Goal: Task Accomplishment & Management: Manage account settings

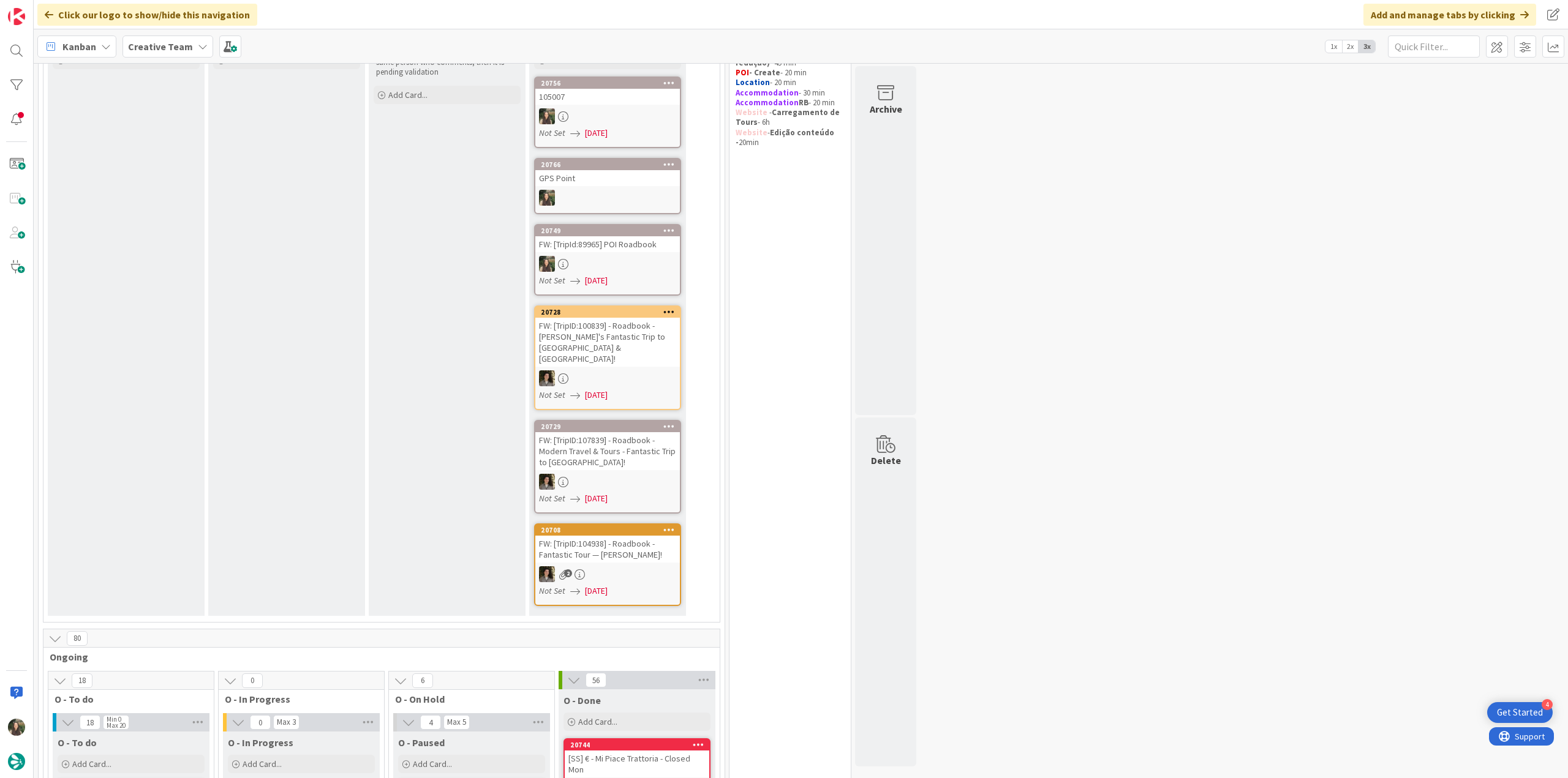
scroll to position [428, 0]
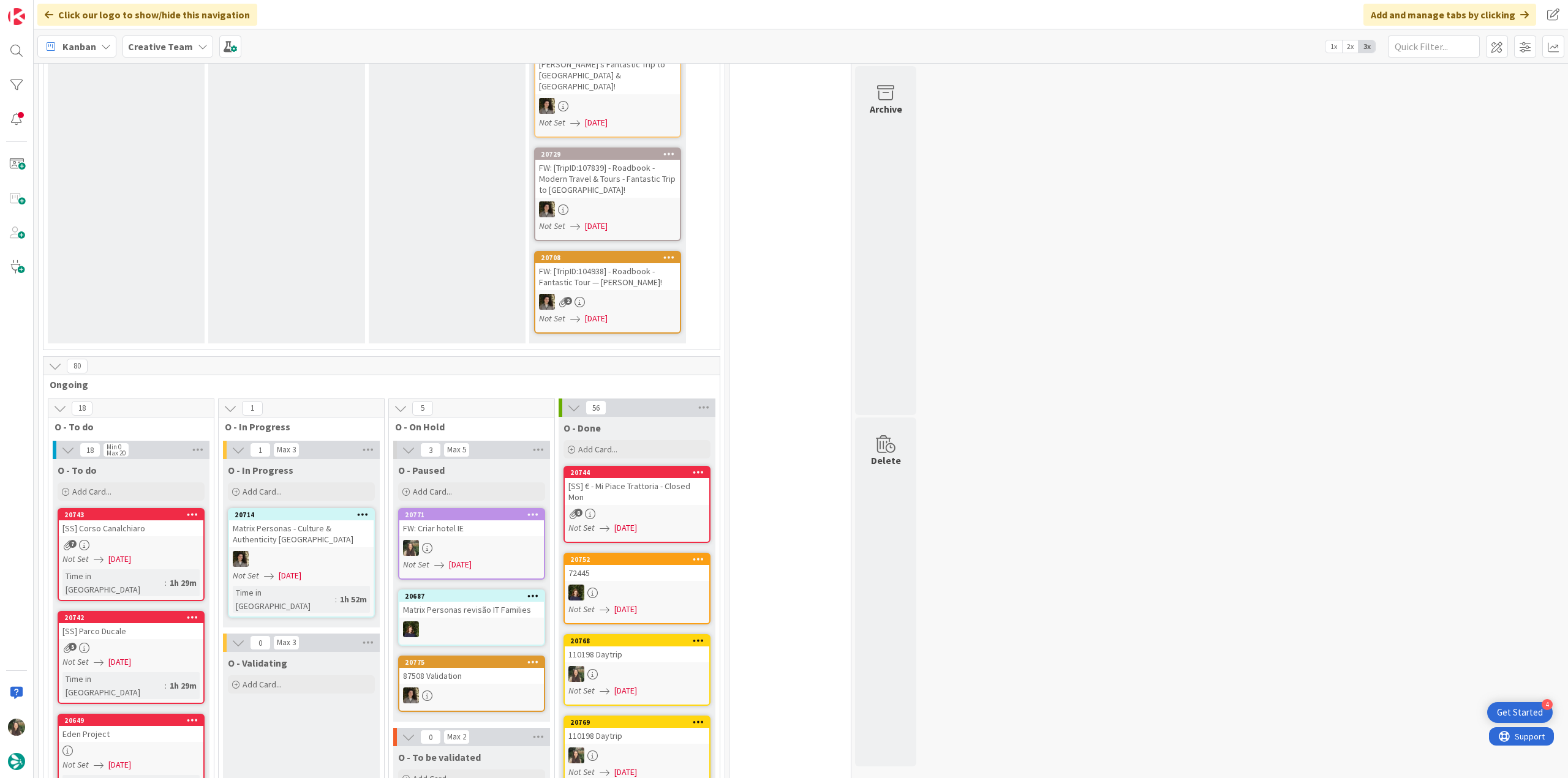
click at [601, 509] on div "8" at bounding box center [636, 514] width 144 height 10
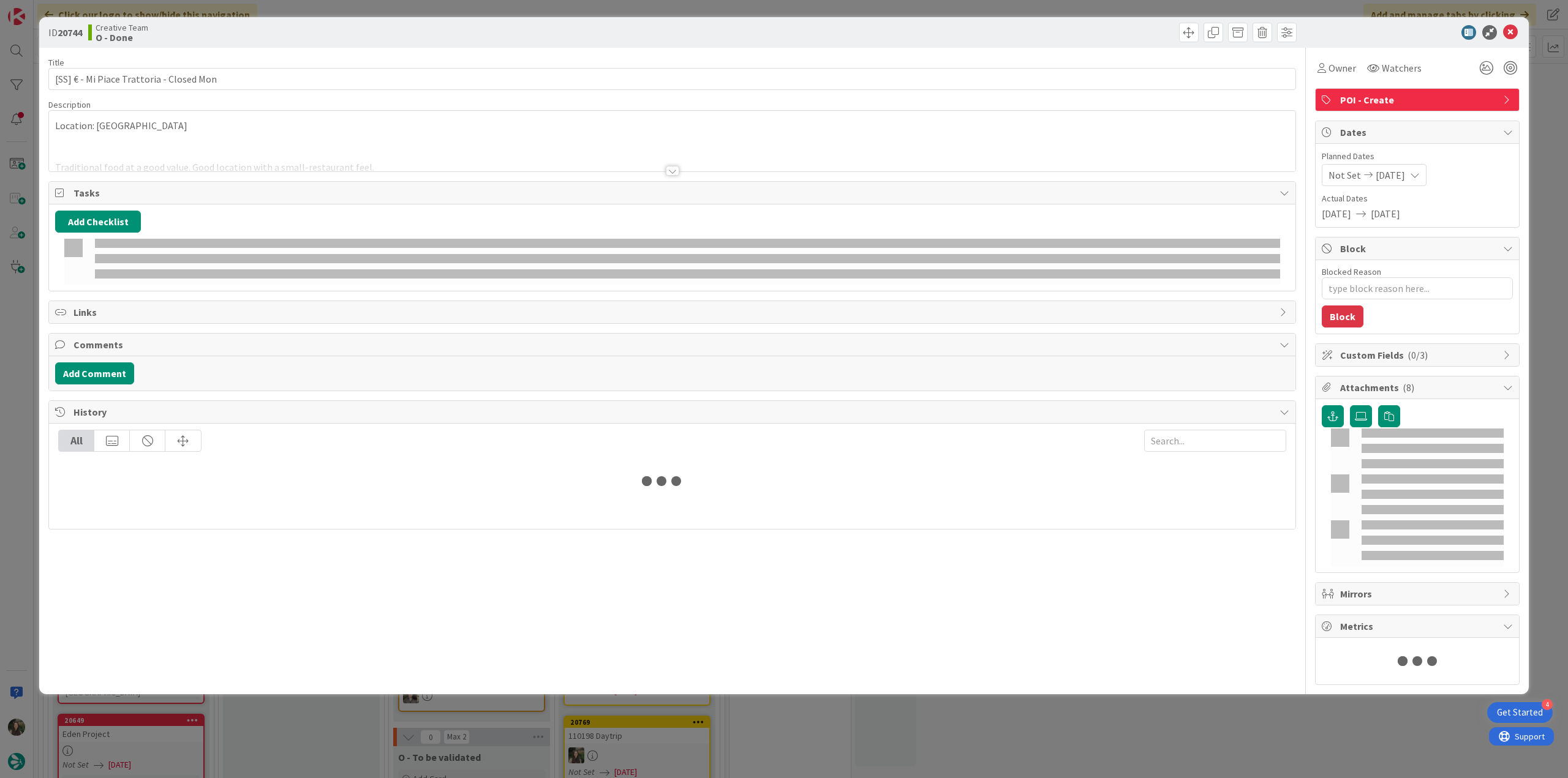
type textarea "x"
type input "[SS] € - Mi Piace Trattoria - Closed Mon"
type textarea "x"
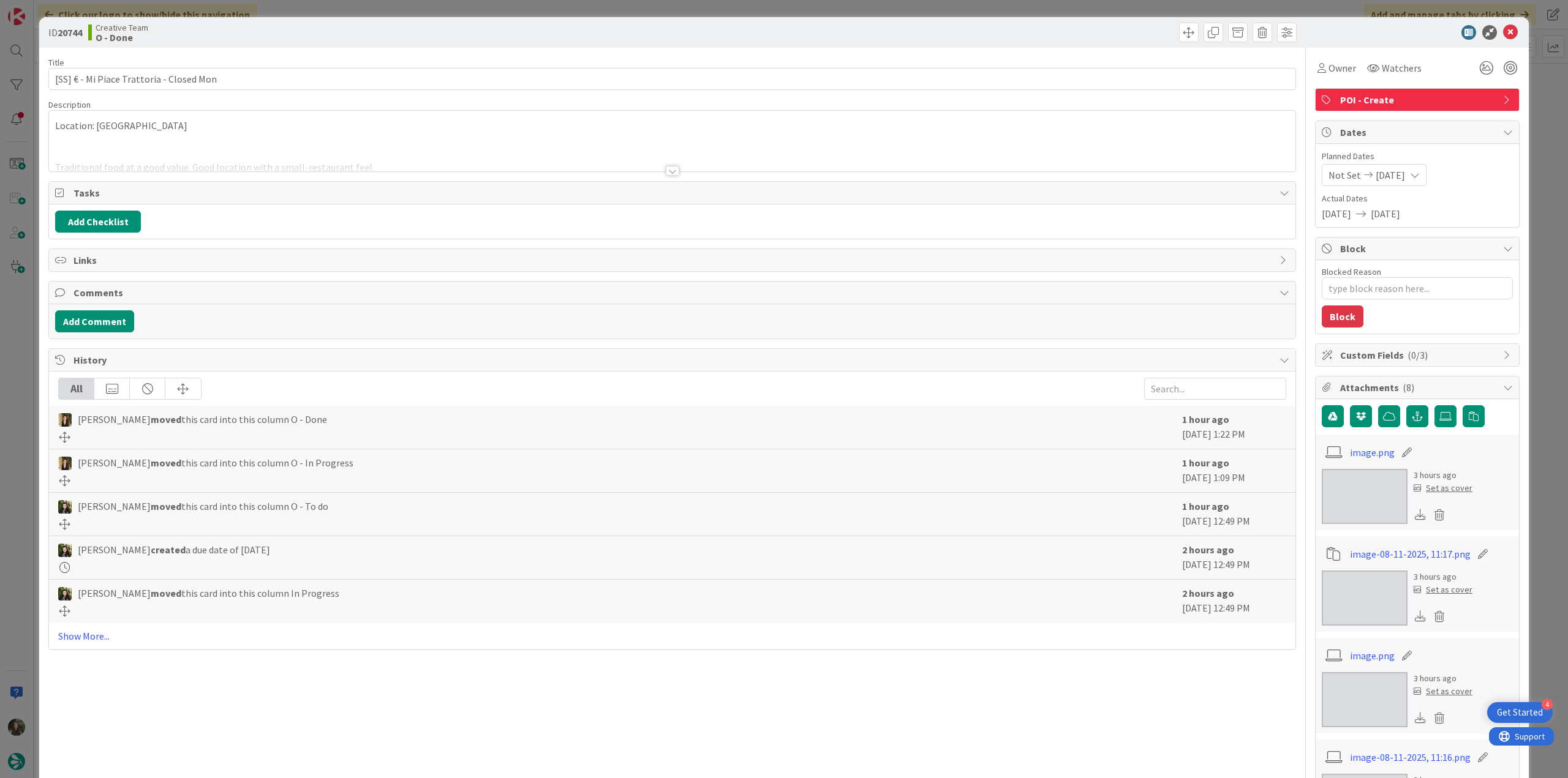
type input "[SS] € - Mi Piace Trattoria - Closed Mon"
click at [21, 497] on div "ID 20744 Creative Team O - Done Title 45 / 128 [SS] € - Mi Piace Trattoria - Cl…" at bounding box center [784, 389] width 1568 height 778
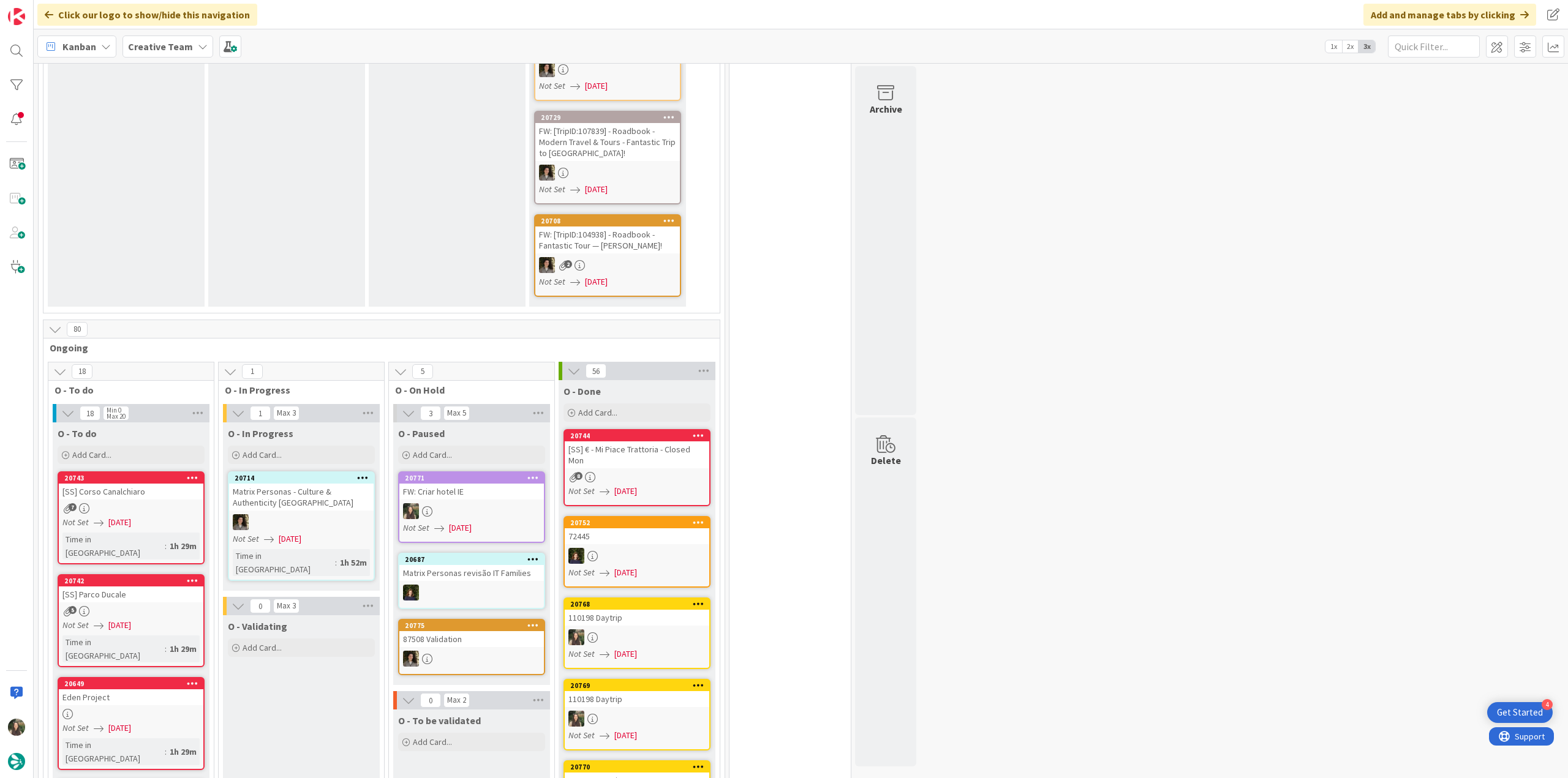
scroll to position [551, 0]
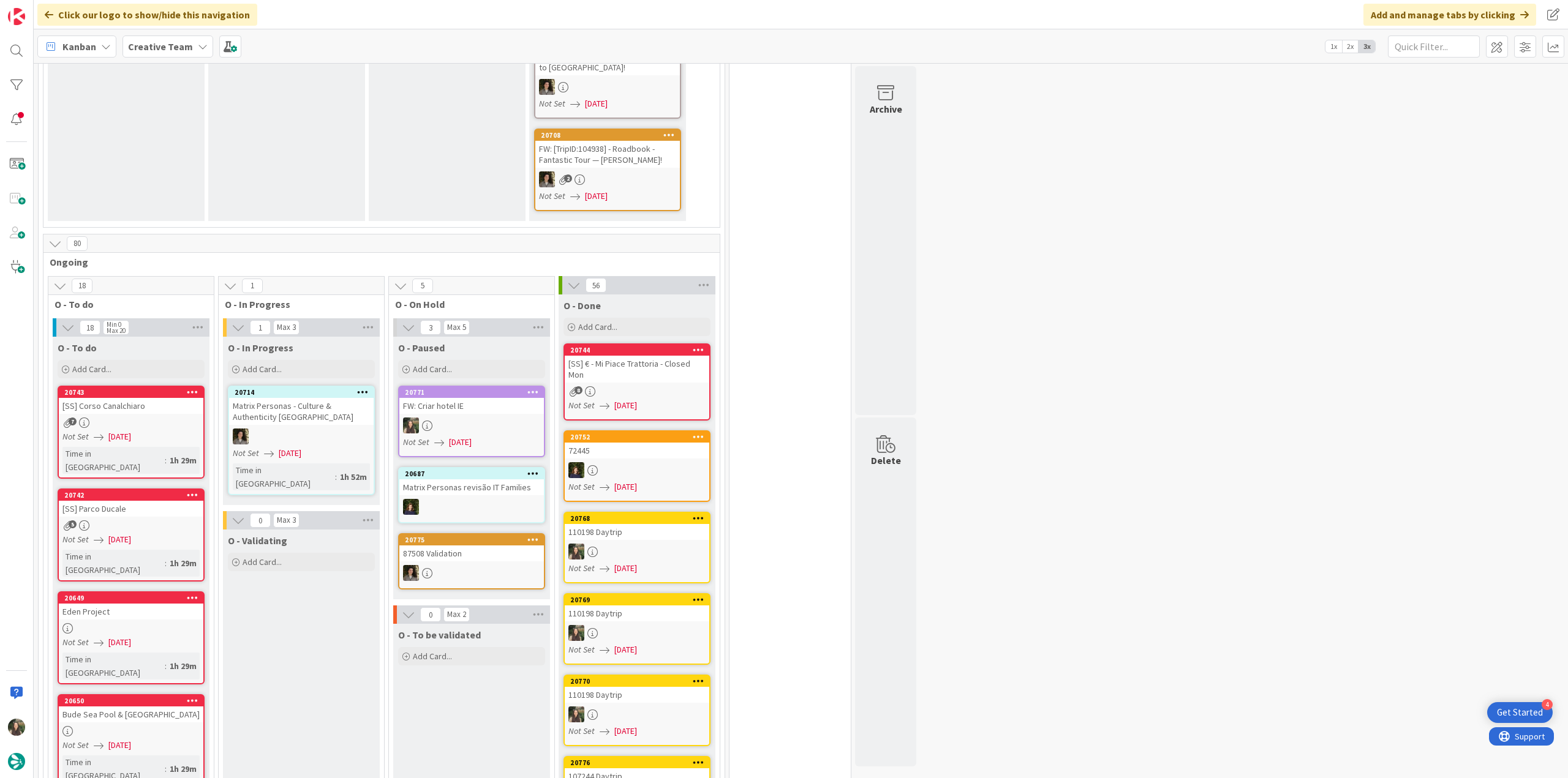
click at [464, 418] on div at bounding box center [471, 426] width 144 height 16
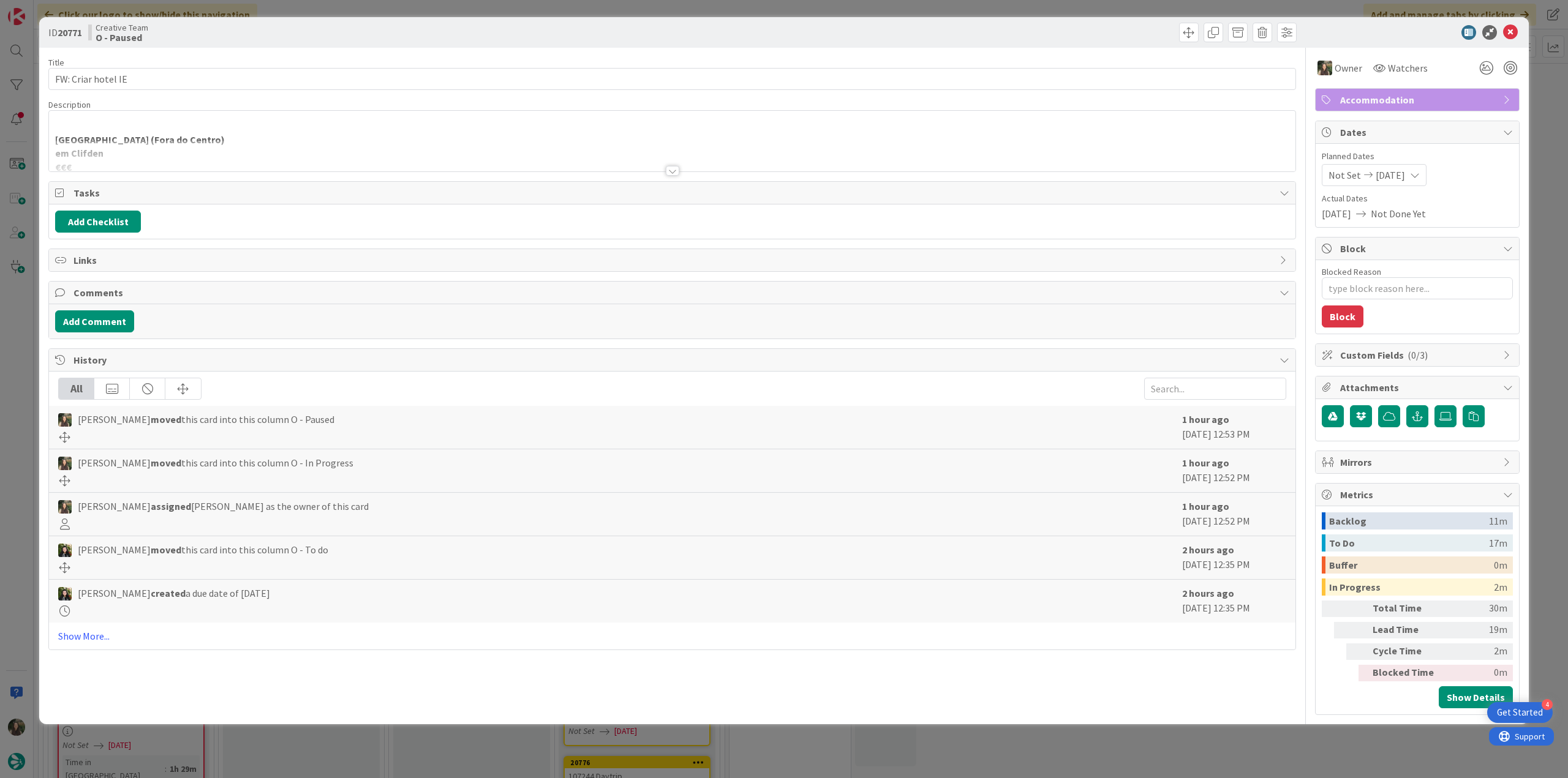
click at [3, 391] on div "ID 20771 Creative Team O - Paused Title 18 / 128 FW: Criar hotel IE Description…" at bounding box center [784, 389] width 1568 height 778
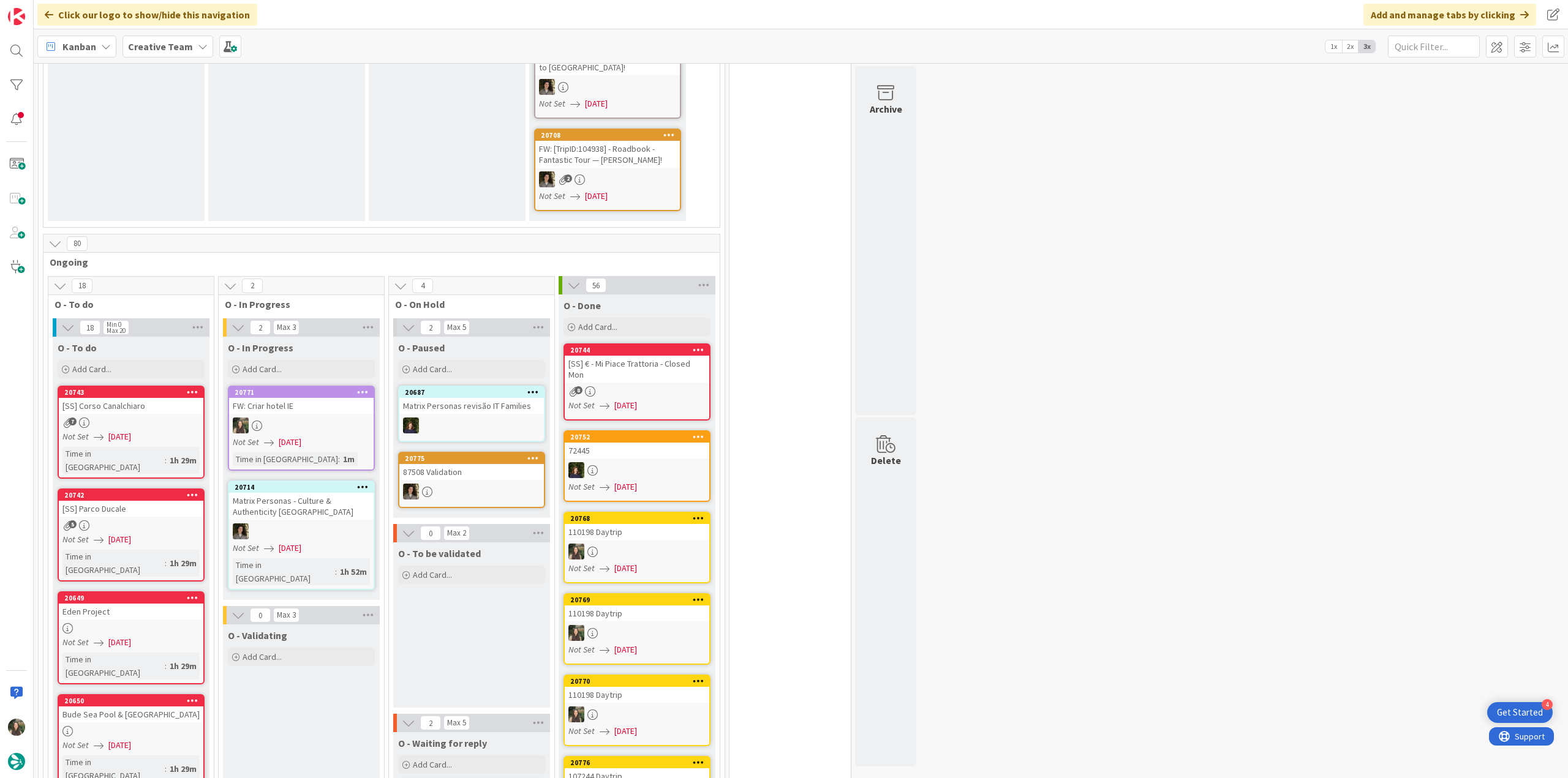
click at [332, 418] on div at bounding box center [300, 426] width 144 height 16
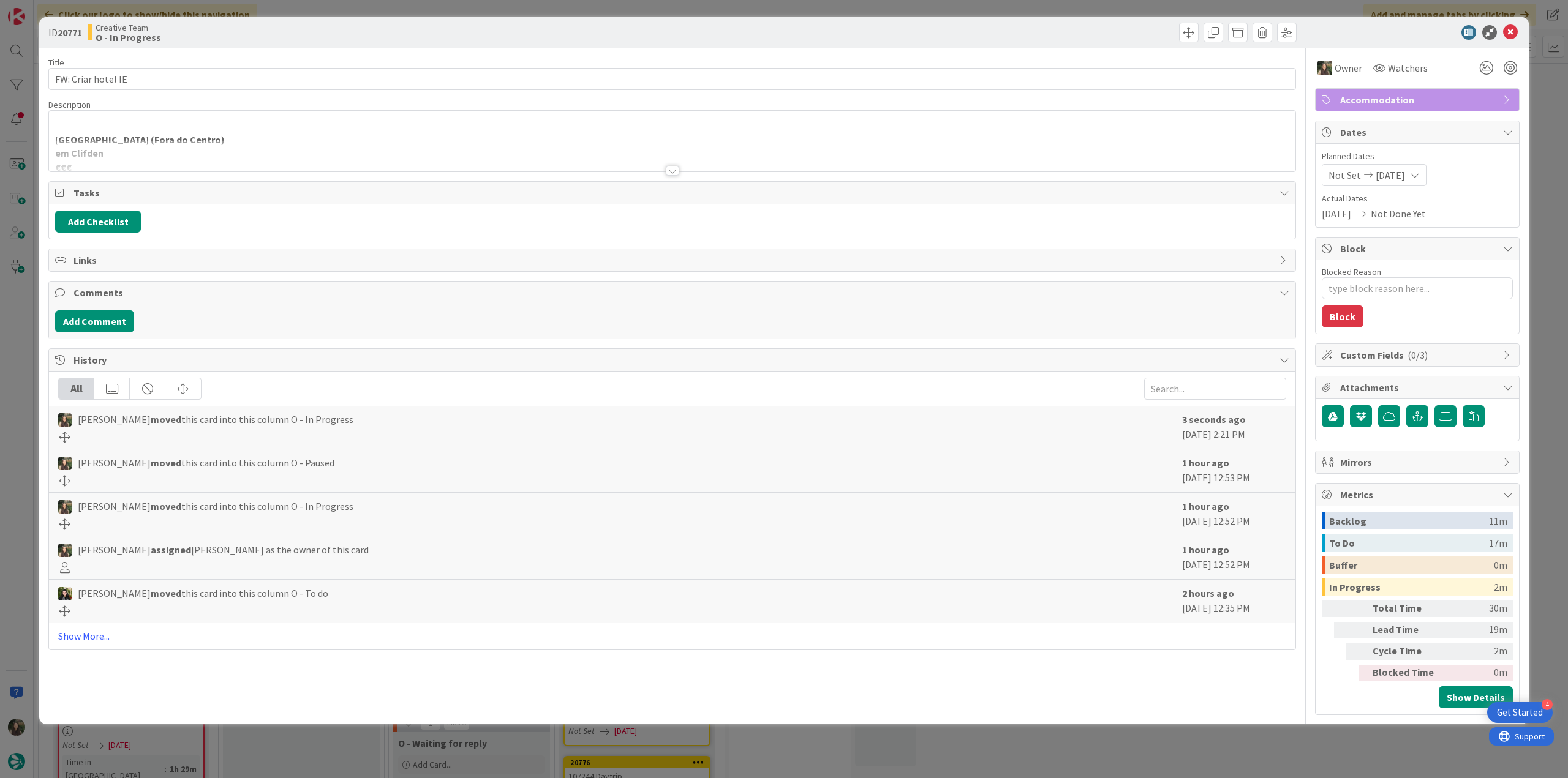
click at [266, 145] on div at bounding box center [672, 155] width 1246 height 31
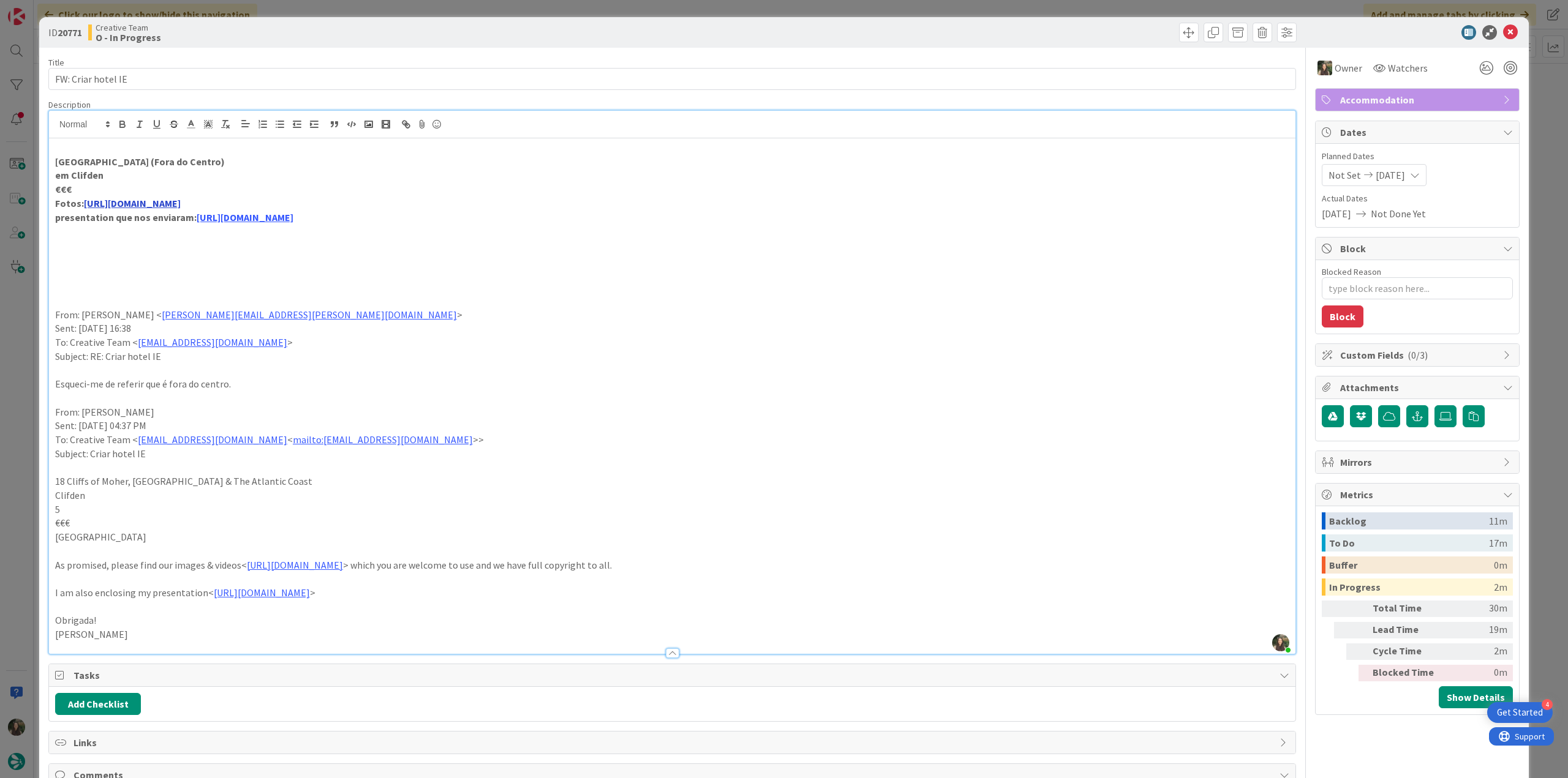
click at [180, 203] on link "https://www.dropbox.com/scl/fo/hqm8t4euuu99a0mk6ez7k/AKGWk__bIjMGrL7Xnef3bAo?rl…" at bounding box center [132, 203] width 97 height 12
click at [313, 226] on link "https://www.dropbox.com/scl/fo/hqm8t4euuu99a0mk6ez7k/AKGWk__bIjMGrL7Xnef3bAo?rl…" at bounding box center [338, 227] width 84 height 16
drag, startPoint x: 140, startPoint y: 163, endPoint x: 58, endPoint y: 160, distance: 82.1
click at [58, 160] on strong "Ballynahinch Castle (Fora do Centro)" at bounding box center [140, 161] width 169 height 12
click at [123, 164] on strong "Ballynahinch Castle (Fora do Centro)" at bounding box center [140, 161] width 169 height 12
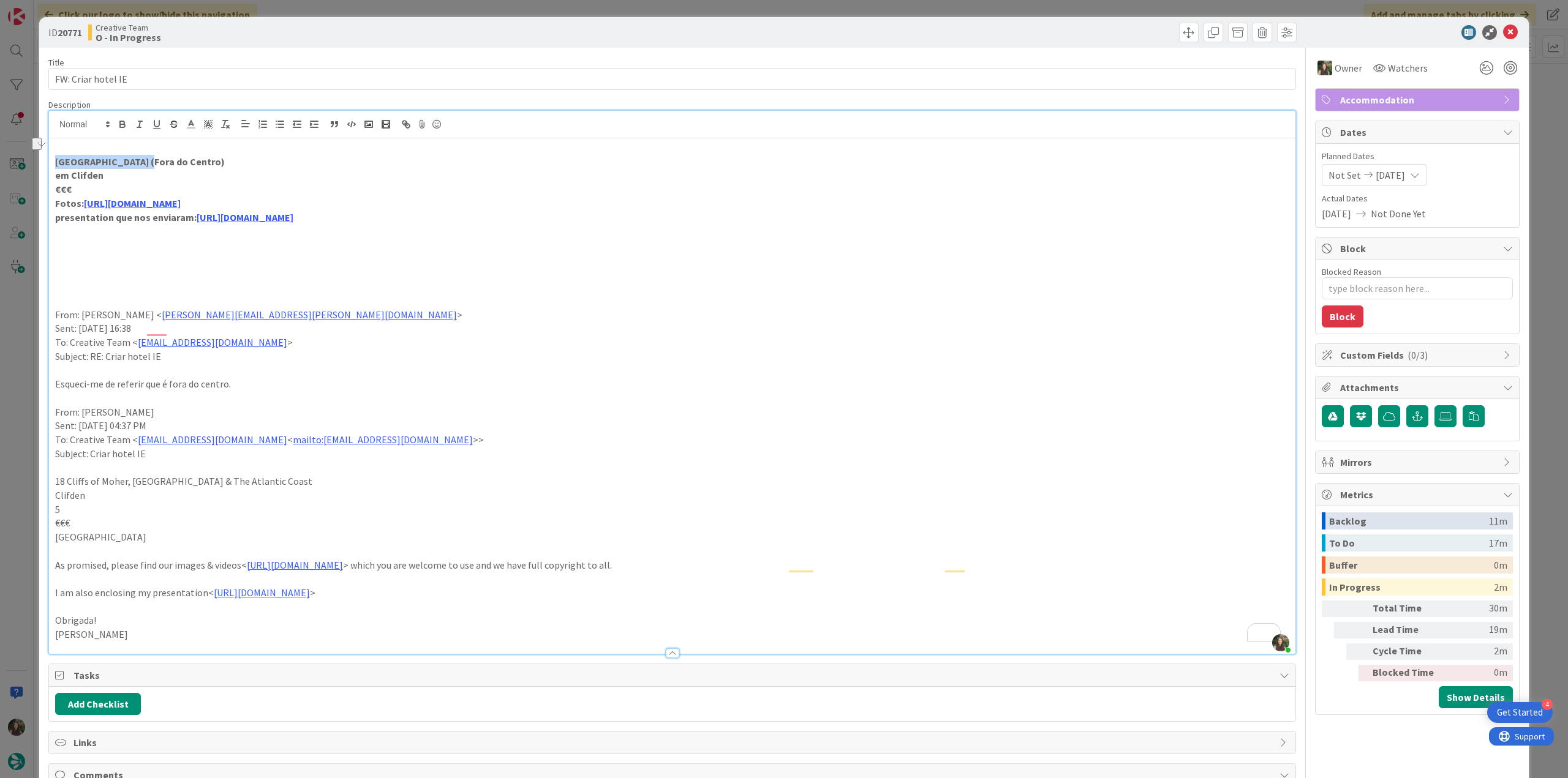
drag, startPoint x: 139, startPoint y: 162, endPoint x: 56, endPoint y: 161, distance: 83.0
click at [56, 161] on strong "Ballynahinch Castle (Fora do Centro)" at bounding box center [140, 161] width 169 height 12
copy strong "Ballynahinch Castle"
click at [29, 372] on div "ID 20771 Creative Team O - In Progress Title 18 / 128 FW: Criar hotel IE Descri…" at bounding box center [784, 389] width 1568 height 778
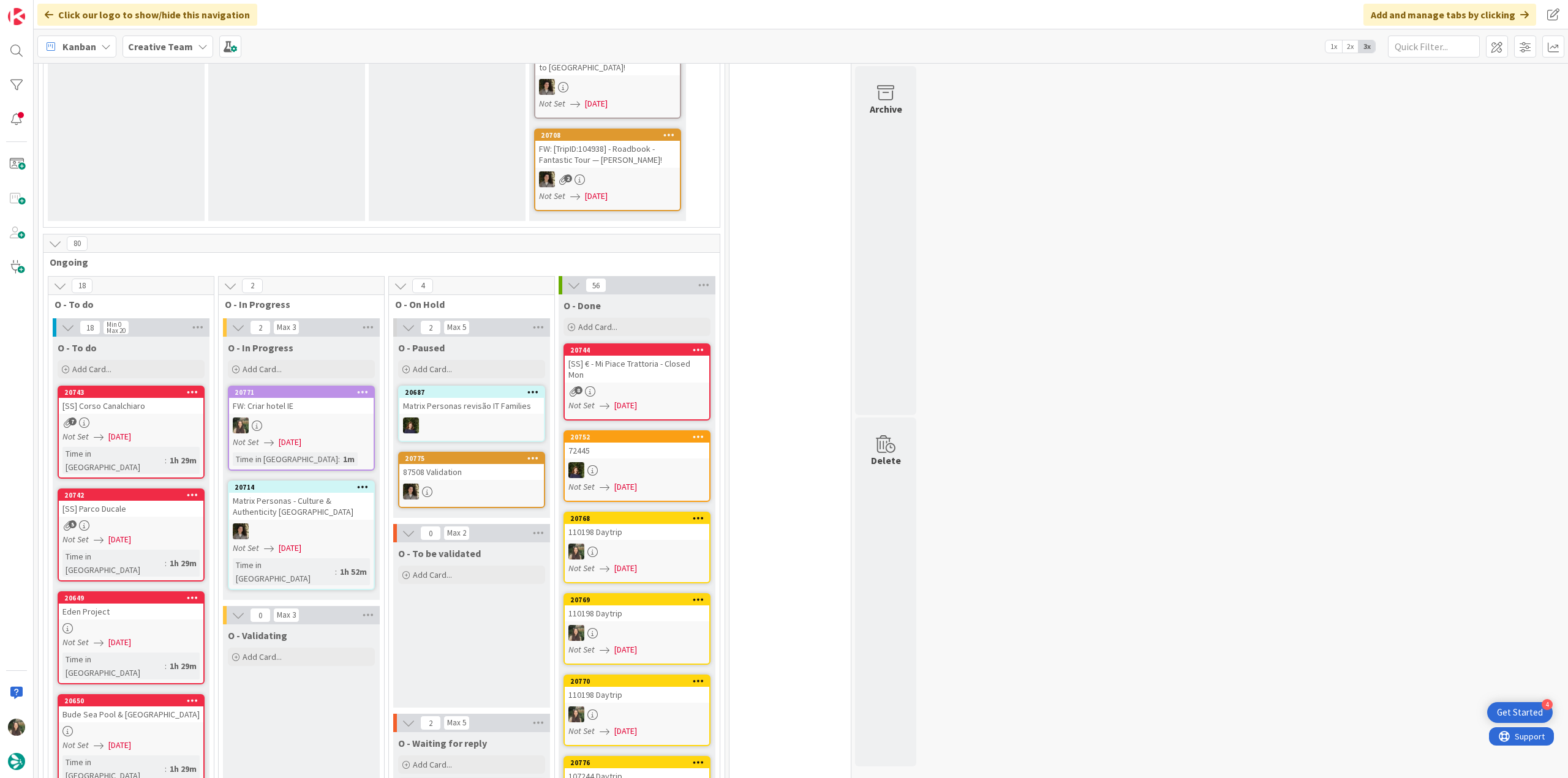
click at [307, 418] on div at bounding box center [300, 426] width 144 height 16
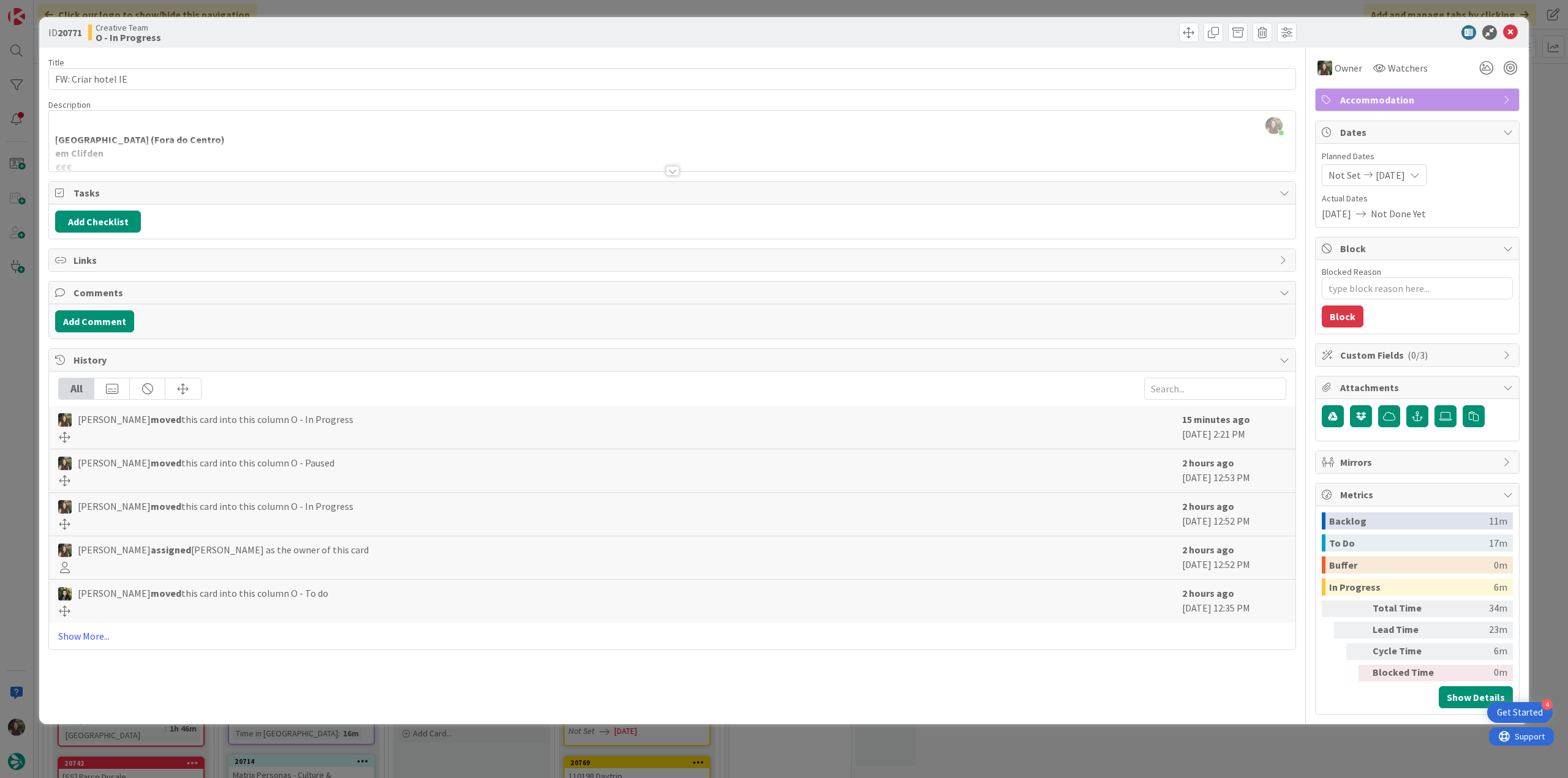
click at [258, 130] on div "Inês Gonçalves joined 13 m ago Ballynahinch Castle (Fora do Centro) em Clifden …" at bounding box center [672, 141] width 1246 height 60
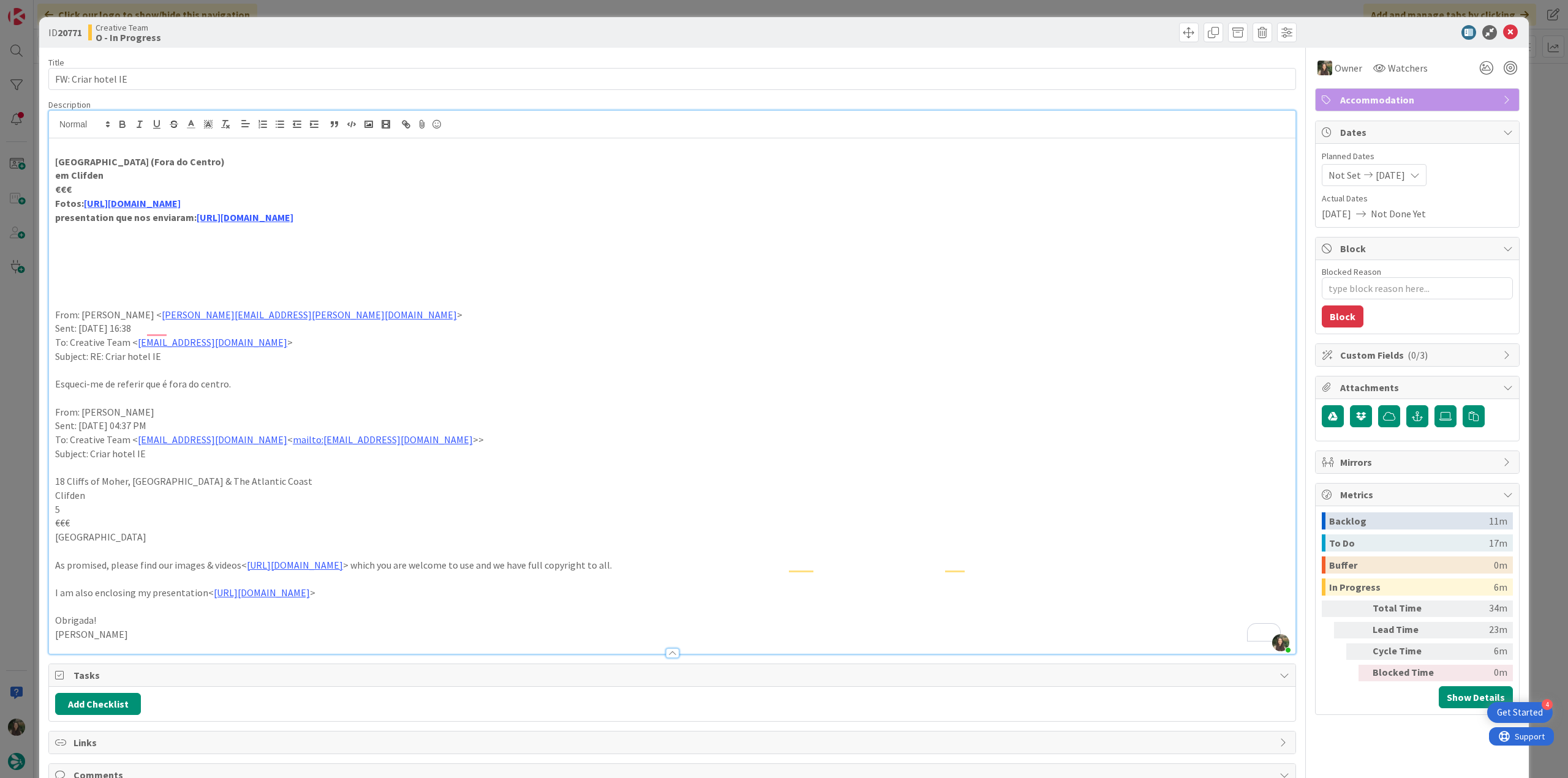
click at [22, 407] on div "ID 20771 Creative Team O - In Progress Title 18 / 128 FW: Criar hotel IE Descri…" at bounding box center [784, 389] width 1568 height 778
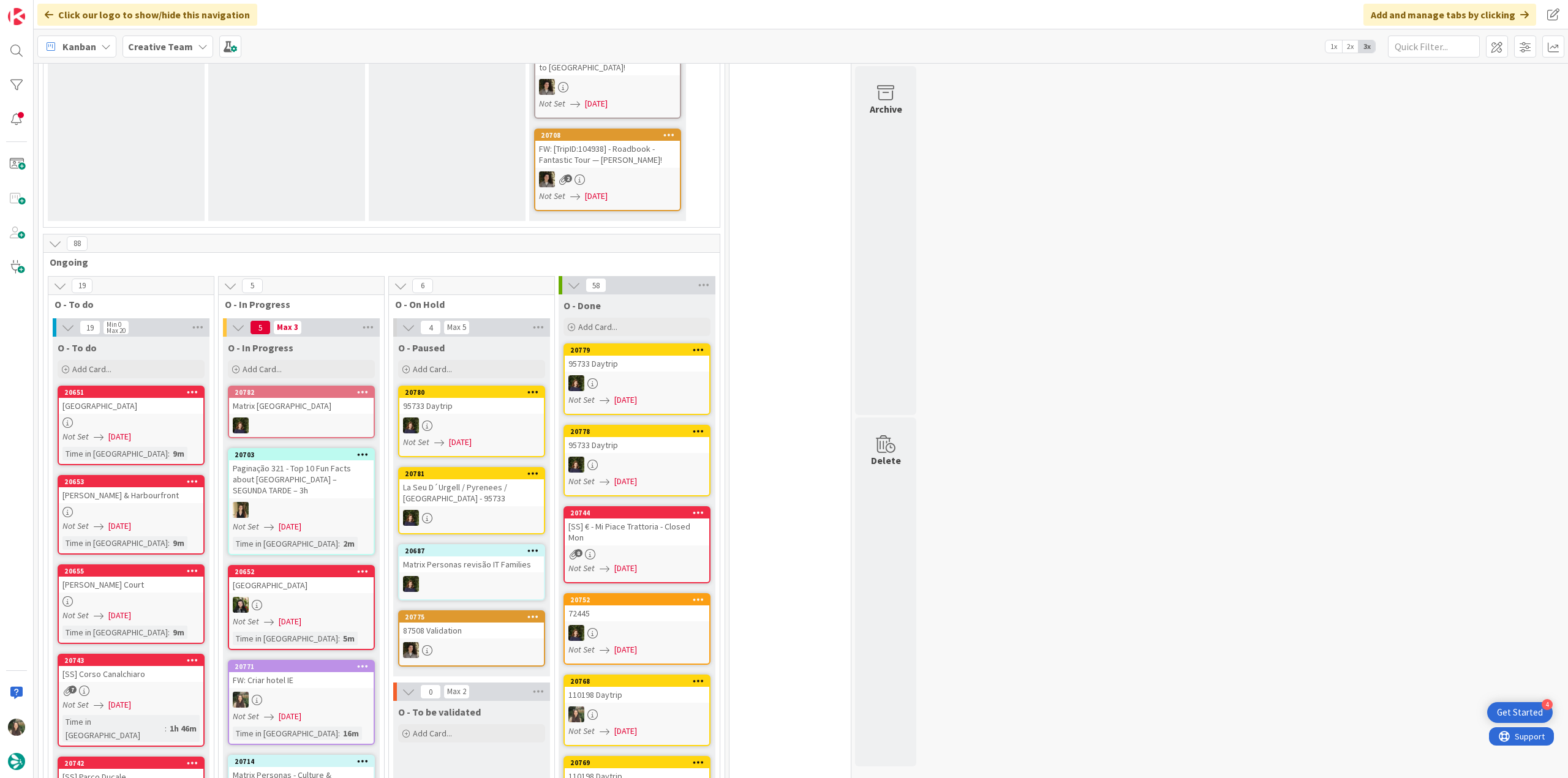
click at [313, 685] on link "20771 FW: Criar hotel IE Not Set 08/11/2025 Time in Column : 16m" at bounding box center [301, 703] width 147 height 85
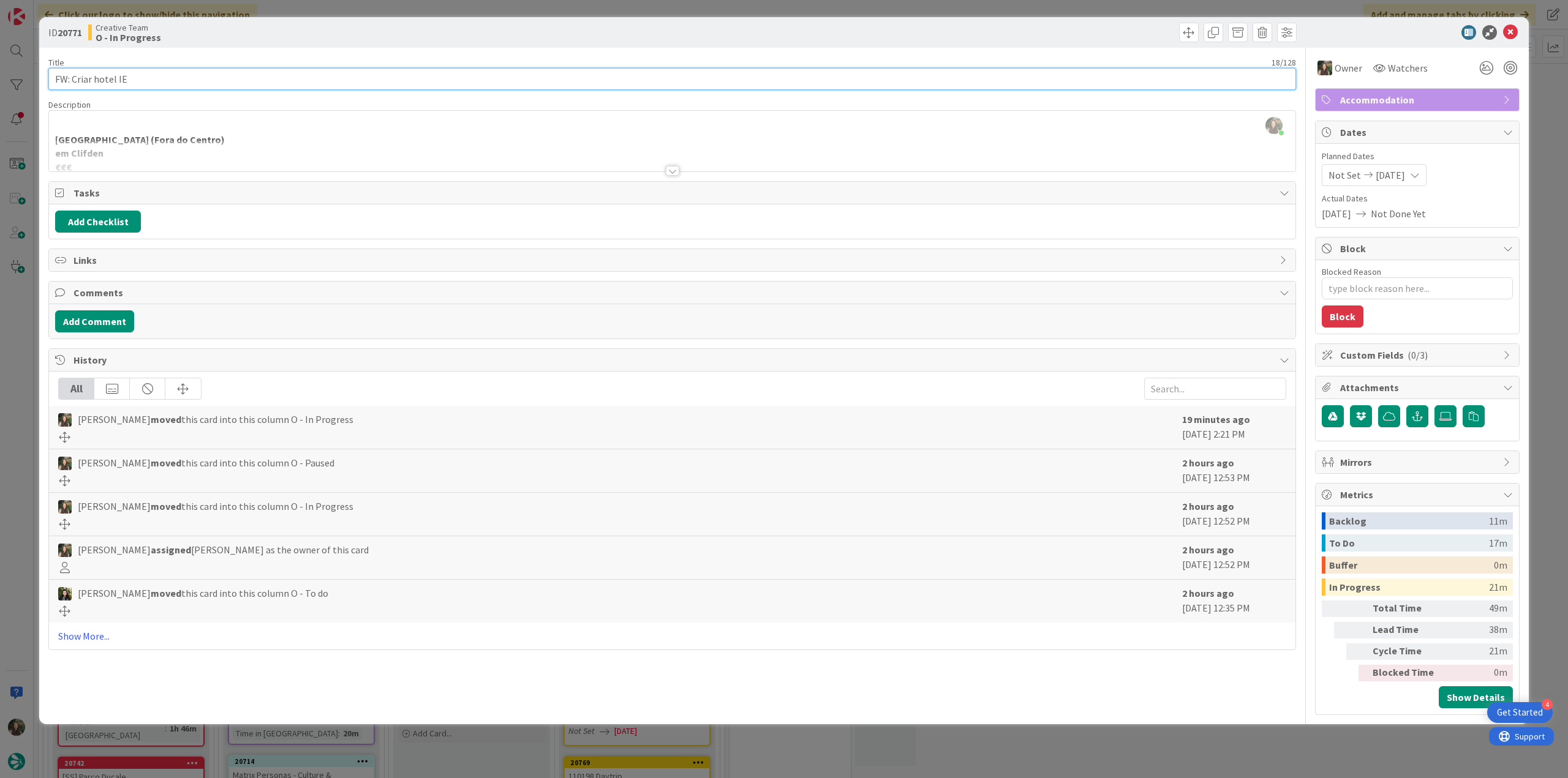
drag, startPoint x: 114, startPoint y: 75, endPoint x: 79, endPoint y: 107, distance: 47.4
click at [73, 80] on input "FW: Criar hotel IE" at bounding box center [672, 79] width 1248 height 22
click at [222, 134] on div "Inês Gonçalves just joined Ballynahinch Castle (Fora do Centro) em Clifden €€€ …" at bounding box center [672, 141] width 1246 height 60
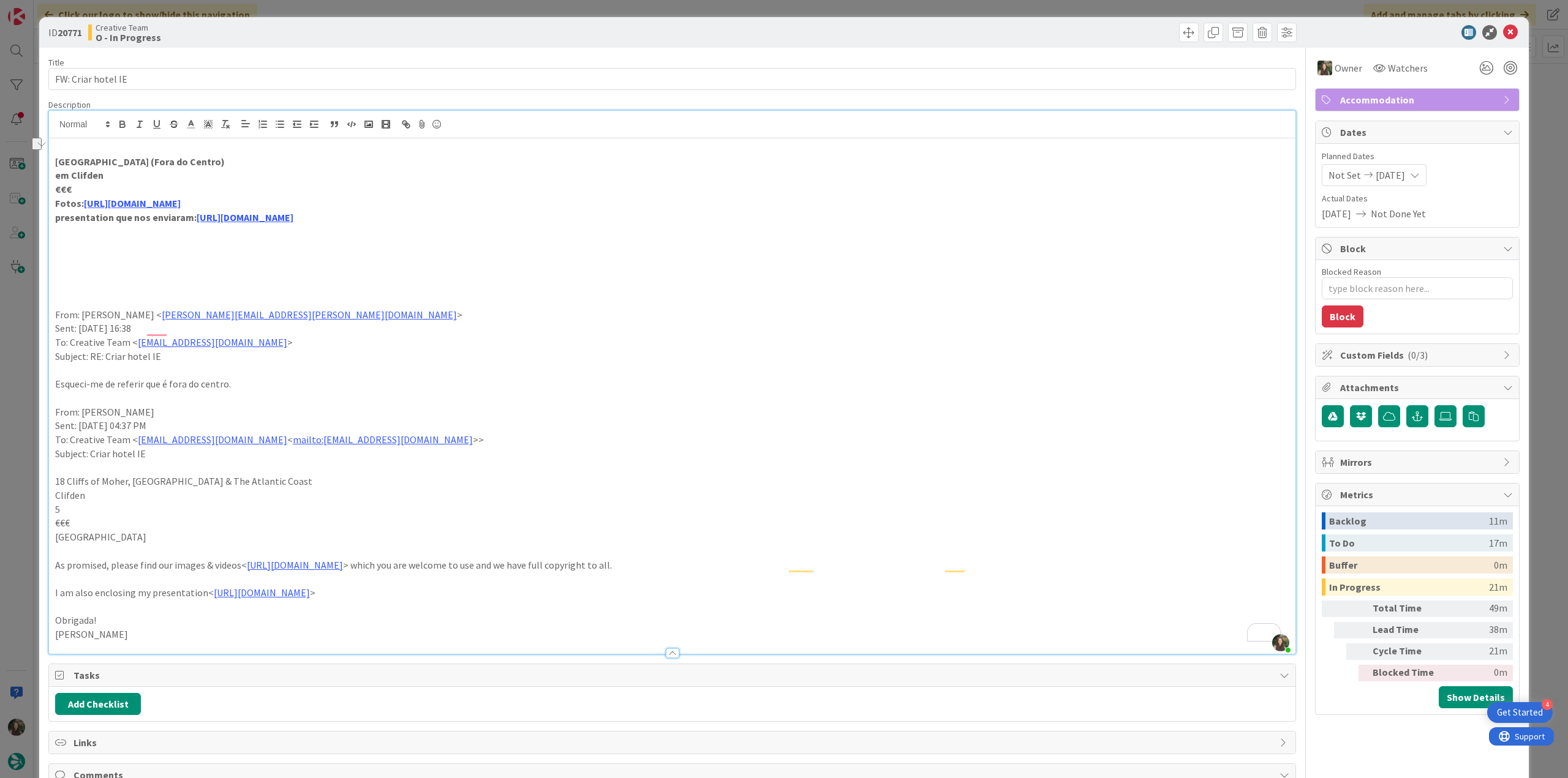
drag, startPoint x: 222, startPoint y: 155, endPoint x: 56, endPoint y: 161, distance: 166.1
click at [56, 161] on p "Ballynahinch Castle (Fora do Centro)" at bounding box center [672, 161] width 1234 height 14
copy strong "Ballynahinch Castle (Fora do Centro)"
click at [30, 461] on div "ID 20771 Creative Team O - In Progress Title 18 / 128 FW: Criar hotel IE Descri…" at bounding box center [784, 389] width 1568 height 778
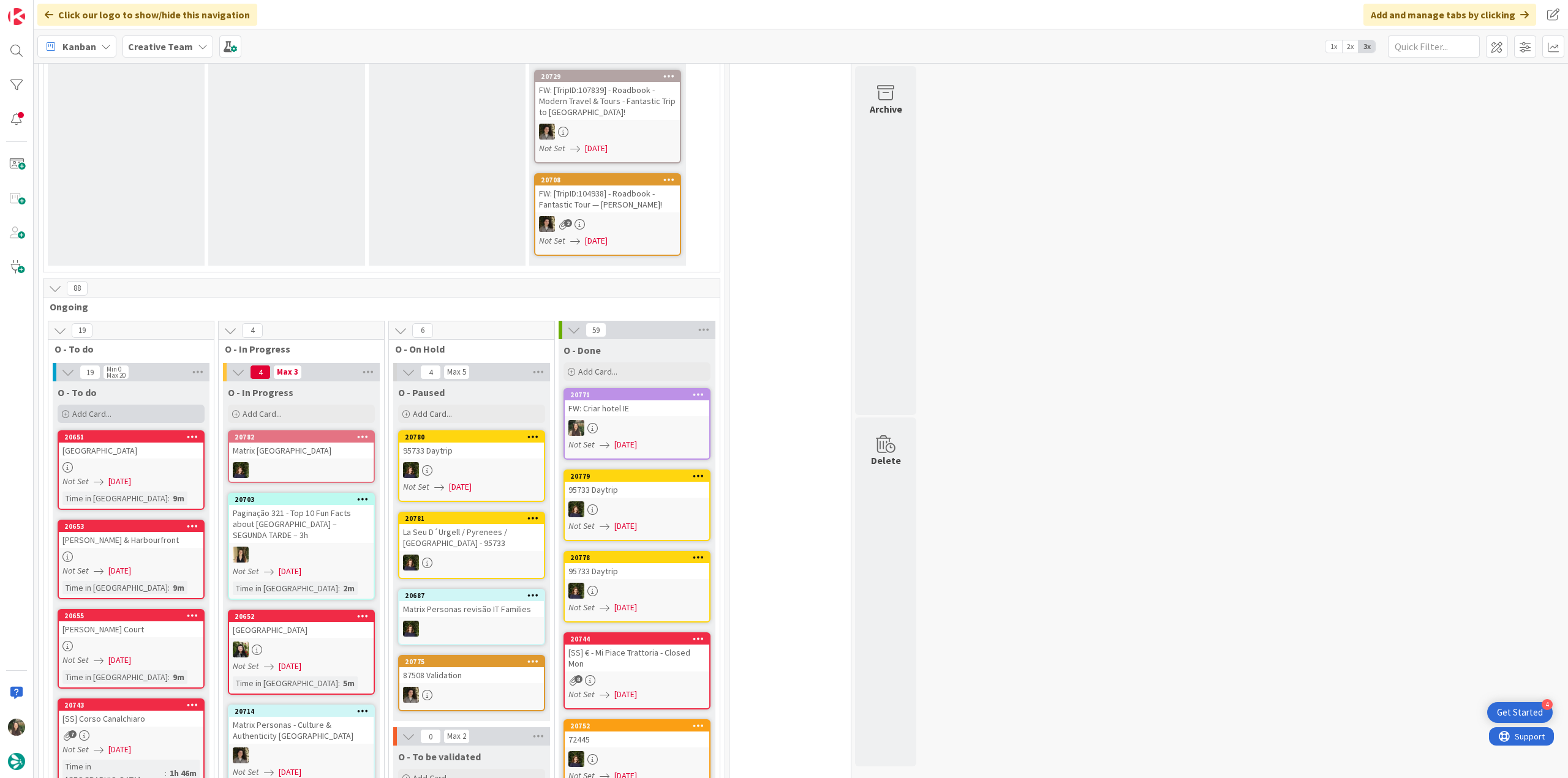
scroll to position [551, 0]
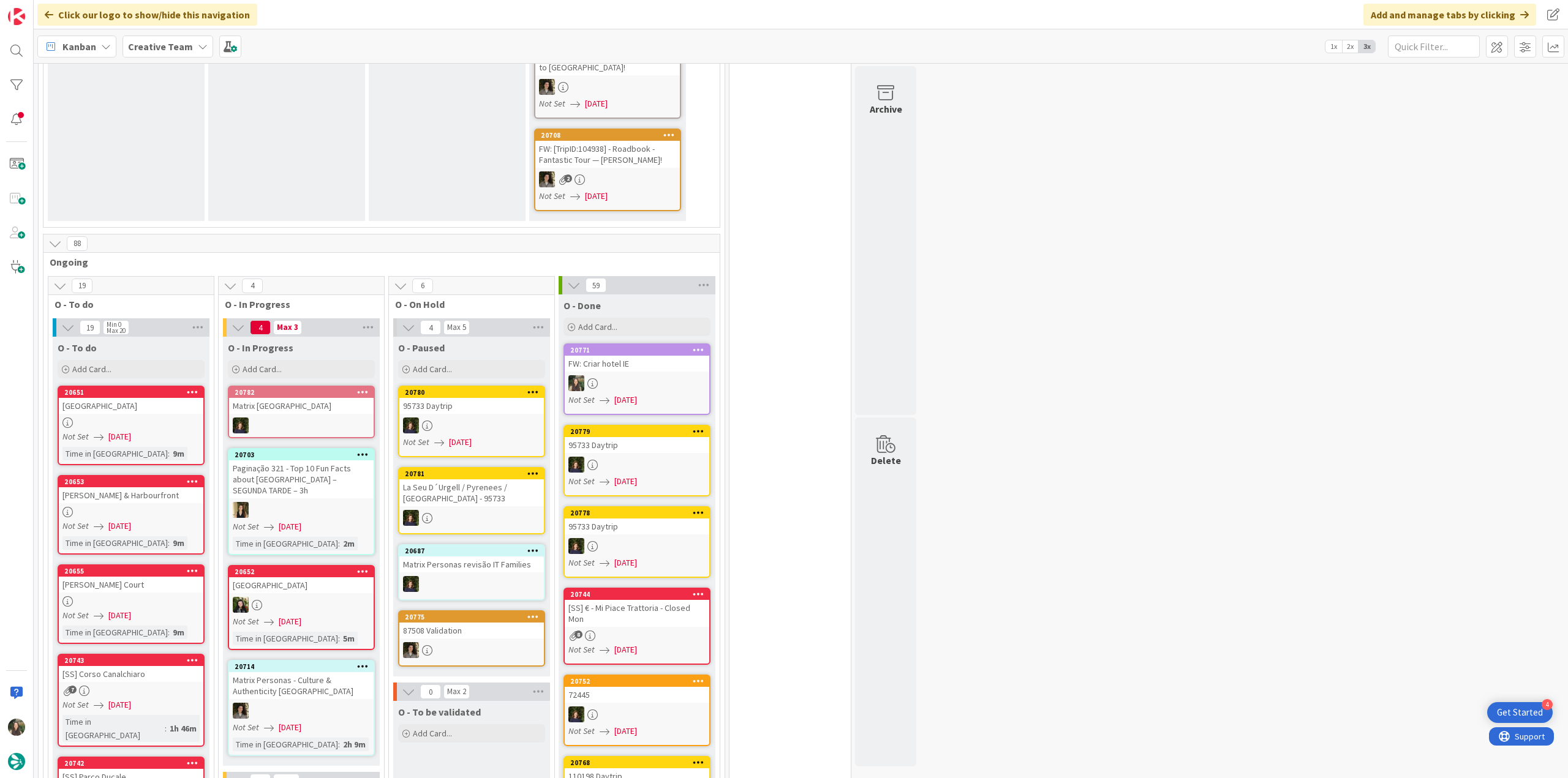
click at [176, 418] on div at bounding box center [130, 423] width 144 height 10
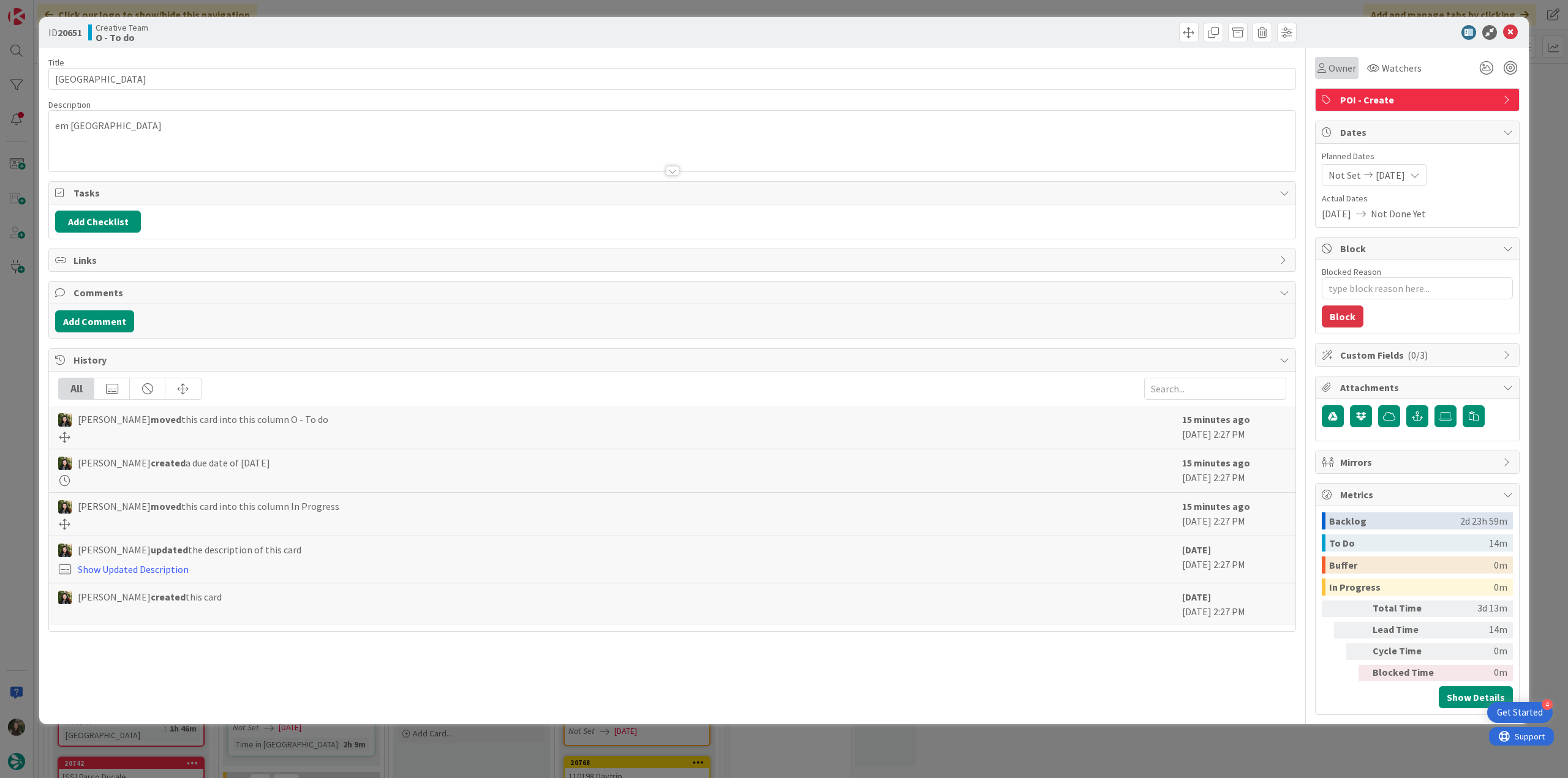
click at [1338, 75] on div "Owner" at bounding box center [1337, 68] width 43 height 22
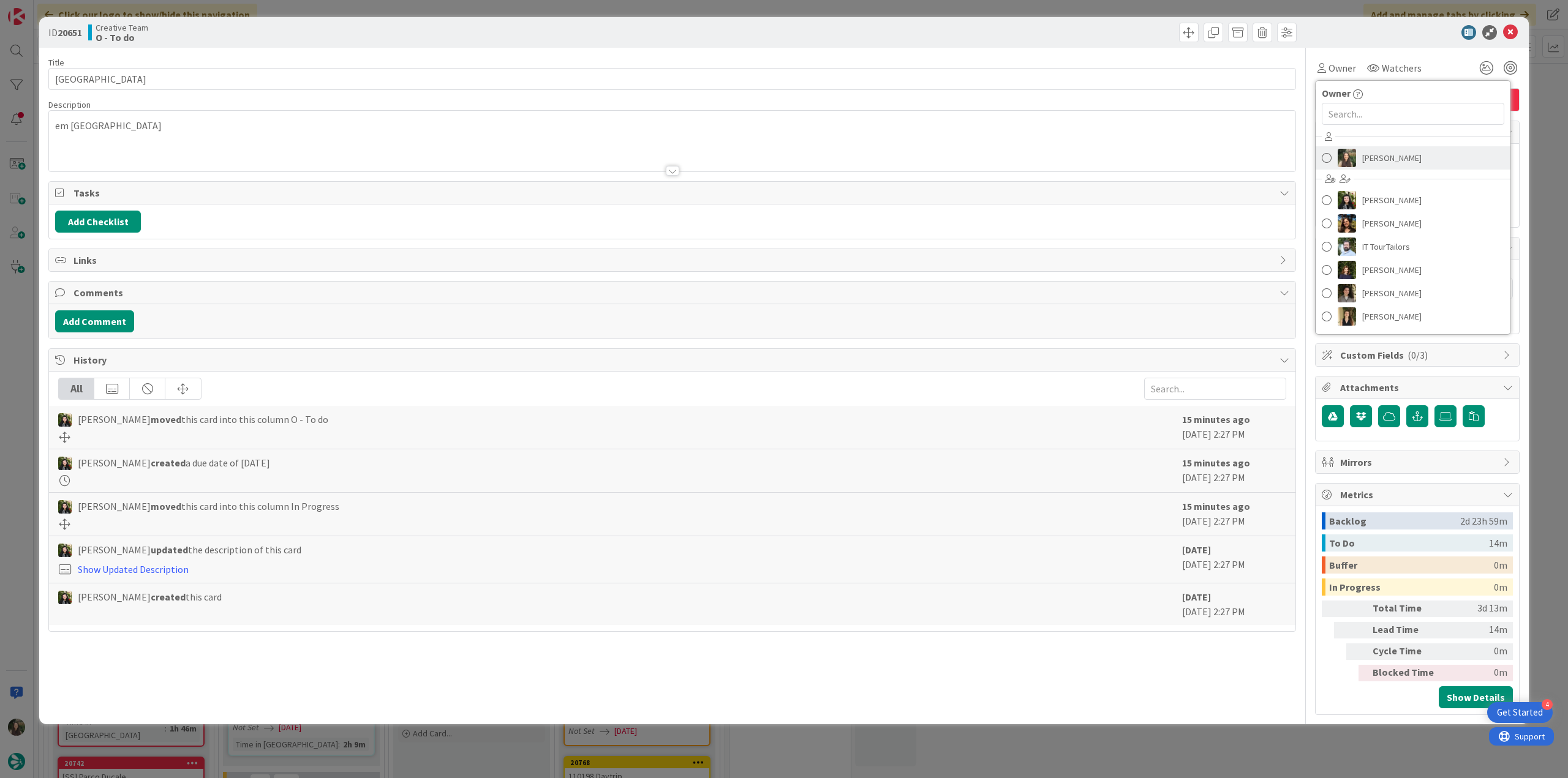
click at [1396, 150] on span "[PERSON_NAME]" at bounding box center [1391, 157] width 60 height 18
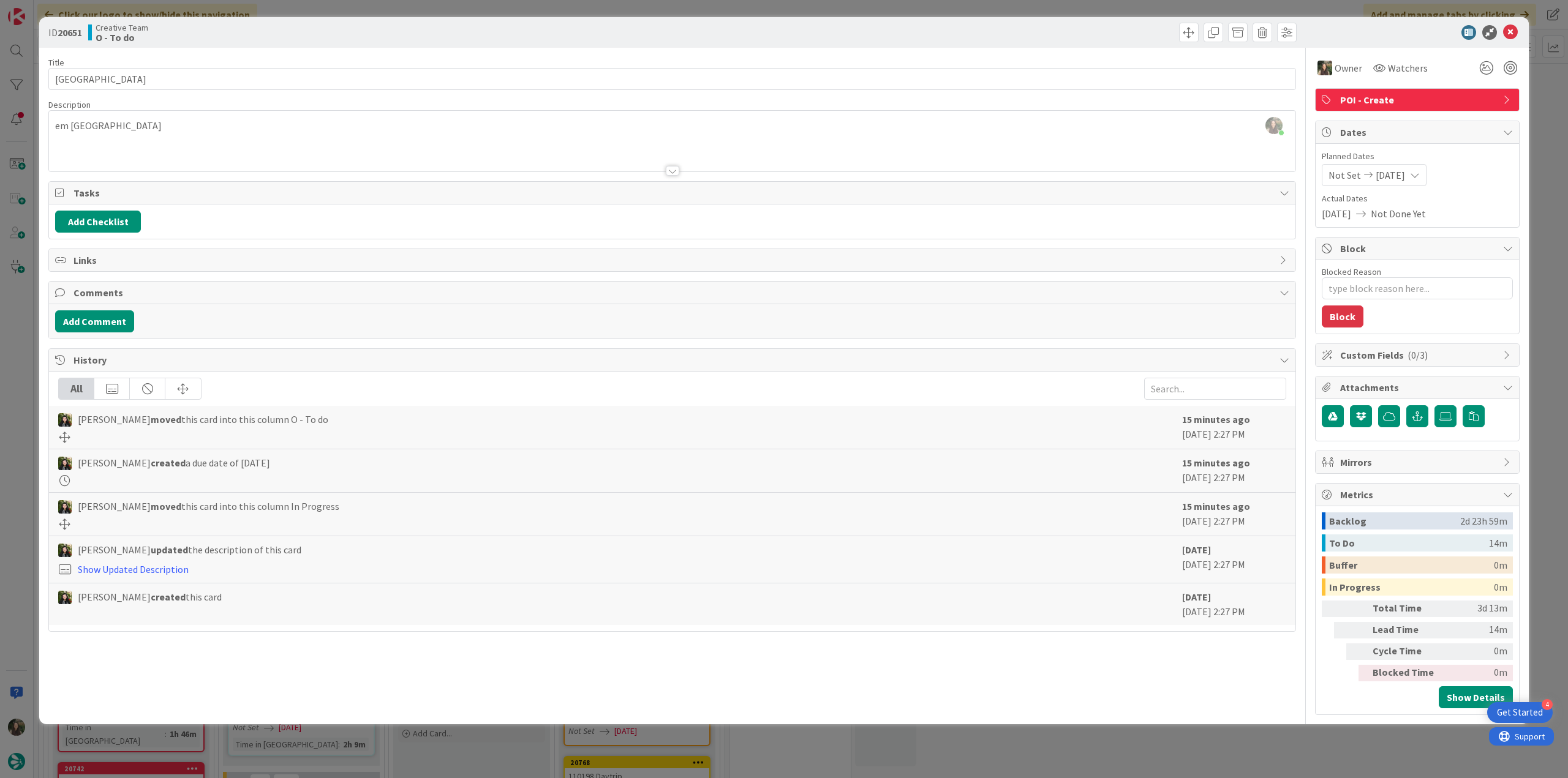
click at [1543, 106] on div "ID 20651 Creative Team O - To do Title 20 / 128 Bude Canal & Harbour Descriptio…" at bounding box center [784, 389] width 1568 height 778
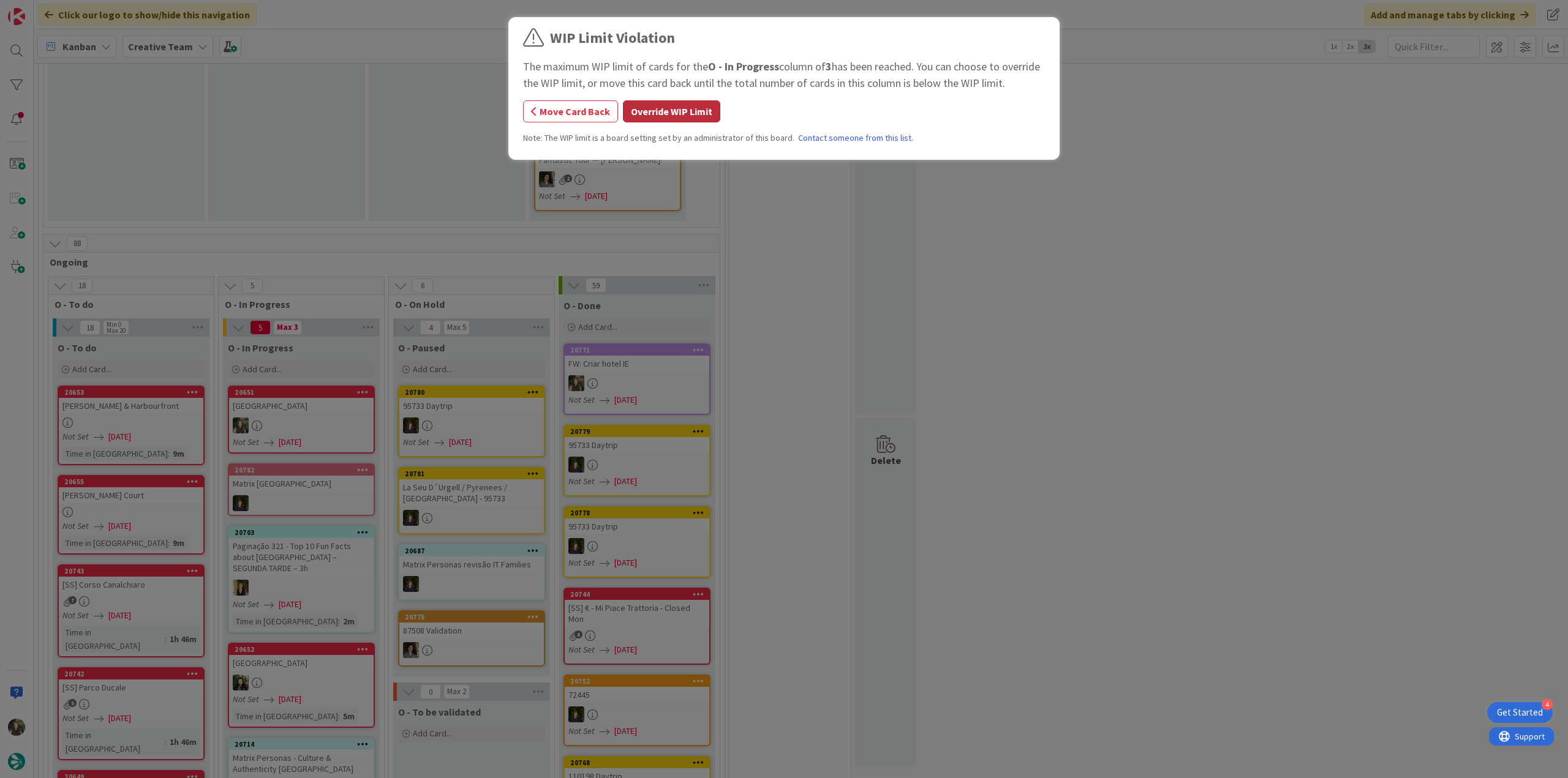
click at [673, 111] on button "Override WIP Limit" at bounding box center [671, 111] width 98 height 22
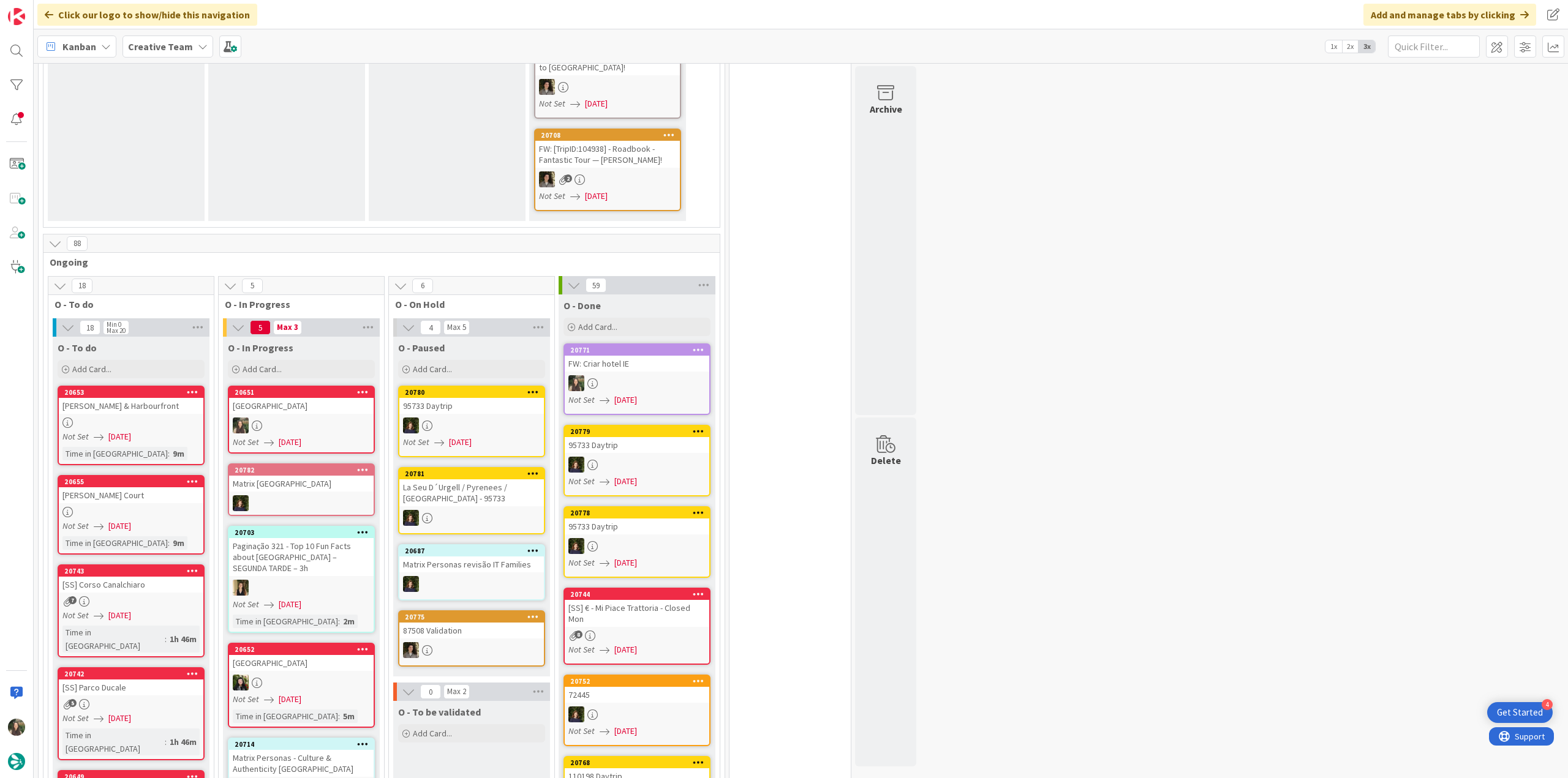
click at [307, 403] on link "20651 Bude Canal & Harbour Not Set 08/11/2025" at bounding box center [301, 420] width 147 height 68
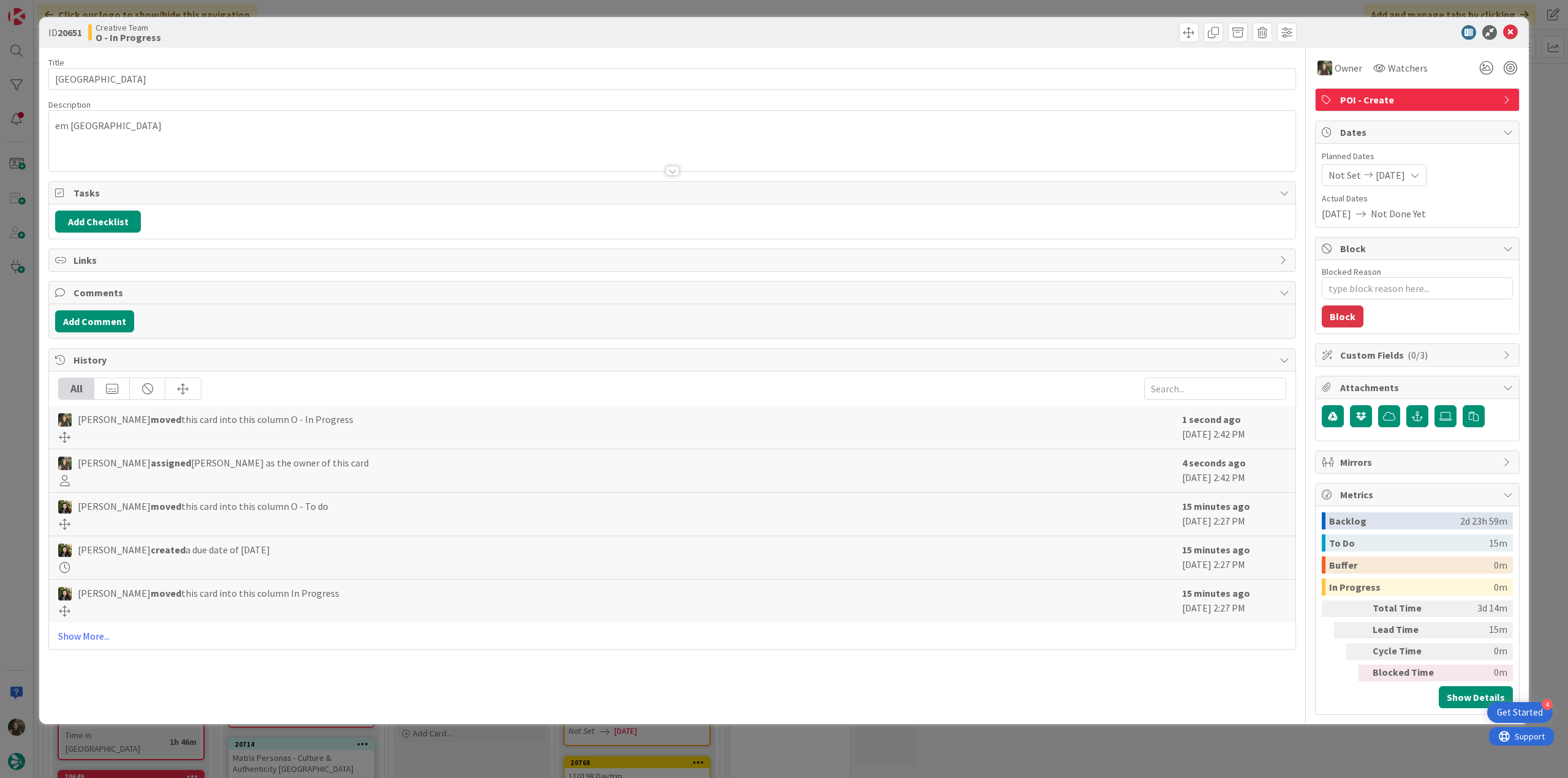
click at [14, 408] on div "ID 20651 Creative Team O - In Progress Title 20 / 128 Bude Canal & Harbour Desc…" at bounding box center [784, 389] width 1568 height 778
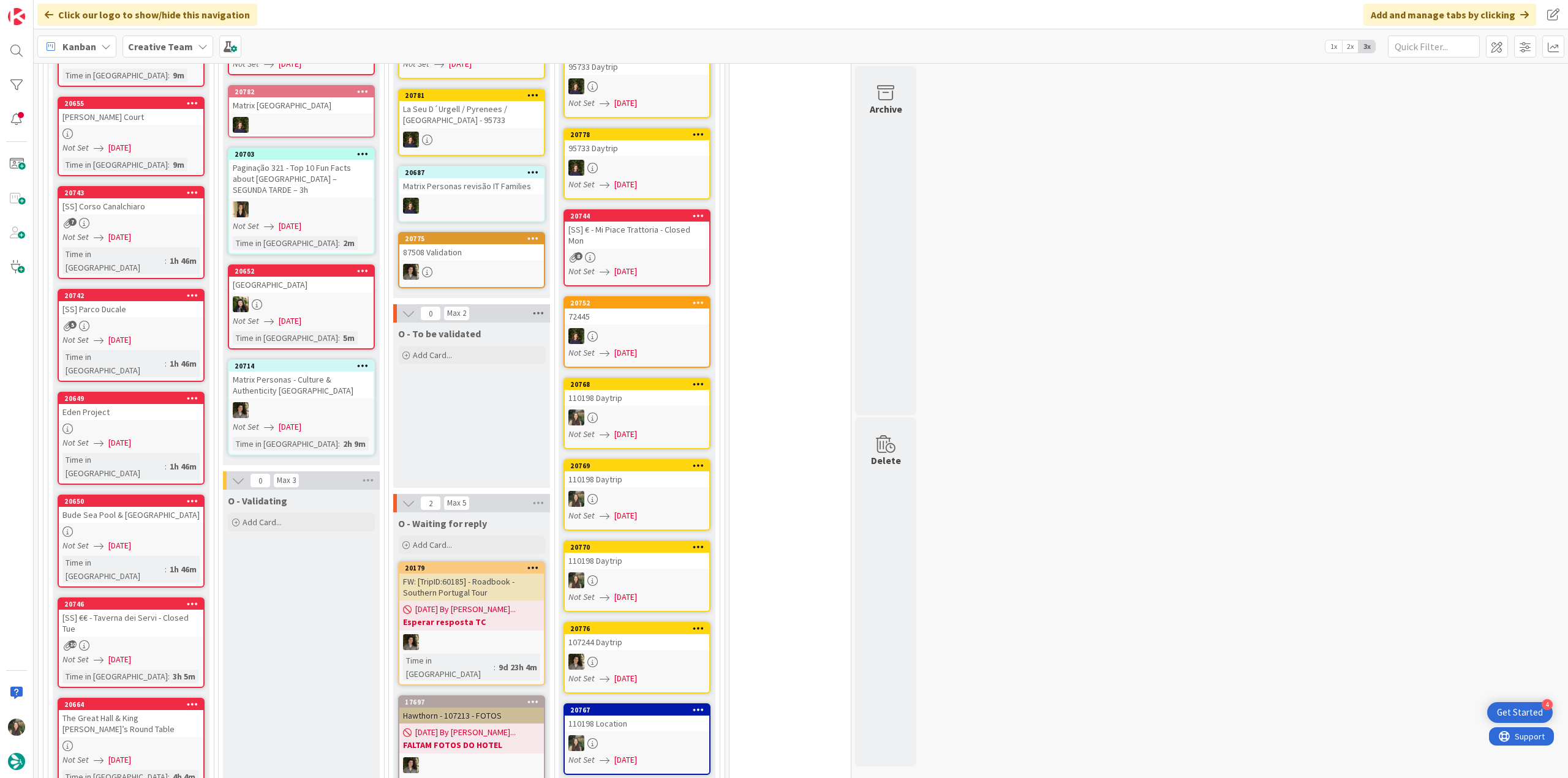
scroll to position [822, 0]
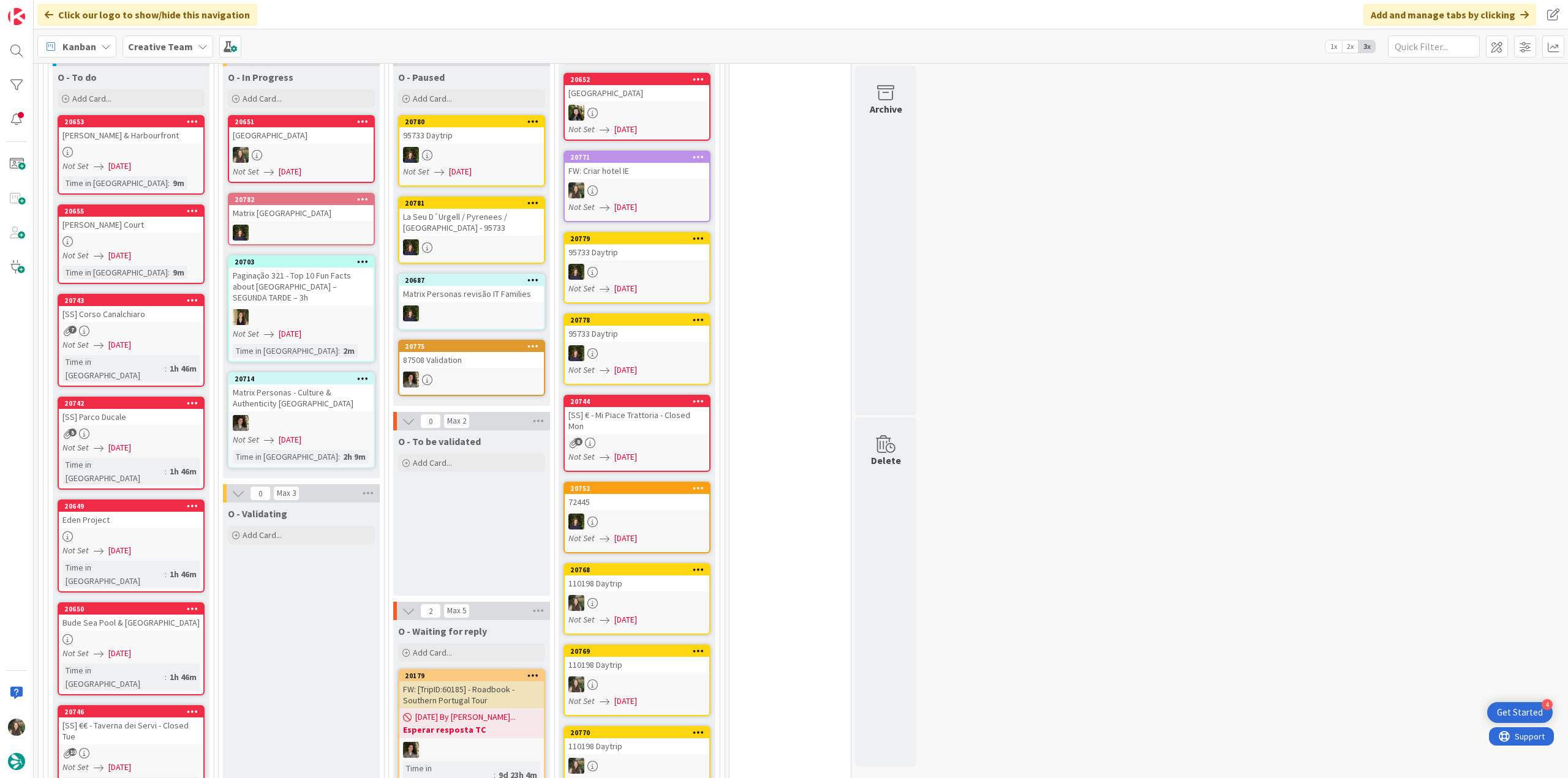
click at [632, 326] on div "95733 Daytrip" at bounding box center [636, 333] width 144 height 16
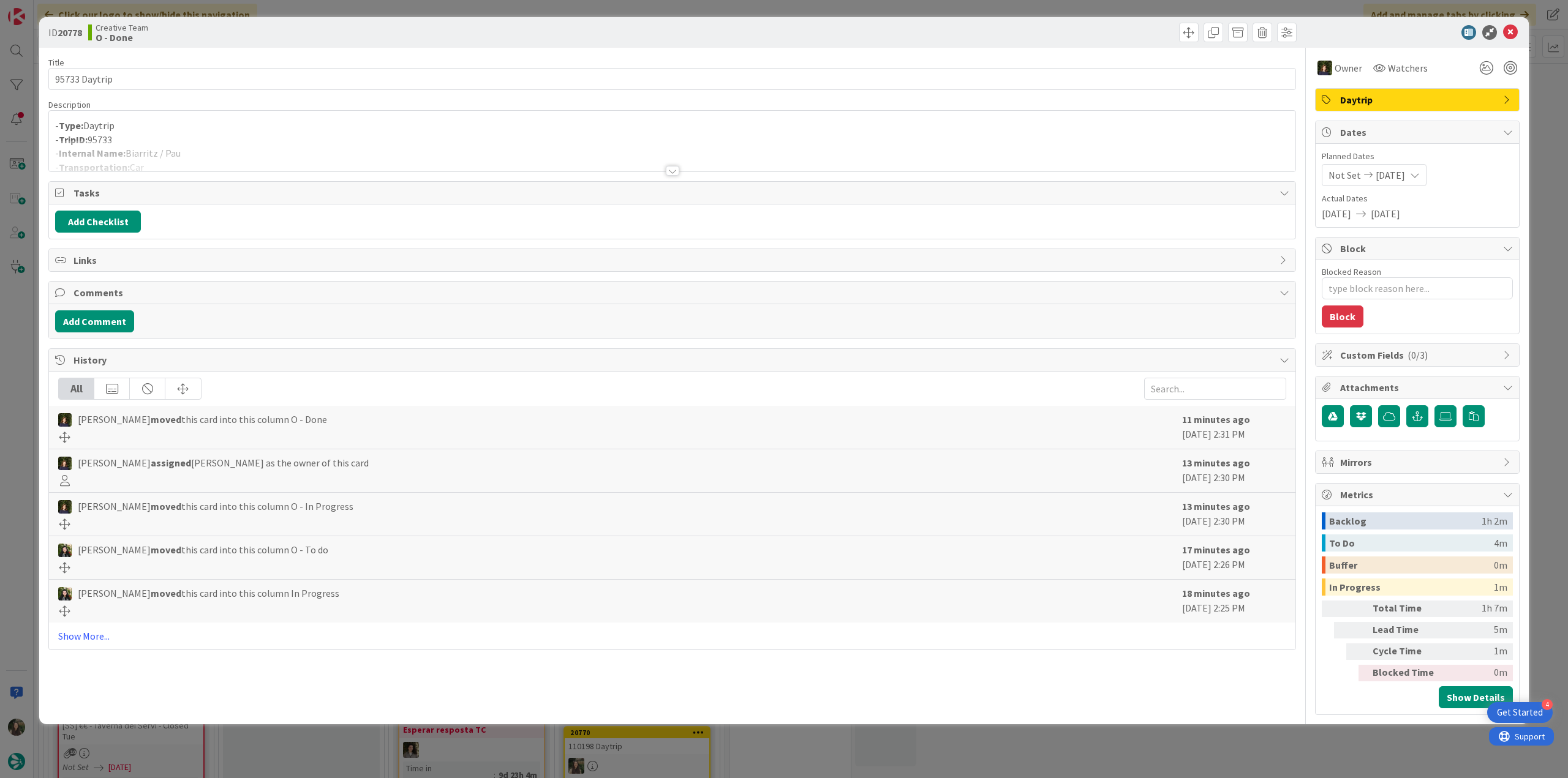
click at [12, 425] on div "ID 20778 Creative Team O - Done Title 13 / 128 95733 Daytrip Description - Type…" at bounding box center [784, 389] width 1568 height 778
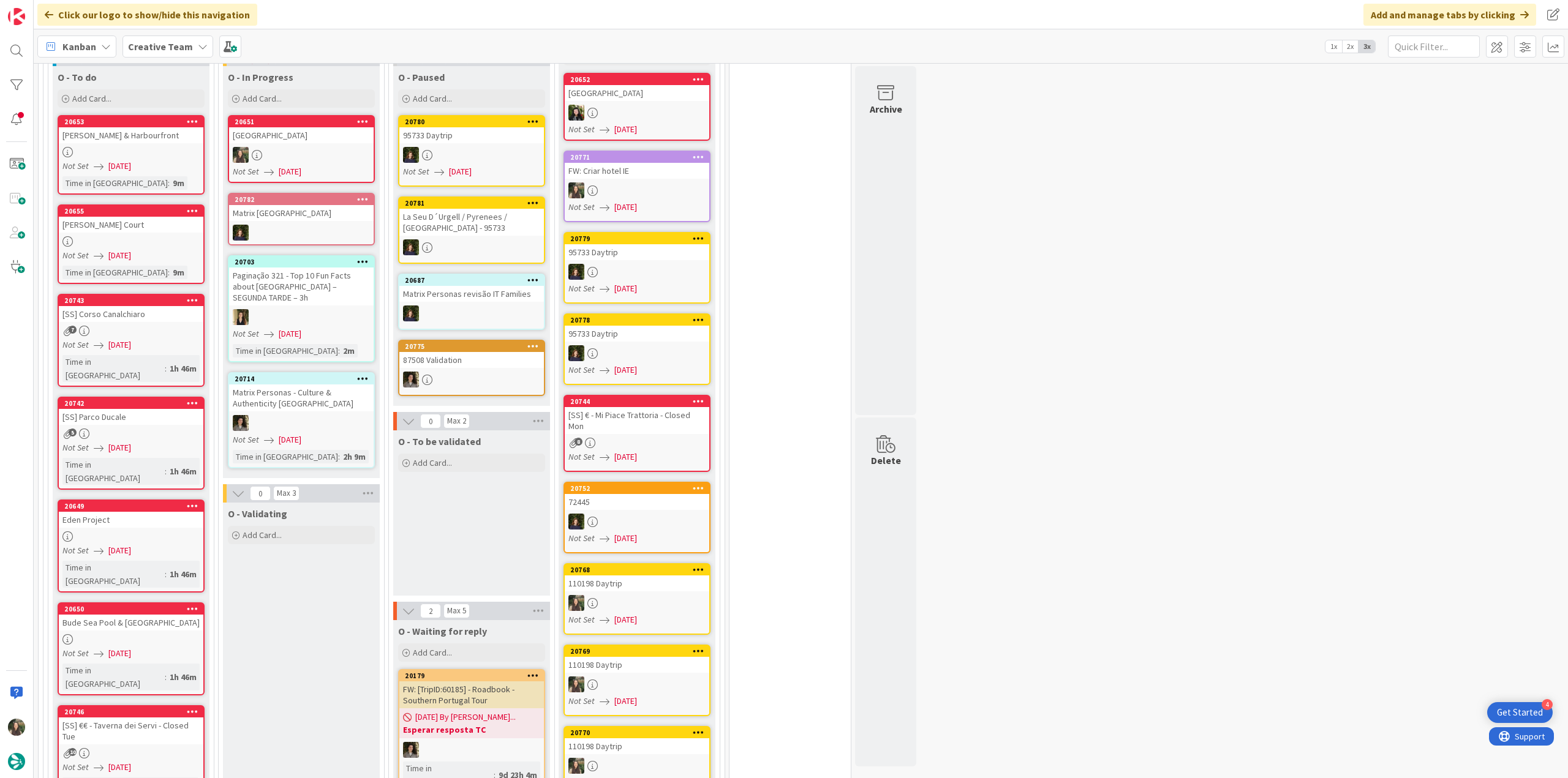
click at [658, 244] on div "95733 Daytrip" at bounding box center [636, 252] width 144 height 16
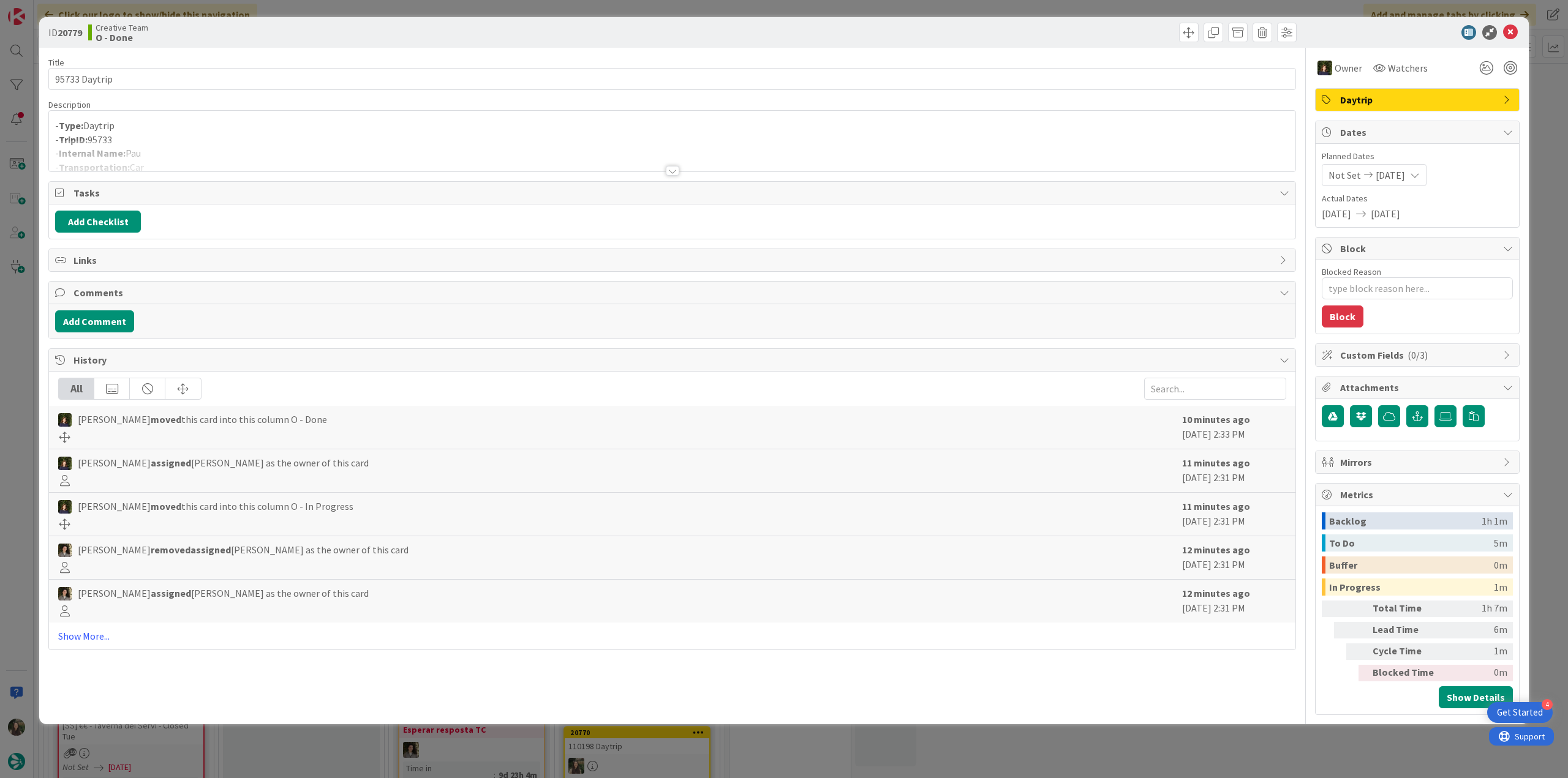
click at [27, 309] on div "ID 20779 Creative Team O - Done Title 13 / 128 95733 Daytrip Description - Type…" at bounding box center [784, 389] width 1568 height 778
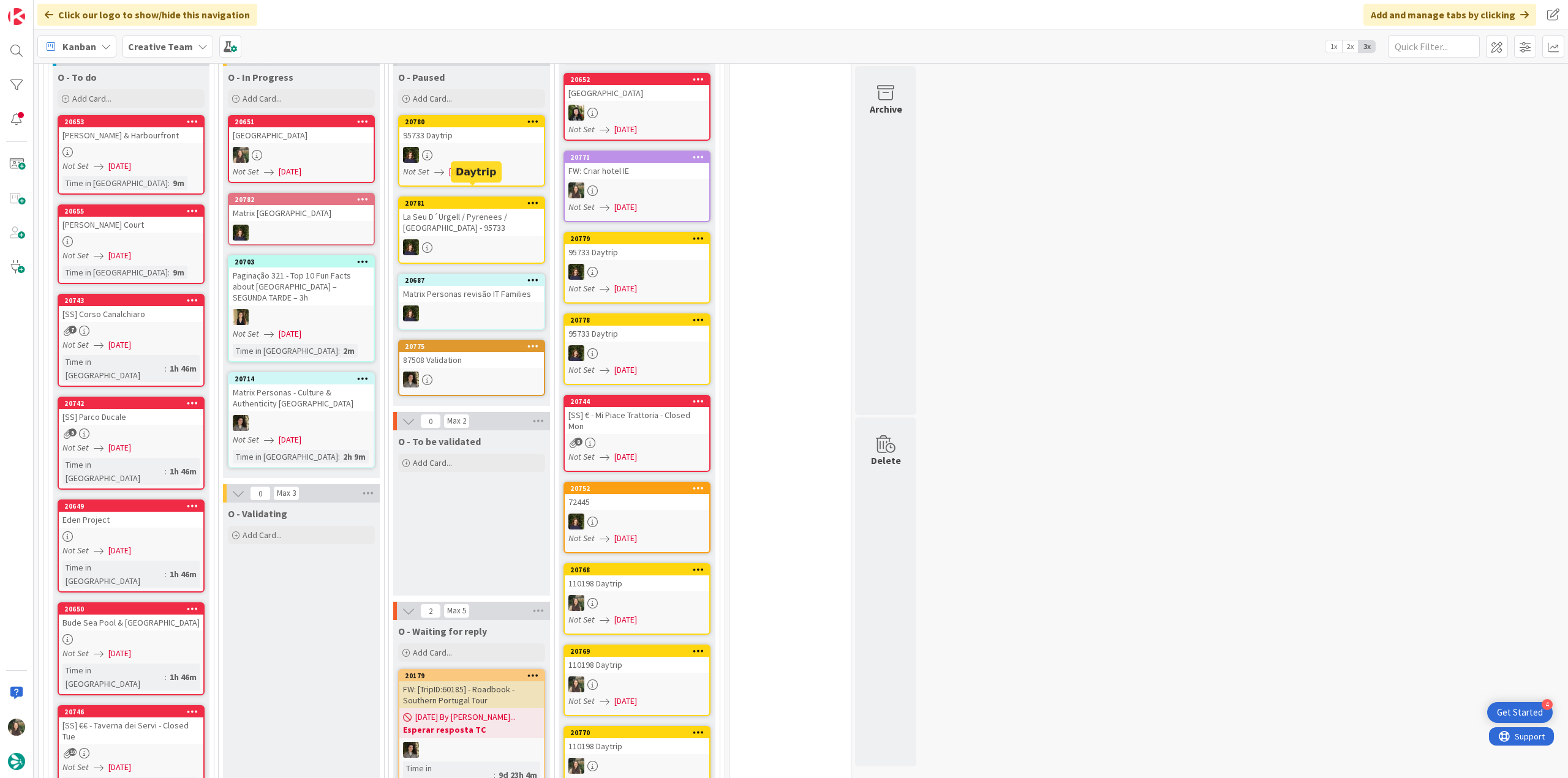
click at [458, 147] on div at bounding box center [471, 155] width 144 height 16
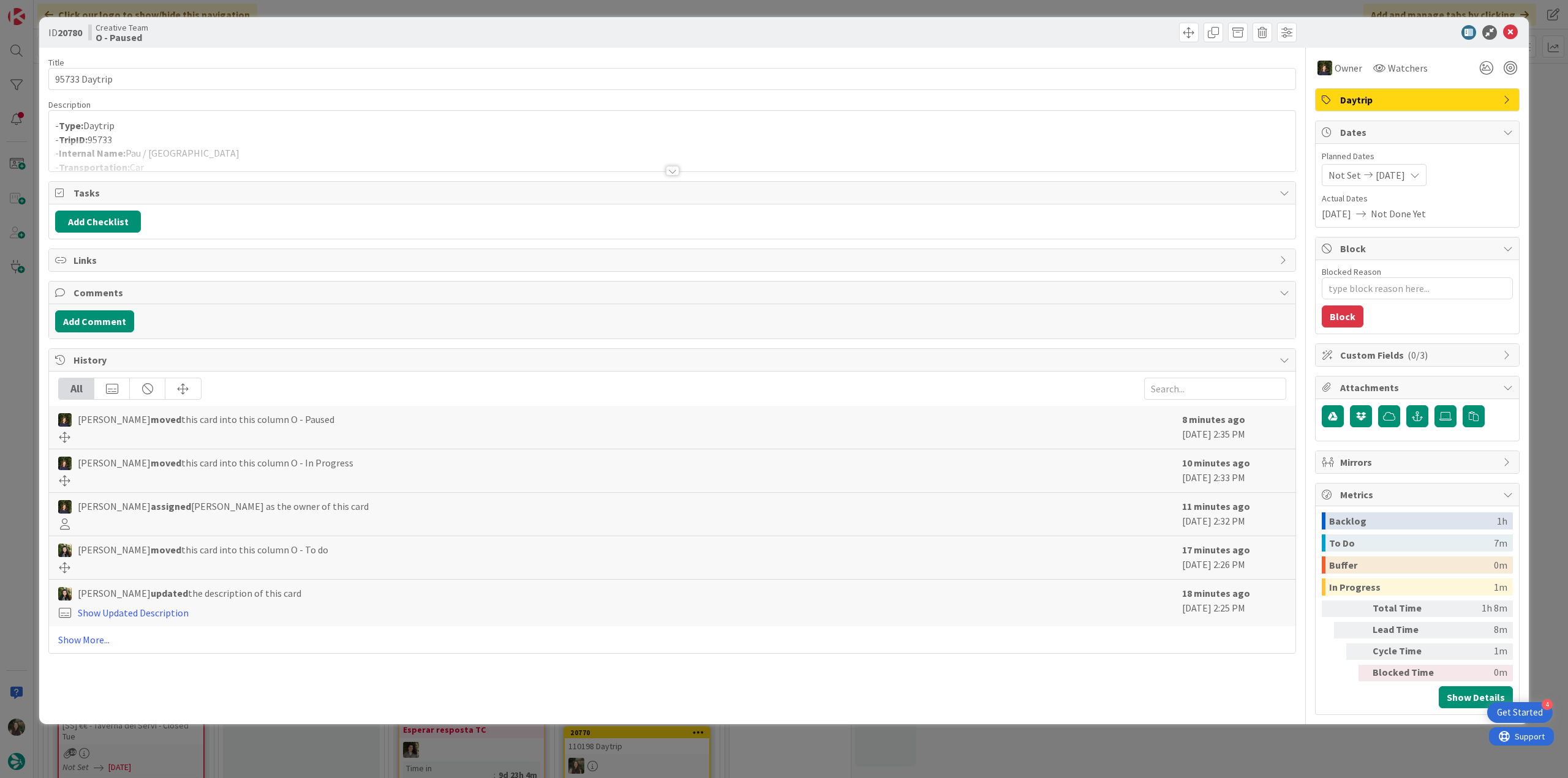
click at [26, 350] on div "ID 20780 Creative Team O - Paused Title 13 / 128 95733 Daytrip Description - Ty…" at bounding box center [784, 389] width 1568 height 778
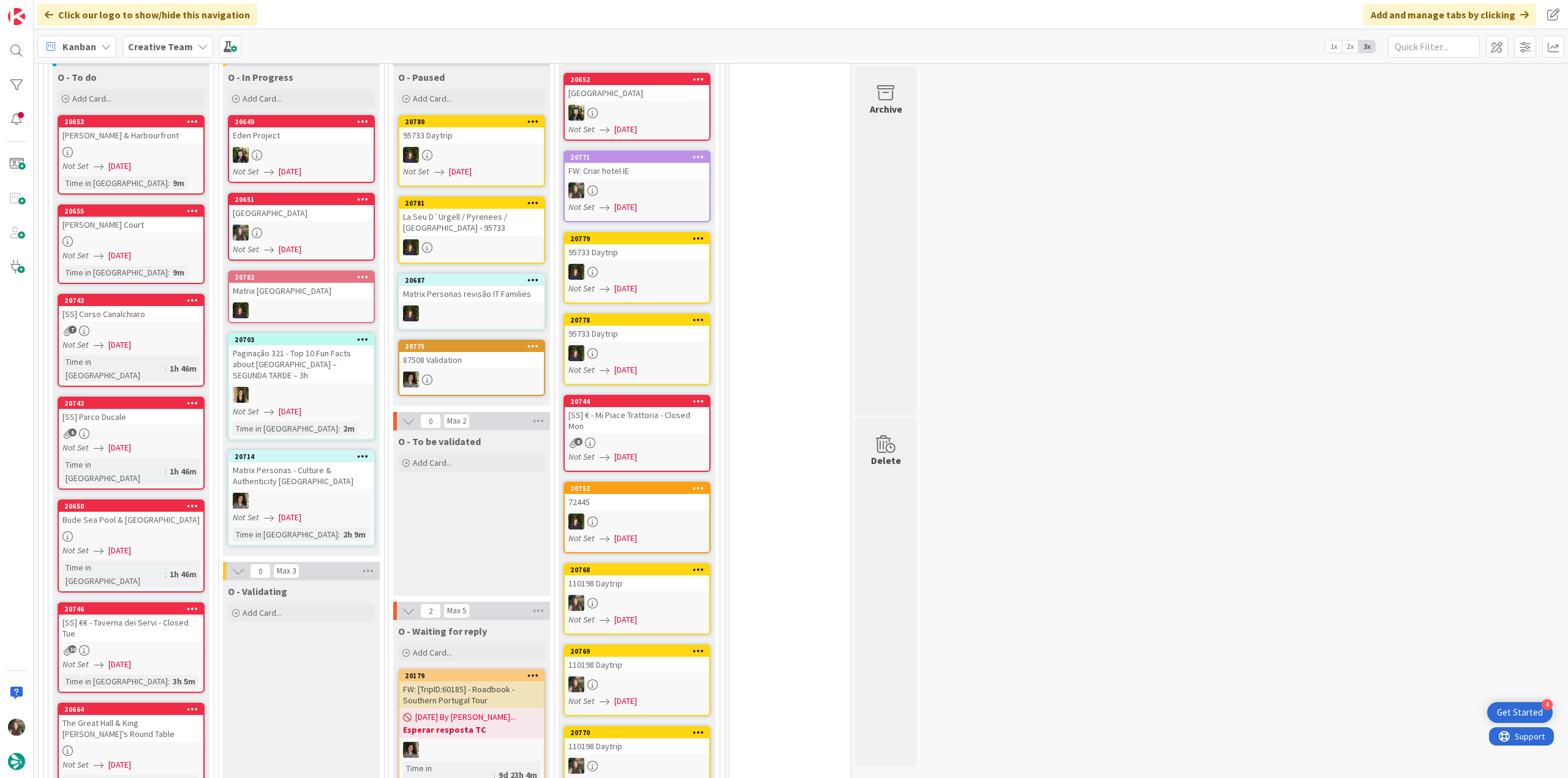
click at [332, 210] on link "20651 Bude Canal & Harbour Not Set 08/11/2025" at bounding box center [301, 226] width 147 height 68
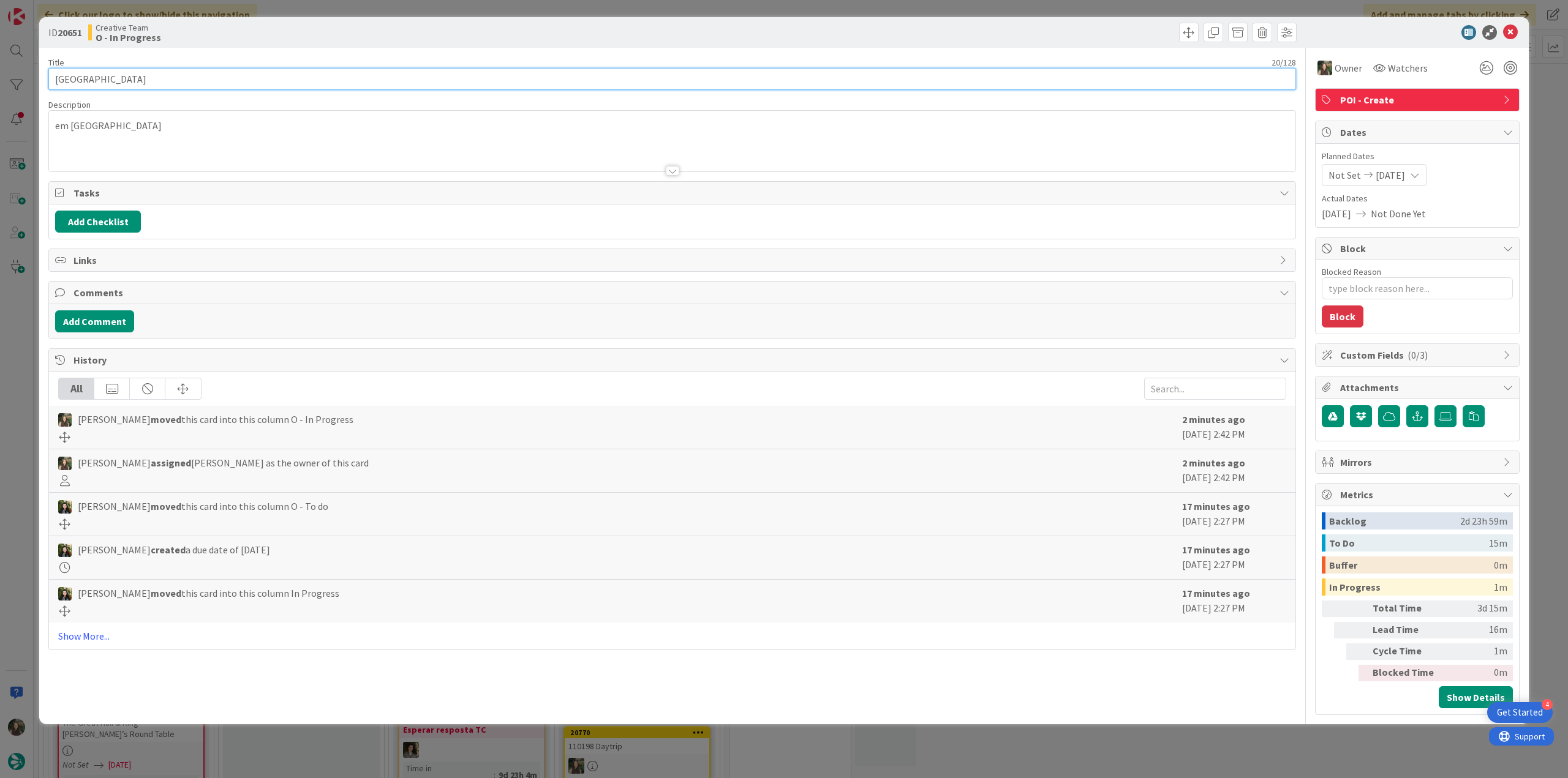
drag, startPoint x: 164, startPoint y: 83, endPoint x: 35, endPoint y: 90, distance: 129.2
click at [35, 90] on div "ID 20651 Creative Team O - In Progress Title 20 / 128 Bude Canal & Harbour Desc…" at bounding box center [784, 389] width 1568 height 778
click at [24, 365] on div "ID 20651 Creative Team O - In Progress Title 20 / 128 Bude Canal & Harbour Desc…" at bounding box center [784, 389] width 1568 height 778
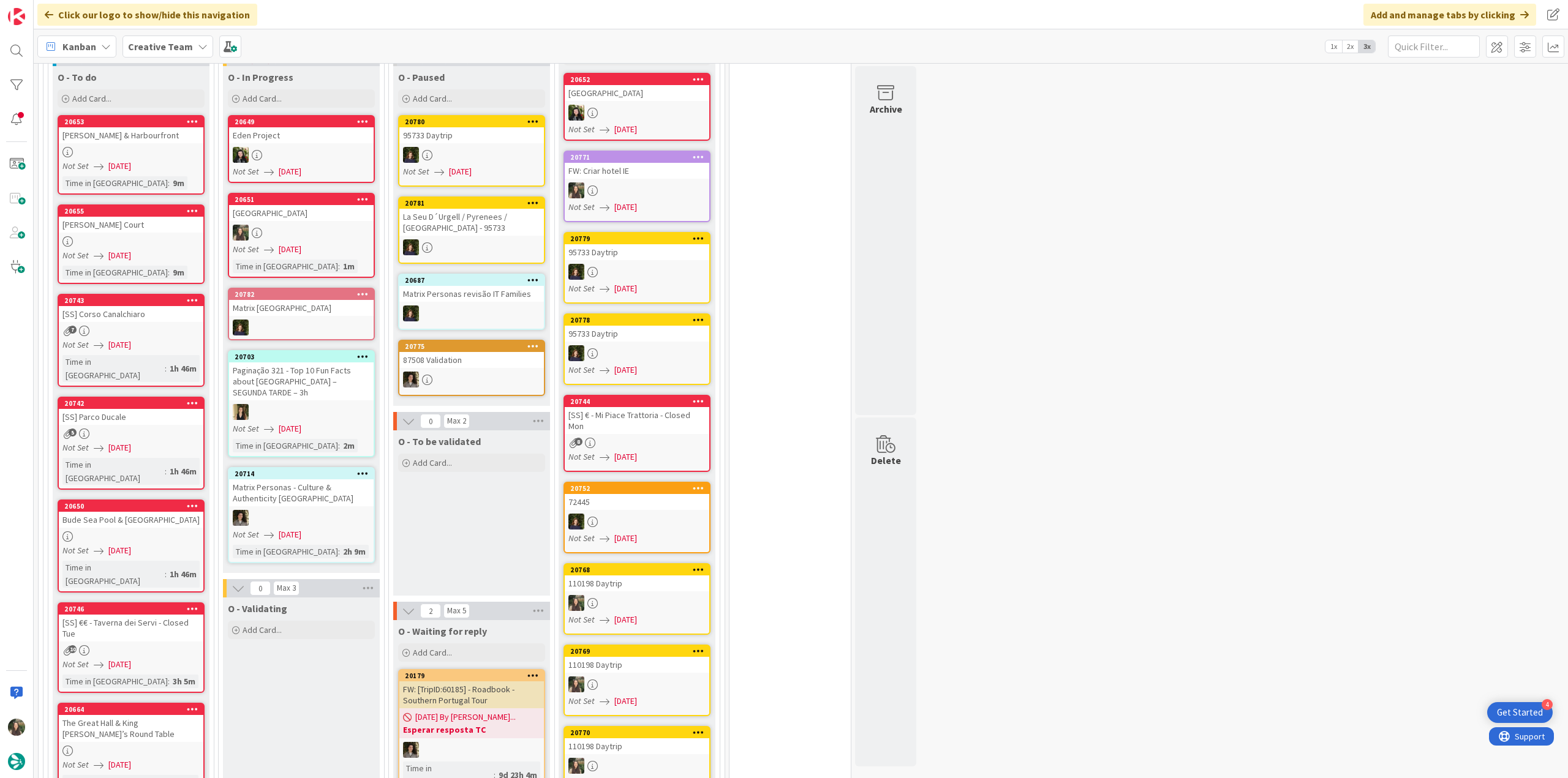
click at [334, 225] on div at bounding box center [300, 232] width 144 height 16
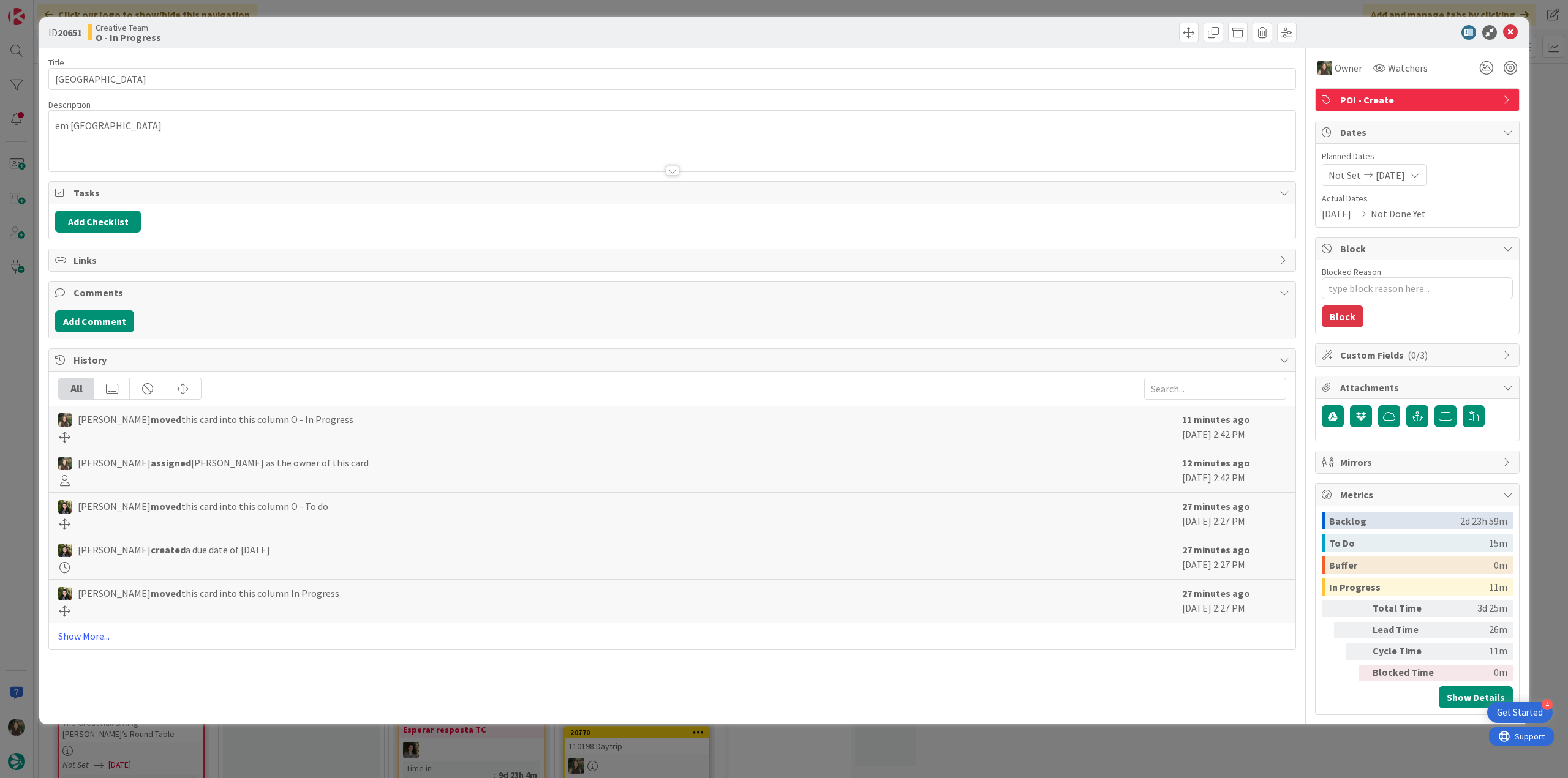
drag, startPoint x: 1225, startPoint y: 770, endPoint x: 1218, endPoint y: 763, distance: 9.9
click at [1225, 770] on div "ID 20651 Creative Team O - In Progress Title 20 / 128 Bude Canal & Harbour Desc…" at bounding box center [784, 389] width 1568 height 778
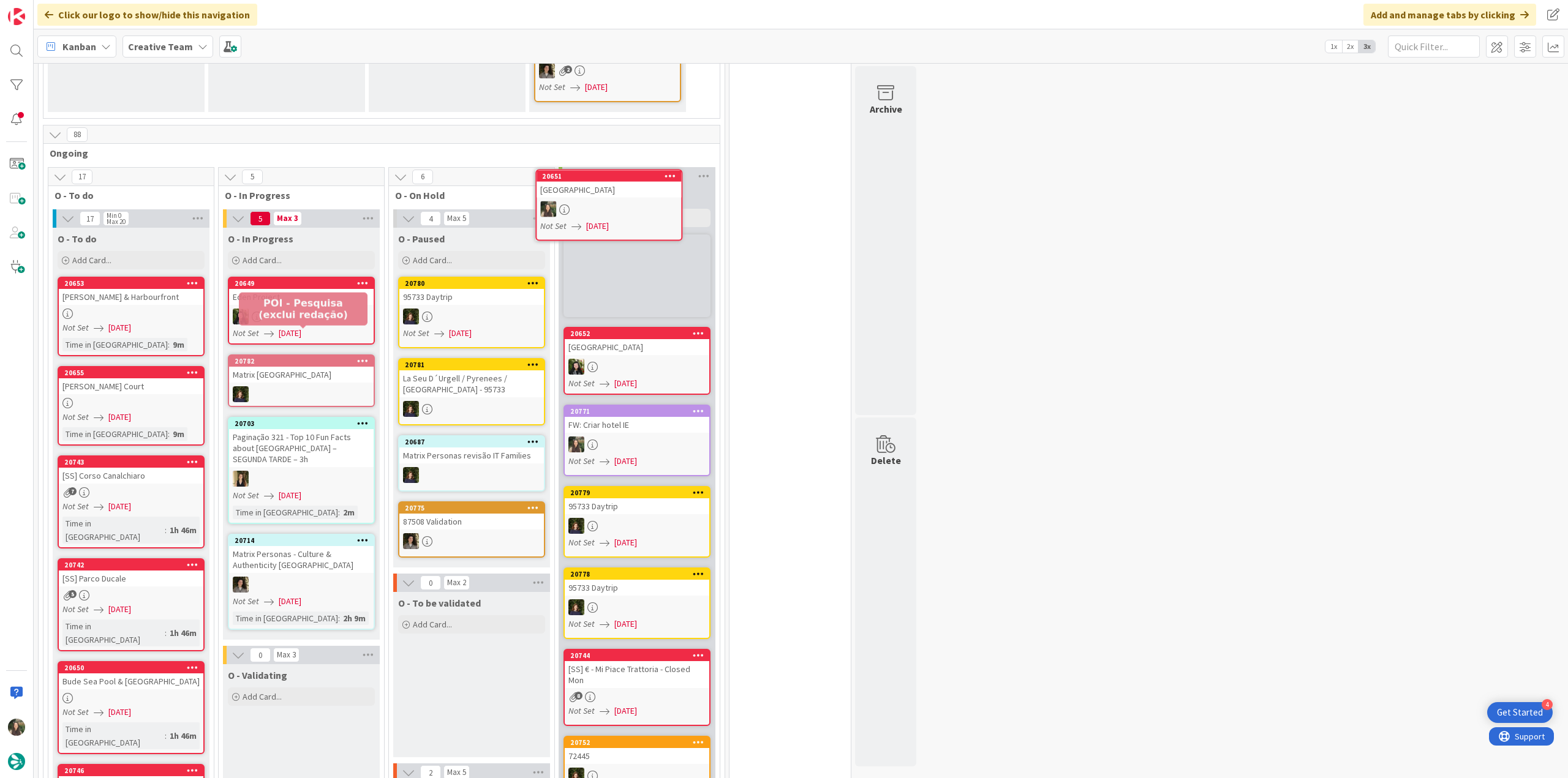
scroll to position [655, 0]
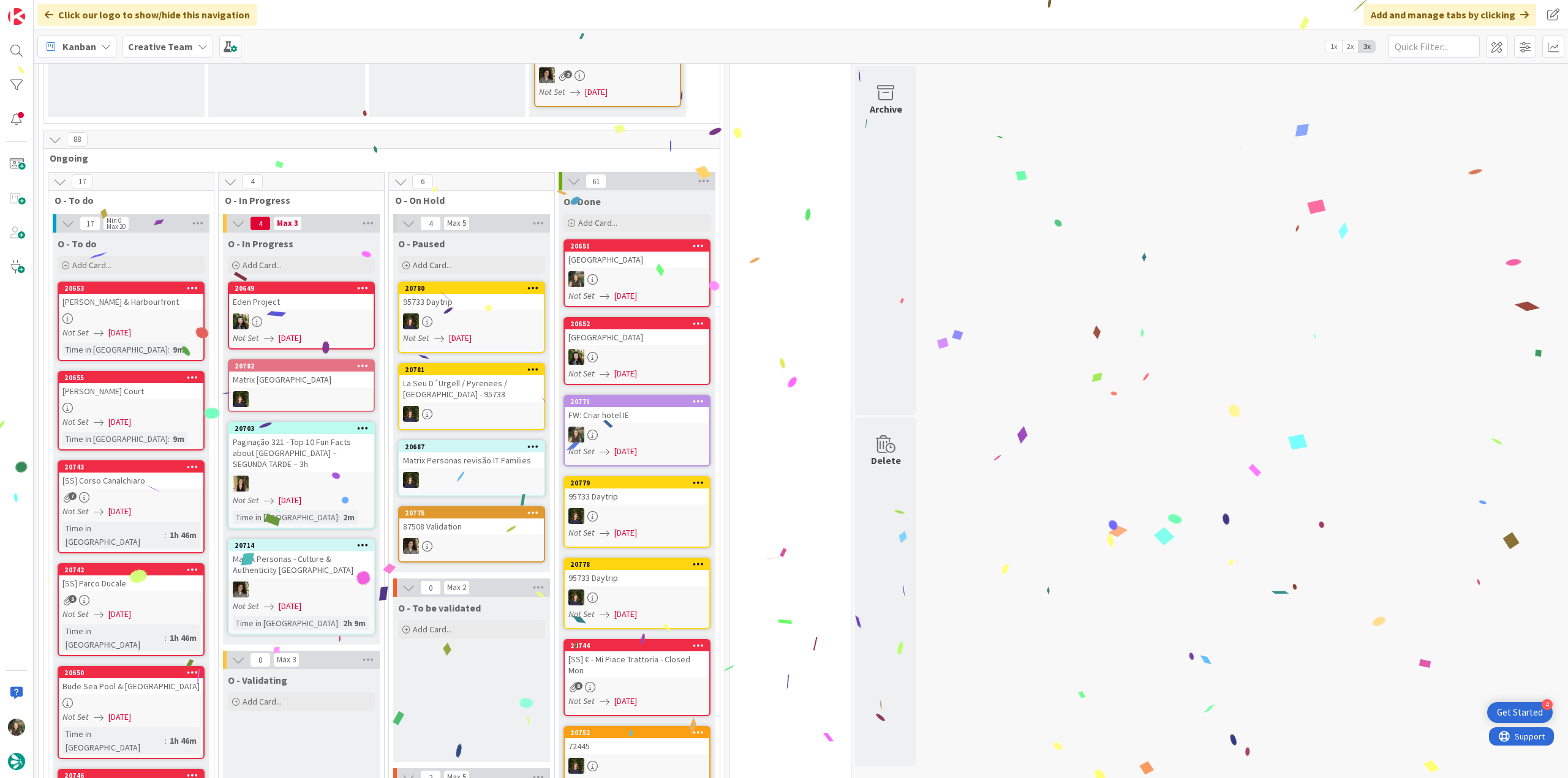
click at [675, 331] on div "Bude Castle" at bounding box center [636, 338] width 144 height 16
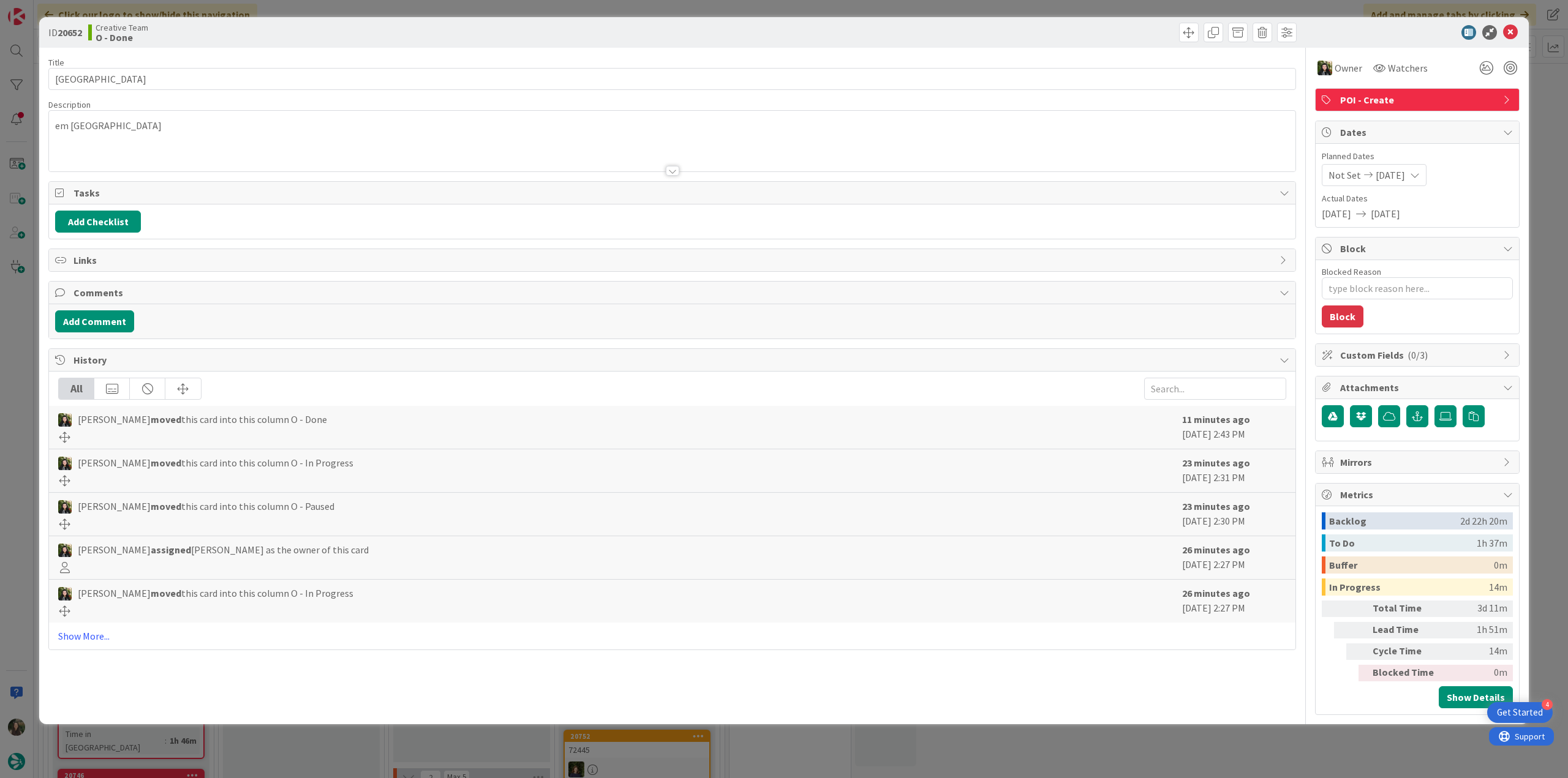
drag, startPoint x: 1216, startPoint y: 749, endPoint x: 1179, endPoint y: 747, distance: 37.1
click at [1217, 749] on div "ID 20652 Creative Team O - Done Title 11 / 128 Bude Castle Description em Bude …" at bounding box center [784, 389] width 1568 height 778
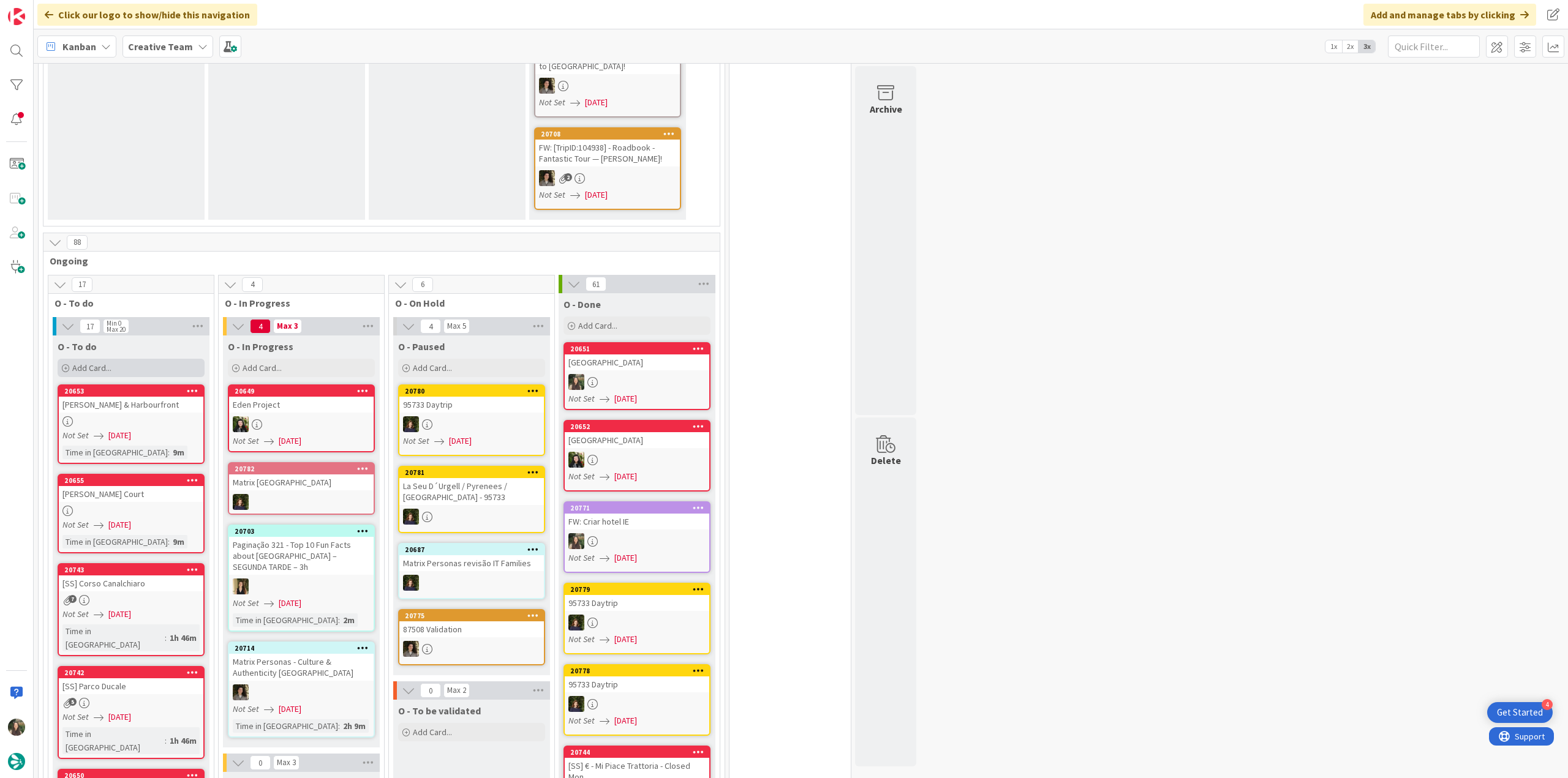
scroll to position [612, 0]
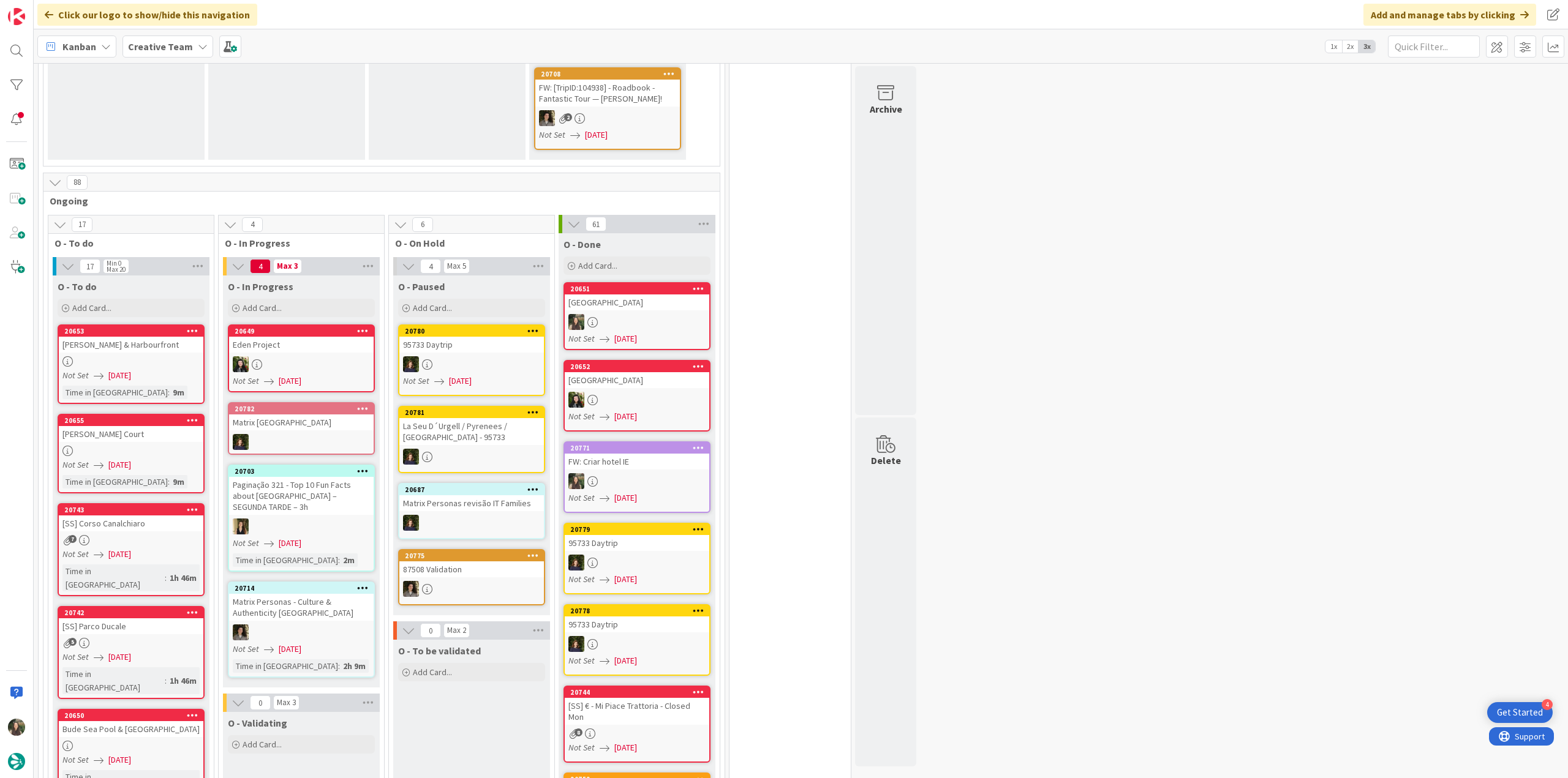
click at [172, 338] on div "Poole Quay & Harbourfront" at bounding box center [130, 345] width 144 height 16
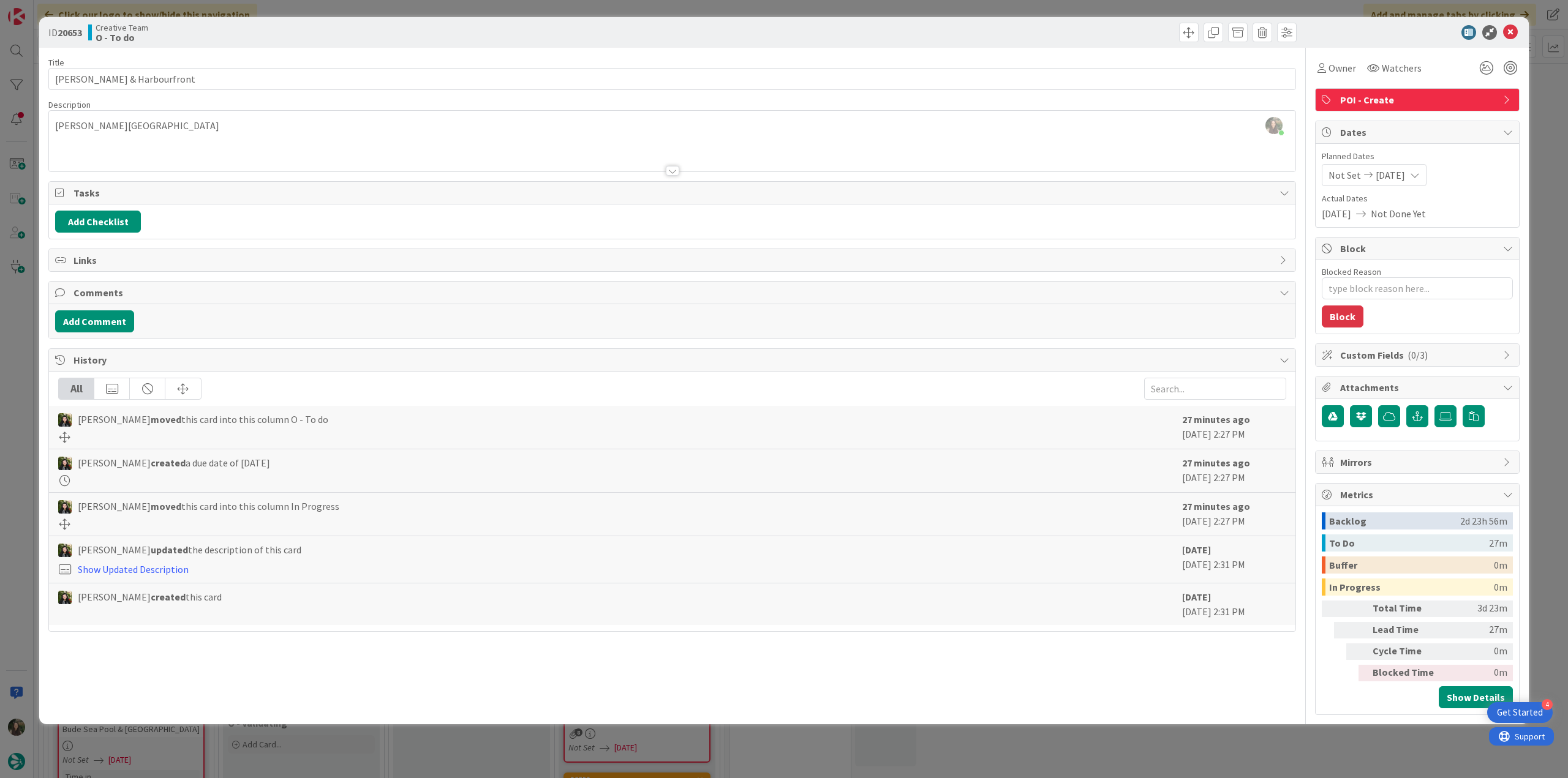
click at [26, 398] on div "ID 20653 Creative Team O - To do Title 25 / 128 Poole Quay & Harbourfront Descr…" at bounding box center [784, 389] width 1568 height 778
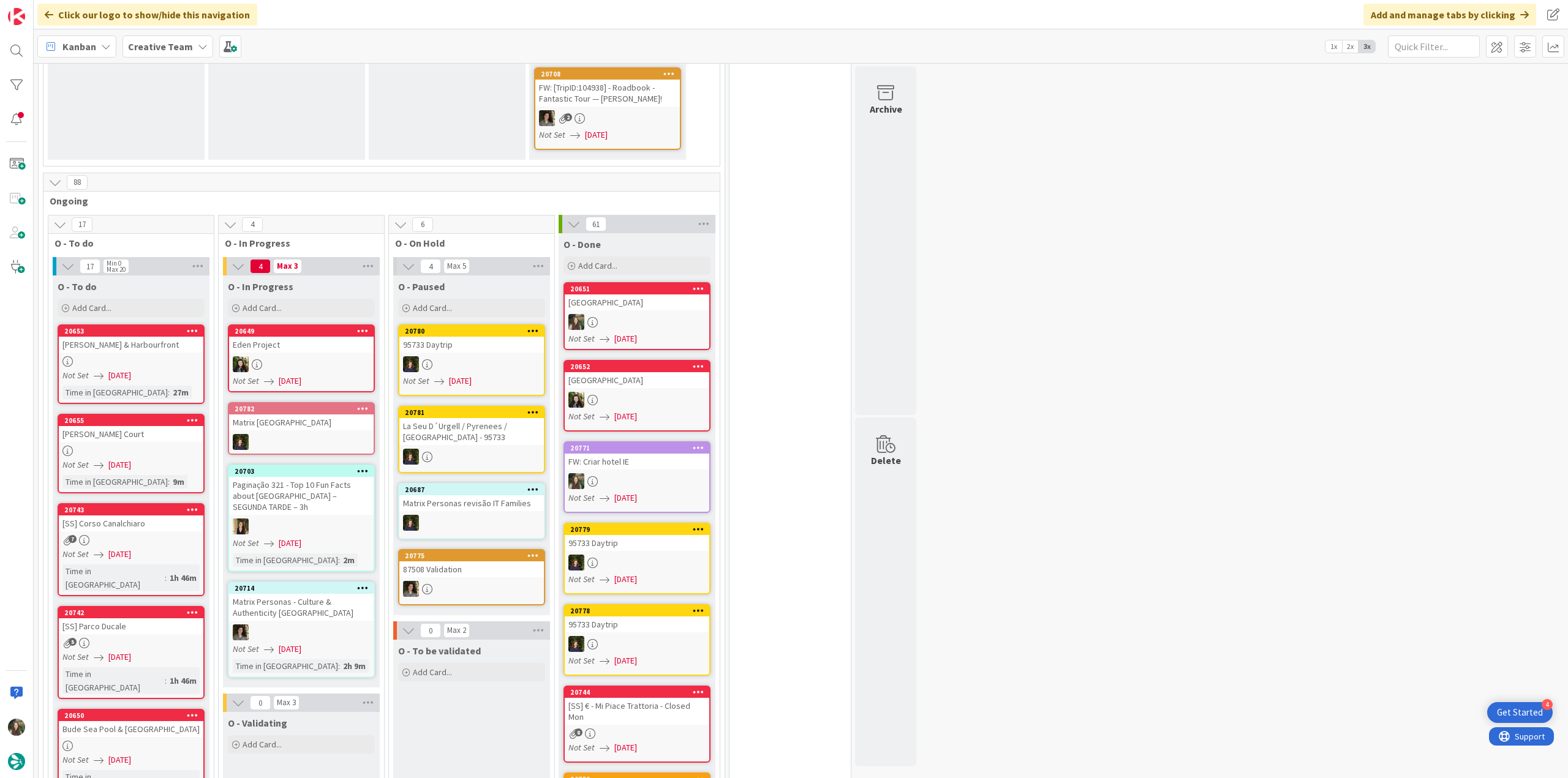
click at [167, 431] on link "20655 Scaplen’s Court Not Set 08/11/2025 Time in Column : 9m" at bounding box center [131, 453] width 147 height 79
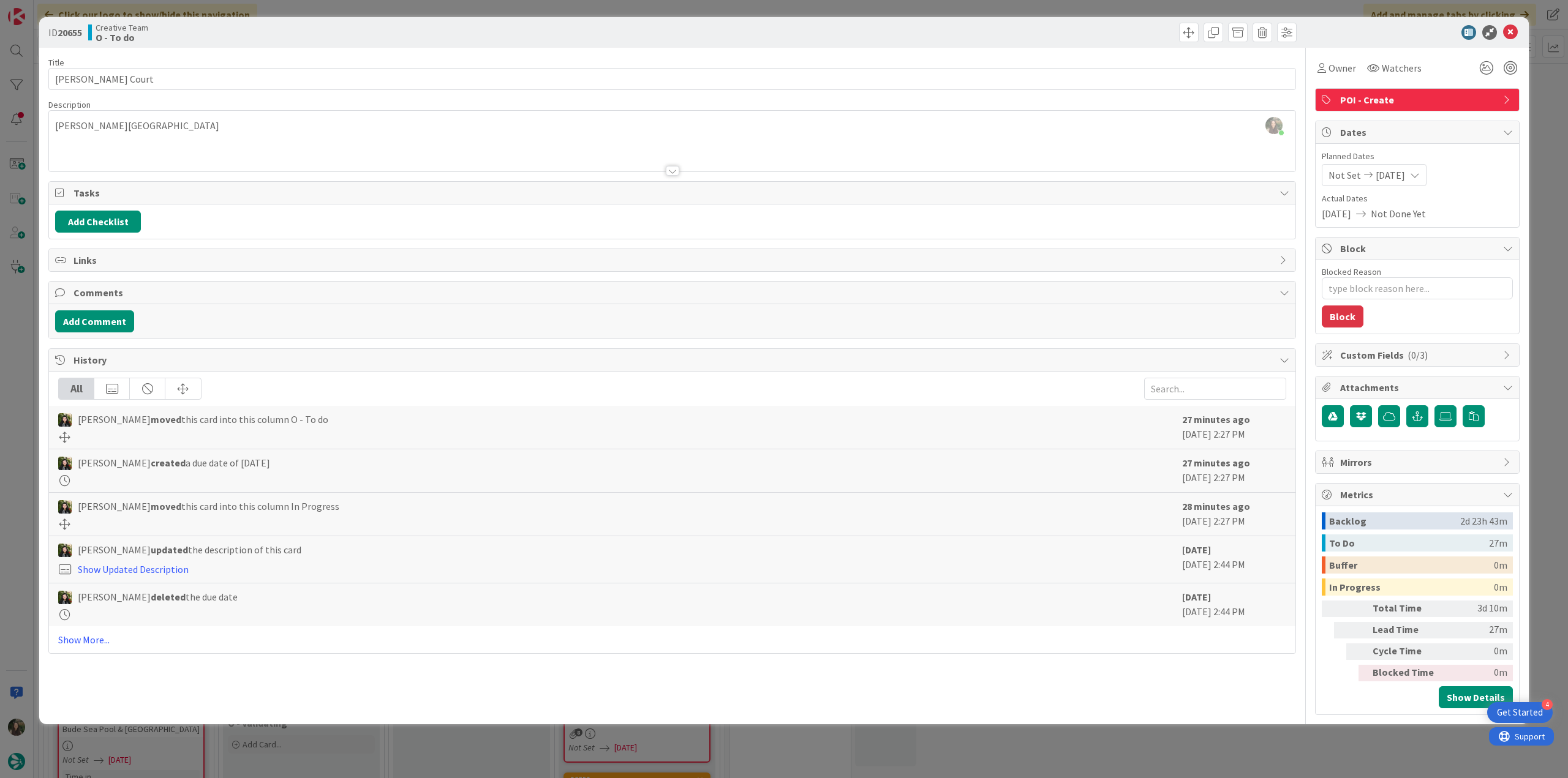
click at [1534, 121] on div "ID 20655 Creative Team O - To do Title 16 / 128 Scaplen’s Court Description Inê…" at bounding box center [784, 389] width 1568 height 778
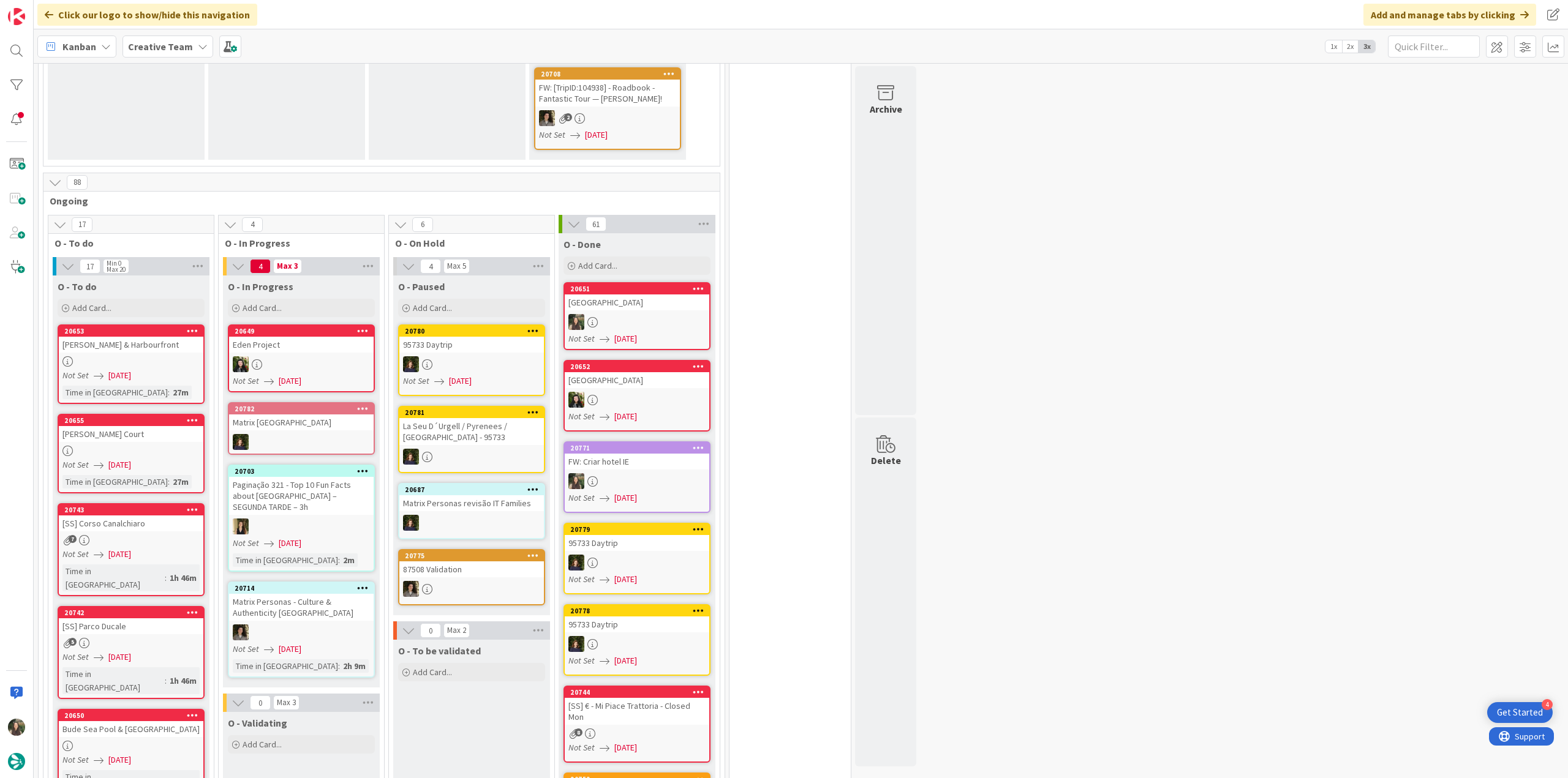
click at [155, 357] on div at bounding box center [130, 362] width 144 height 10
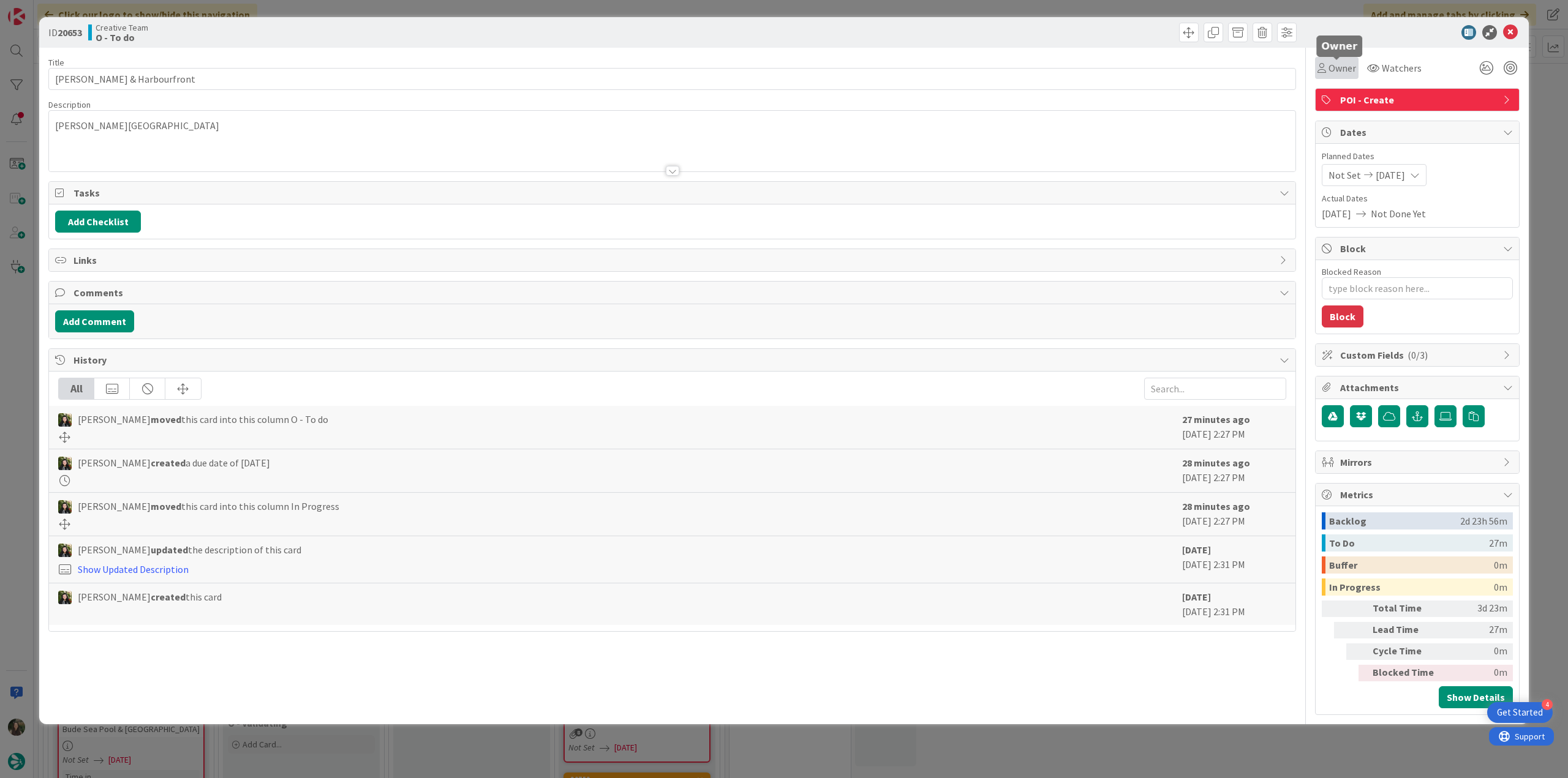
click at [1347, 69] on span "Owner" at bounding box center [1342, 67] width 28 height 15
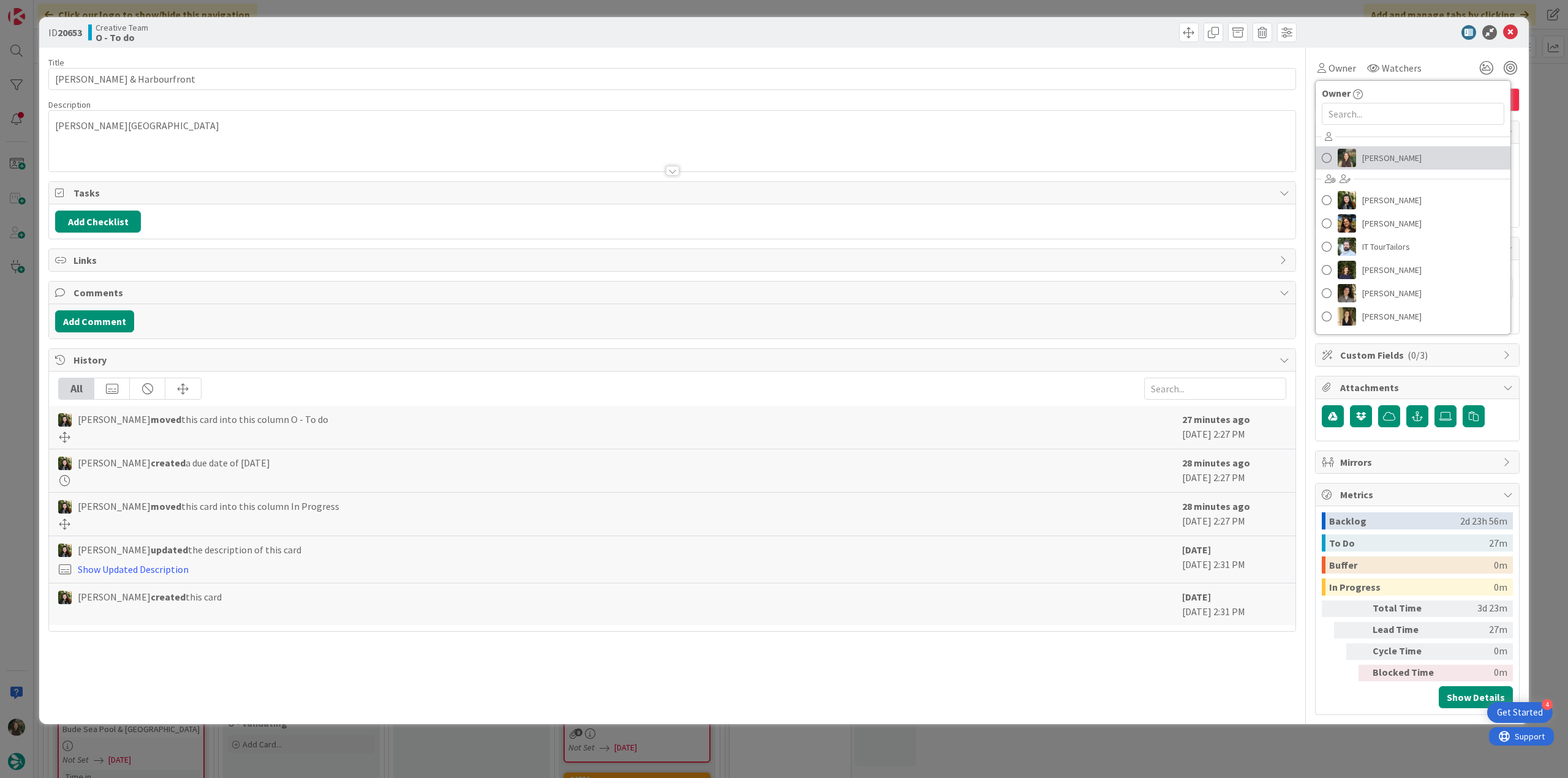
drag, startPoint x: 1374, startPoint y: 155, endPoint x: 1417, endPoint y: 146, distance: 43.9
click at [1375, 156] on span "[PERSON_NAME]" at bounding box center [1391, 157] width 60 height 18
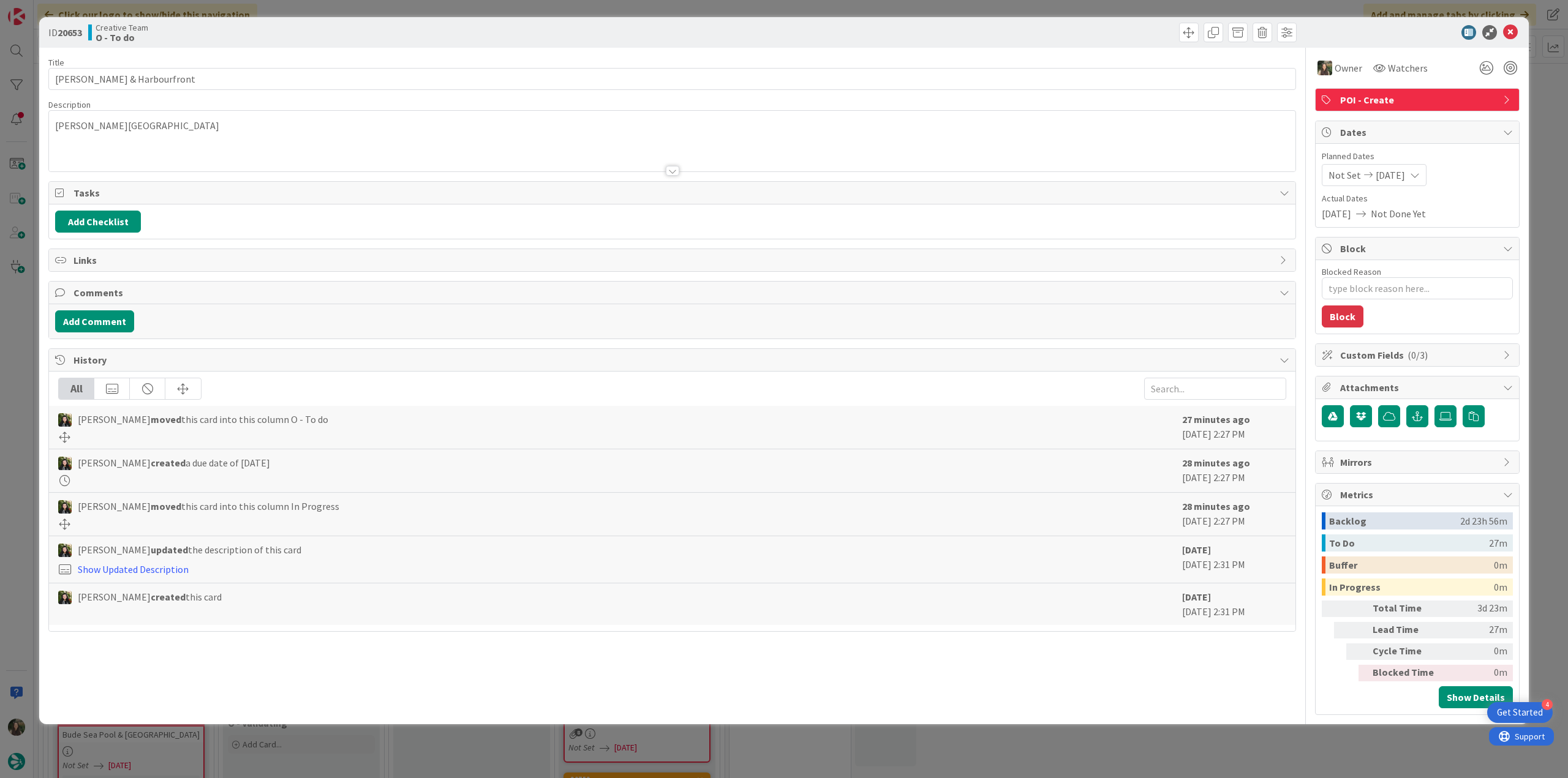
click at [1549, 107] on div "ID 20653 Creative Team O - To do Title 25 / 128 Poole Quay & Harbourfront Descr…" at bounding box center [784, 389] width 1568 height 778
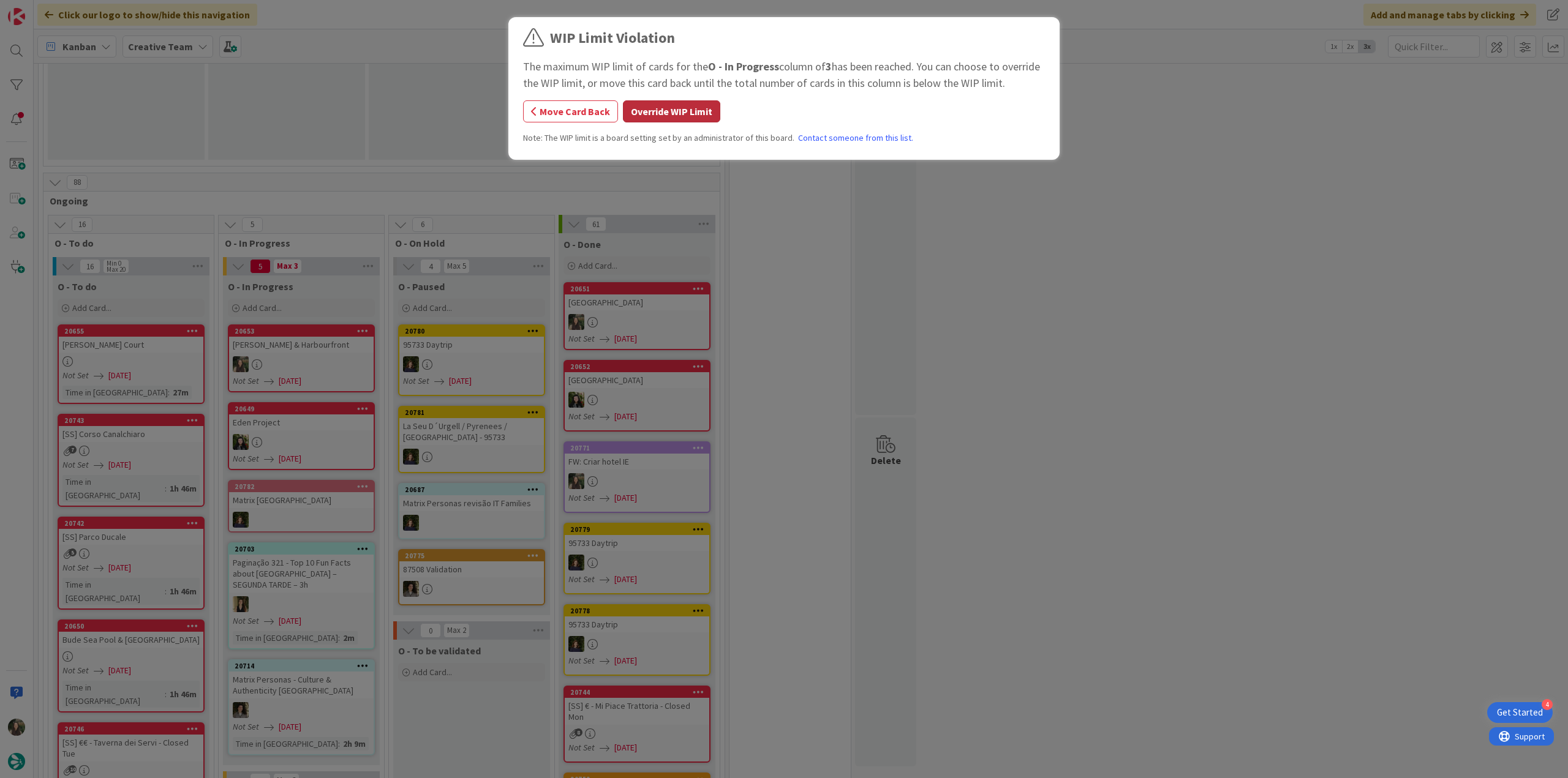
click at [662, 108] on button "Override WIP Limit" at bounding box center [671, 111] width 98 height 22
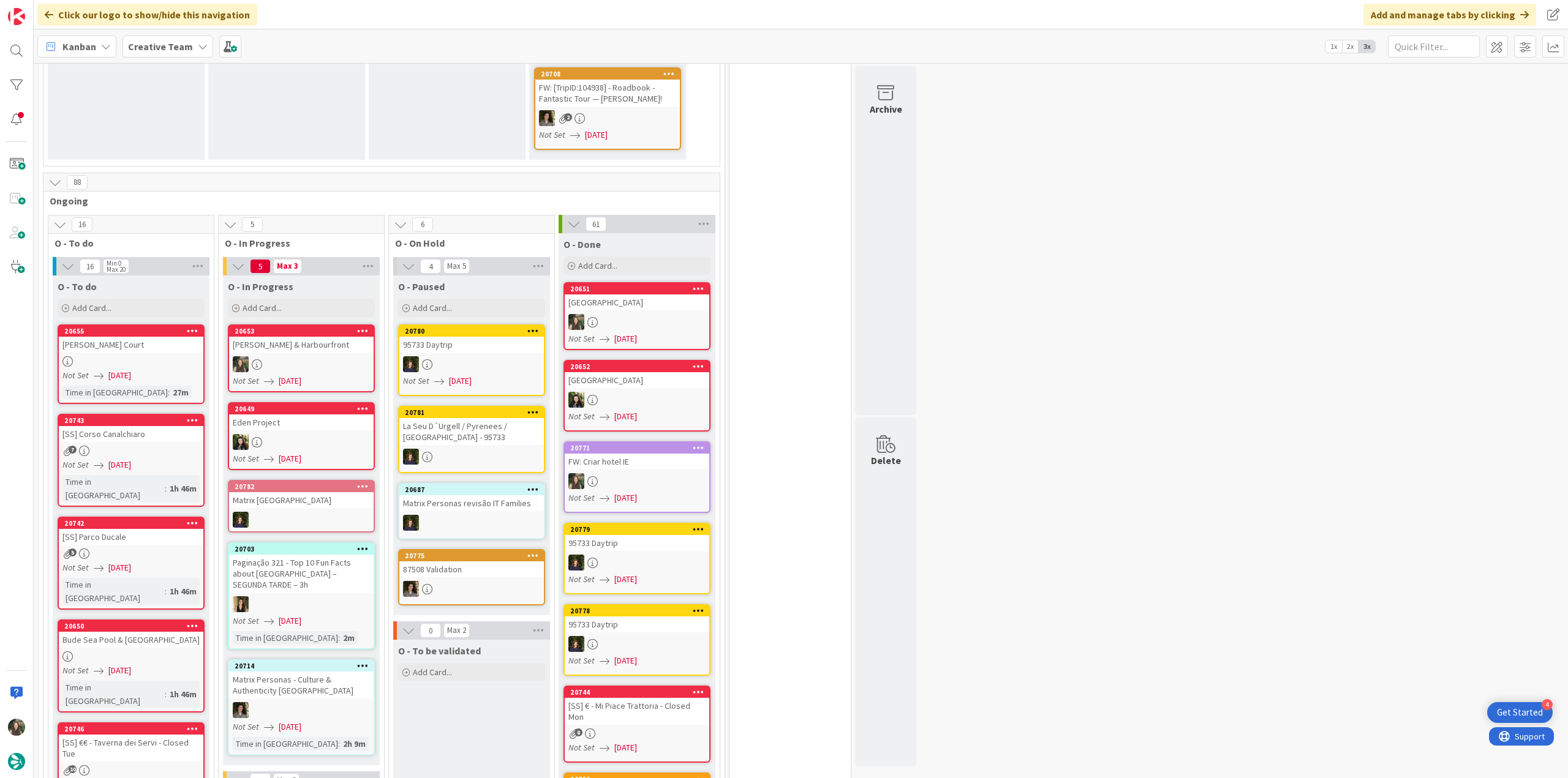
click at [303, 338] on div "Poole Quay & Harbourfront" at bounding box center [300, 345] width 144 height 16
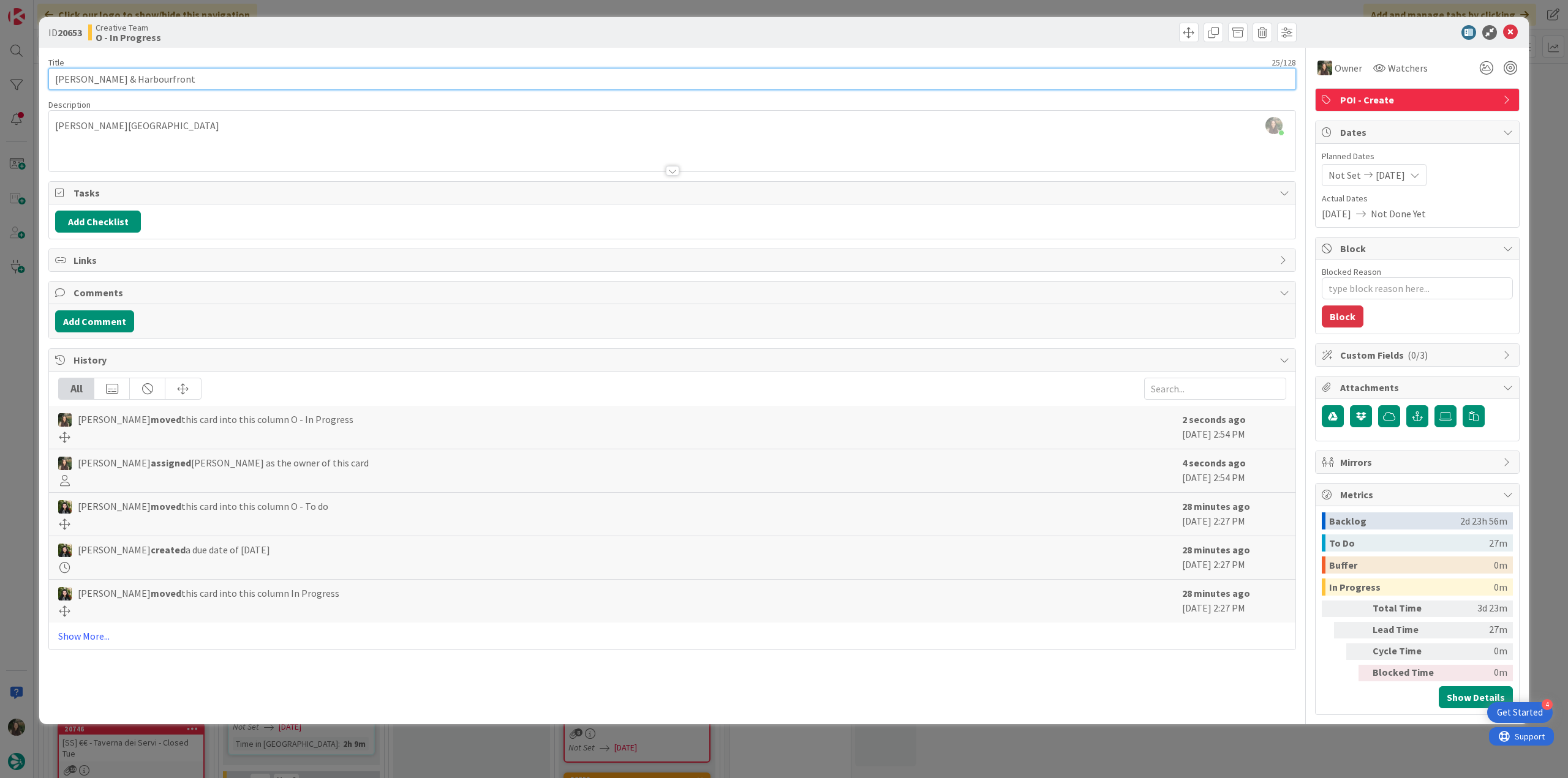
drag, startPoint x: 181, startPoint y: 75, endPoint x: 73, endPoint y: 82, distance: 108.2
click at [45, 80] on div "ID 20653 Creative Team O - In Progress Title 25 / 128 Poole Quay & Harbourfront…" at bounding box center [783, 370] width 1489 height 707
click at [21, 336] on div "ID 20653 Creative Team O - In Progress Title 25 / 128 Poole Quay & Harbourfront…" at bounding box center [784, 389] width 1568 height 778
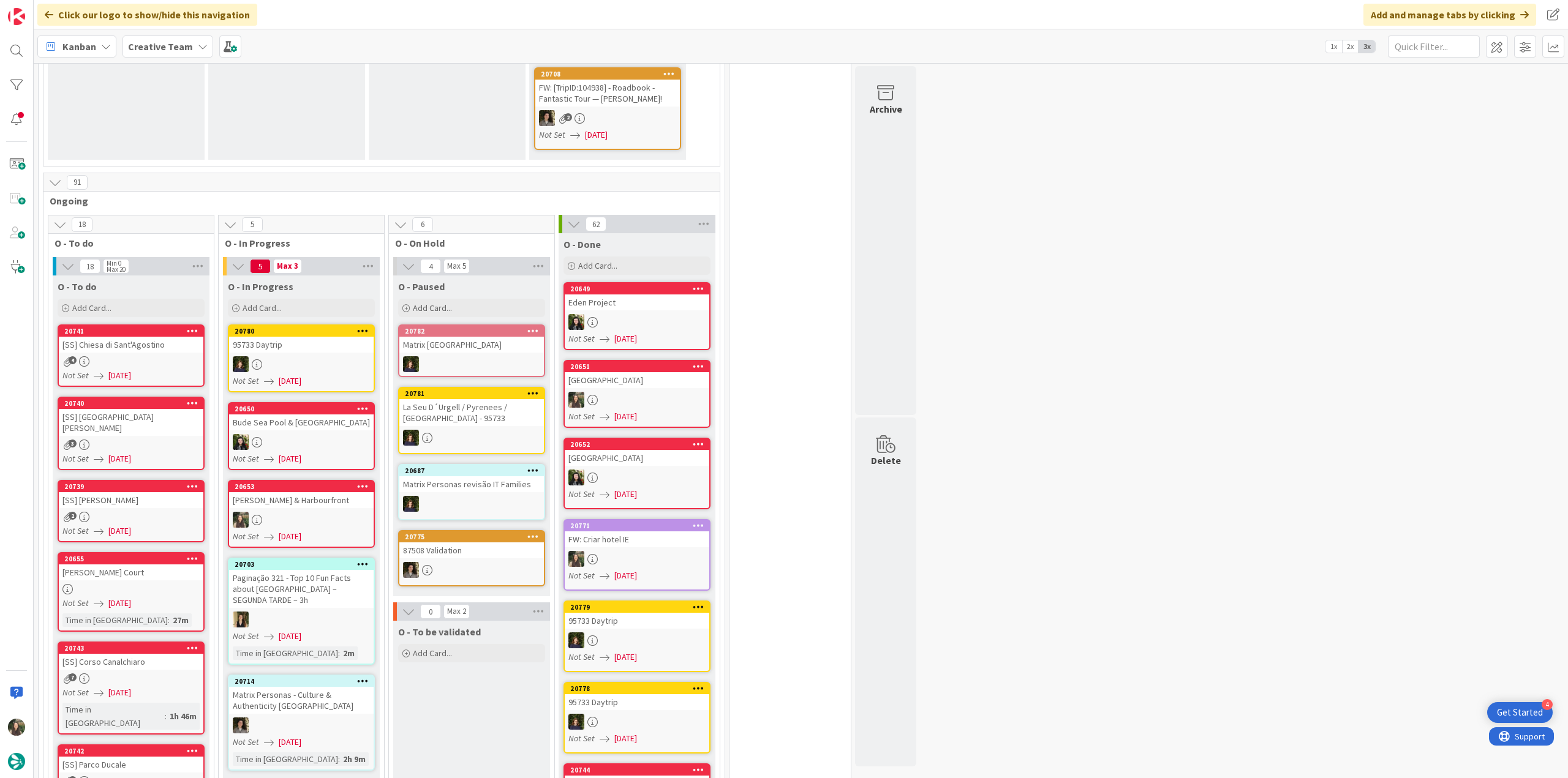
click at [355, 512] on div at bounding box center [300, 520] width 144 height 16
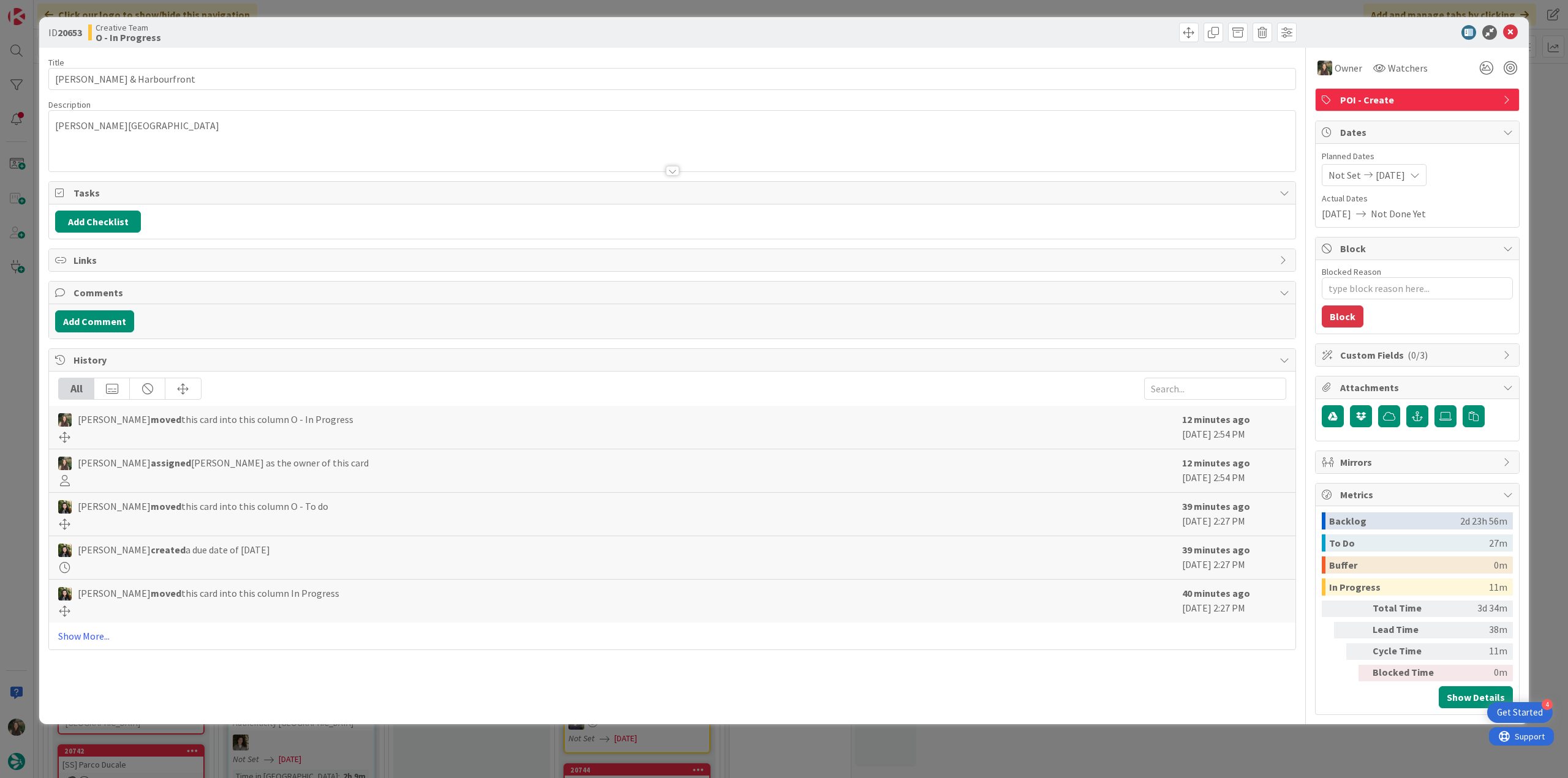
click at [15, 484] on div "ID 20653 Creative Team O - In Progress Title 25 / 128 Poole Quay & Harbourfront…" at bounding box center [784, 389] width 1568 height 778
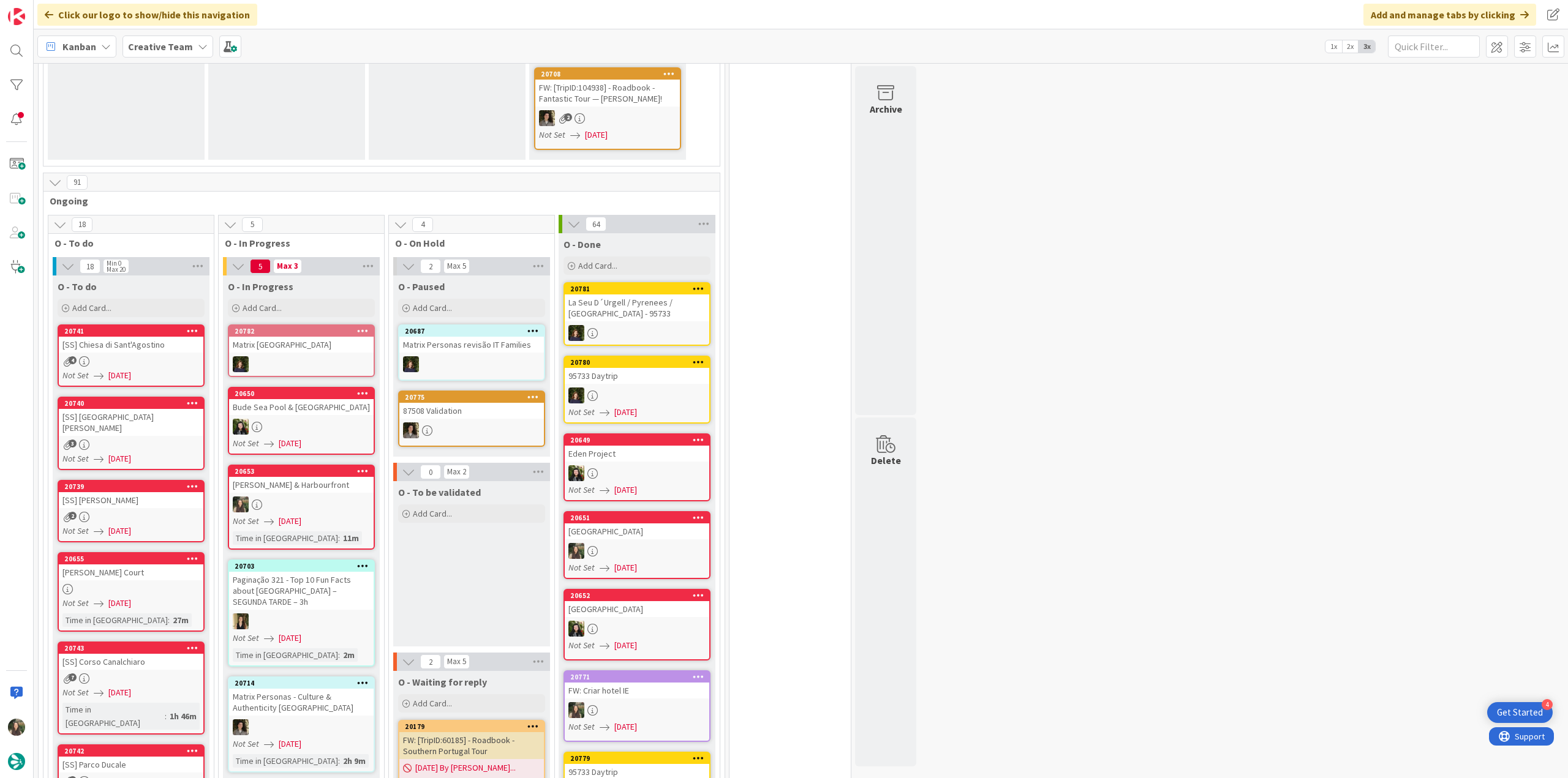
click at [331, 497] on div at bounding box center [300, 504] width 144 height 16
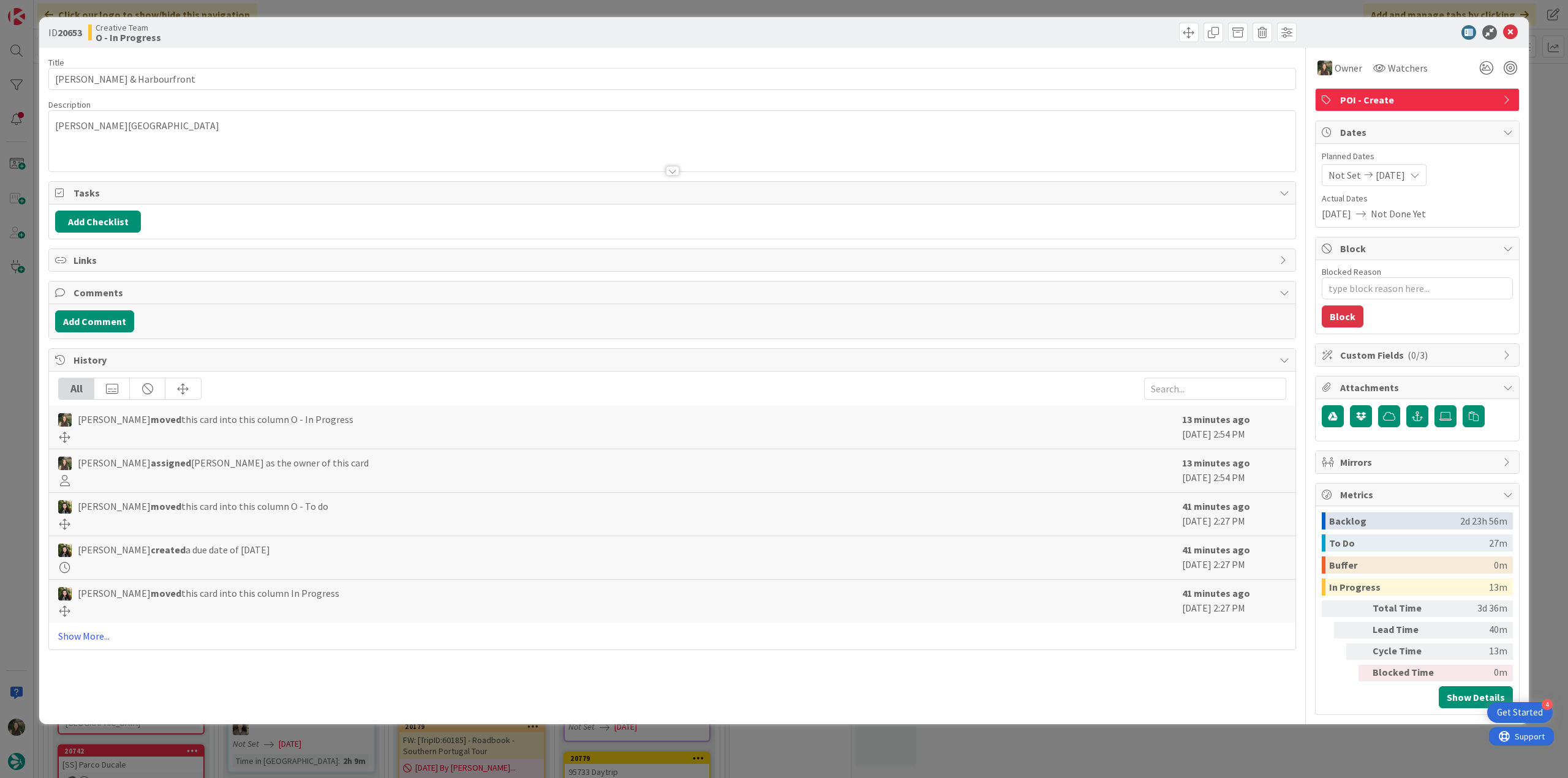
click at [1264, 744] on div "ID 20653 Creative Team O - In Progress Title 25 / 128 Poole Quay & Harbourfront…" at bounding box center [784, 389] width 1568 height 778
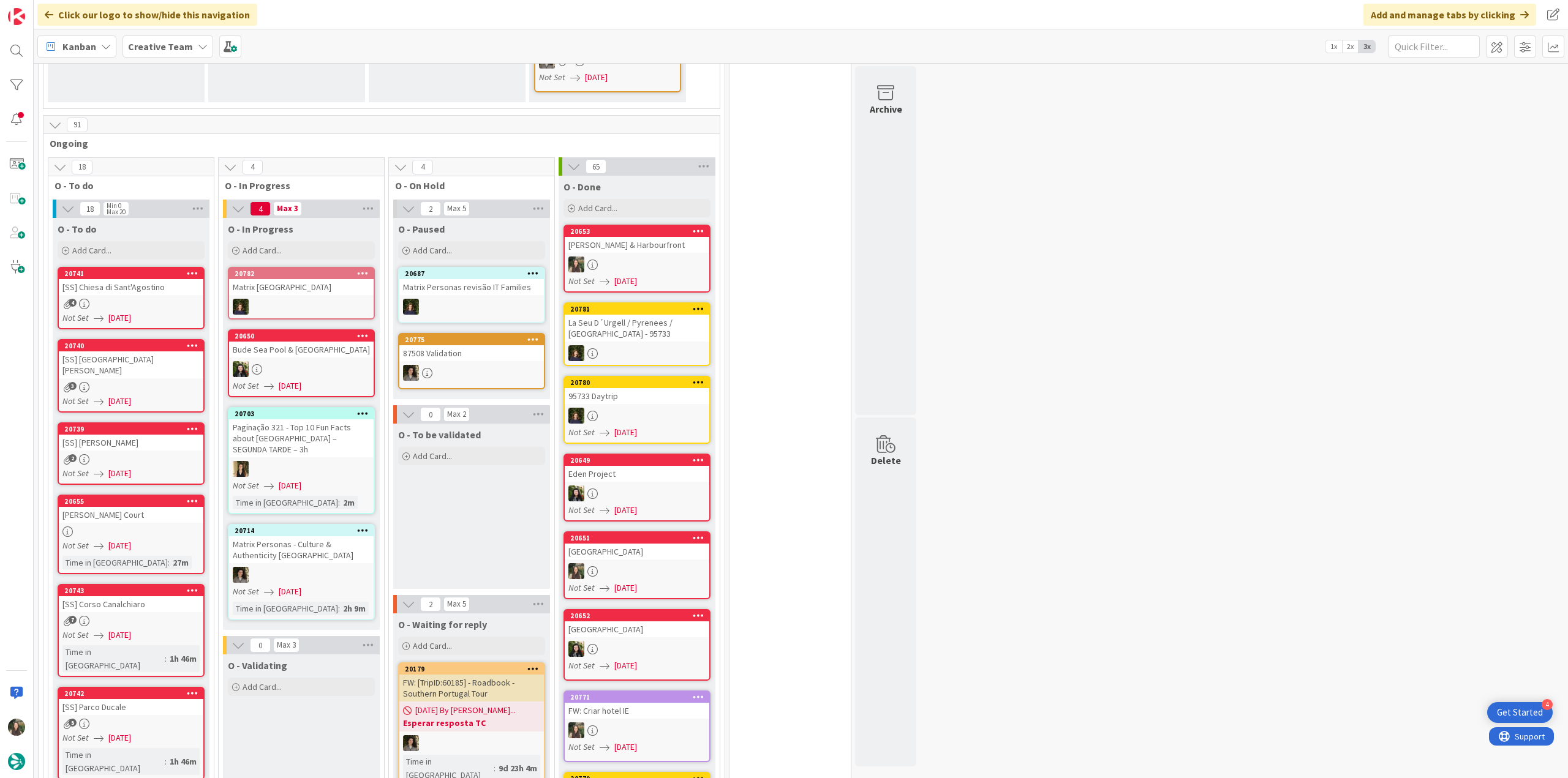
scroll to position [796, 0]
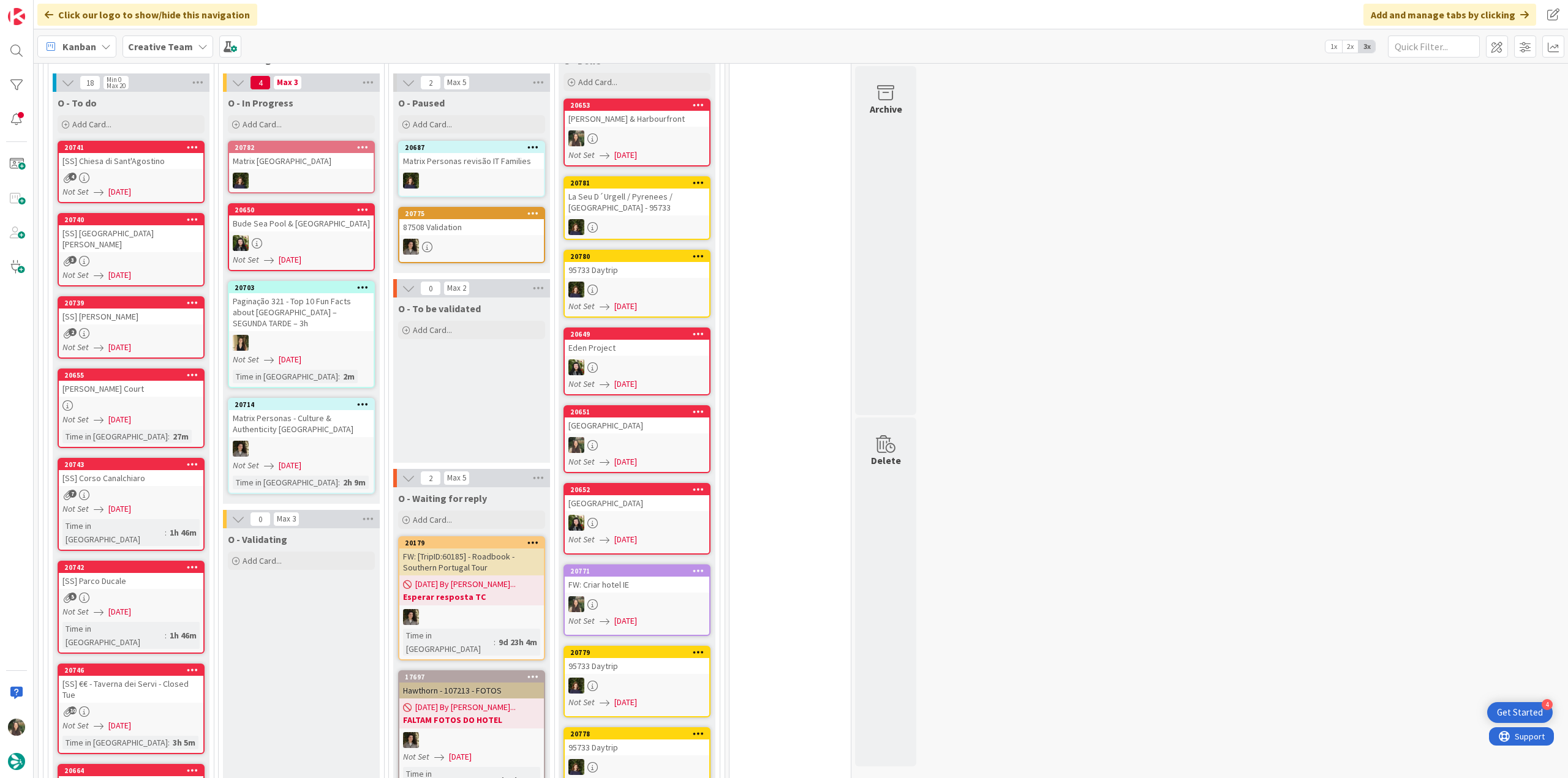
click at [181, 173] on div "4" at bounding box center [130, 178] width 144 height 10
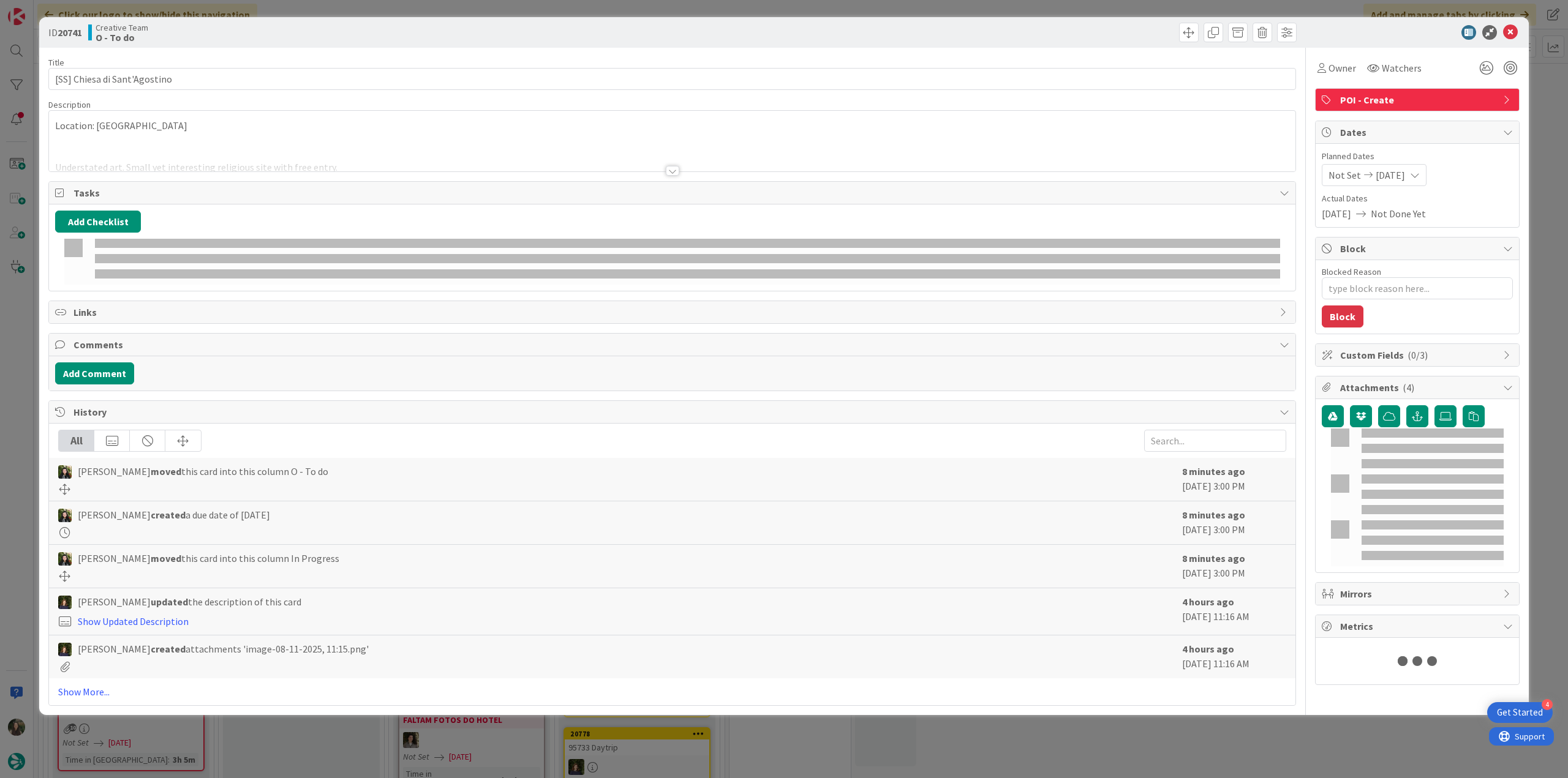
type textarea "x"
type input "[SS] Chiesa di Sant'Agostino"
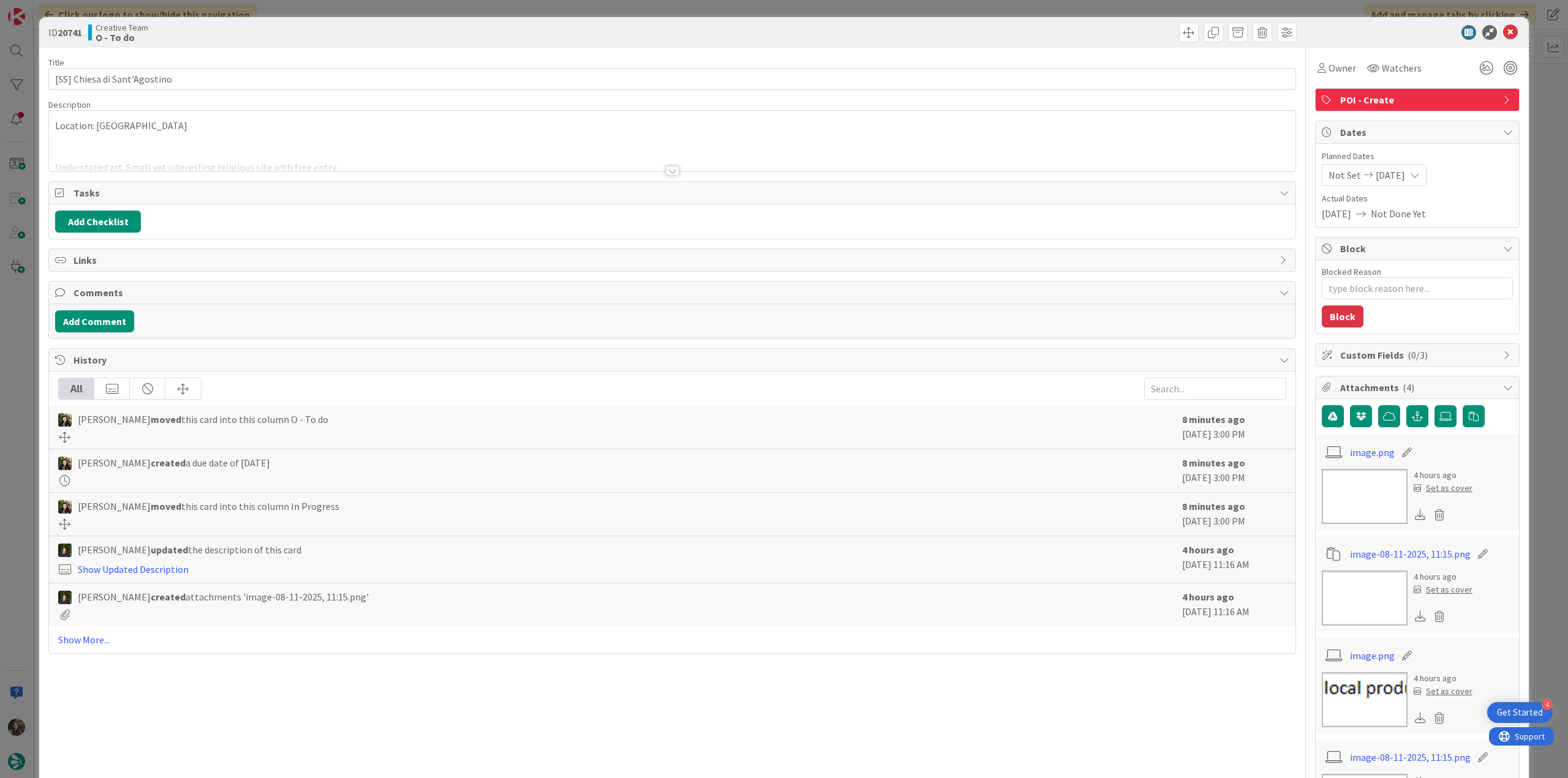
type textarea "x"
type input "[SS] Chiesa di Sant'Agostino"
click at [654, 163] on div at bounding box center [672, 155] width 1246 height 31
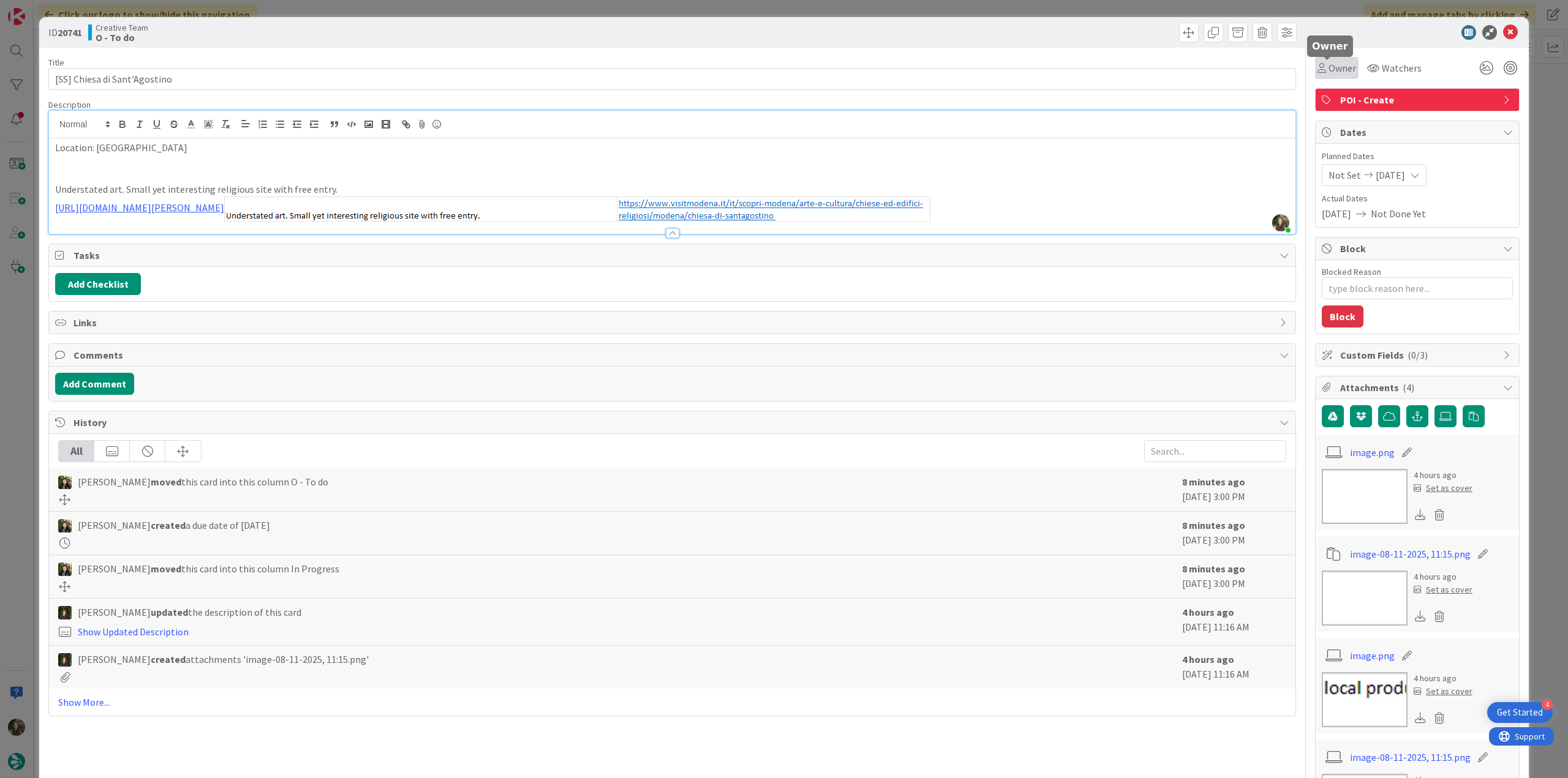
click at [1333, 63] on span "Owner" at bounding box center [1342, 67] width 28 height 15
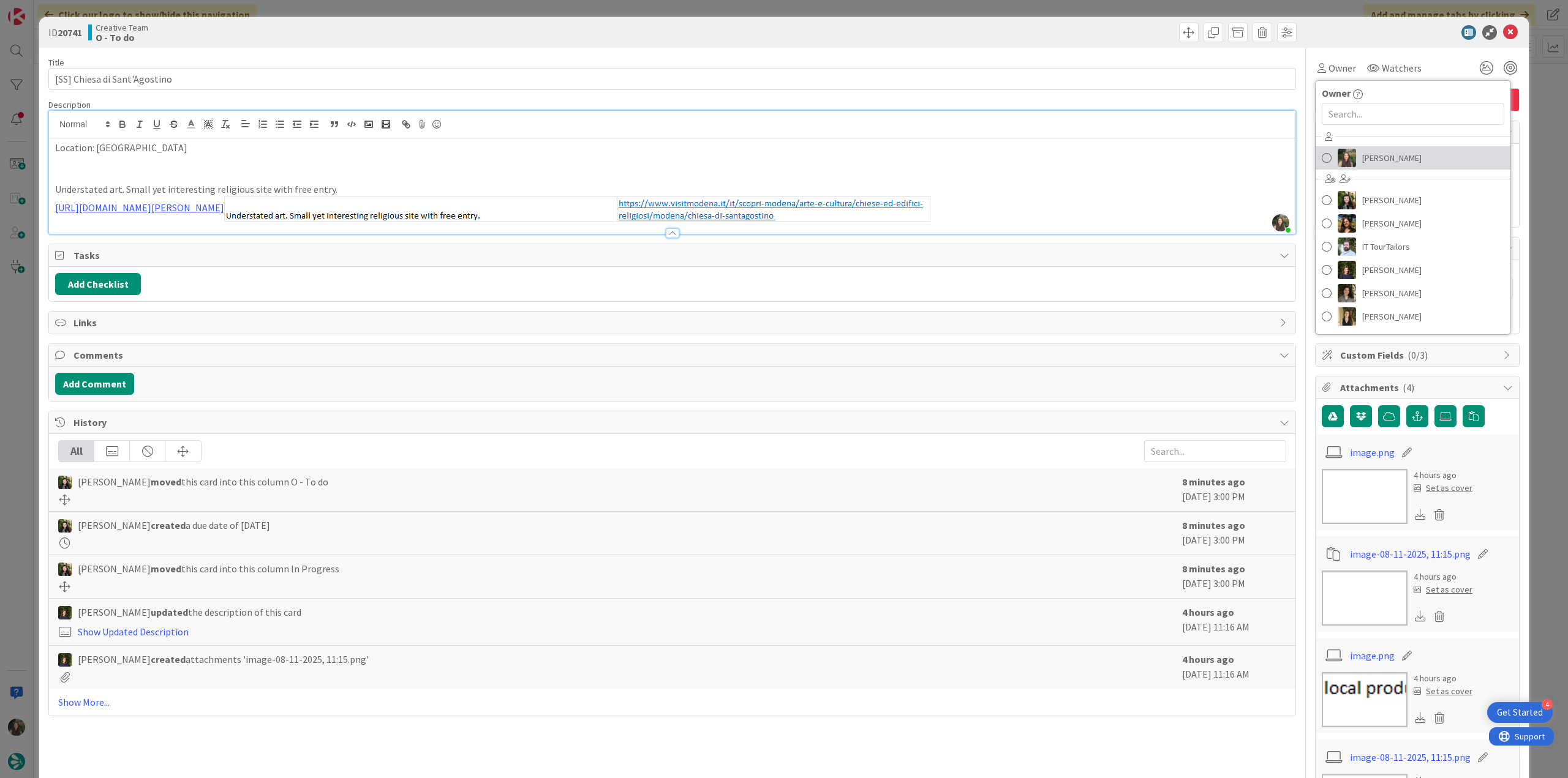
click at [1362, 153] on span "[PERSON_NAME]" at bounding box center [1391, 157] width 60 height 18
type textarea "x"
type input "[SS] Chiesa di Sant'Agostino"
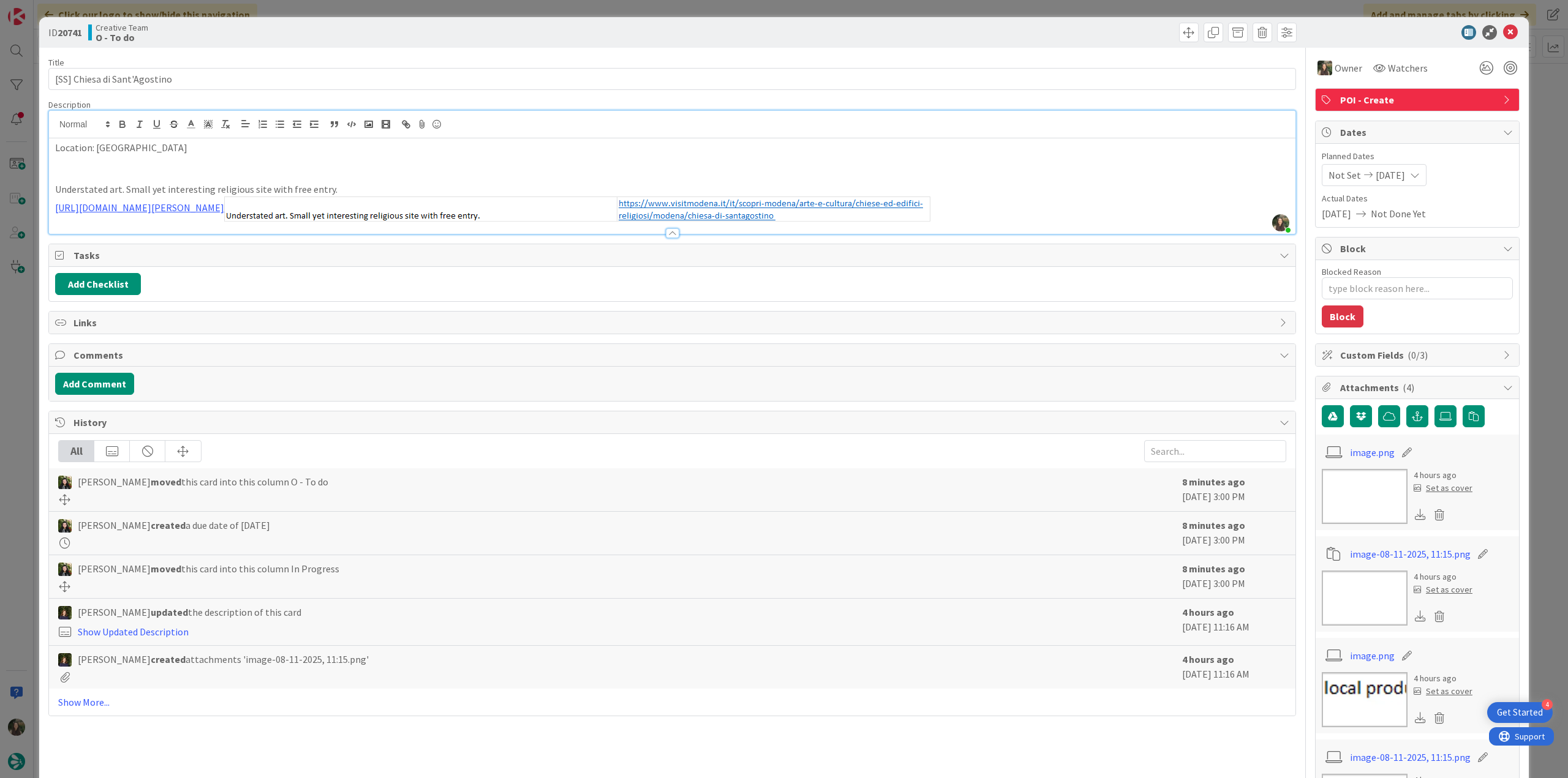
type textarea "x"
type input "[SS] Chiesa di Sant'Agostino"
drag, startPoint x: 1529, startPoint y: 117, endPoint x: 1514, endPoint y: 121, distance: 15.5
click at [1530, 117] on div "ID 20741 Creative Team O - To do Title 31 / 128 [SS] Chiesa di Sant'Agostino De…" at bounding box center [784, 389] width 1568 height 778
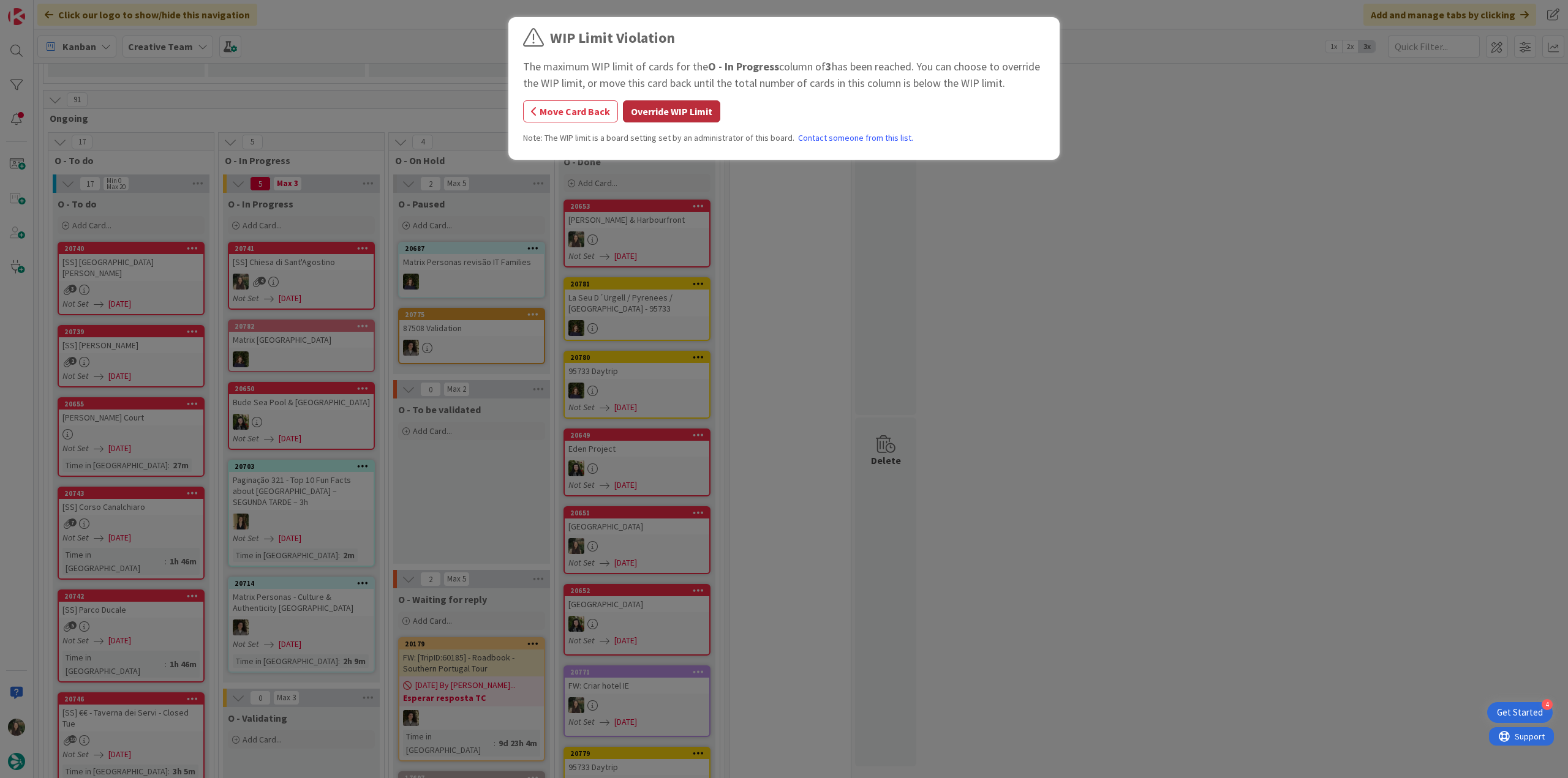
click at [647, 116] on button "Override WIP Limit" at bounding box center [671, 111] width 98 height 22
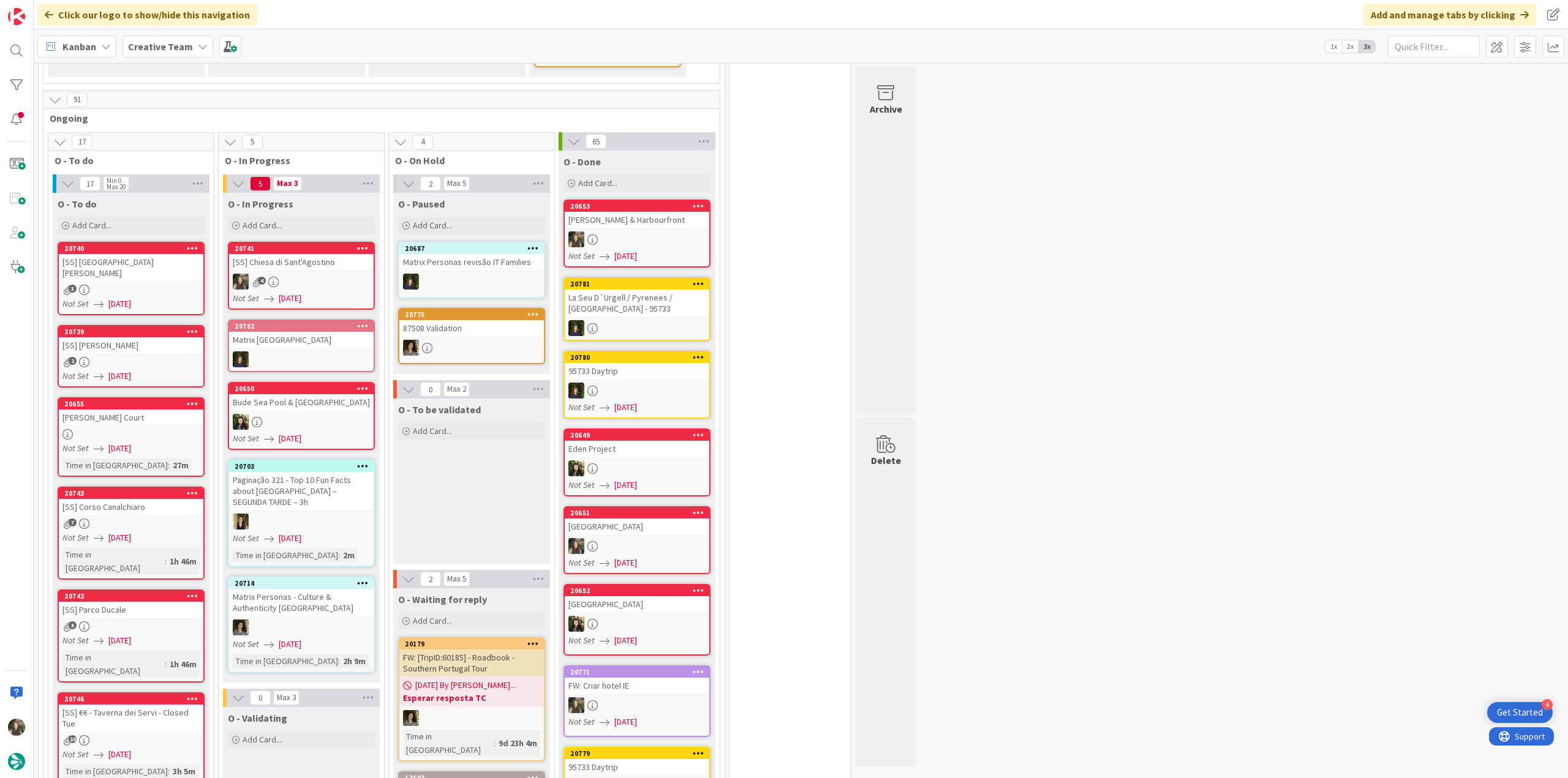
click at [323, 274] on div "4" at bounding box center [300, 281] width 144 height 16
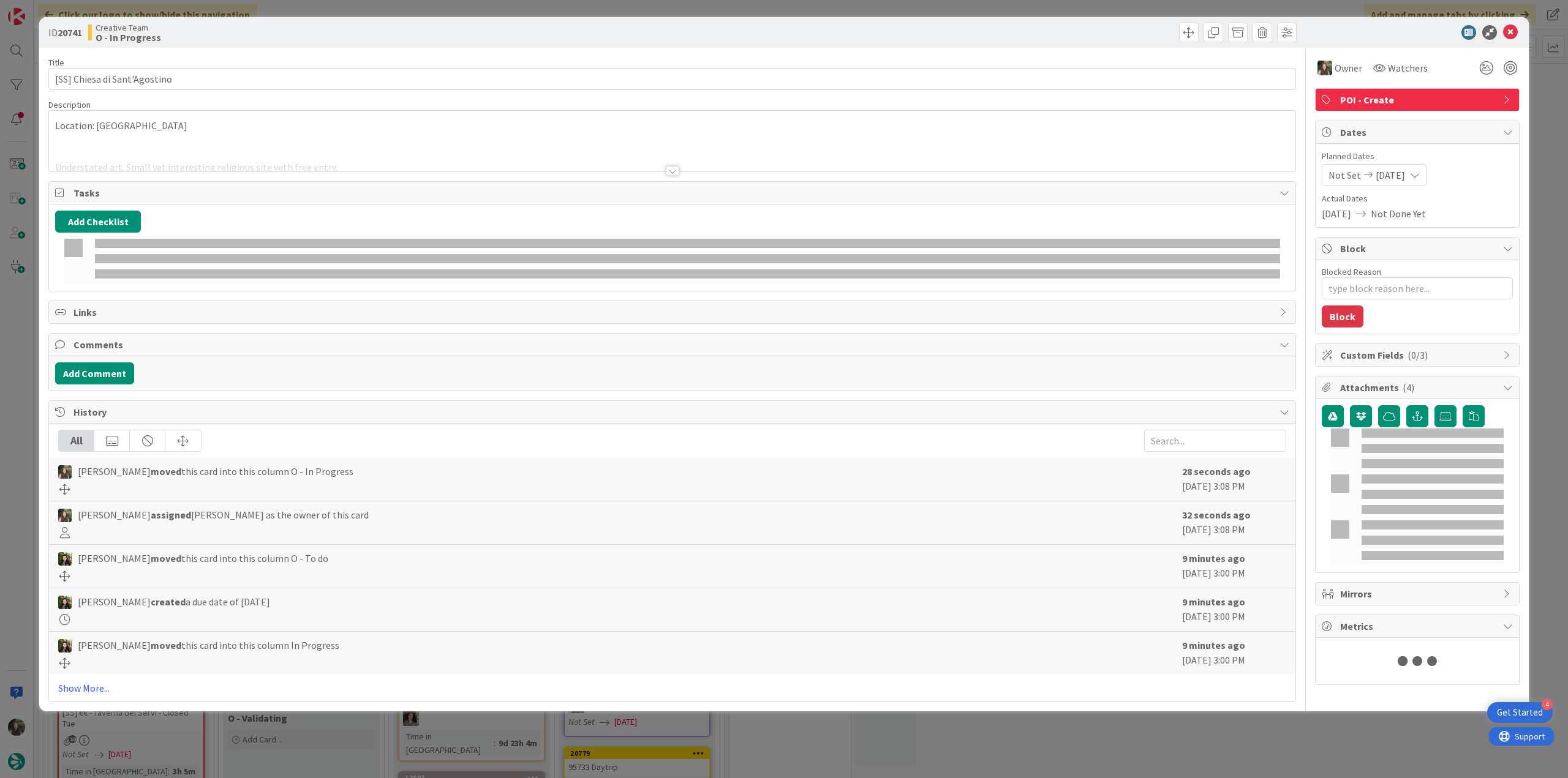
type textarea "x"
type input "[SS] Chiesa di Sant'Agostino"
type textarea "x"
type input "[SS] Chiesa di Sant'Agostino"
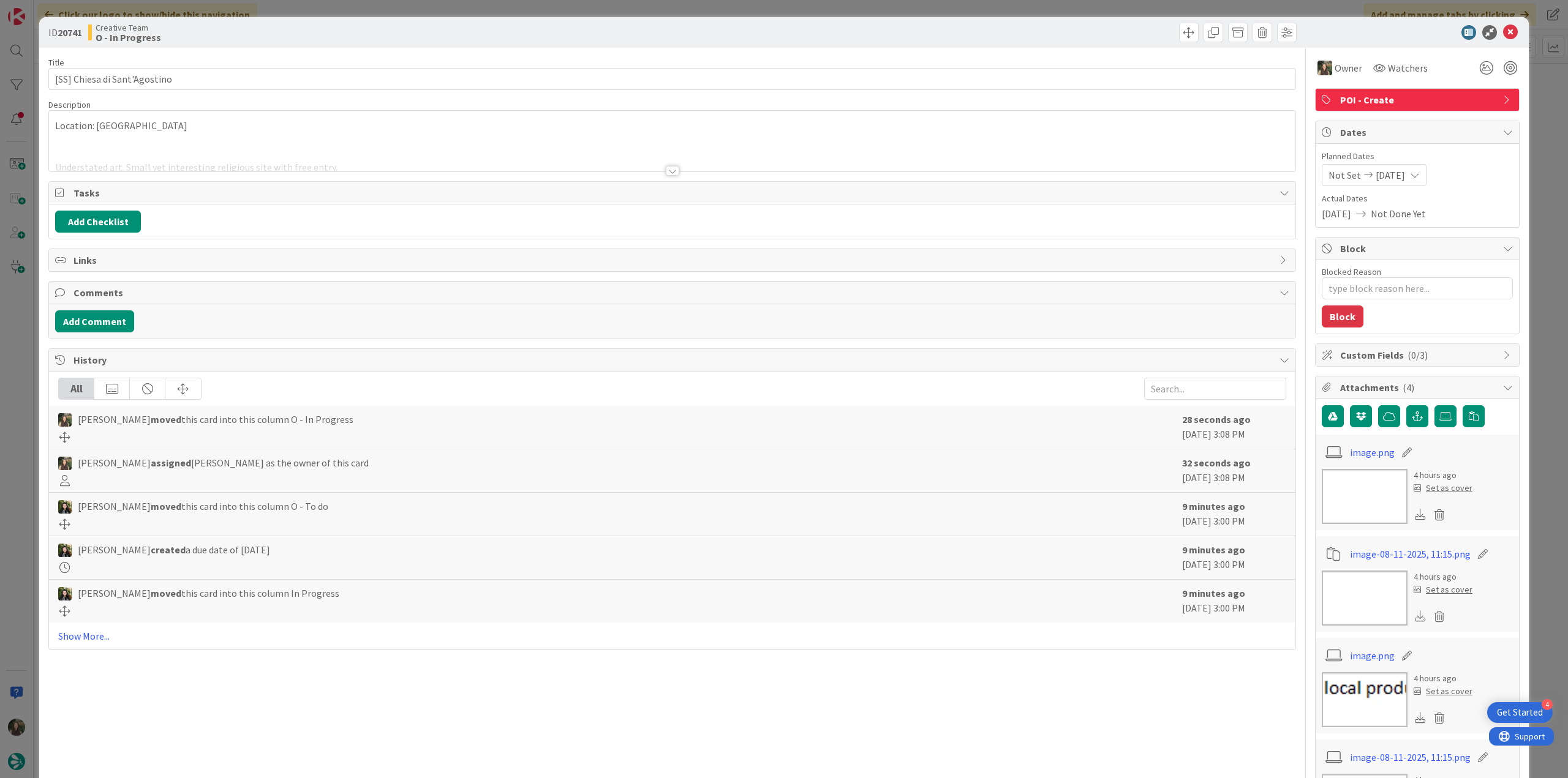
click at [150, 131] on div "Location: Modena Understated art. Small yet interesting religious site with fre…" at bounding box center [672, 141] width 1246 height 60
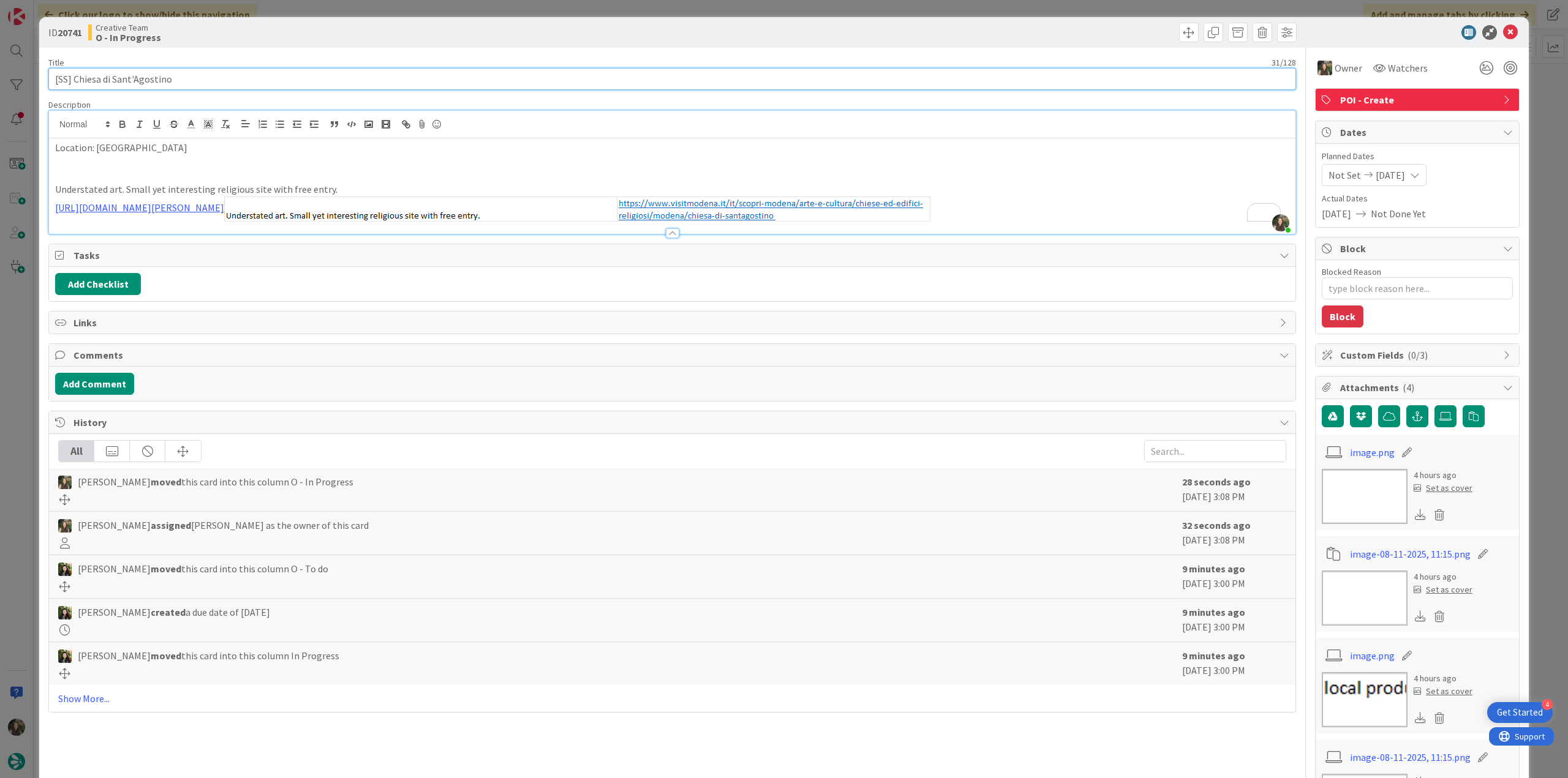
drag, startPoint x: 169, startPoint y: 78, endPoint x: -5, endPoint y: 395, distance: 361.6
click at [0, 395] on html "4 Get Started Click our logo to show/hide this navigation Add and manage tabs b…" at bounding box center [784, 389] width 1568 height 778
type textarea "x"
type input "[SS] Chiesa di Sant'Agostino"
click at [26, 296] on div "ID 20741 Creative Team O - In Progress Title 31 / 128 [SS] Chiesa di Sant'Agost…" at bounding box center [784, 389] width 1568 height 778
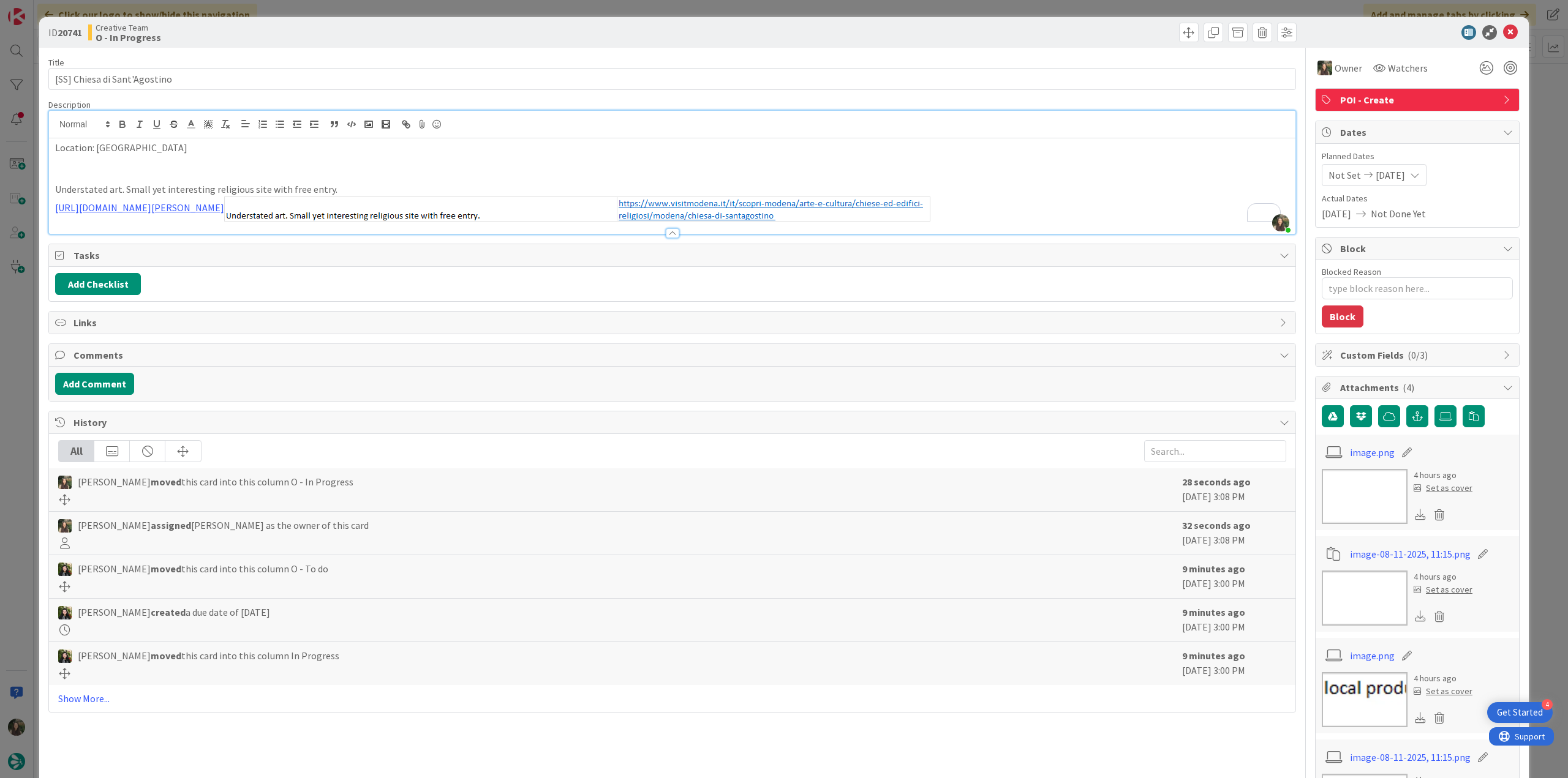
click at [30, 342] on div "ID 20741 Creative Team O - In Progress Title 31 / 128 [SS] Chiesa di Sant'Agost…" at bounding box center [784, 389] width 1568 height 778
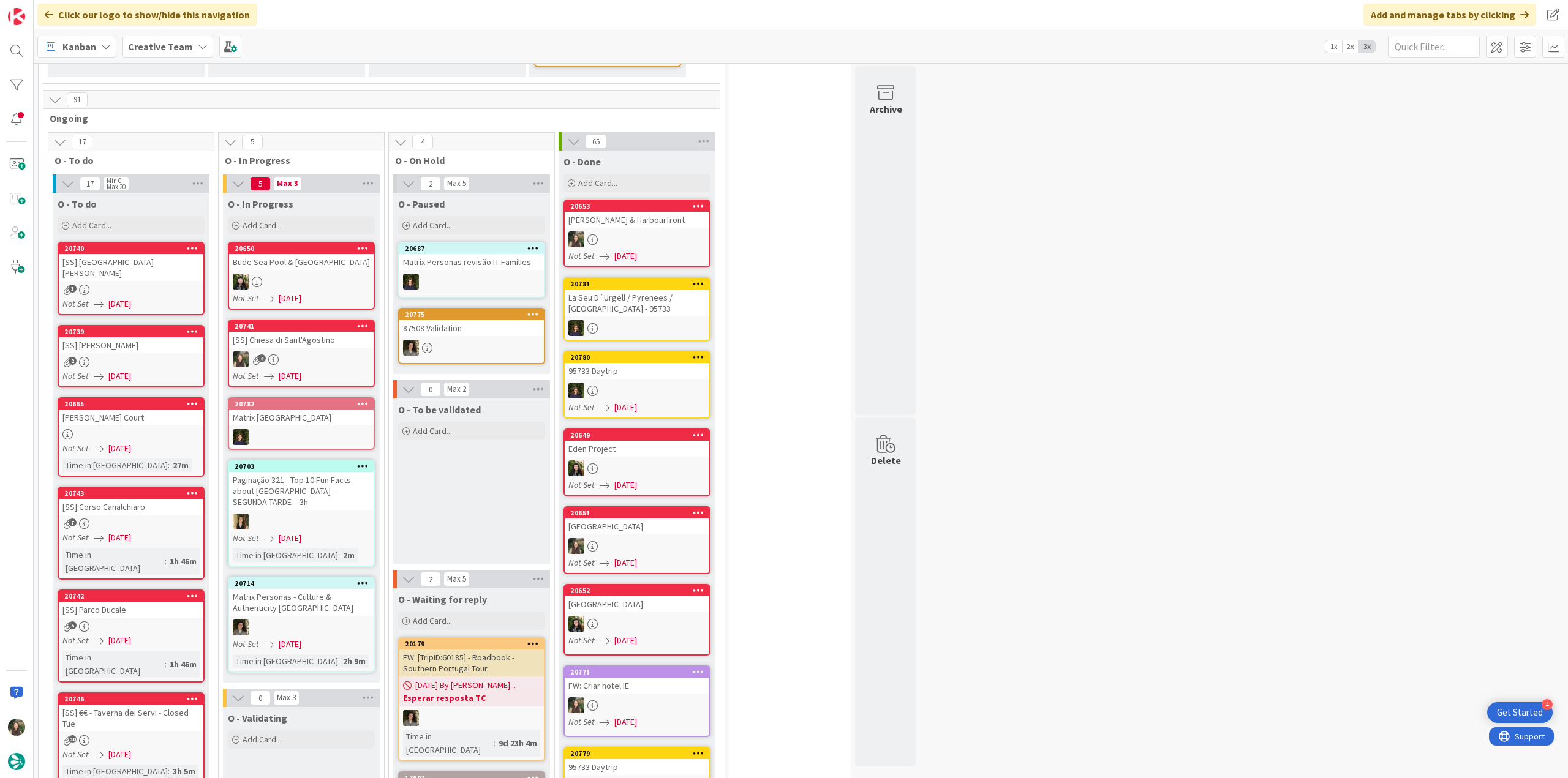
click at [345, 351] on div "4" at bounding box center [300, 359] width 144 height 16
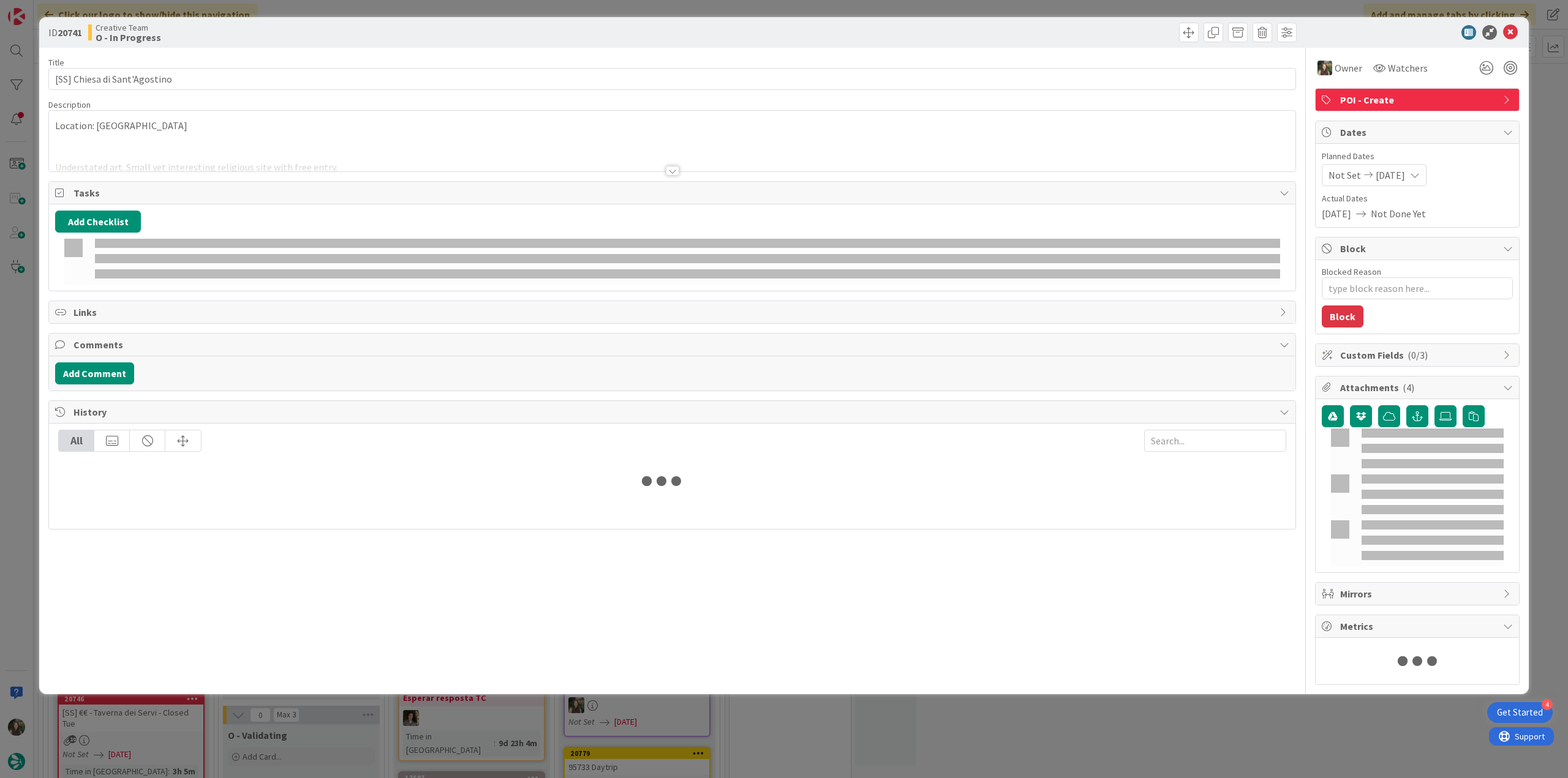
type textarea "x"
type input "[SS] Chiesa di Sant'Agostino"
type textarea "x"
type input "[SS] Chiesa di Sant'Agostino"
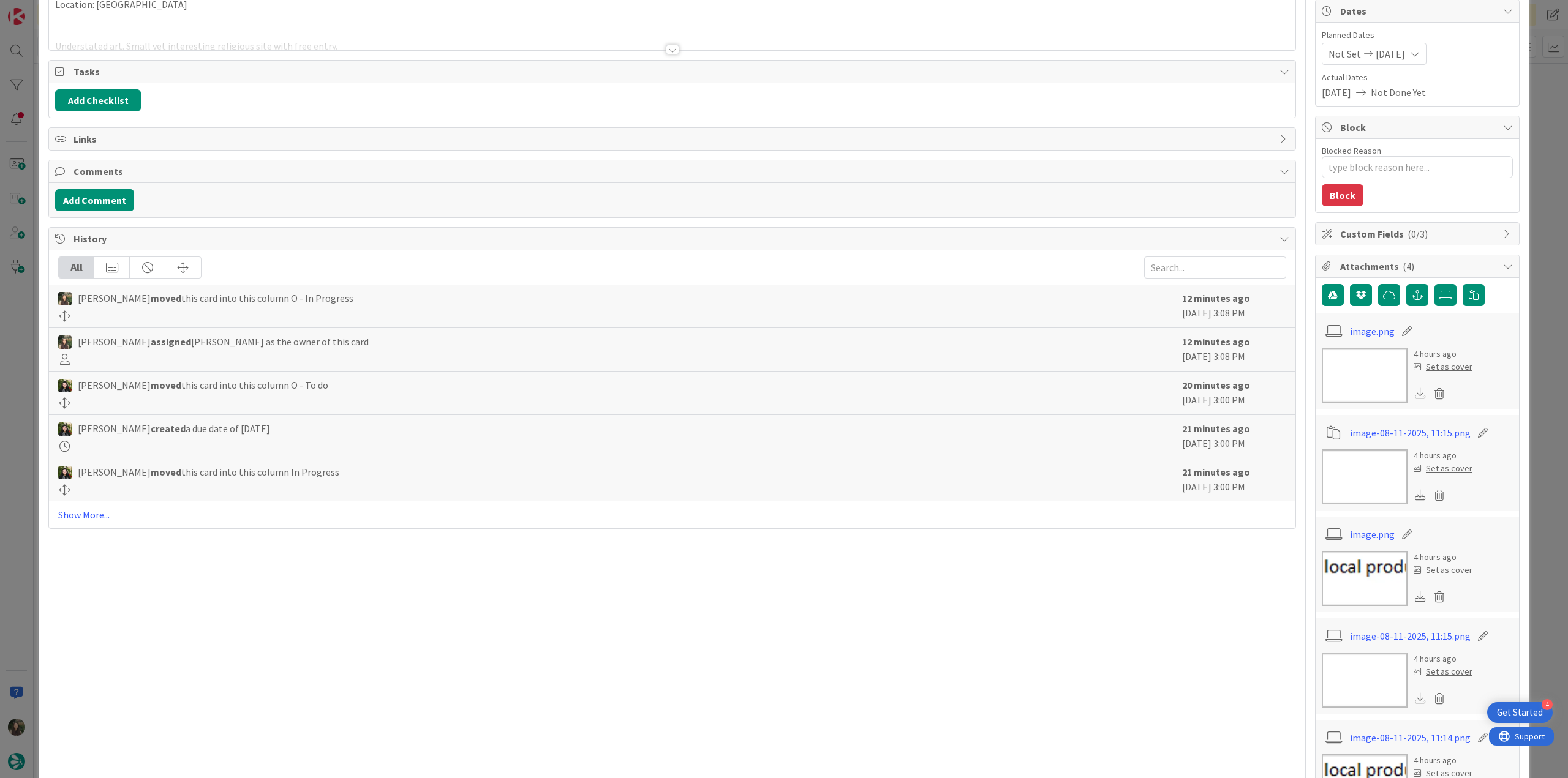
scroll to position [73, 0]
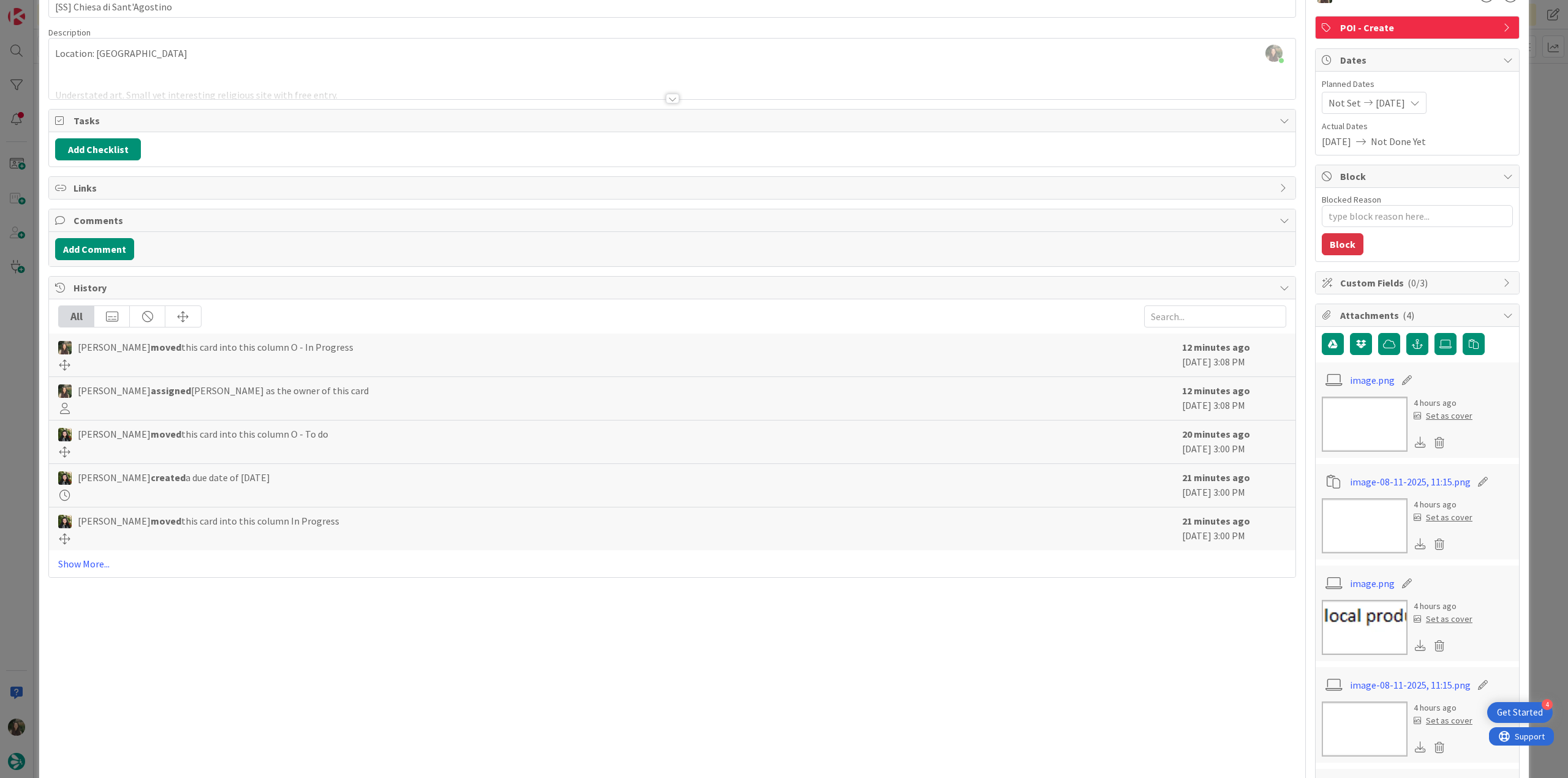
click at [1534, 416] on div "ID 20741 Creative Team O - In Progress Title 31 / 128 [SS] Chiesa di Sant'Agost…" at bounding box center [784, 389] width 1568 height 778
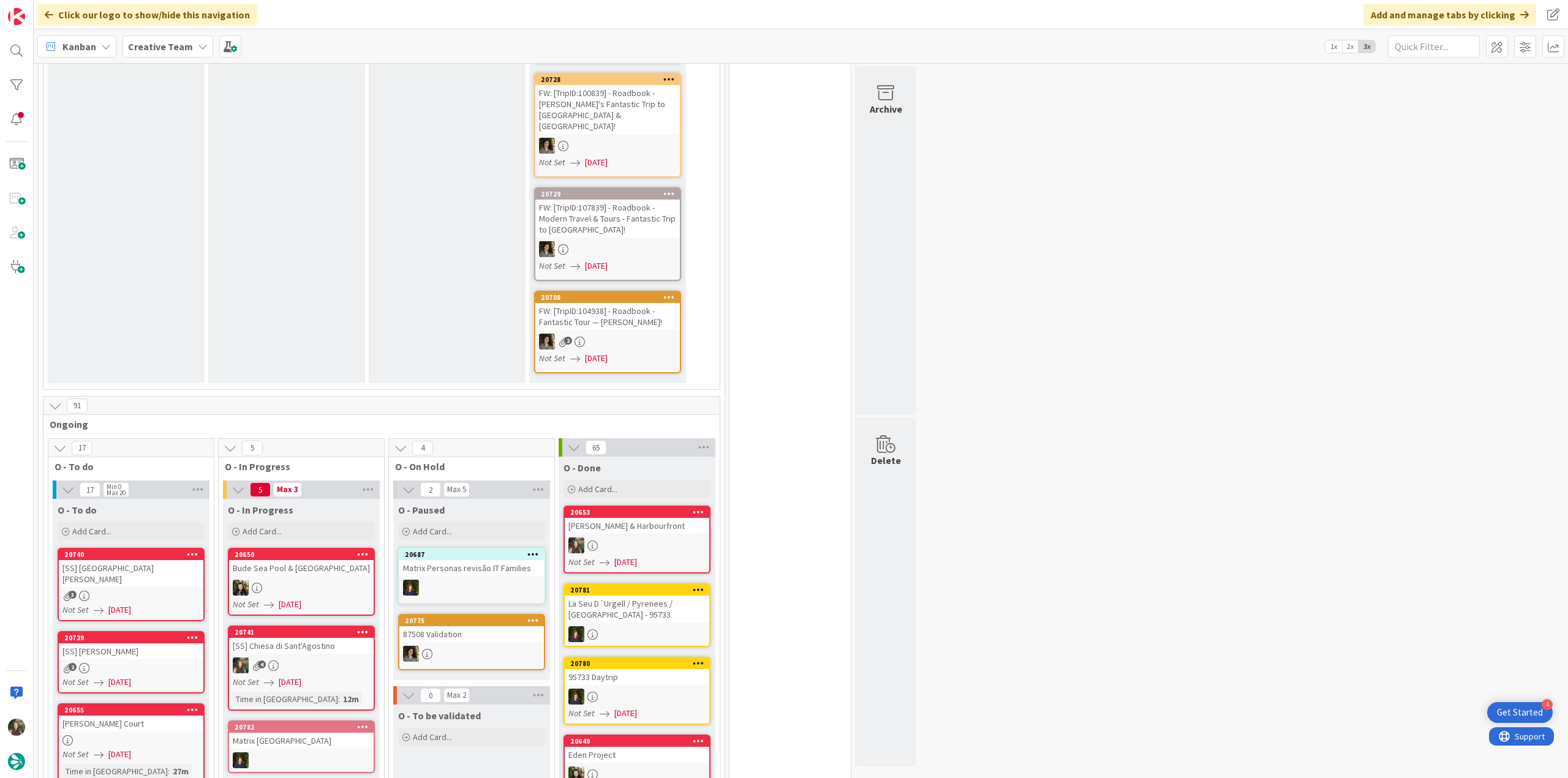
scroll to position [551, 0]
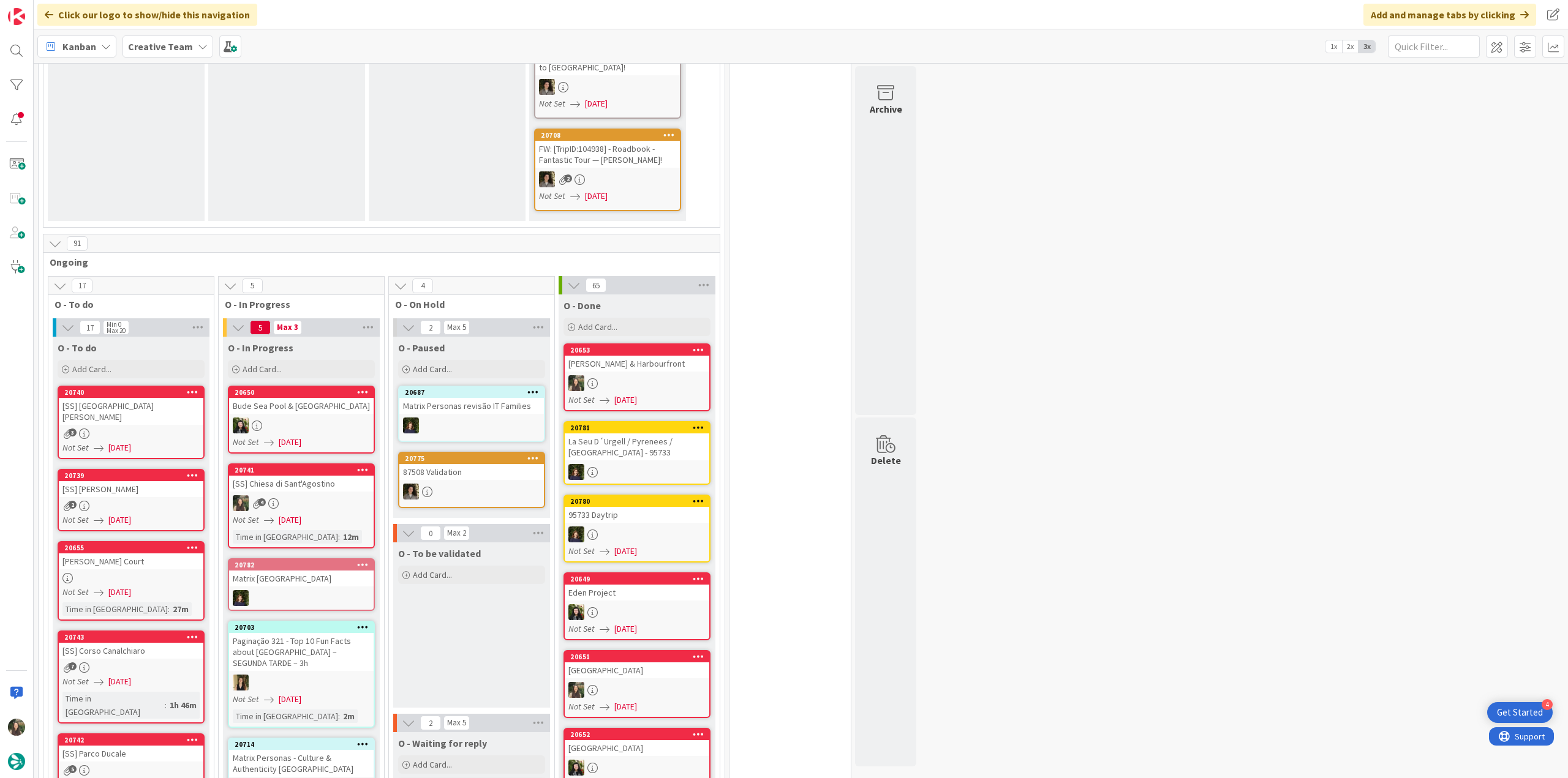
click at [331, 482] on link "20741 [SS] Chiesa di Sant'Agostino 4 Not Set 08/11/2025 Time in Column : 12m" at bounding box center [301, 506] width 147 height 85
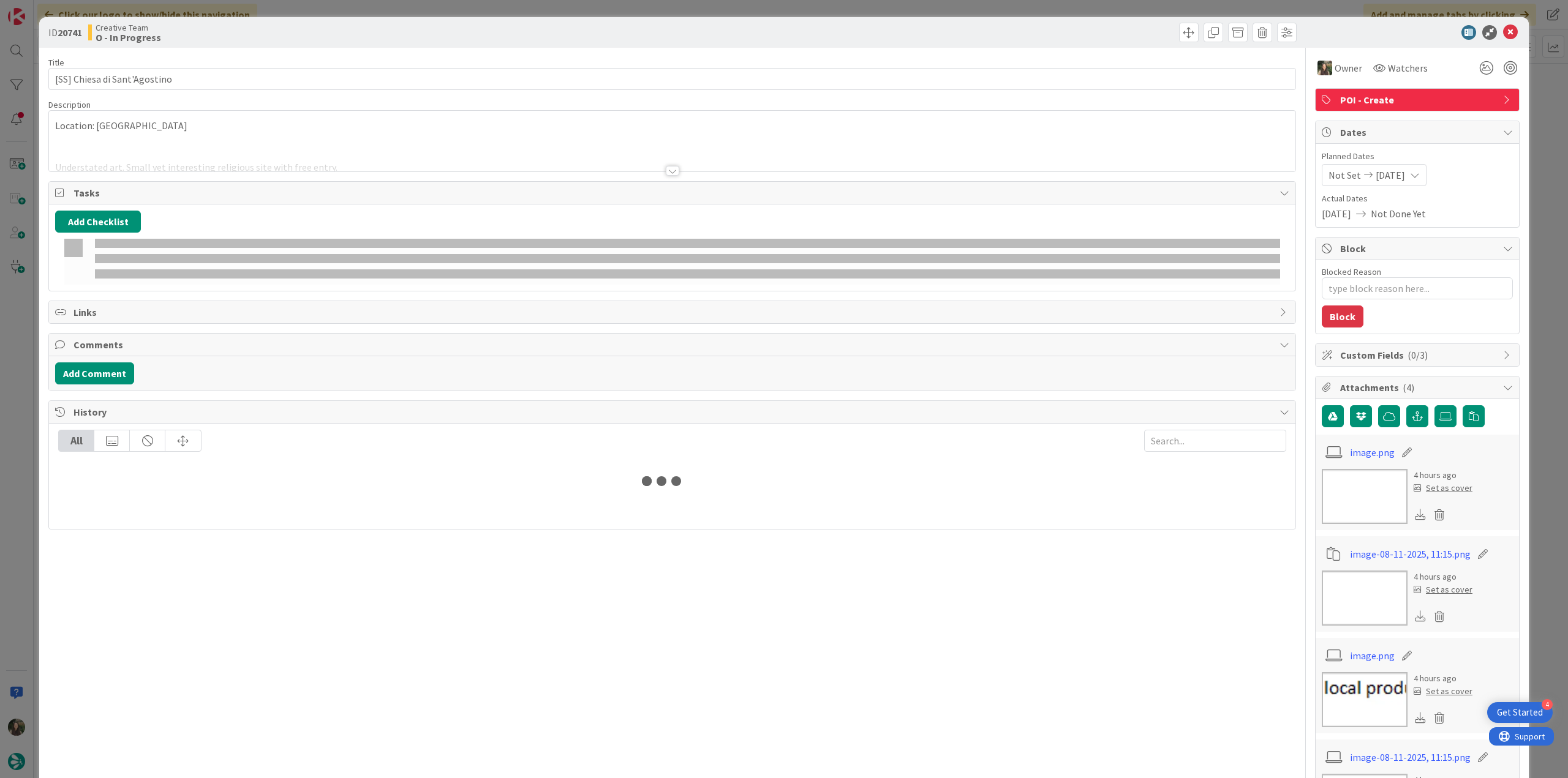
type textarea "x"
type input "[SS] Chiesa di Sant'Agostino"
type textarea "x"
type input "[SS] Chiesa di Sant'Agostino"
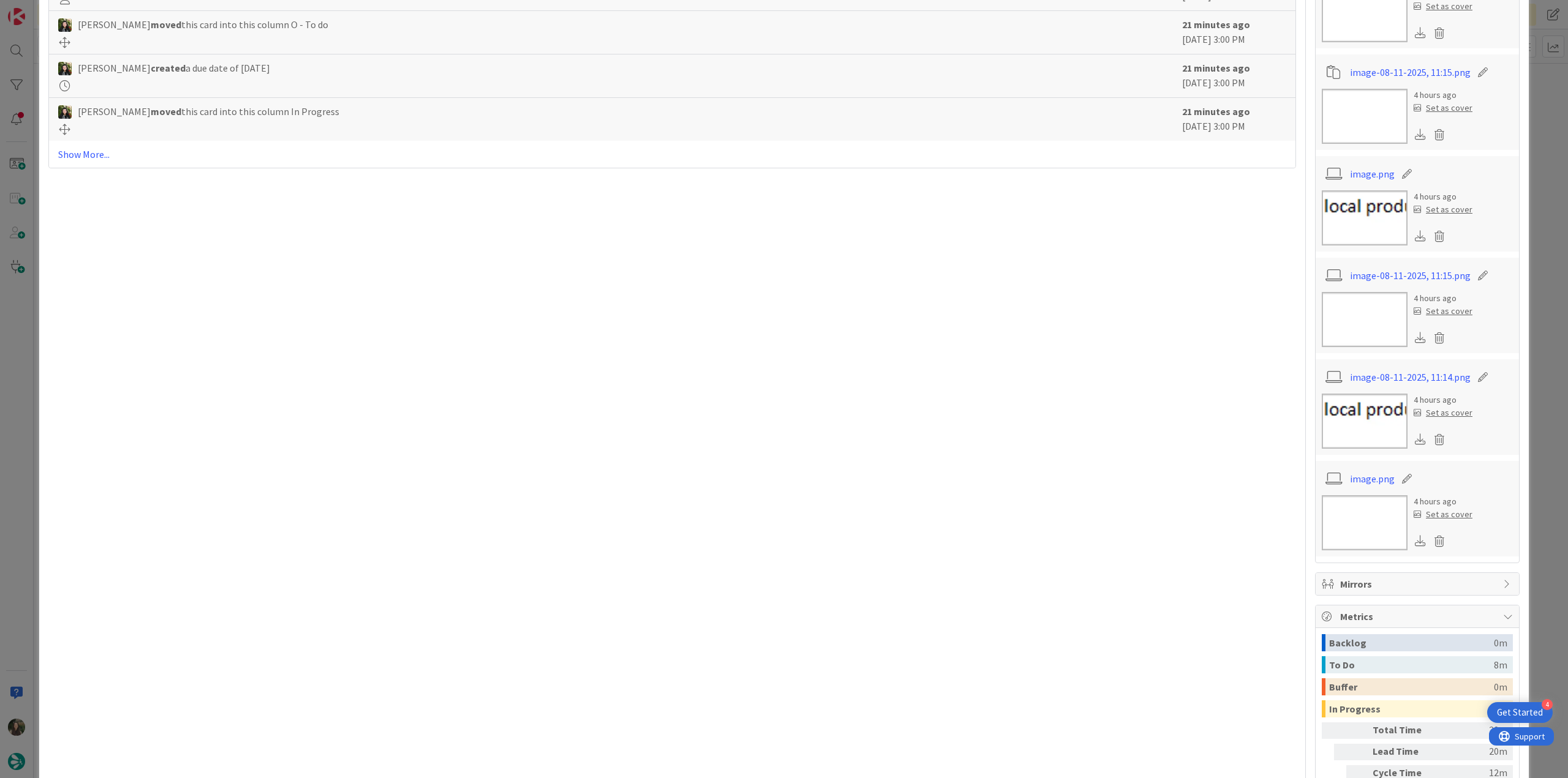
scroll to position [562, 0]
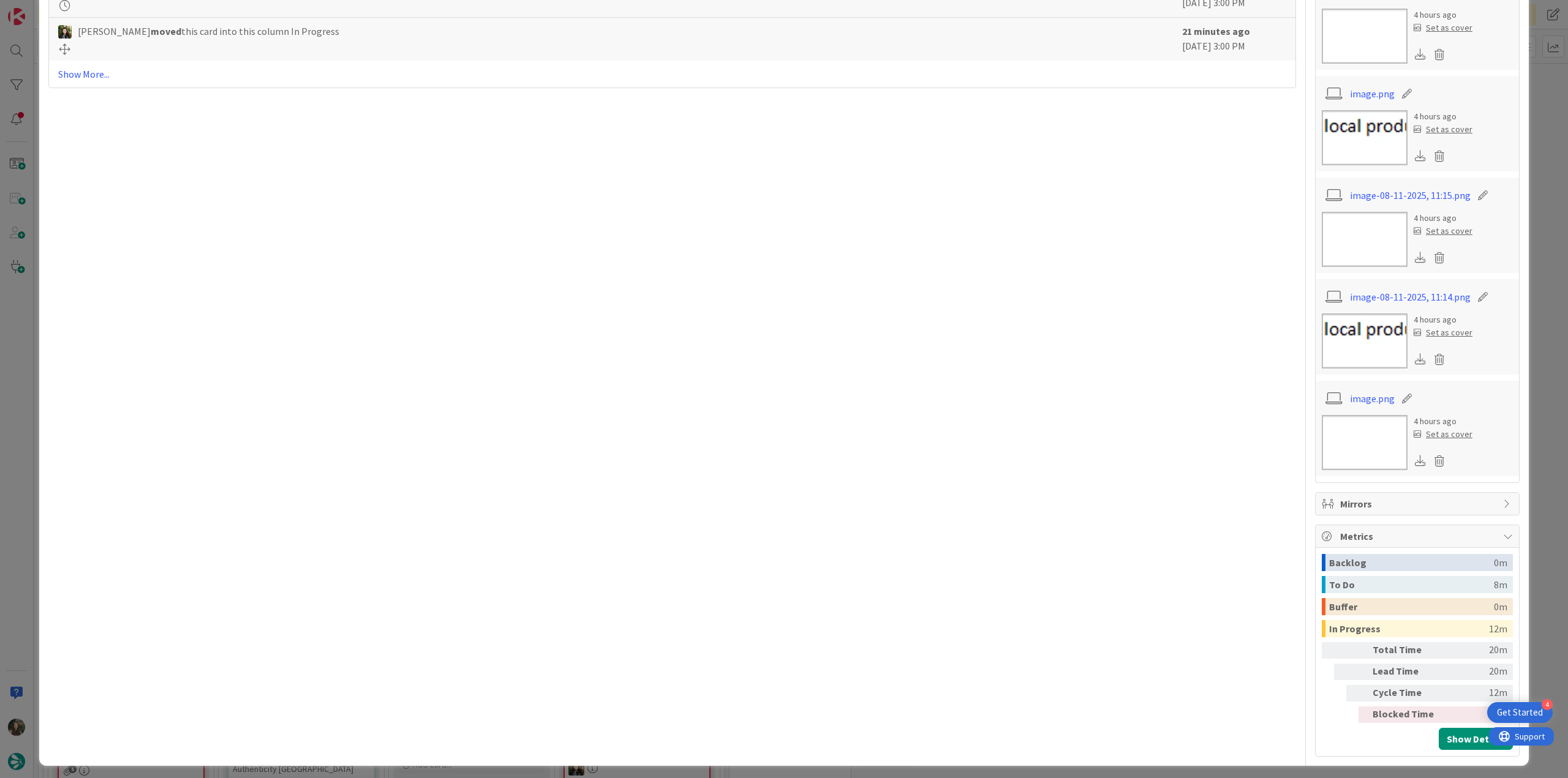
click at [1539, 610] on div "ID 20741 Creative Team O - In Progress Title 31 / 128 [SS] Chiesa di Sant'Agost…" at bounding box center [784, 389] width 1568 height 778
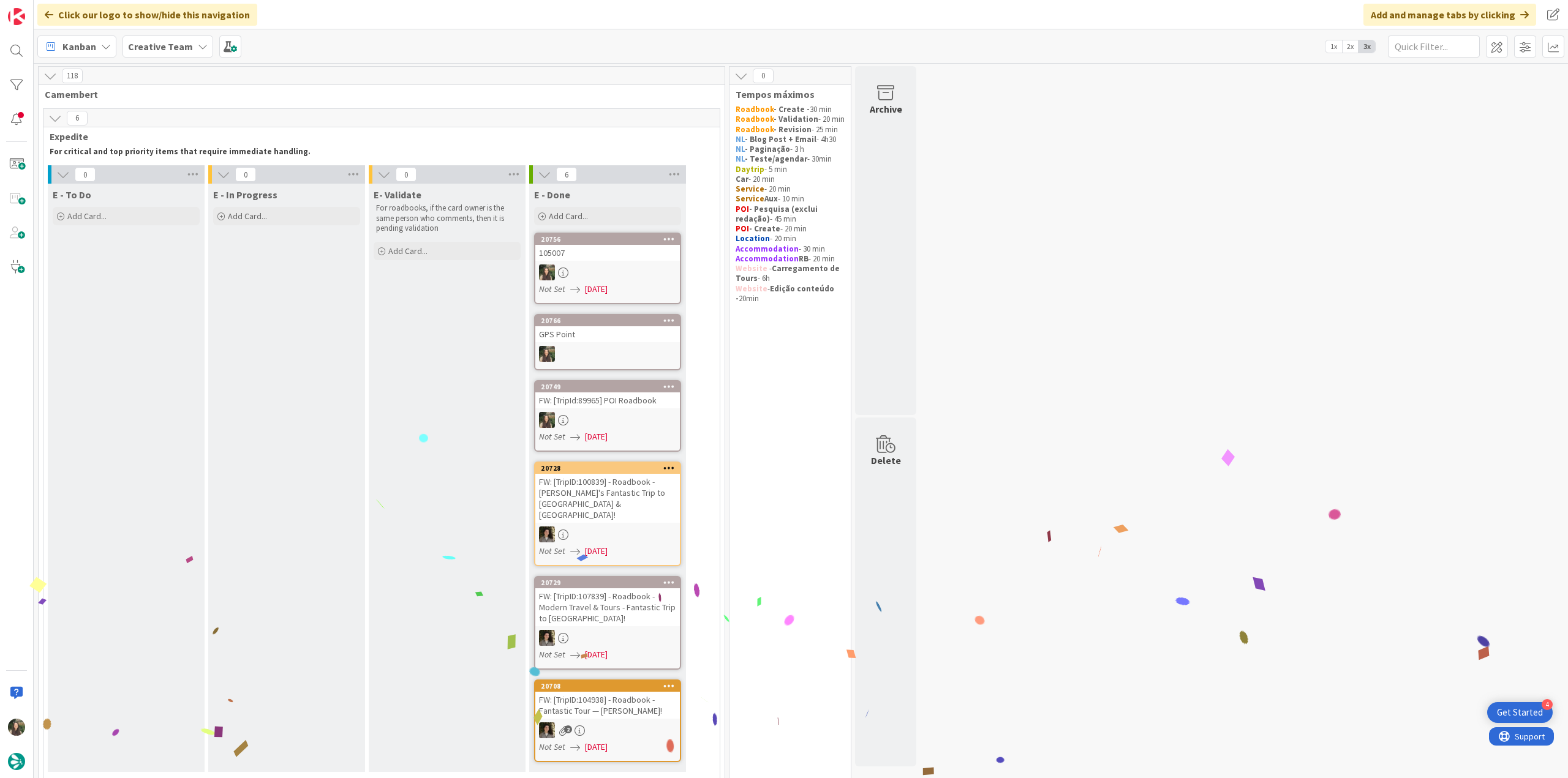
scroll to position [551, 0]
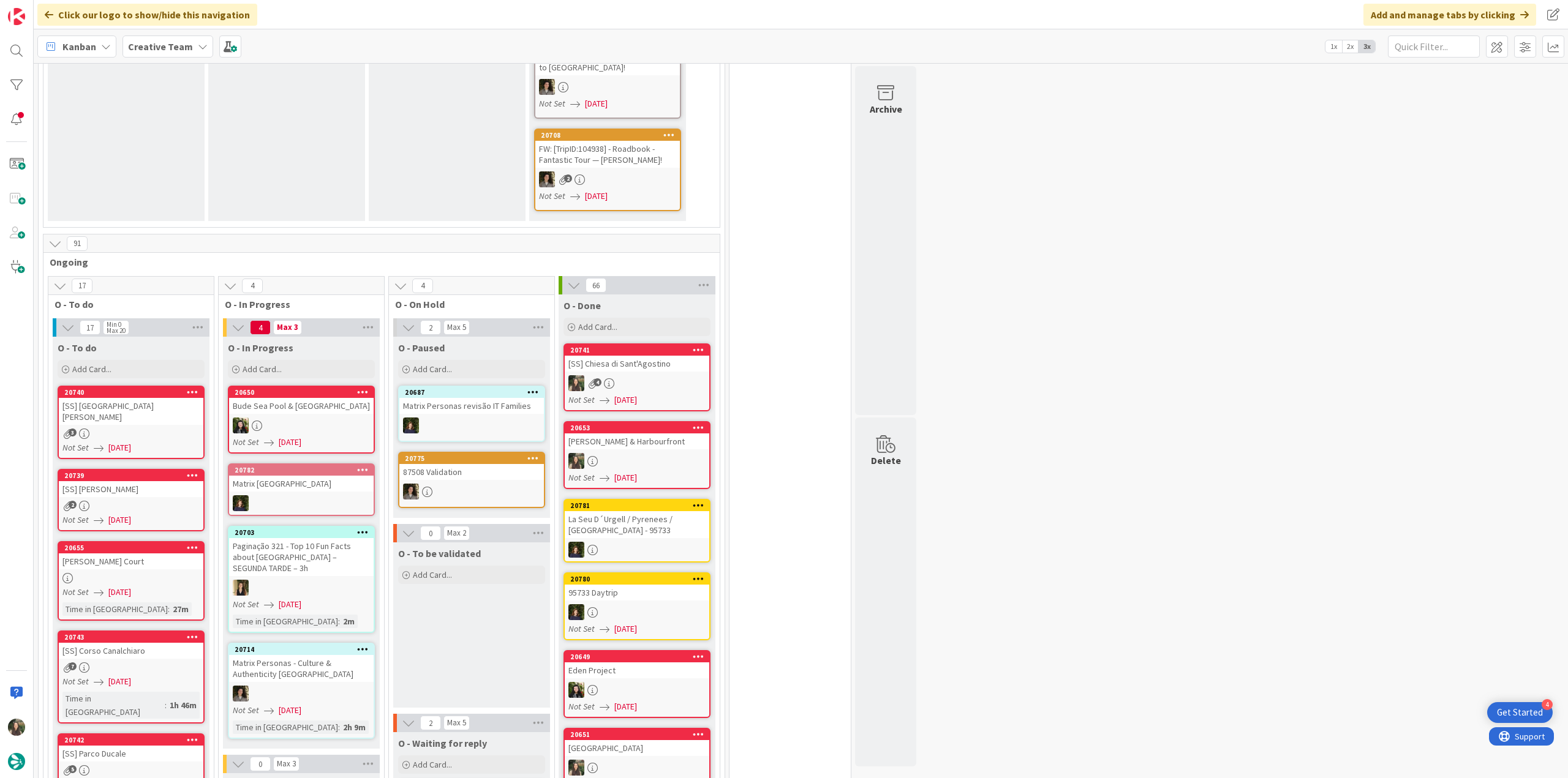
click at [147, 428] on div "3" at bounding box center [130, 433] width 144 height 10
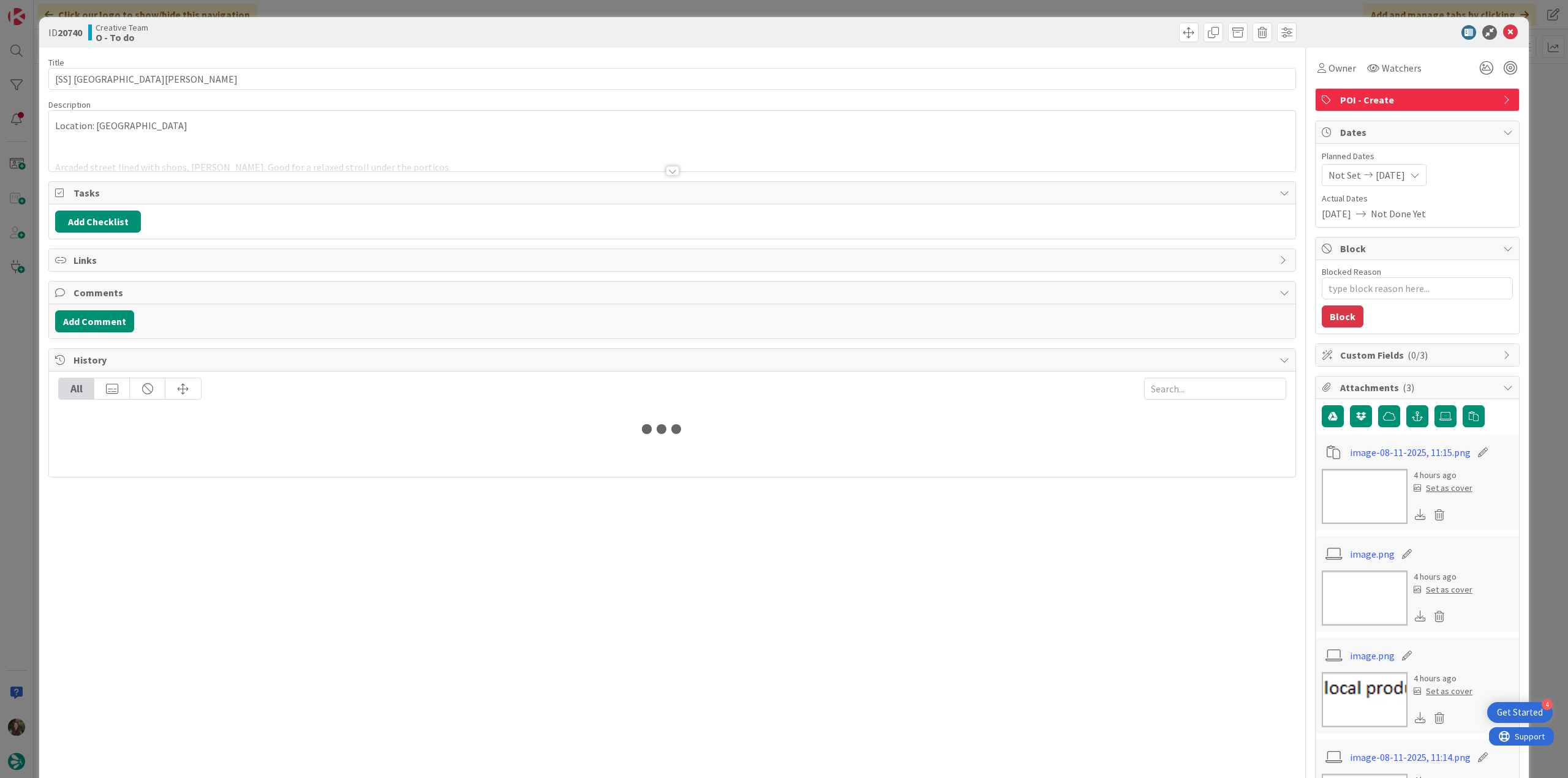
type textarea "x"
type input "[SS] [GEOGRAPHIC_DATA][PERSON_NAME]"
type textarea "x"
type input "[SS] [GEOGRAPHIC_DATA][PERSON_NAME]"
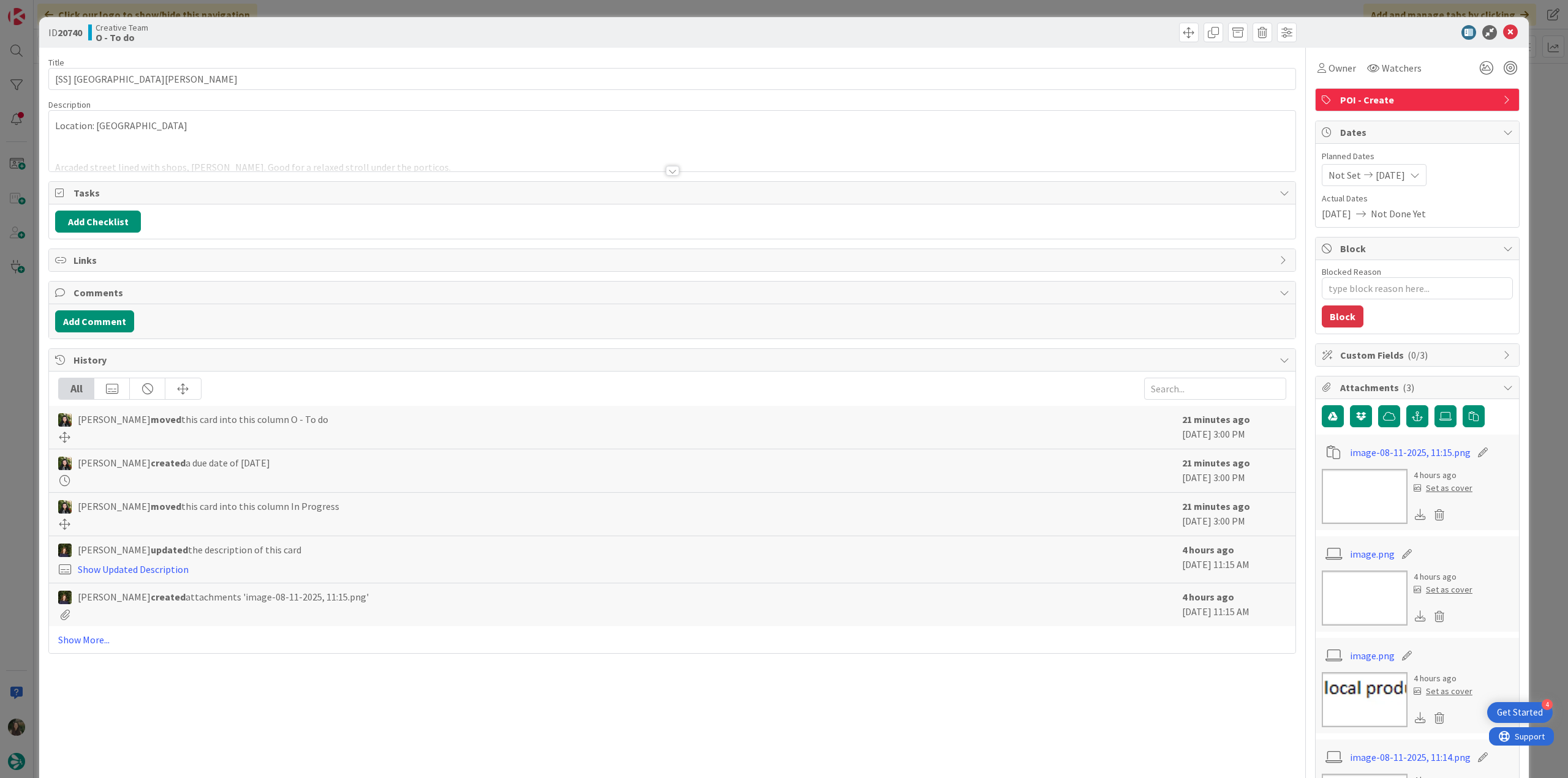
click at [451, 149] on div at bounding box center [672, 155] width 1246 height 31
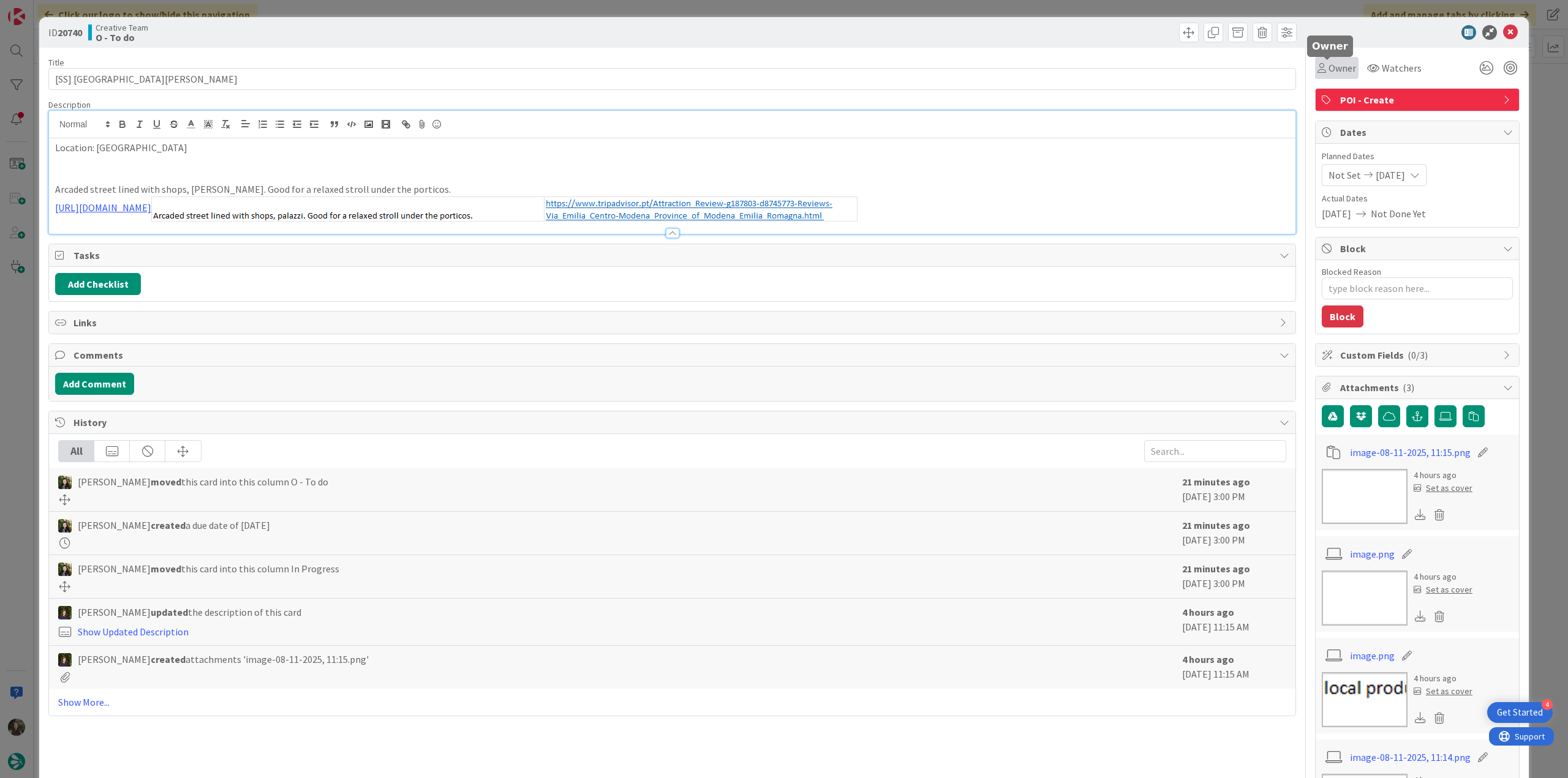
click at [1328, 67] on span "Owner" at bounding box center [1342, 67] width 28 height 15
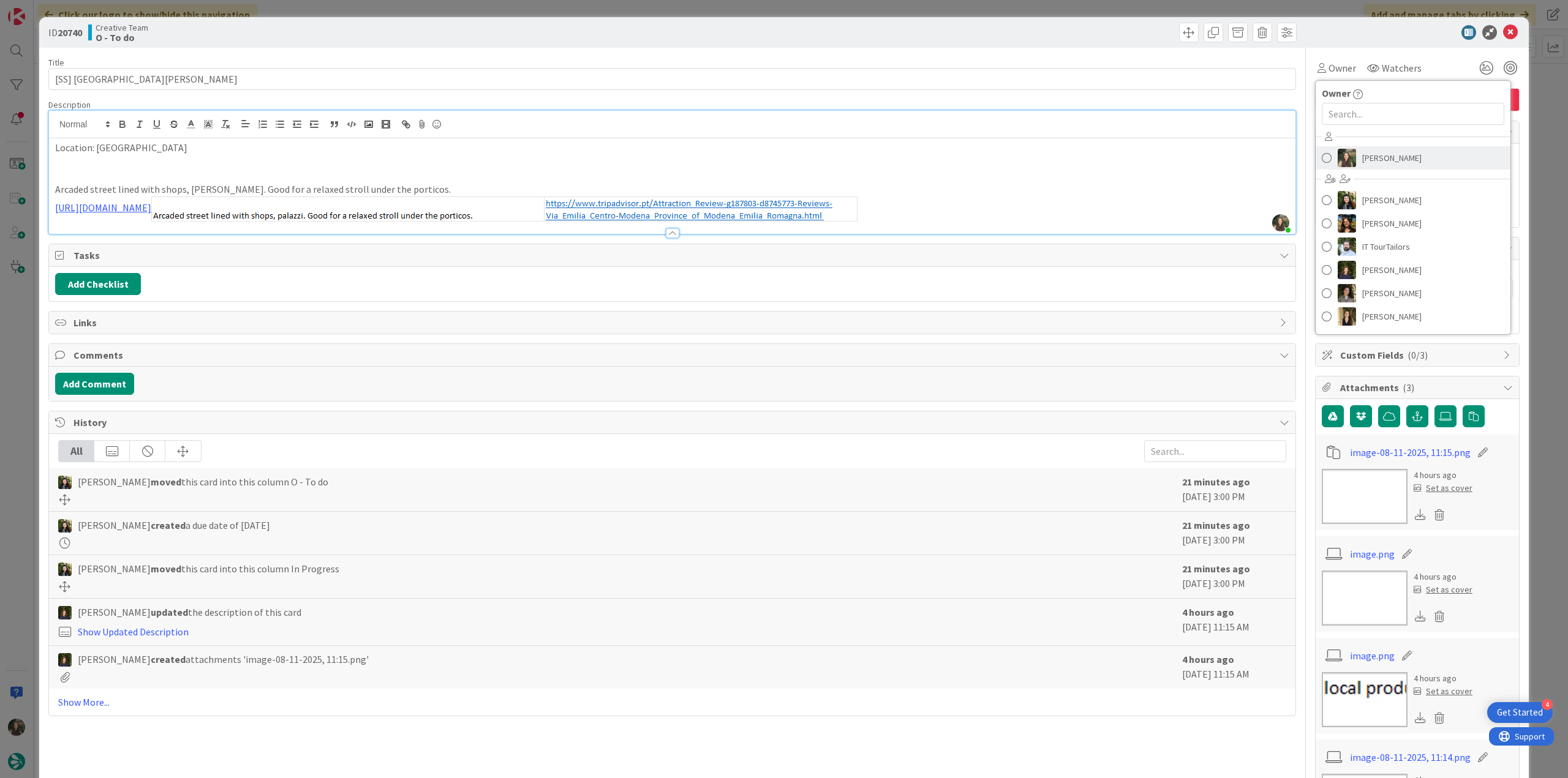
click at [1370, 150] on span "[PERSON_NAME]" at bounding box center [1391, 157] width 60 height 18
type textarea "x"
type input "[SS] [GEOGRAPHIC_DATA][PERSON_NAME]"
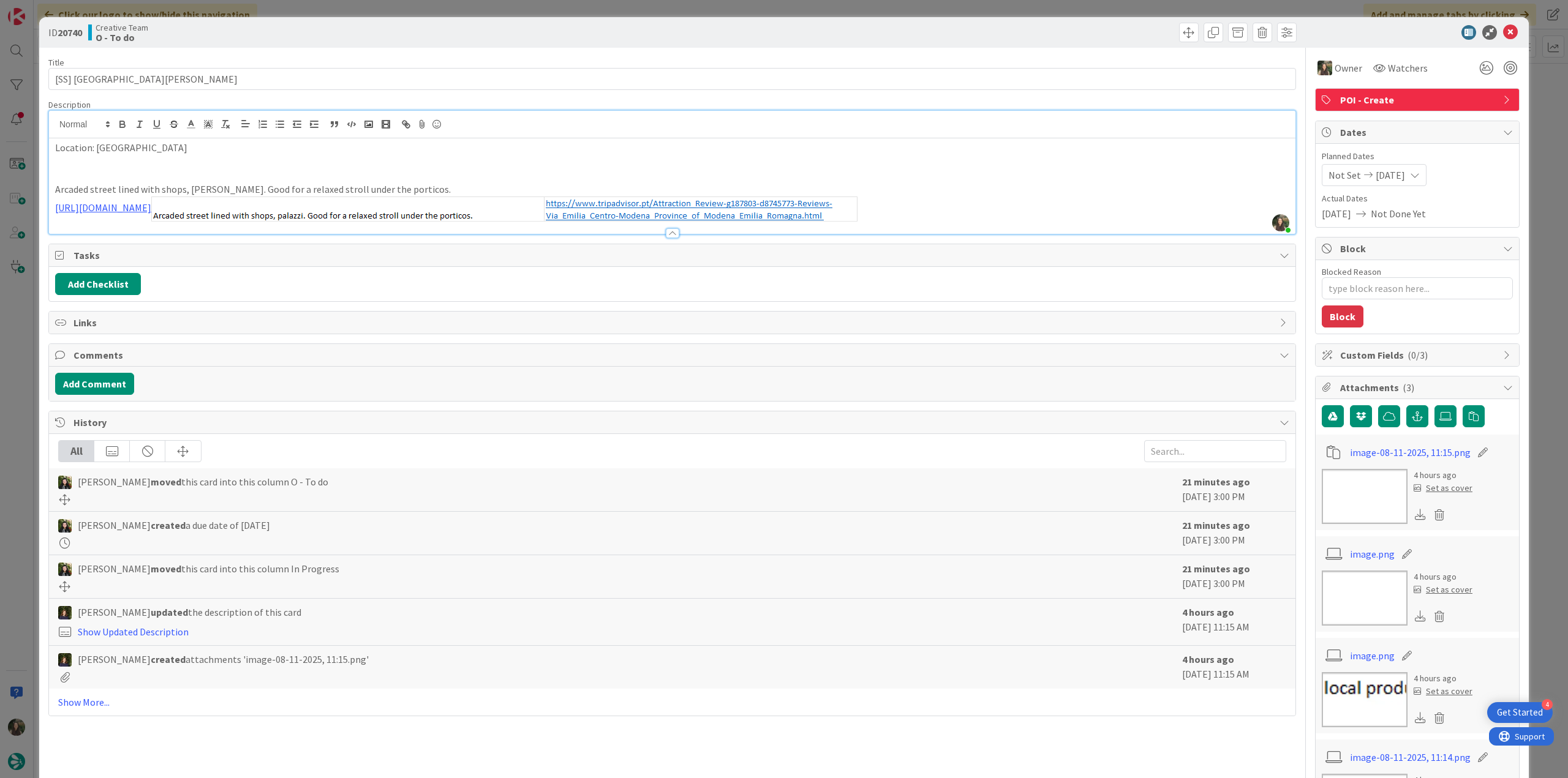
type textarea "x"
type input "[SS] [GEOGRAPHIC_DATA][PERSON_NAME]"
click at [1526, 104] on div "ID 20740 Creative Team O - To do Title 23 / 128 [SS] Via Emilia Centro Descript…" at bounding box center [784, 389] width 1568 height 778
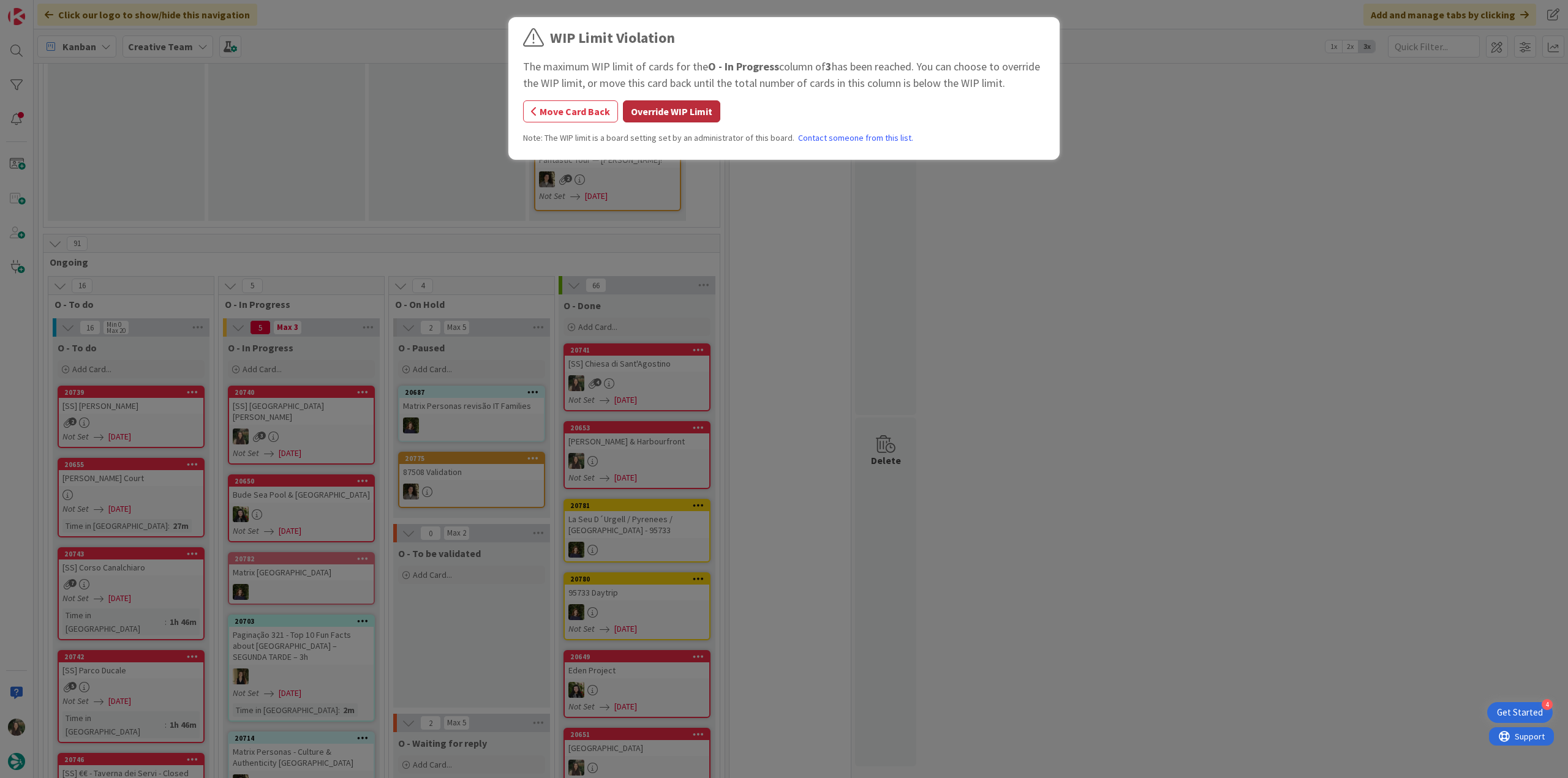
click at [667, 101] on button "Override WIP Limit" at bounding box center [671, 111] width 98 height 22
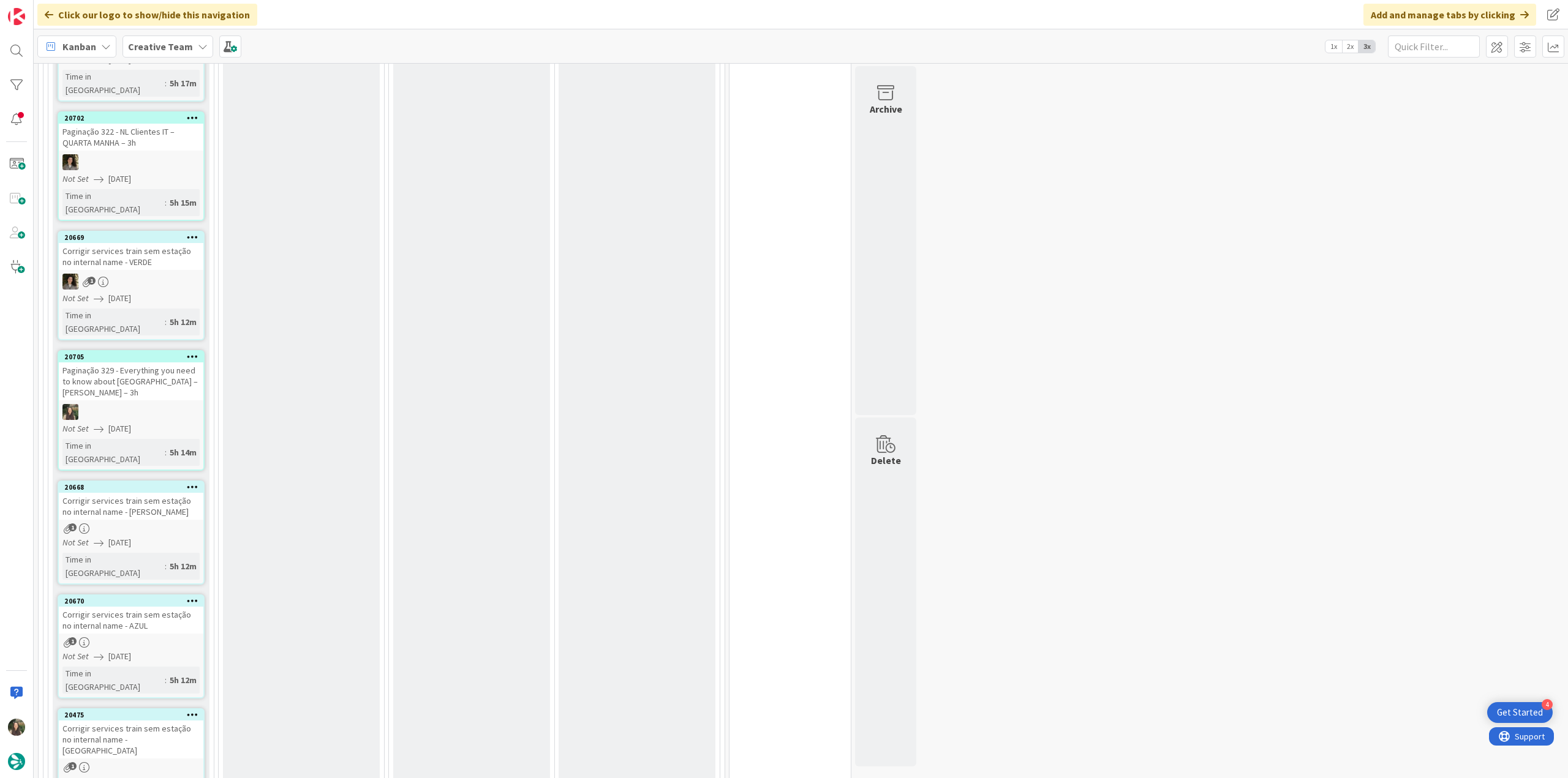
scroll to position [1715, 0]
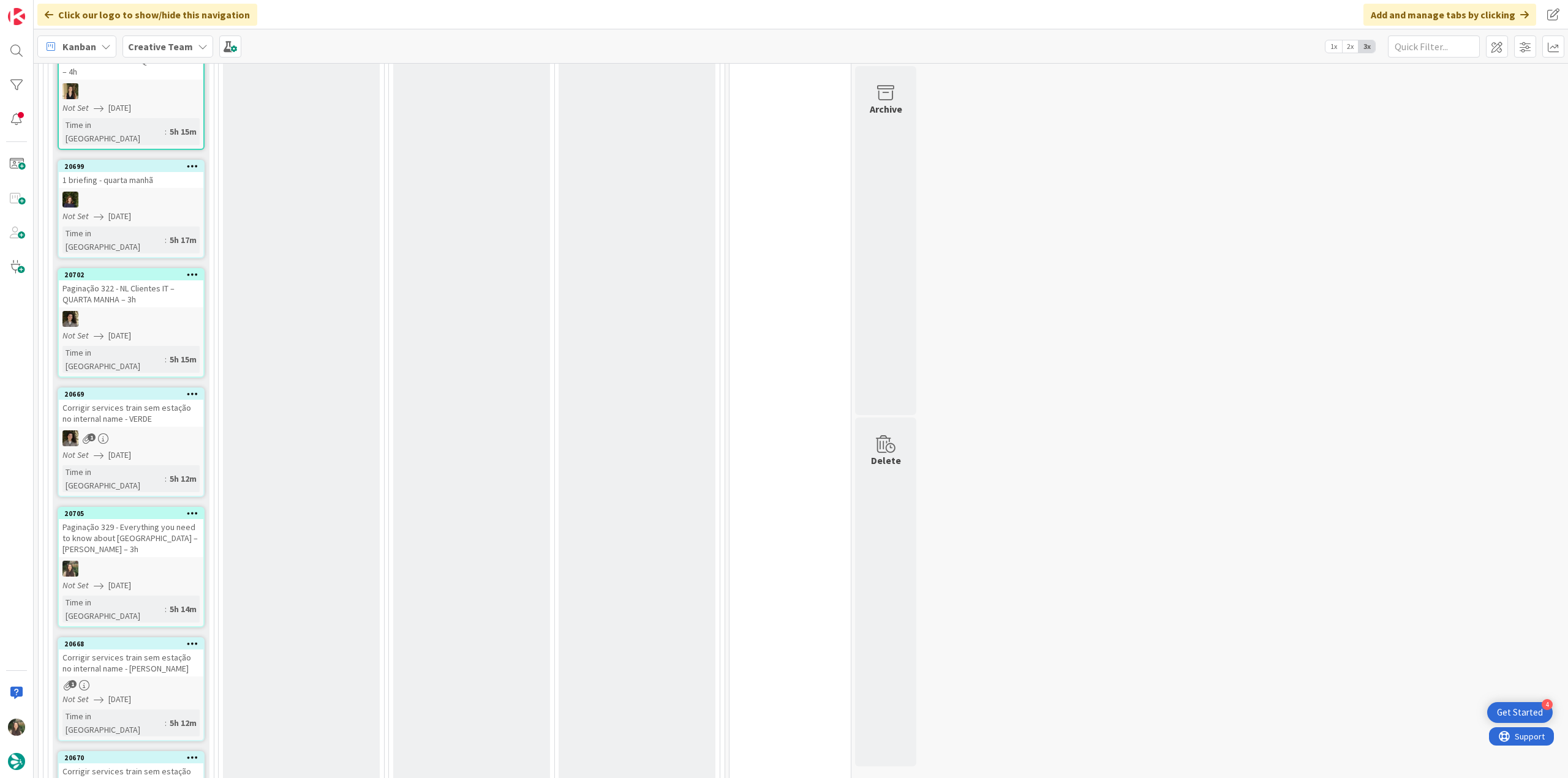
click at [164, 680] on div "1" at bounding box center [130, 686] width 144 height 10
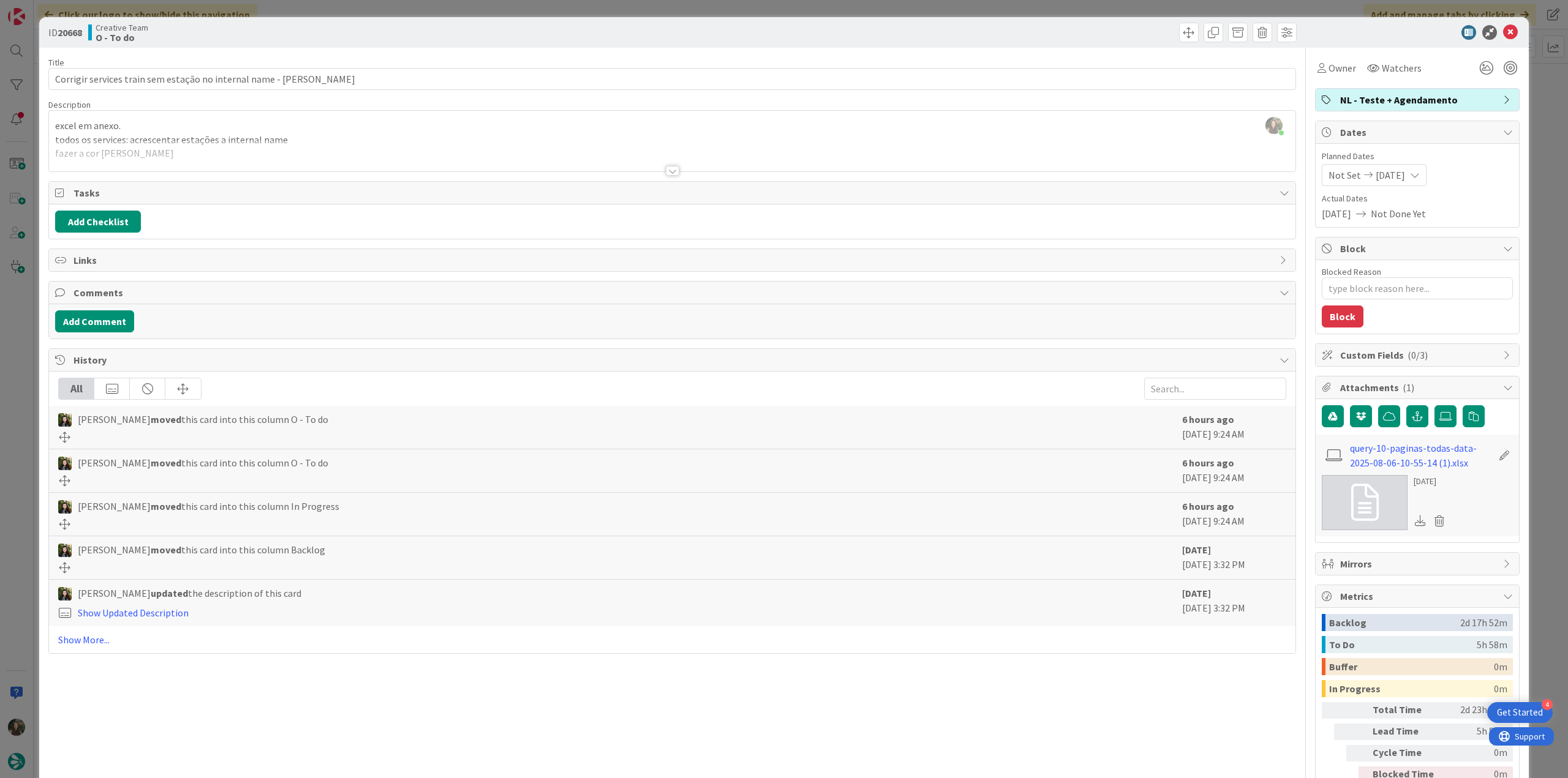
click at [30, 347] on div "ID 20668 Creative Team O - To do Title 59 / 128 Corrigir services train sem est…" at bounding box center [784, 389] width 1568 height 778
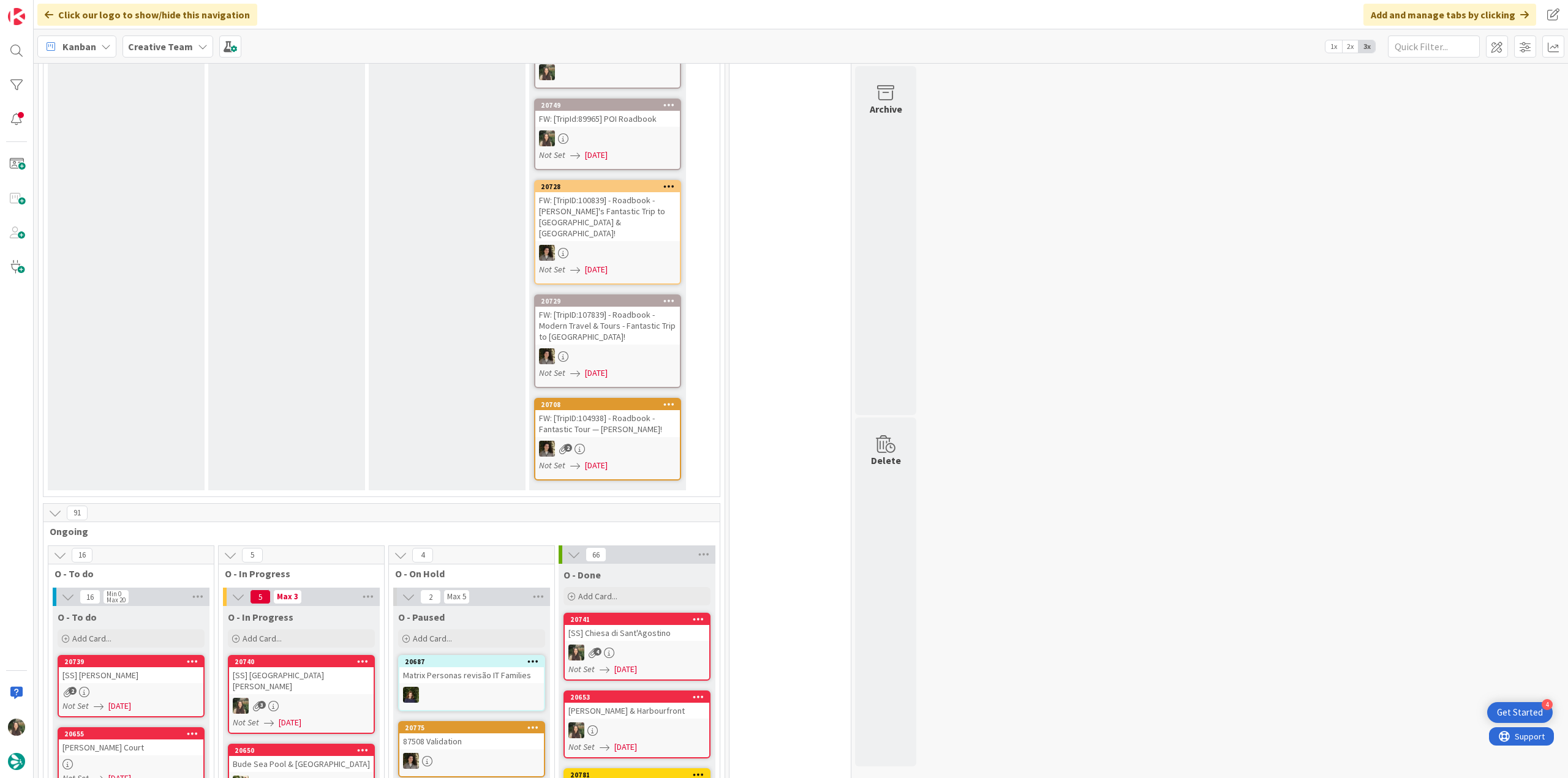
scroll to position [368, 0]
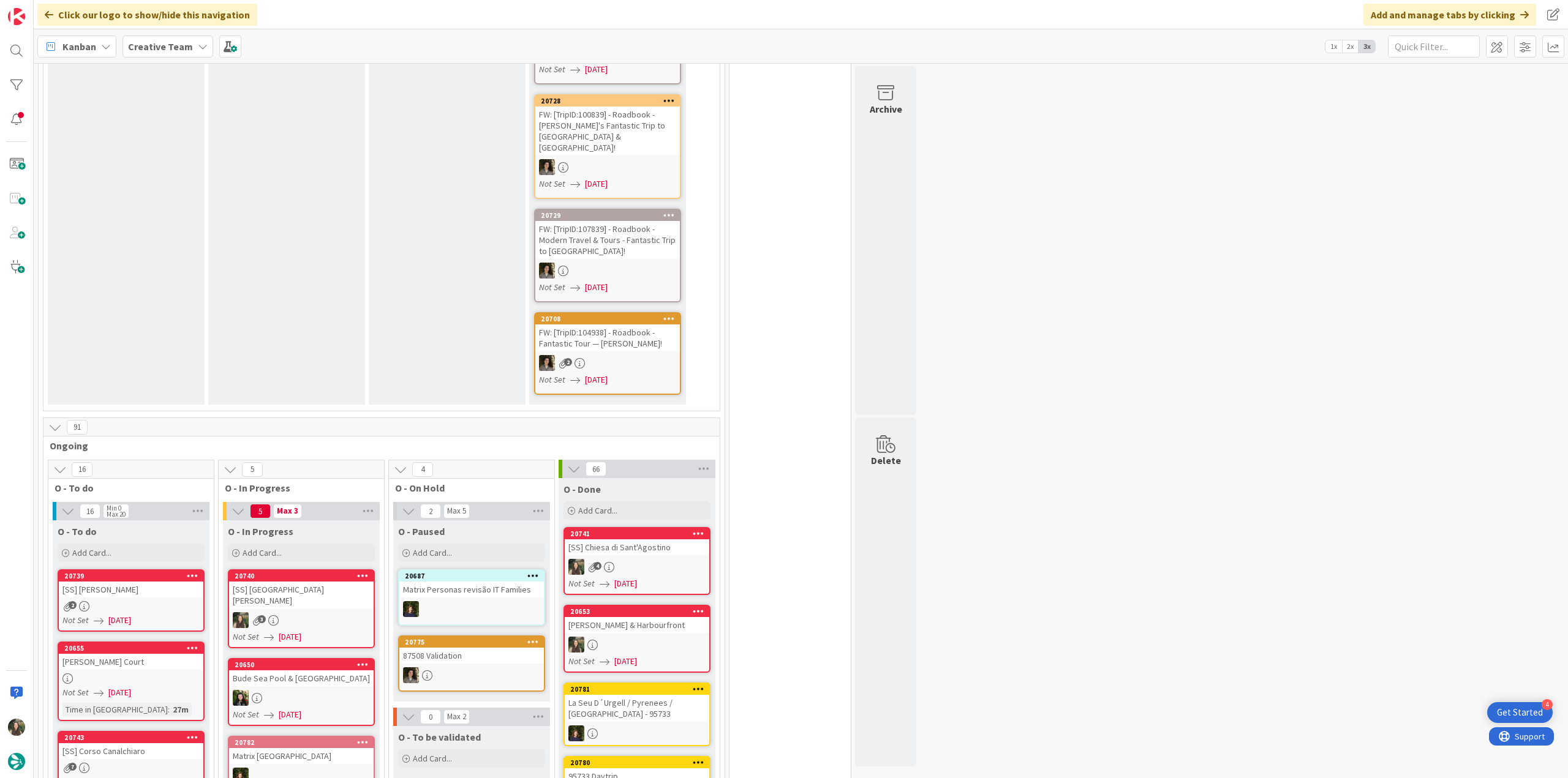
click at [317, 582] on div "[SS] [GEOGRAPHIC_DATA][PERSON_NAME]" at bounding box center [300, 595] width 144 height 27
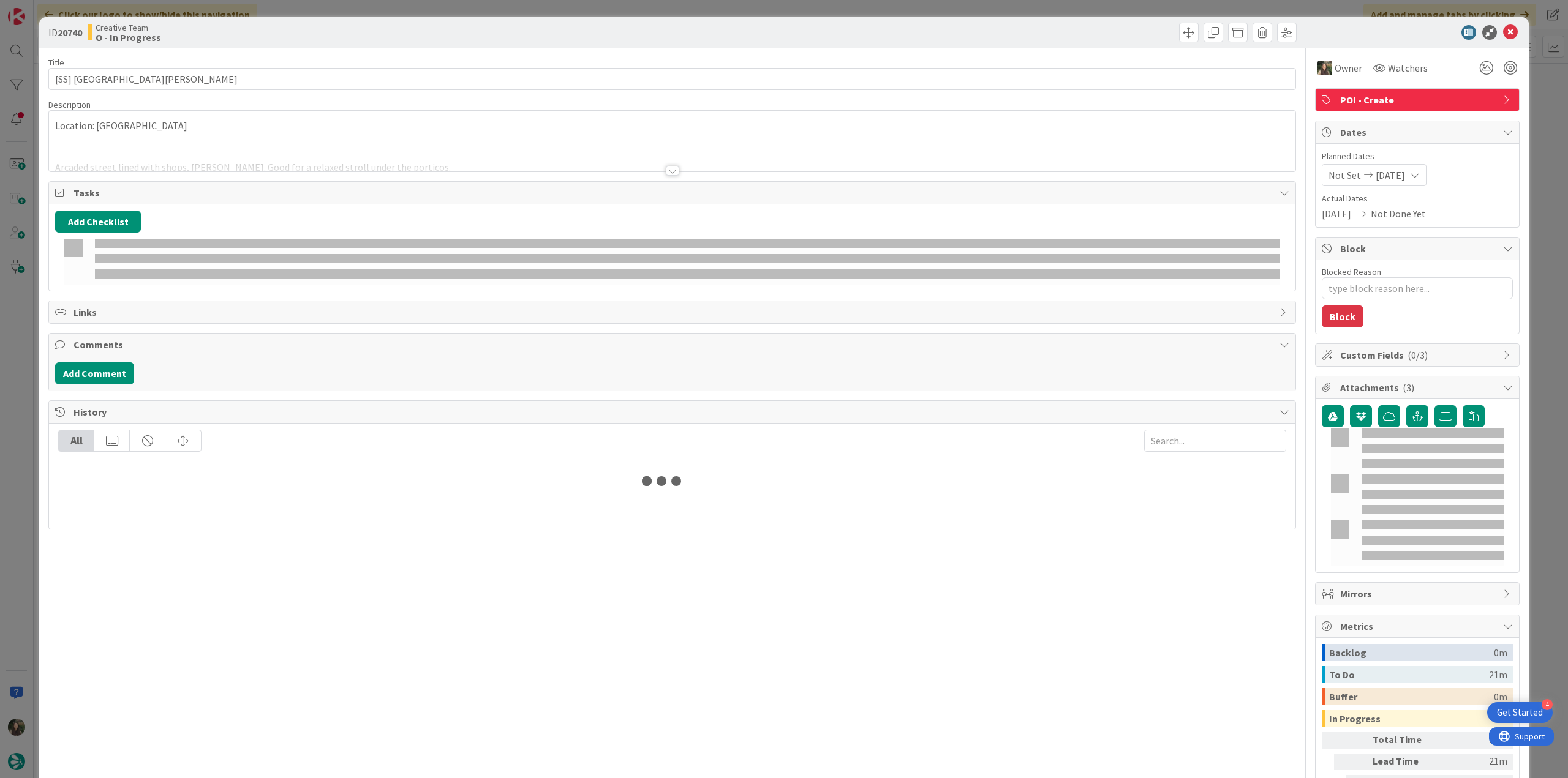
type textarea "x"
type input "[SS] [GEOGRAPHIC_DATA][PERSON_NAME]"
type textarea "x"
type input "[SS] [GEOGRAPHIC_DATA][PERSON_NAME]"
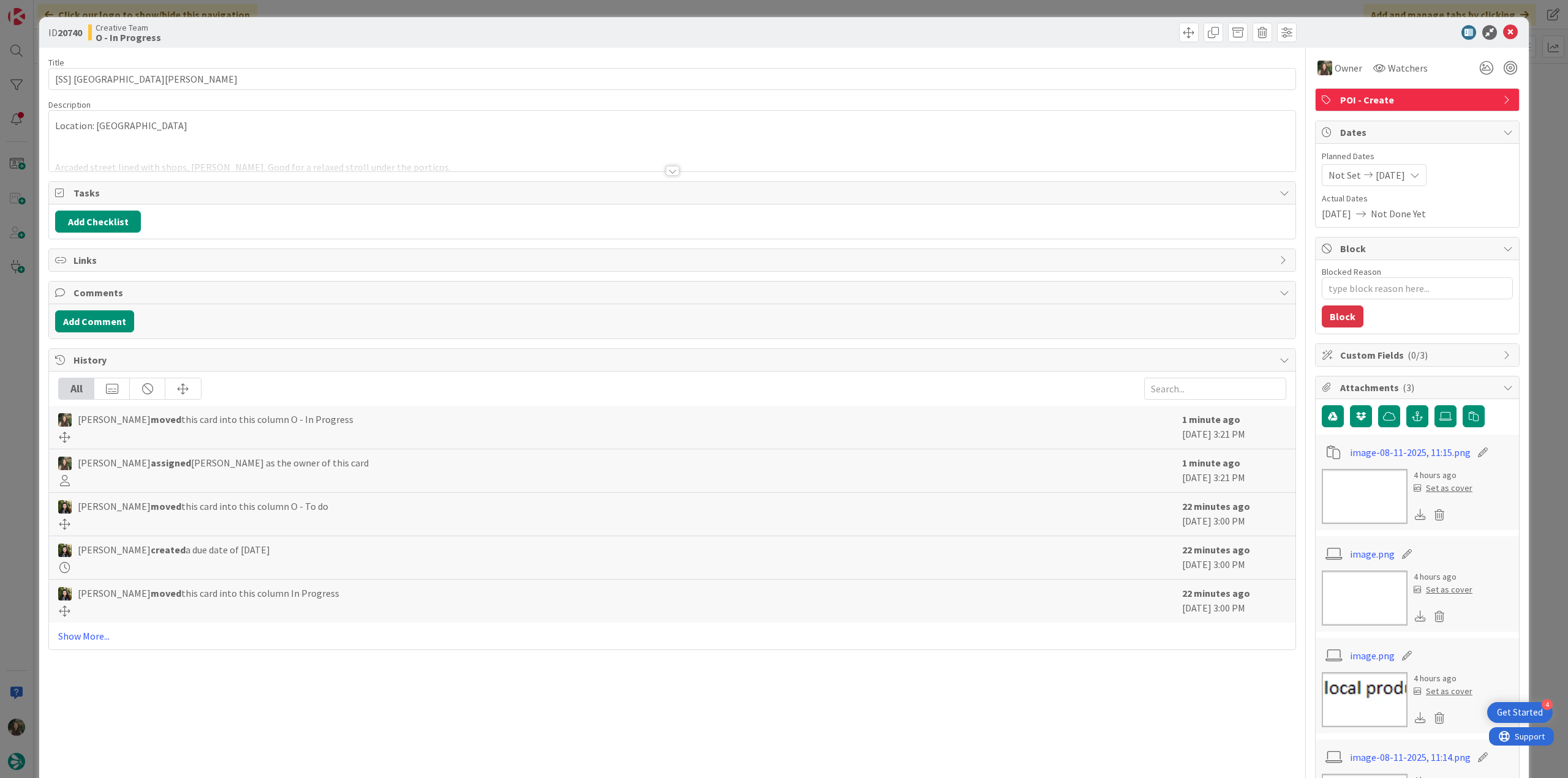
click at [320, 147] on div at bounding box center [672, 155] width 1246 height 31
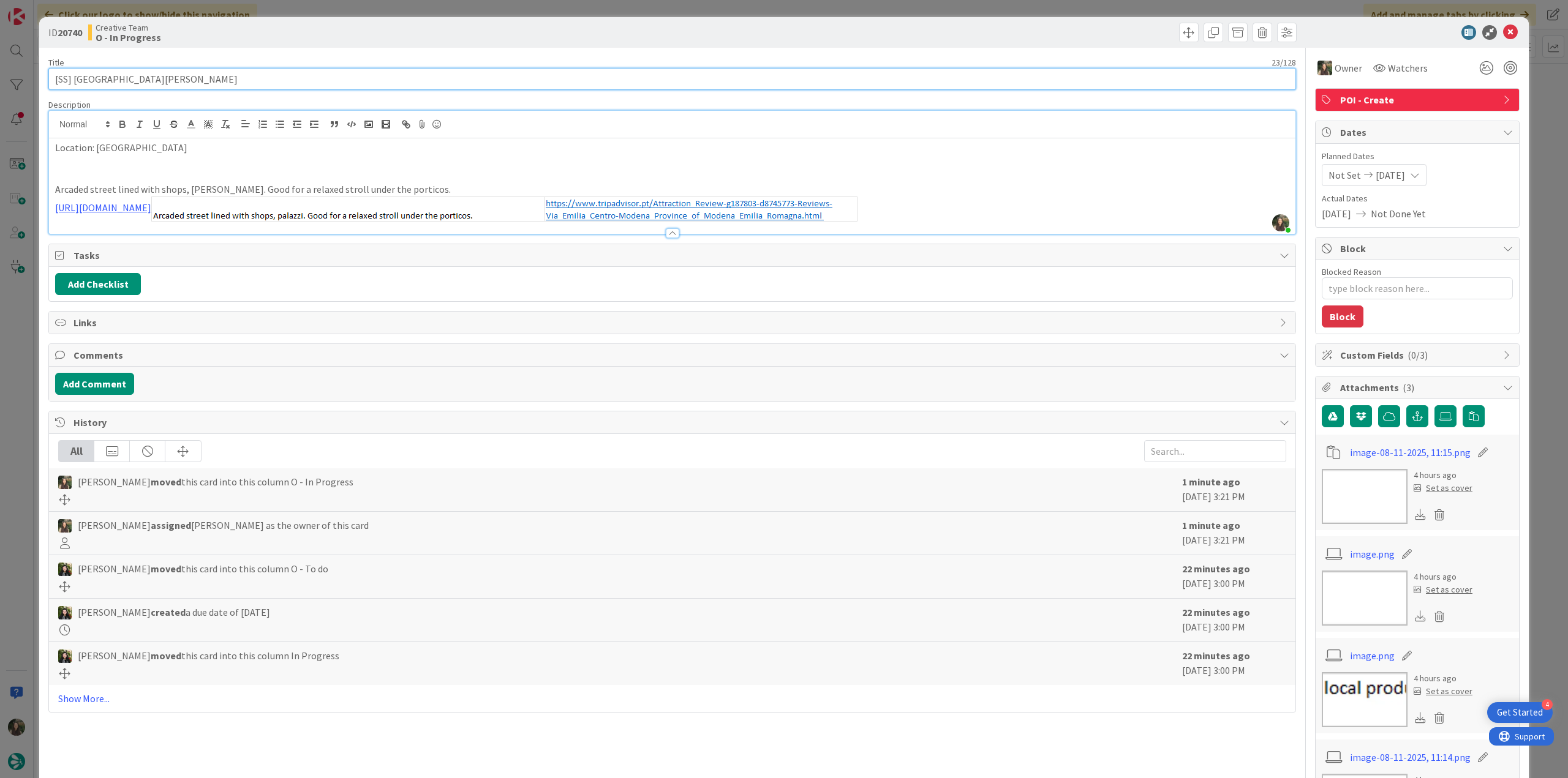
drag, startPoint x: 146, startPoint y: 81, endPoint x: 62, endPoint y: 81, distance: 84.0
click at [37, 79] on div "ID 20740 Creative Team O - In Progress Title 23 / 128 [SS] Via Emilia Centro De…" at bounding box center [784, 389] width 1568 height 778
type textarea "x"
type input "[SS] [GEOGRAPHIC_DATA][PERSON_NAME]"
type textarea "x"
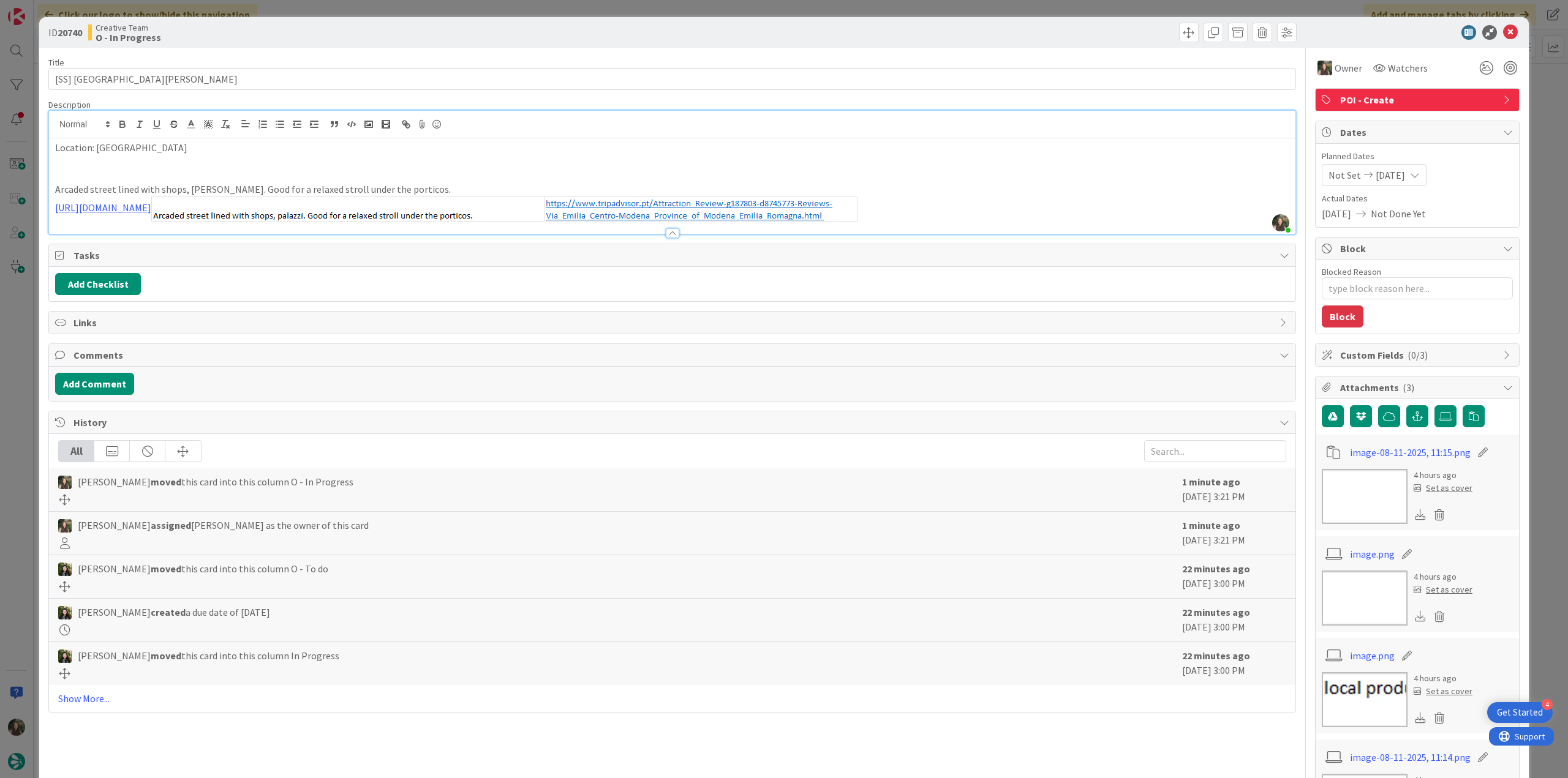
type input "[SS] [GEOGRAPHIC_DATA][PERSON_NAME]"
type textarea "x"
type input "[SS] [GEOGRAPHIC_DATA][PERSON_NAME]"
type textarea "x"
type input "[SS] [GEOGRAPHIC_DATA][PERSON_NAME]"
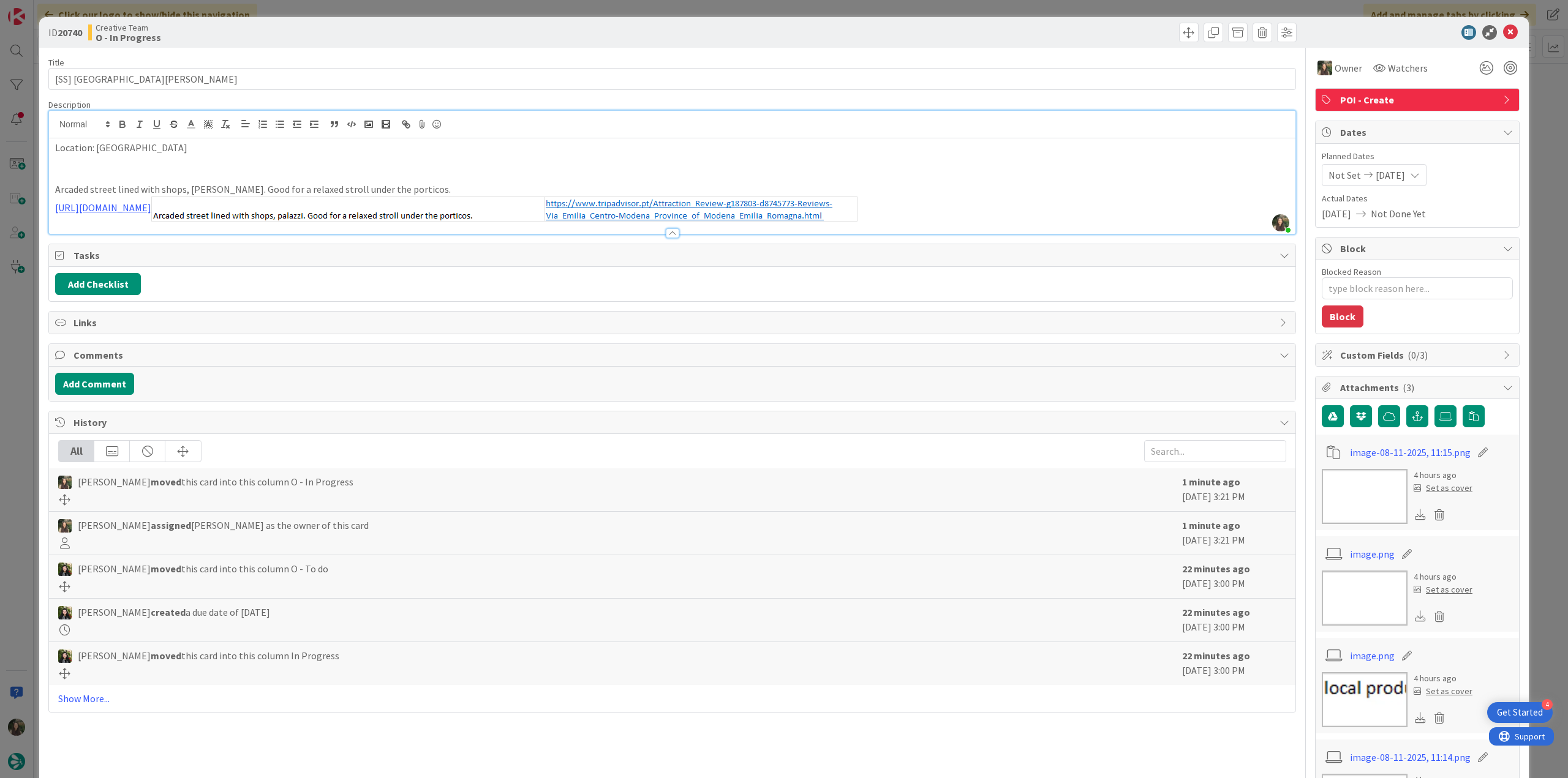
click at [22, 411] on div "ID 20740 Creative Team O - In Progress Title 23 / 128 [SS] Via Emilia Centro De…" at bounding box center [784, 389] width 1568 height 778
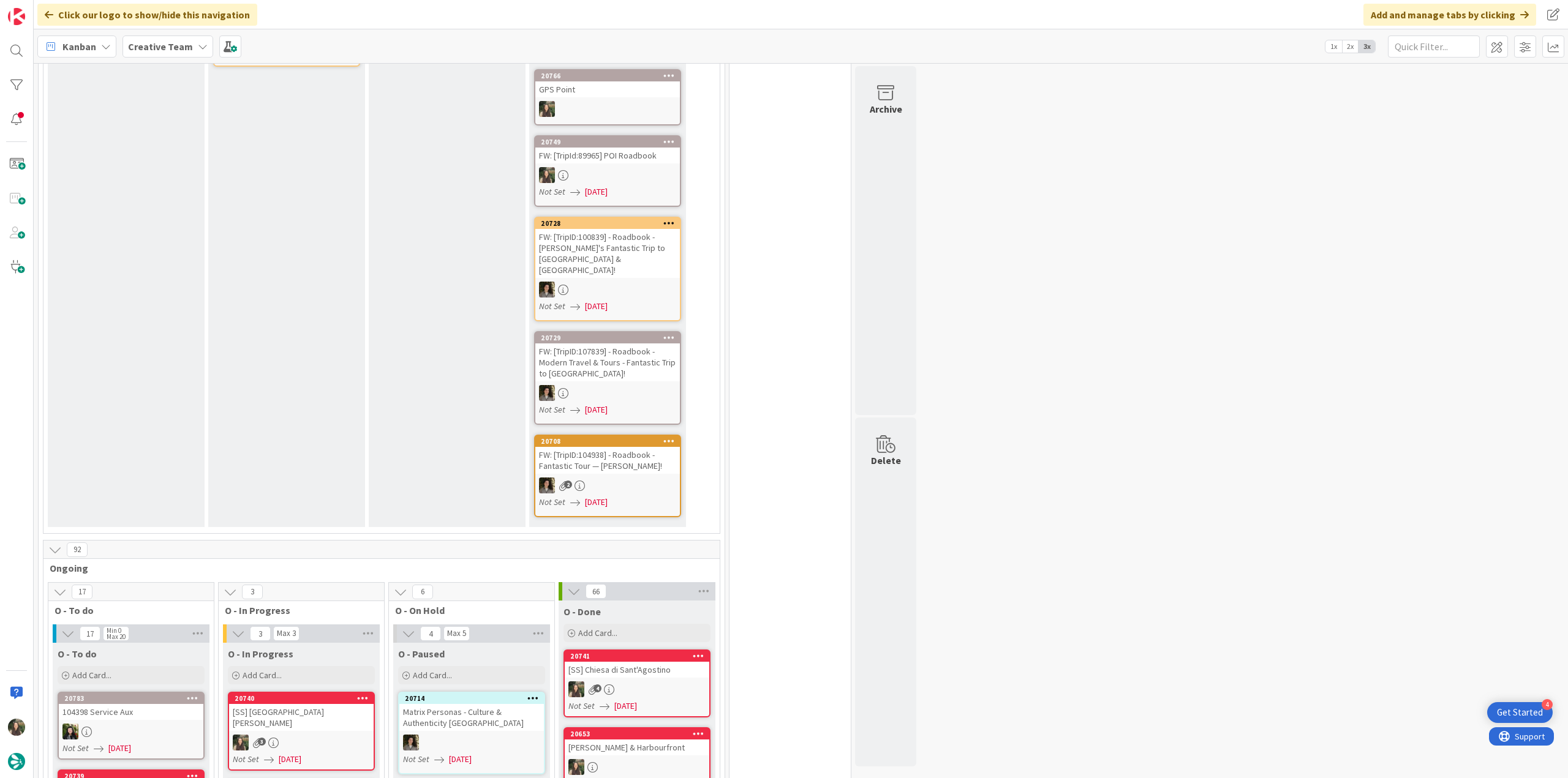
scroll to position [428, 0]
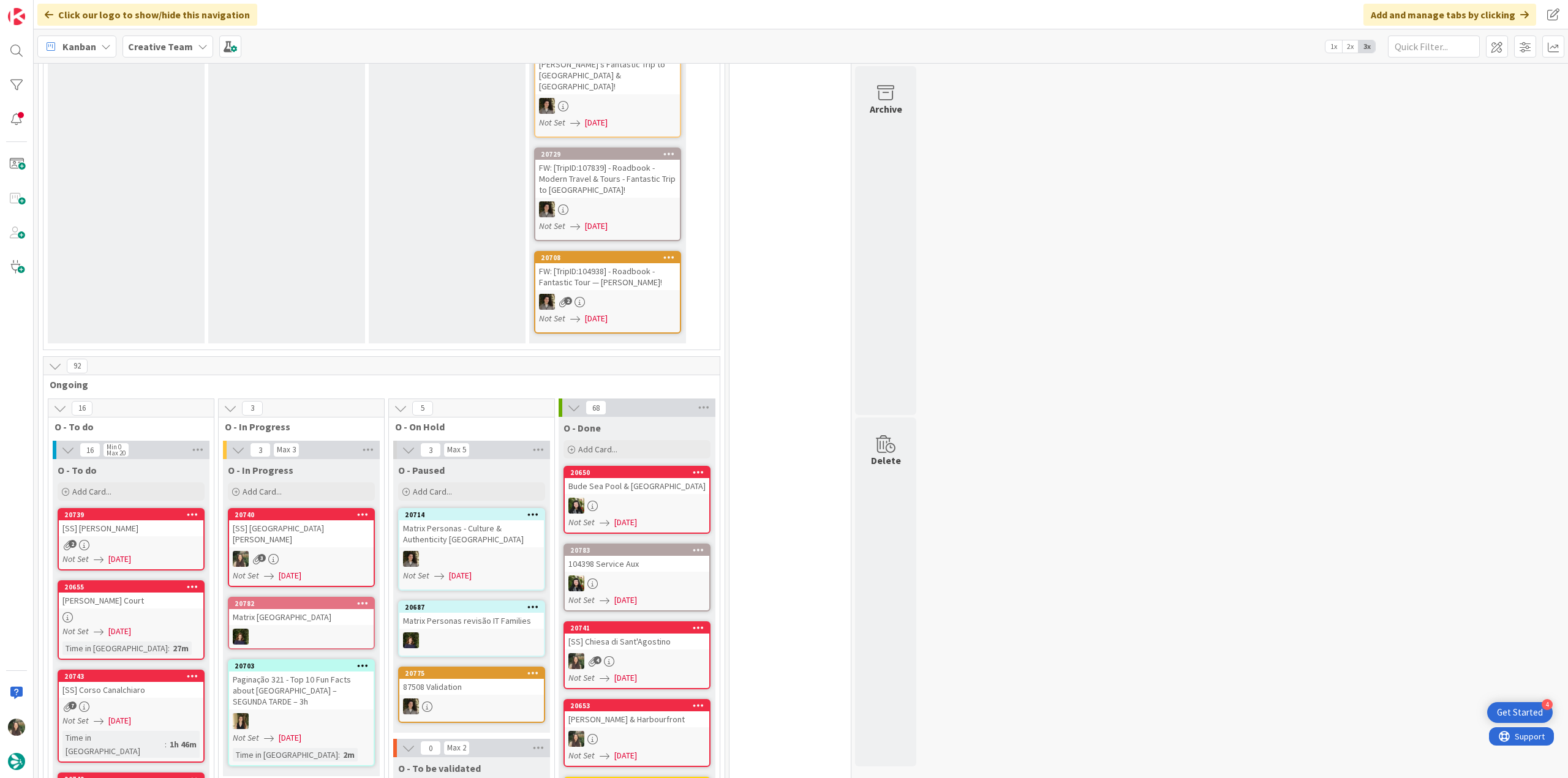
click at [352, 551] on div "3" at bounding box center [300, 559] width 144 height 16
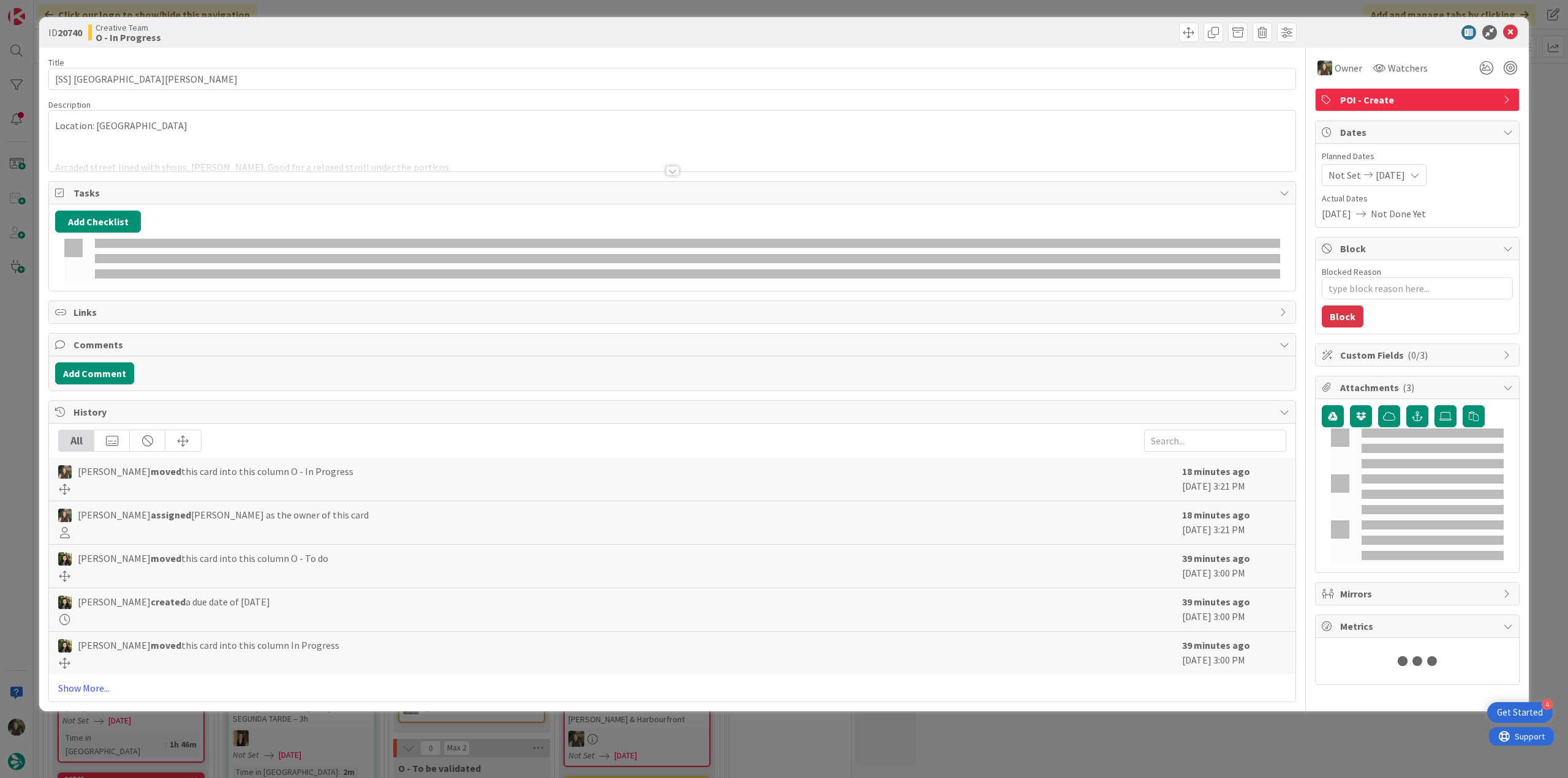
type textarea "x"
type input "[SS] [GEOGRAPHIC_DATA][PERSON_NAME]"
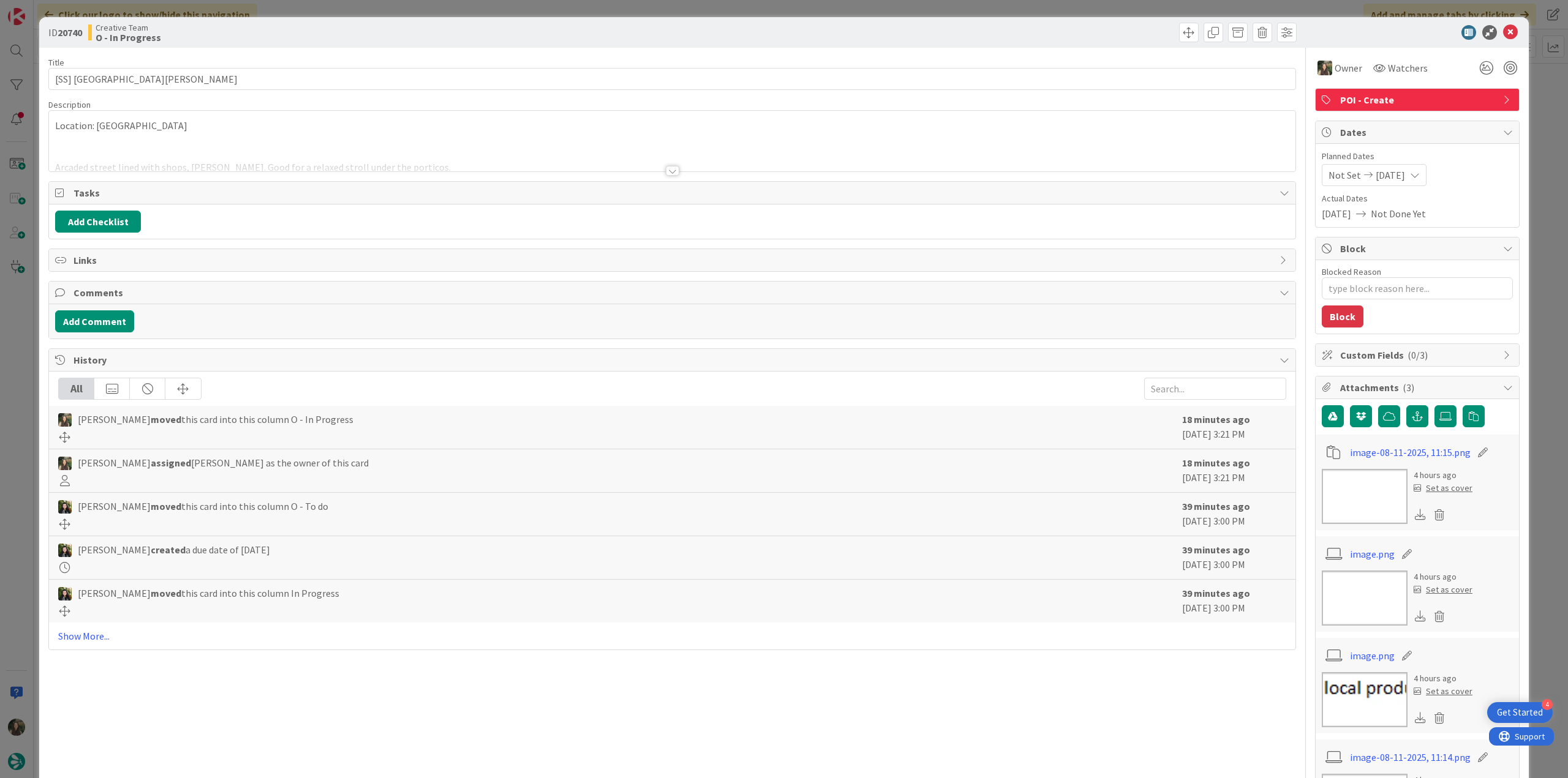
type textarea "x"
type input "[SS] [GEOGRAPHIC_DATA][PERSON_NAME]"
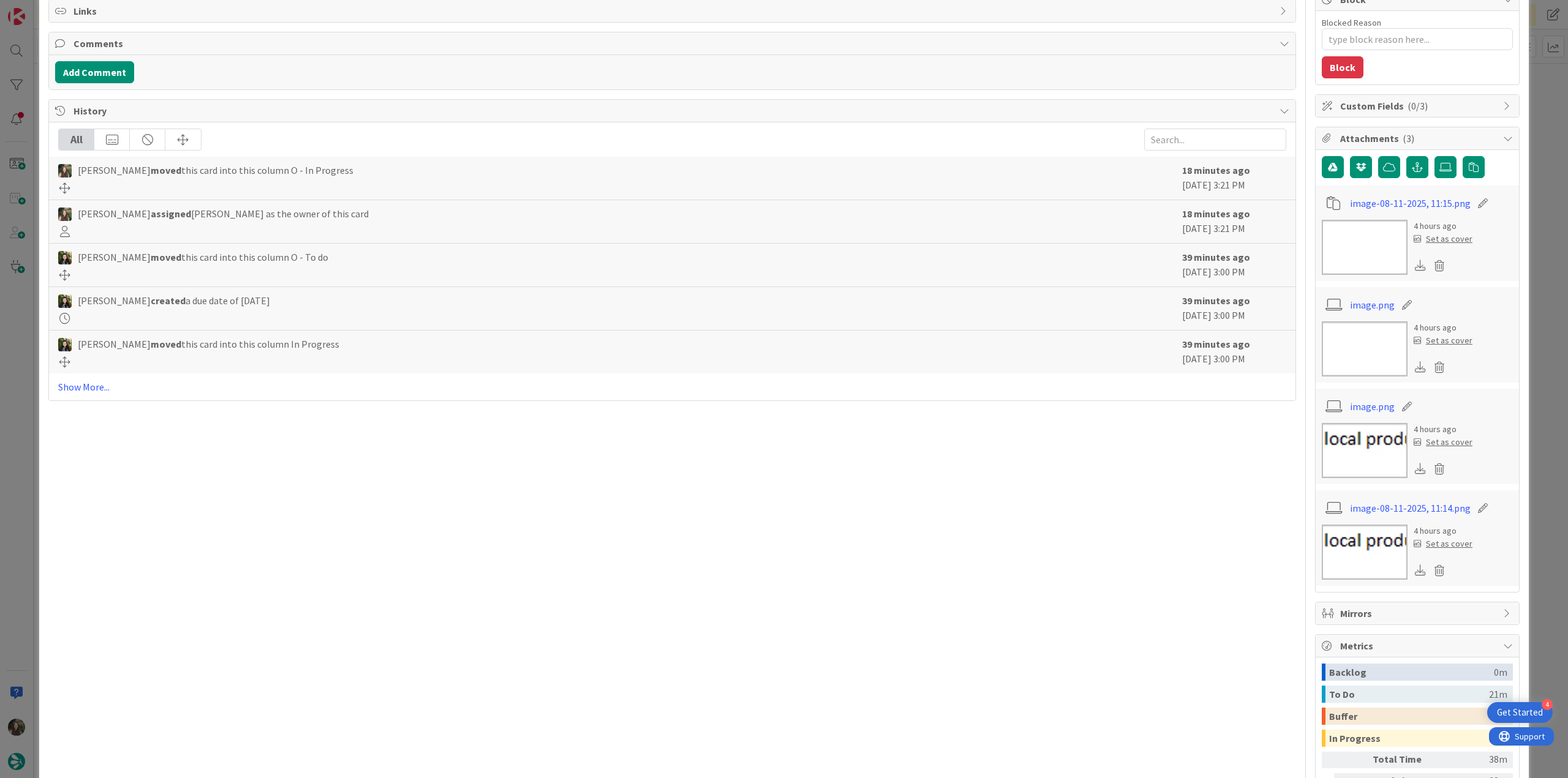
scroll to position [359, 0]
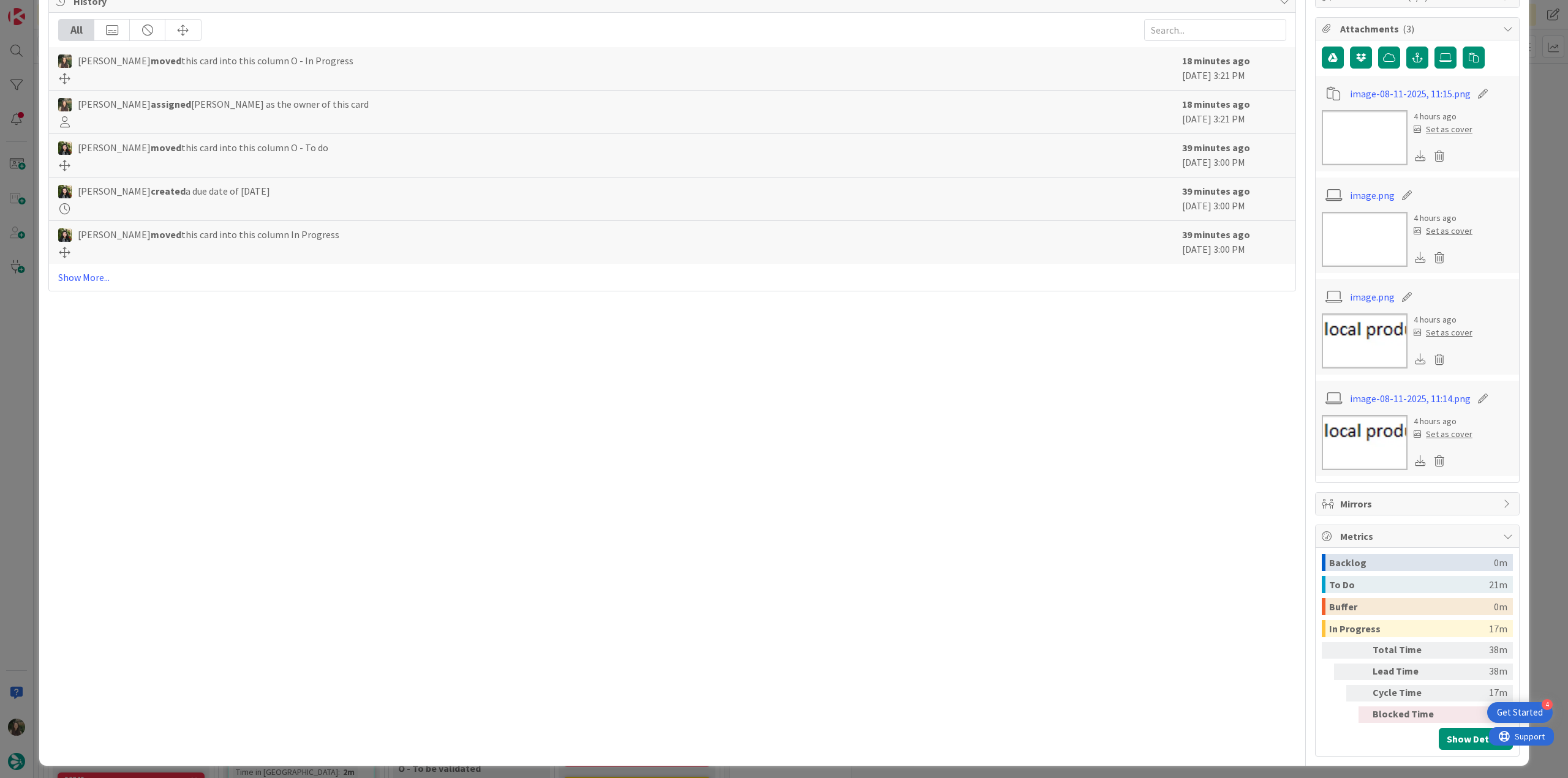
click at [1543, 385] on div "ID 20740 Creative Team O - In Progress Title 23 / 128 [SS] Via Emilia Centro De…" at bounding box center [784, 389] width 1568 height 778
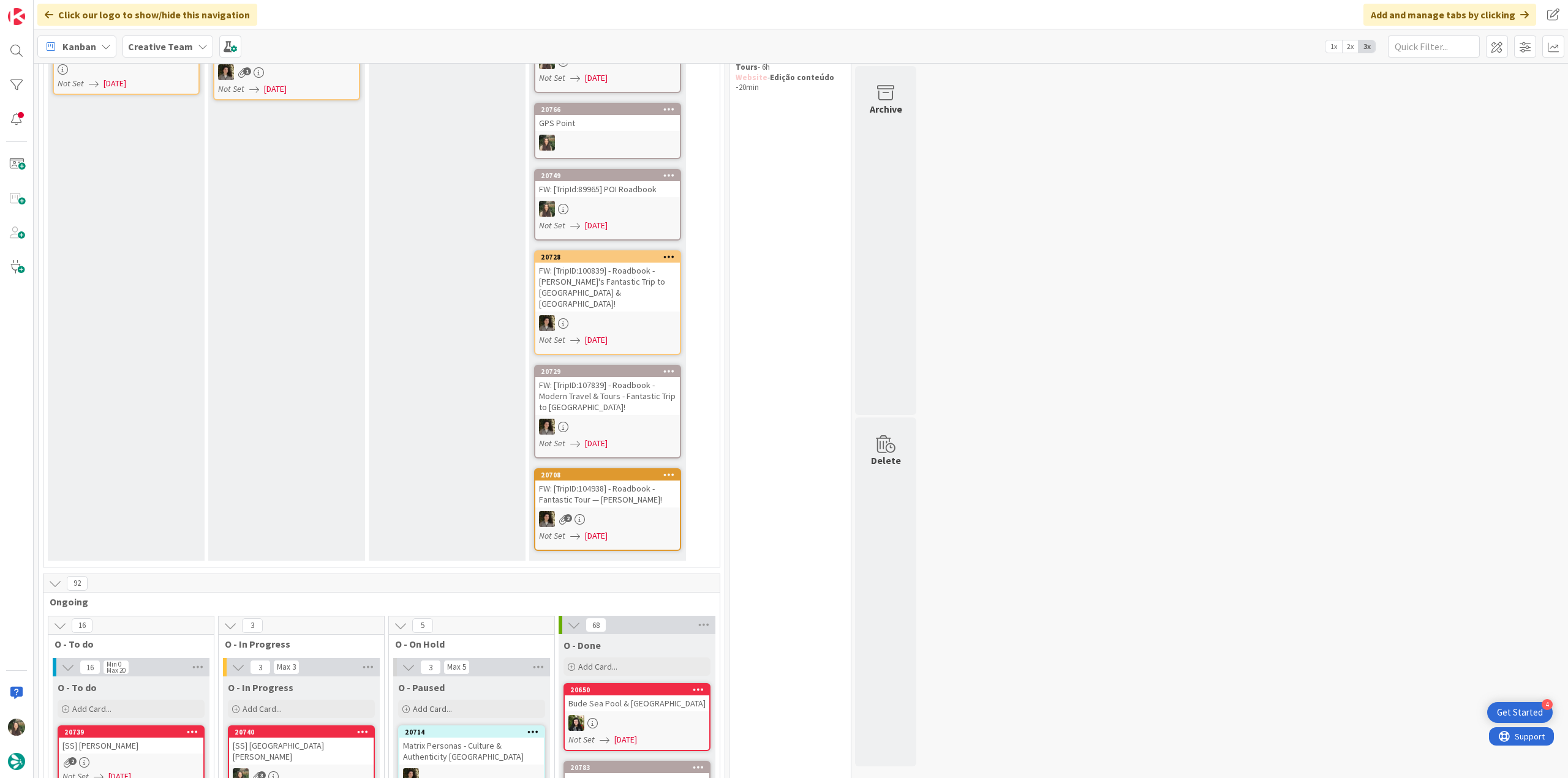
scroll to position [123, 0]
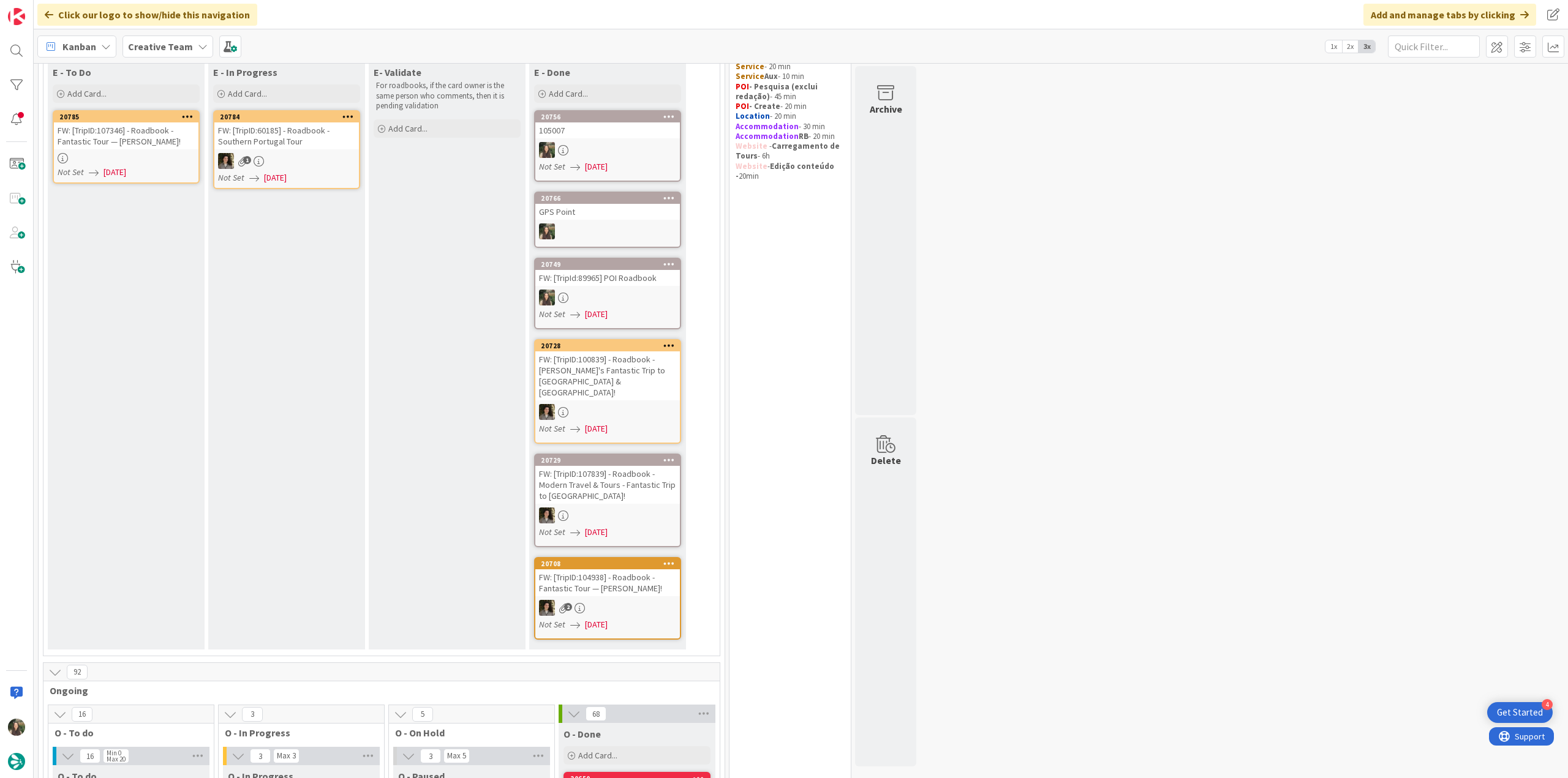
click at [168, 142] on div "FW: [TripID:107346] - Roadbook - Fantastic Tour — [PERSON_NAME]!" at bounding box center [125, 136] width 144 height 27
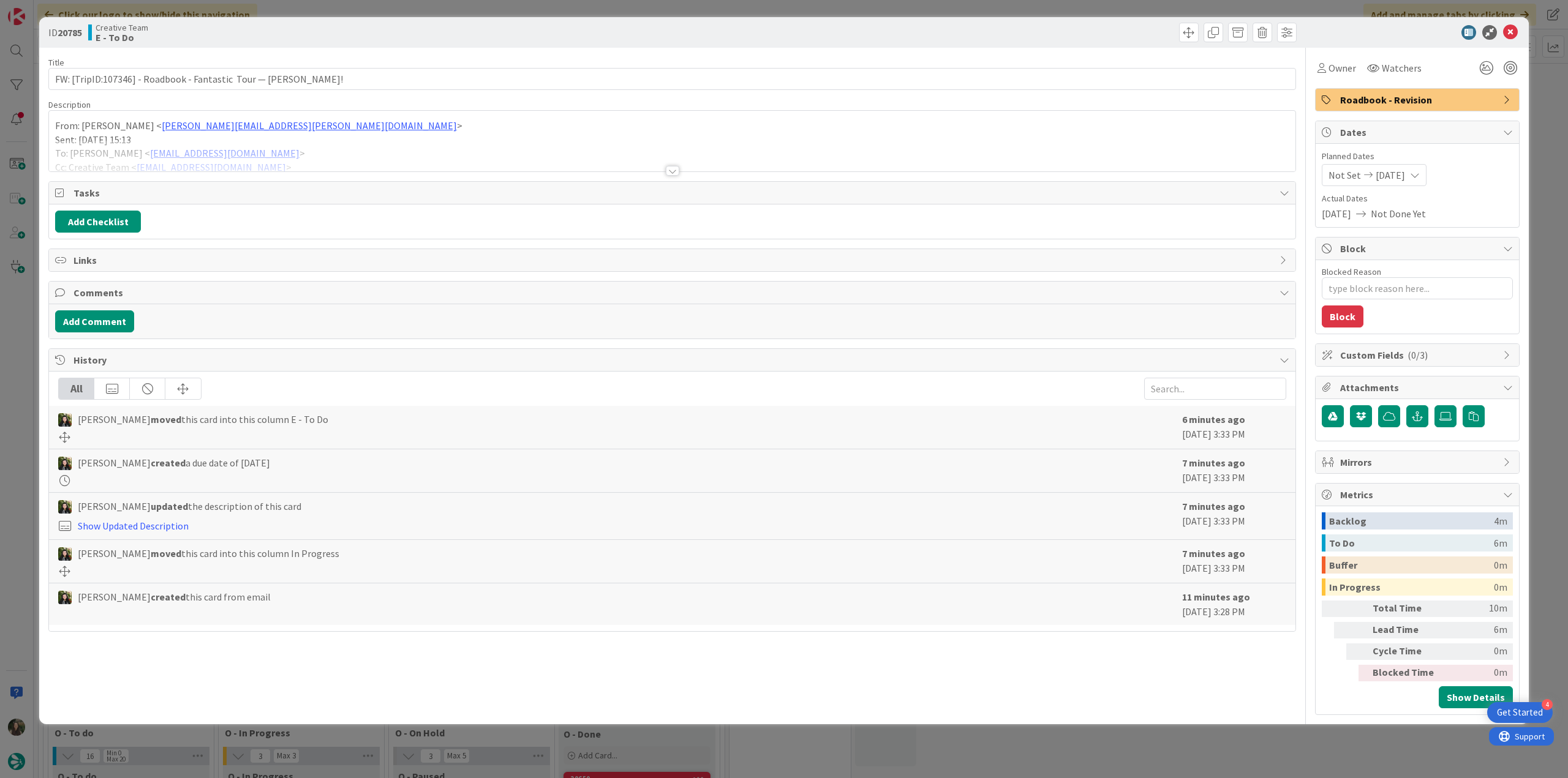
click at [336, 142] on div at bounding box center [672, 155] width 1246 height 31
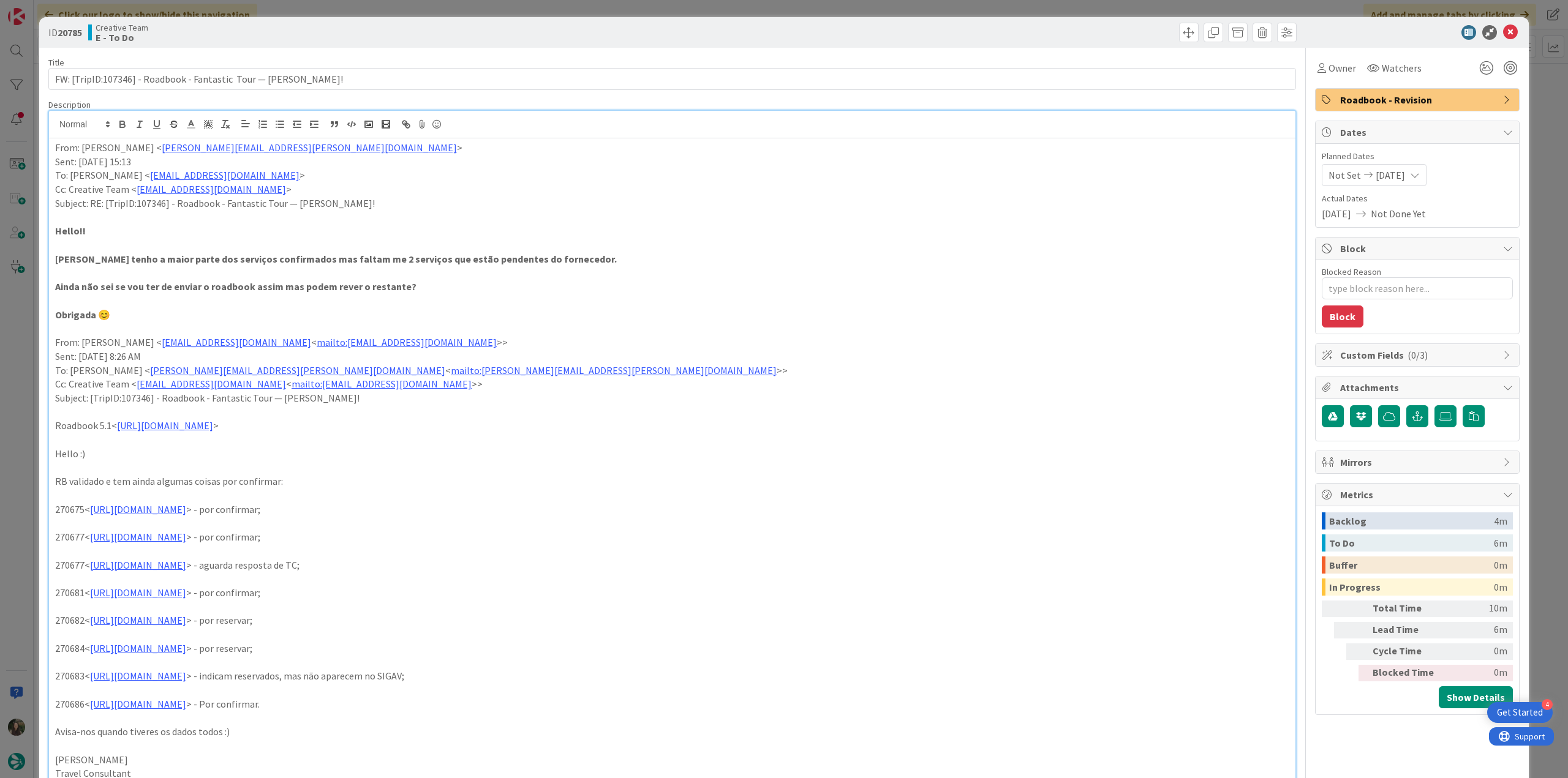
click at [25, 383] on div "ID 20785 Creative Team E - To Do Title 64 / 128 FW: [TripID:107346] - Roadbook …" at bounding box center [784, 389] width 1568 height 778
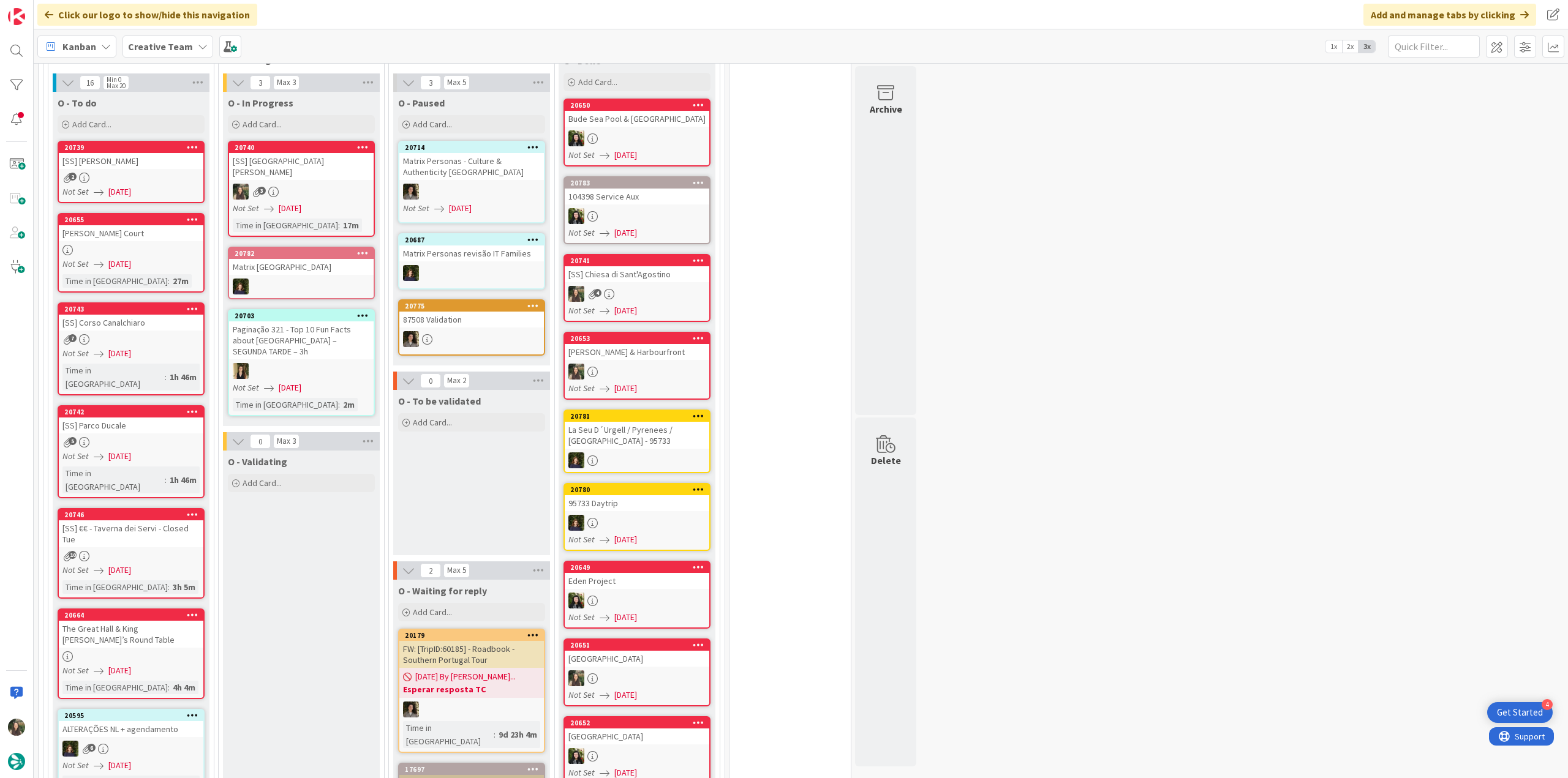
scroll to position [612, 0]
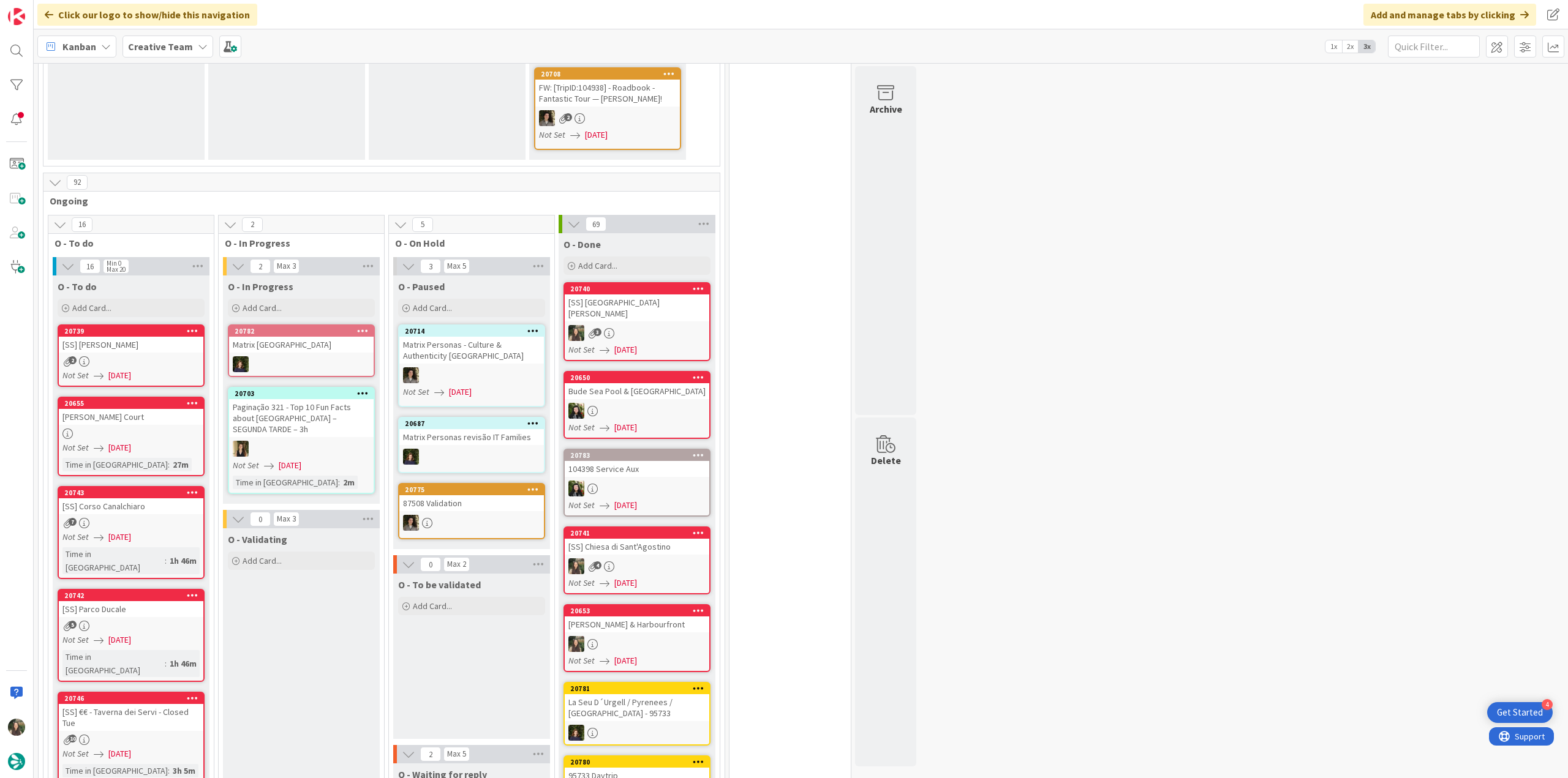
click at [152, 357] on div "2" at bounding box center [130, 362] width 144 height 10
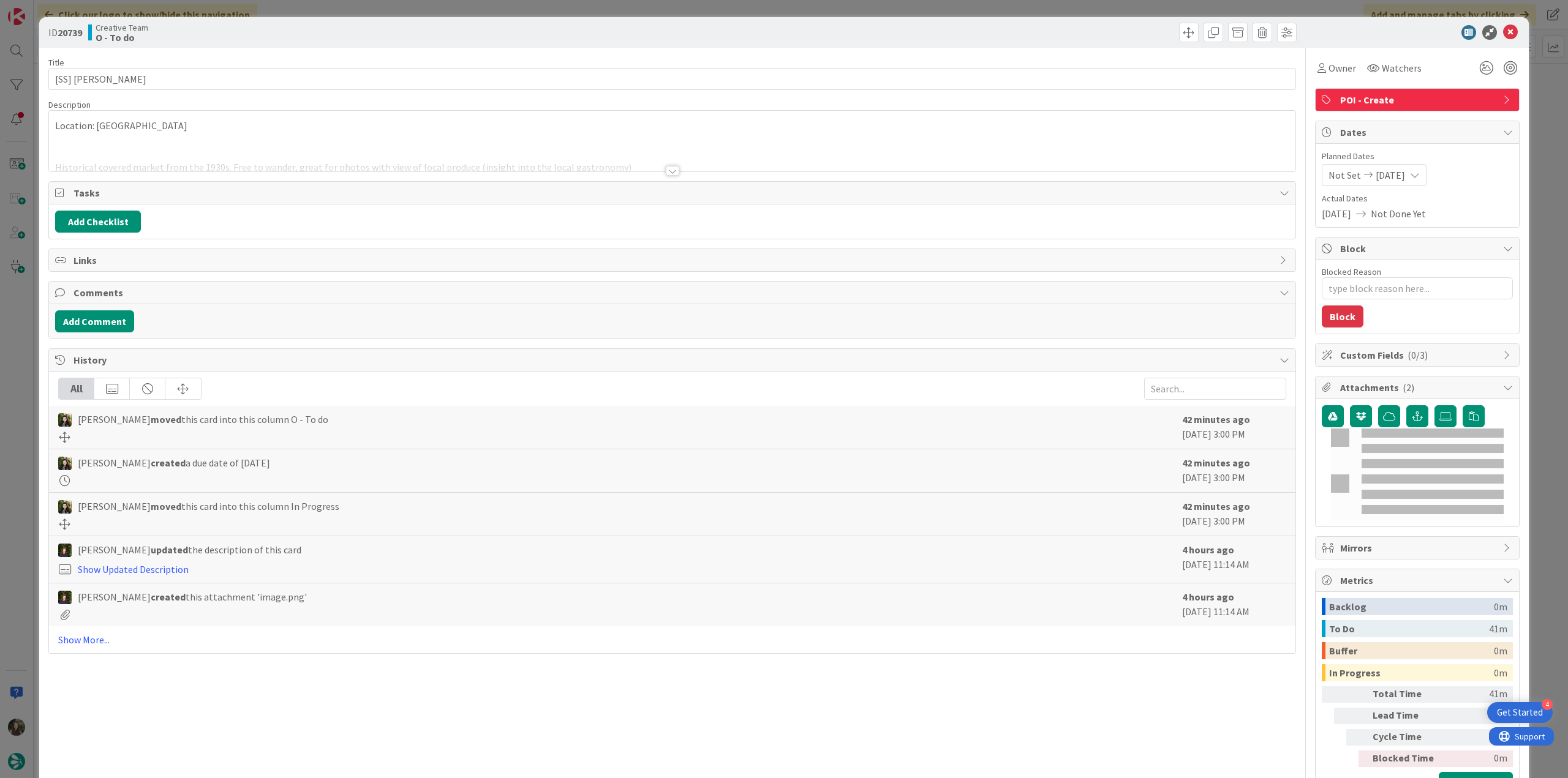
type textarea "x"
type input "[SS] [PERSON_NAME]"
type textarea "x"
type input "[SS] [PERSON_NAME]"
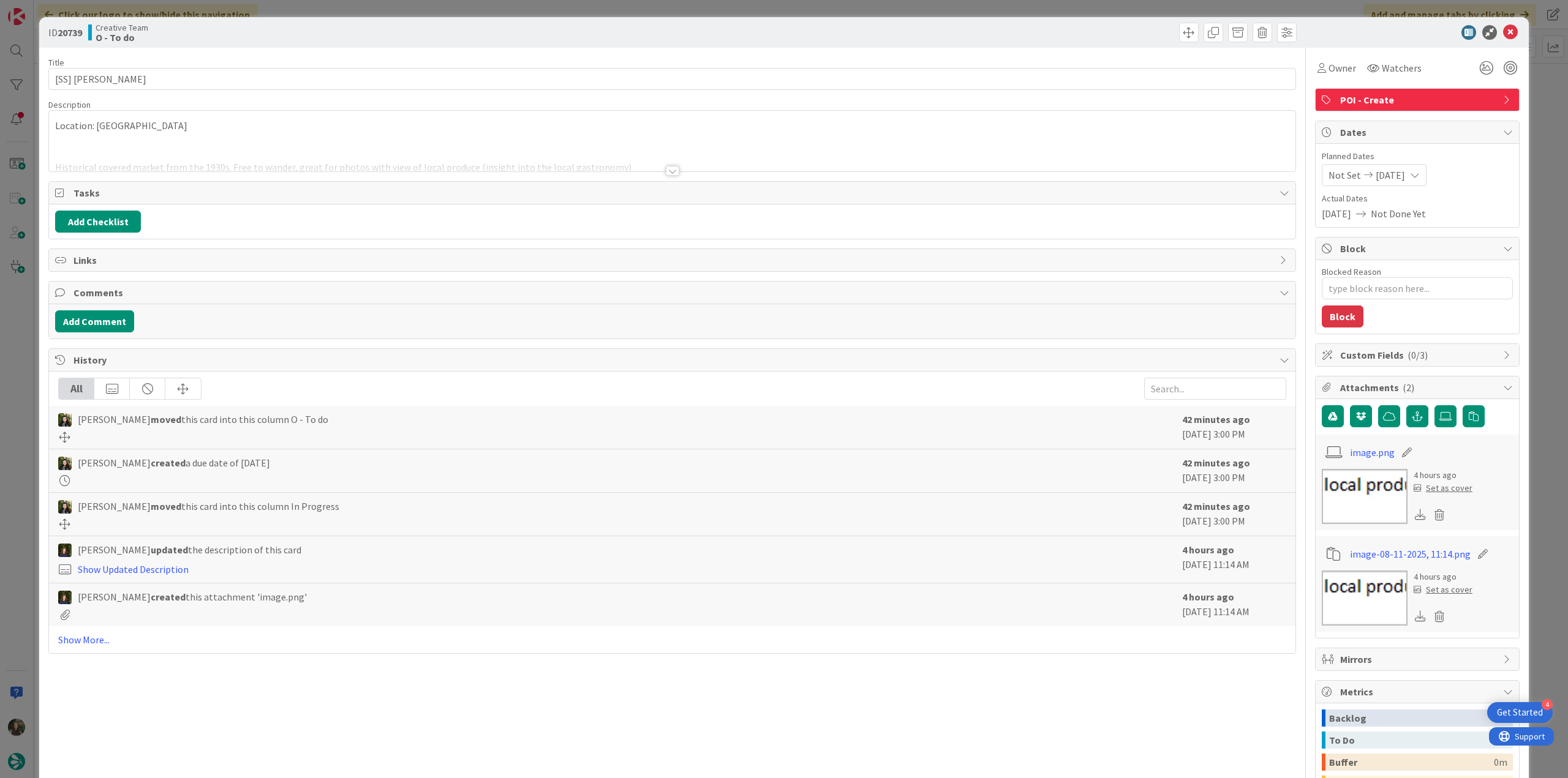
click at [241, 136] on p at bounding box center [672, 140] width 1234 height 14
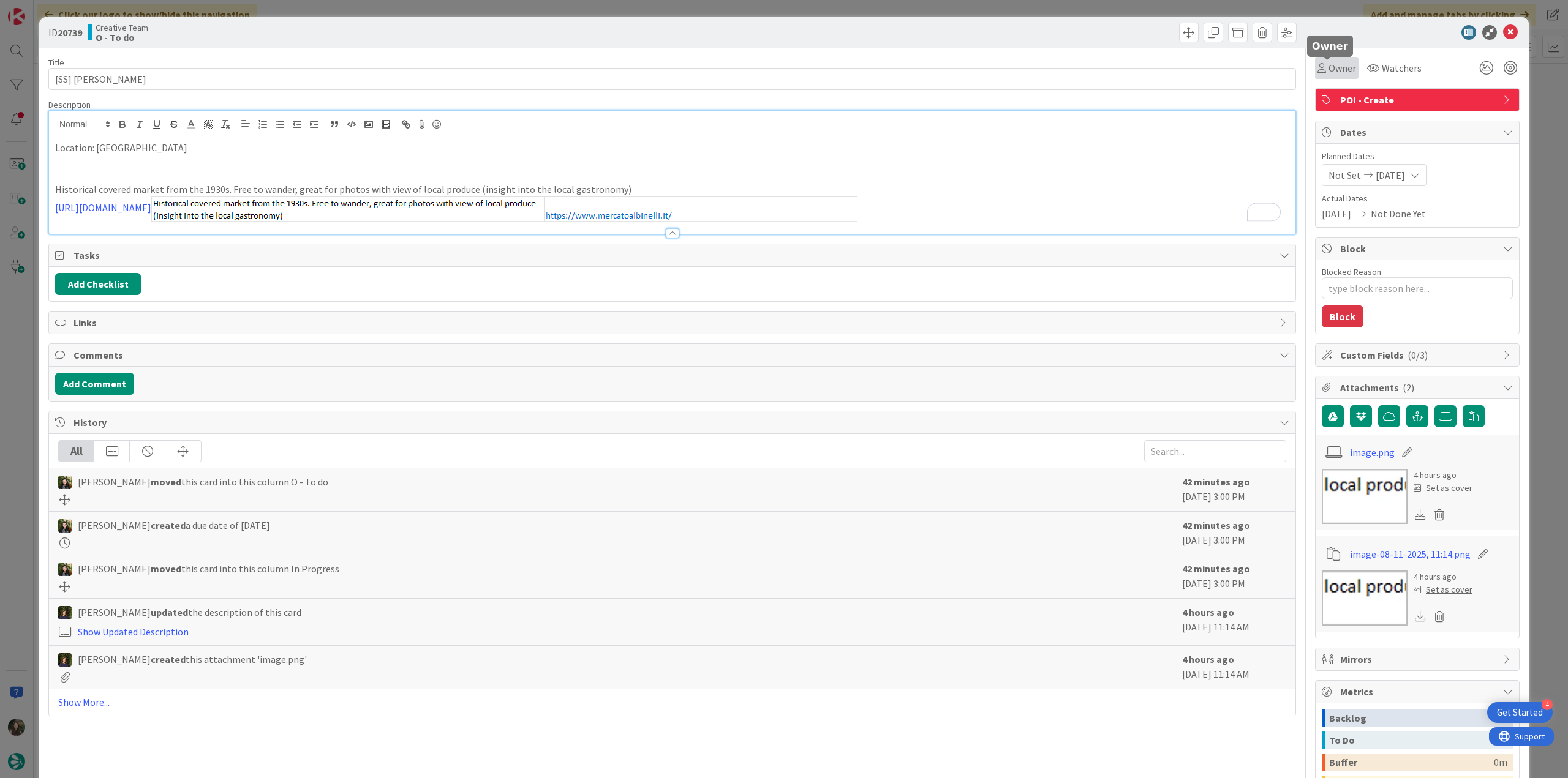
click at [1328, 70] on span "Owner" at bounding box center [1342, 67] width 28 height 15
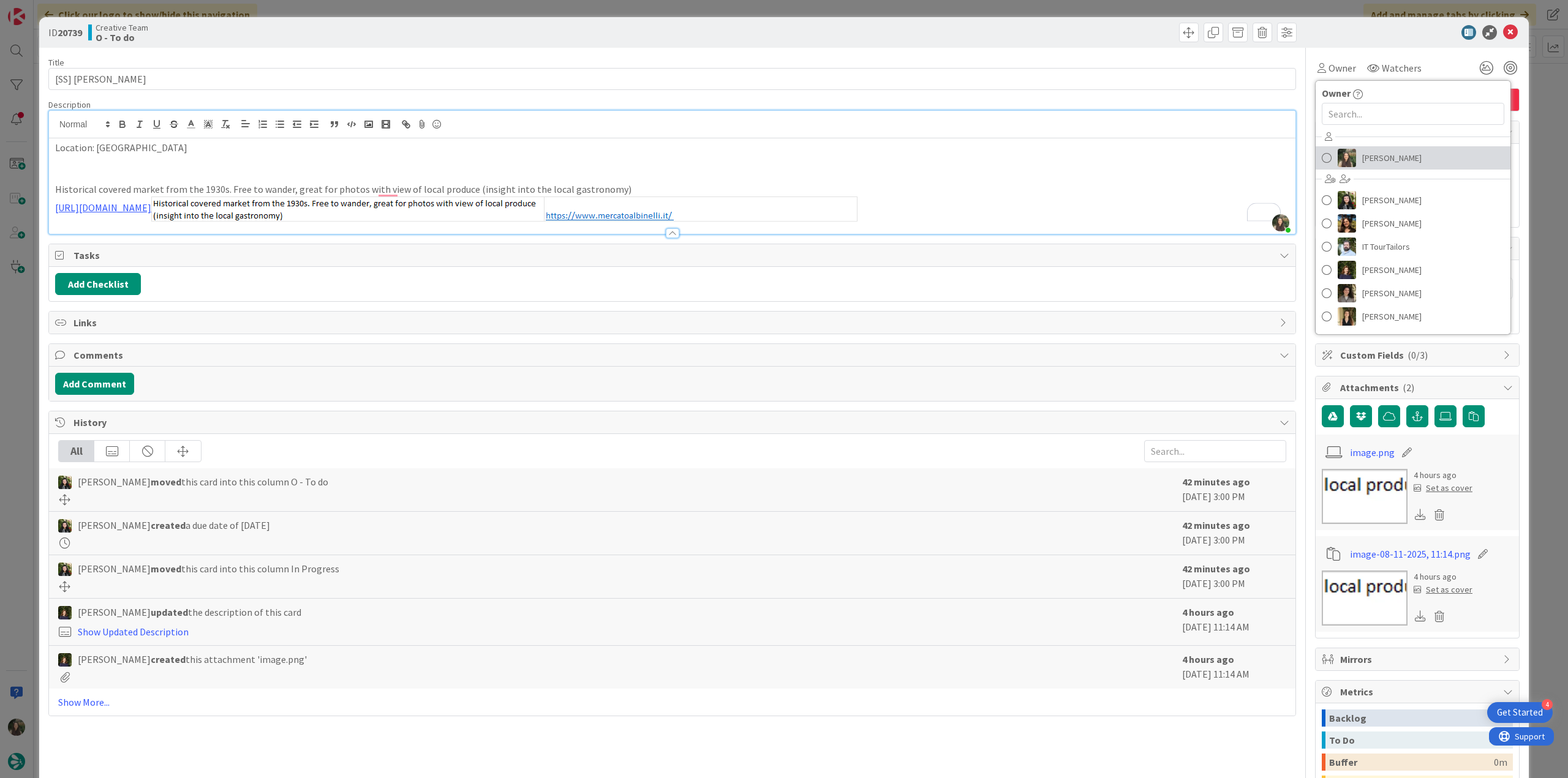
click at [1395, 161] on span "[PERSON_NAME]" at bounding box center [1391, 157] width 60 height 18
type textarea "x"
type input "[SS] [PERSON_NAME]"
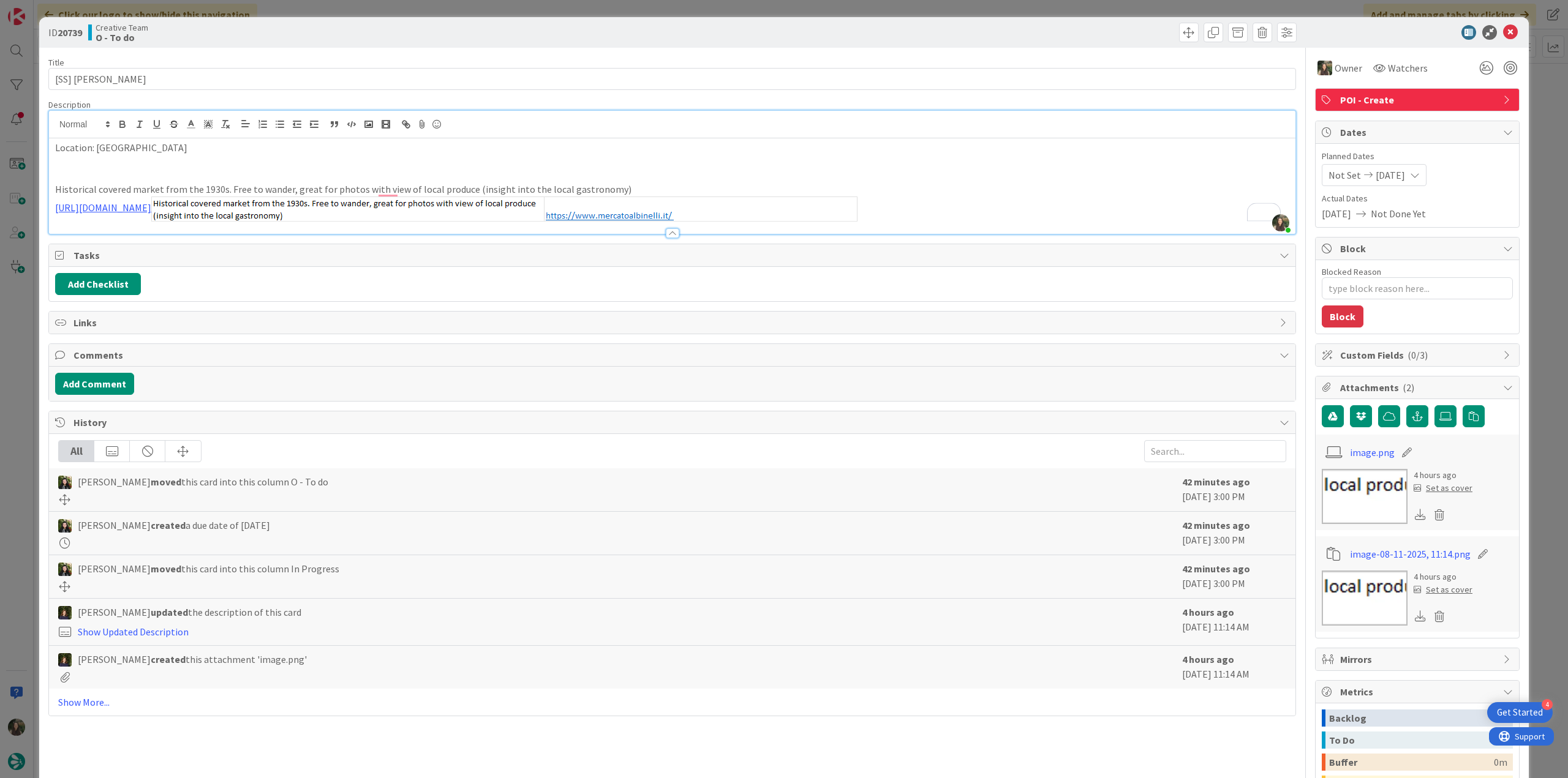
type textarea "x"
type input "[SS] [PERSON_NAME]"
click at [1545, 107] on div "ID 20739 Creative Team O - To do Title 23 / 128 [SS] Mercato Albinelli Descript…" at bounding box center [784, 389] width 1568 height 778
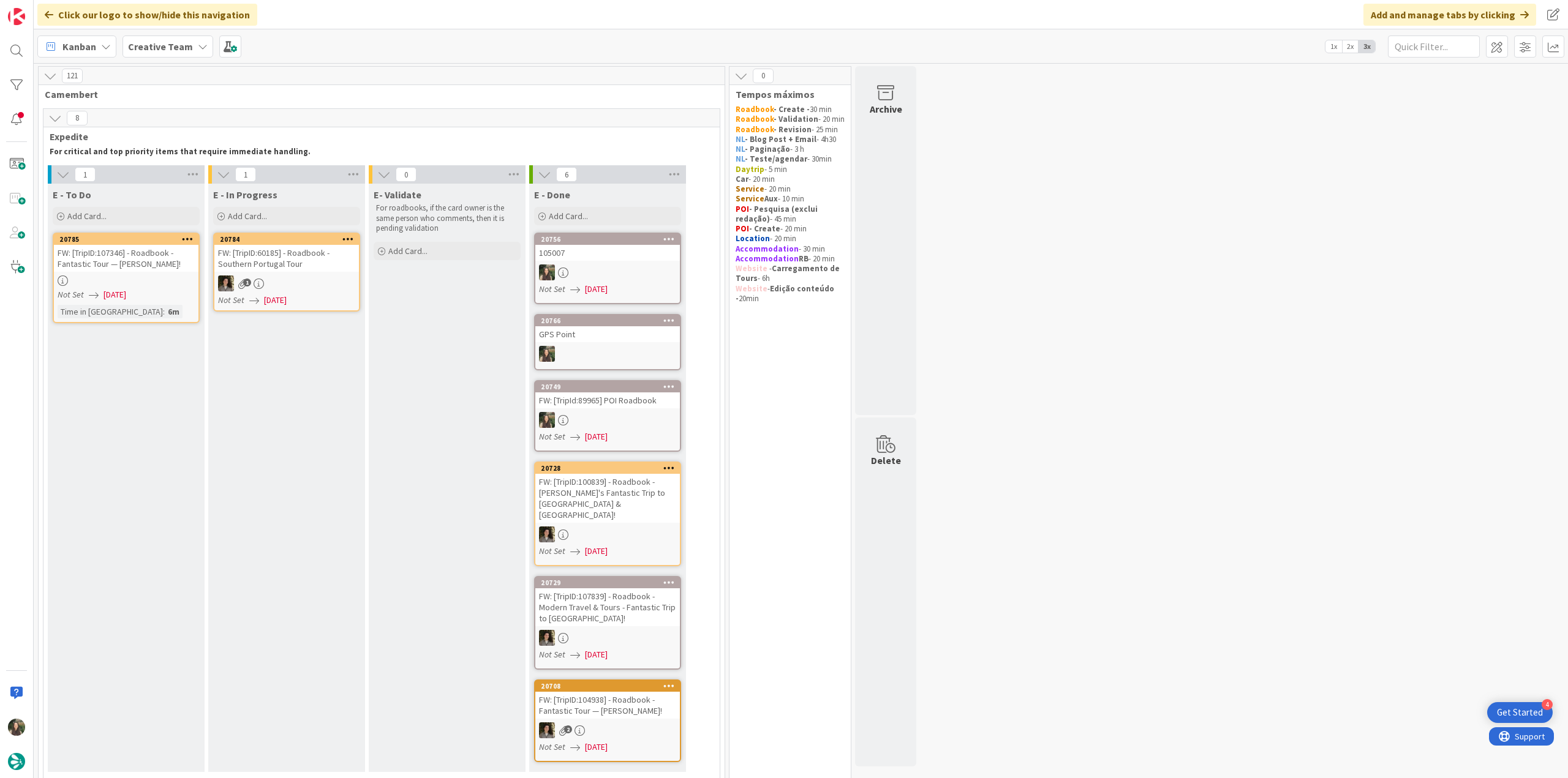
click at [160, 288] on div "Not Set [DATE]" at bounding box center [128, 294] width 141 height 13
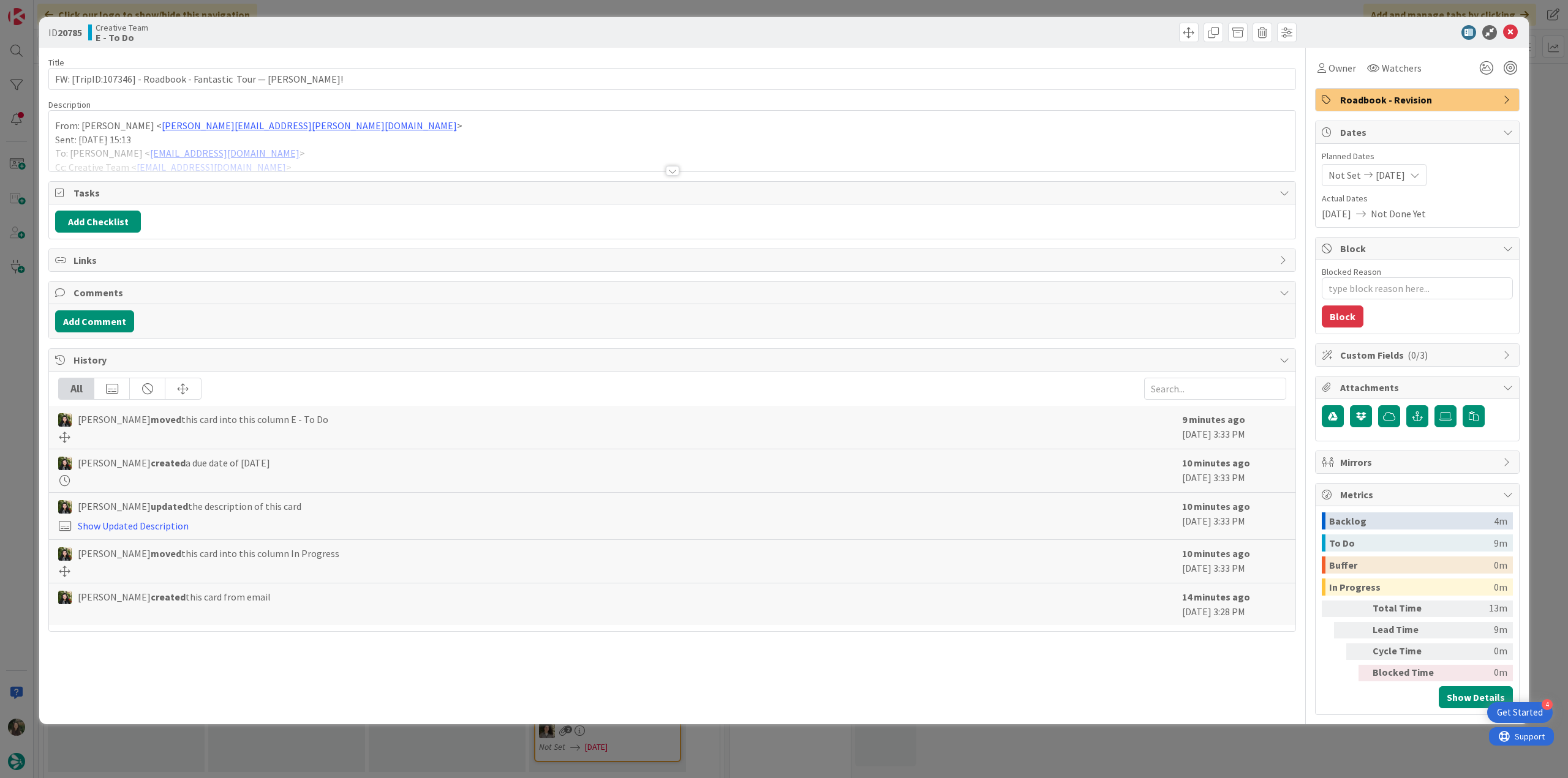
click at [385, 123] on div "From: Bárbara Pinto < Barbara.pinto@tourtailors.com > Sent: Monday, August 11, …" at bounding box center [672, 141] width 1246 height 60
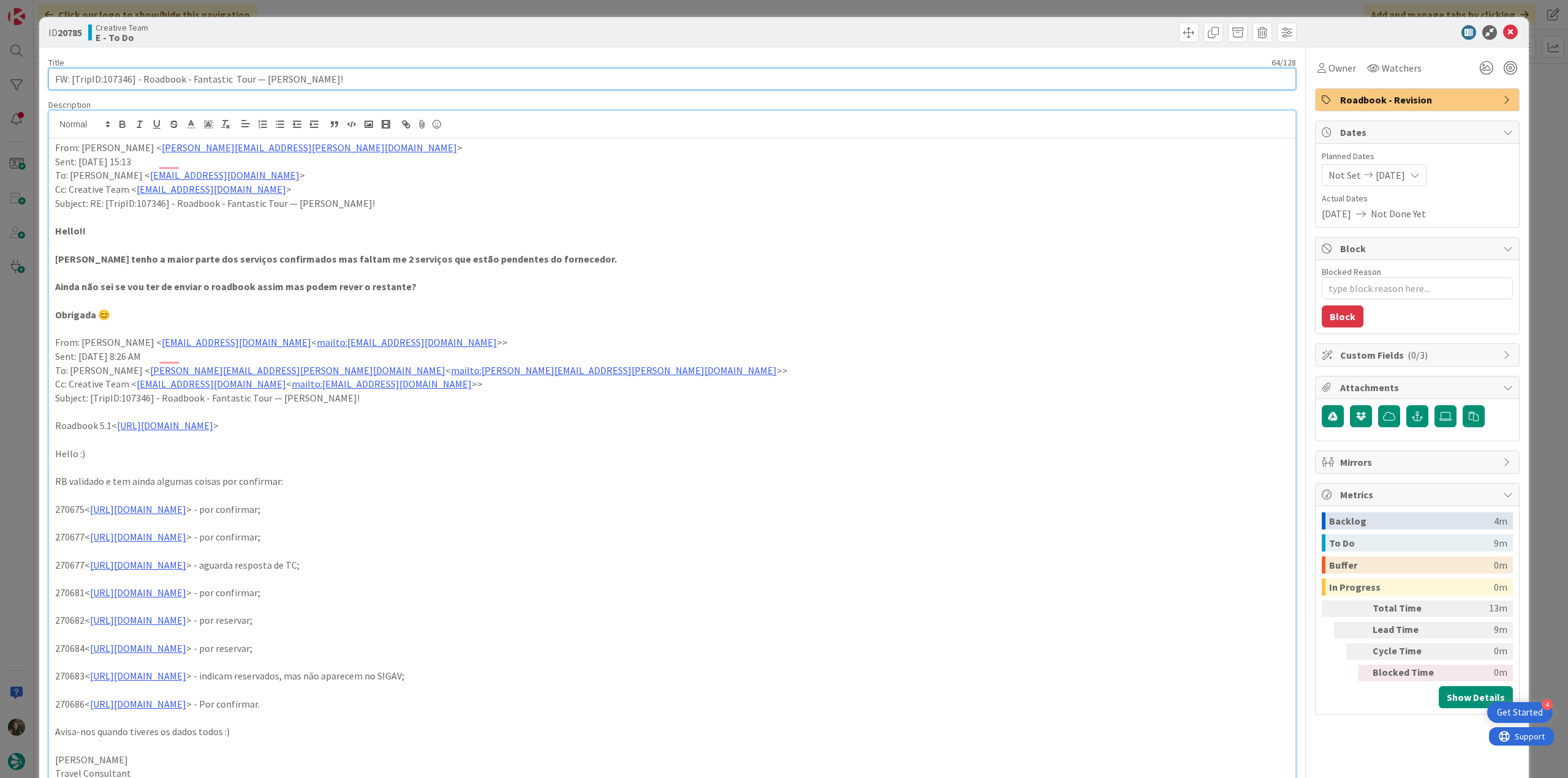
click at [127, 81] on input "FW: [TripID:107346] - Roadbook - Fantastic Tour — [PERSON_NAME]!" at bounding box center [672, 79] width 1248 height 22
click at [1337, 67] on span "Owner" at bounding box center [1342, 67] width 28 height 15
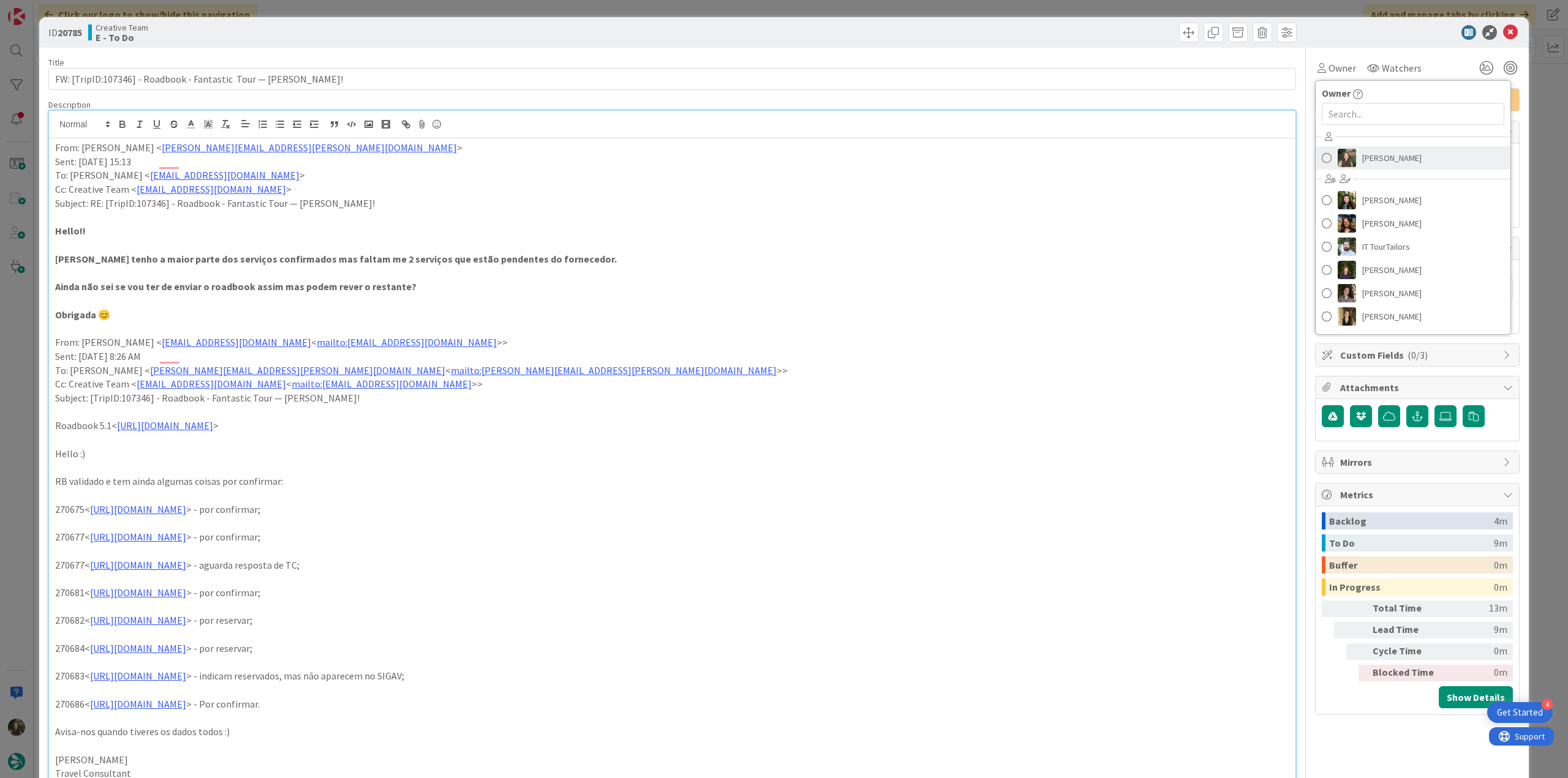
click at [1362, 156] on span "[PERSON_NAME]" at bounding box center [1391, 157] width 60 height 18
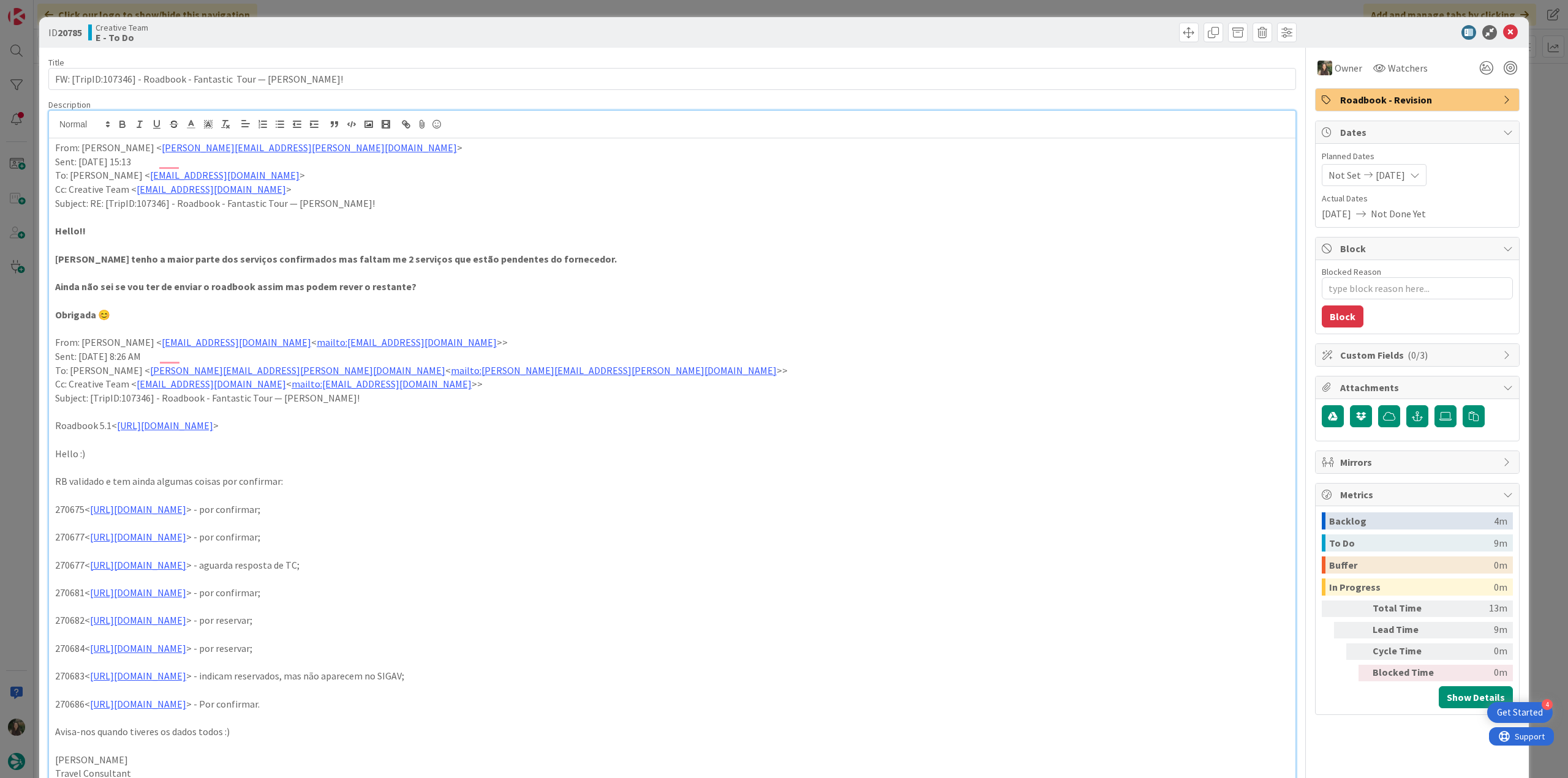
click at [1529, 106] on div "ID 20785 Creative Team E - To Do Title 64 / 128 FW: [TripID:107346] - Roadbook …" at bounding box center [784, 389] width 1568 height 778
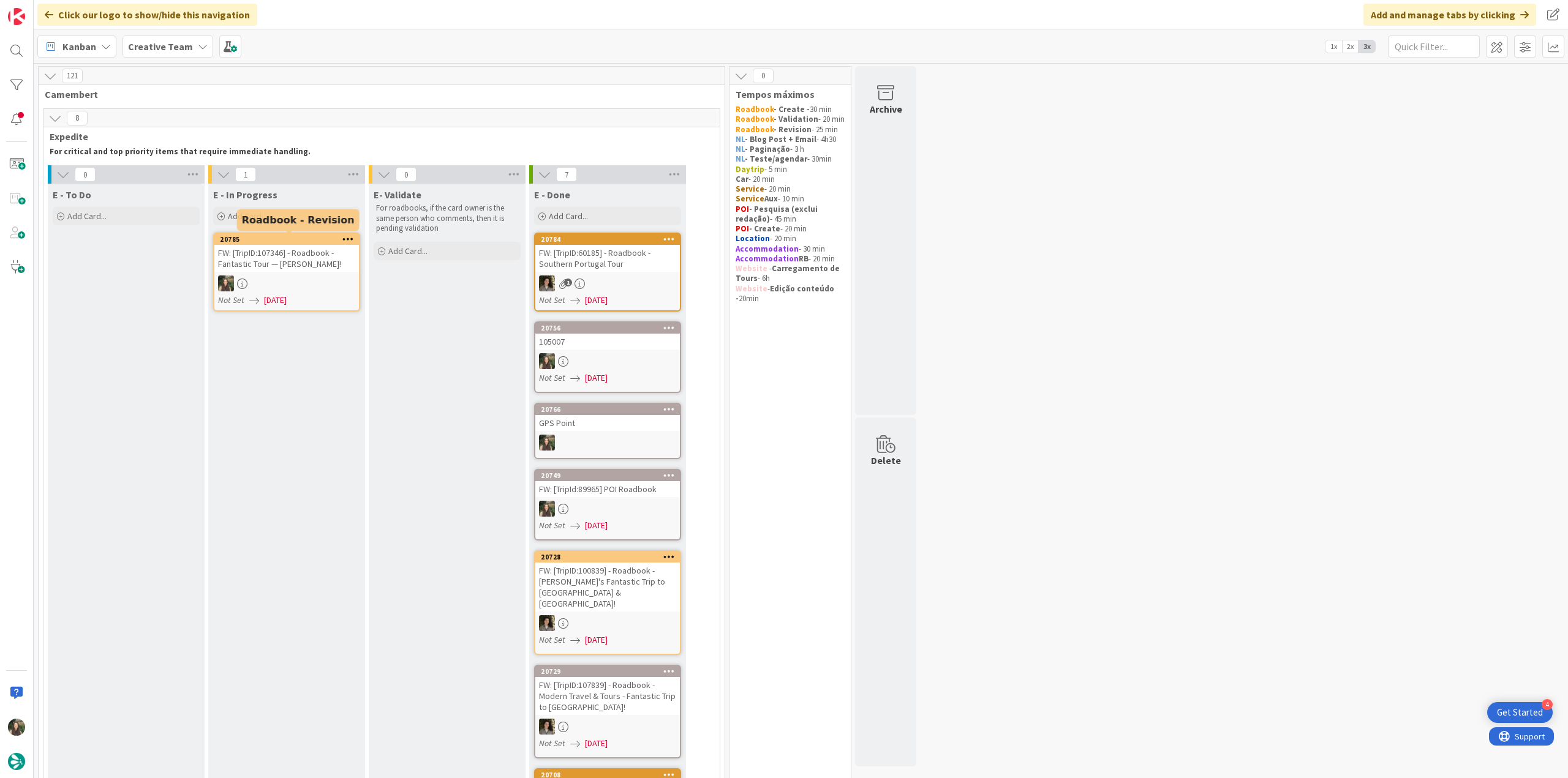
click at [288, 276] on div at bounding box center [286, 283] width 144 height 16
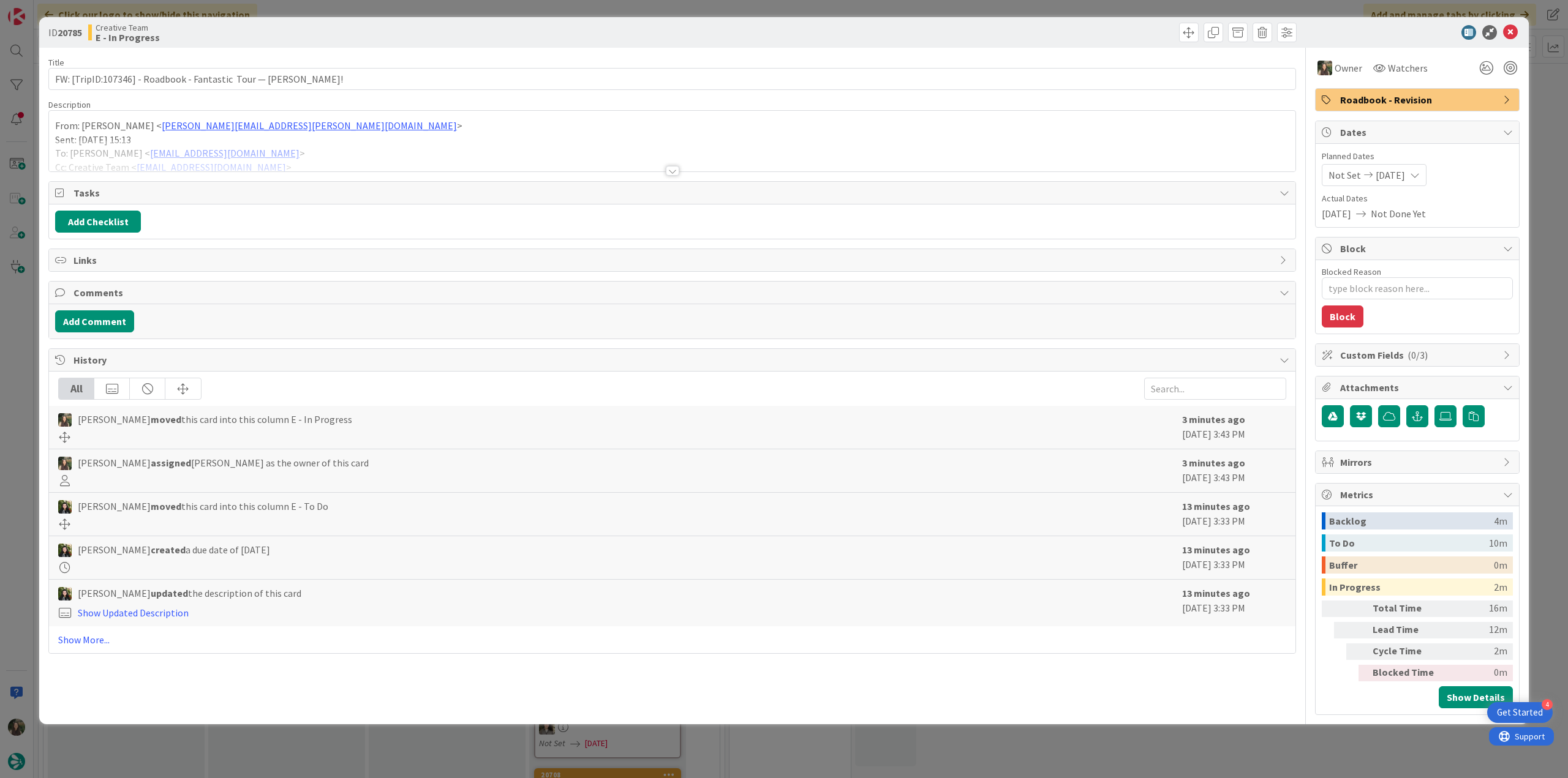
click at [339, 149] on div at bounding box center [672, 155] width 1246 height 31
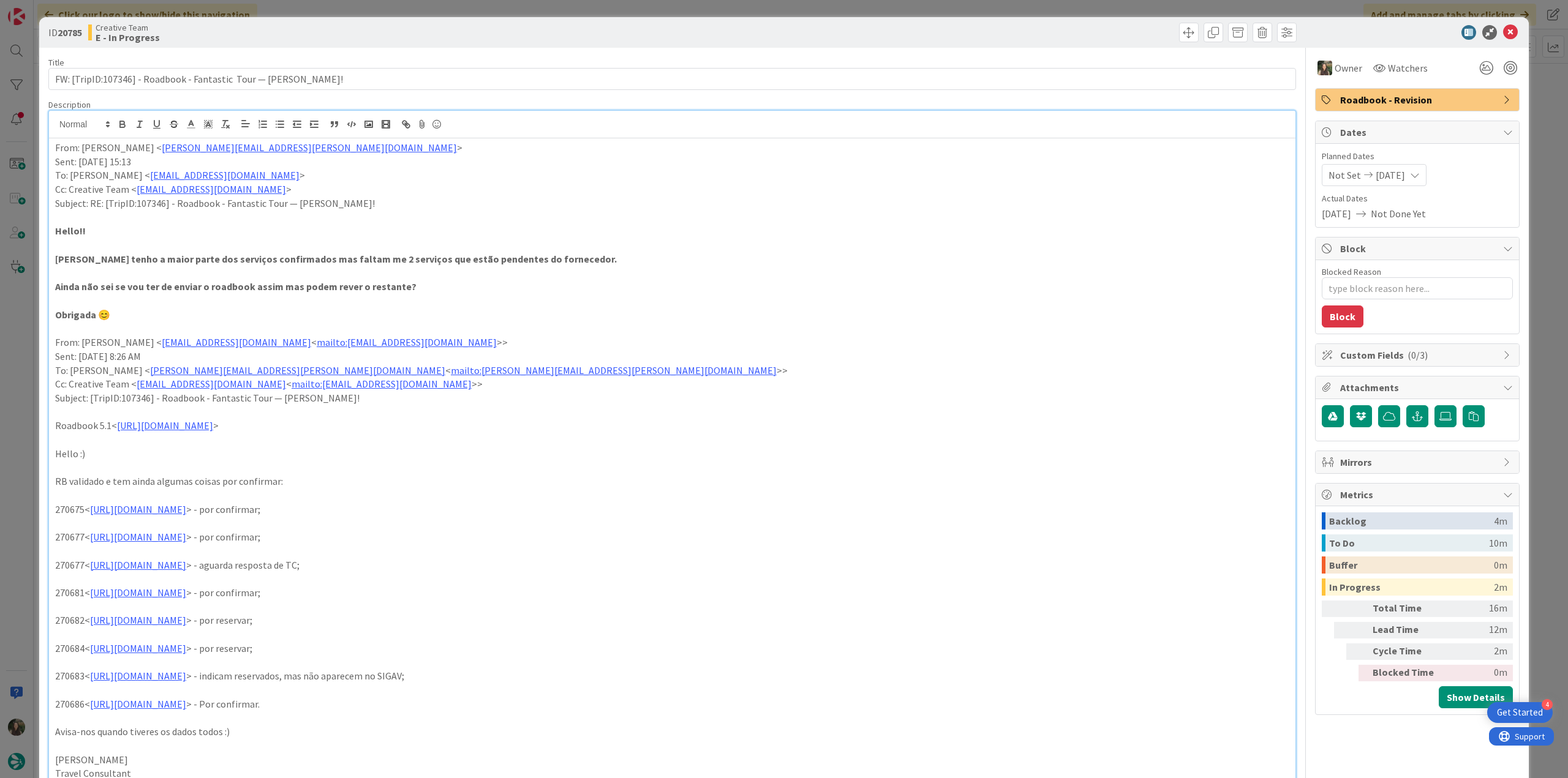
click at [18, 373] on div "ID 20785 Creative Team E - In Progress Title 64 / 128 FW: [TripID:107346] - Roa…" at bounding box center [784, 389] width 1568 height 778
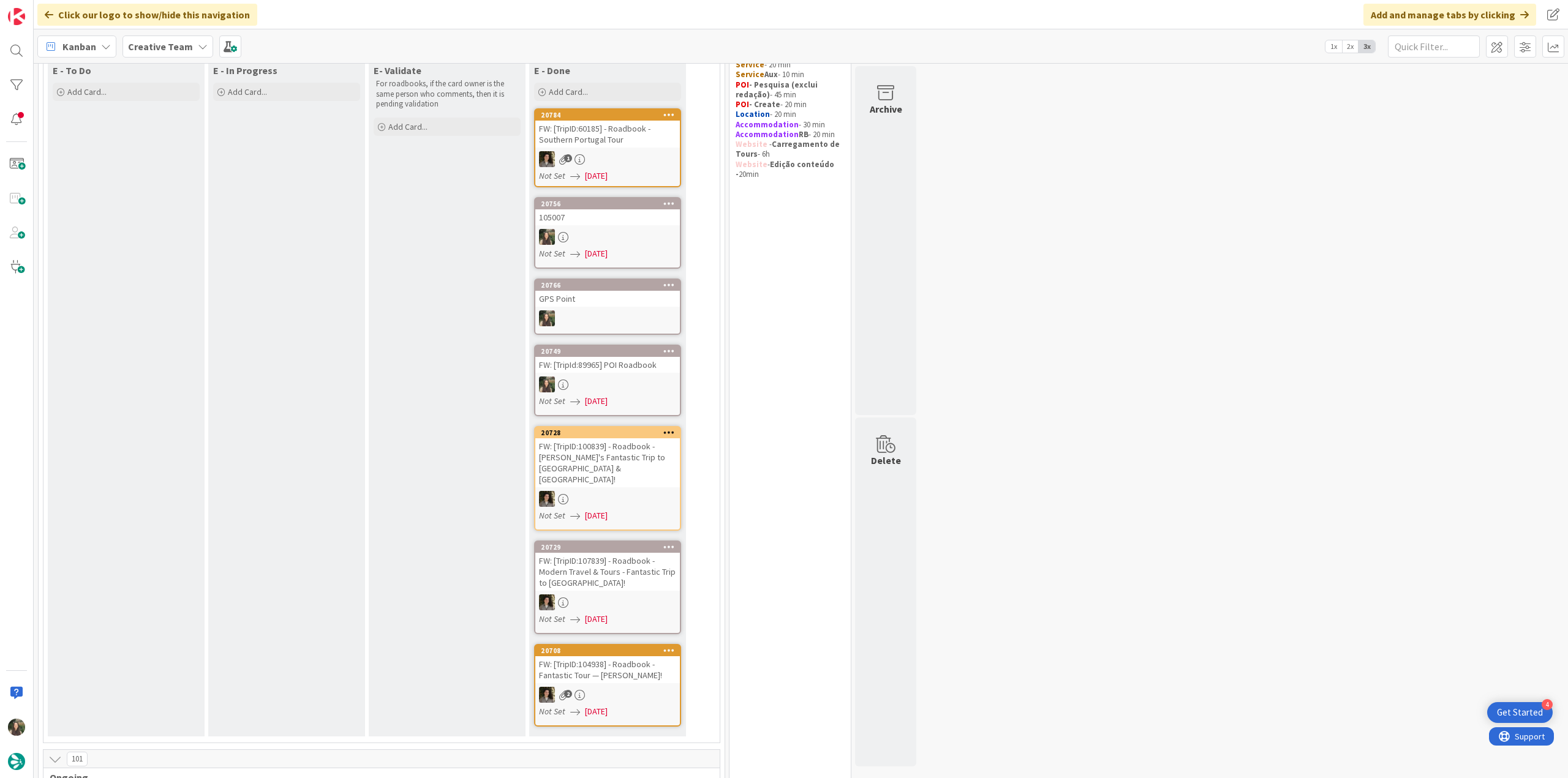
scroll to position [86, 0]
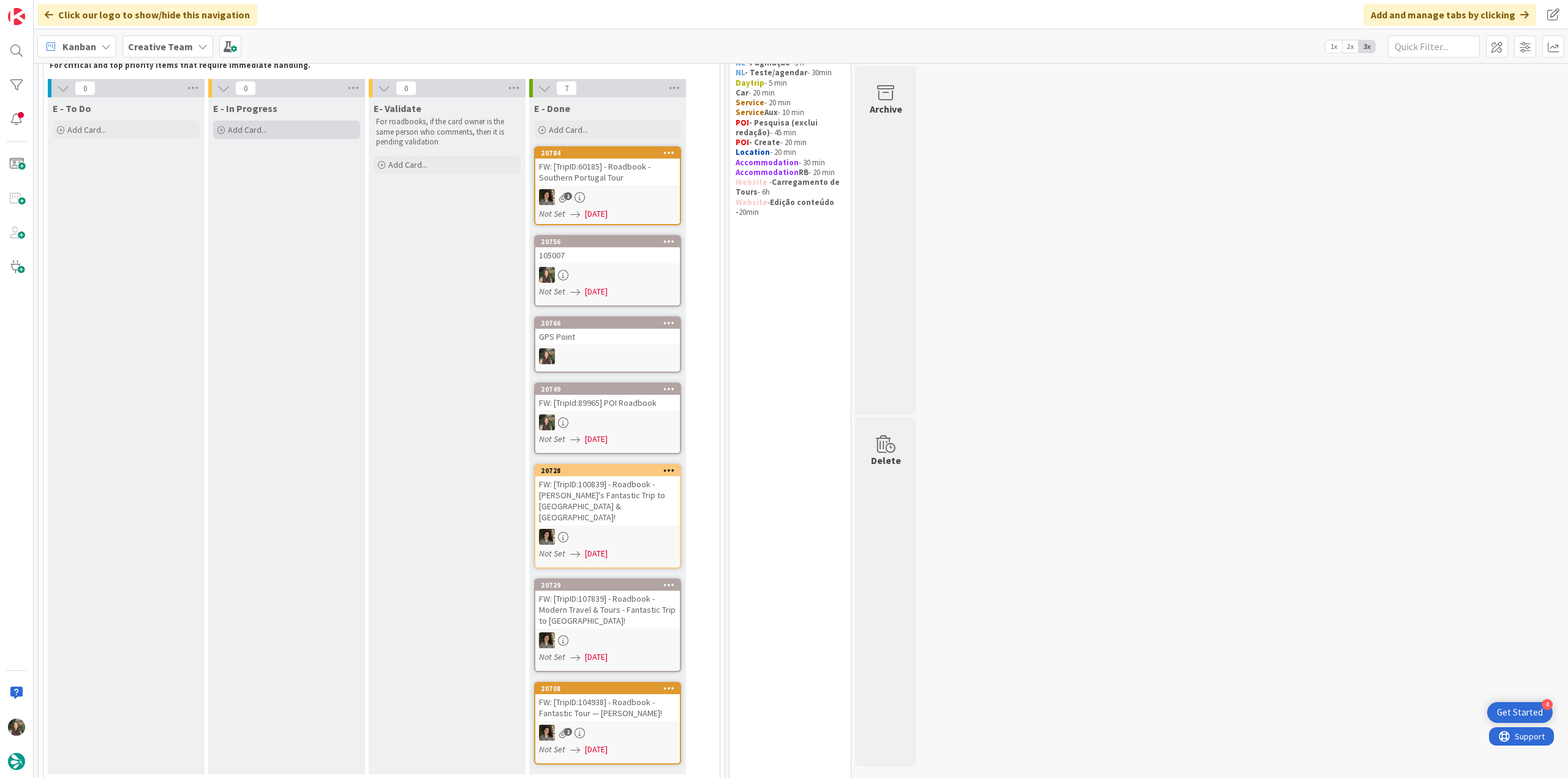
click at [303, 126] on div "Add Card..." at bounding box center [287, 130] width 147 height 18
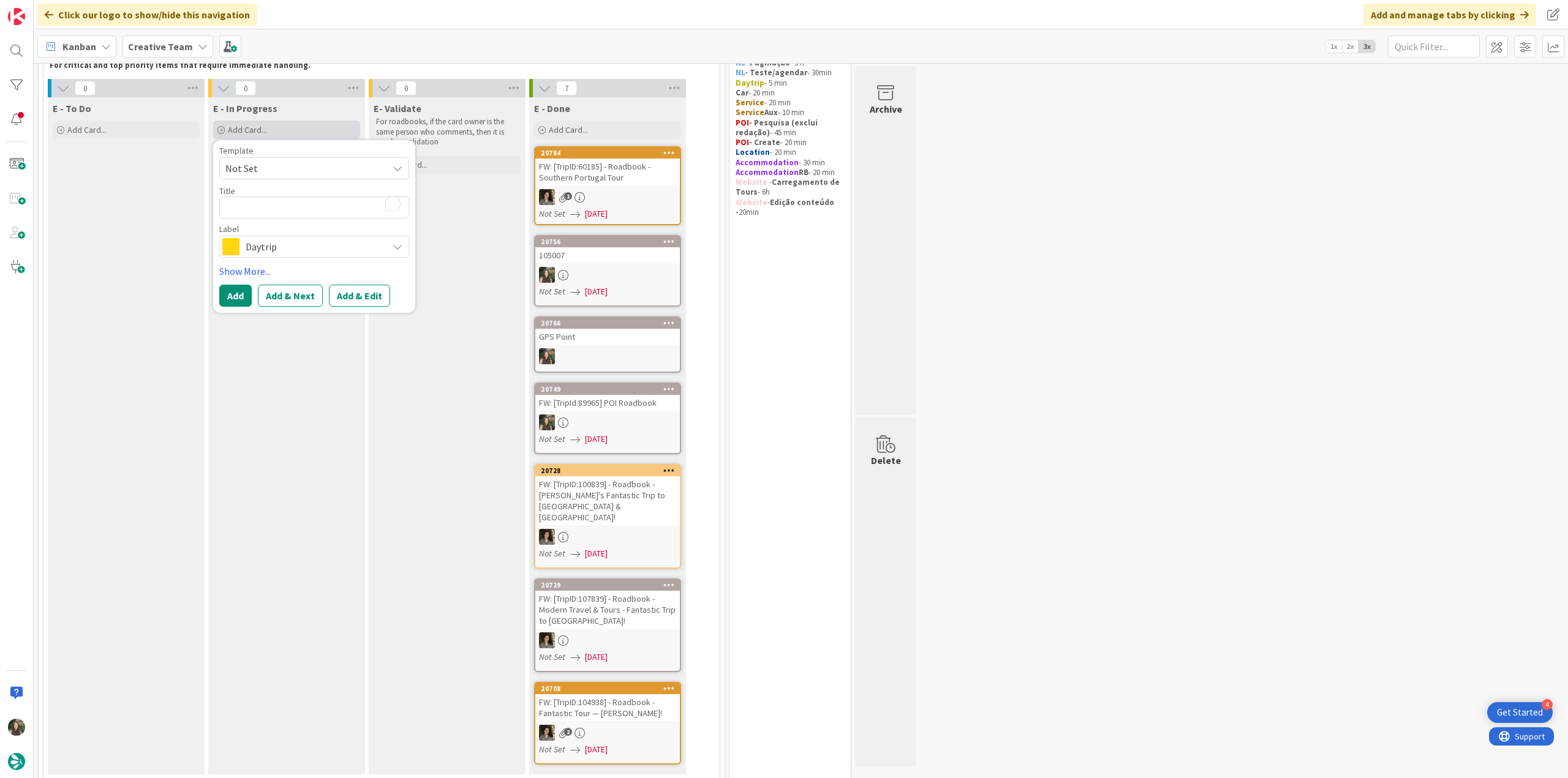
type textarea "x"
type textarea "G"
type textarea "x"
type textarea "GP"
type textarea "x"
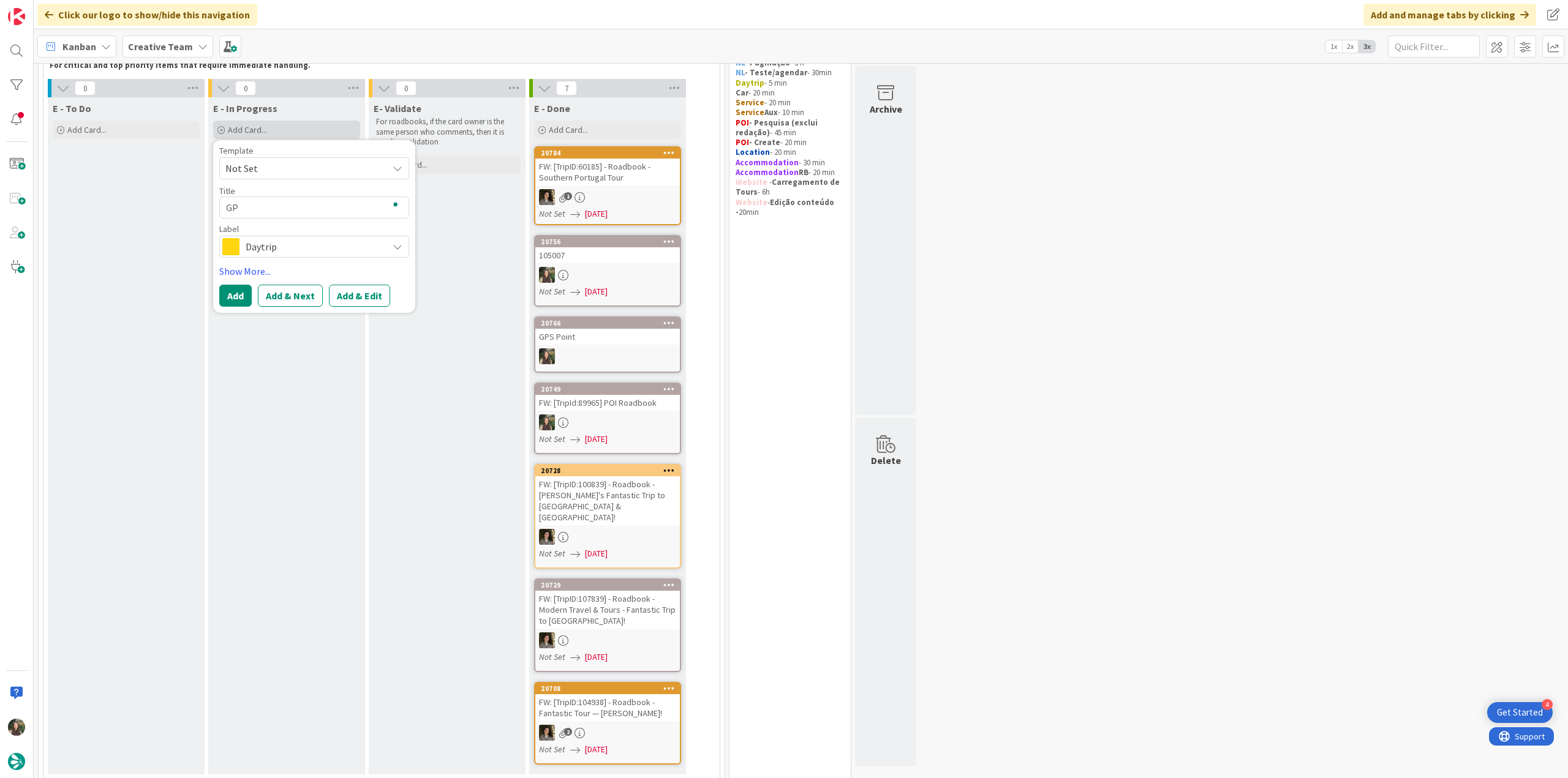
type textarea "GPS"
type textarea "x"
type textarea "GPS P"
type textarea "x"
type textarea "GPS Po"
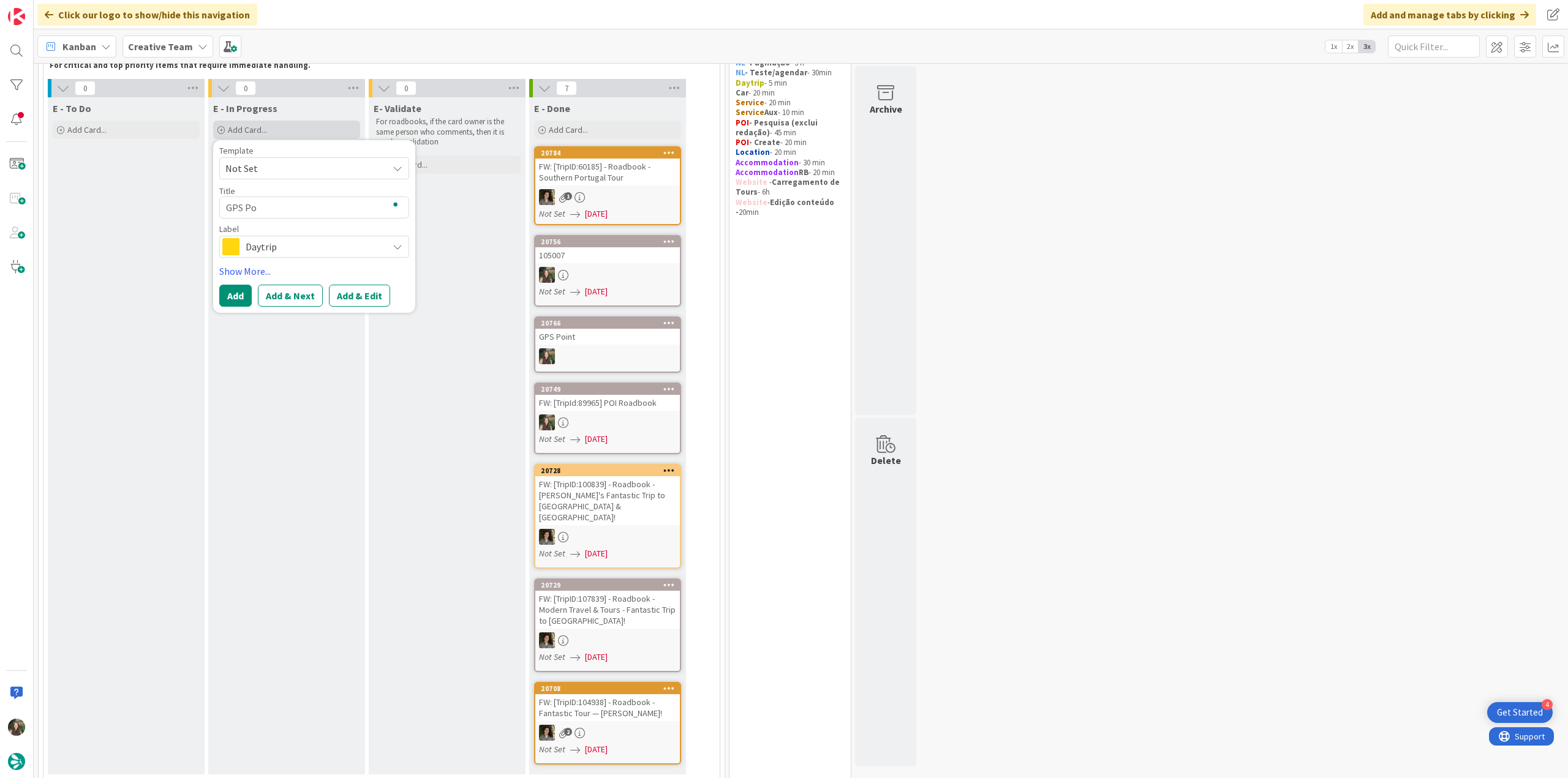
type textarea "x"
type textarea "GPS Poi"
type textarea "x"
type textarea "GPS Point"
type textarea "x"
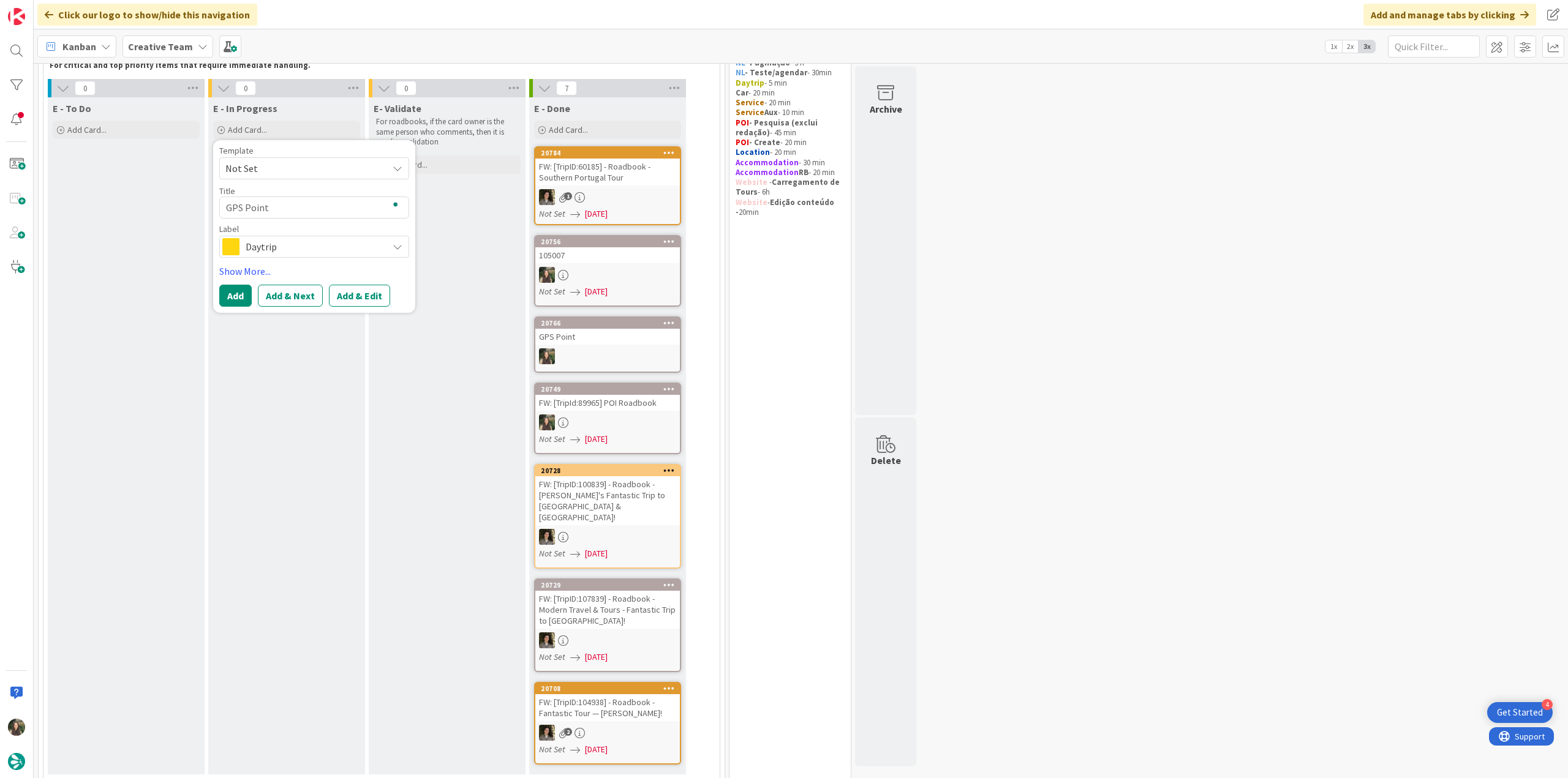
type textarea "GPS Point"
click at [303, 250] on span "Daytrip" at bounding box center [313, 247] width 136 height 17
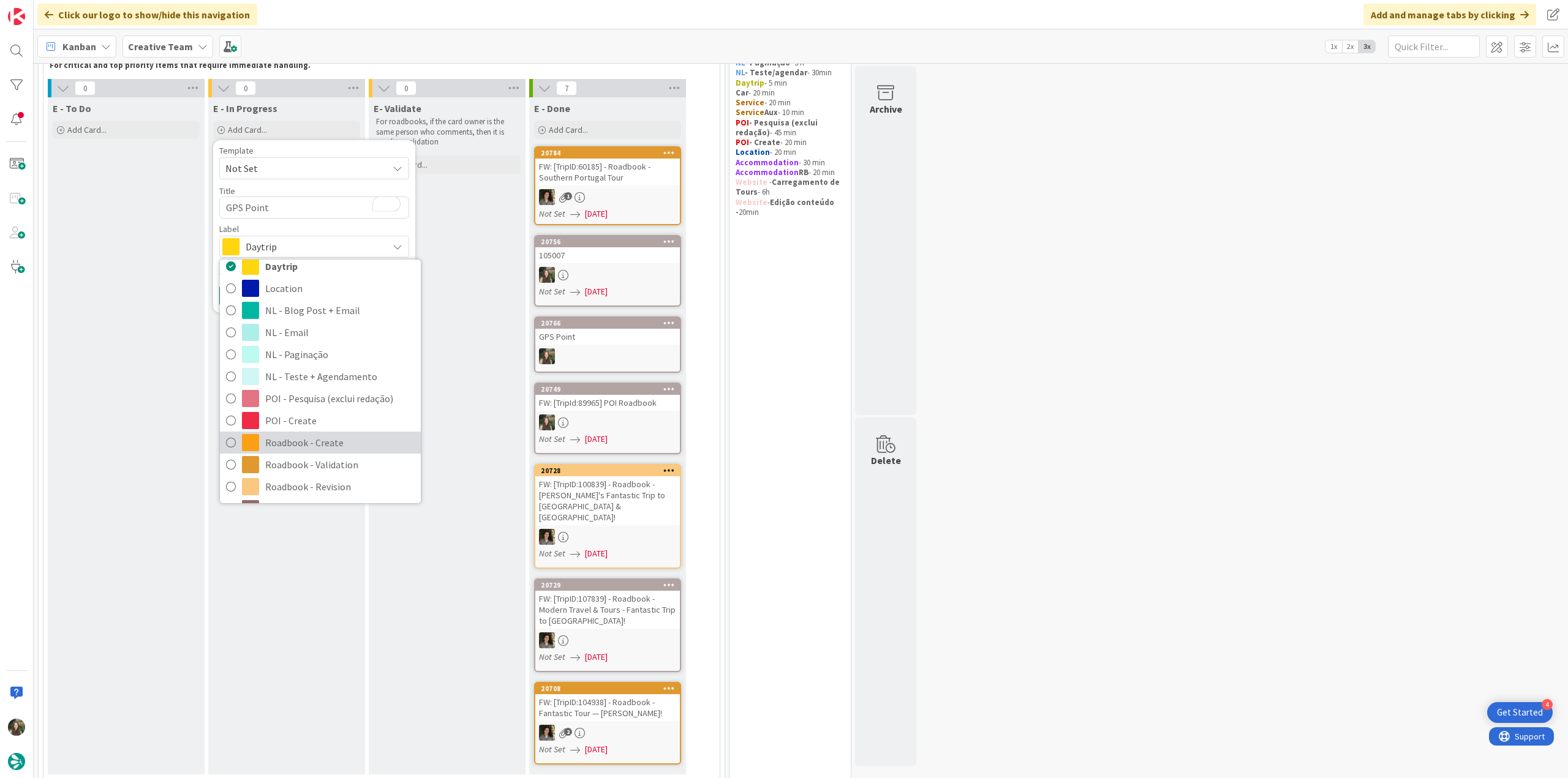
scroll to position [123, 0]
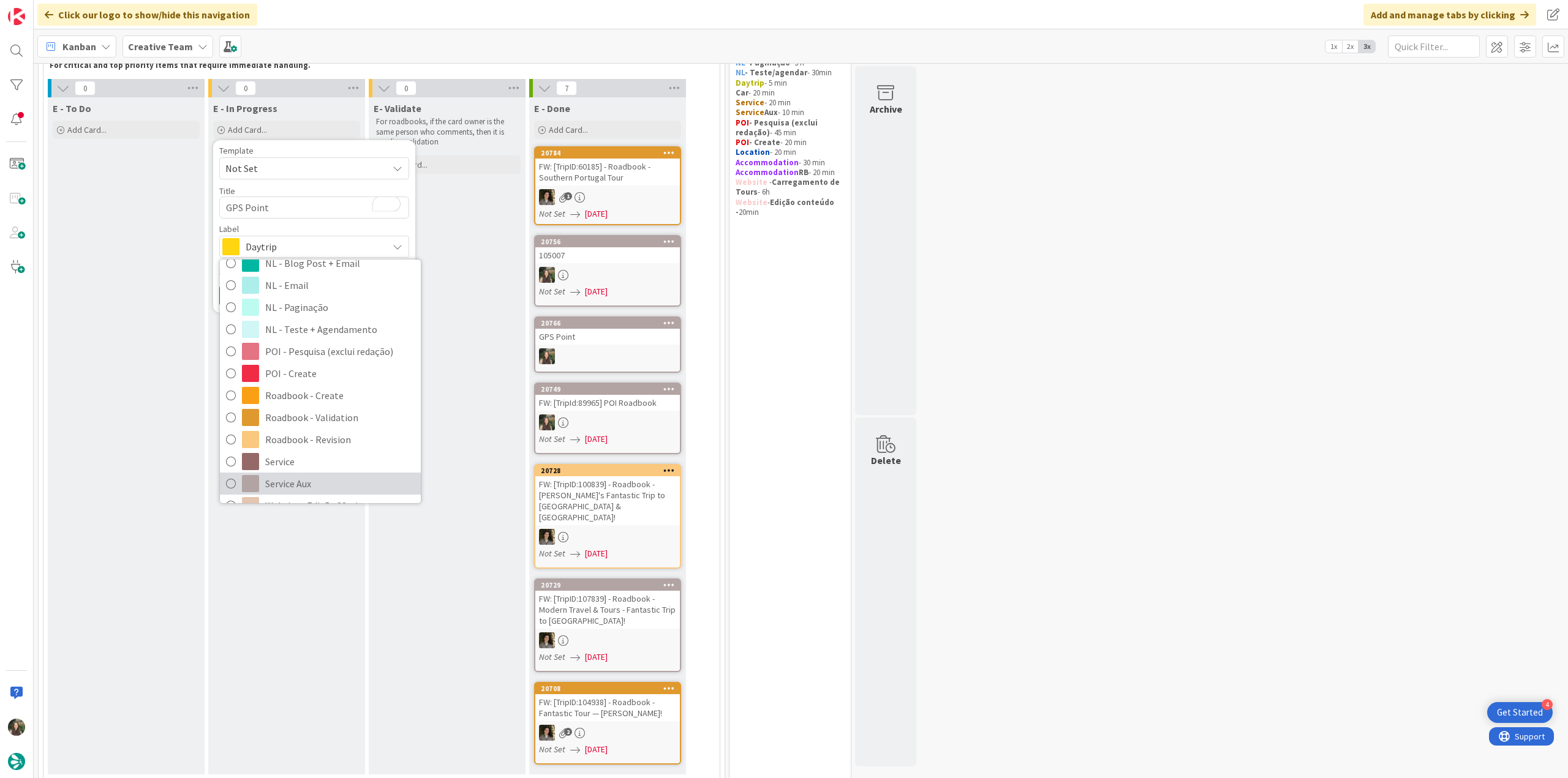
drag, startPoint x: 306, startPoint y: 478, endPoint x: 305, endPoint y: 459, distance: 19.0
click at [307, 478] on span "Service Aux" at bounding box center [339, 484] width 149 height 18
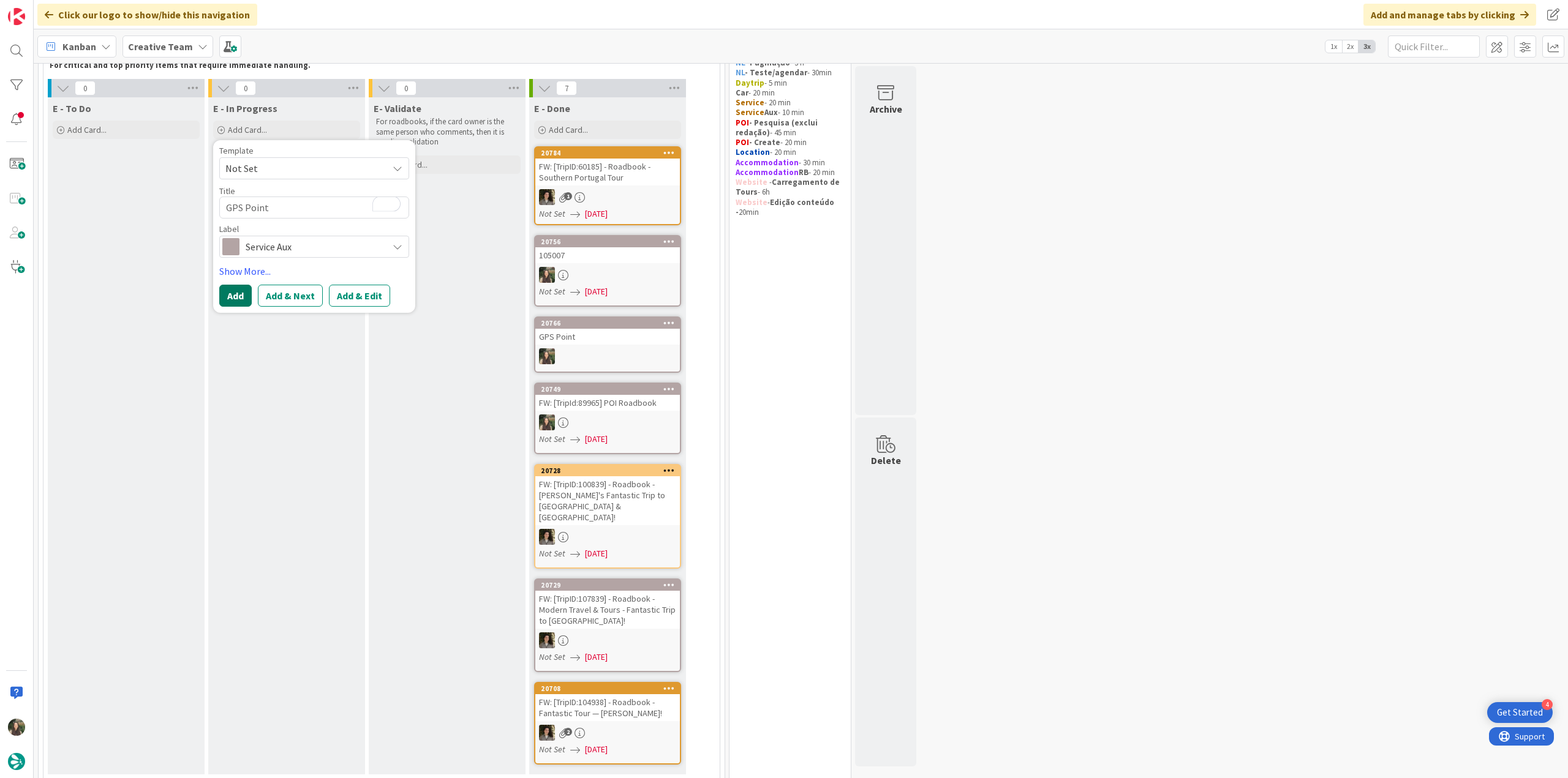
click at [239, 299] on button "Add" at bounding box center [236, 296] width 33 height 22
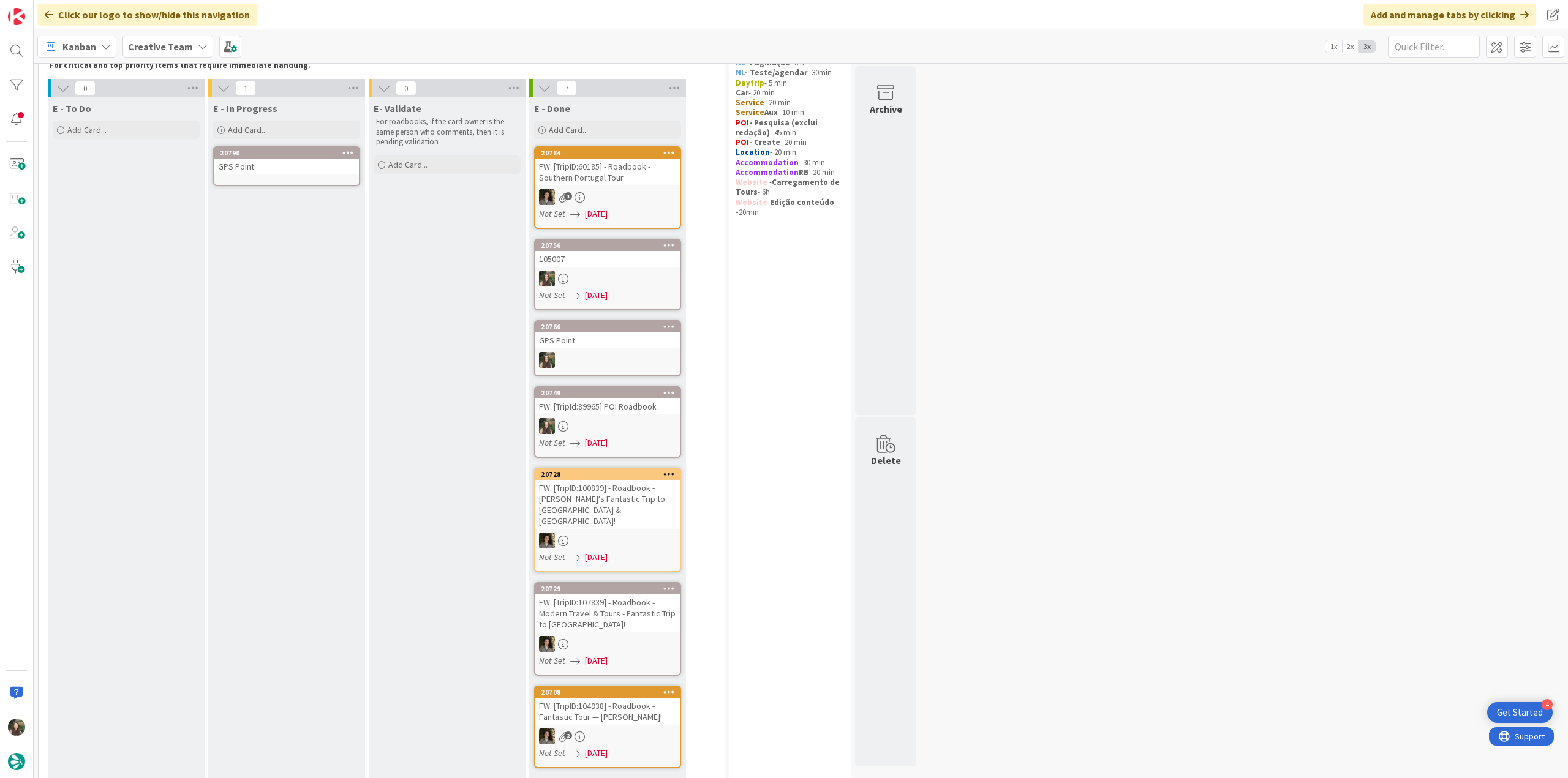
click at [281, 164] on div "GPS Point" at bounding box center [286, 167] width 144 height 16
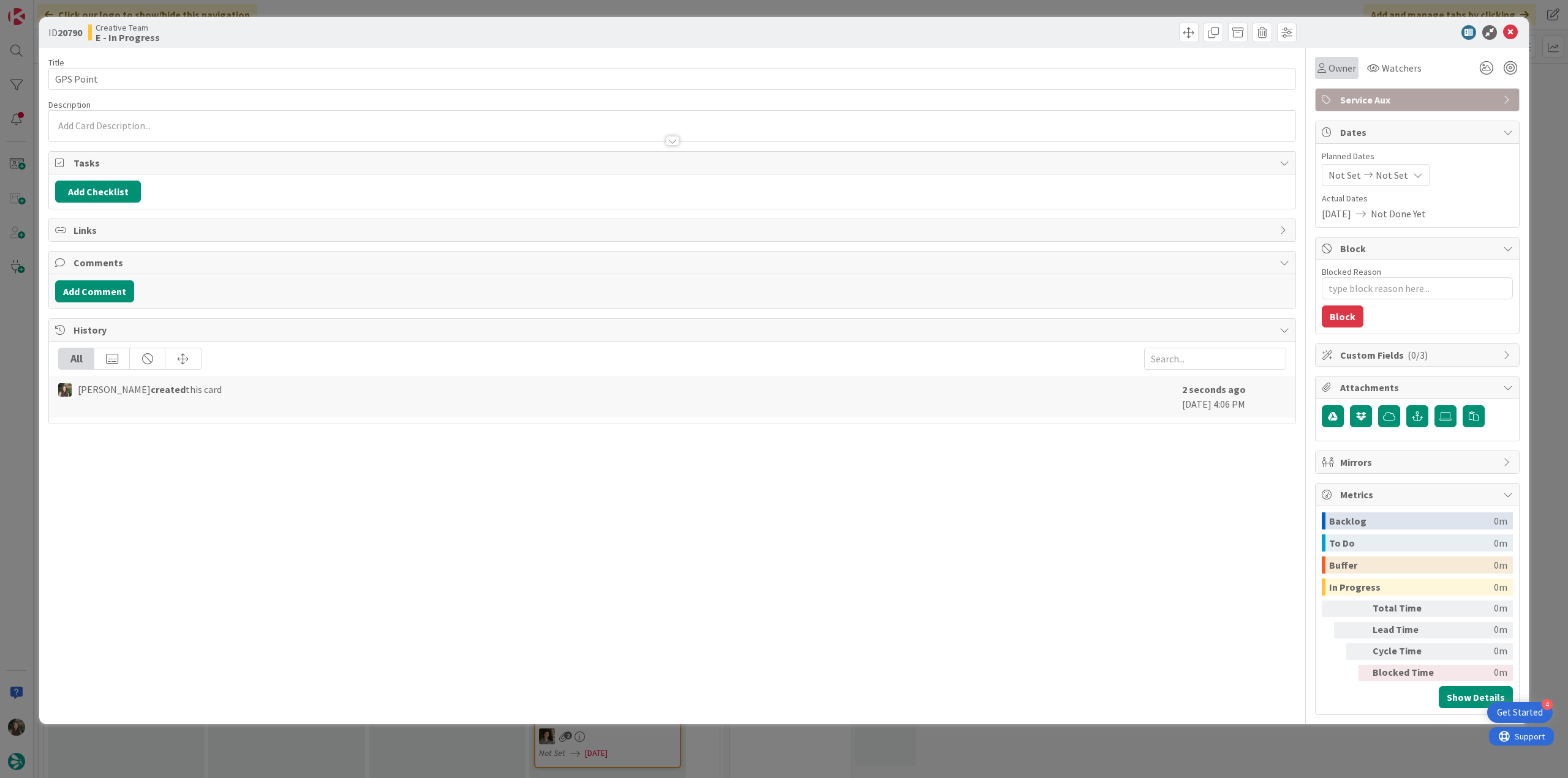
click at [1345, 77] on div "Owner" at bounding box center [1337, 68] width 43 height 22
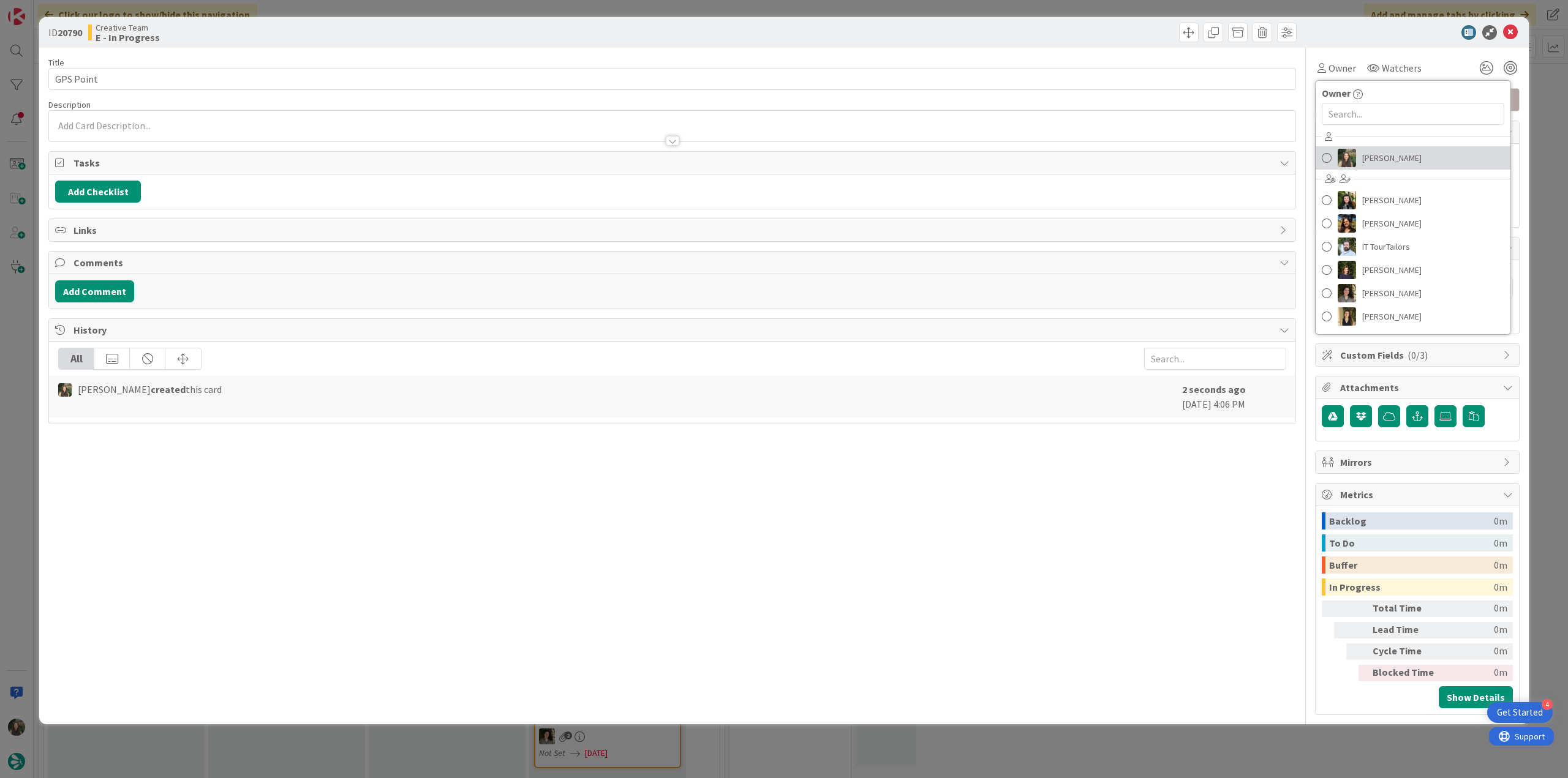
click at [1363, 155] on span "[PERSON_NAME]" at bounding box center [1391, 157] width 60 height 18
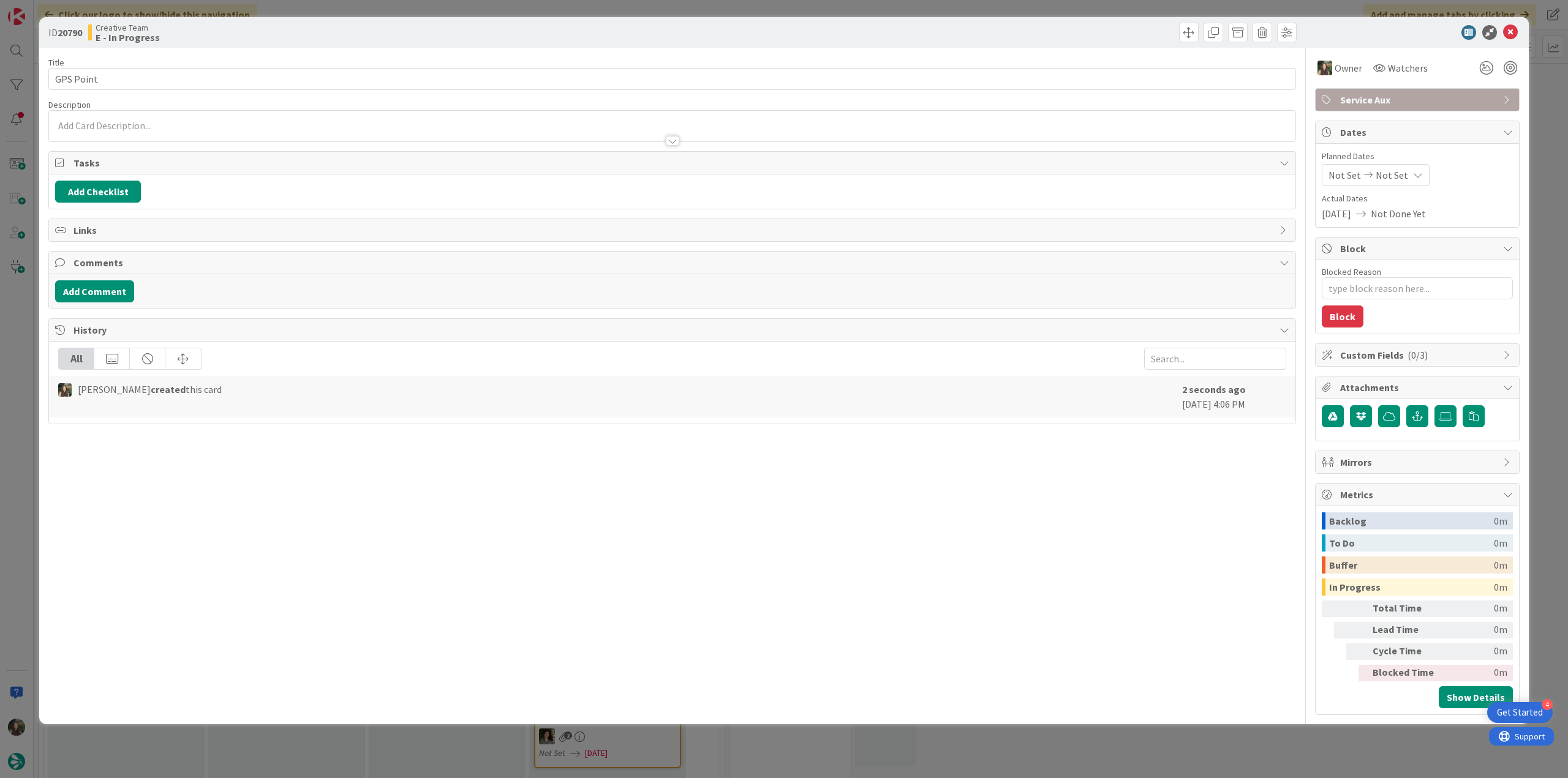
click at [1538, 104] on div "ID 20790 Creative Team E - In Progress Title 9 / 128 GPS Point Description Owne…" at bounding box center [784, 389] width 1568 height 778
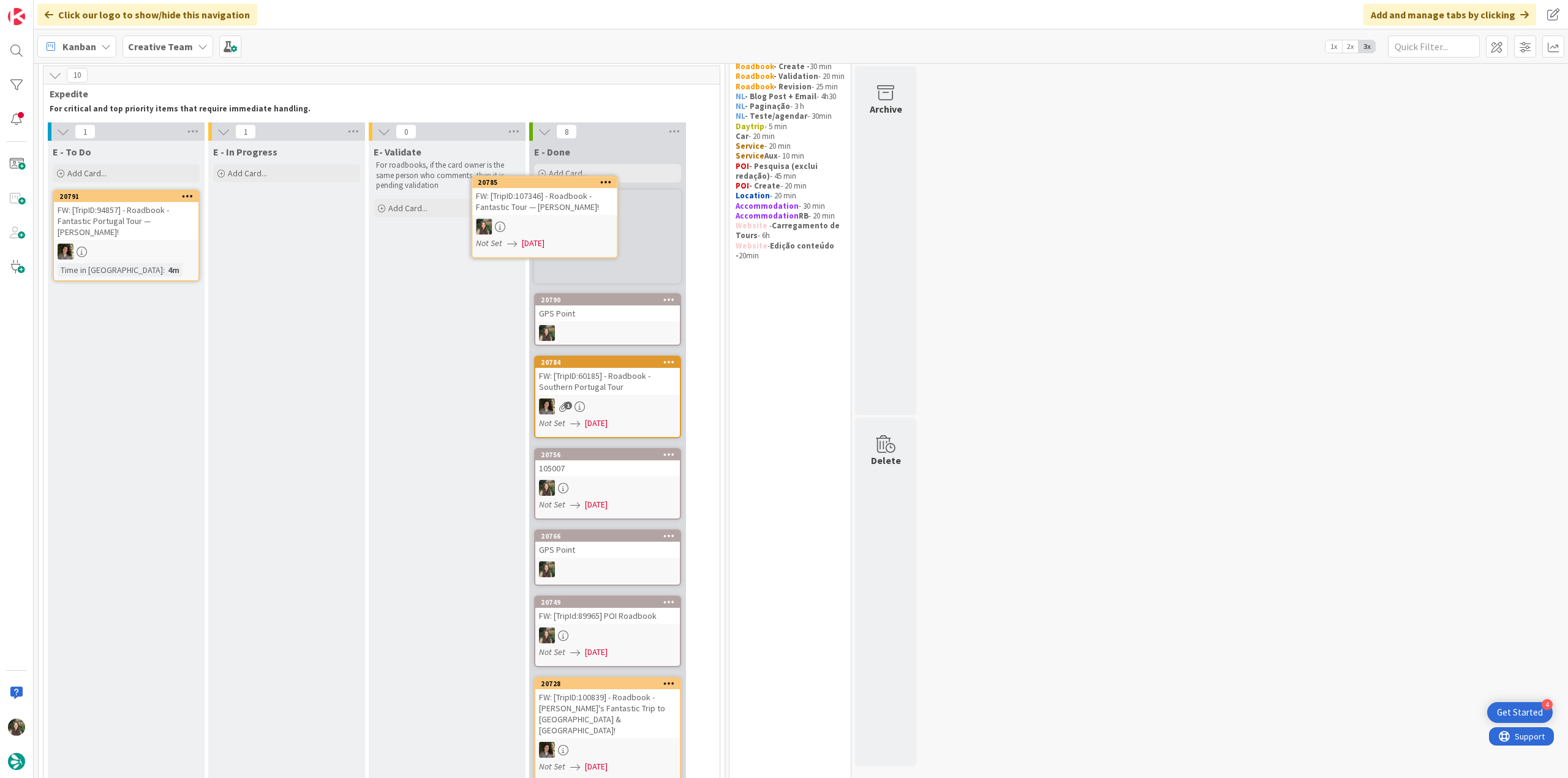
scroll to position [41, 0]
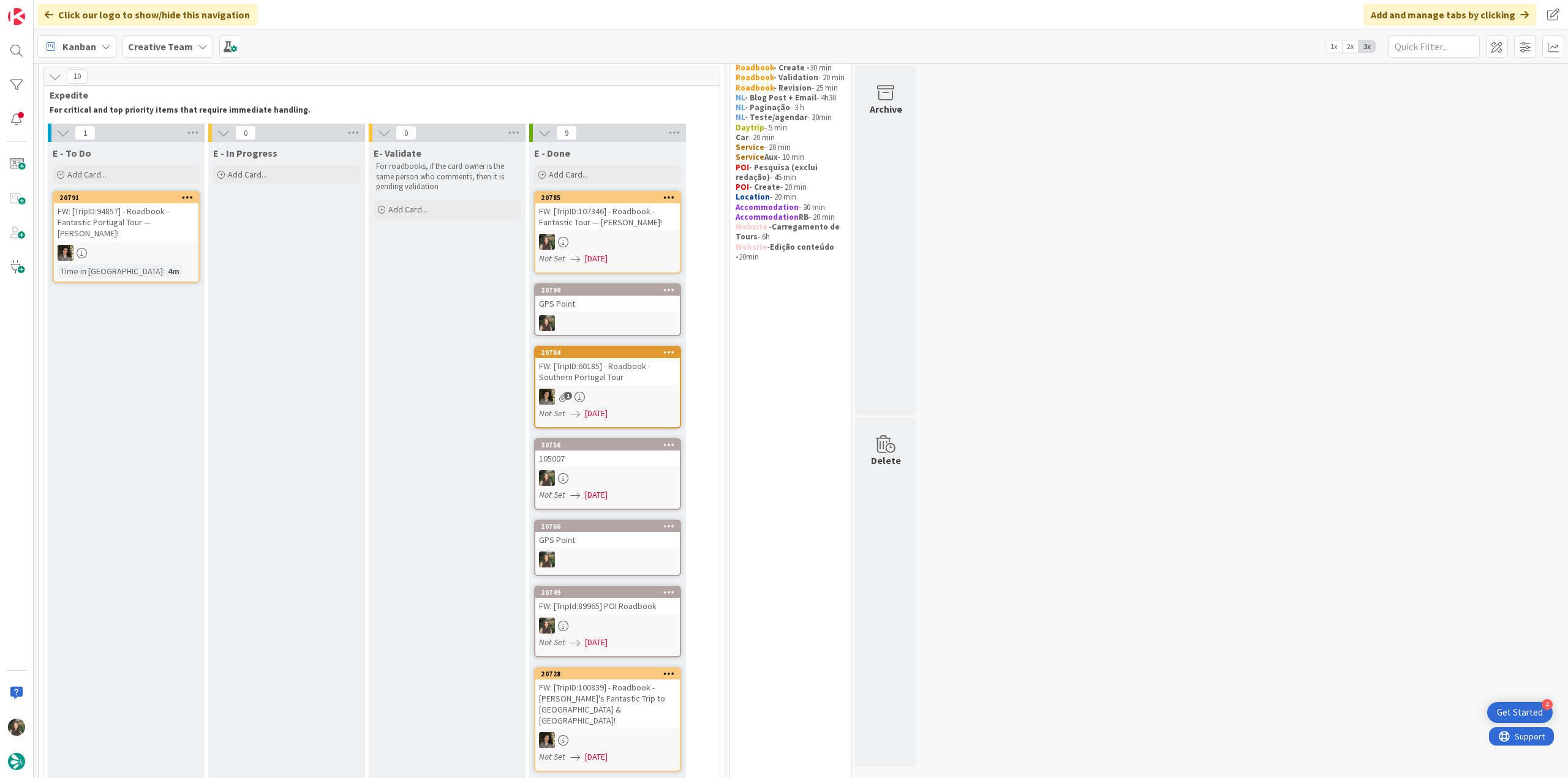
click at [625, 231] on link "20785 FW: [TripID:107346] - Roadbook - Fantastic Tour — Lori A Colon! Not Set 0…" at bounding box center [607, 232] width 147 height 83
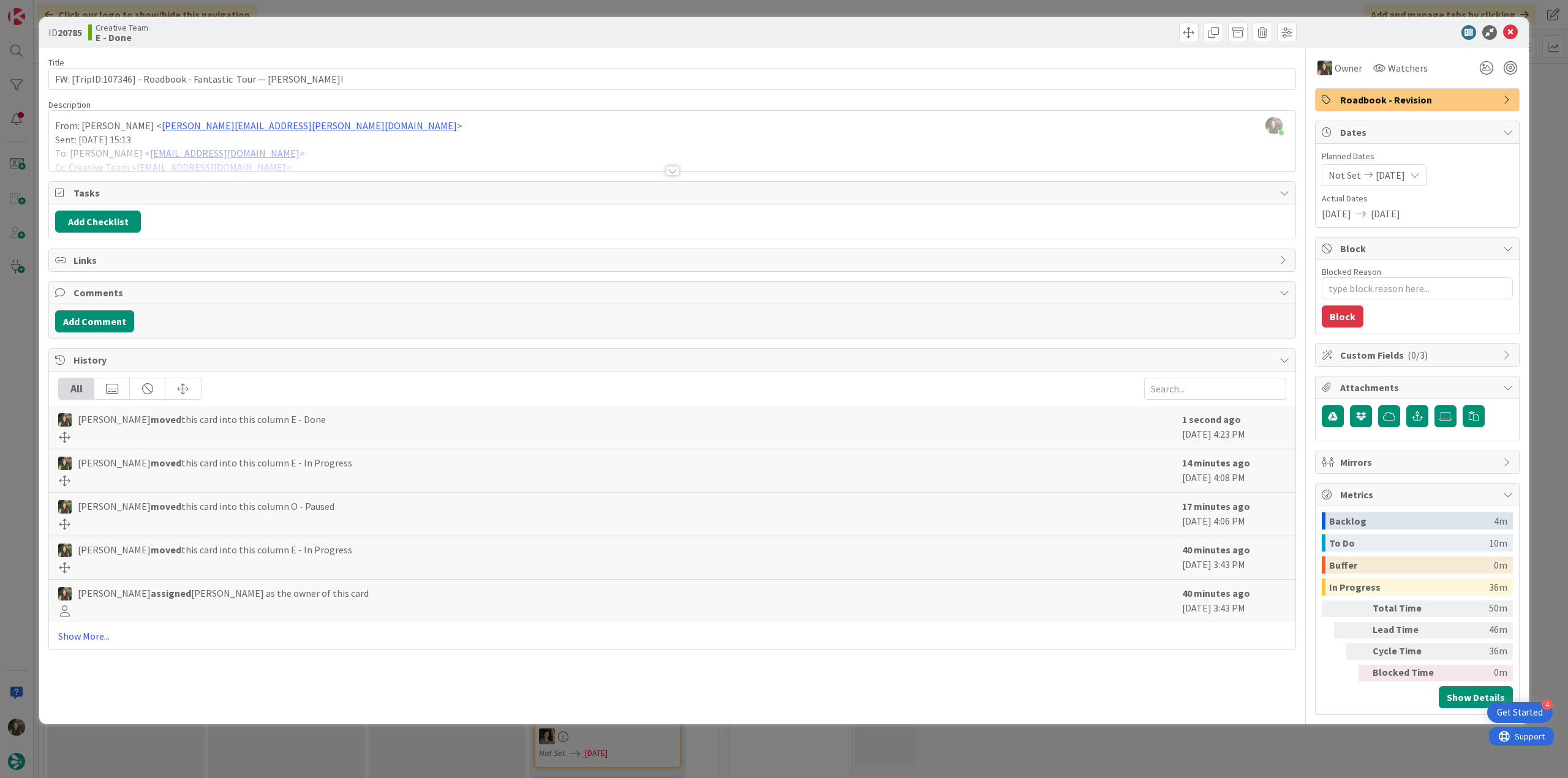
click at [1085, 740] on div "ID 20785 Creative Team E - Done Title 64 / 128 FW: [TripID:107346] - Roadbook -…" at bounding box center [784, 389] width 1568 height 778
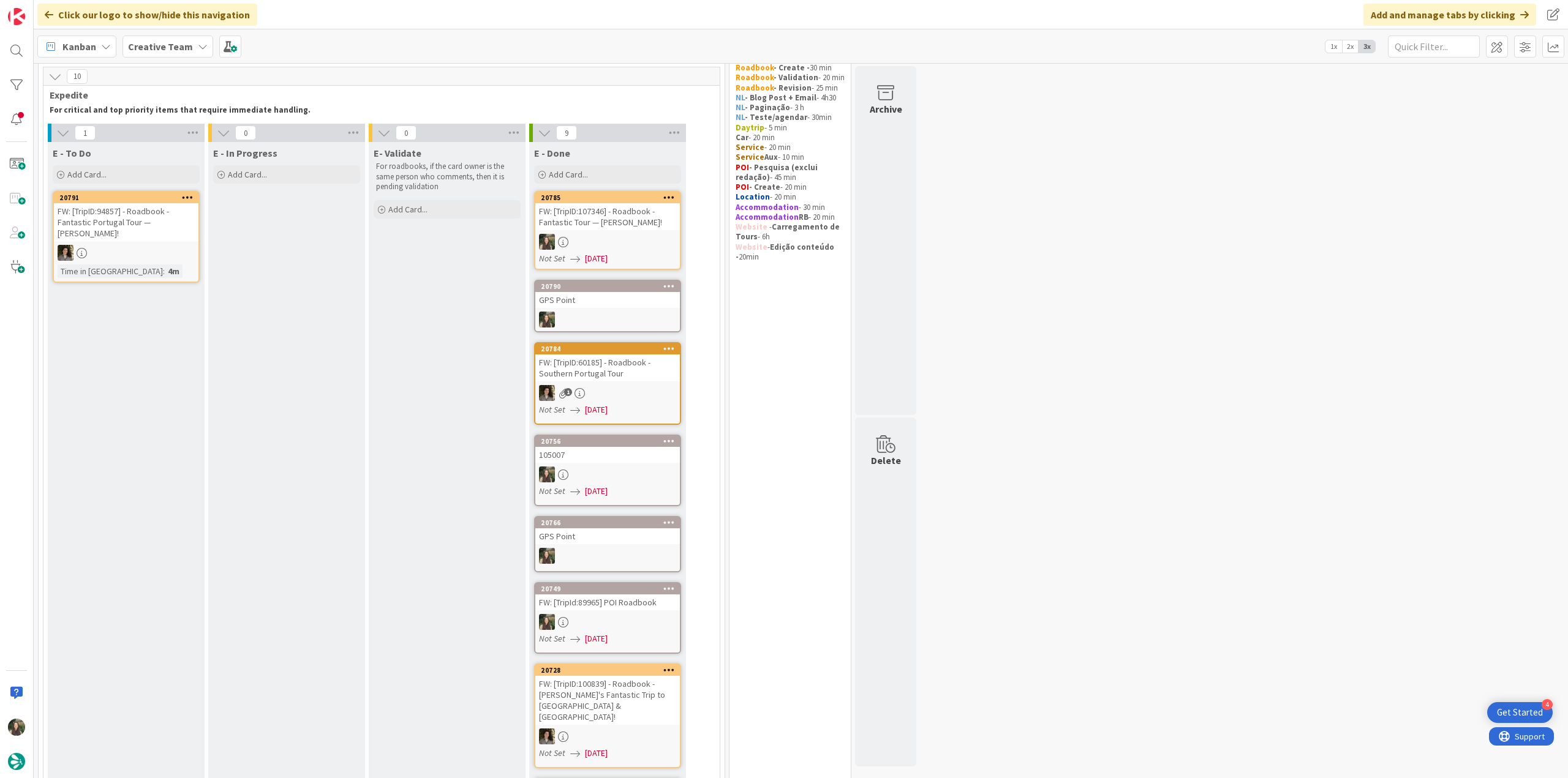
click at [624, 232] on link "20785 FW: [TripID:107346] - Roadbook - Fantastic Tour — Lori A Colon! Not Set 0…" at bounding box center [607, 230] width 147 height 79
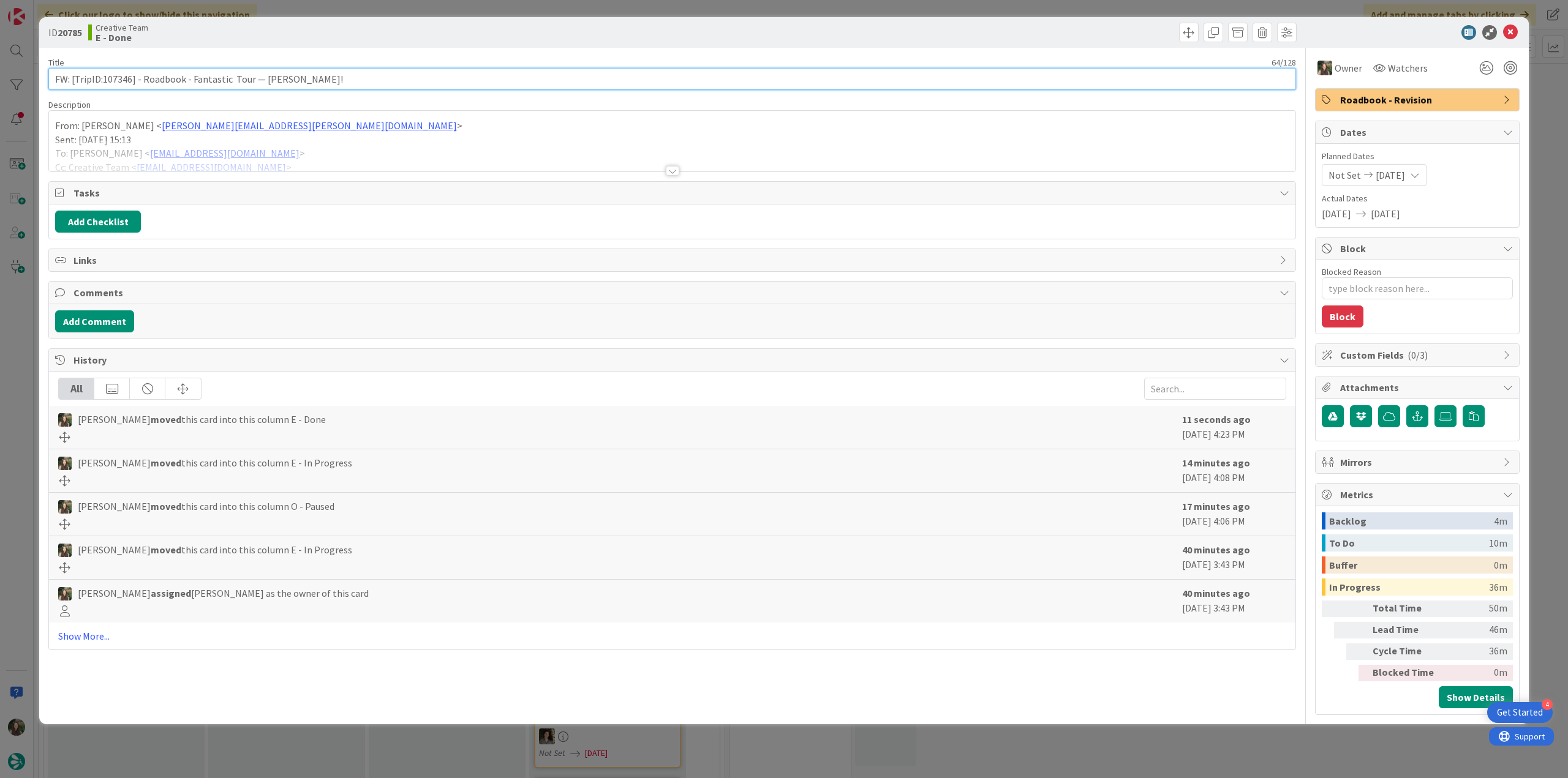
drag, startPoint x: 273, startPoint y: 71, endPoint x: 26, endPoint y: 85, distance: 247.4
click at [26, 85] on div "ID 20785 Creative Team E - Done Title 64 / 128 FW: [TripID:107346] - Roadbook -…" at bounding box center [784, 389] width 1568 height 778
drag, startPoint x: 9, startPoint y: 365, endPoint x: 30, endPoint y: 361, distance: 21.4
click at [9, 367] on div "ID 20785 Creative Team E - Done Title 64 / 128 FW: [TripID:107346] - Roadbook -…" at bounding box center [784, 389] width 1568 height 778
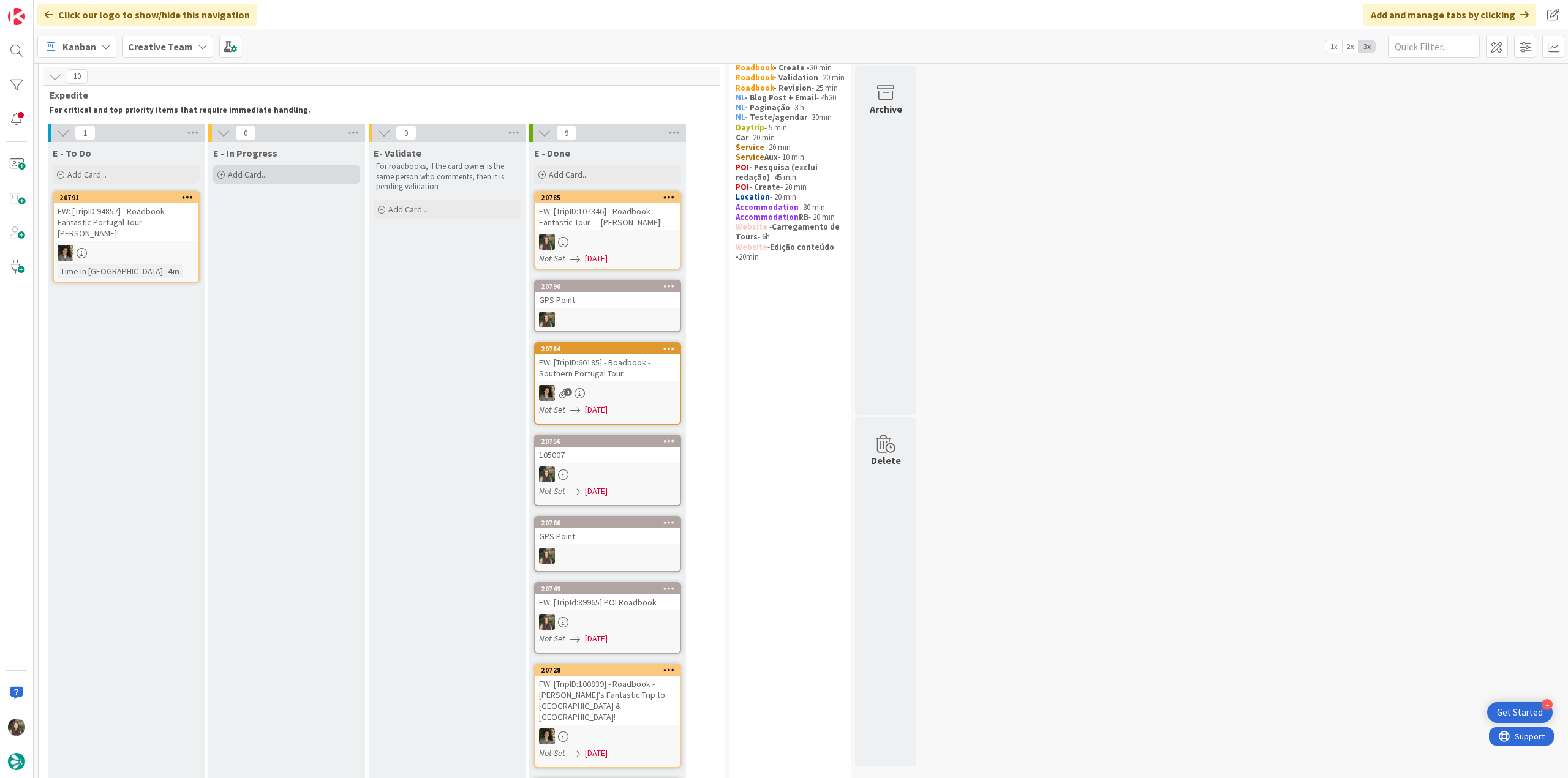
click at [274, 177] on div "Add Card..." at bounding box center [287, 174] width 147 height 18
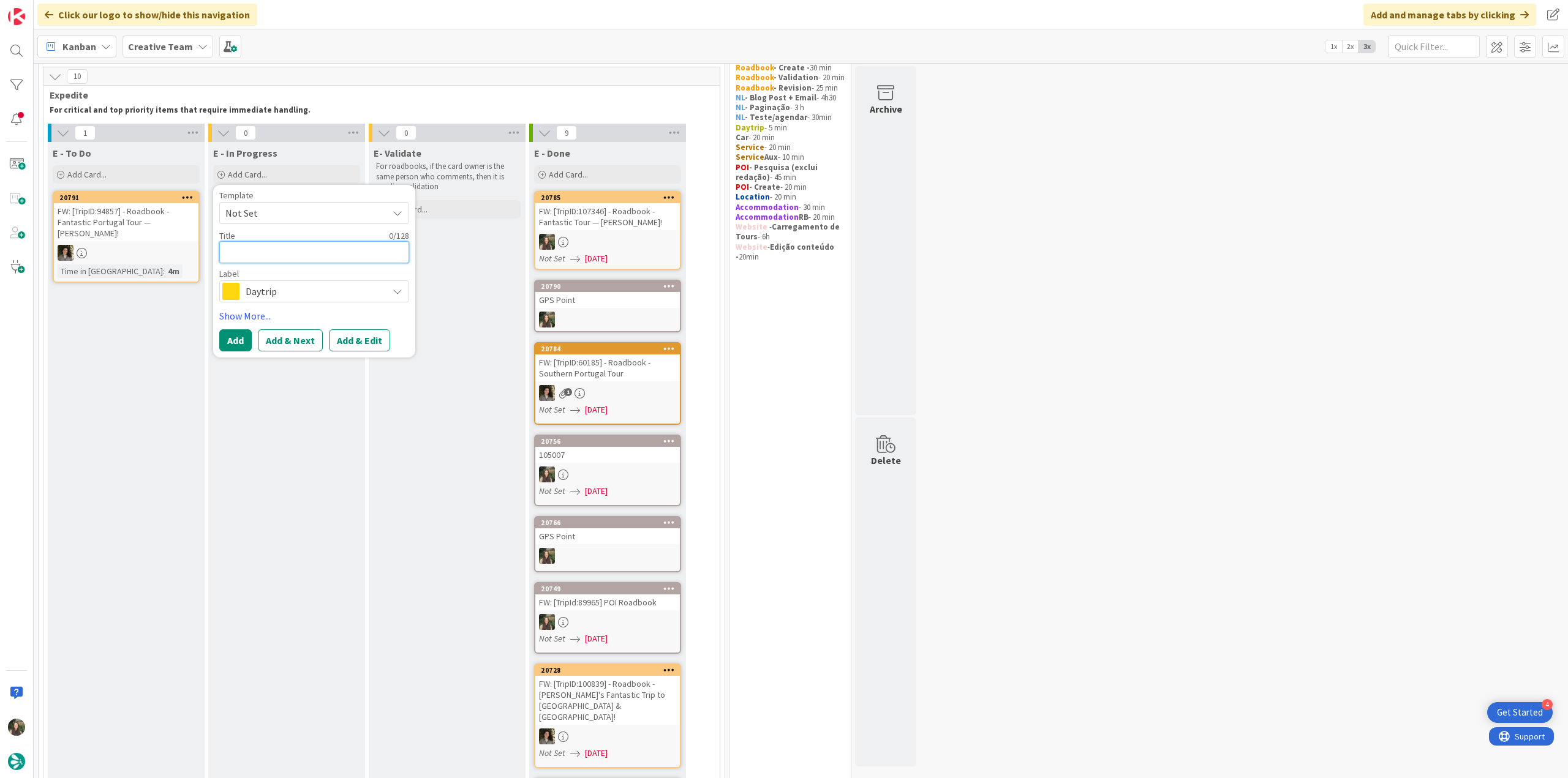
paste textarea "FW: [TripID:107346] - Roadbook - Fantastic Tour — [PERSON_NAME]!"
type textarea "x"
type textarea "FW: [TripID:107346] - Roadbook - Fantastic Tour — [PERSON_NAME]!"
click at [286, 309] on span "Daytrip" at bounding box center [313, 307] width 136 height 17
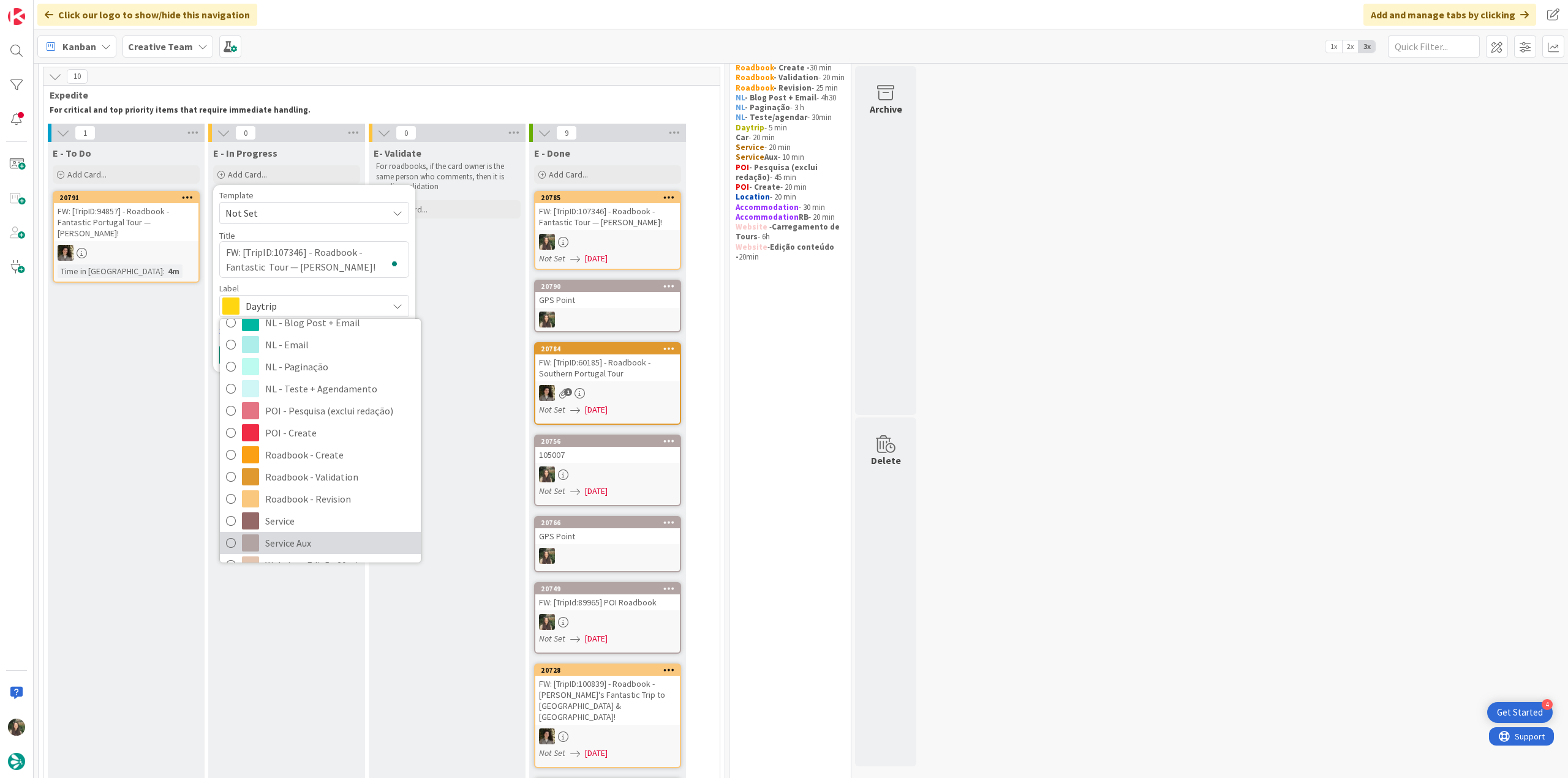
click at [300, 538] on span "Service Aux" at bounding box center [339, 542] width 149 height 18
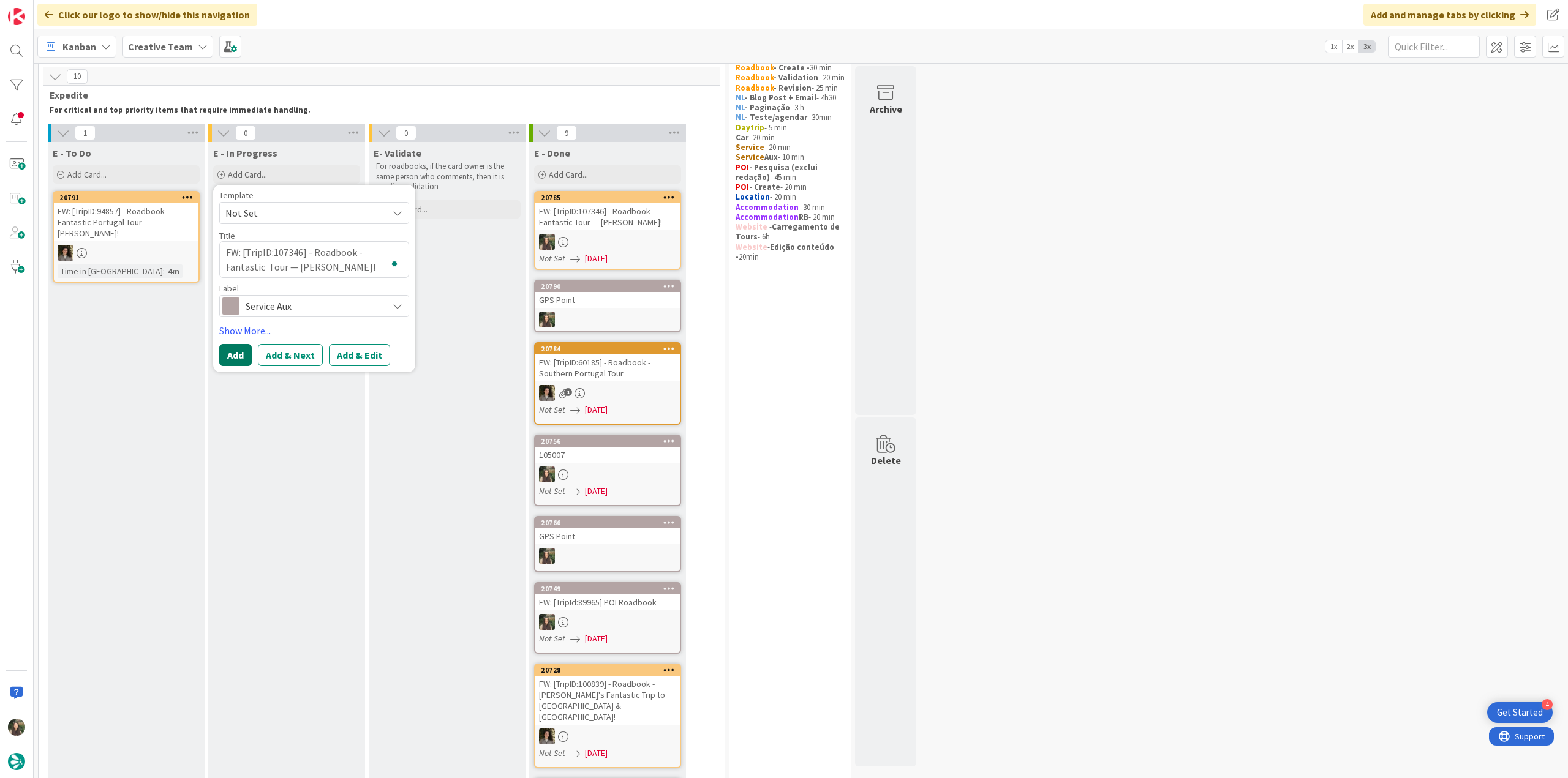
scroll to position [41, 0]
click at [231, 356] on button "Add" at bounding box center [236, 356] width 33 height 22
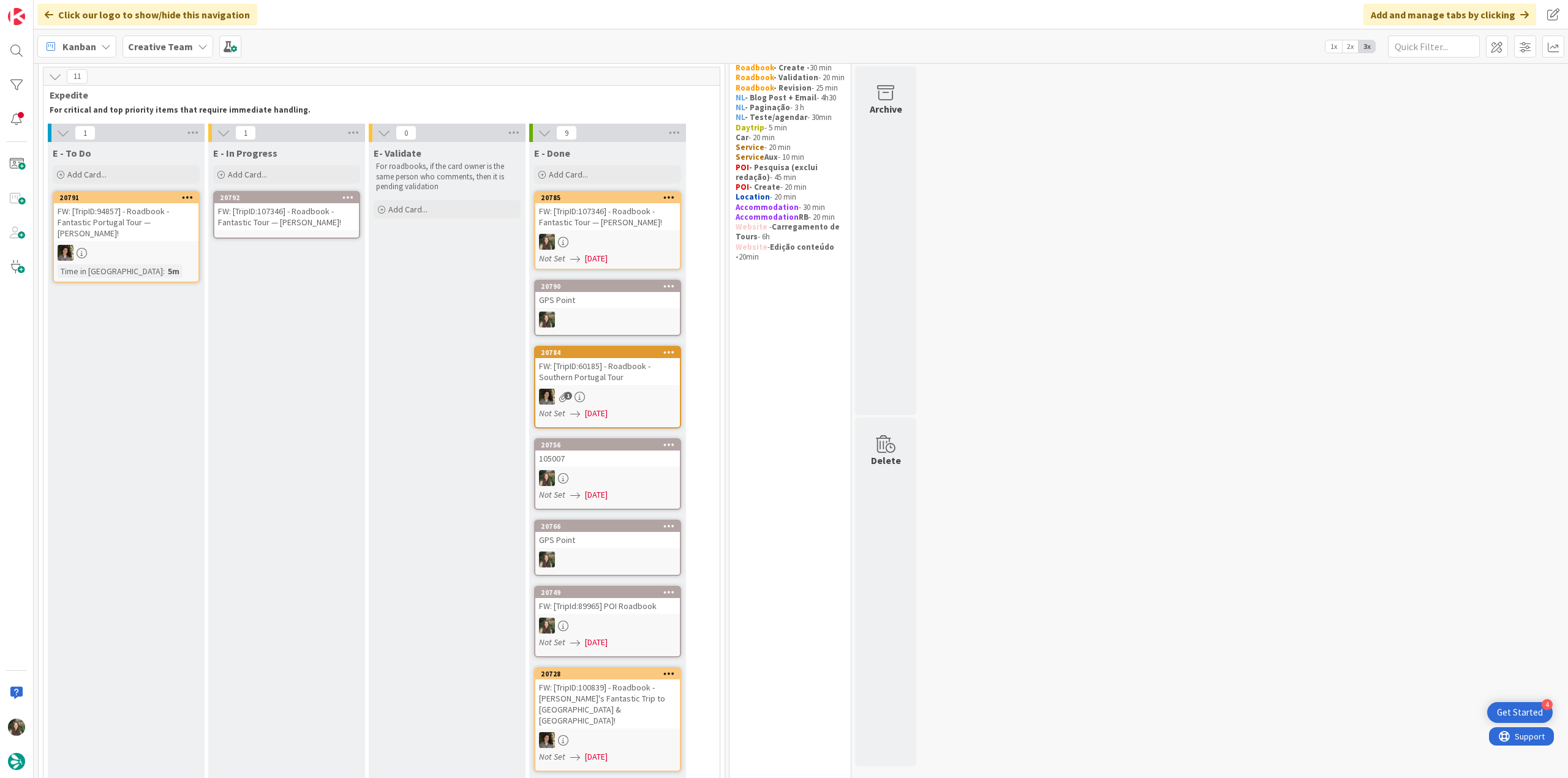
click at [281, 216] on div "FW: [TripID:107346] - Roadbook - Fantastic Tour — [PERSON_NAME]!" at bounding box center [286, 216] width 144 height 27
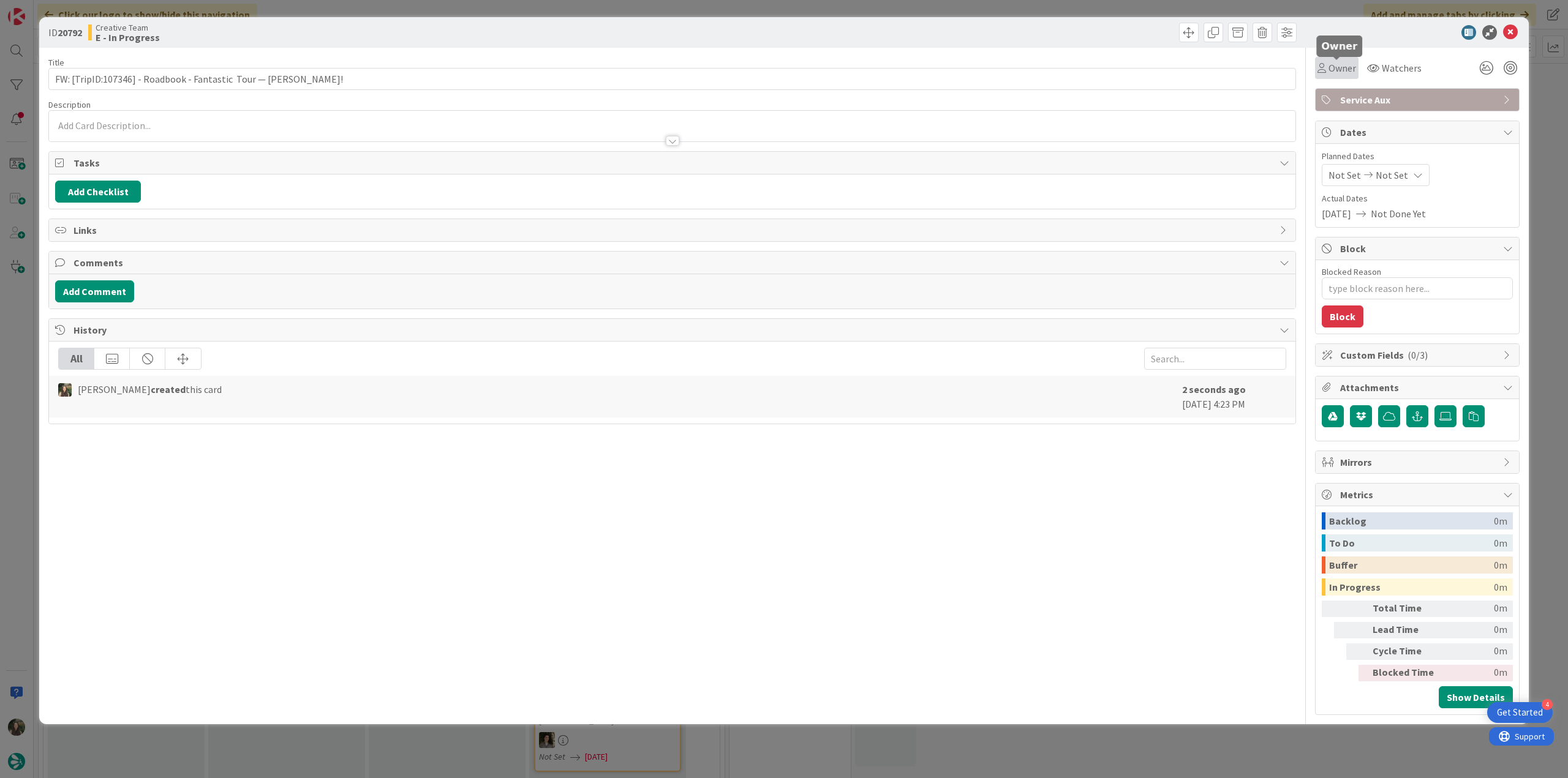
click at [1343, 72] on span "Owner" at bounding box center [1342, 67] width 28 height 15
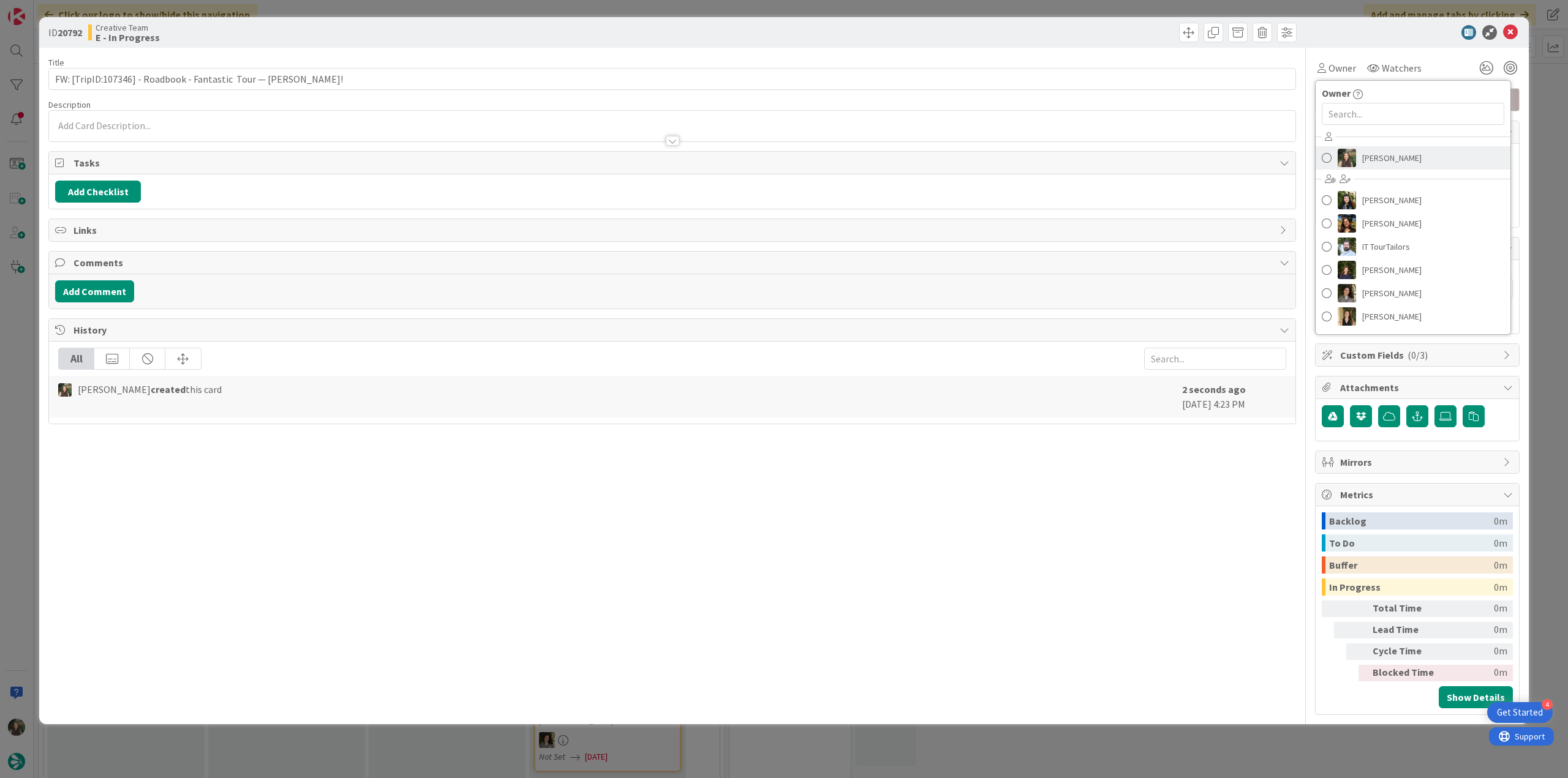
click at [1373, 155] on span "[PERSON_NAME]" at bounding box center [1391, 157] width 60 height 18
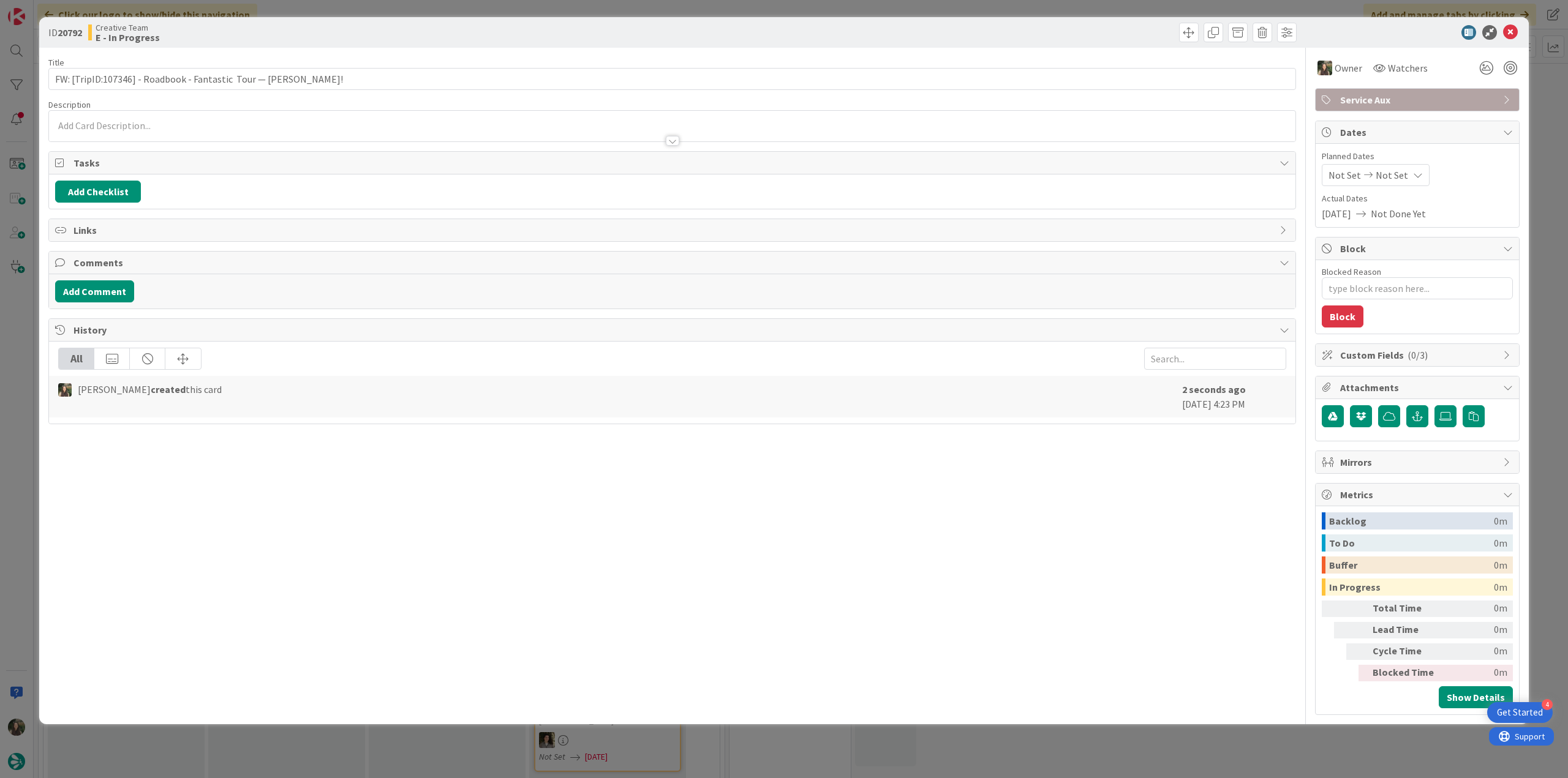
type textarea "x"
click at [1540, 139] on div "ID 20792 Creative Team E - In Progress Title 64 / 128 FW: [TripID:107346] - Roa…" at bounding box center [784, 389] width 1568 height 778
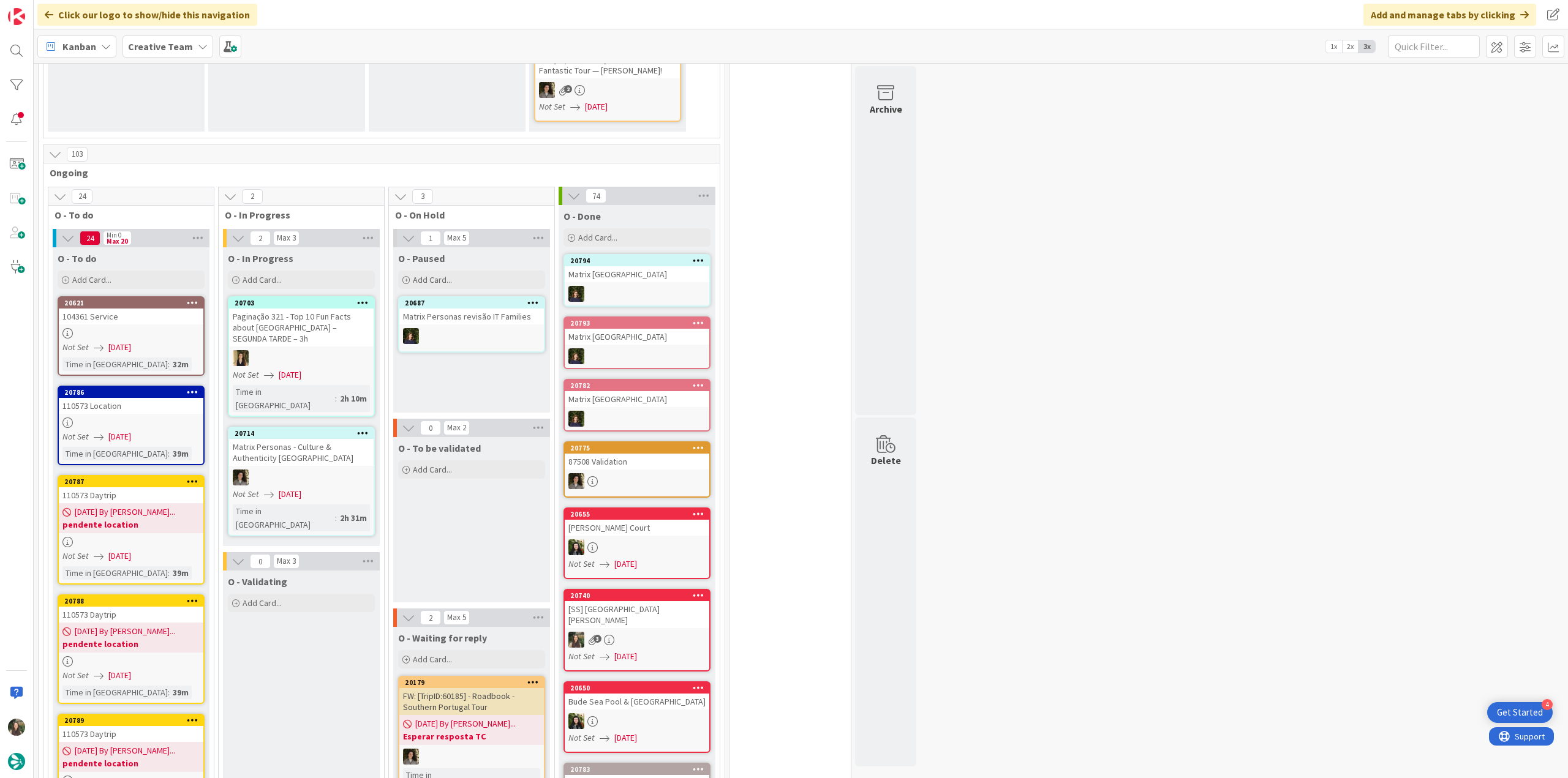
scroll to position [1041, 0]
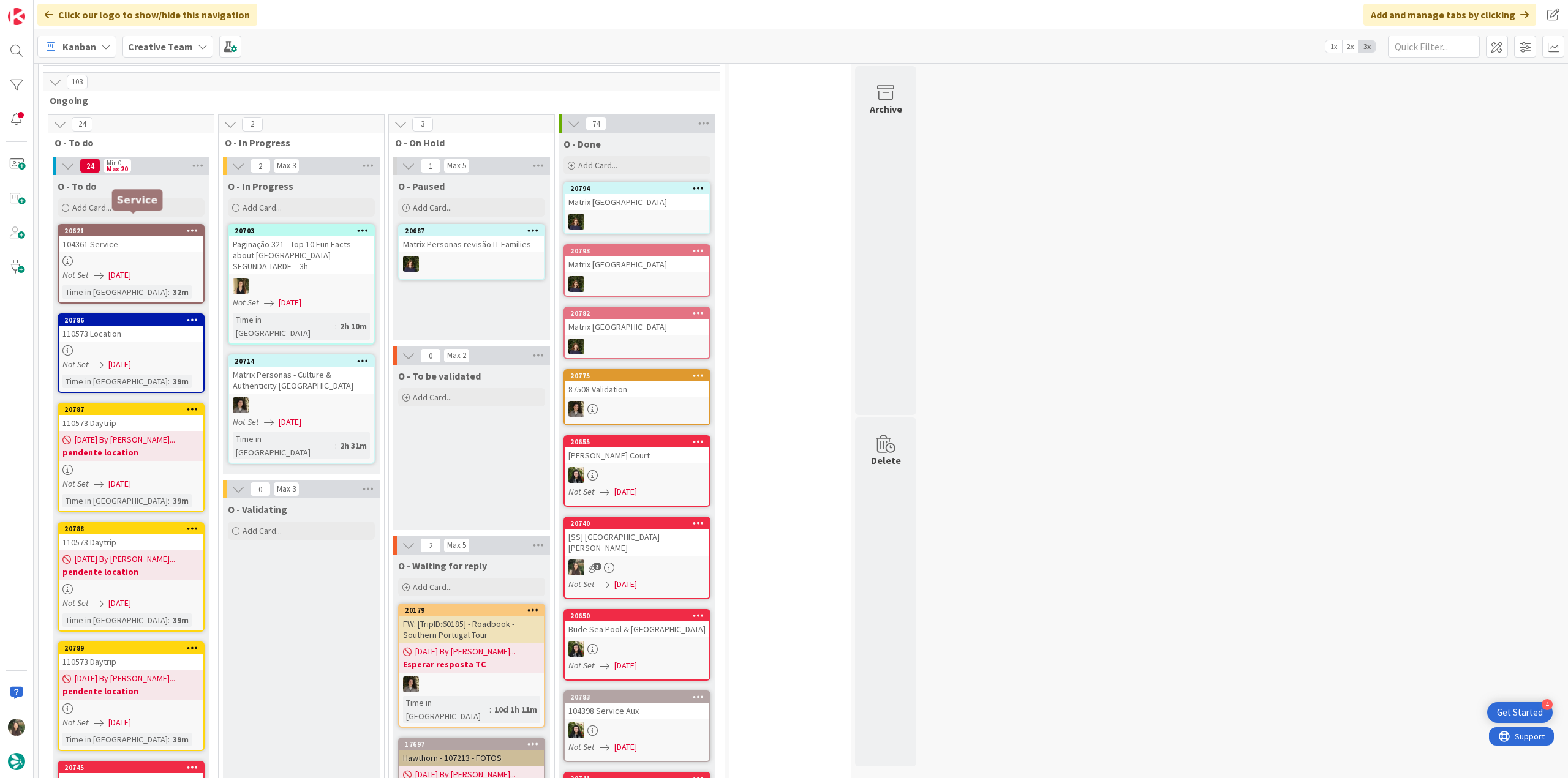
click at [168, 237] on div "104361 Service" at bounding box center [130, 244] width 144 height 16
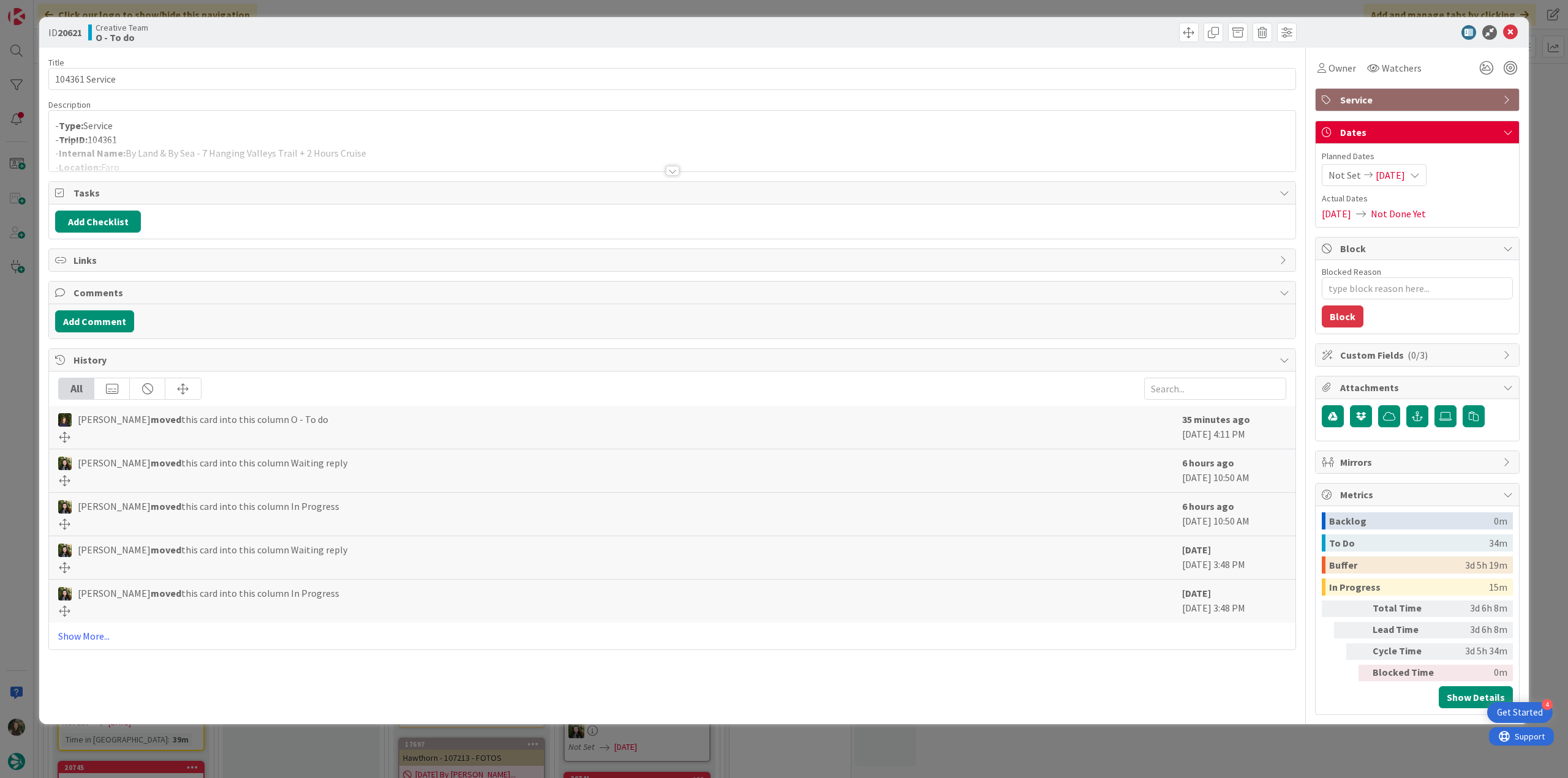
click at [398, 140] on div at bounding box center [672, 155] width 1246 height 31
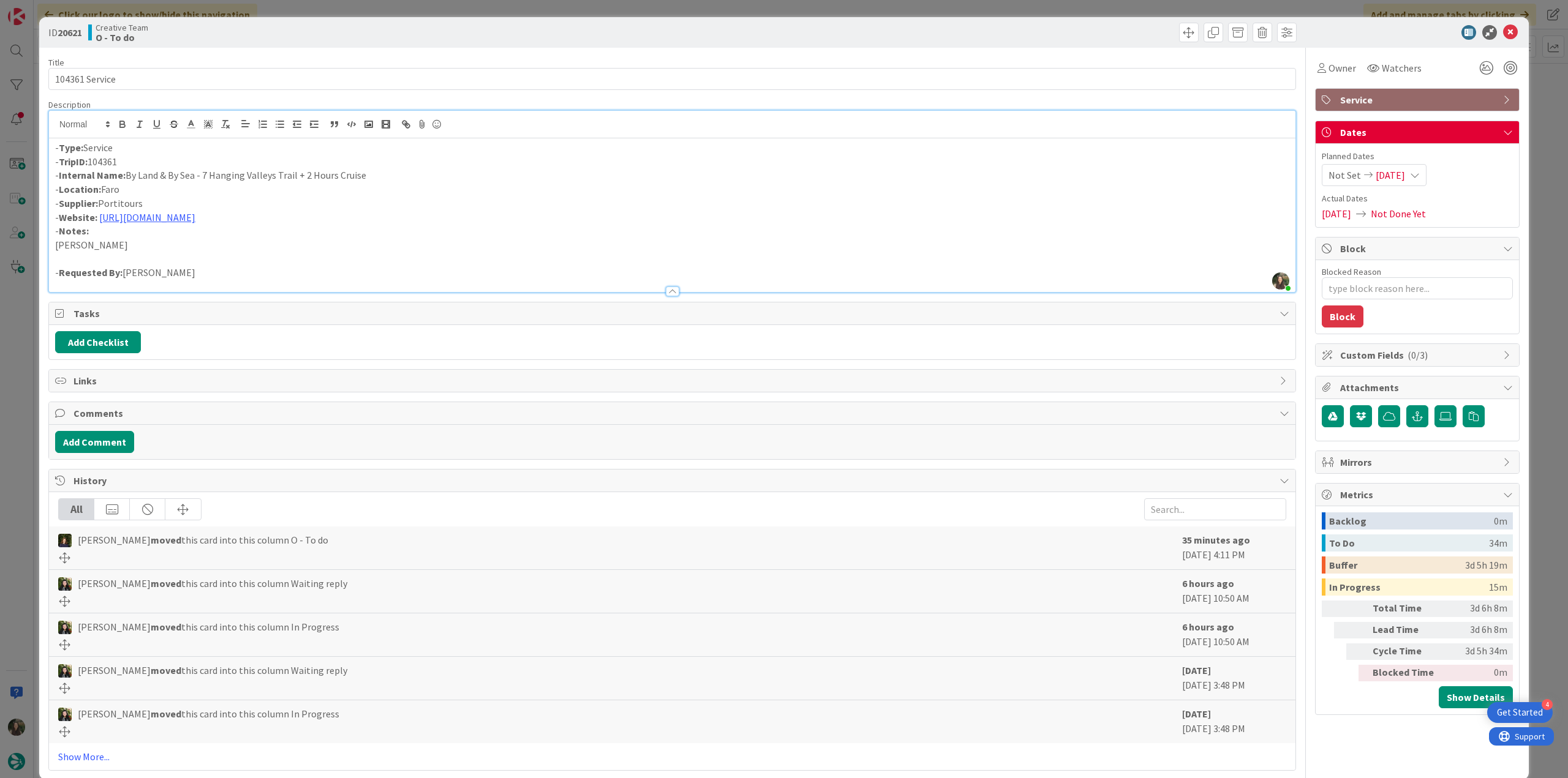
click at [14, 327] on div "ID 20621 Creative Team O - To do Title 14 / 128 104361 Service Description [PER…" at bounding box center [784, 389] width 1568 height 778
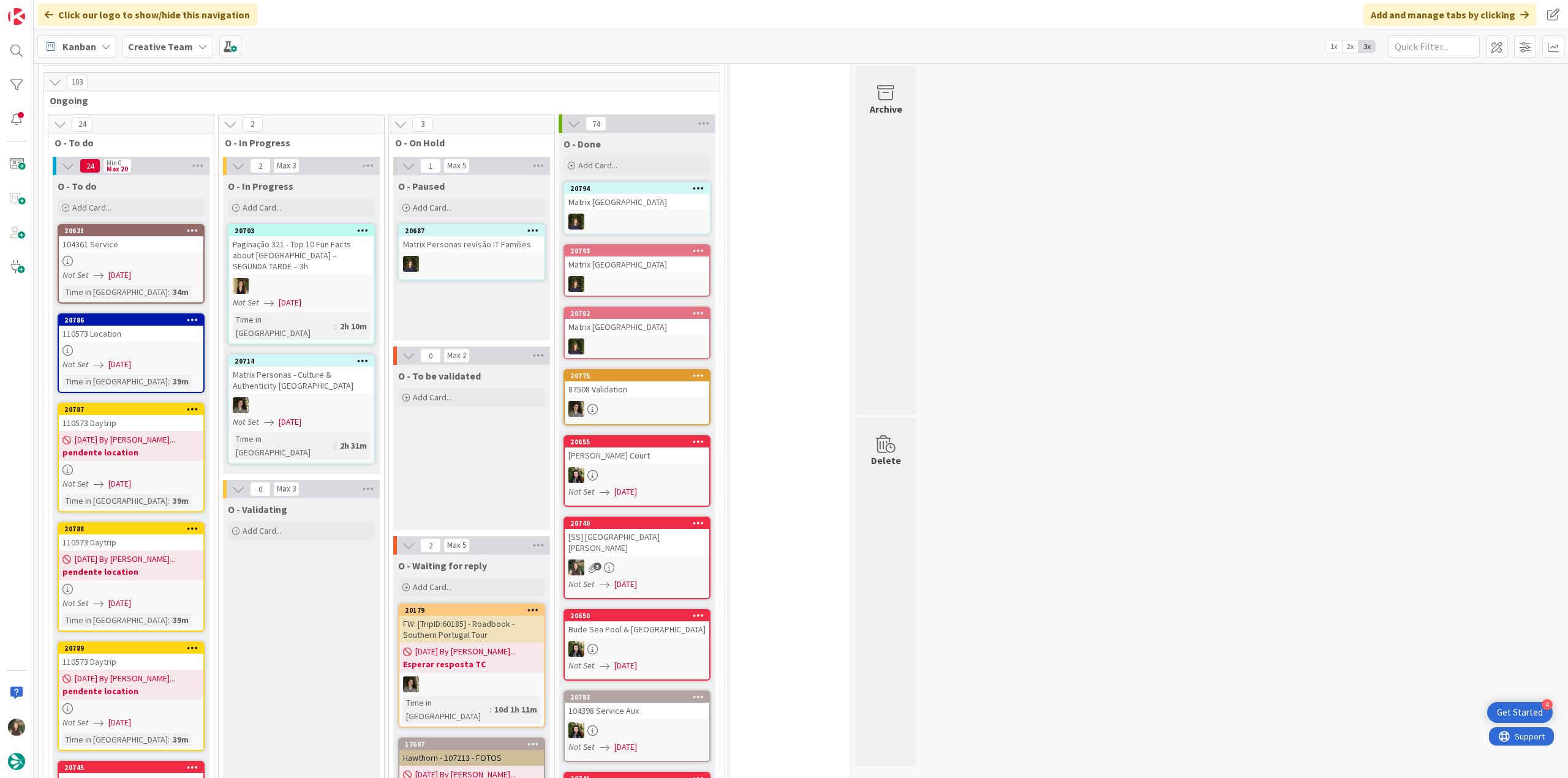
click at [187, 358] on div "Not Set [DATE]" at bounding box center [132, 364] width 141 height 13
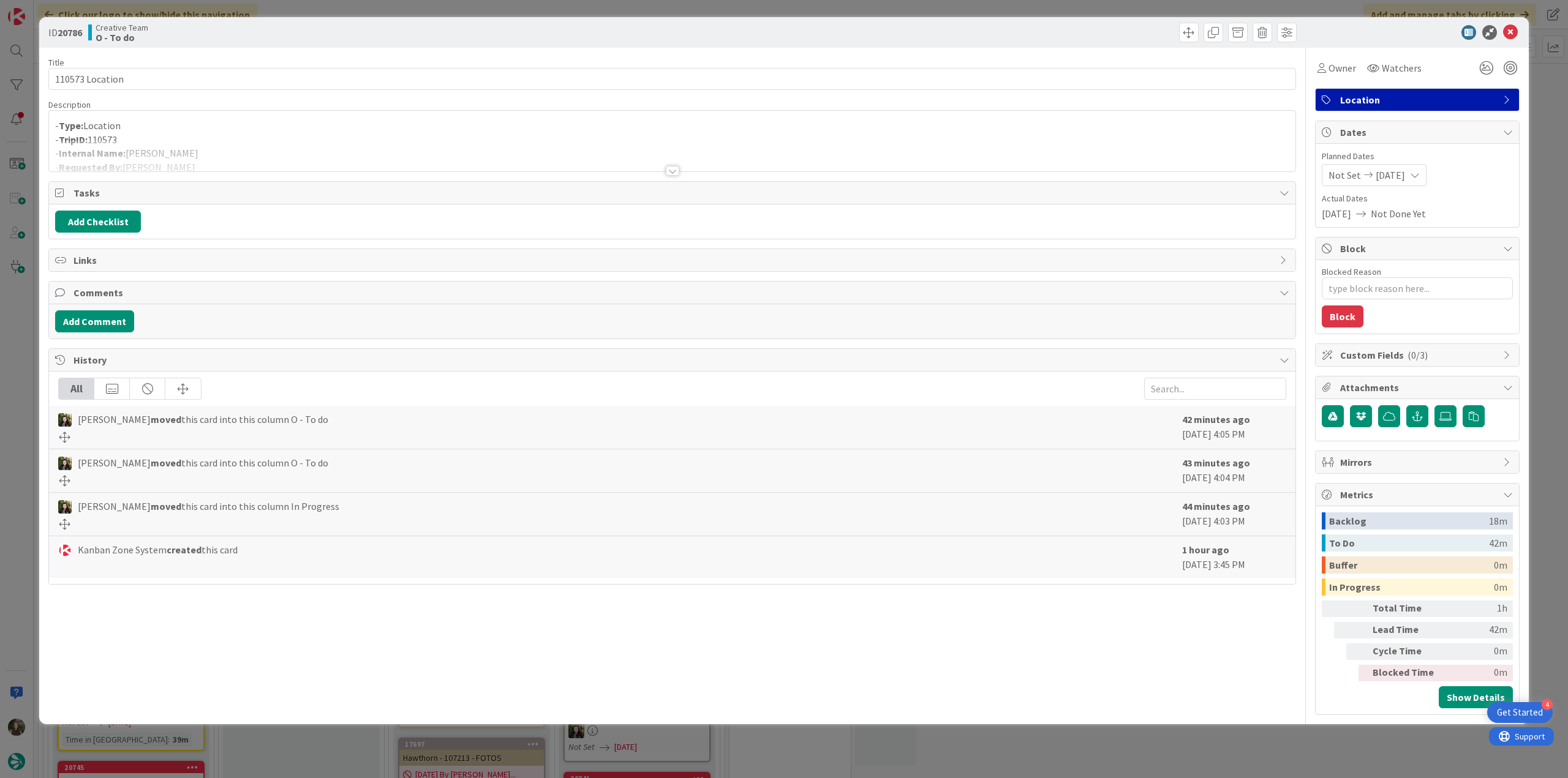
click at [219, 142] on div at bounding box center [672, 155] width 1246 height 31
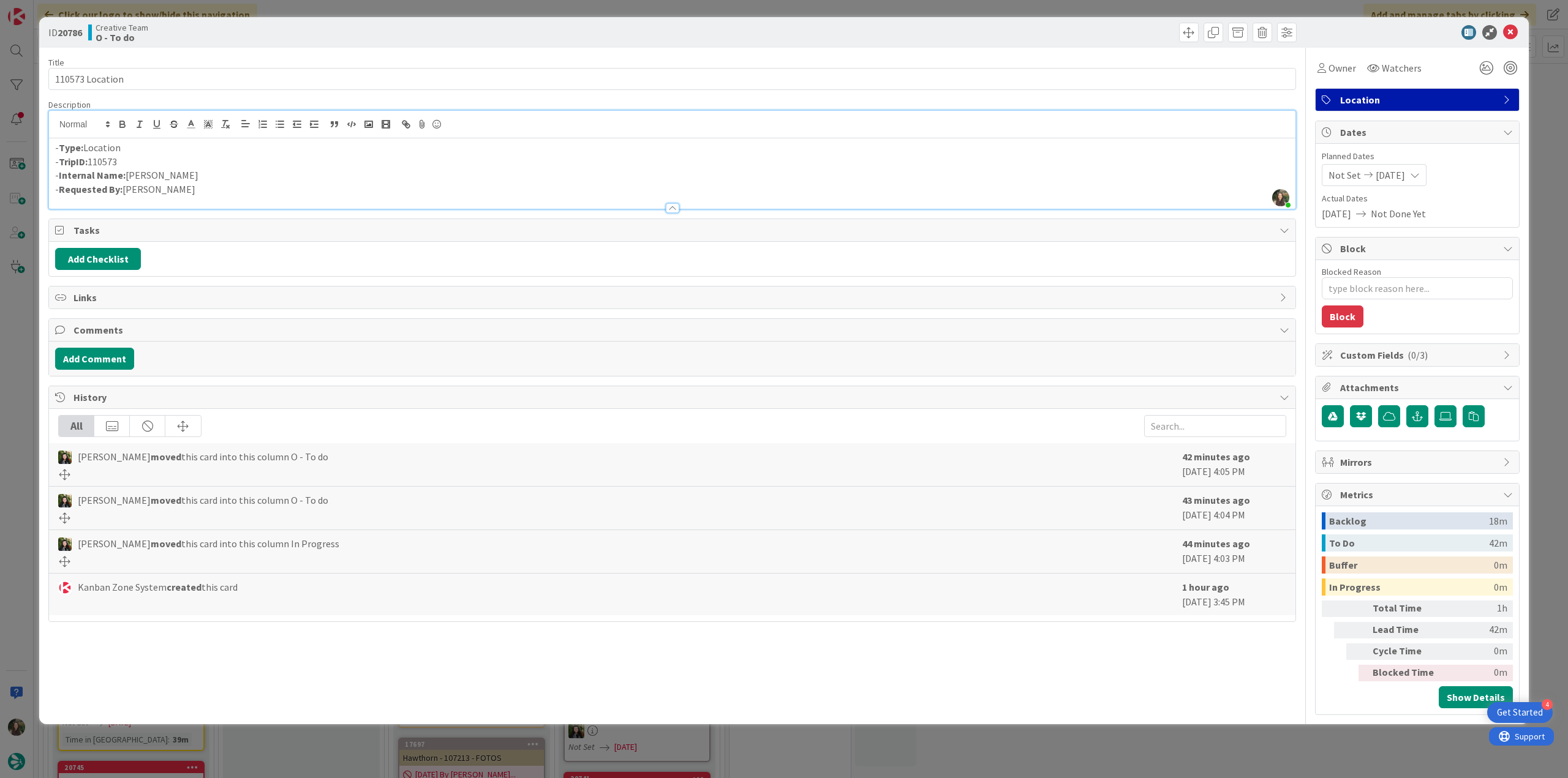
click at [141, 176] on p "- Internal Name: [PERSON_NAME]" at bounding box center [672, 175] width 1234 height 14
copy p "[PERSON_NAME]"
click at [9, 340] on div "ID 20786 Creative Team O - To do Title 15 / 128 110573 Location Description [PE…" at bounding box center [784, 389] width 1568 height 778
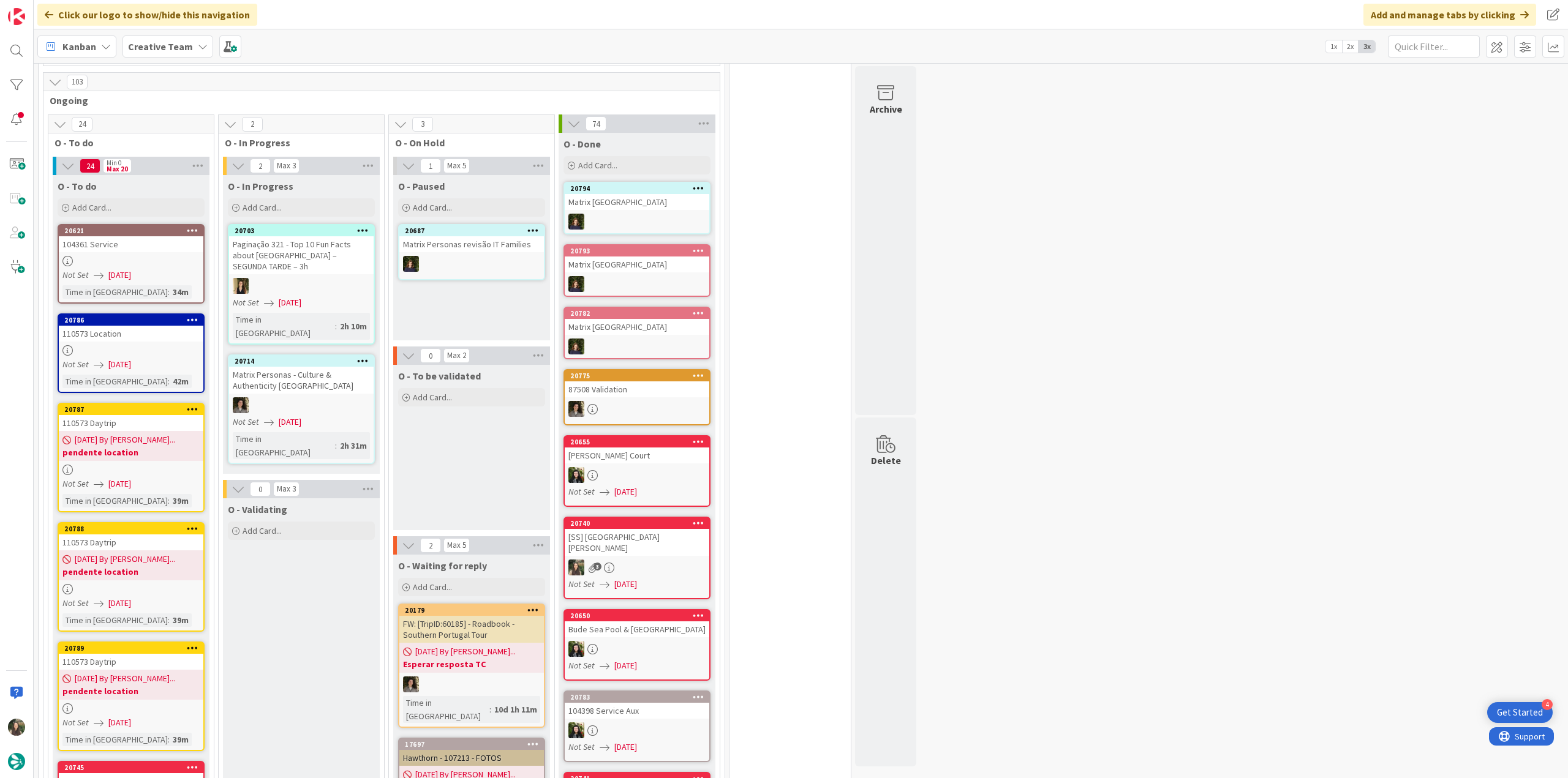
click at [159, 431] on div "[DATE] By [PERSON_NAME]... pendente location" at bounding box center [130, 446] width 144 height 30
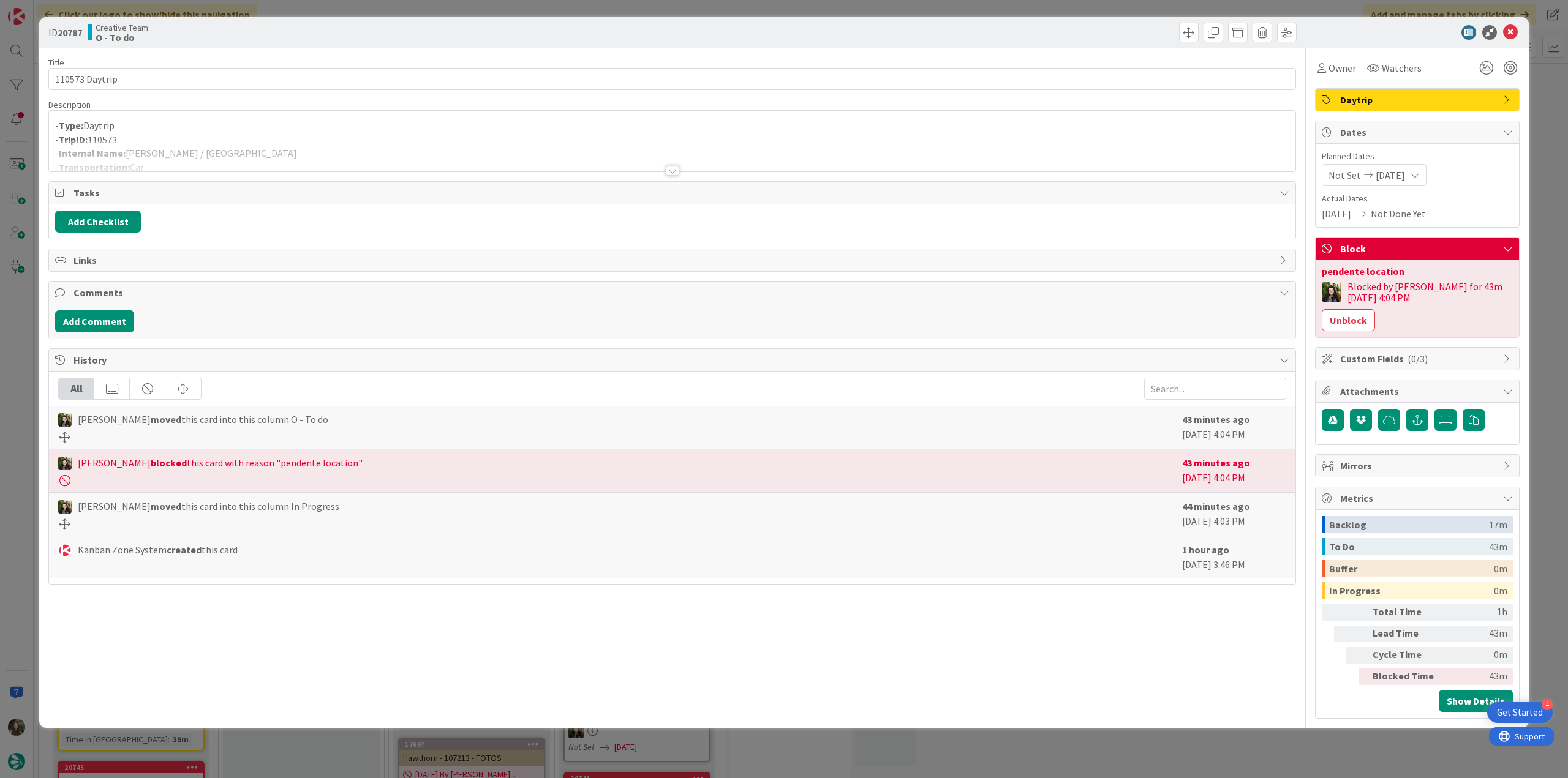
click at [22, 345] on div "ID 20787 Creative Team O - To do Title 14 / 128 110573 Daytrip Description - Ty…" at bounding box center [784, 389] width 1568 height 778
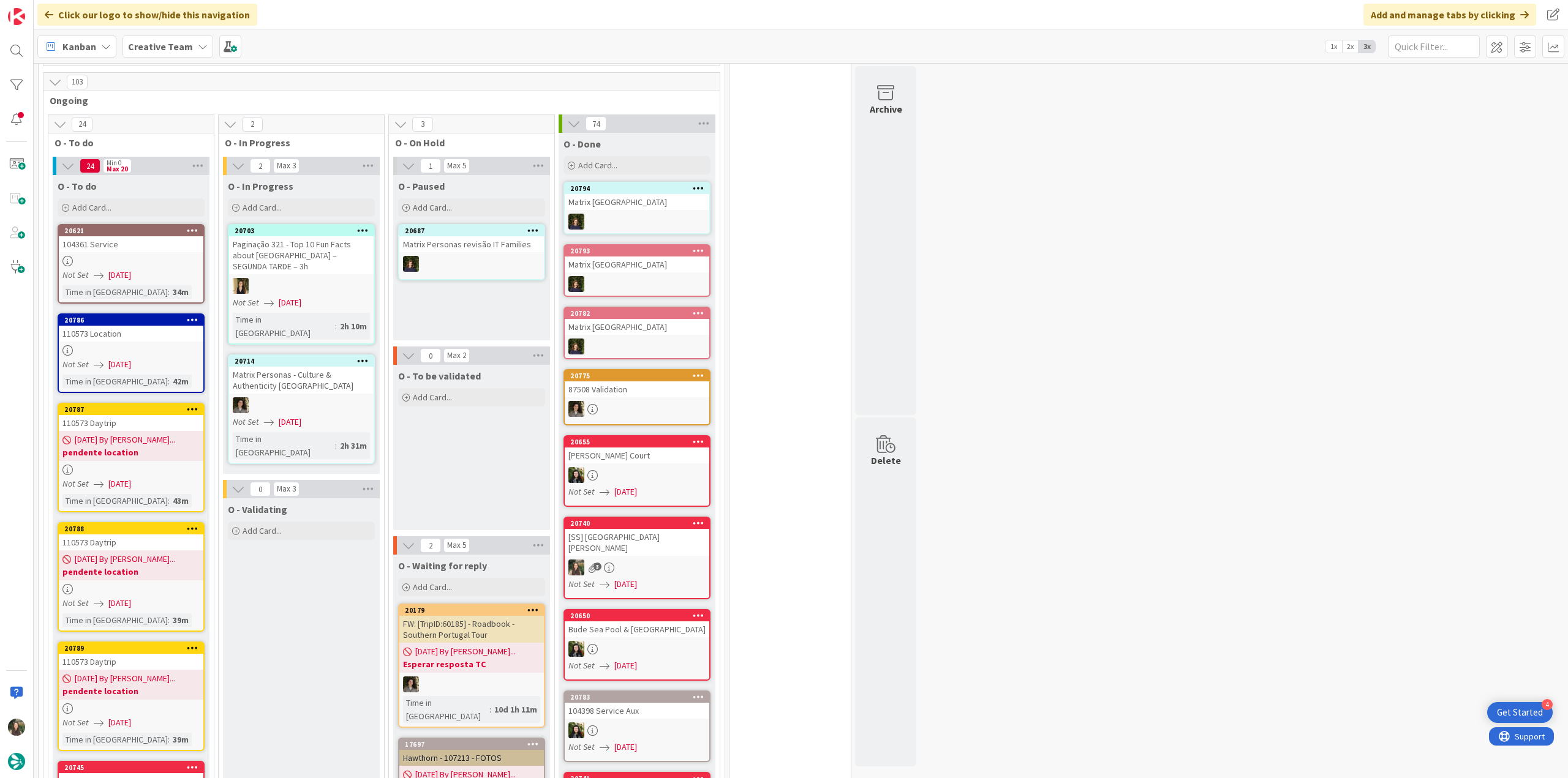
click at [150, 326] on div "110573 Location" at bounding box center [130, 333] width 144 height 16
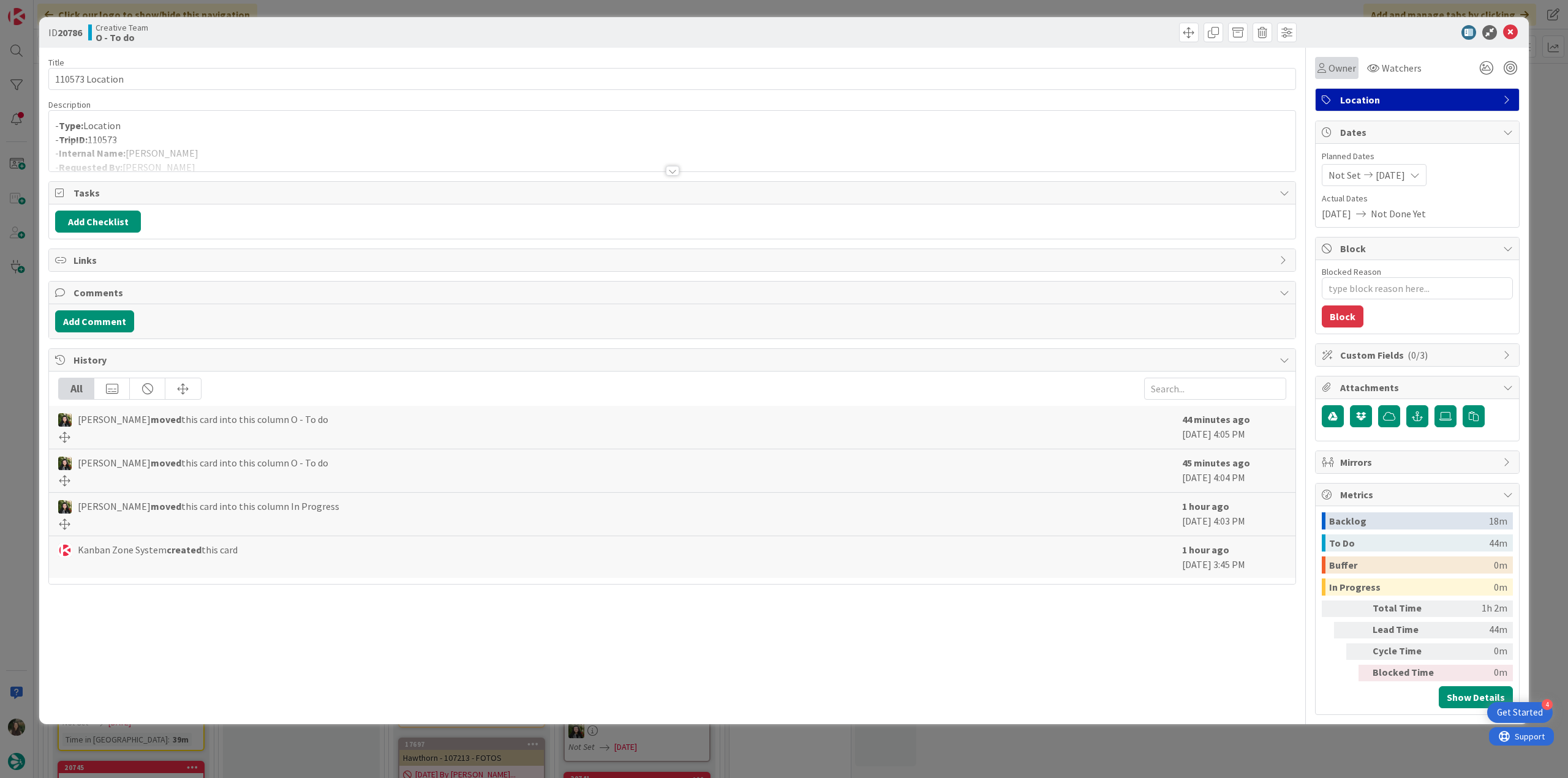
click at [1331, 73] on span "Owner" at bounding box center [1342, 67] width 28 height 15
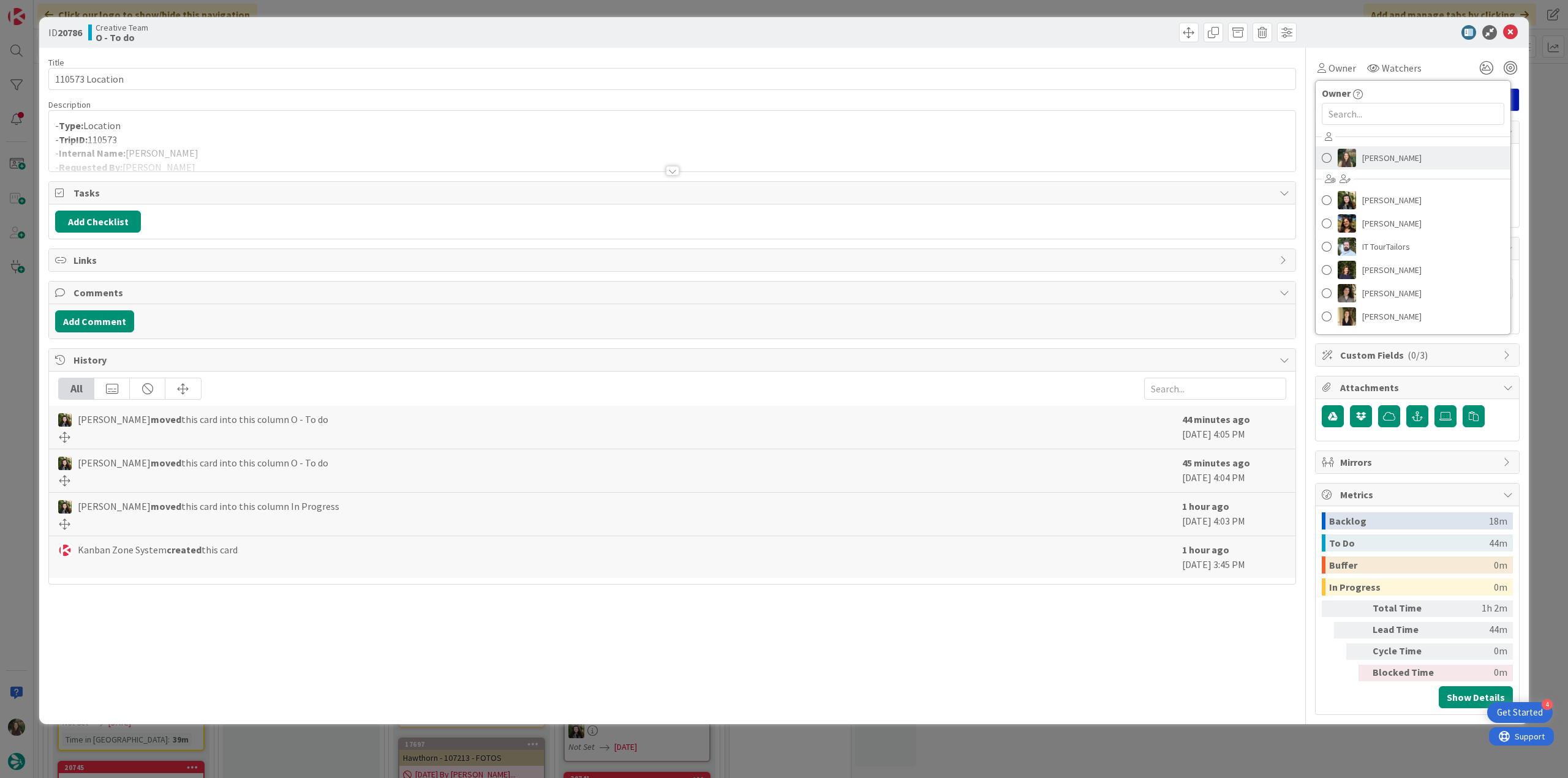
click at [1370, 159] on span "[PERSON_NAME]" at bounding box center [1391, 157] width 60 height 18
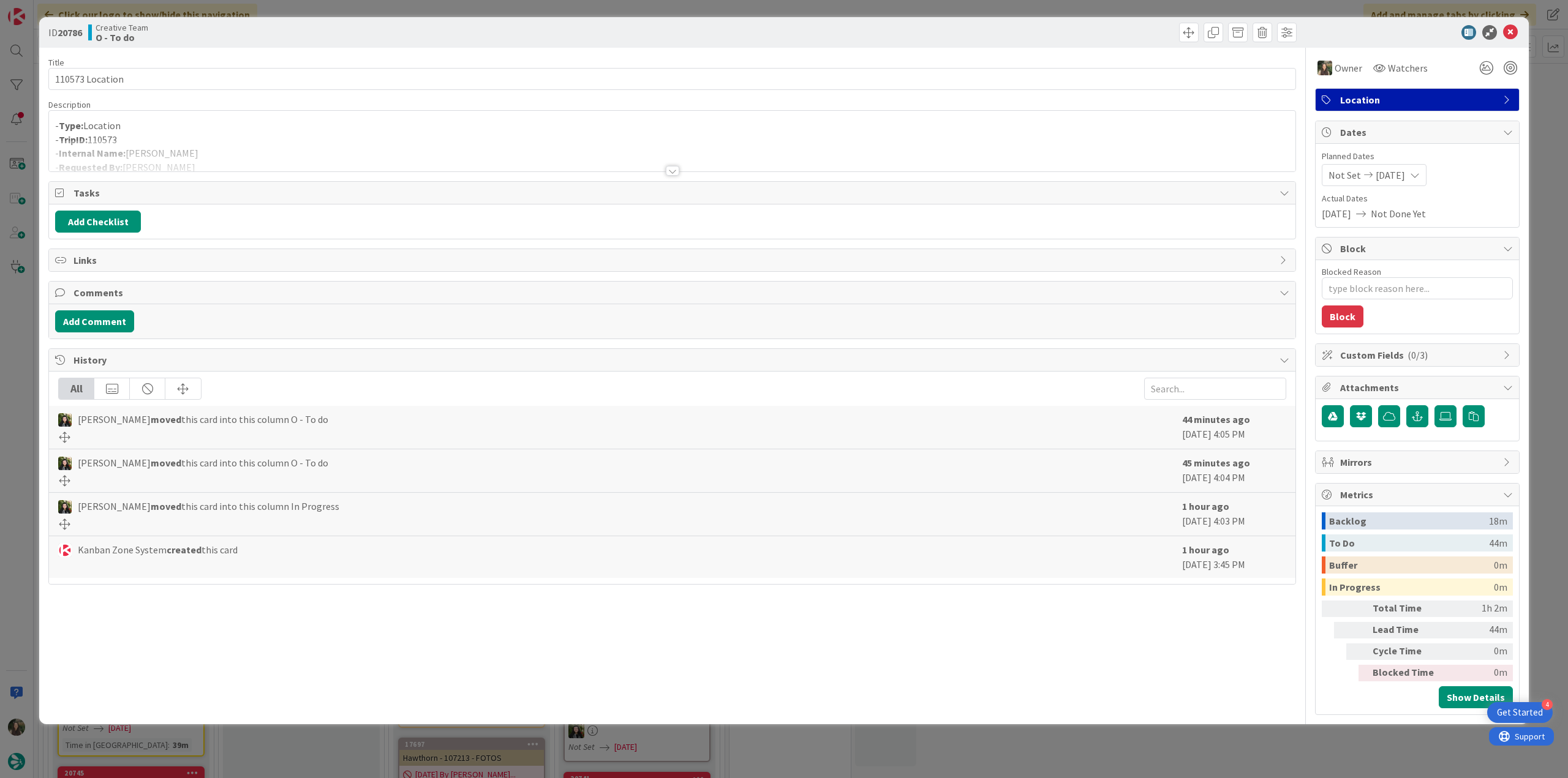
click at [1532, 113] on div "ID 20786 Creative Team O - To do Title 15 / 128 110573 Location Description - T…" at bounding box center [784, 389] width 1568 height 778
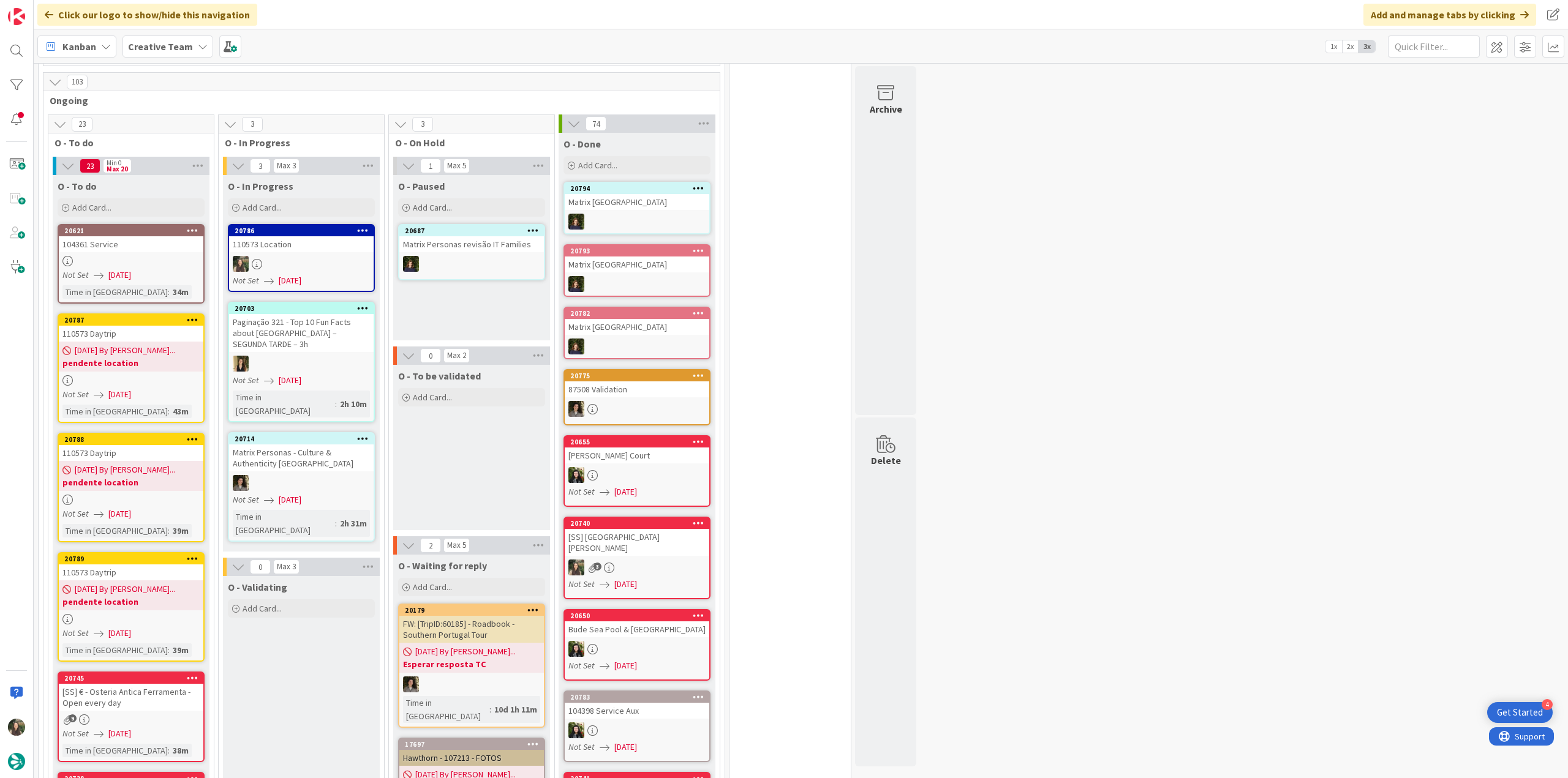
click at [292, 256] on div at bounding box center [300, 263] width 144 height 16
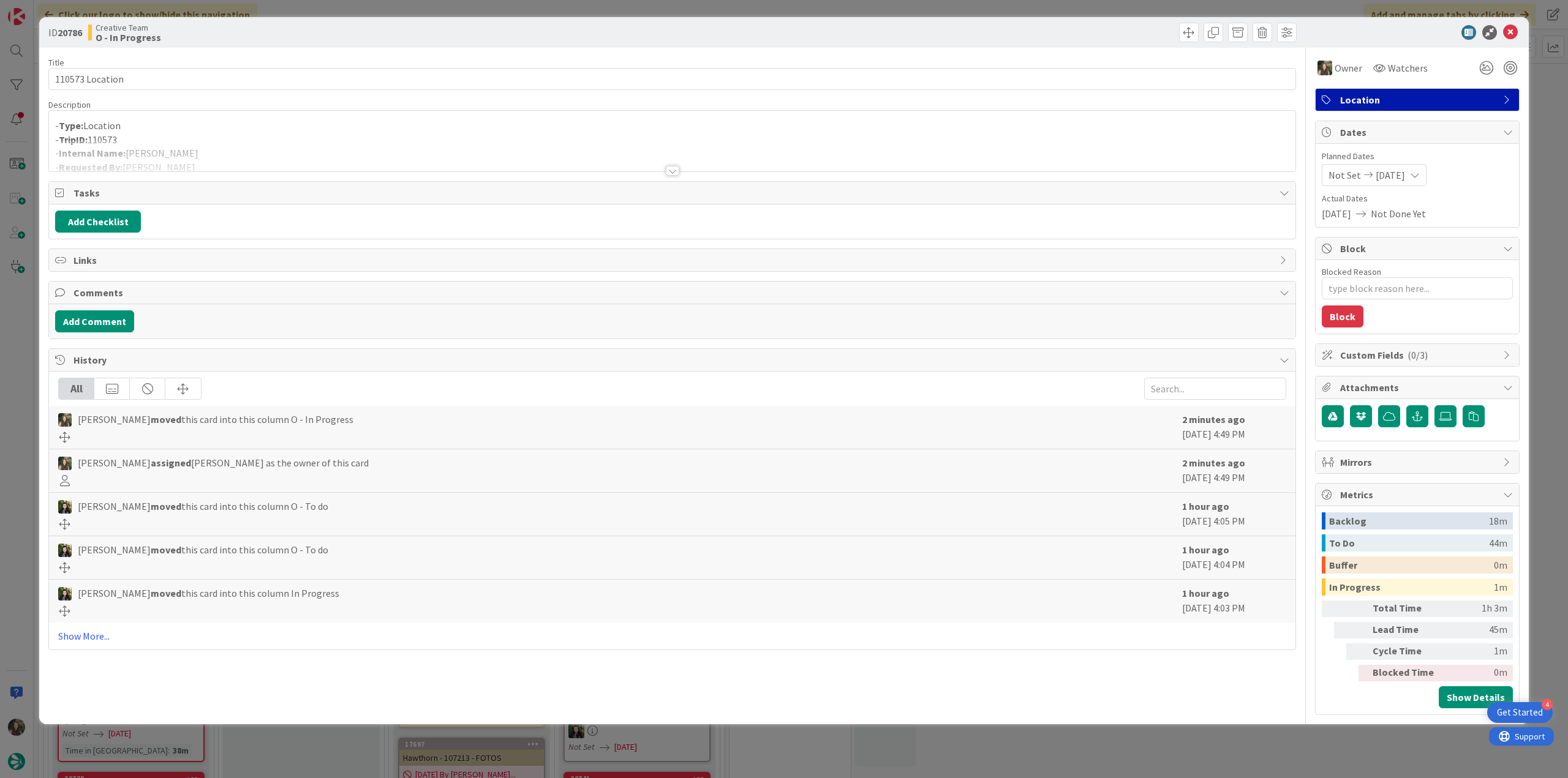
click at [205, 138] on div "- Type: Location - TripID: 110573 - Internal Name: [PERSON_NAME] - Requested By…" at bounding box center [672, 144] width 1246 height 55
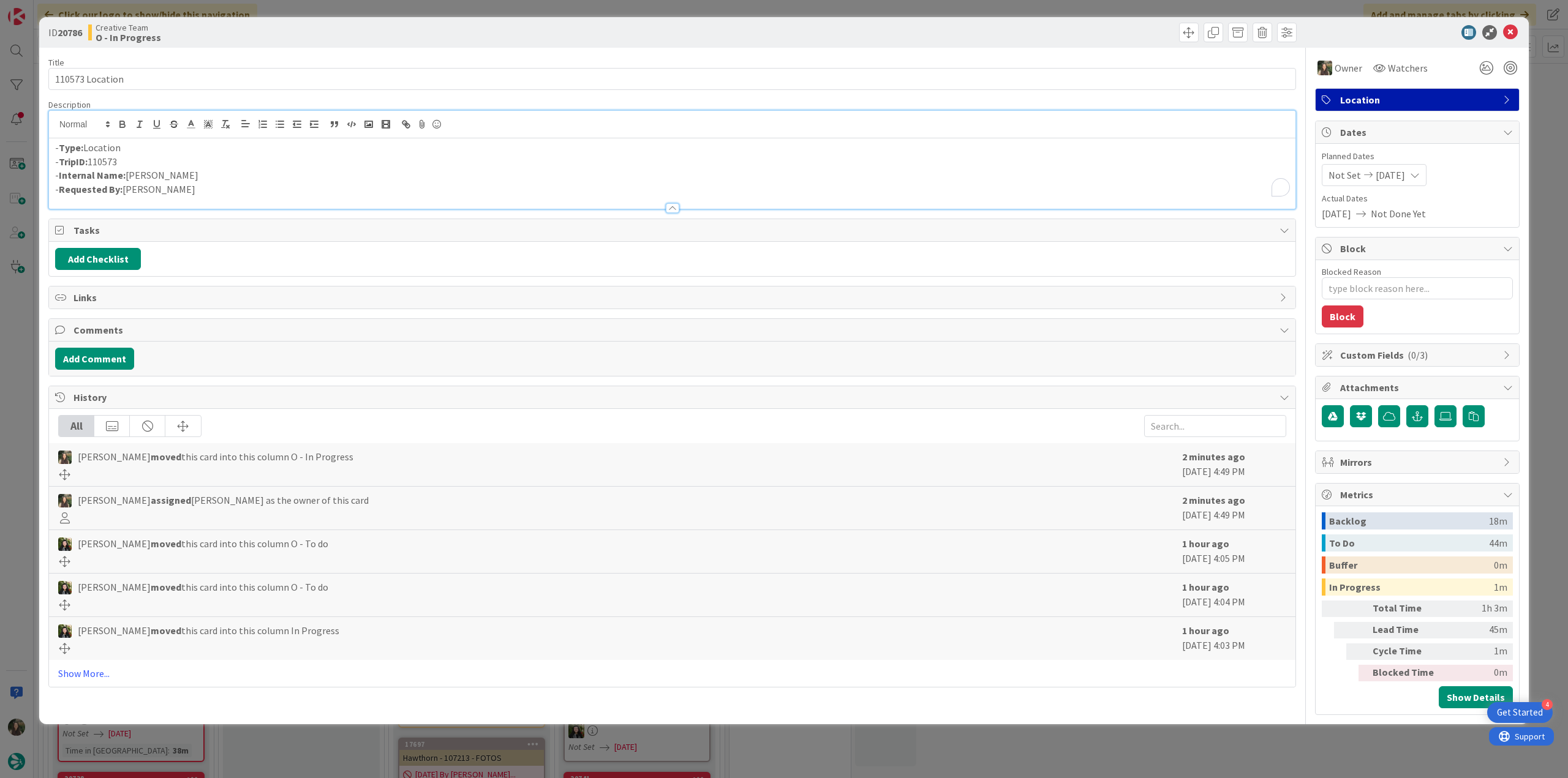
click at [140, 173] on p "- Internal Name: [PERSON_NAME]" at bounding box center [672, 175] width 1234 height 14
copy p "[PERSON_NAME]"
click at [23, 342] on div "ID 20786 Creative Team O - In Progress Title 15 / 128 110573 Location Descripti…" at bounding box center [784, 389] width 1568 height 778
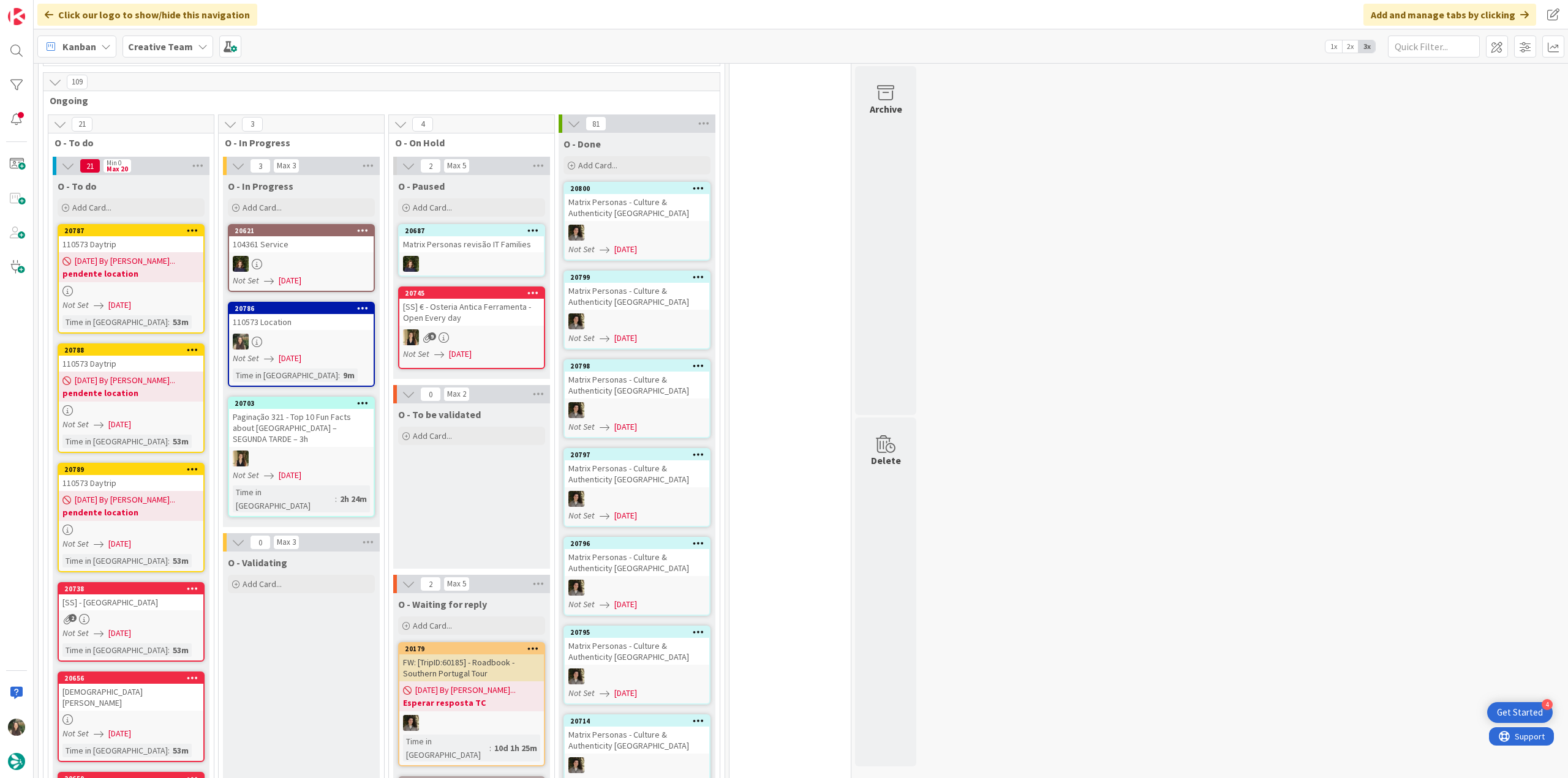
click at [155, 507] on b "pendente location" at bounding box center [130, 513] width 137 height 12
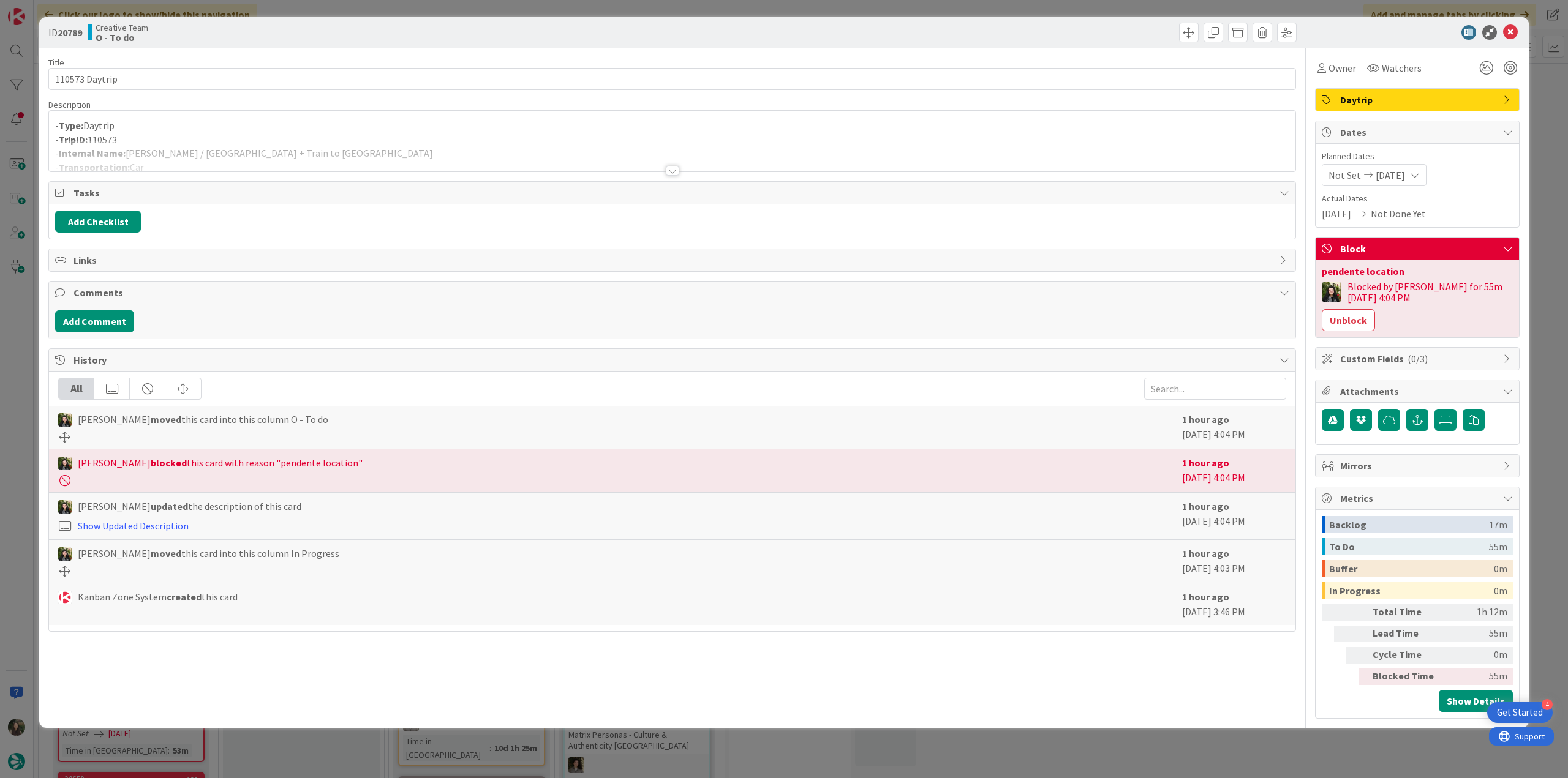
click at [14, 354] on div "ID 20789 Creative Team O - To do Title 14 / 128 110573 Daytrip Description - Ty…" at bounding box center [784, 389] width 1568 height 778
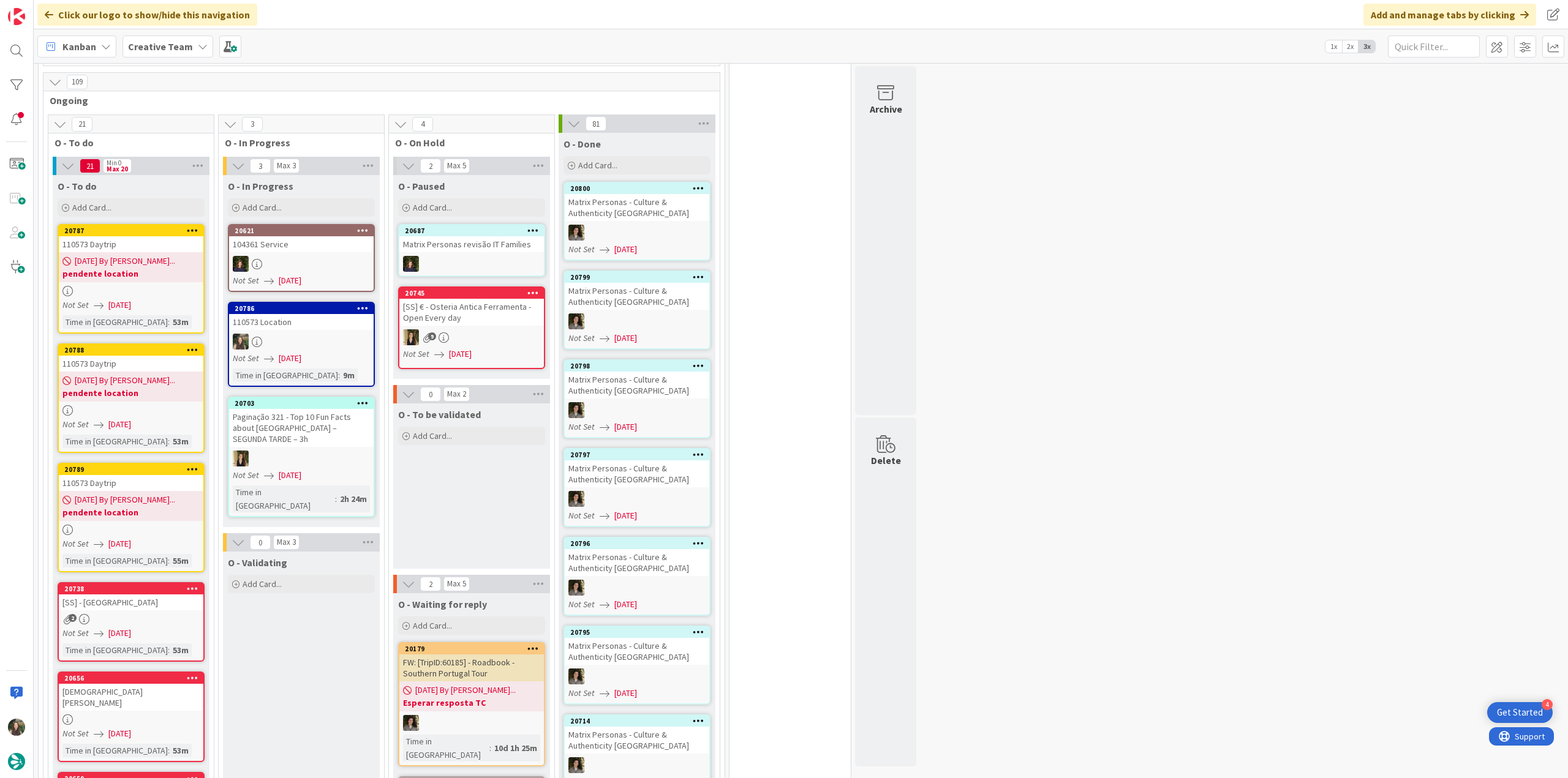
click at [152, 356] on div "110573 Daytrip" at bounding box center [130, 364] width 144 height 16
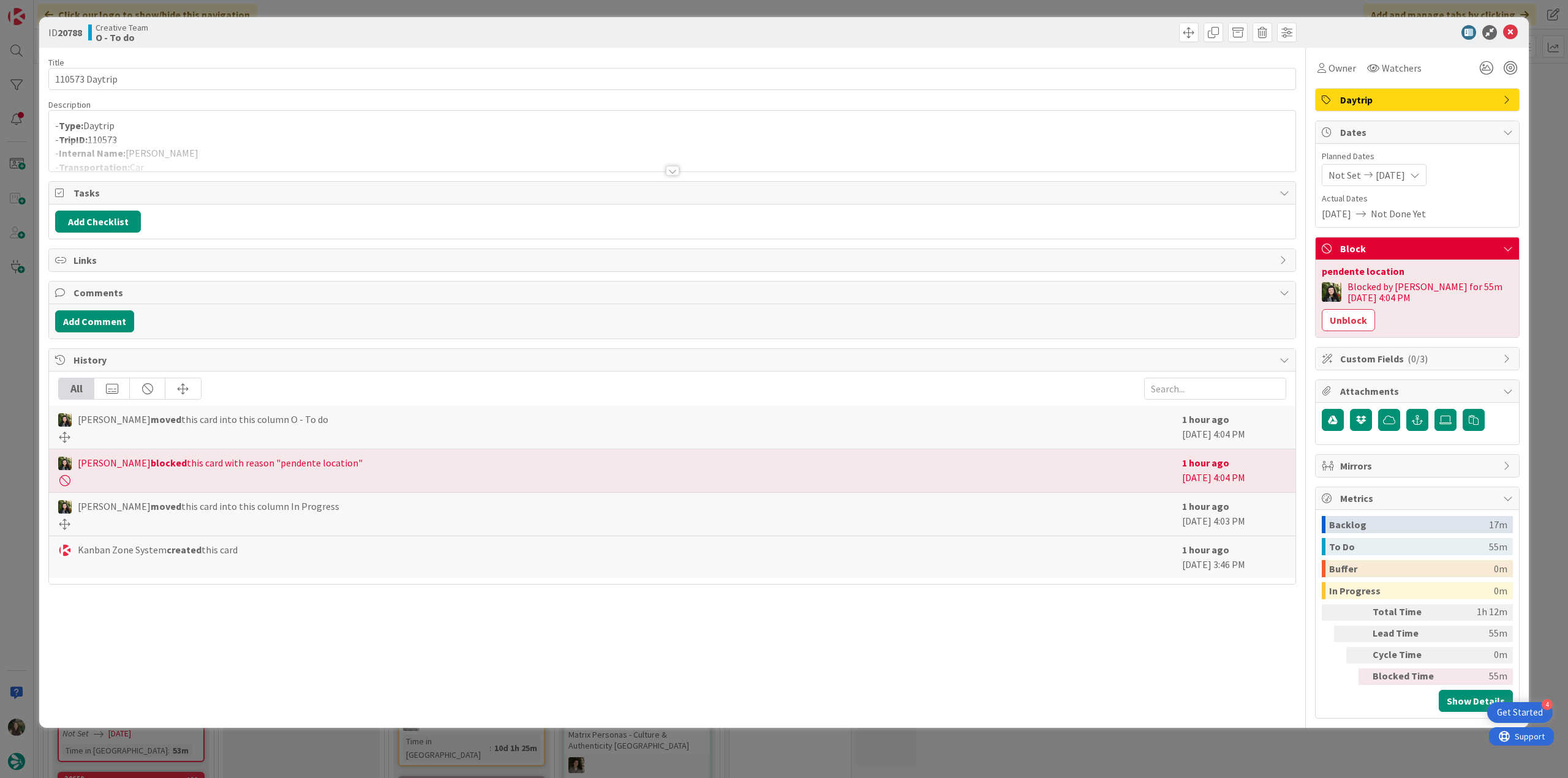
click at [20, 338] on div "ID 20788 Creative Team O - To do Title 14 / 128 110573 Daytrip Description - Ty…" at bounding box center [784, 389] width 1568 height 778
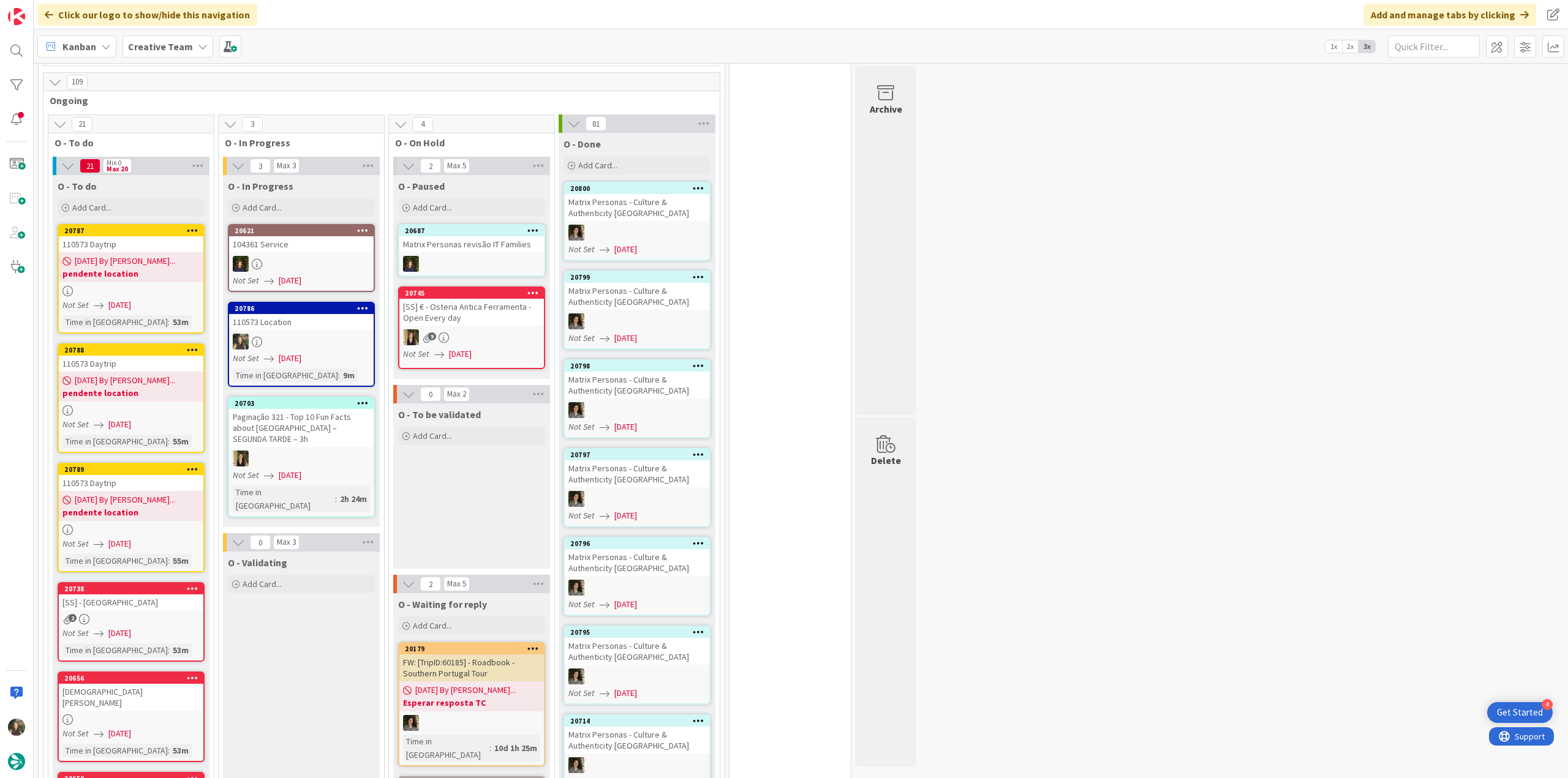
click at [353, 334] on div at bounding box center [300, 342] width 144 height 16
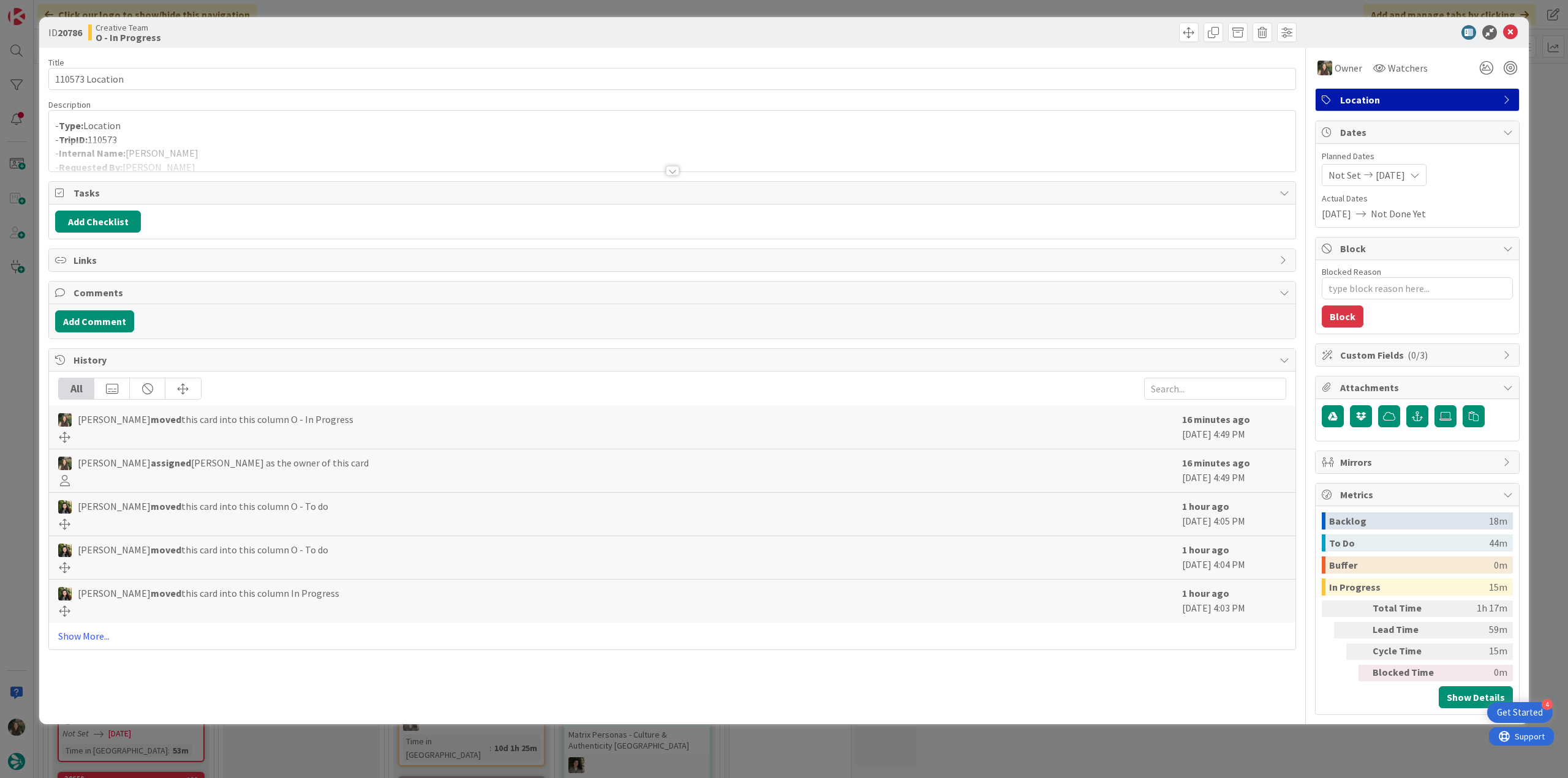
click at [1305, 729] on div "ID 20786 Creative Team O - In Progress Title 15 / 128 110573 Location Descripti…" at bounding box center [784, 389] width 1568 height 778
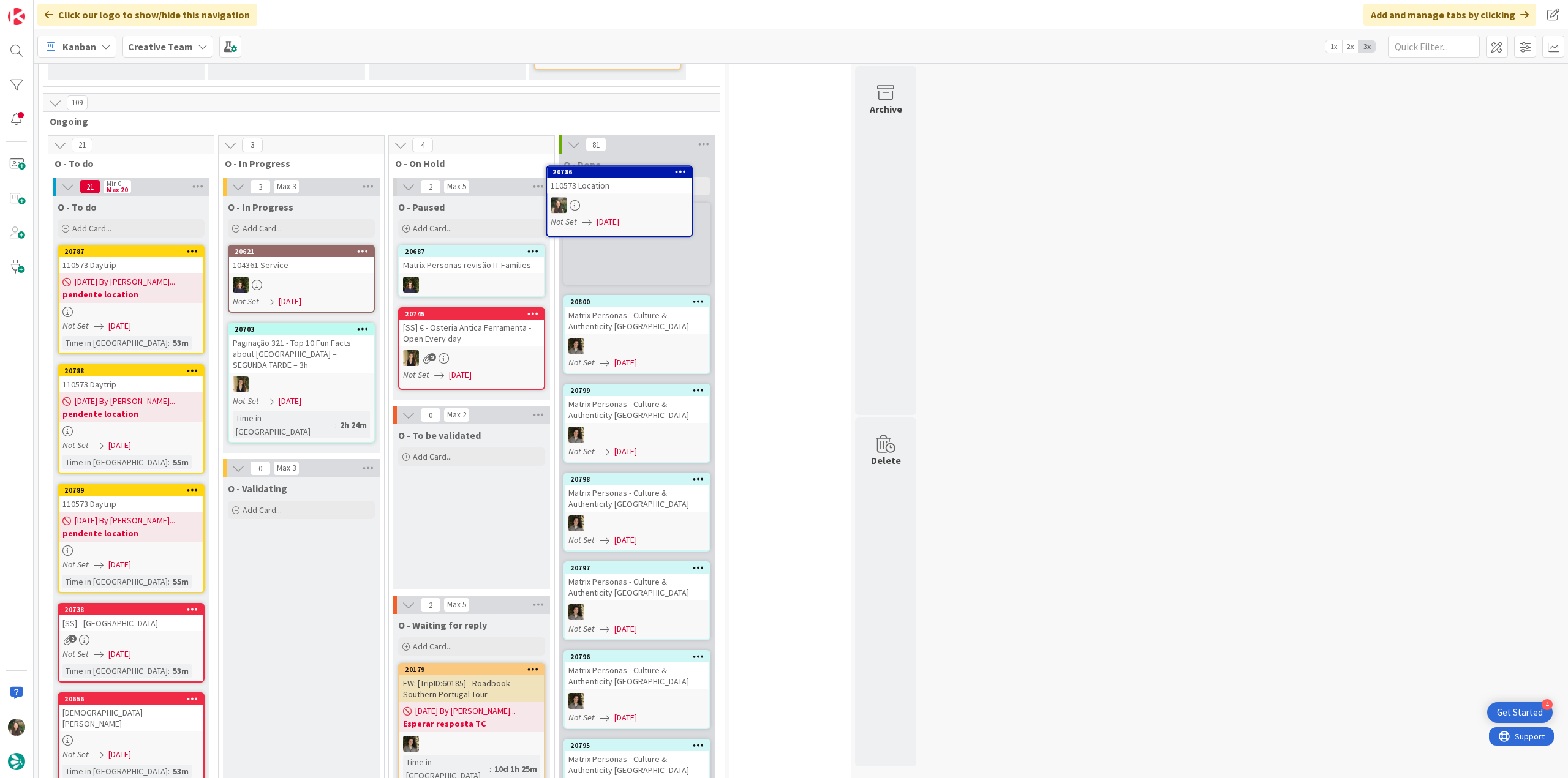
scroll to position [1018, 0]
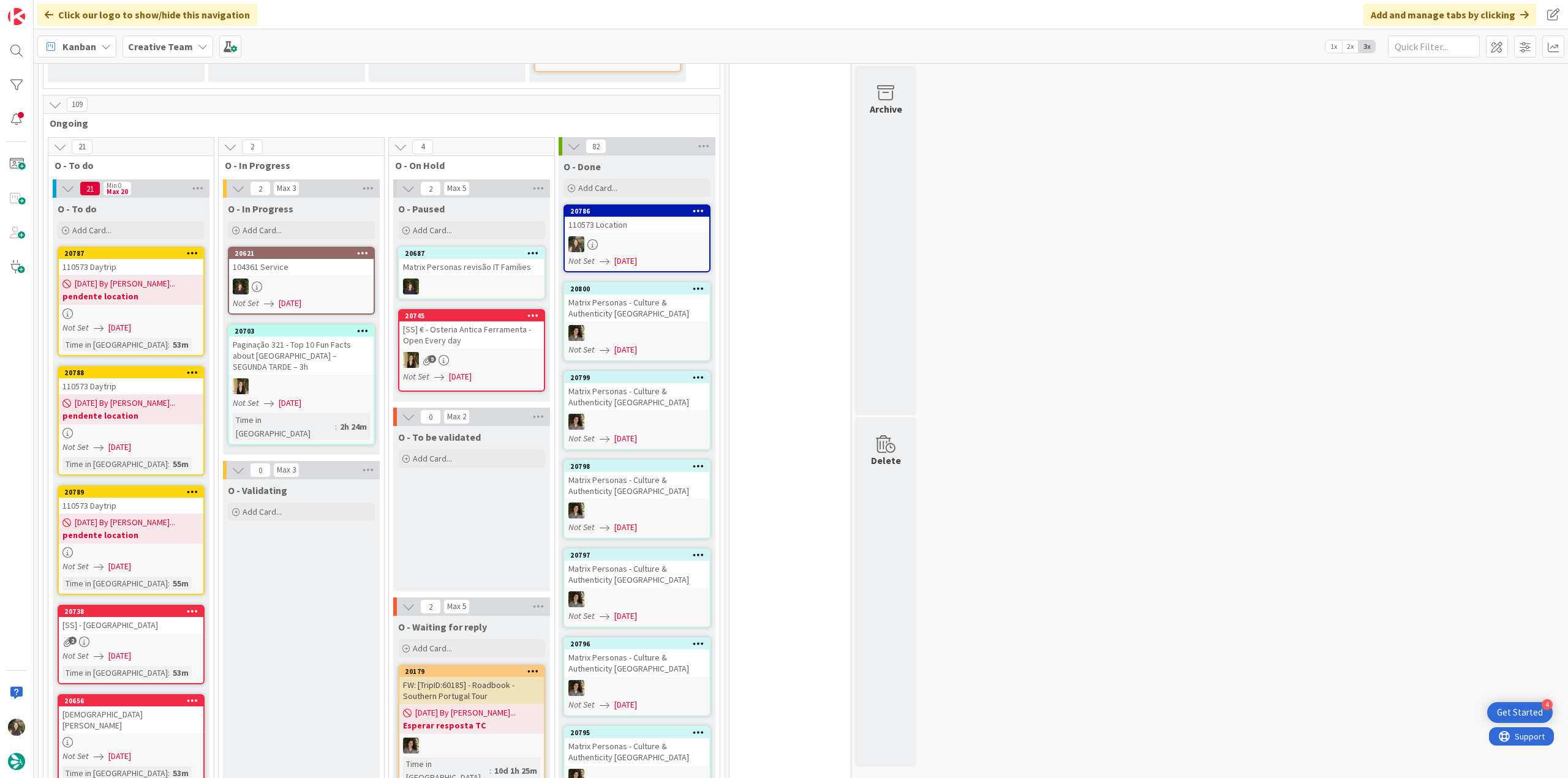
click at [169, 321] on div "Not Set 08/11/2025" at bounding box center [132, 327] width 141 height 13
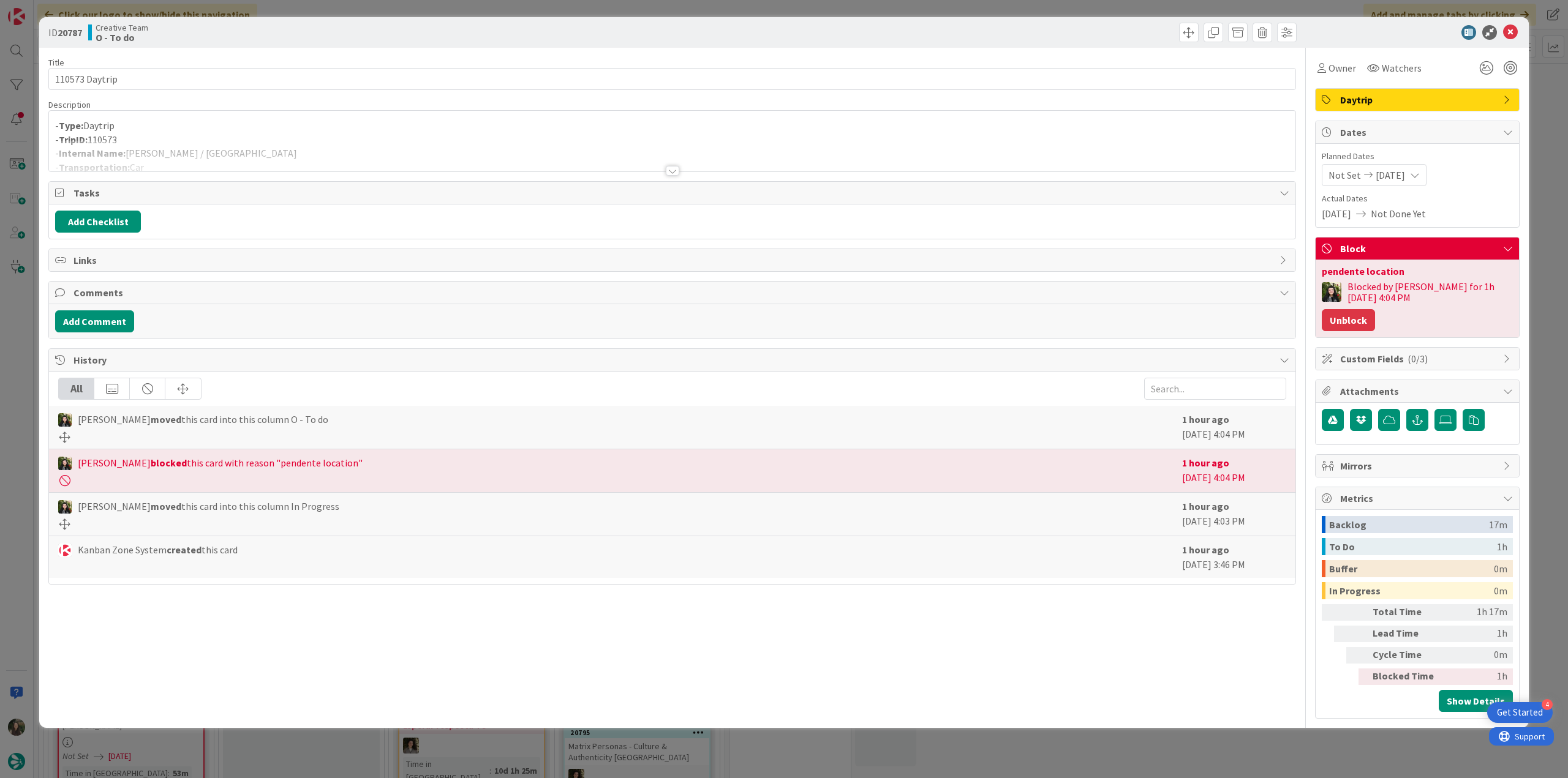
click at [1375, 309] on button "Unblock" at bounding box center [1349, 320] width 54 height 22
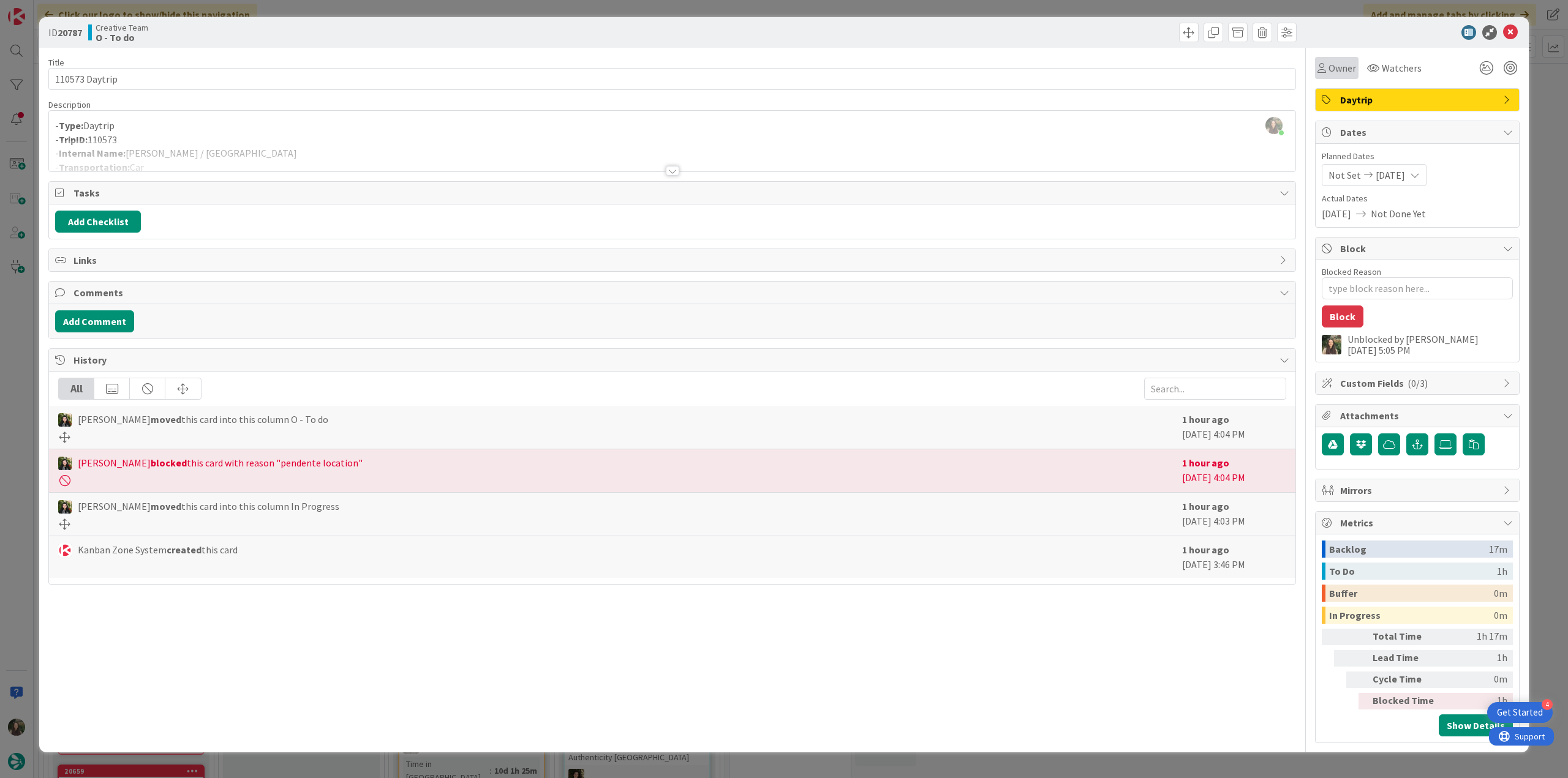
click at [1329, 60] on div "Owner" at bounding box center [1337, 68] width 43 height 22
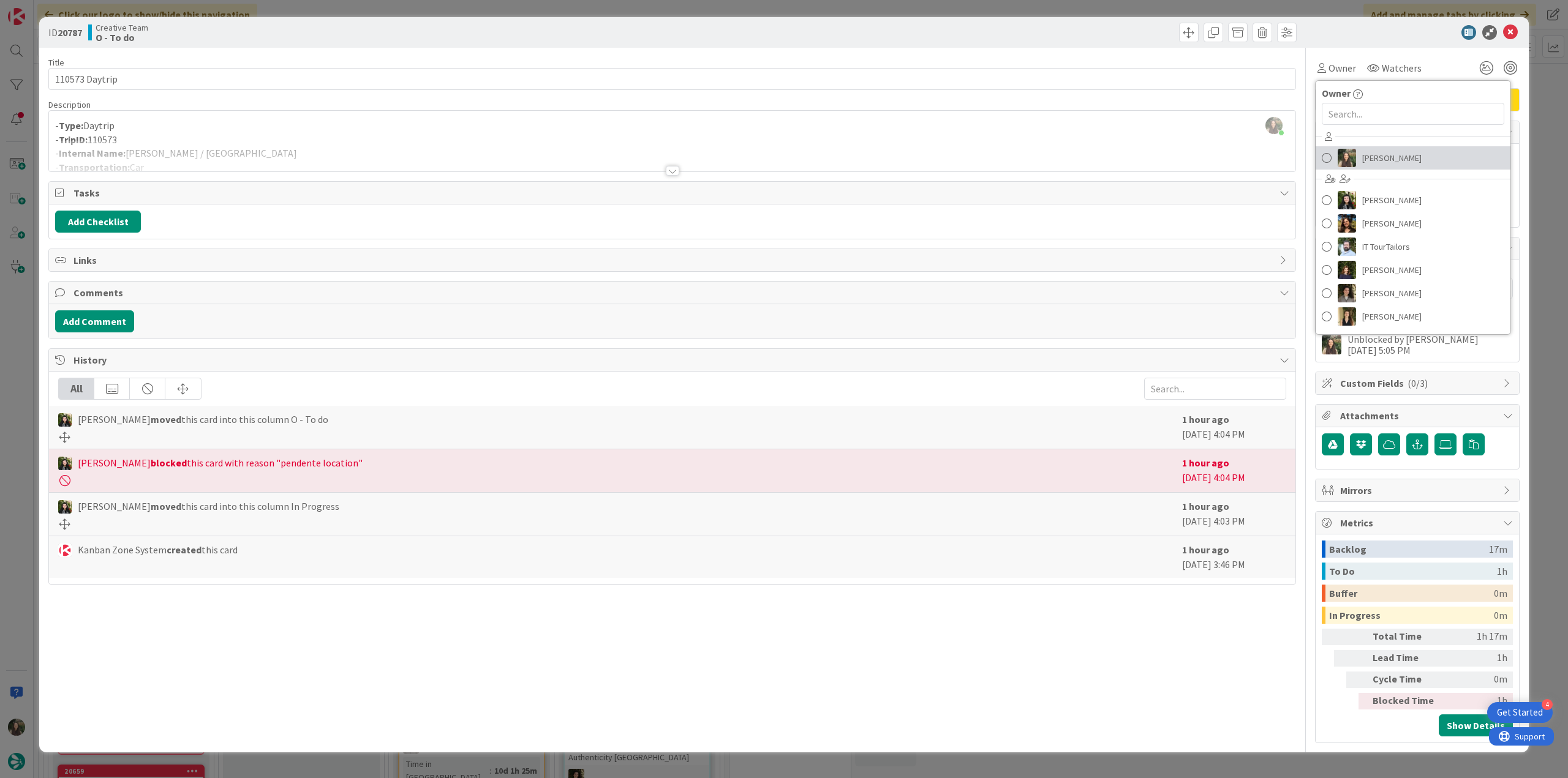
drag, startPoint x: 1394, startPoint y: 153, endPoint x: 1417, endPoint y: 150, distance: 23.2
click at [1394, 153] on span "[PERSON_NAME]" at bounding box center [1391, 157] width 60 height 18
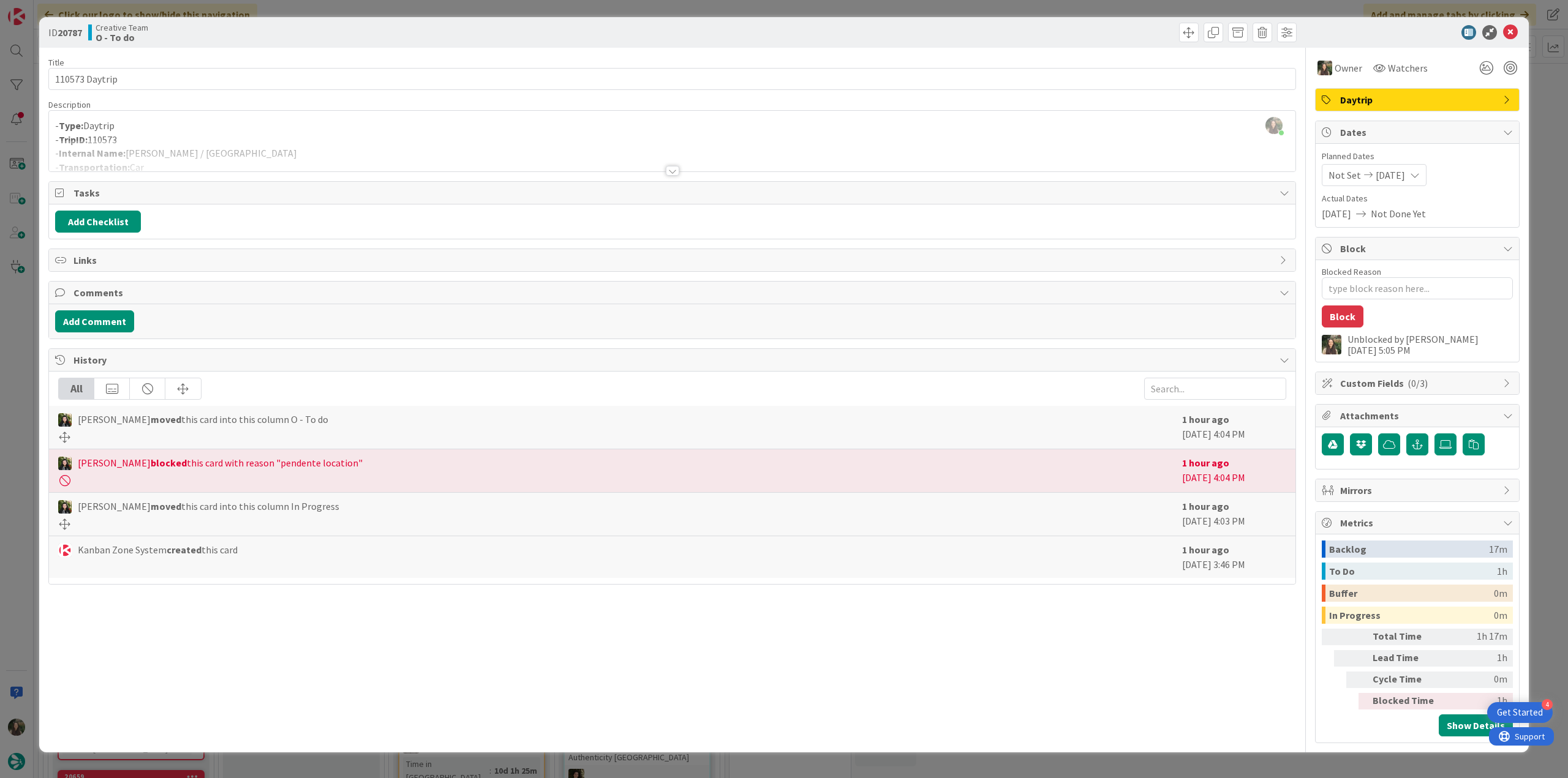
click at [1533, 106] on div "ID 20787 Creative Team O - To do Title 14 / 128 110573 Daytrip Description Inês…" at bounding box center [784, 389] width 1568 height 778
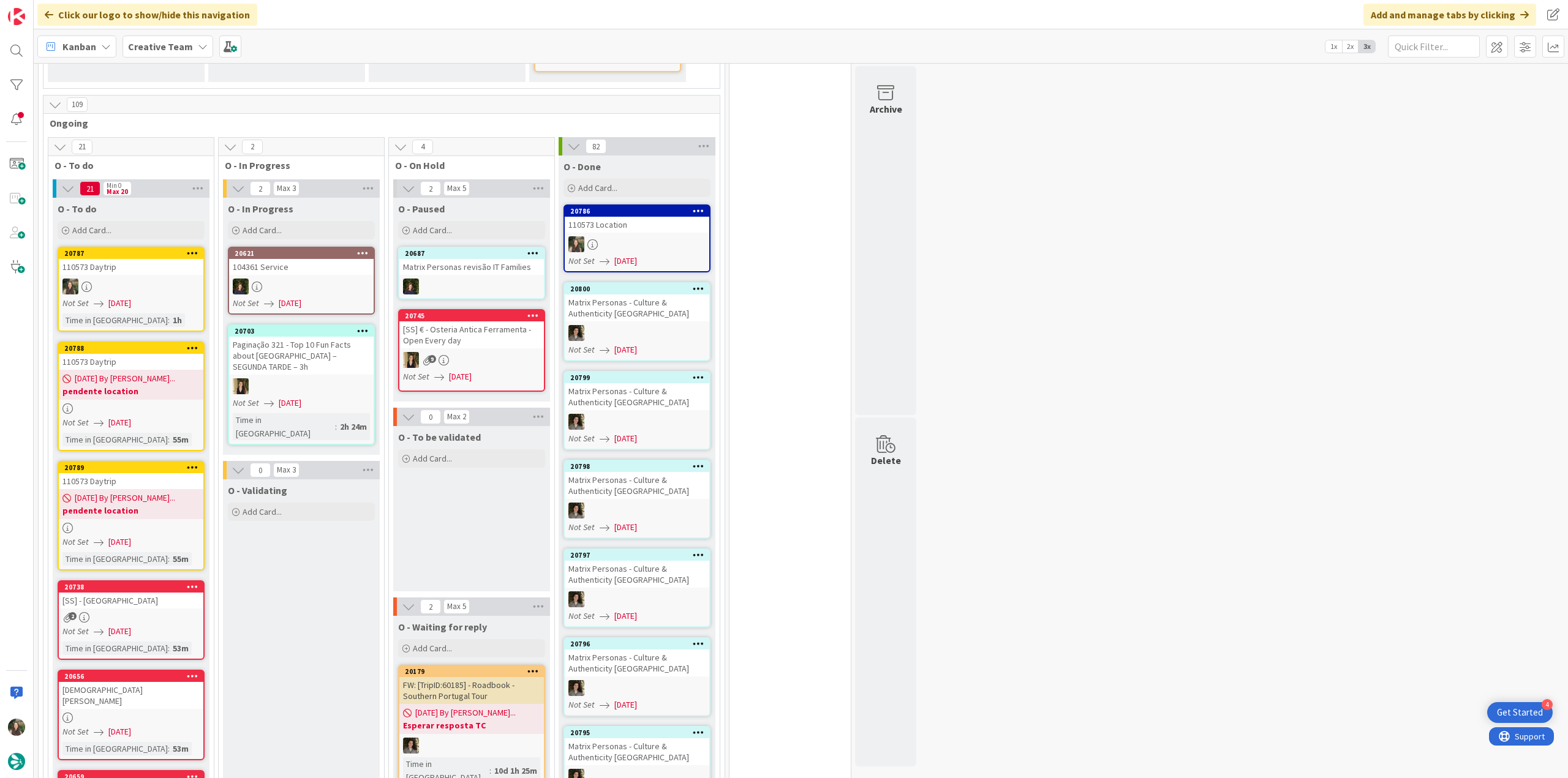
click at [155, 385] on b "pendente location" at bounding box center [130, 391] width 137 height 12
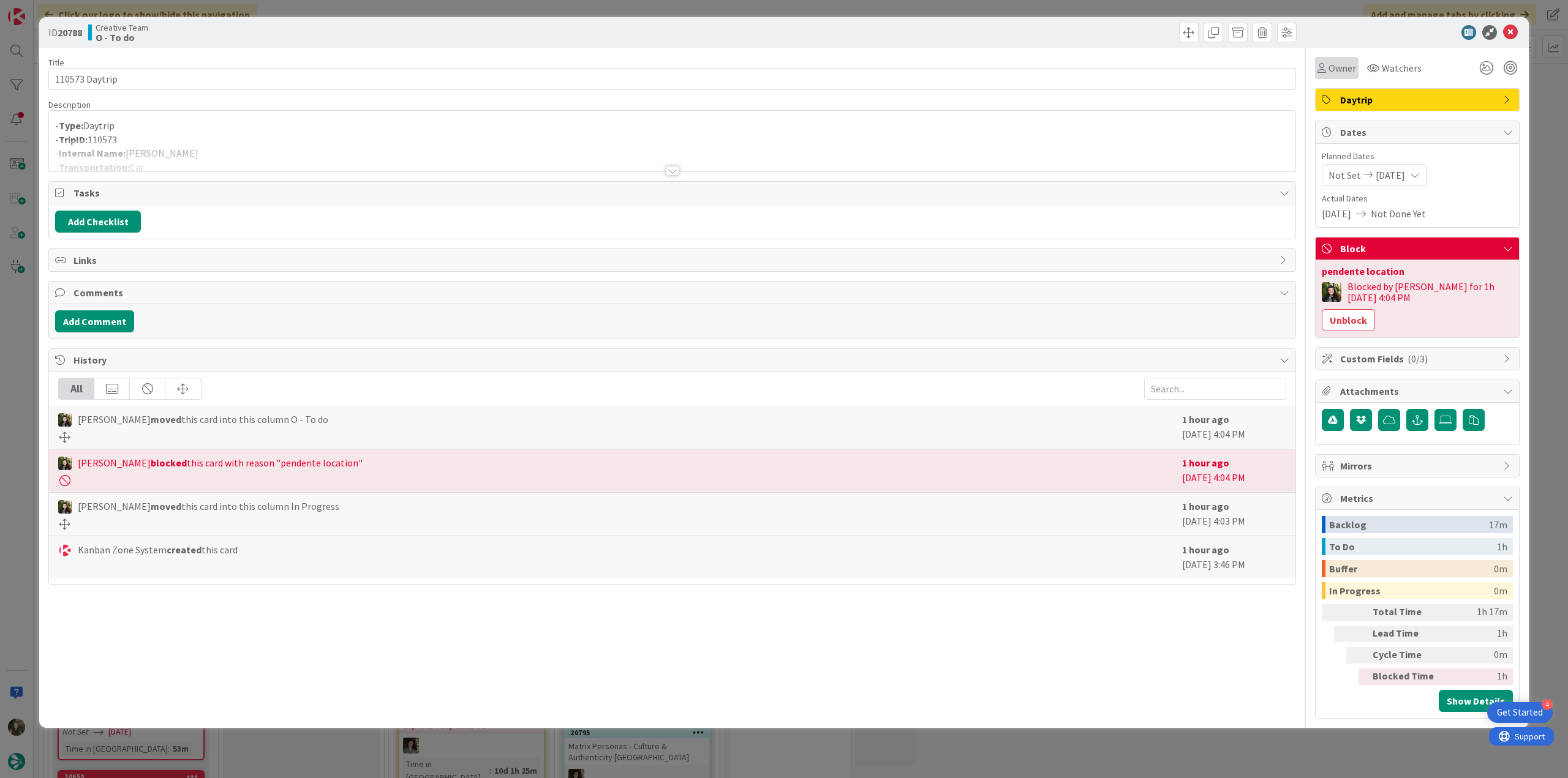
click at [1353, 76] on div "Owner" at bounding box center [1337, 68] width 43 height 22
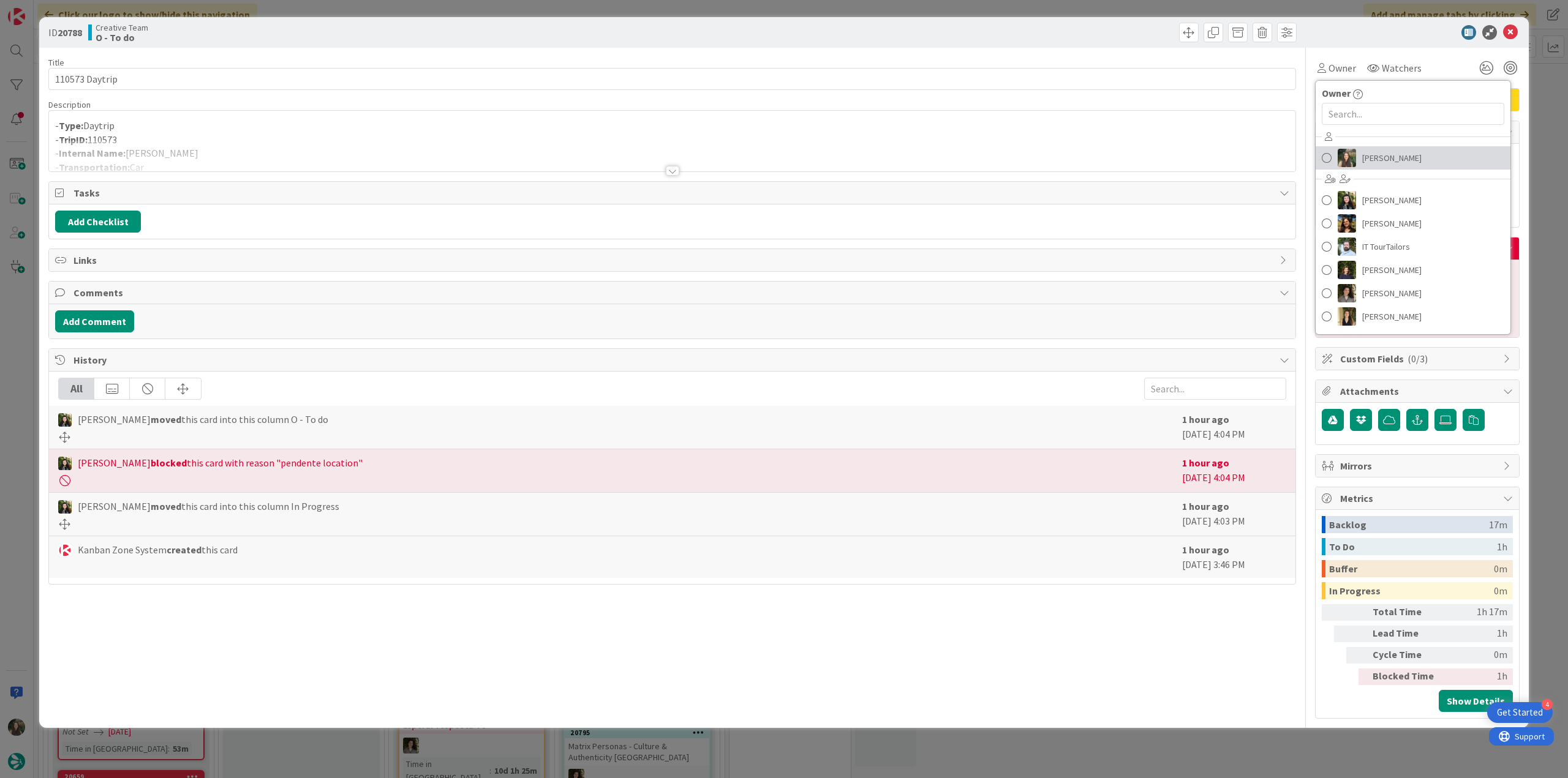
click at [1356, 155] on link "[PERSON_NAME]" at bounding box center [1413, 158] width 195 height 23
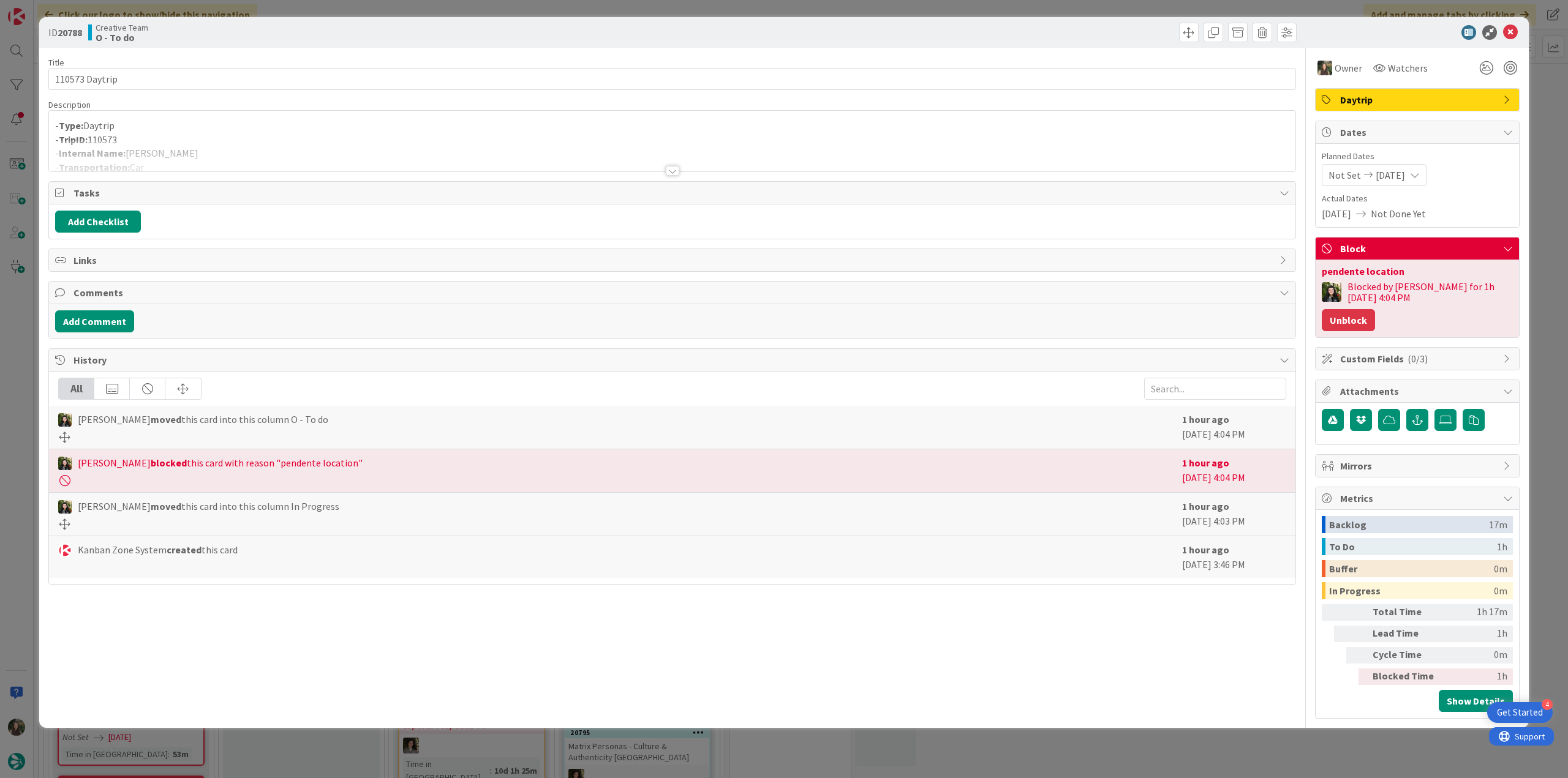
click at [1375, 309] on button "Unblock" at bounding box center [1349, 320] width 54 height 22
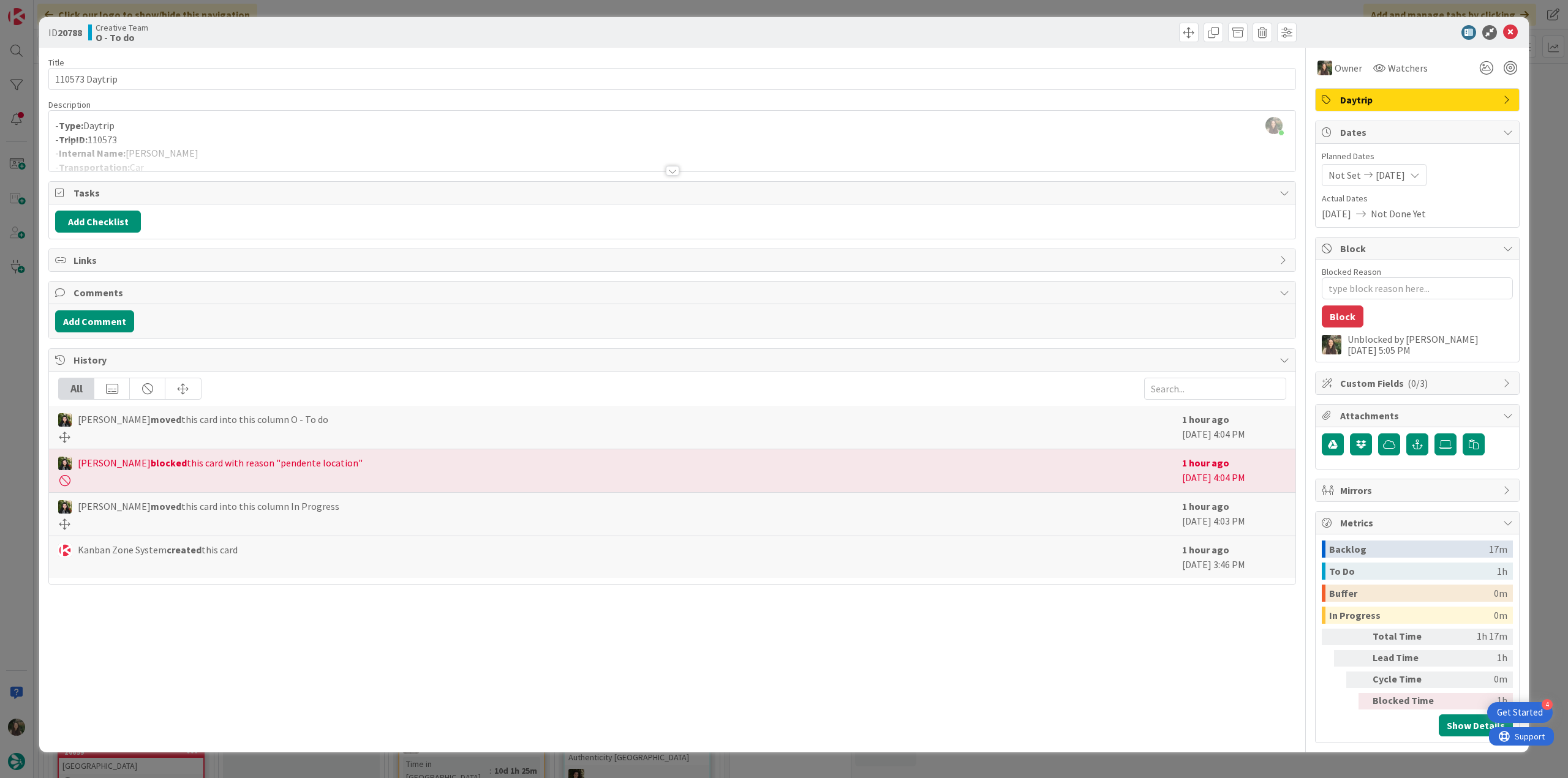
click at [1543, 202] on div "ID 20788 Creative Team O - To do Title 14 / 128 110573 Daytrip Description Inês…" at bounding box center [784, 389] width 1568 height 778
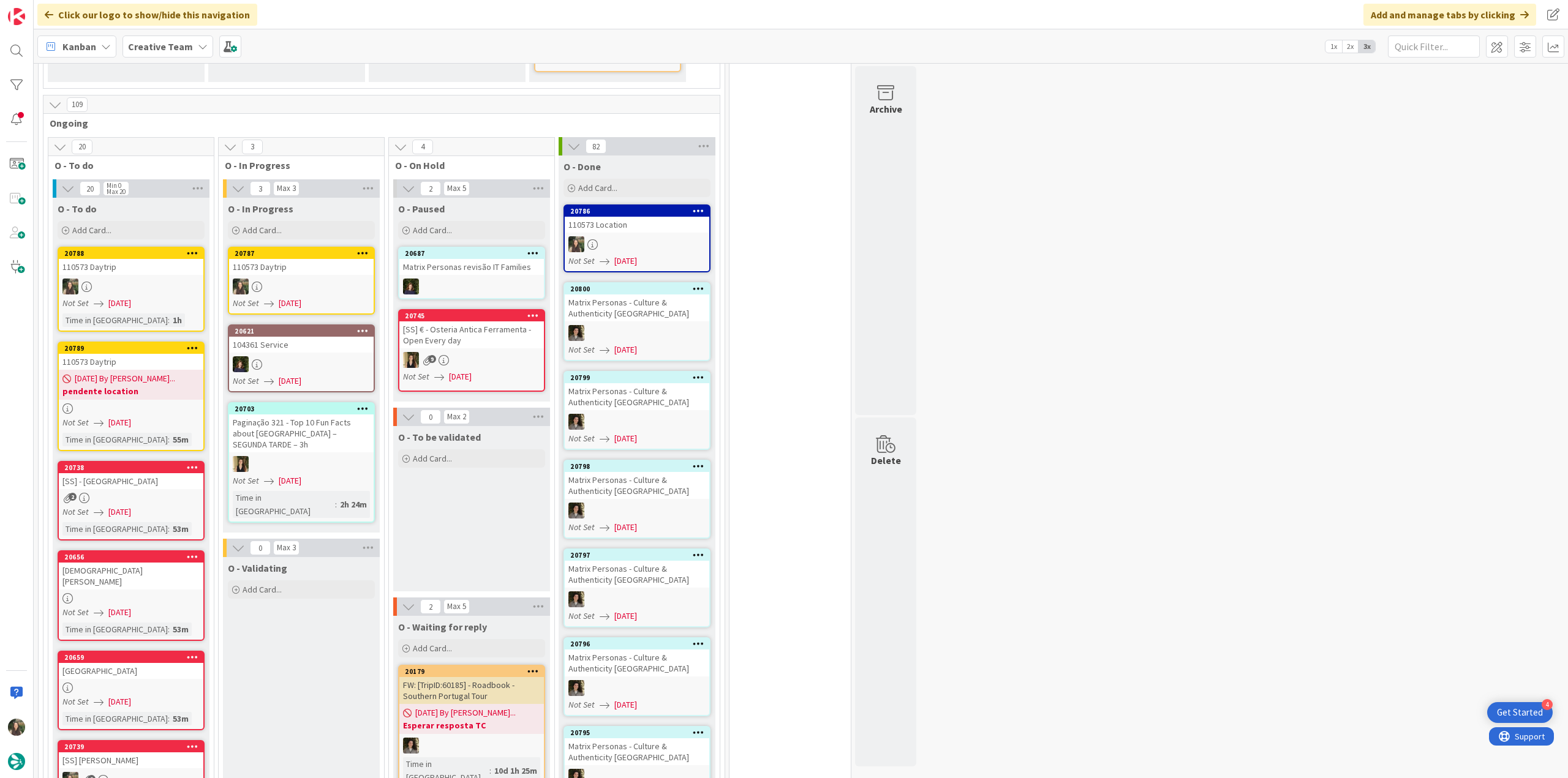
click at [304, 279] on div at bounding box center [300, 287] width 144 height 16
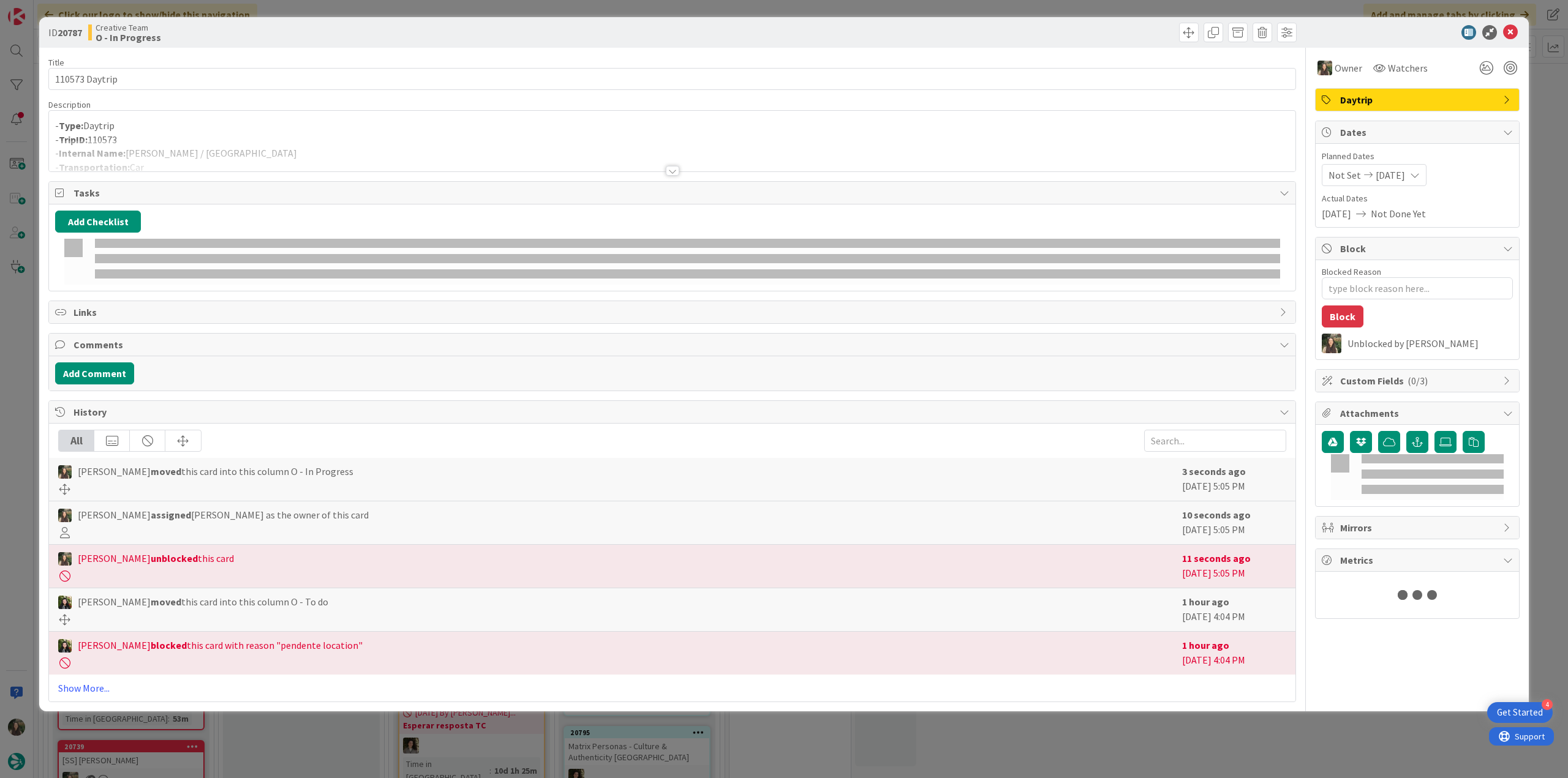
type textarea "x"
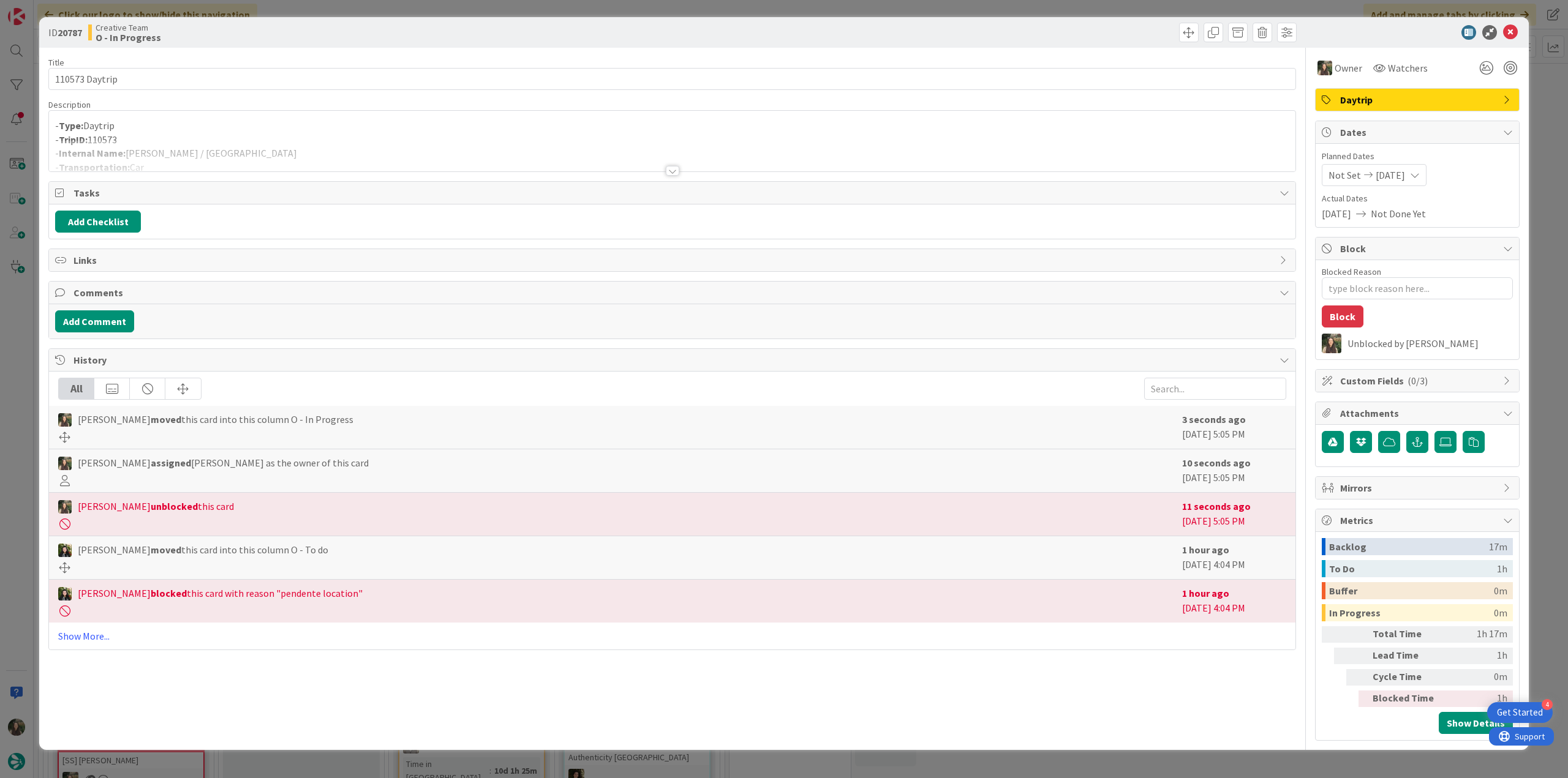
drag, startPoint x: 212, startPoint y: 134, endPoint x: 210, endPoint y: 148, distance: 14.1
click at [213, 134] on p "- TripID: 110573" at bounding box center [672, 140] width 1234 height 14
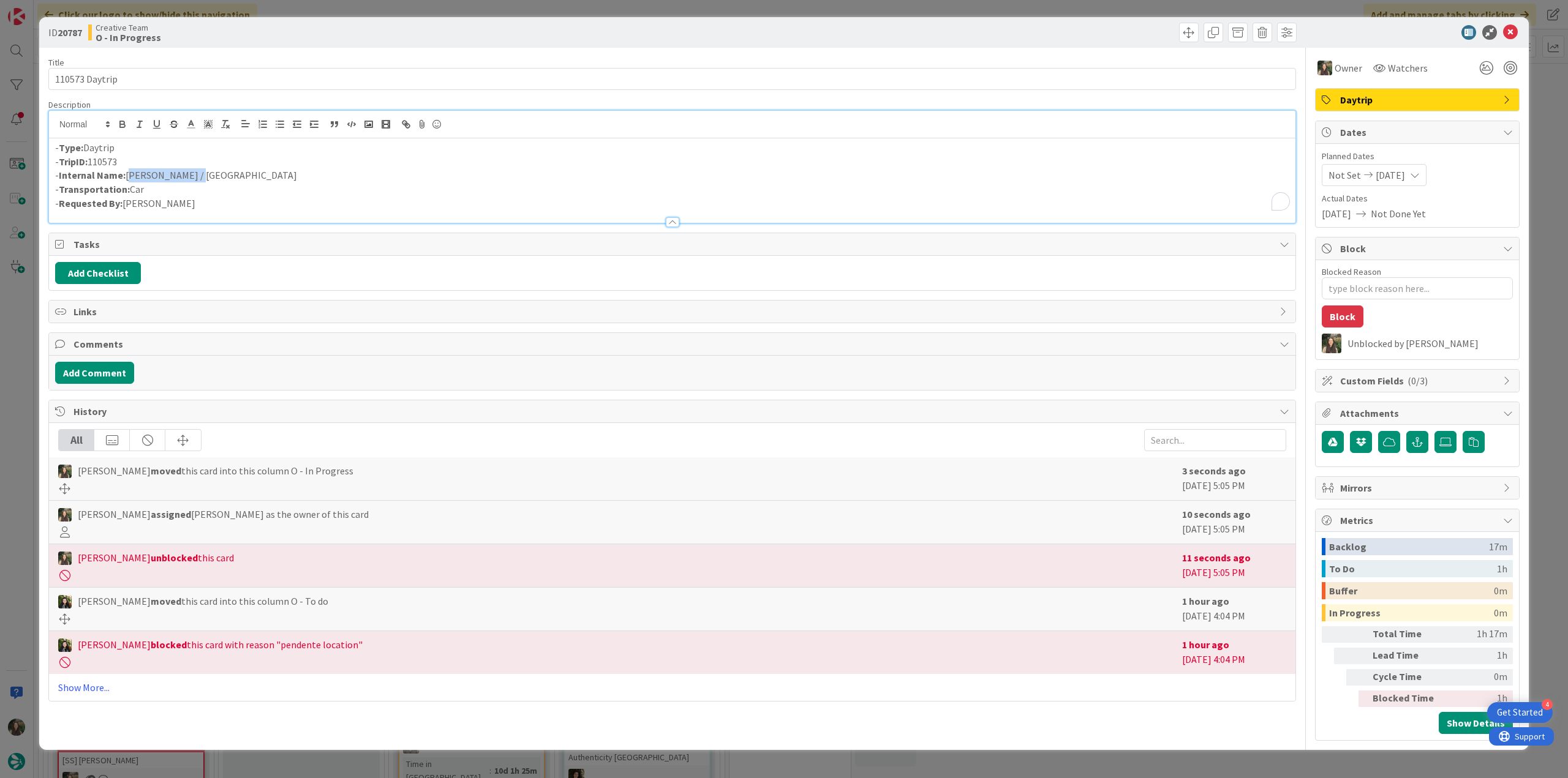
drag, startPoint x: 197, startPoint y: 172, endPoint x: 128, endPoint y: 176, distance: 69.1
click at [128, 176] on p "- Internal Name: Porcia / Venice" at bounding box center [672, 175] width 1234 height 14
copy p "Porcia / Venice"
click at [24, 315] on div "ID 20787 Creative Team O - In Progress Title 14 / 128 110573 Daytrip Descriptio…" at bounding box center [784, 389] width 1568 height 778
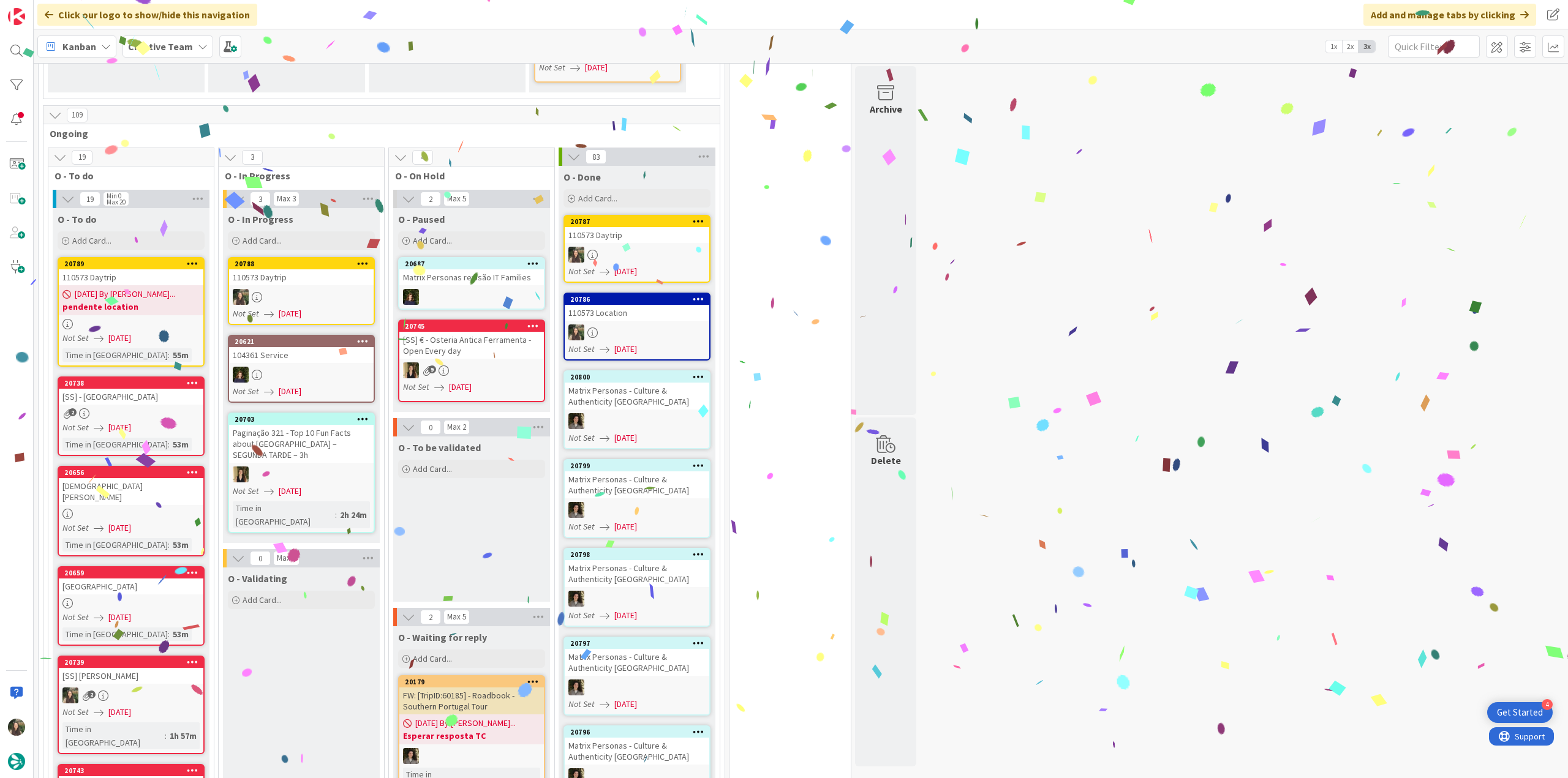
click at [298, 289] on div at bounding box center [300, 297] width 144 height 16
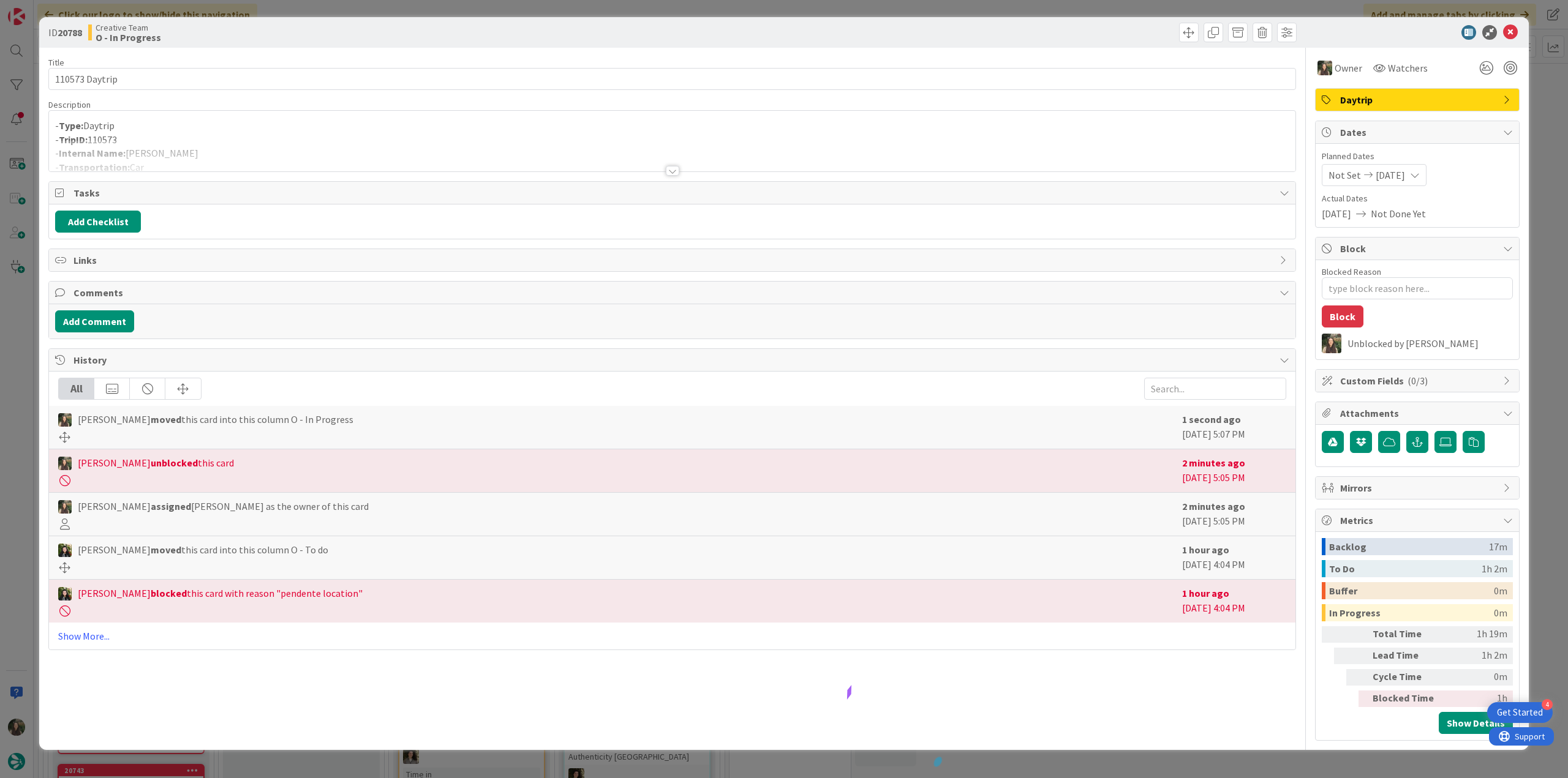
click at [178, 142] on div at bounding box center [672, 155] width 1246 height 31
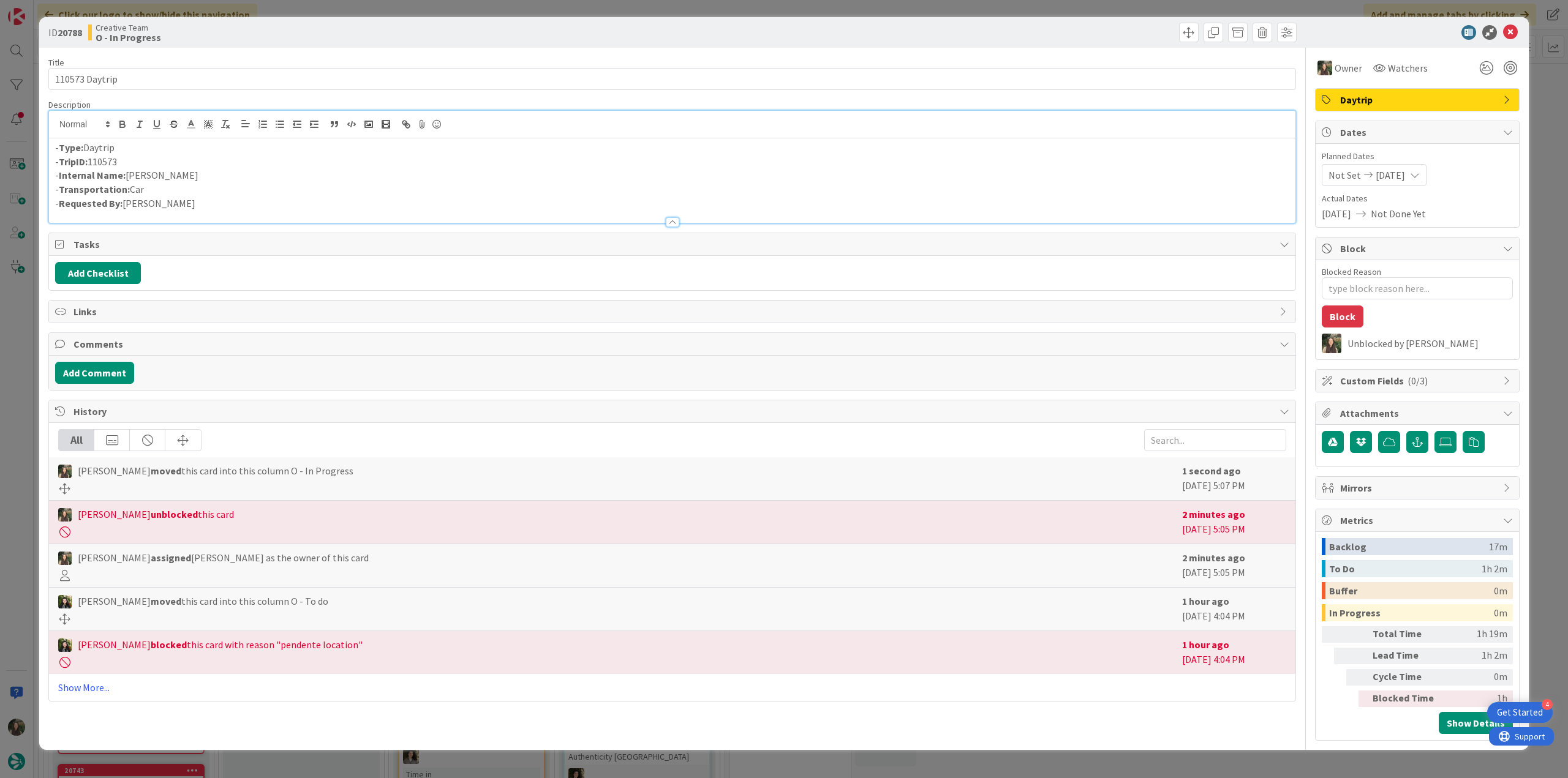
click at [142, 172] on p "- Internal Name: [PERSON_NAME]" at bounding box center [672, 175] width 1234 height 14
copy p "[PERSON_NAME]"
click at [24, 307] on div "ID 20788 Creative Team O - In Progress Title 14 / 128 110573 Daytrip Descriptio…" at bounding box center [784, 389] width 1568 height 778
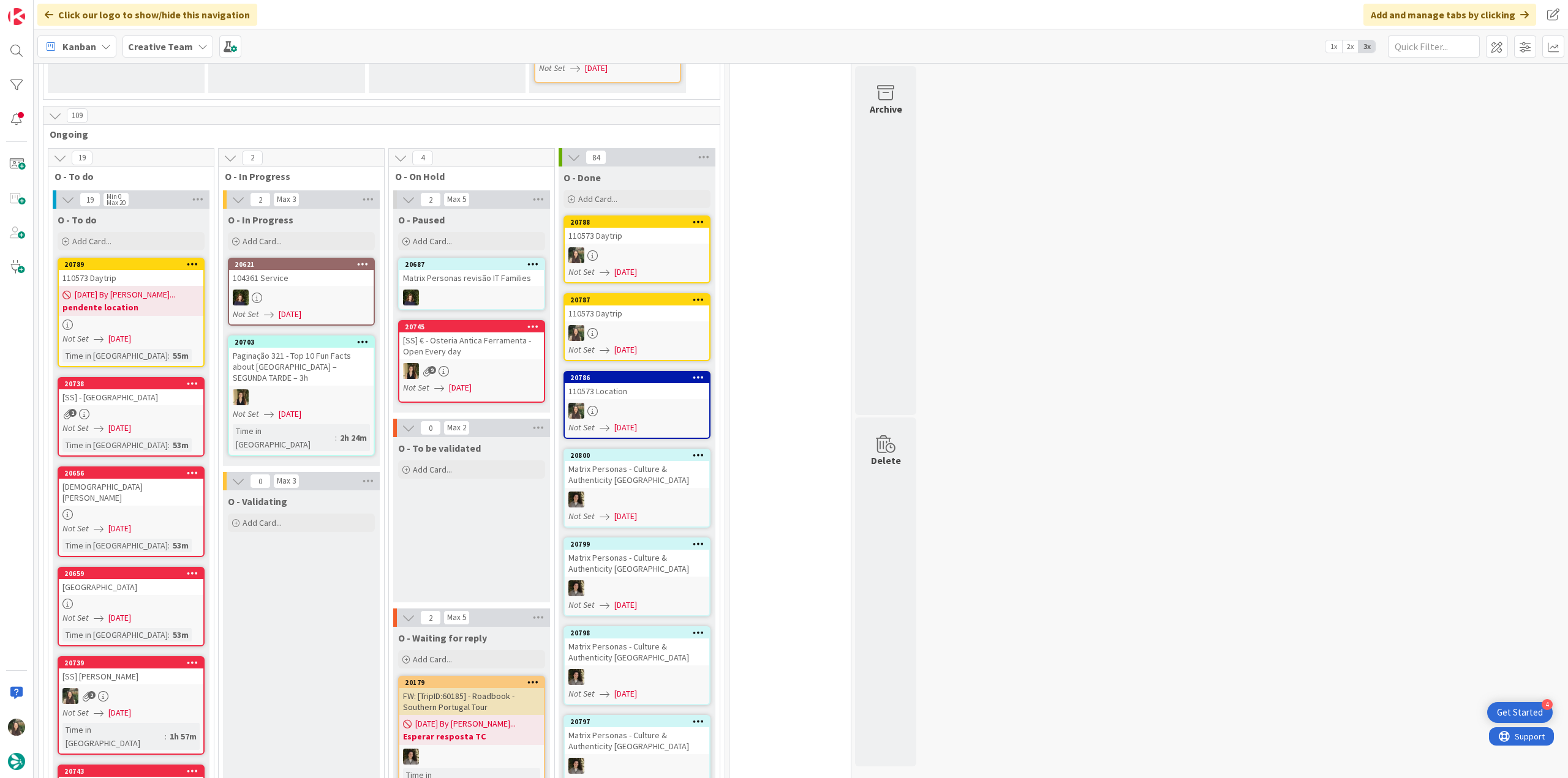
click at [117, 318] on link "20789 110573 Daytrip [DATE] By [PERSON_NAME]... pendente location Not Set [DATE…" at bounding box center [131, 313] width 147 height 110
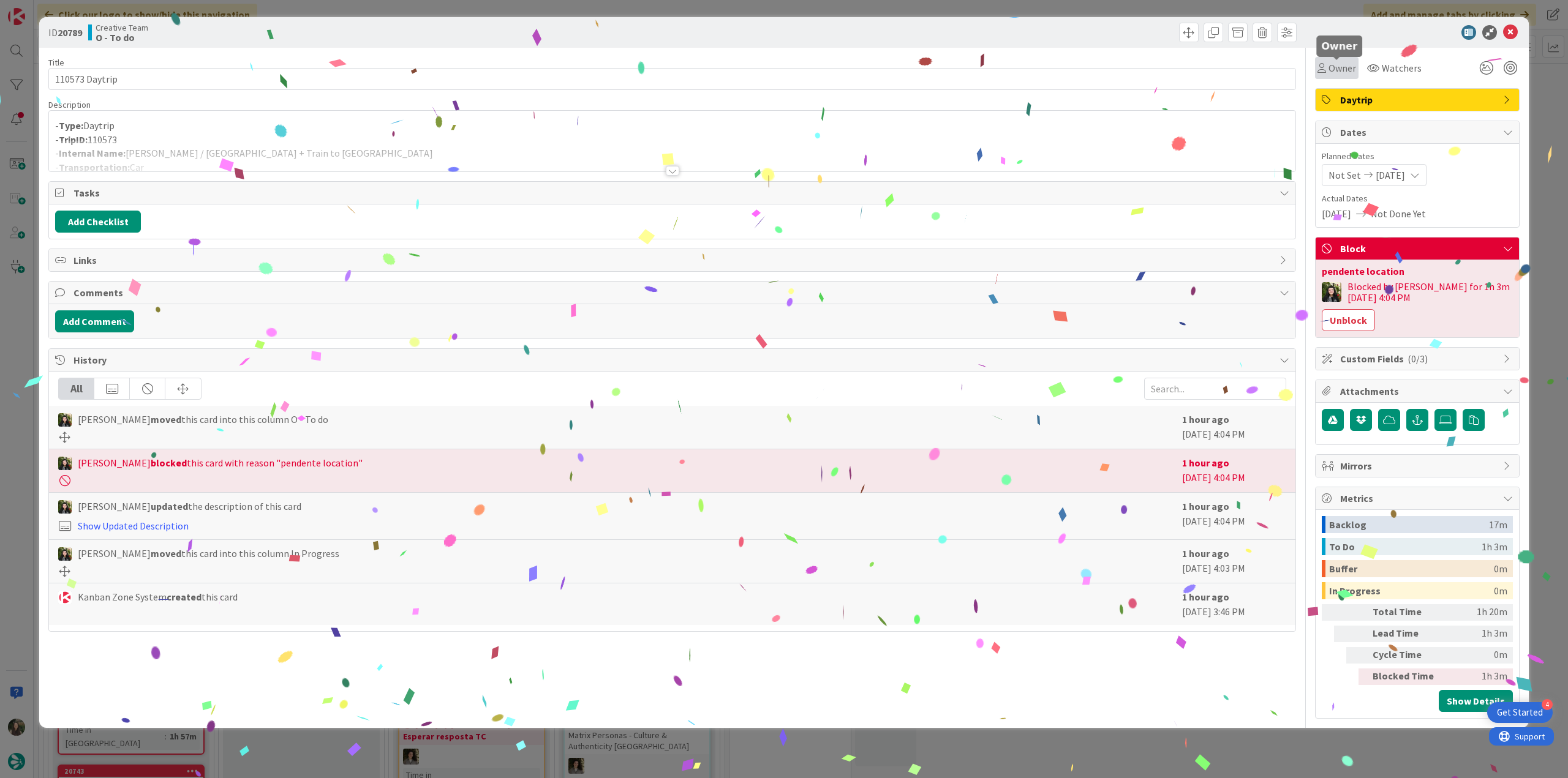
click at [1332, 62] on span "Owner" at bounding box center [1342, 67] width 28 height 15
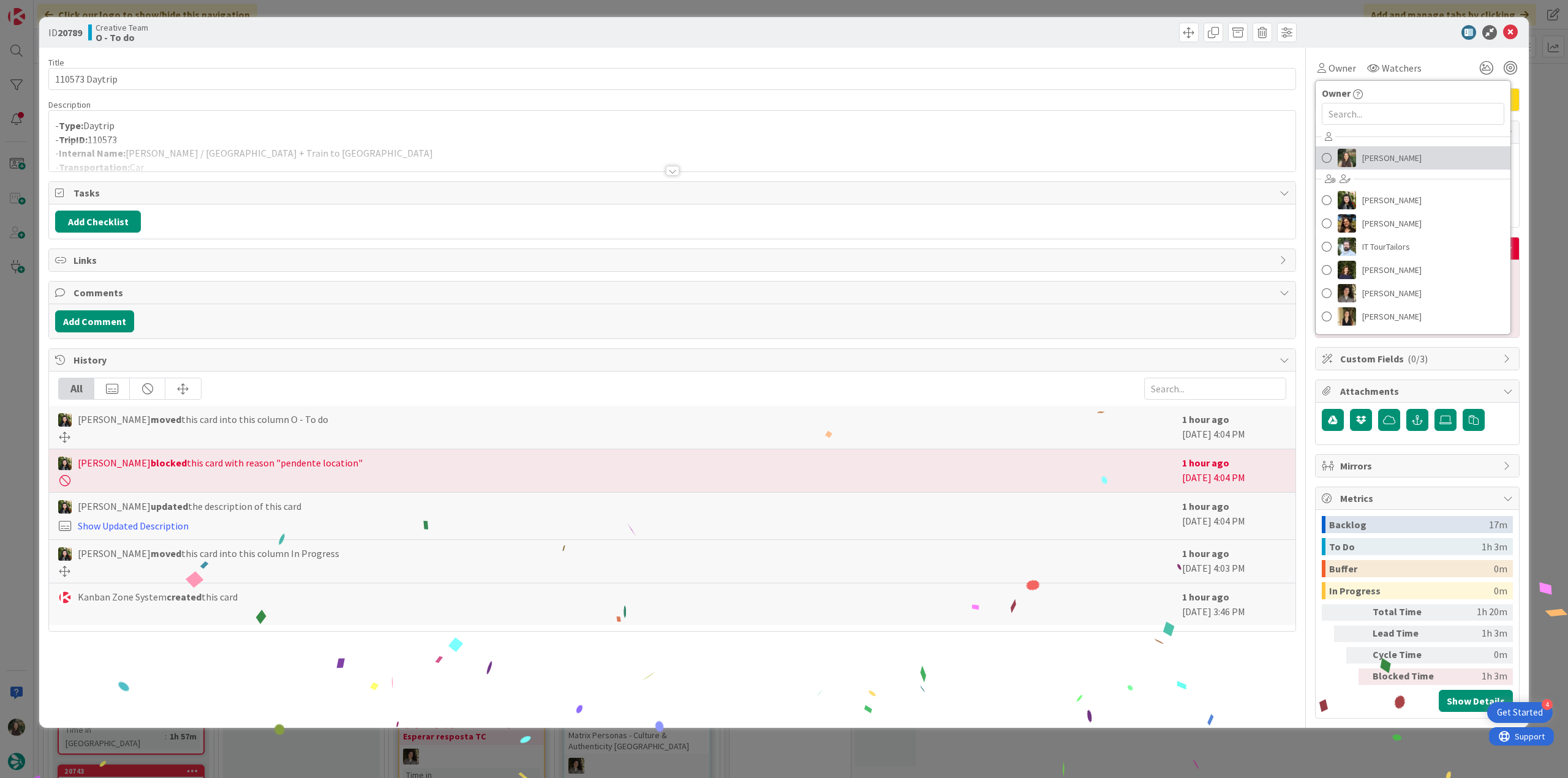
click at [1393, 161] on span "[PERSON_NAME]" at bounding box center [1391, 157] width 60 height 18
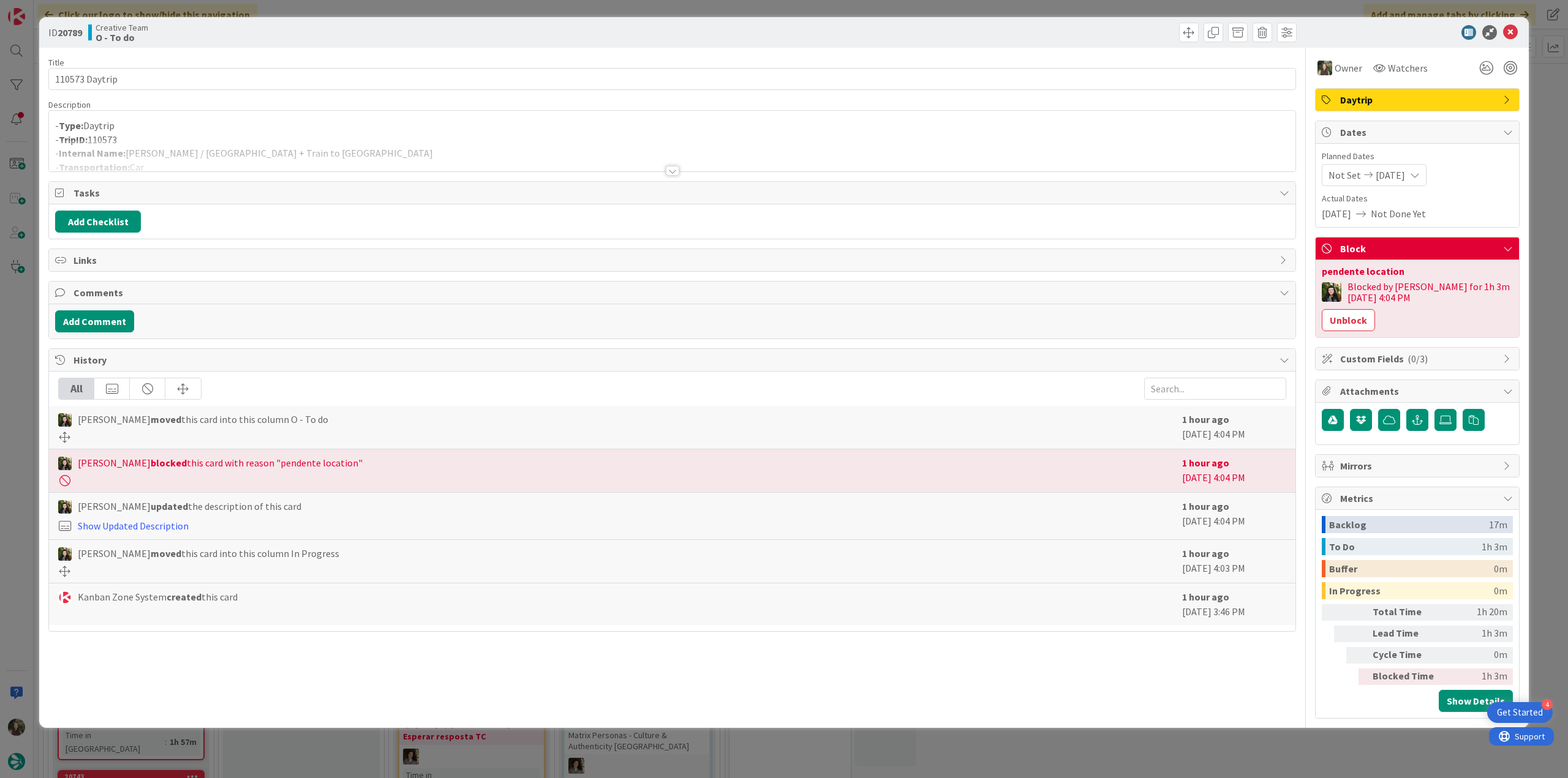
click at [1363, 313] on button "Unblock" at bounding box center [1349, 320] width 54 height 22
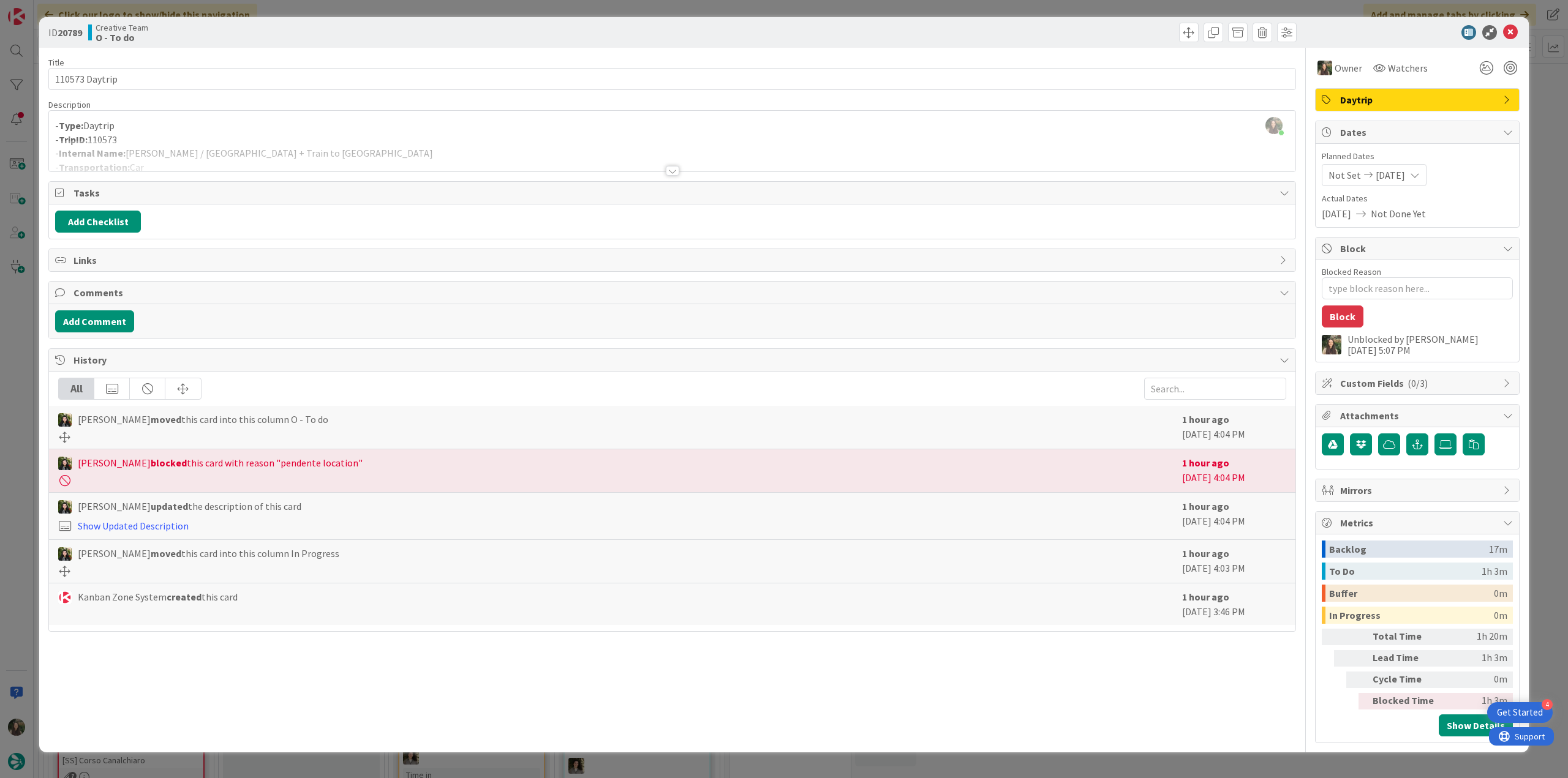
click at [1542, 182] on div "ID 20789 Creative Team O - To do Title 14 / 128 110573 Daytrip Description Inês…" at bounding box center [784, 389] width 1568 height 778
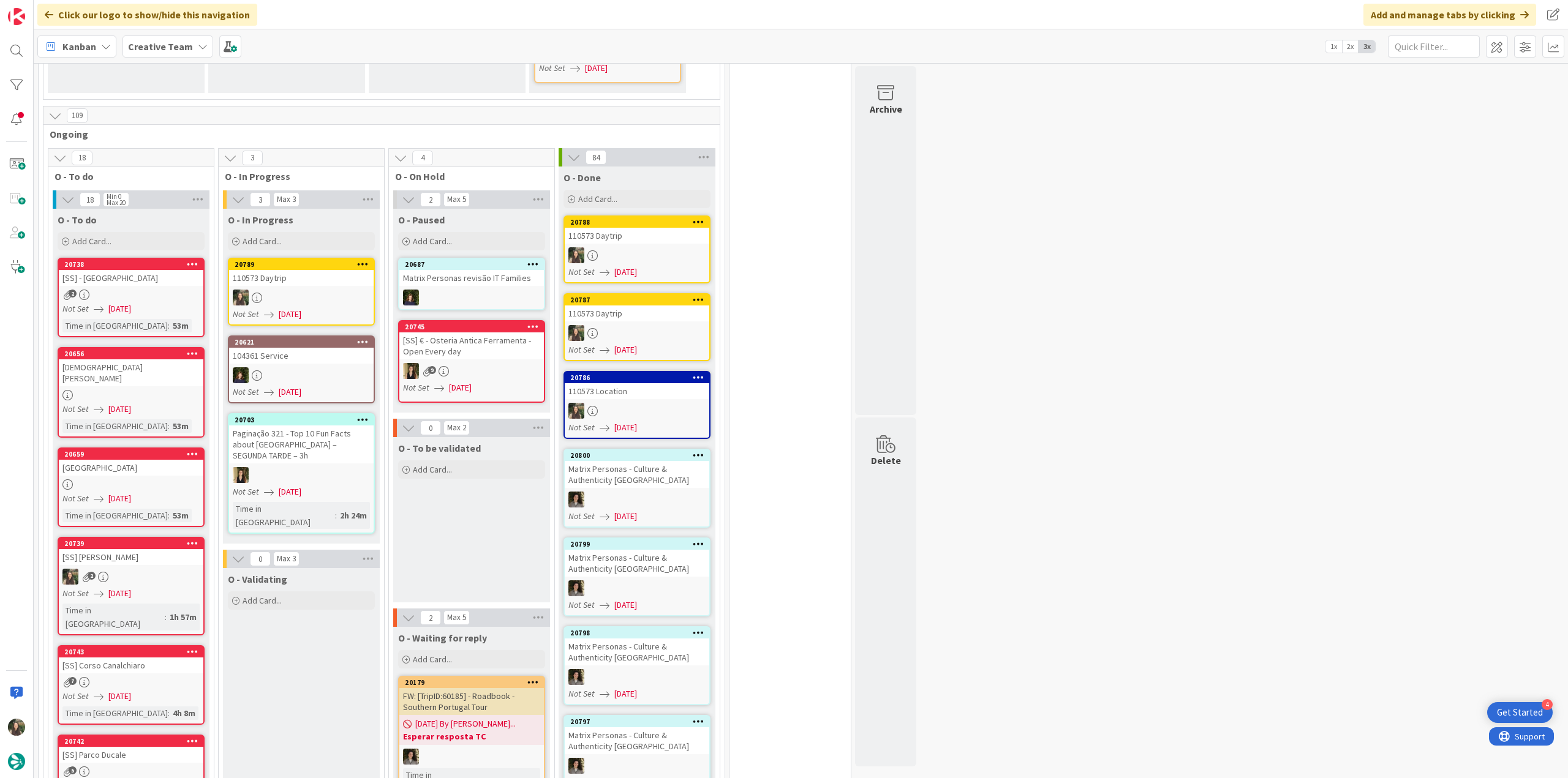
click at [302, 270] on div "110573 Daytrip" at bounding box center [300, 278] width 144 height 16
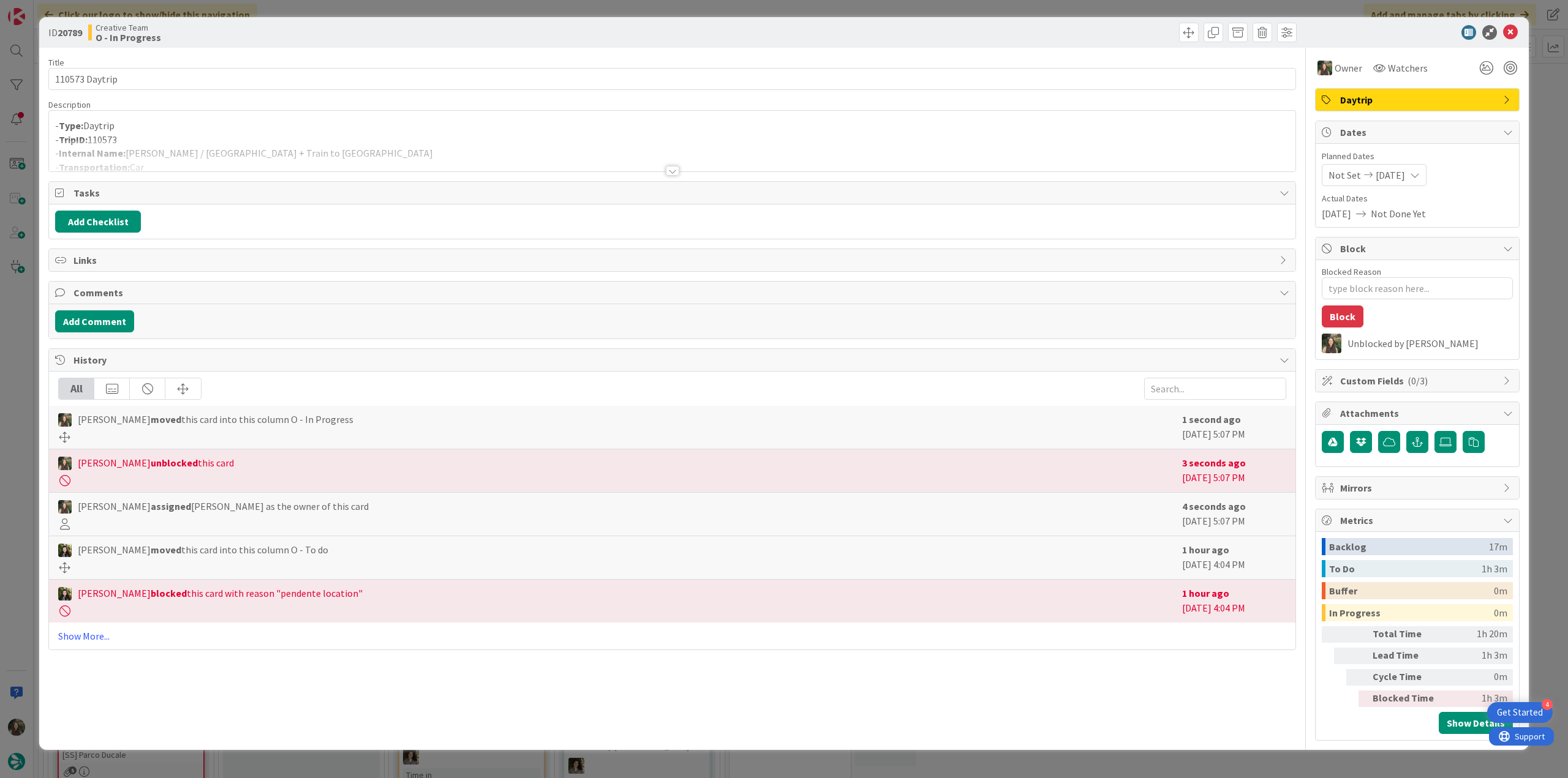
click at [226, 131] on p "- Type: Daytrip" at bounding box center [672, 126] width 1234 height 14
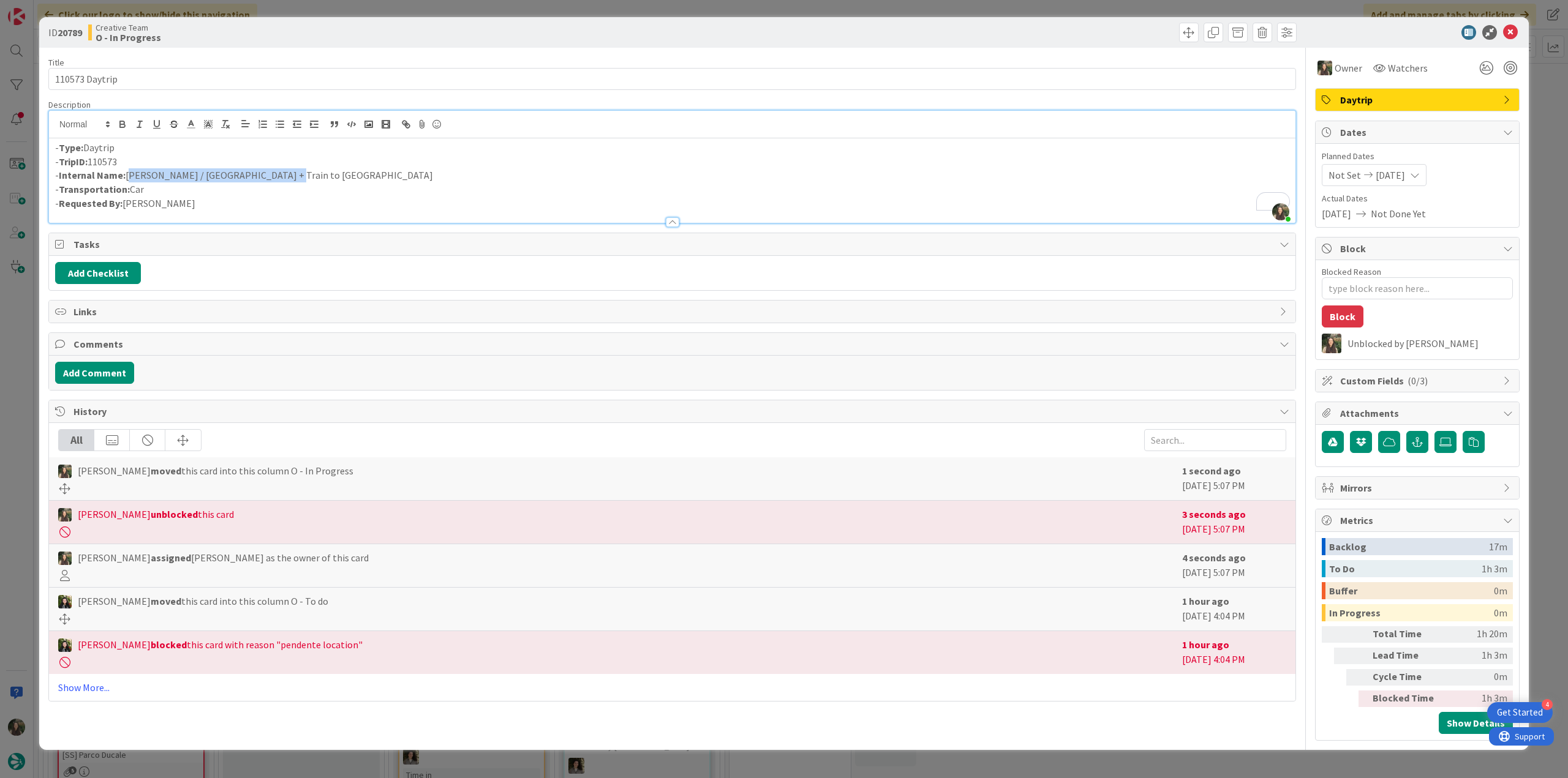
scroll to position [1008, 0]
drag, startPoint x: 275, startPoint y: 170, endPoint x: 129, endPoint y: 177, distance: 146.2
click at [129, 177] on p "- Internal Name: Porcia / Venice + Train to Florence" at bounding box center [672, 175] width 1234 height 14
copy p "[PERSON_NAME] / [GEOGRAPHIC_DATA] + Train to [GEOGRAPHIC_DATA]"
click at [19, 338] on div "ID 20789 Creative Team O - In Progress Title 14 / 128 110573 Daytrip Descriptio…" at bounding box center [784, 389] width 1568 height 778
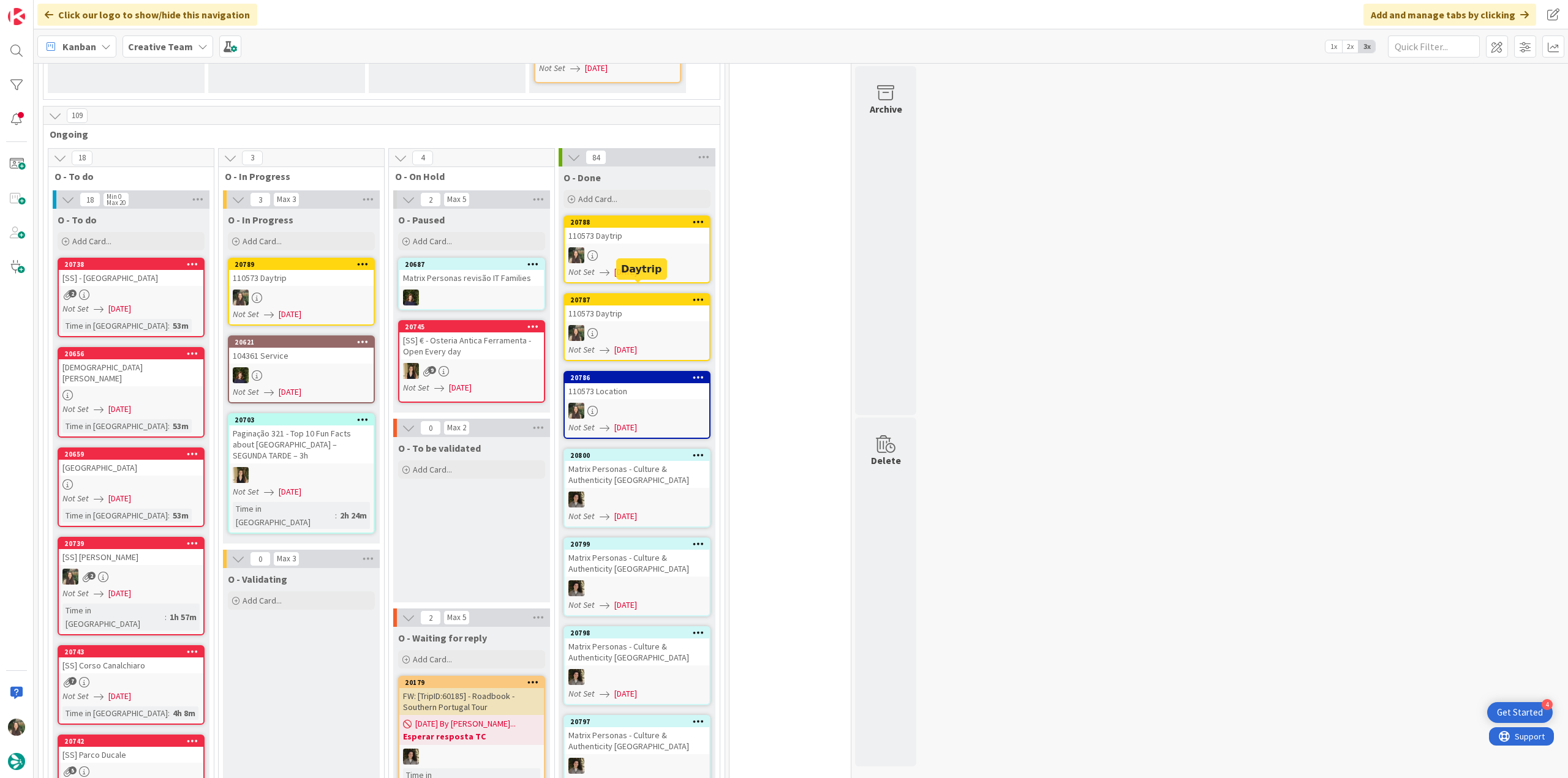
click at [641, 313] on link "20787 110573 Daytrip Not Set [DATE]" at bounding box center [637, 327] width 147 height 68
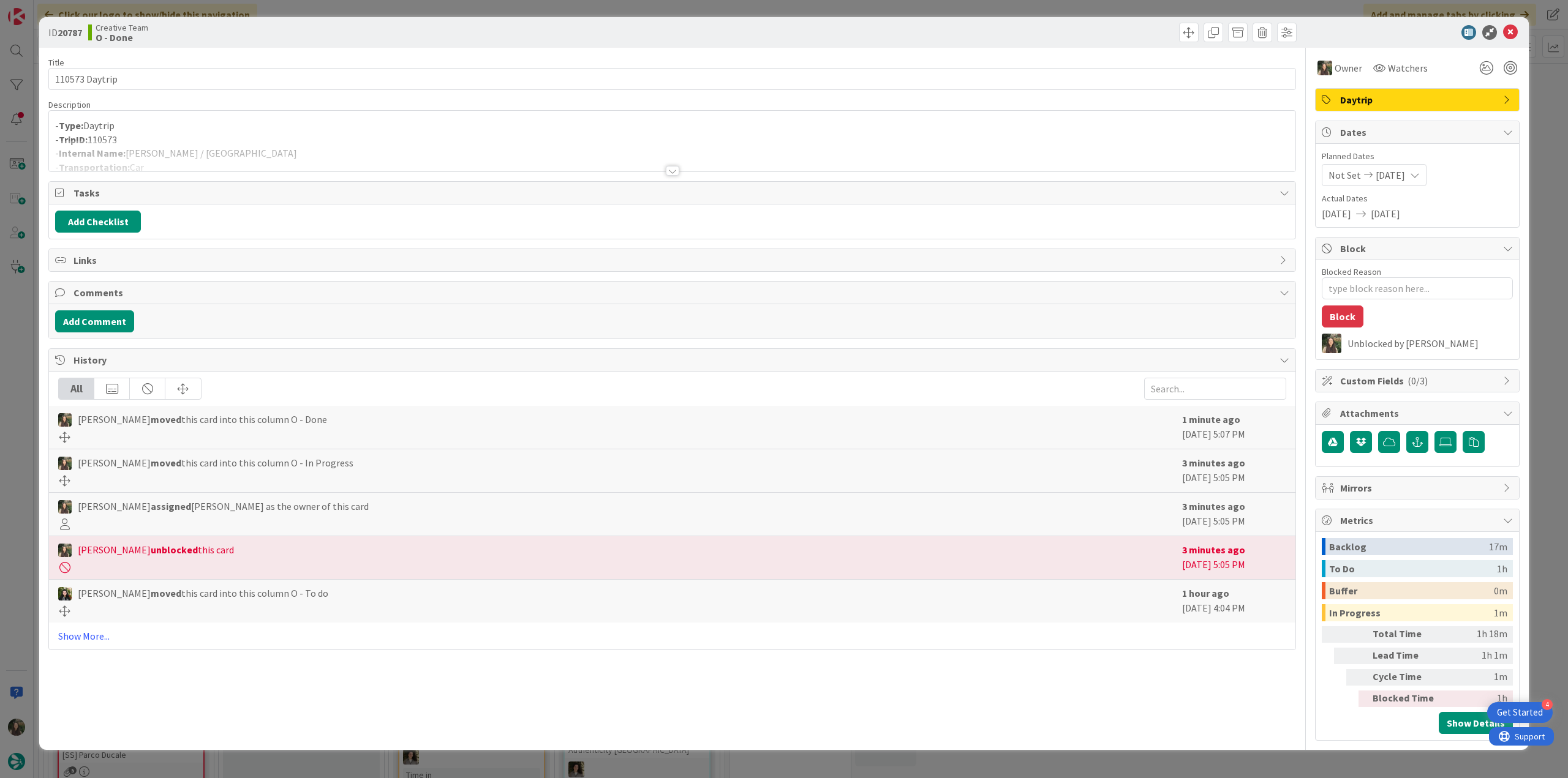
click at [29, 310] on div "ID 20787 Creative Team O - Done Title 14 / 128 110573 Daytrip Description - Typ…" at bounding box center [784, 389] width 1568 height 778
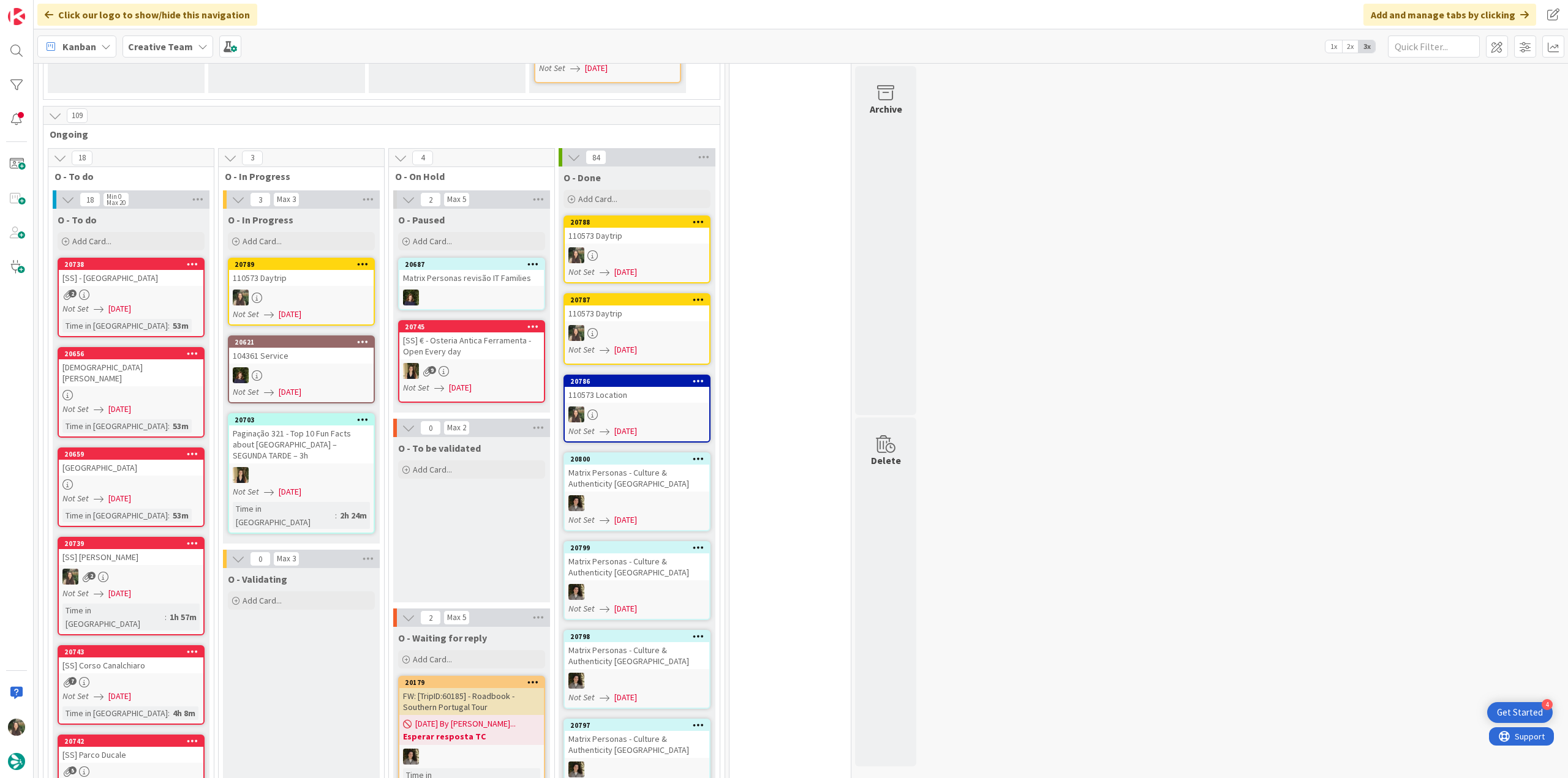
click at [332, 289] on div at bounding box center [300, 297] width 144 height 16
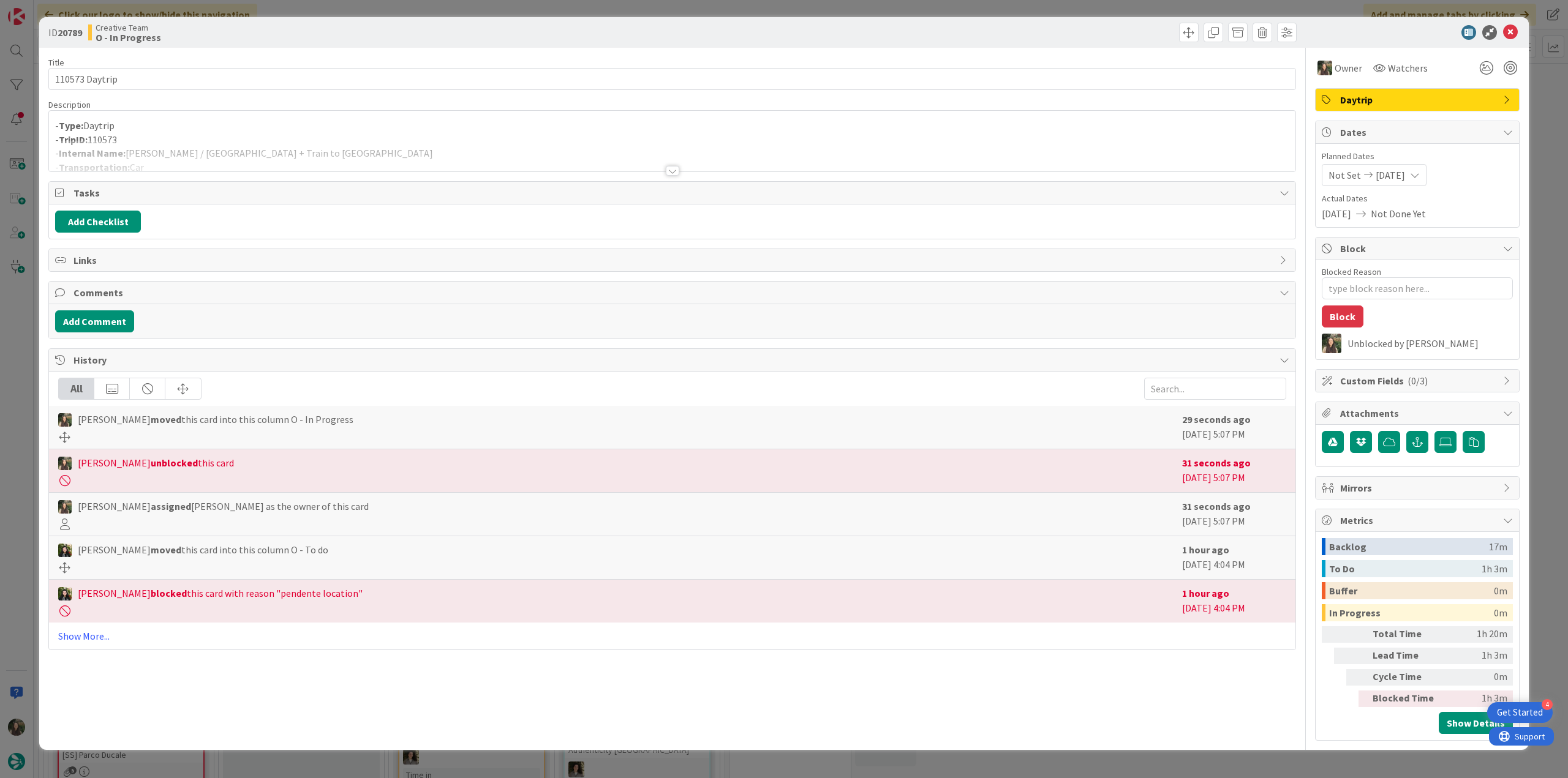
click at [22, 338] on div "ID 20789 Creative Team O - In Progress Title 14 / 128 110573 Daytrip Descriptio…" at bounding box center [784, 389] width 1568 height 778
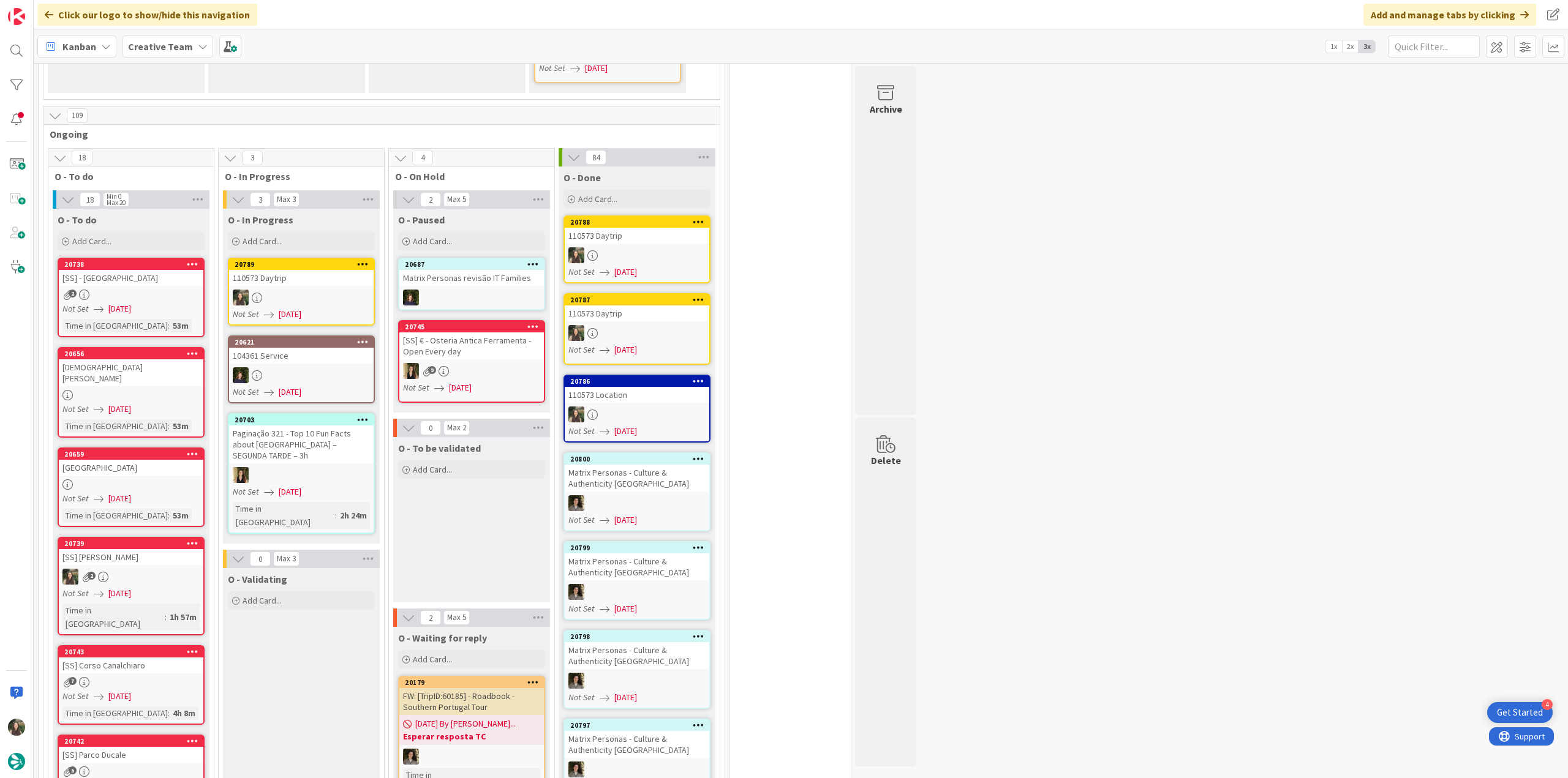
click at [627, 326] on div at bounding box center [636, 333] width 144 height 16
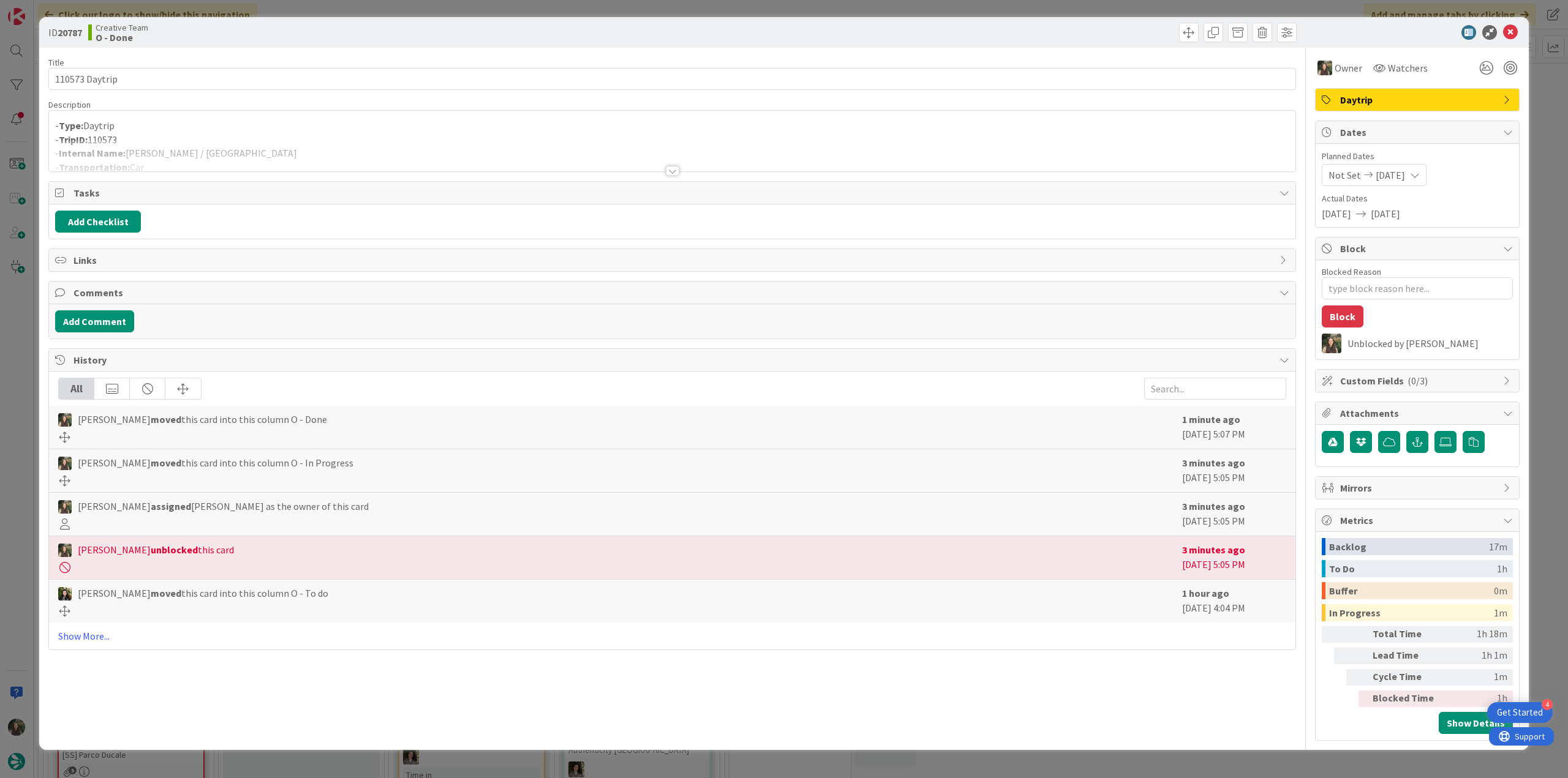
click at [22, 308] on div "ID 20787 Creative Team O - Done Title 14 / 128 110573 Daytrip Description - Typ…" at bounding box center [784, 389] width 1568 height 778
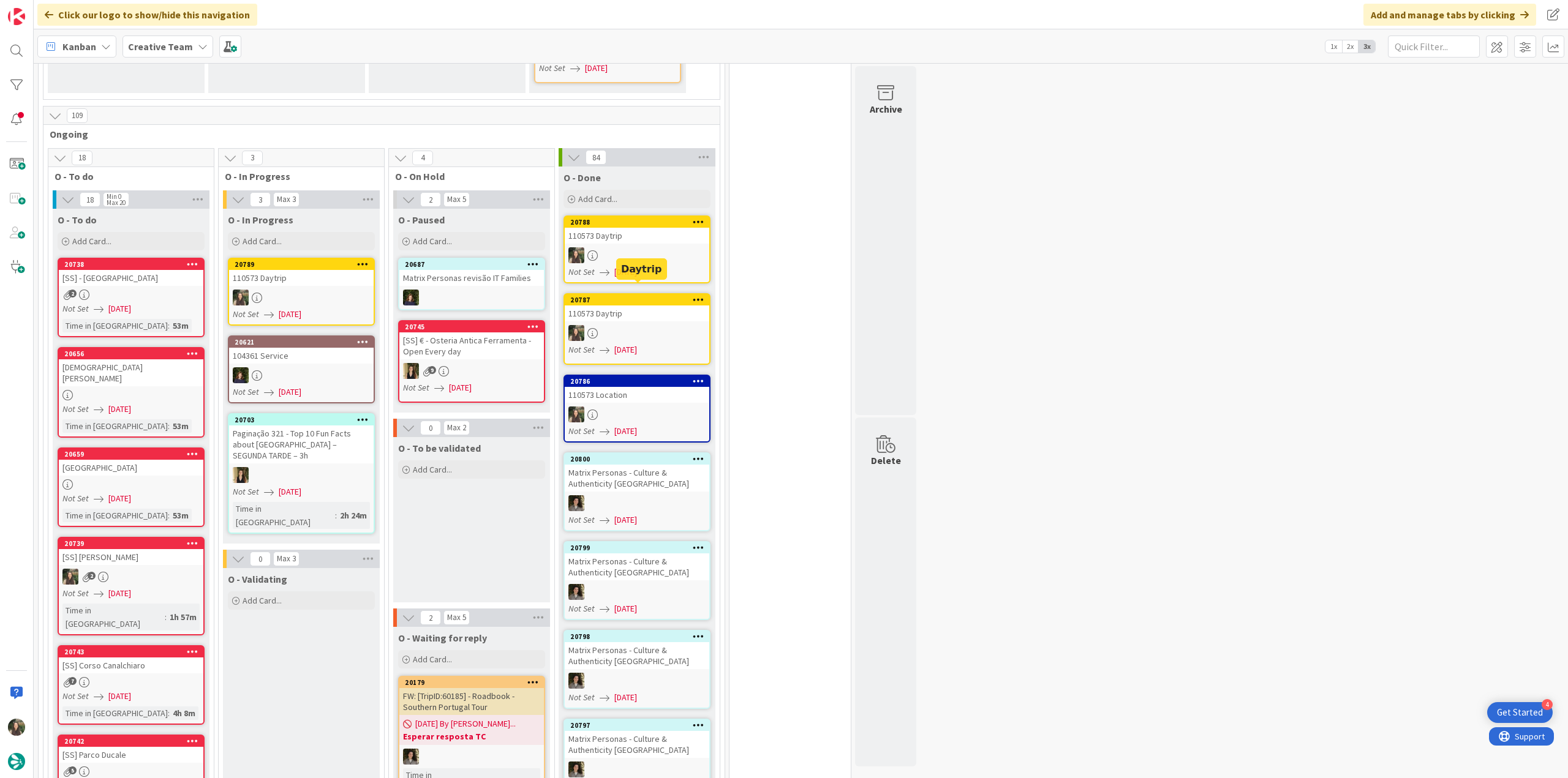
click at [637, 250] on div at bounding box center [636, 256] width 144 height 16
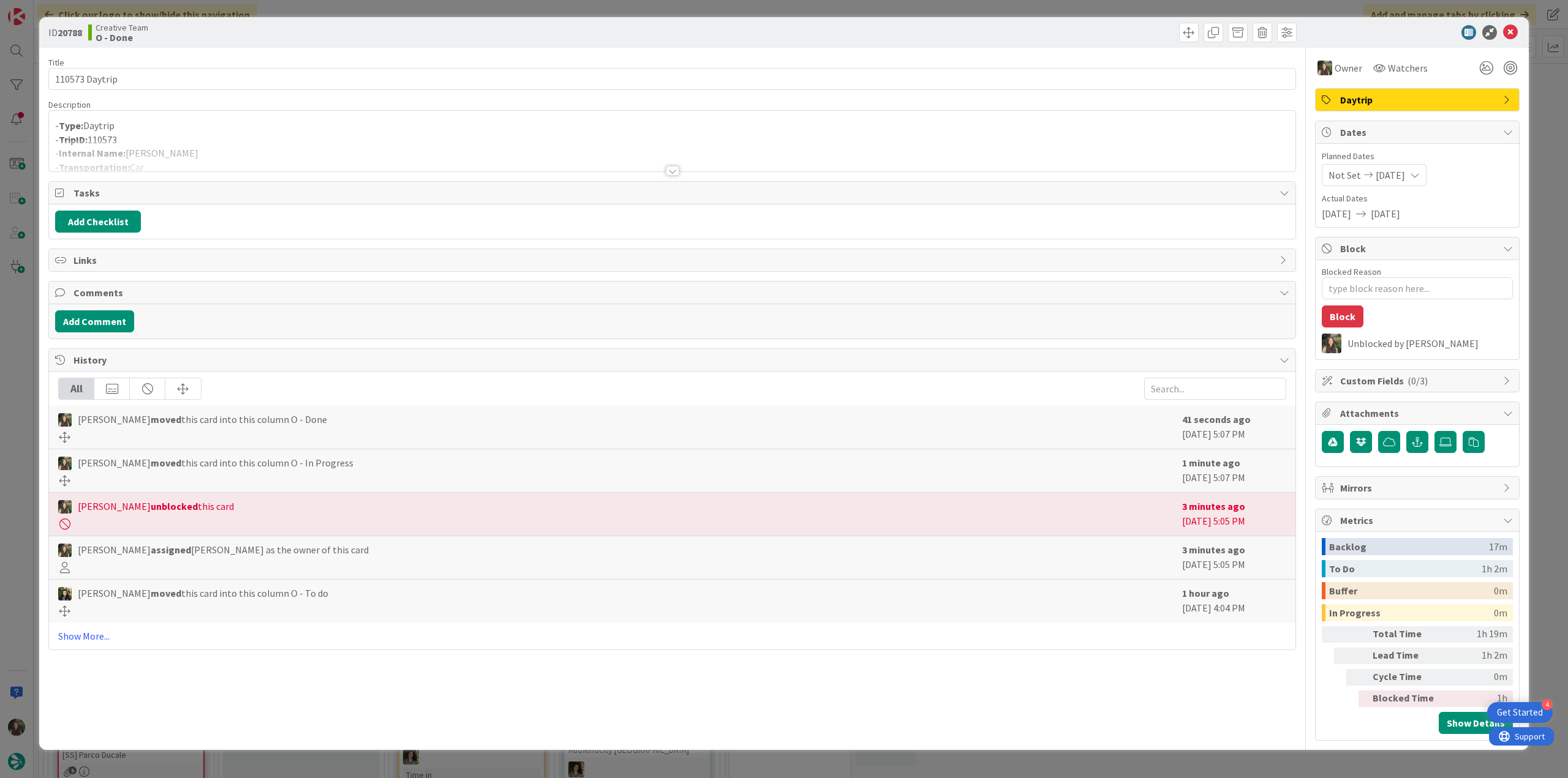
click at [31, 292] on div "ID 20788 Creative Team O - Done Title 14 / 128 110573 Daytrip Description - Typ…" at bounding box center [784, 389] width 1568 height 778
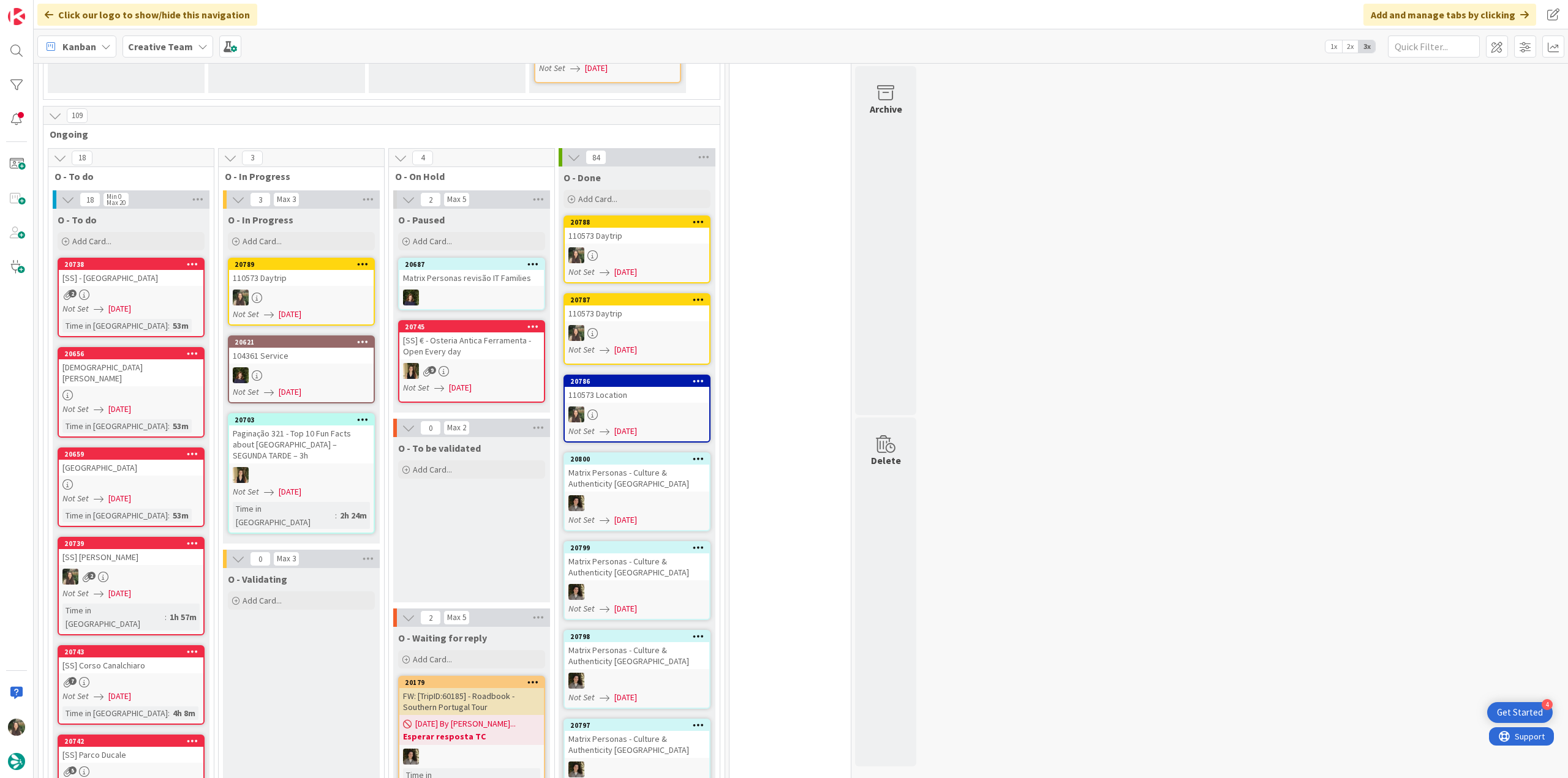
click at [309, 289] on div at bounding box center [300, 297] width 144 height 16
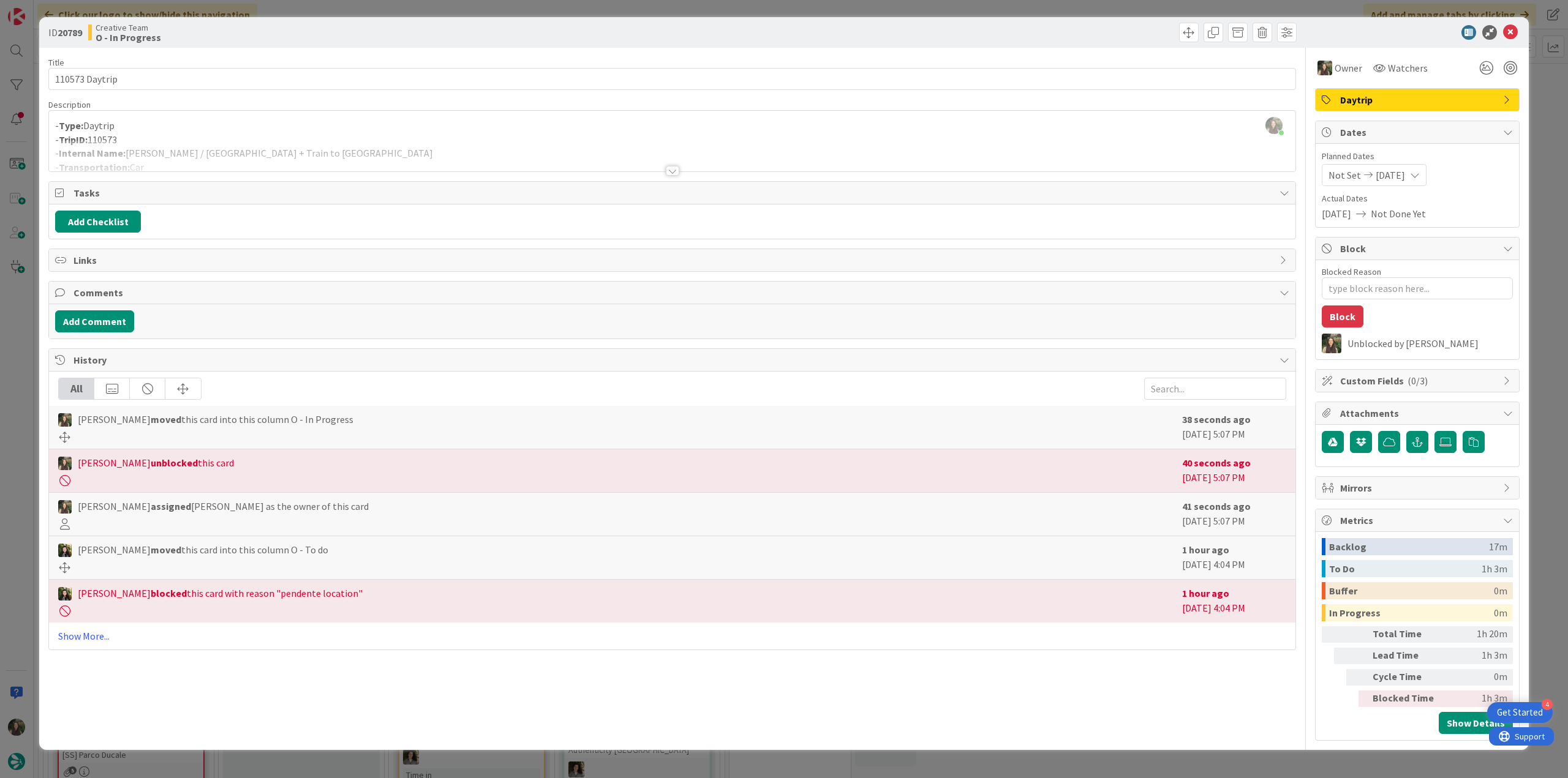
click at [13, 357] on div "ID 20789 Creative Team O - In Progress Title 14 / 128 110573 Daytrip Descriptio…" at bounding box center [784, 389] width 1568 height 778
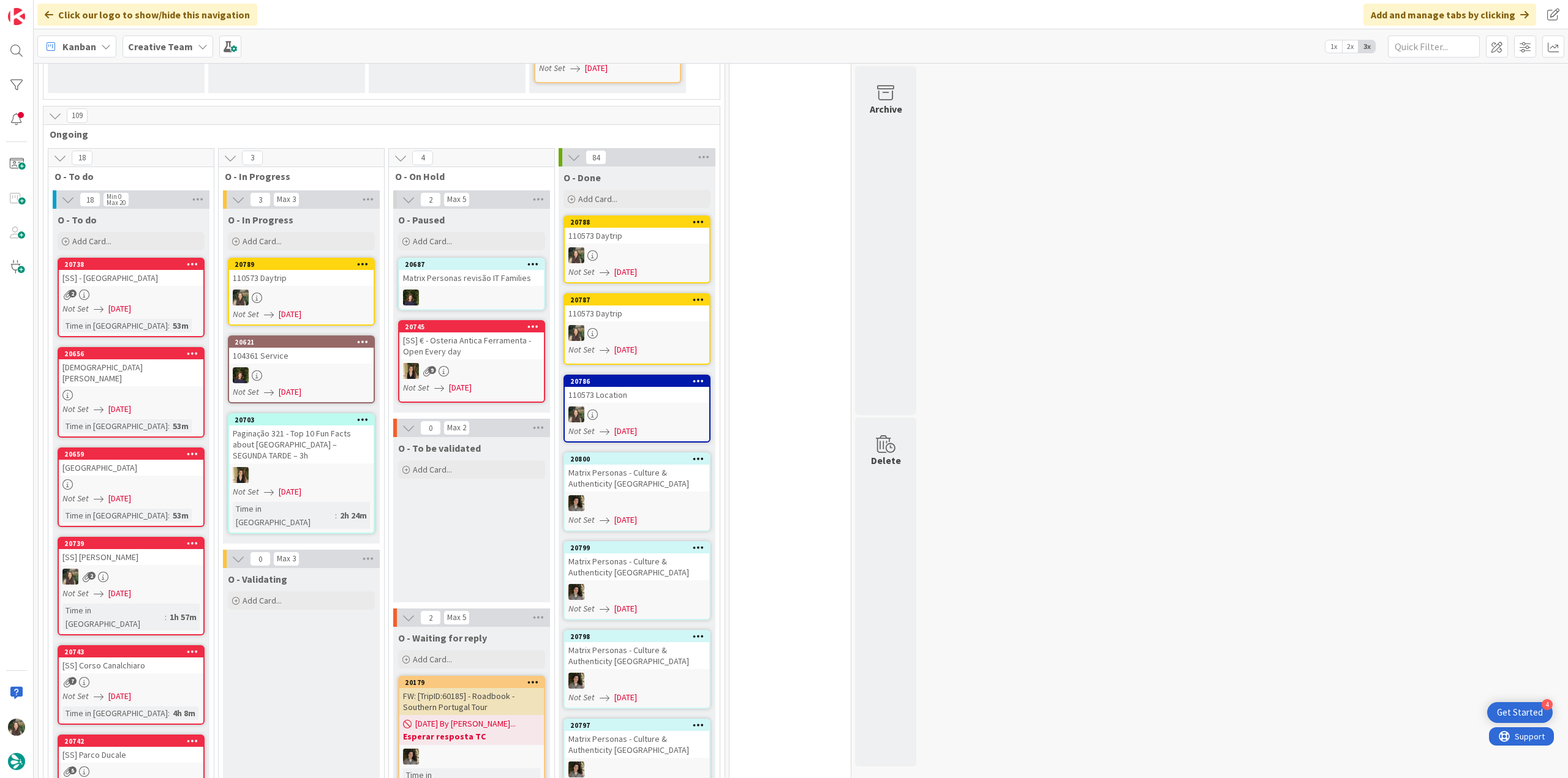
click at [648, 326] on div at bounding box center [636, 333] width 144 height 16
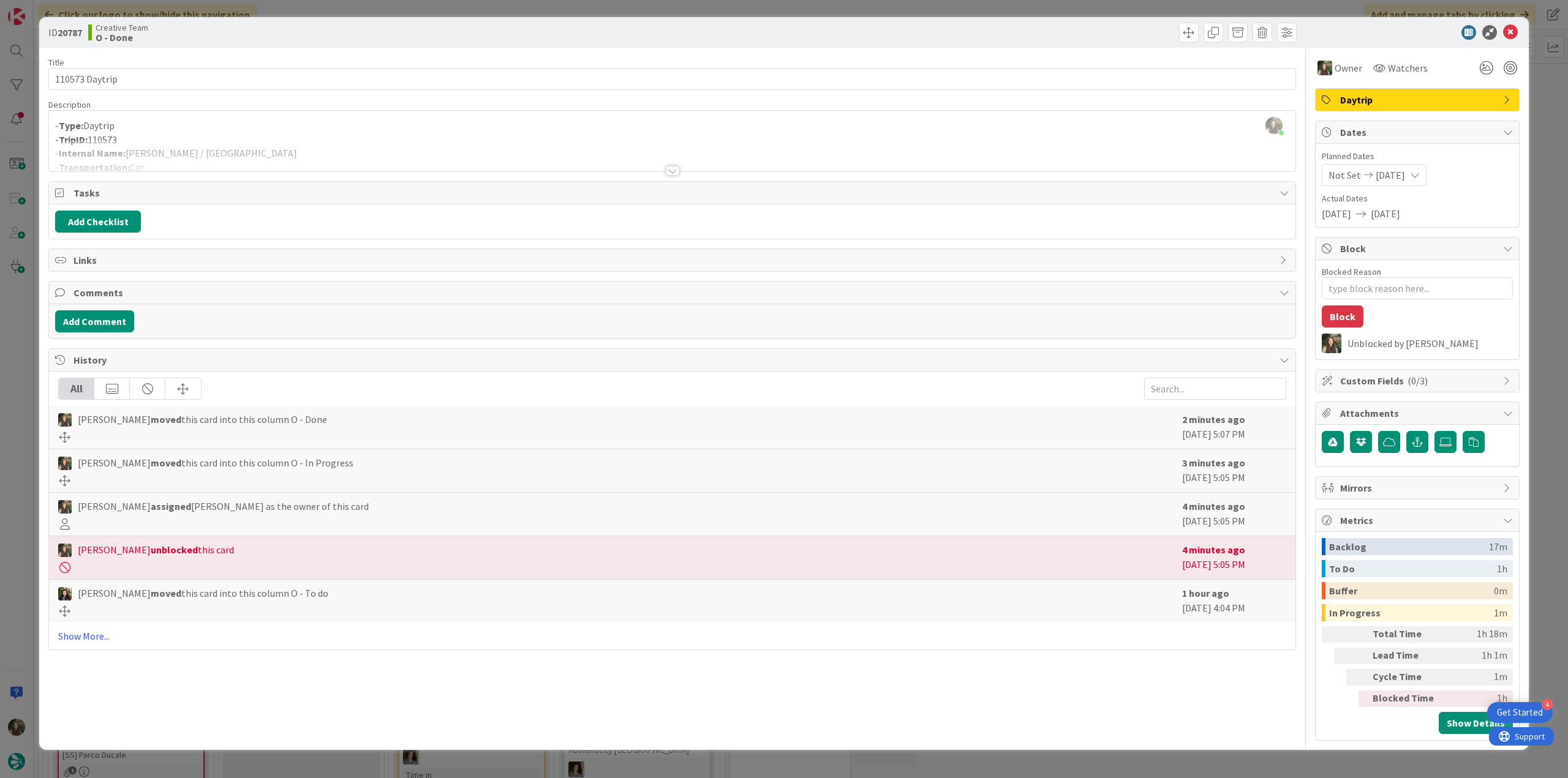
click at [12, 326] on div "ID 20787 Creative Team O - Done Title 14 / 128 110573 Daytrip Description Inês …" at bounding box center [784, 389] width 1568 height 778
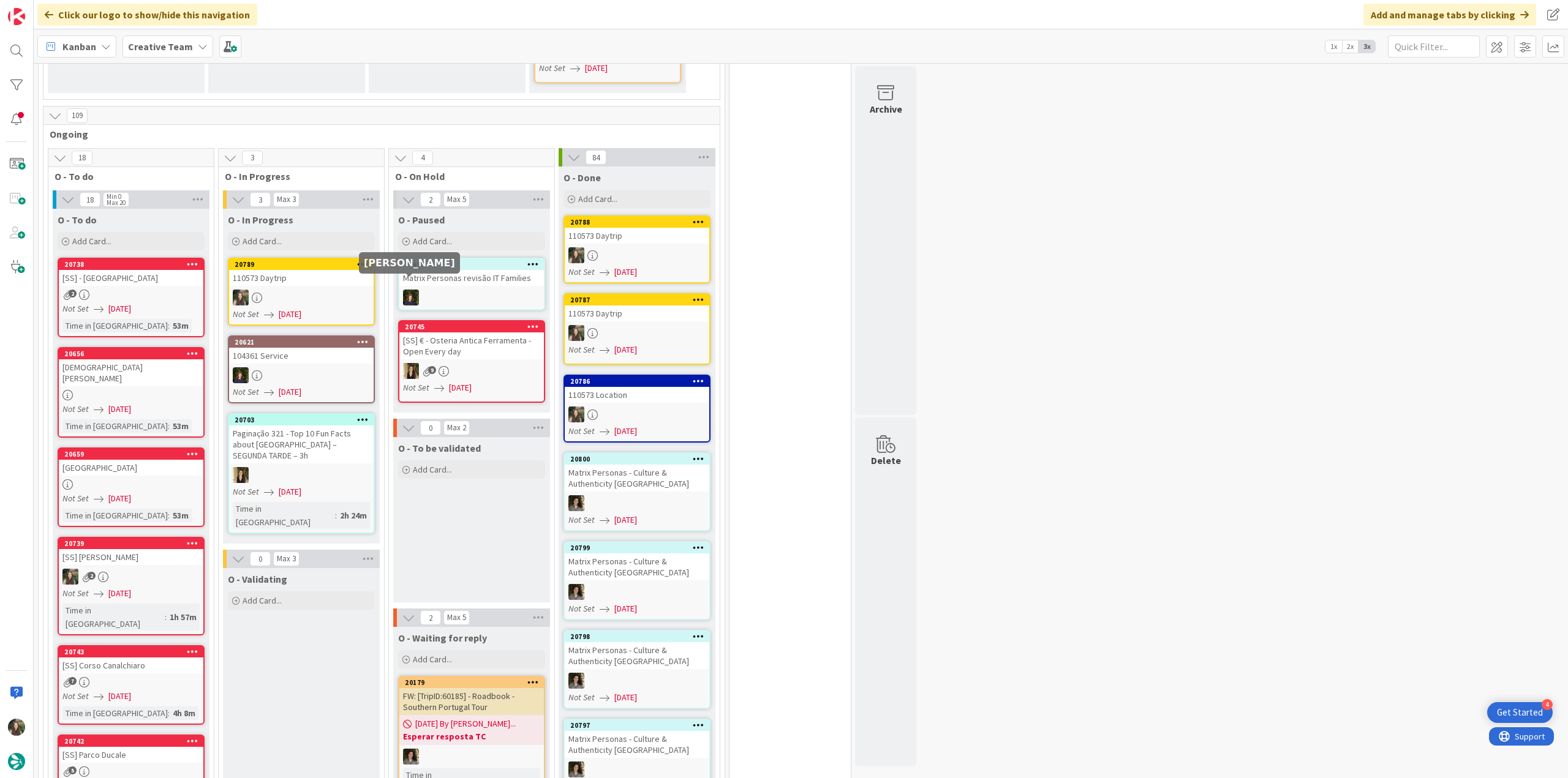
click at [252, 293] on icon at bounding box center [257, 298] width 10 height 10
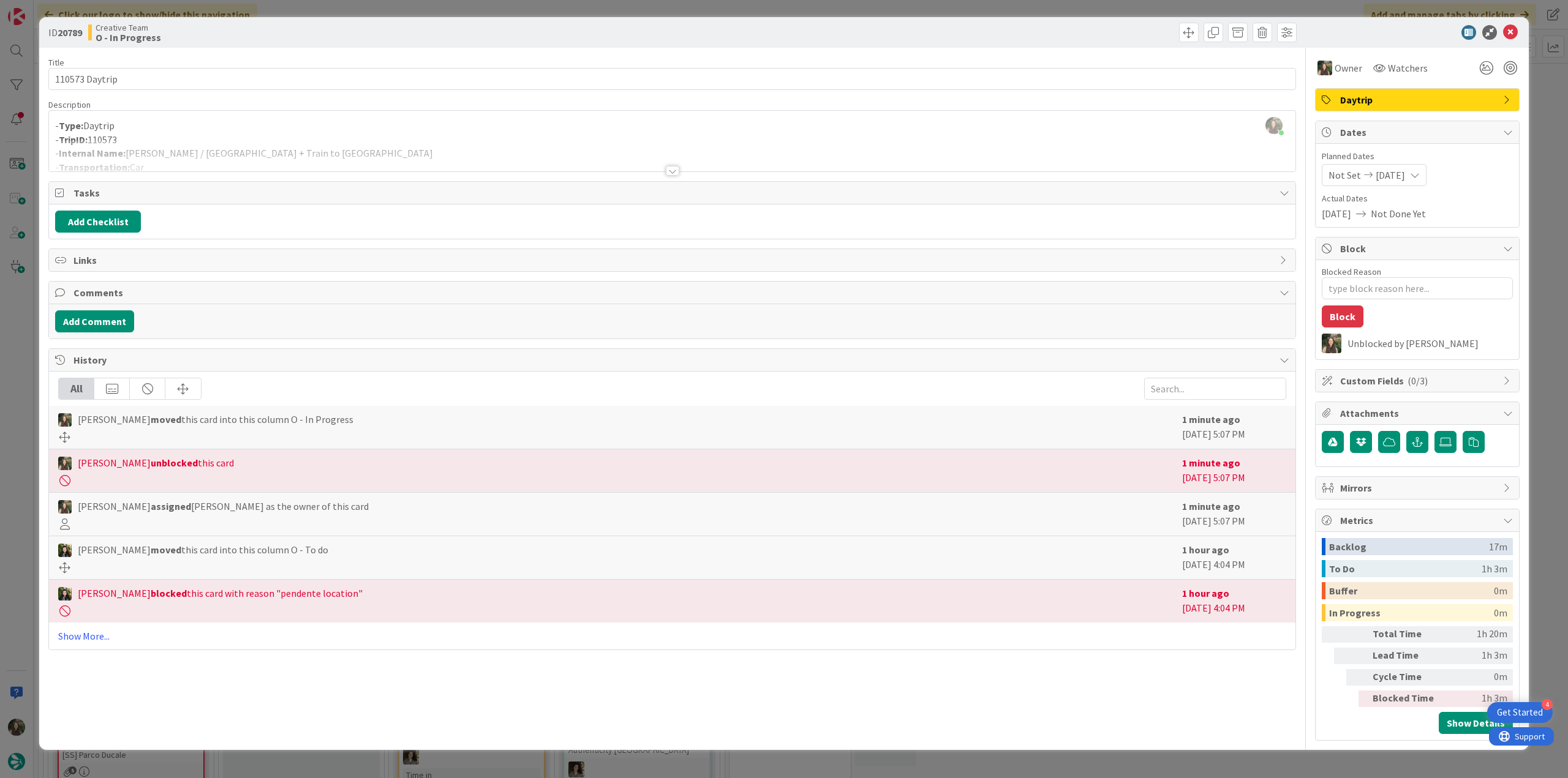
click at [28, 313] on div "ID 20789 Creative Team O - In Progress Title 14 / 128 110573 Daytrip Descriptio…" at bounding box center [784, 389] width 1568 height 778
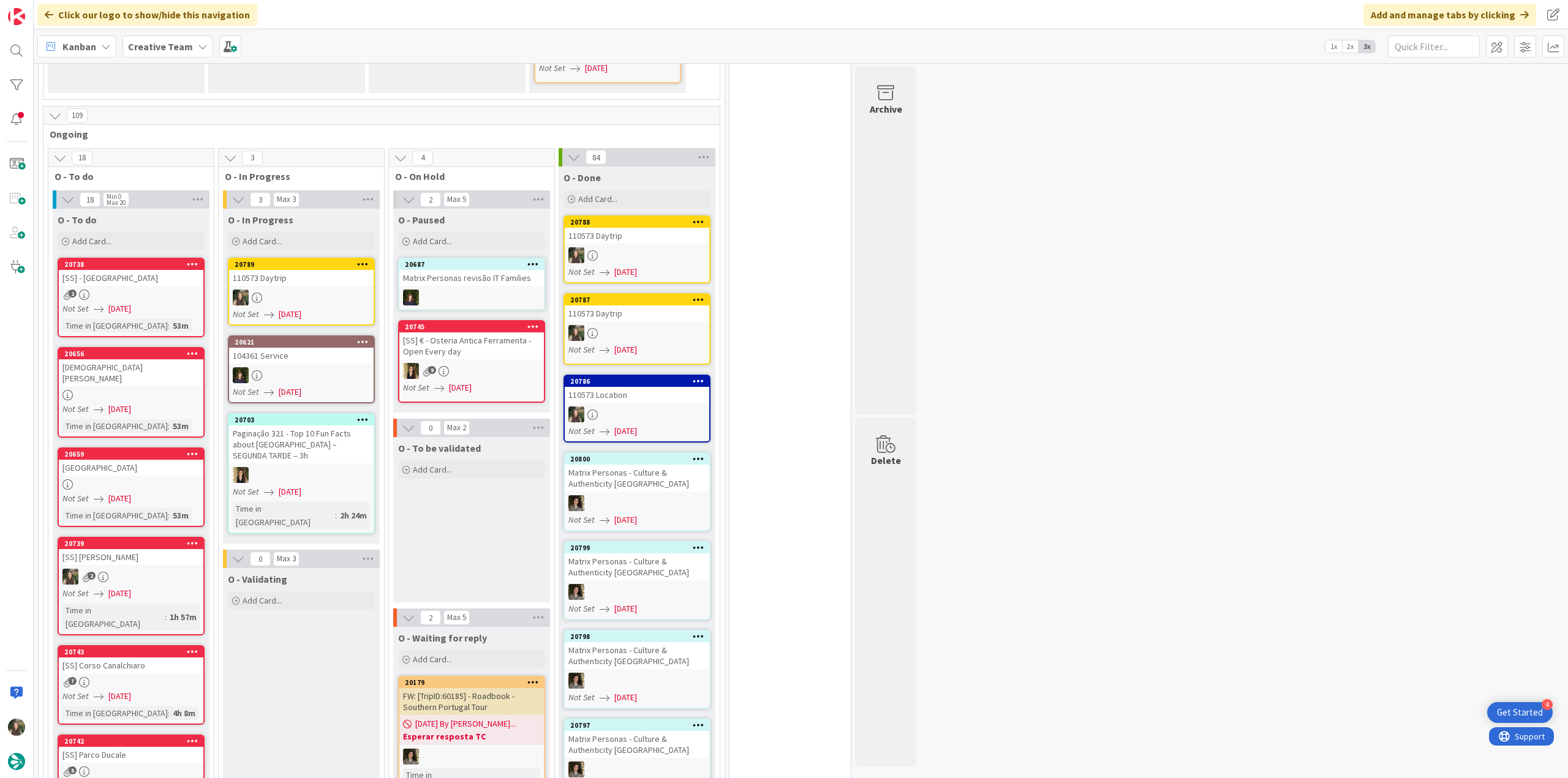
click at [608, 327] on div at bounding box center [636, 333] width 144 height 16
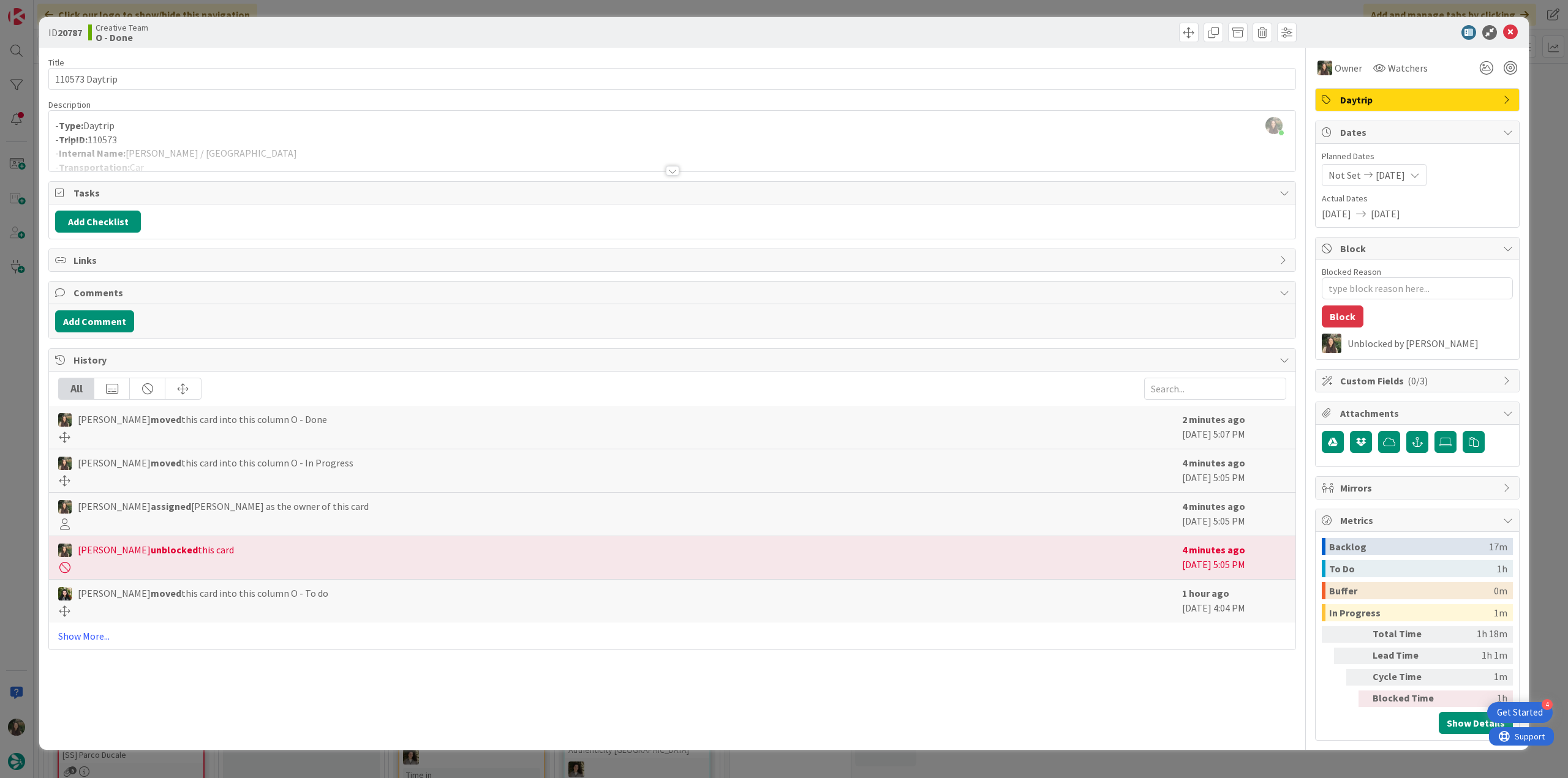
click at [223, 137] on div "- Type: Daytrip - TripID: 110573 - Internal Name: [PERSON_NAME] / [GEOGRAPHIC_D…" at bounding box center [672, 144] width 1246 height 55
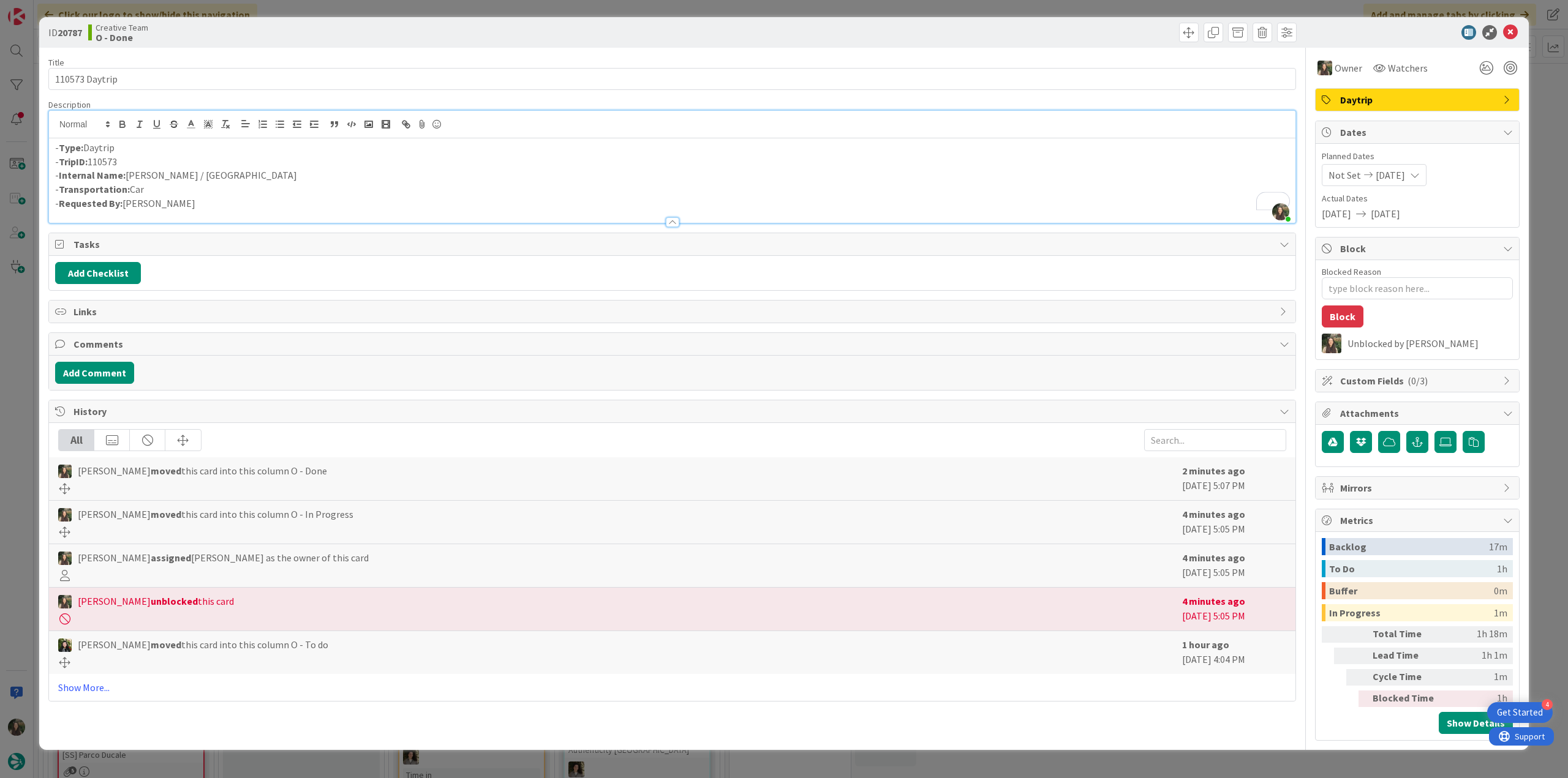
scroll to position [1008, 0]
drag, startPoint x: 196, startPoint y: 177, endPoint x: 129, endPoint y: 173, distance: 67.1
click at [129, 173] on p "- Internal Name: [PERSON_NAME] / [GEOGRAPHIC_DATA]" at bounding box center [672, 175] width 1234 height 14
copy p "[PERSON_NAME] / [GEOGRAPHIC_DATA]"
click at [24, 380] on div "ID 20787 Creative Team O - Done Title 14 / 128 110573 Daytrip Description Inês …" at bounding box center [784, 389] width 1568 height 778
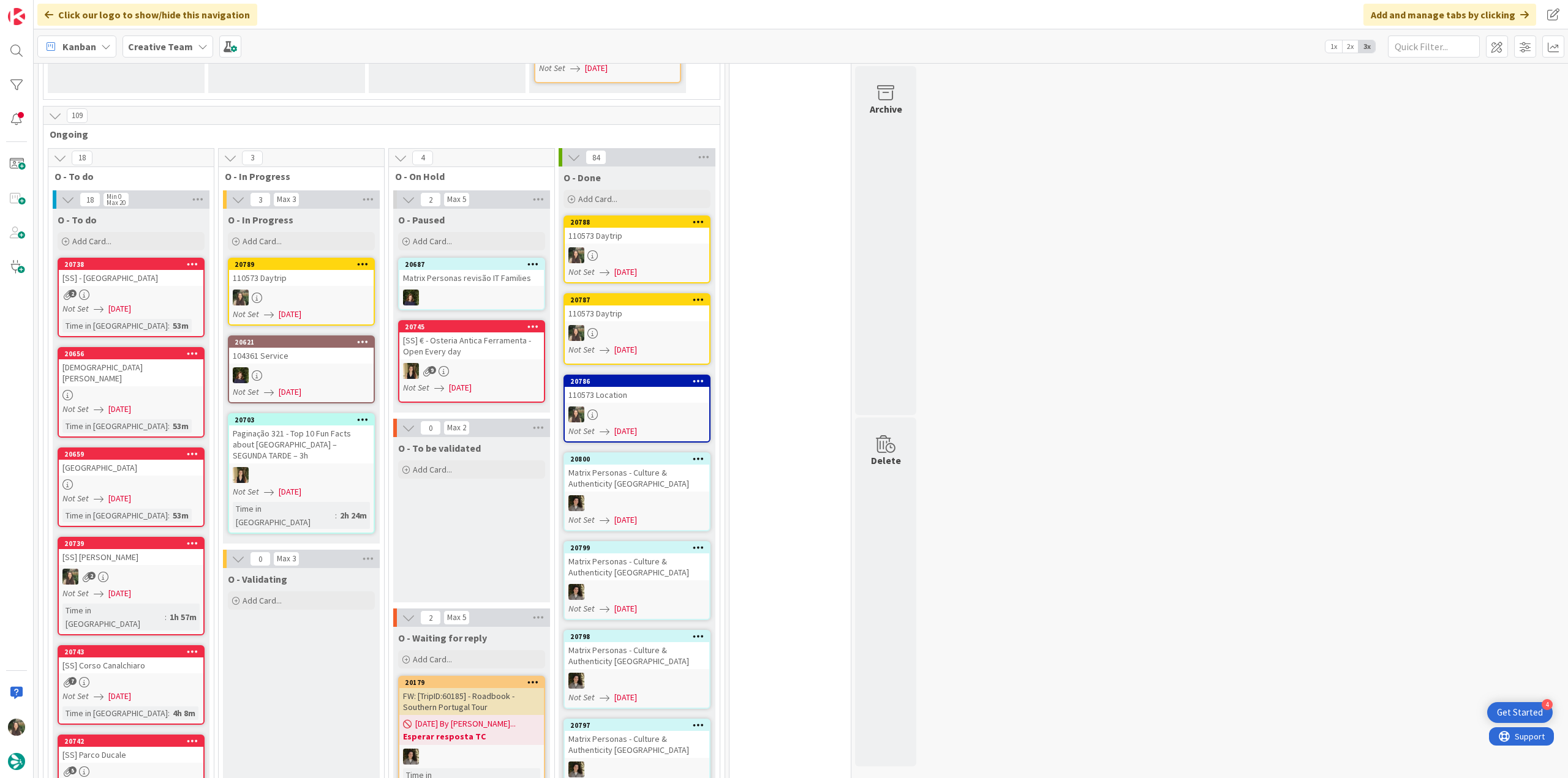
click at [616, 248] on div at bounding box center [636, 256] width 144 height 16
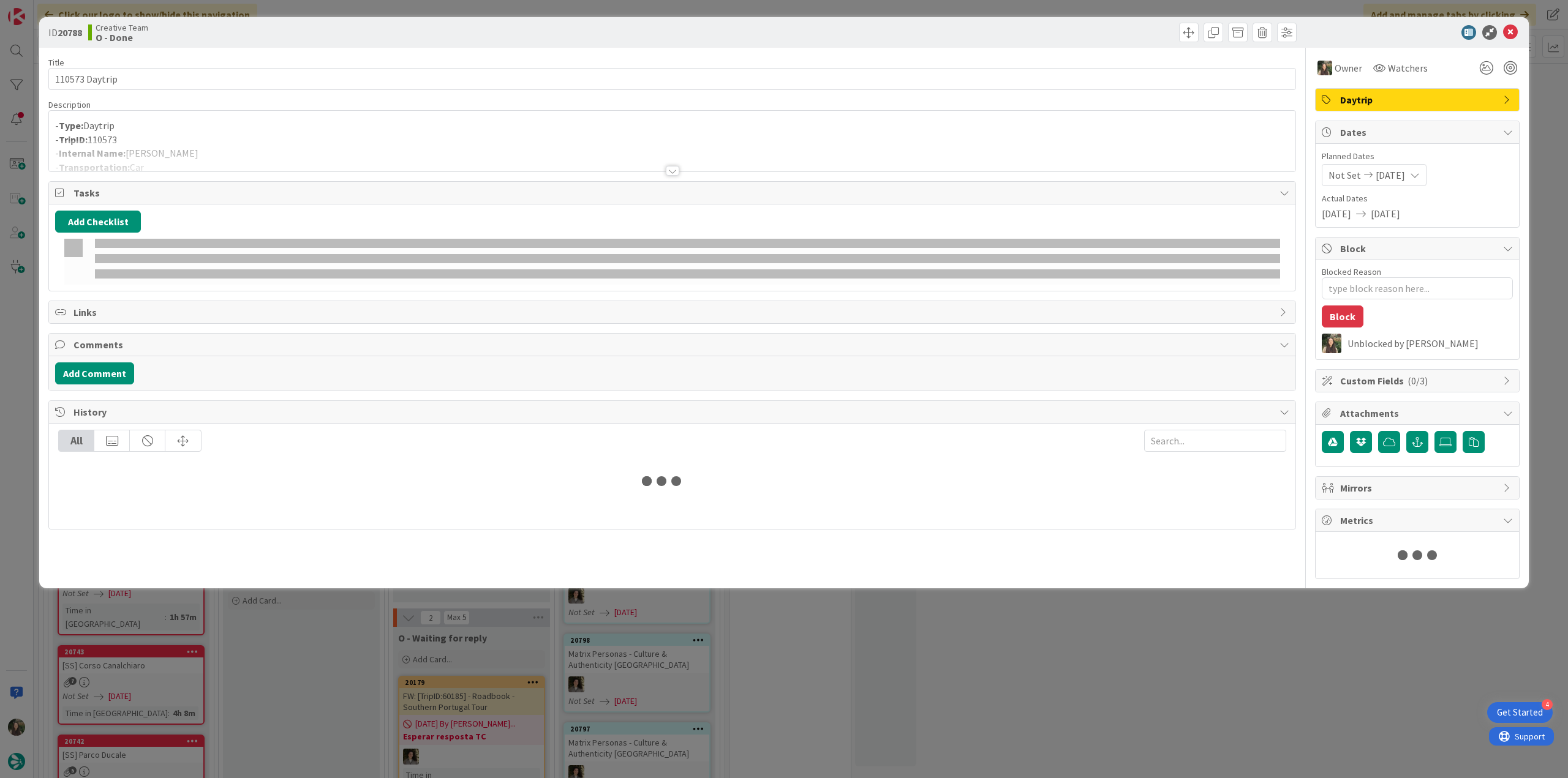
click at [207, 140] on div at bounding box center [672, 155] width 1246 height 31
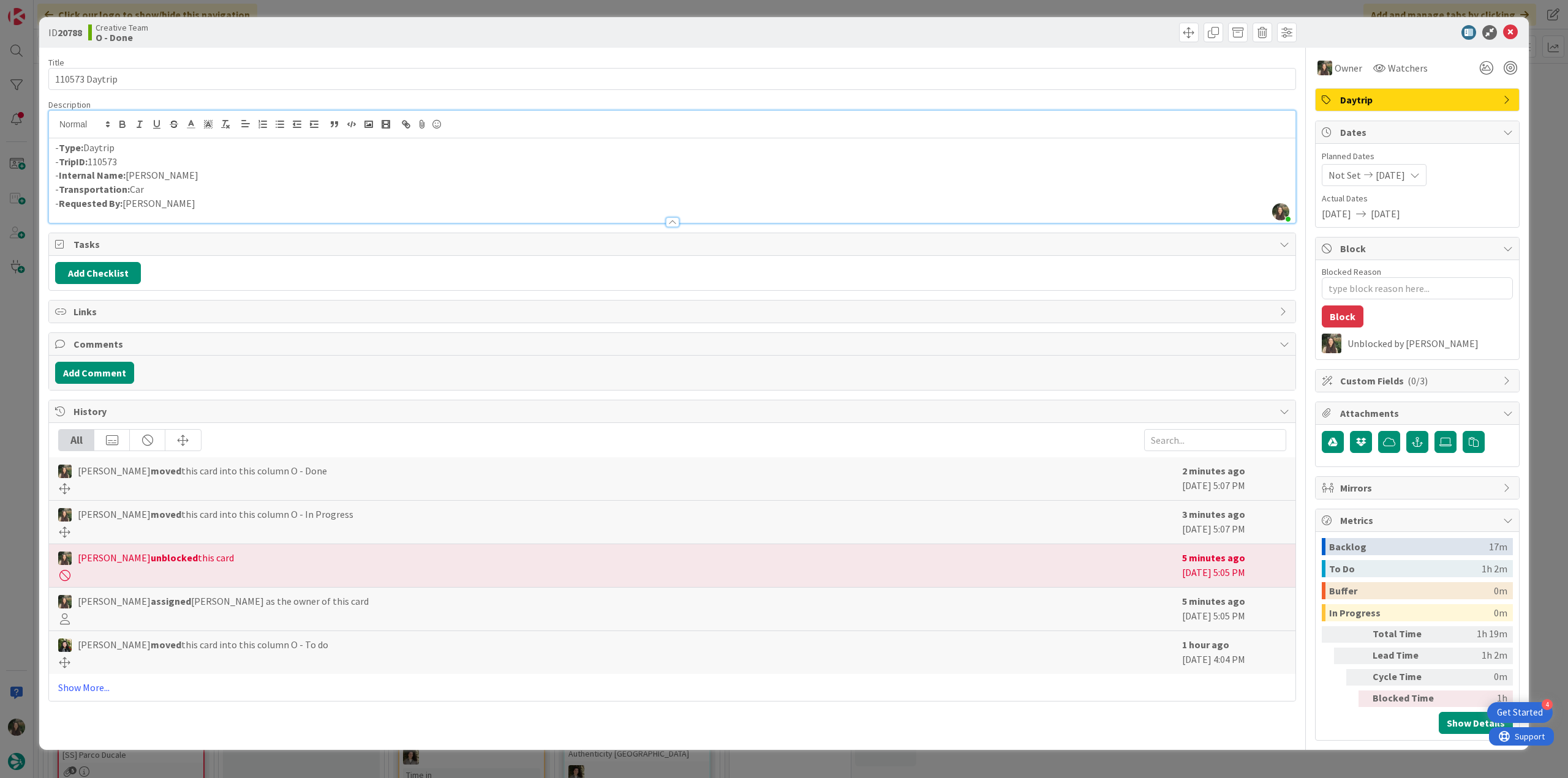
click at [23, 347] on div "ID 20788 Creative Team O - Done Title 14 / 128 110573 Daytrip Description Inês …" at bounding box center [784, 389] width 1568 height 778
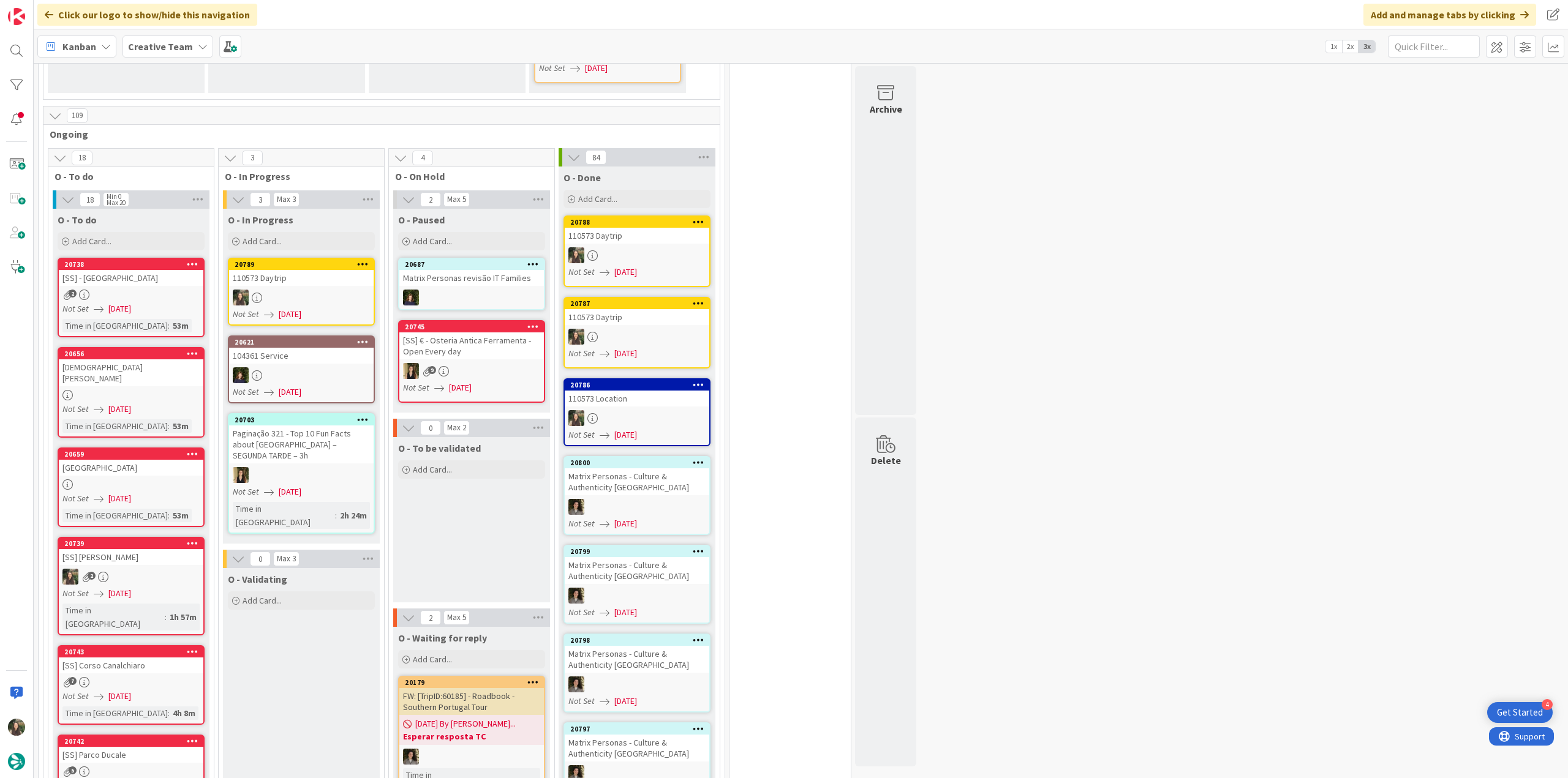
click at [277, 276] on link "20789 110573 Daytrip Not Set [DATE]" at bounding box center [301, 292] width 147 height 68
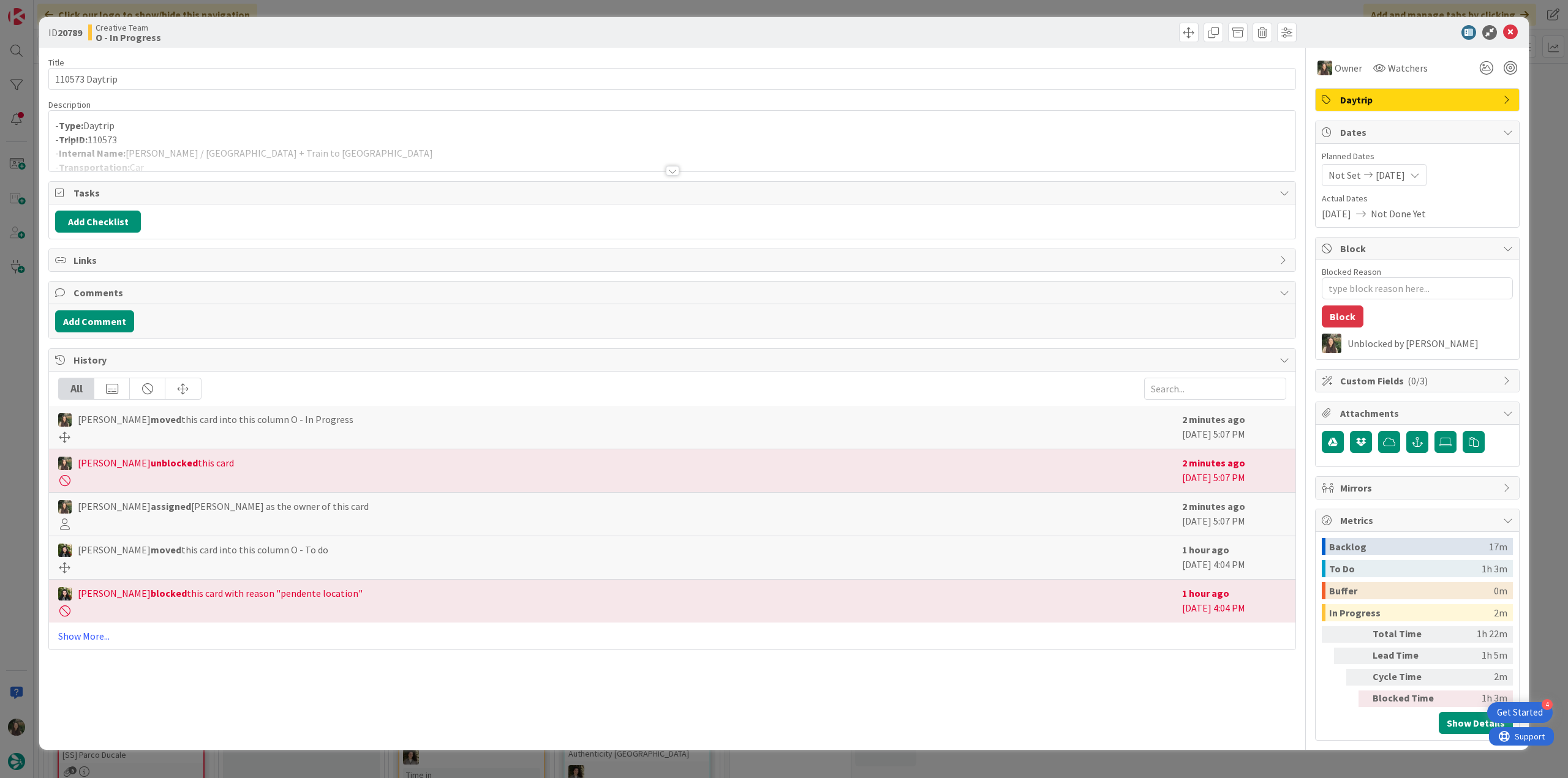
click at [226, 142] on div at bounding box center [672, 155] width 1246 height 31
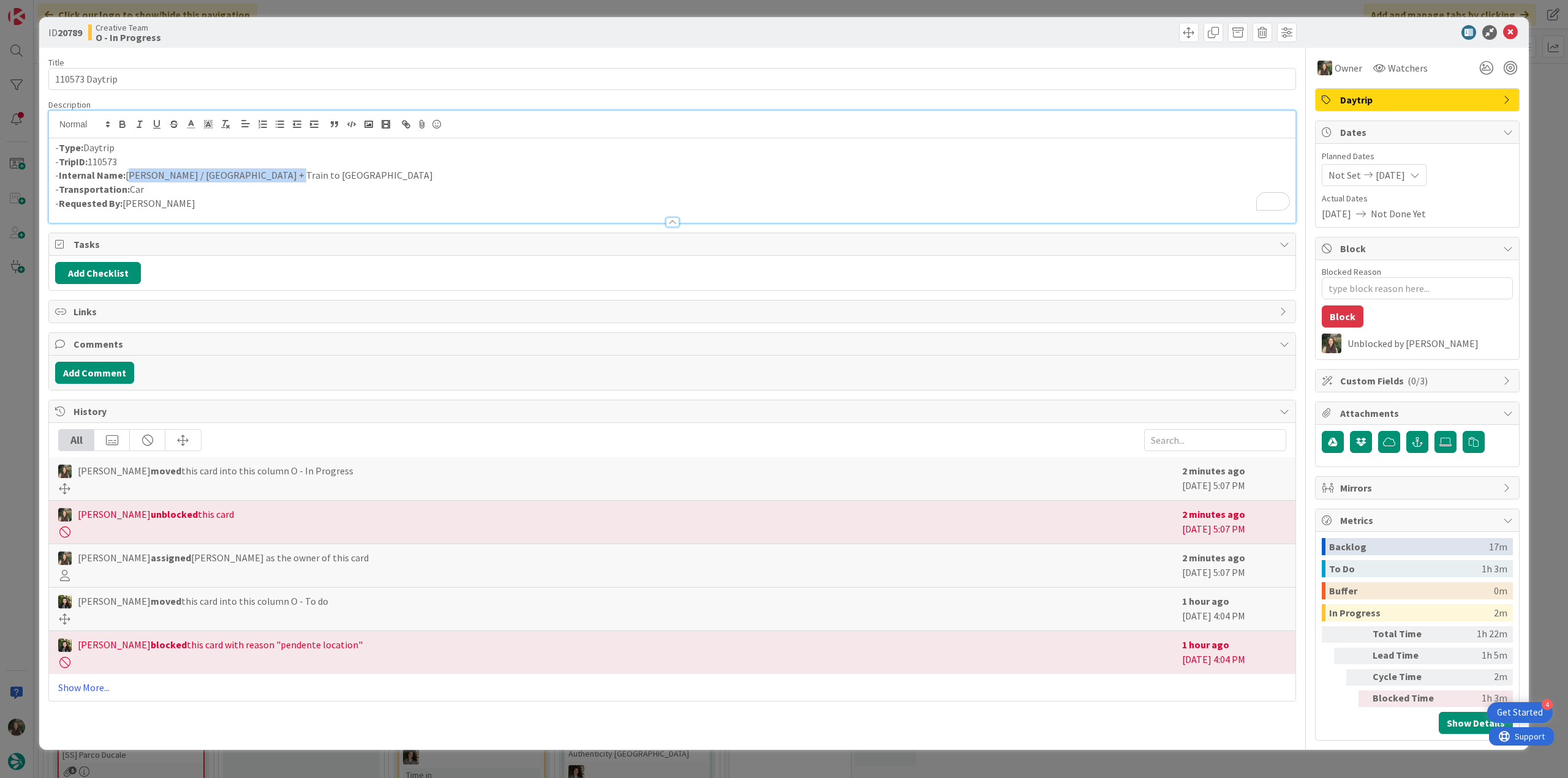
drag, startPoint x: 265, startPoint y: 174, endPoint x: 129, endPoint y: 174, distance: 136.0
click at [129, 174] on p "- Internal Name: Porcia / Venice + Train to Florence" at bounding box center [672, 175] width 1234 height 14
copy p "[PERSON_NAME] / [GEOGRAPHIC_DATA] + Train to [GEOGRAPHIC_DATA]"
type textarea "x"
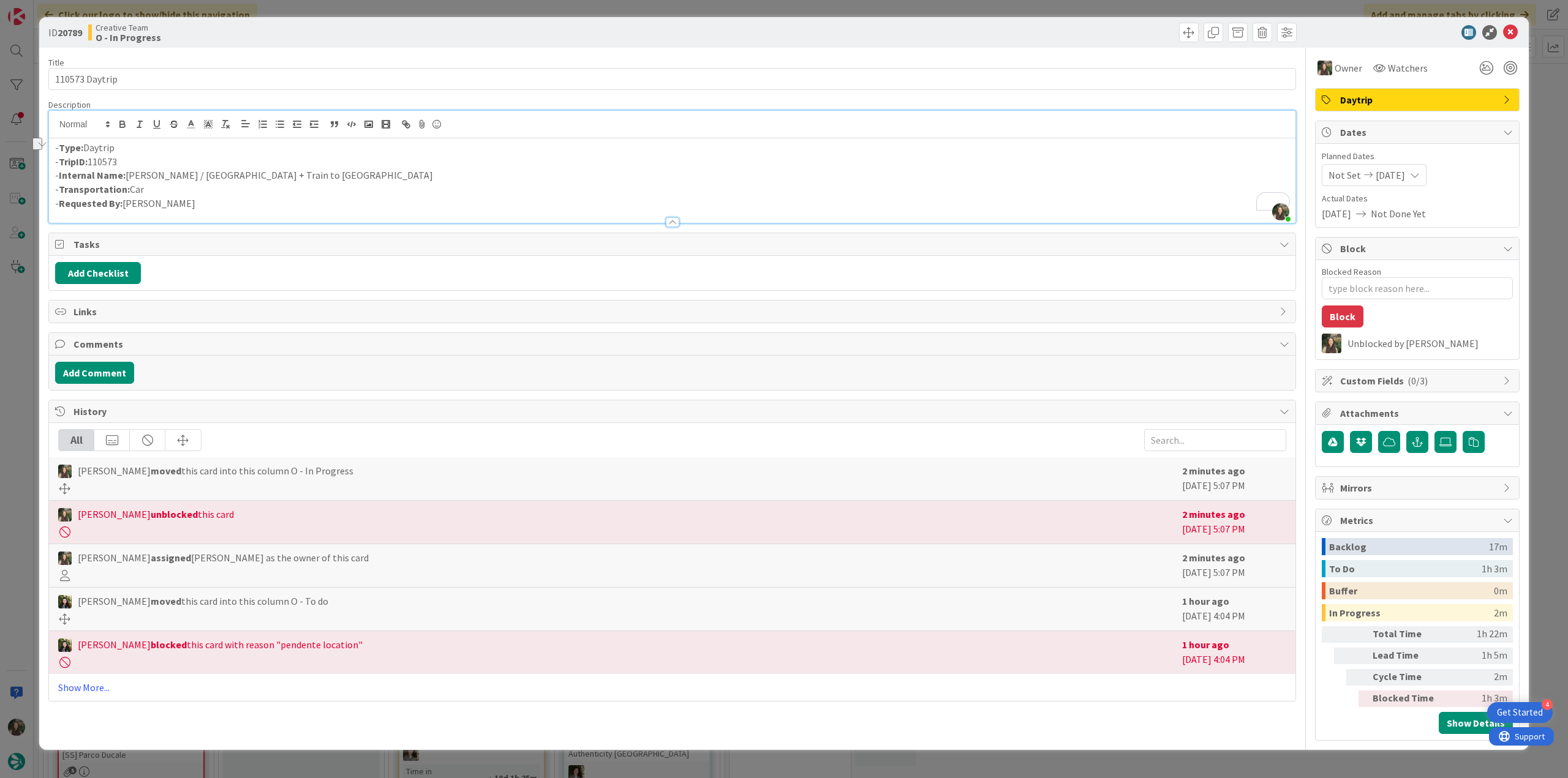
click at [23, 418] on div "ID 20789 Creative Team O - In Progress Title 14 / 128 110573 Daytrip Descriptio…" at bounding box center [784, 389] width 1568 height 778
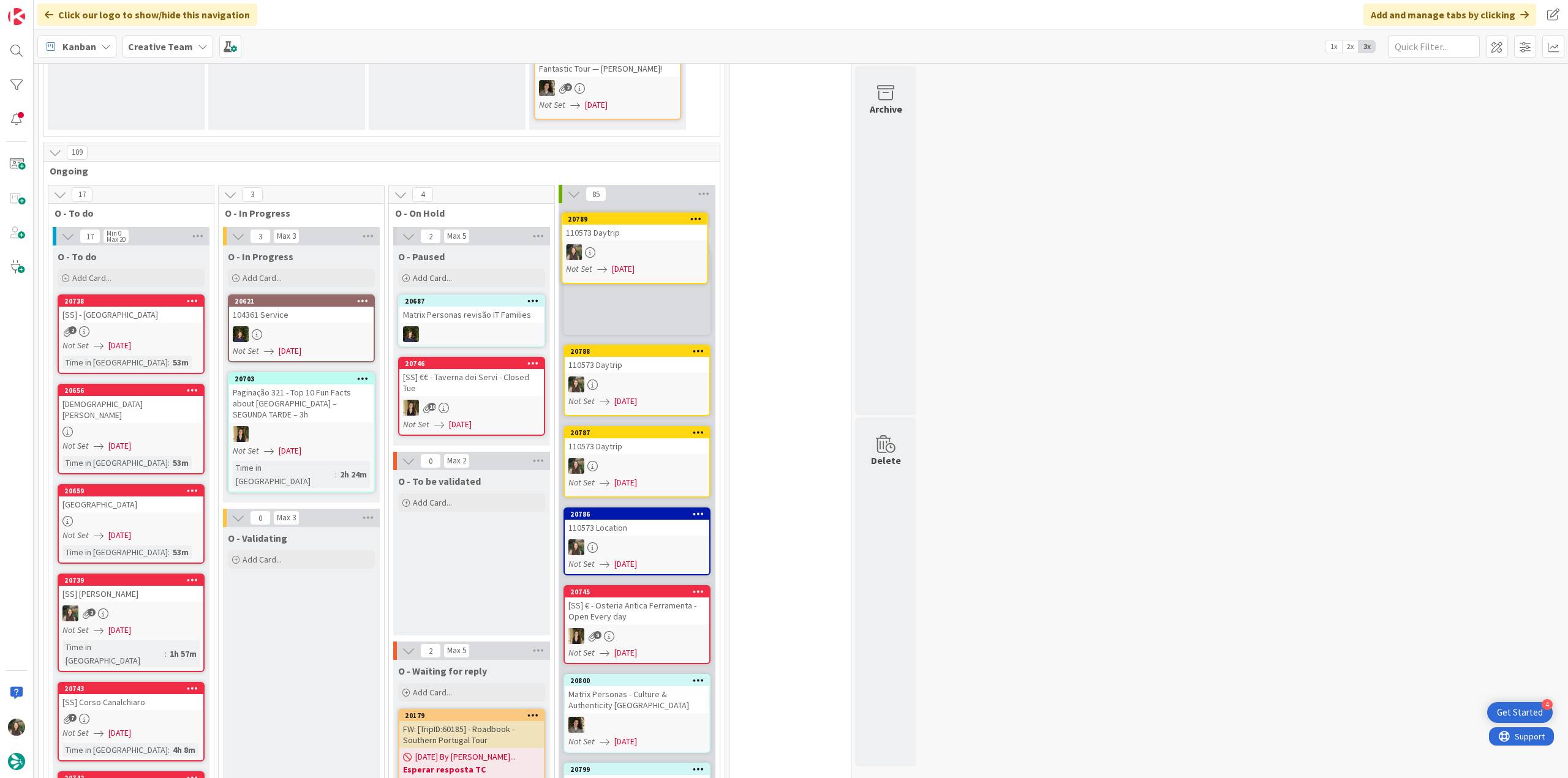
scroll to position [965, 0]
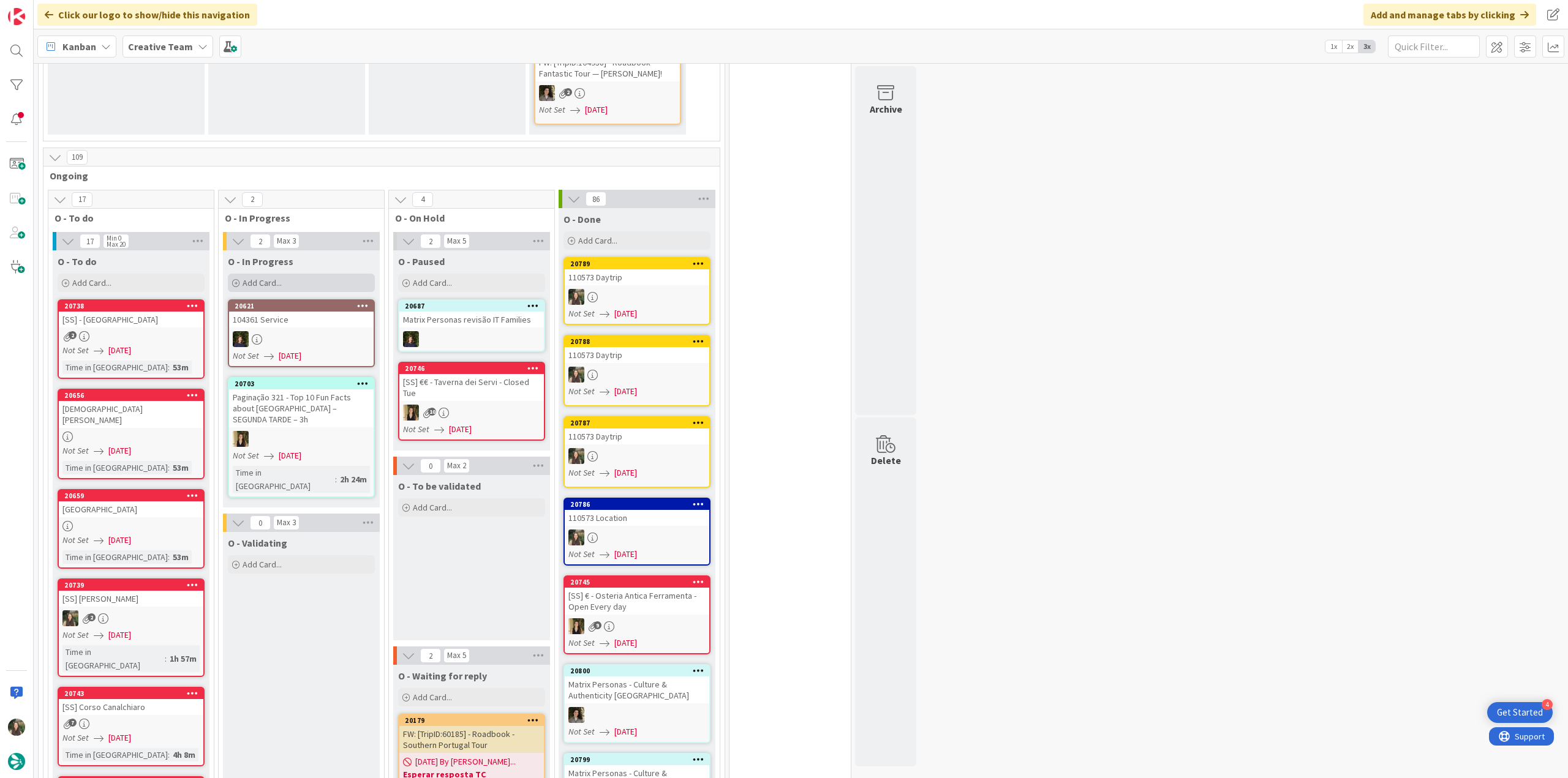
click at [298, 274] on div "Add Card..." at bounding box center [301, 282] width 147 height 18
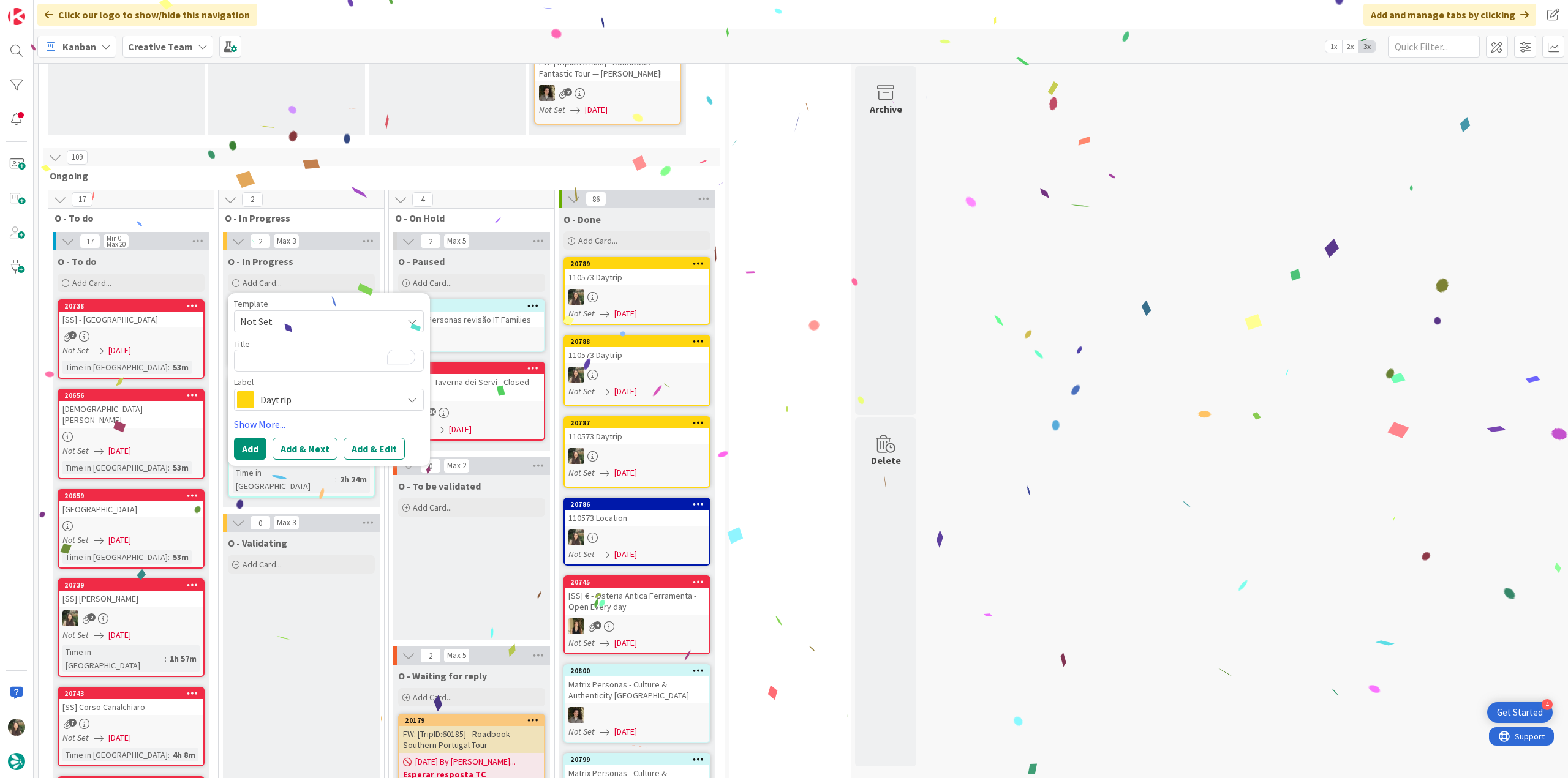
click at [620, 273] on div "110573 Daytrip" at bounding box center [636, 277] width 144 height 16
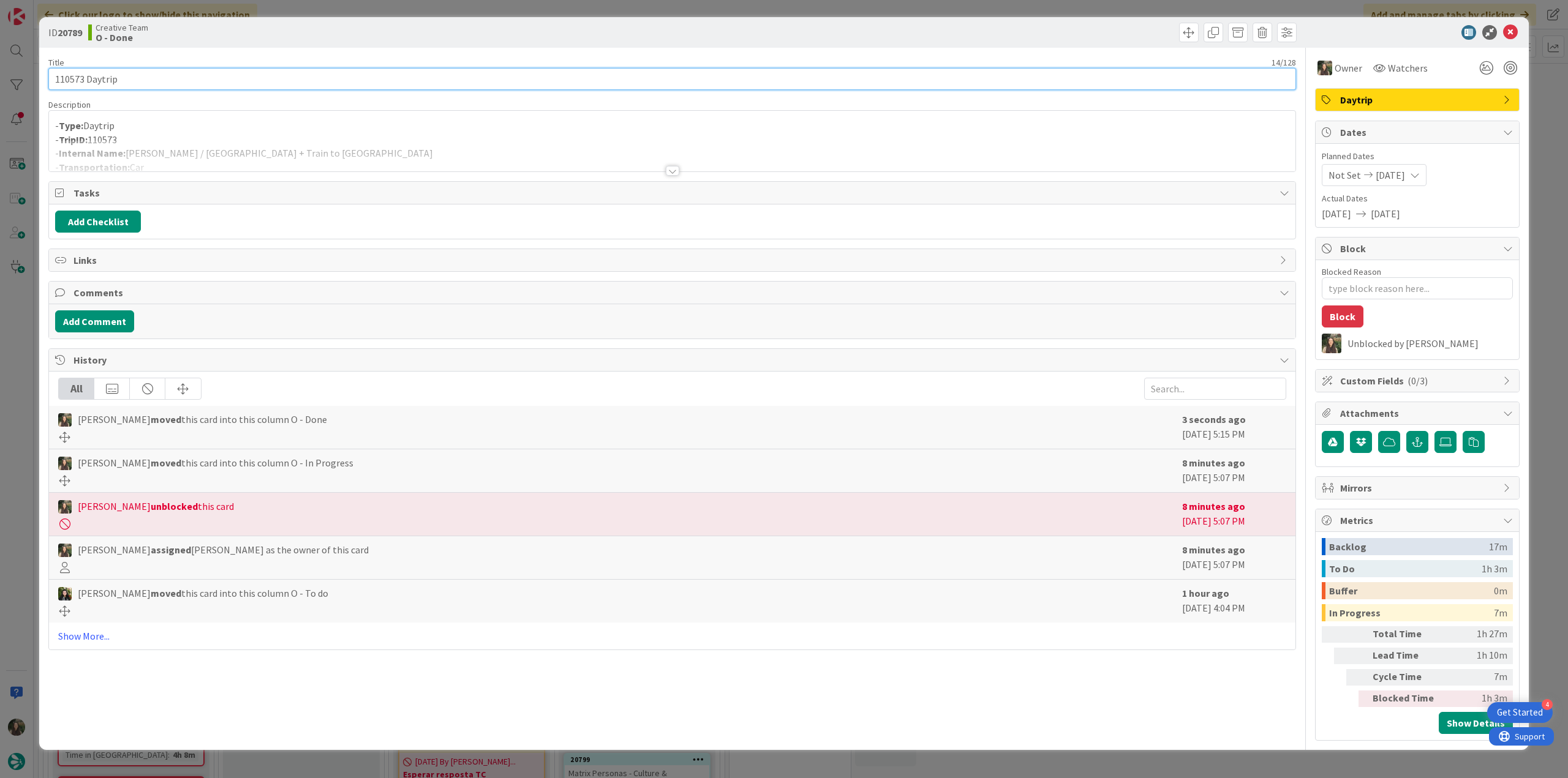
drag, startPoint x: 114, startPoint y: 76, endPoint x: 35, endPoint y: 84, distance: 79.4
click at [35, 84] on div "ID 20789 Creative Team O - Done Title 14 / 128 110573 Daytrip Description - Typ…" at bounding box center [784, 389] width 1568 height 778
click at [24, 353] on div "ID 20789 Creative Team O - Done Title 14 / 128 110573 Daytrip Description - Typ…" at bounding box center [784, 389] width 1568 height 778
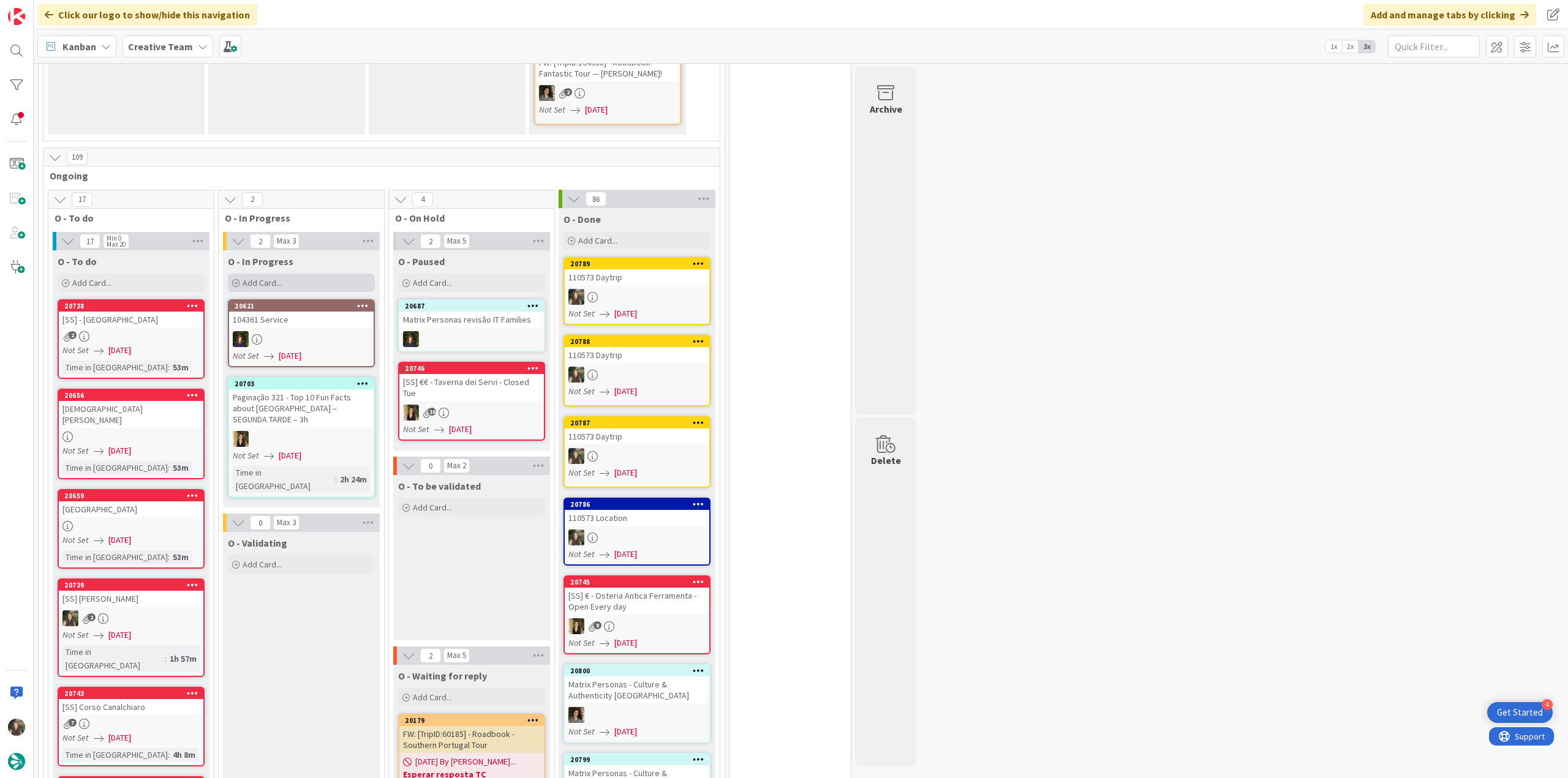
click at [264, 277] on span "Add Card..." at bounding box center [262, 282] width 39 height 11
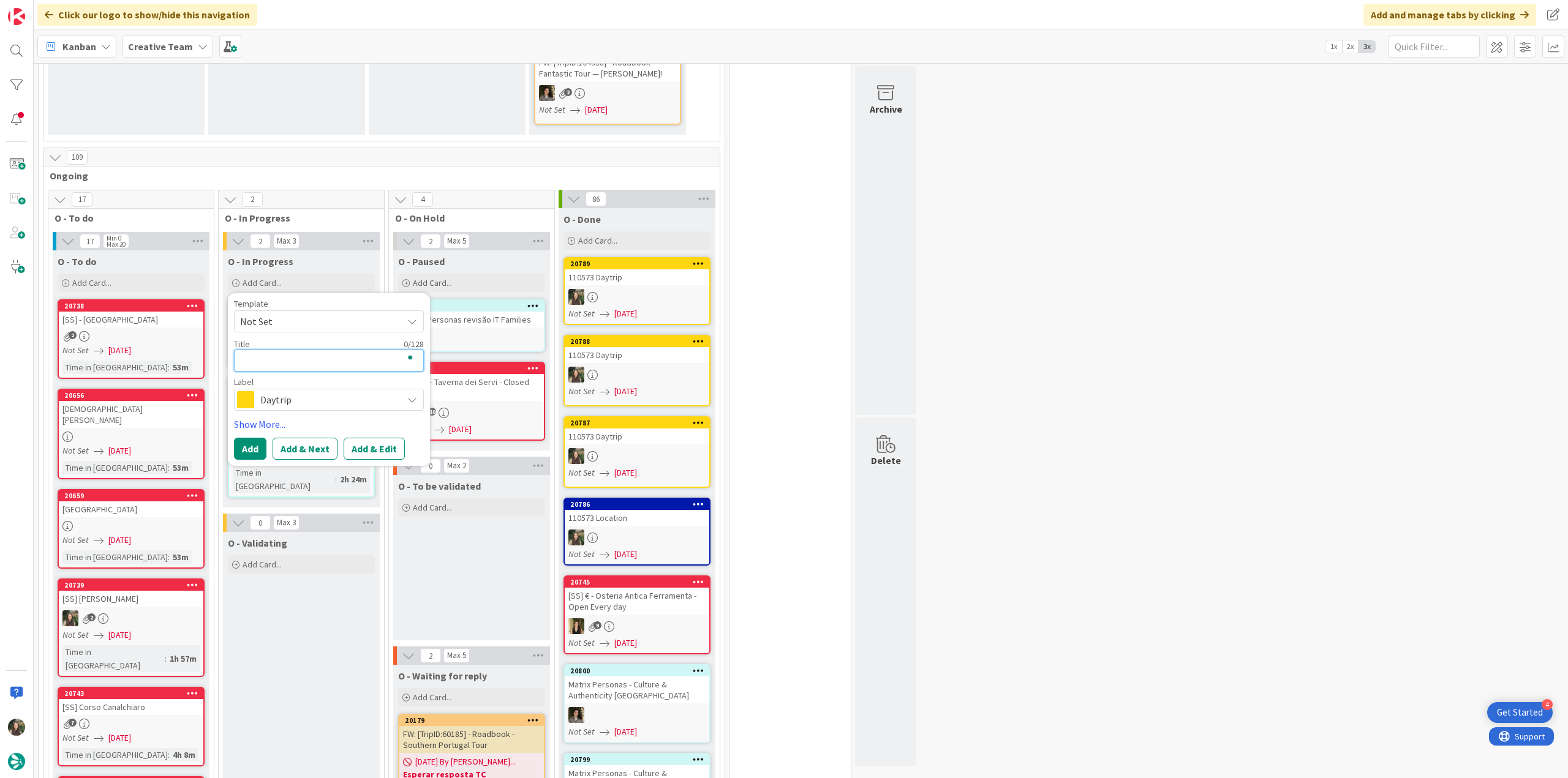
paste textarea "110573 Daytrip"
type textarea "x"
type textarea "110573 Daytrip"
click at [251, 438] on button "Add" at bounding box center [250, 449] width 33 height 22
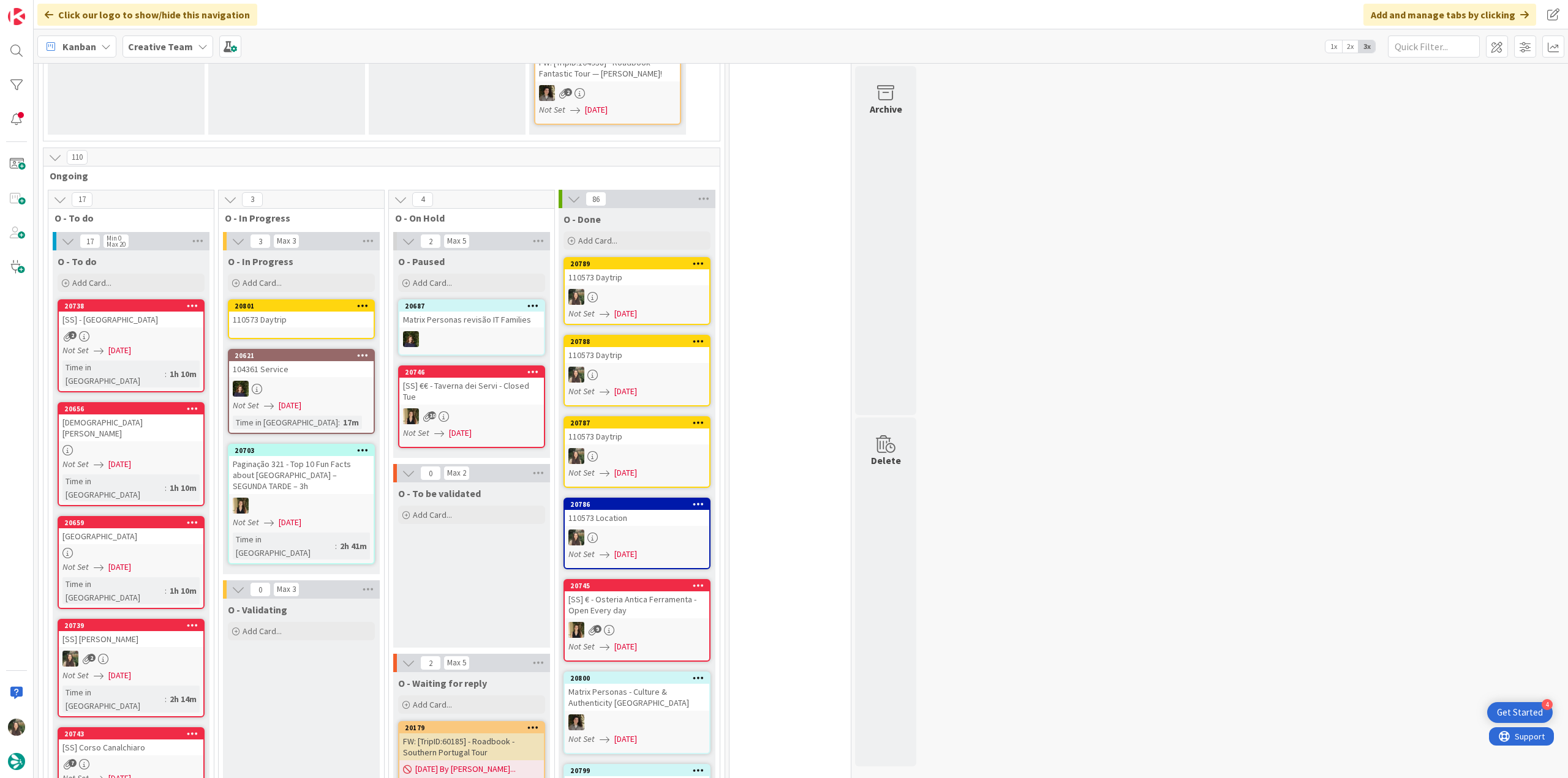
click at [271, 317] on link "20801 110573 Daytrip" at bounding box center [301, 319] width 147 height 40
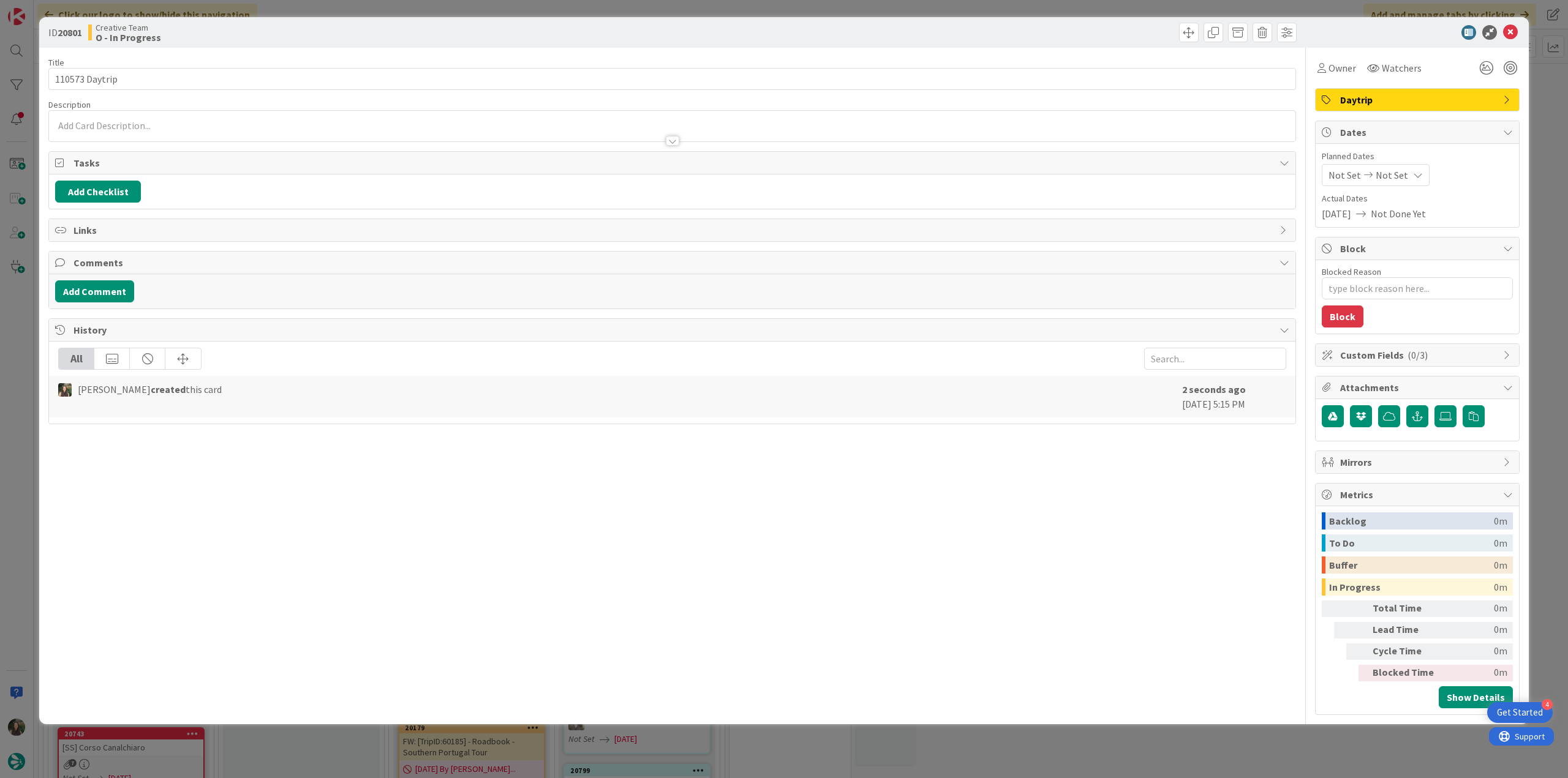
click at [149, 123] on div at bounding box center [672, 125] width 1246 height 30
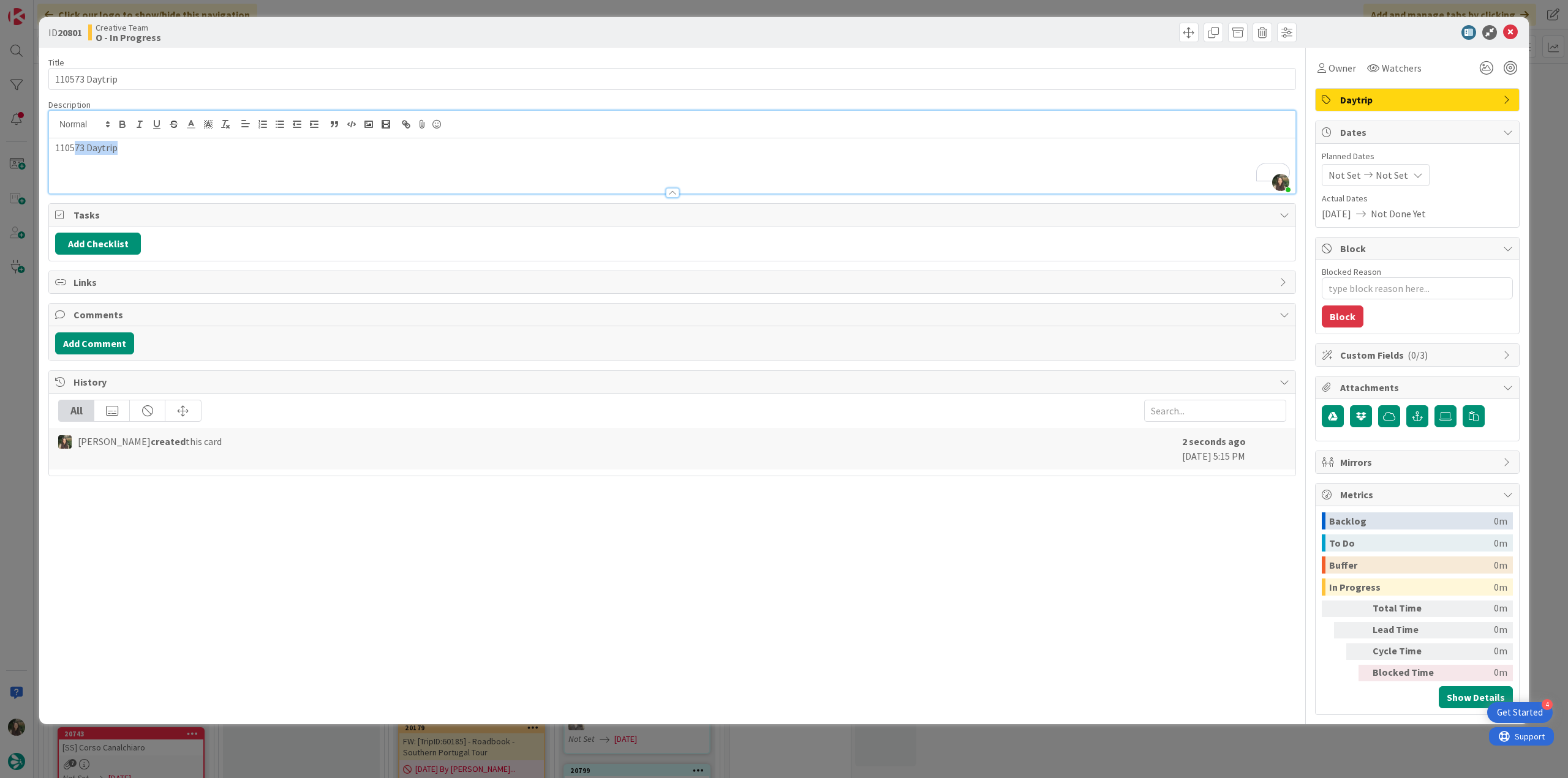
scroll to position [965, 0]
drag, startPoint x: 135, startPoint y: 147, endPoint x: 47, endPoint y: 144, distance: 88.1
click at [47, 144] on div "ID 20801 Creative Team O - In Progress Title 14 / 128 110573 Daytrip Descriptio…" at bounding box center [783, 370] width 1489 height 707
drag, startPoint x: 713, startPoint y: 144, endPoint x: 560, endPoint y: 145, distance: 153.0
click at [584, 147] on h2 "Venice / Porcia" at bounding box center [672, 149] width 1234 height 18
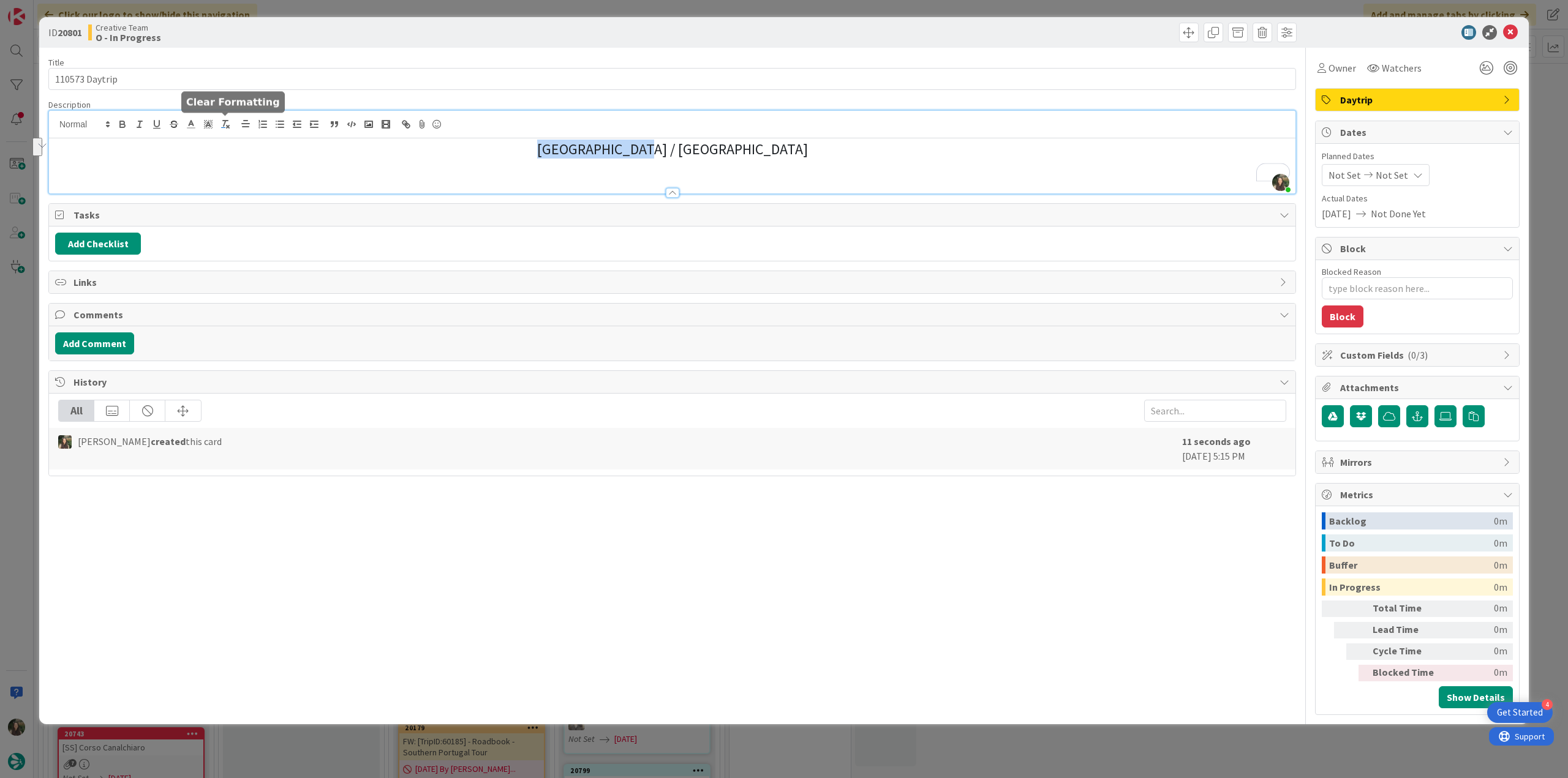
click at [222, 124] on icon "button" at bounding box center [225, 124] width 11 height 11
click at [28, 319] on div "ID 20801 Creative Team O - In Progress Title 14 / 128 110573 Daytrip Descriptio…" at bounding box center [784, 389] width 1568 height 778
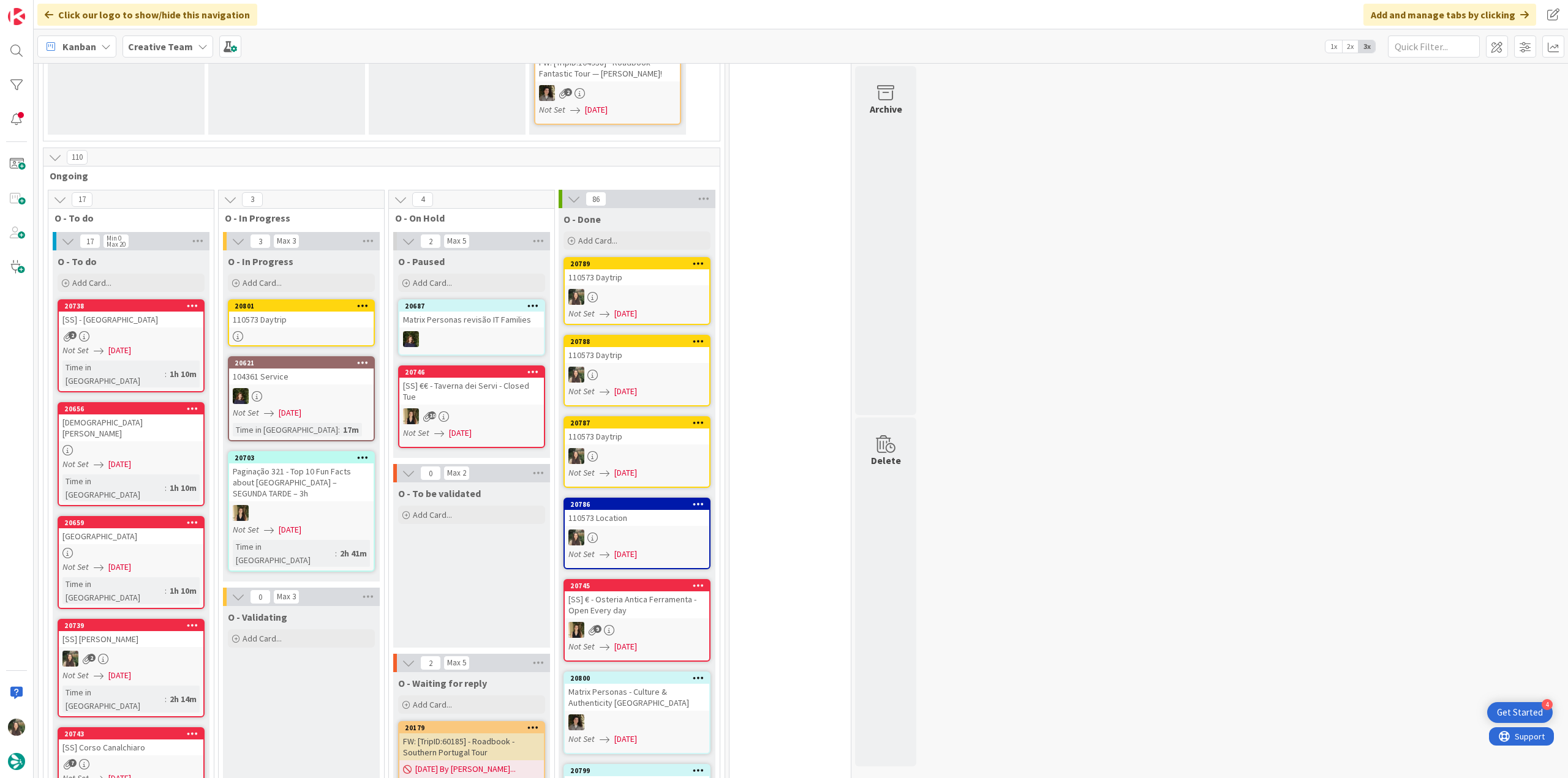
click at [334, 317] on link "20801 110573 Daytrip" at bounding box center [301, 323] width 147 height 47
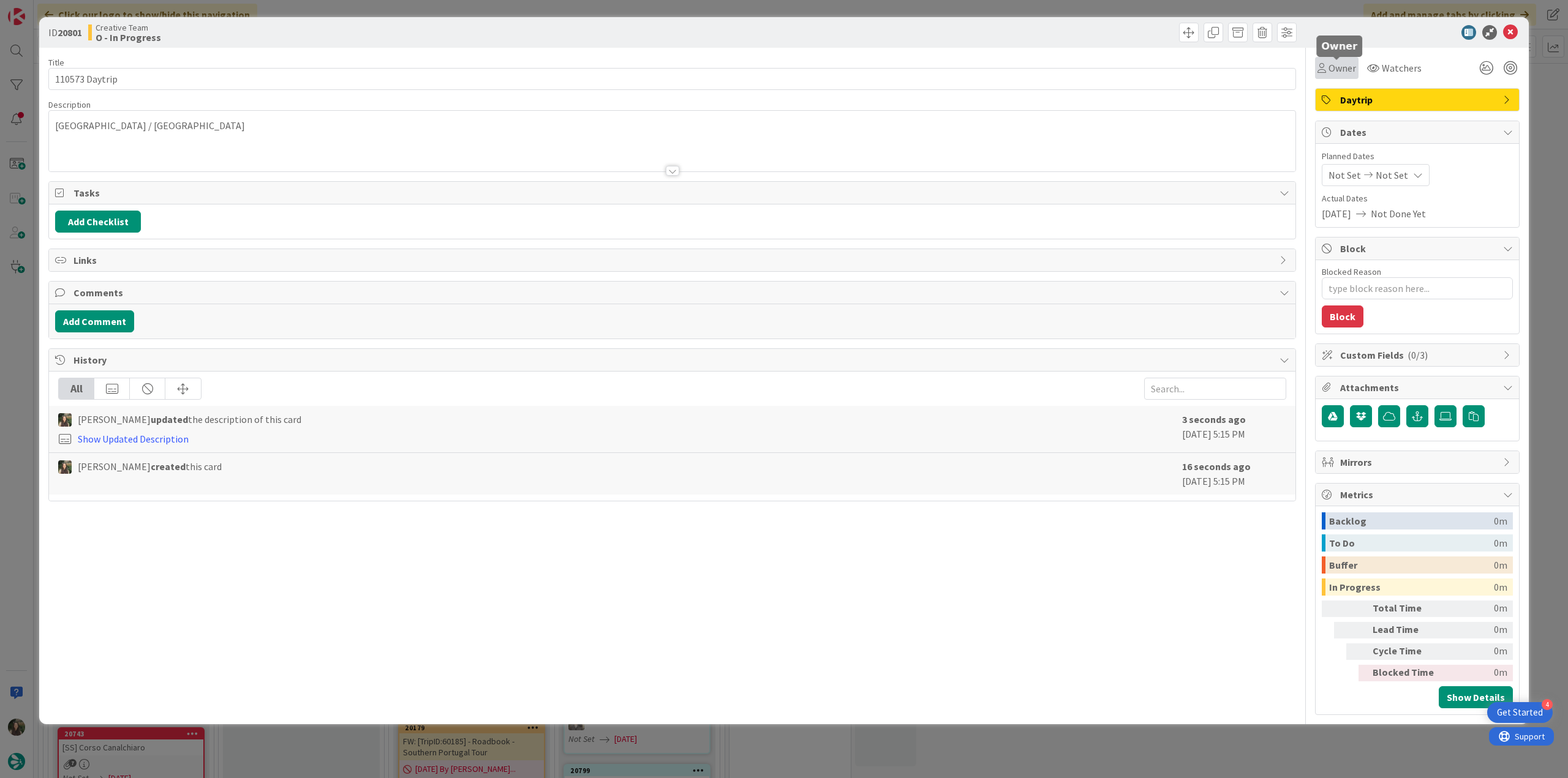
click at [1345, 66] on span "Owner" at bounding box center [1342, 67] width 28 height 15
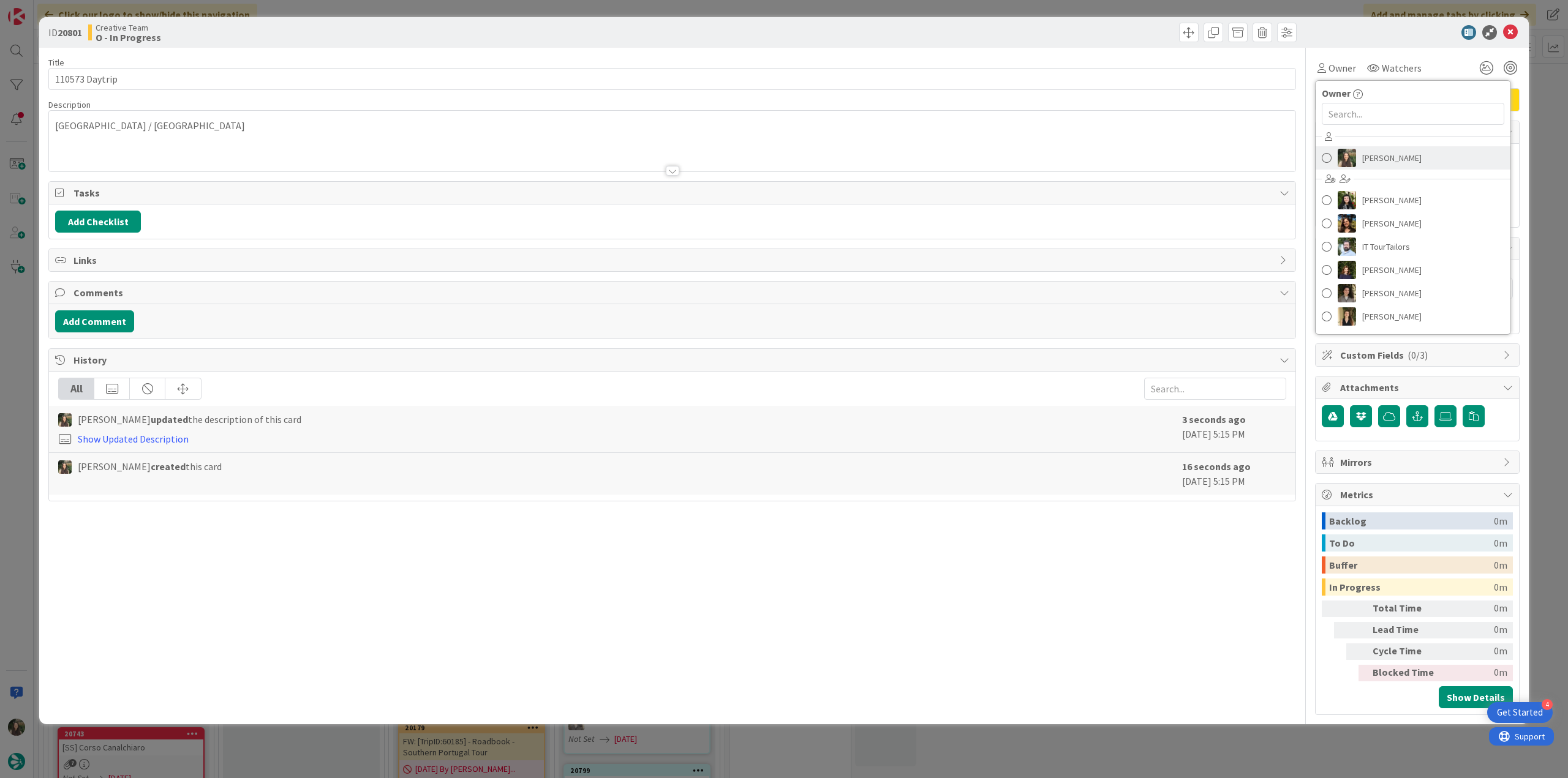
click at [1370, 156] on span "[PERSON_NAME]" at bounding box center [1391, 157] width 60 height 18
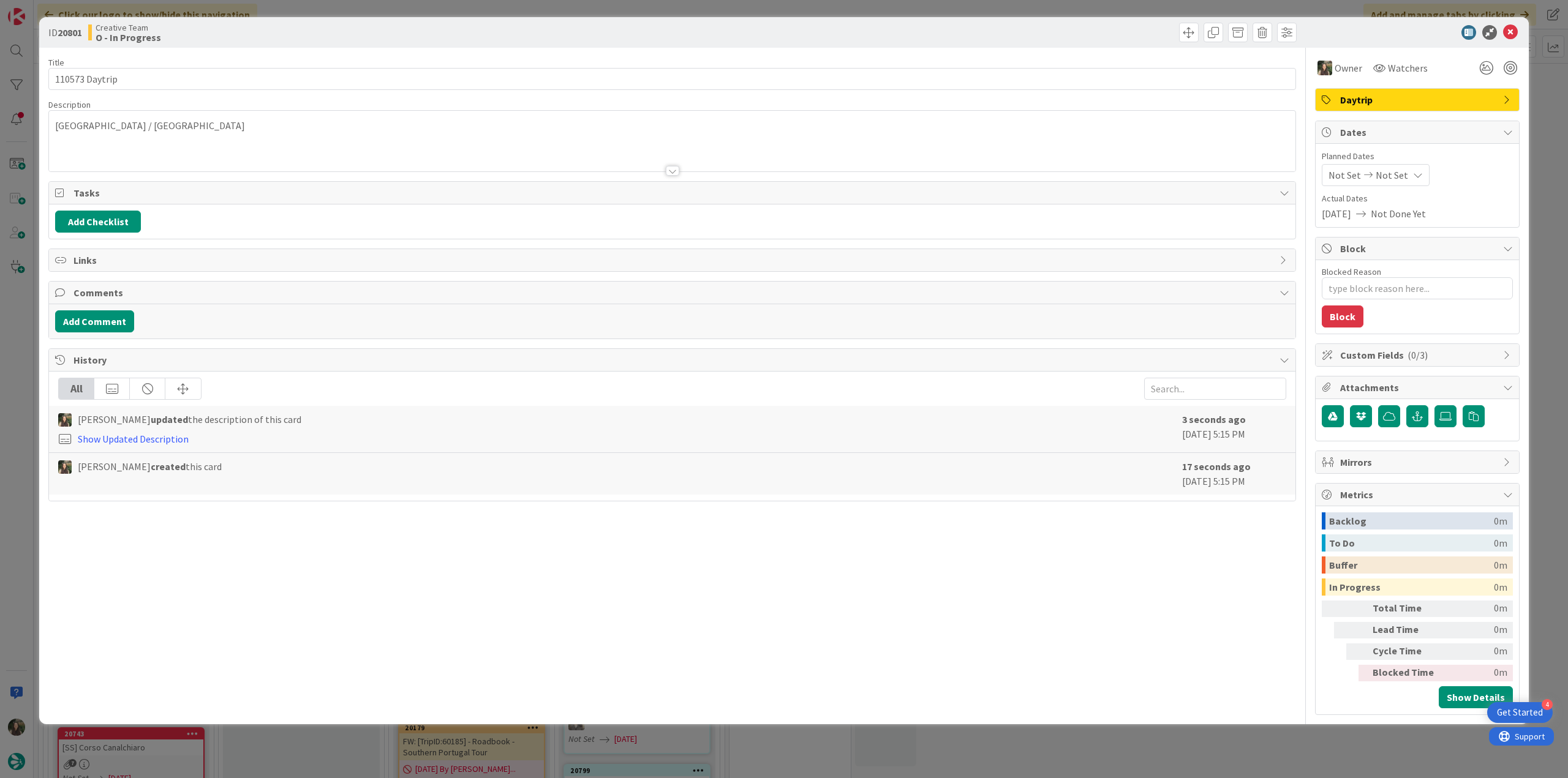
click at [1201, 732] on div "ID 20801 Creative Team O - In Progress Title 14 / 128 110573 Daytrip Descriptio…" at bounding box center [784, 389] width 1568 height 778
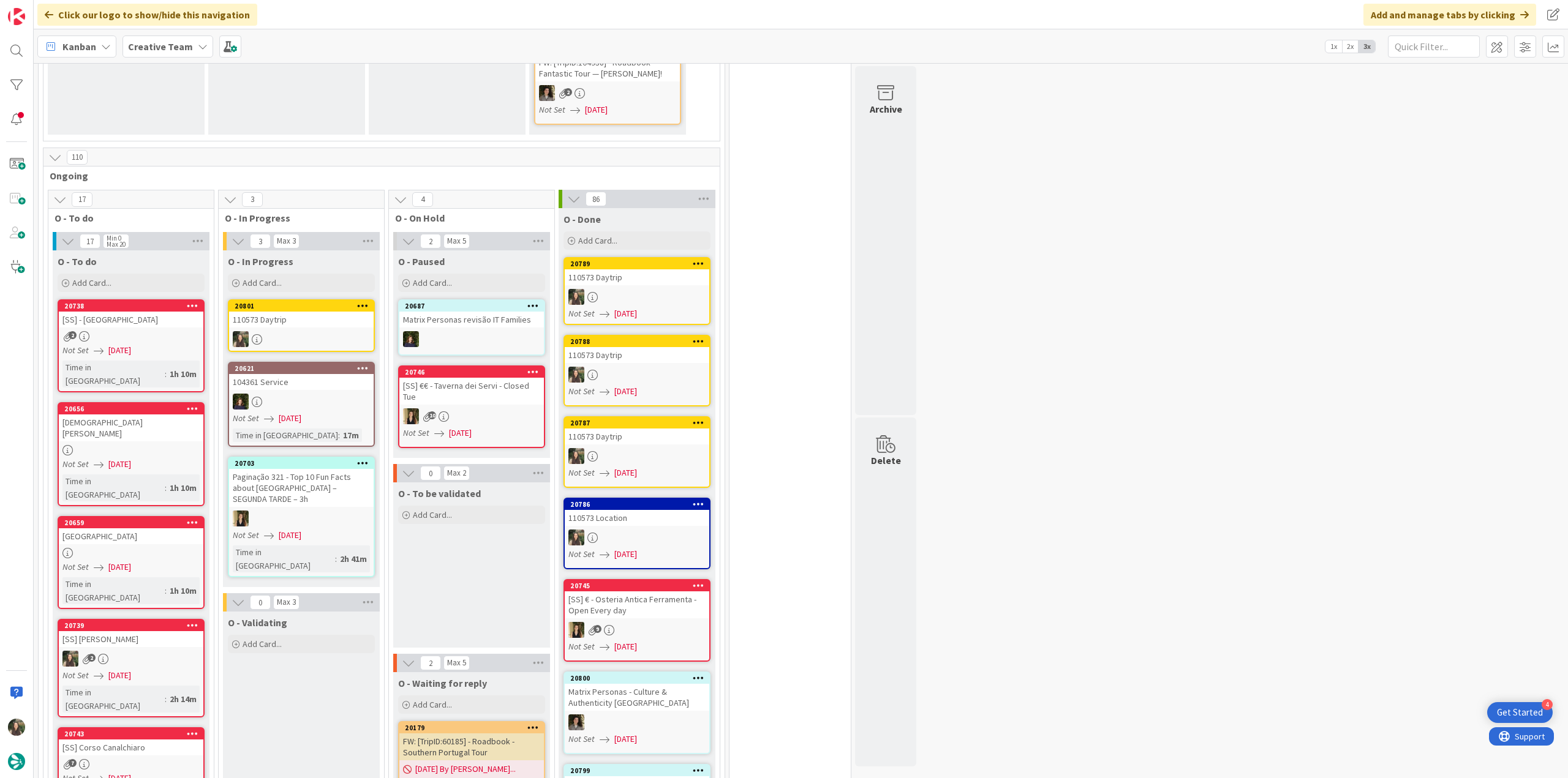
click at [319, 332] on div at bounding box center [300, 339] width 144 height 16
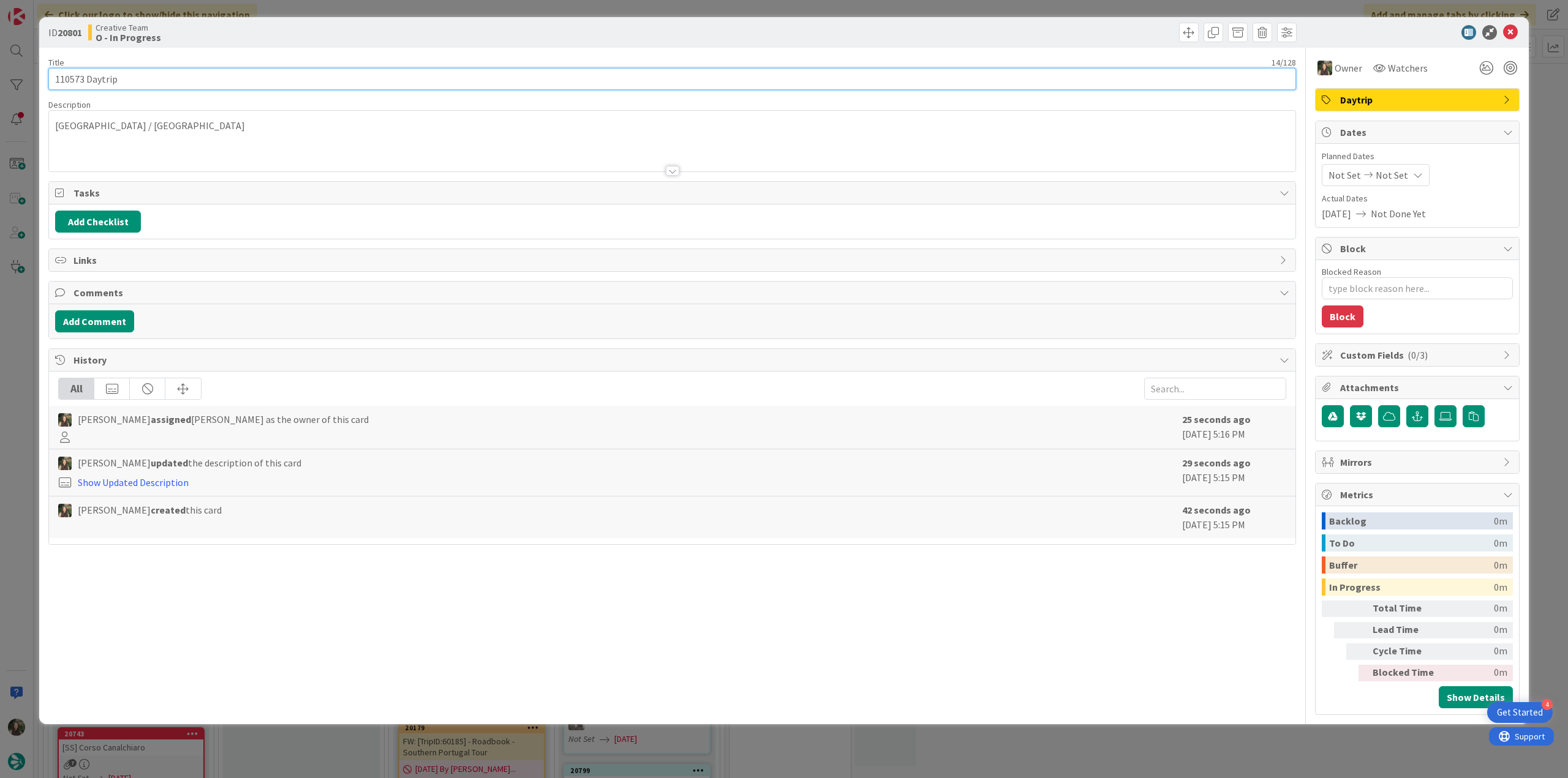
drag, startPoint x: 123, startPoint y: 77, endPoint x: 5, endPoint y: 83, distance: 118.2
click at [5, 82] on div "ID 20801 Creative Team O - In Progress Title 14 / 128 110573 Daytrip Descriptio…" at bounding box center [784, 389] width 1568 height 778
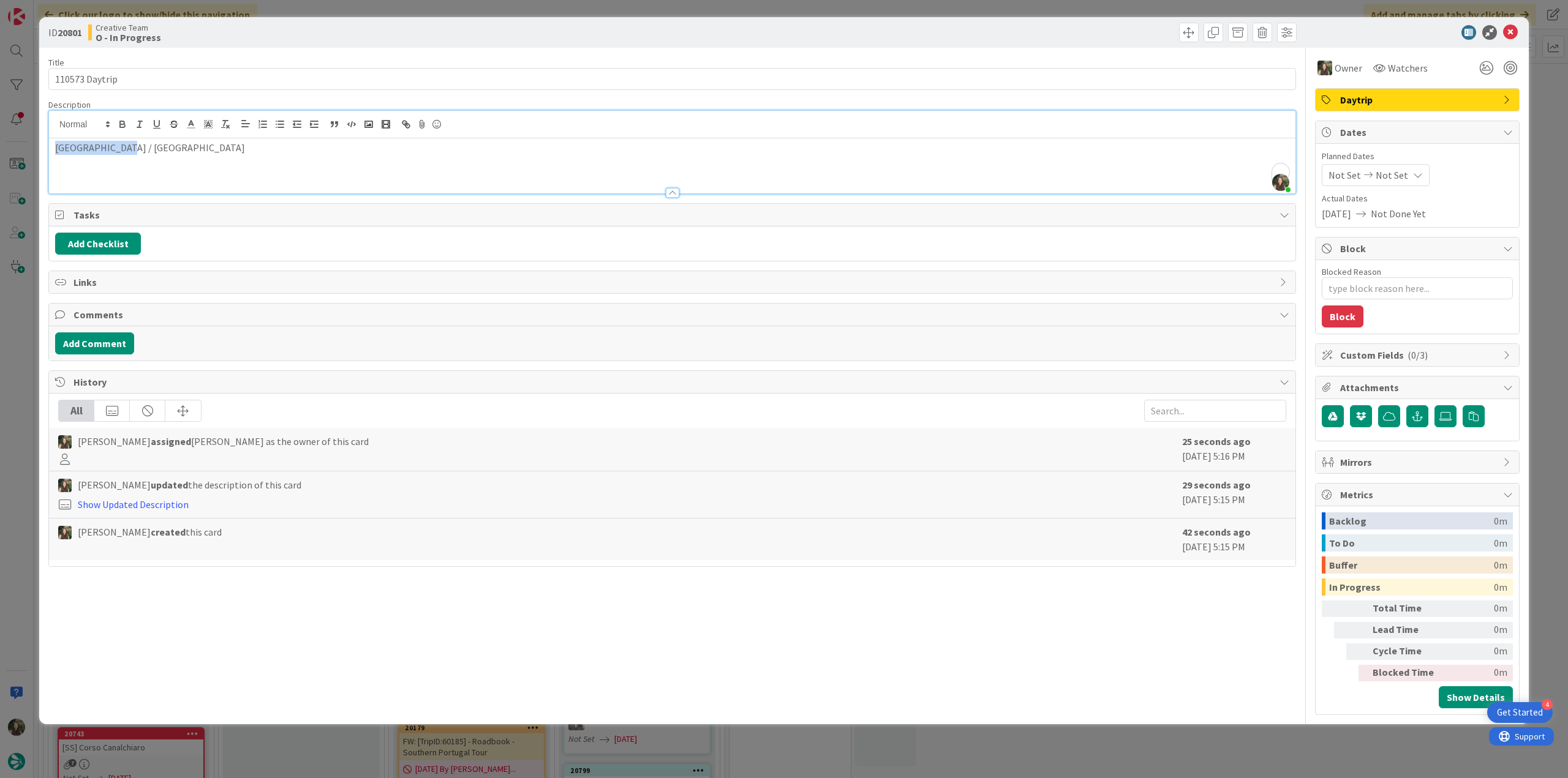
drag, startPoint x: 52, startPoint y: 128, endPoint x: 32, endPoint y: 130, distance: 20.1
click at [32, 130] on div "ID 20801 Creative Team O - In Progress Title 14 / 128 110573 Daytrip Descriptio…" at bounding box center [784, 389] width 1568 height 778
click at [20, 411] on div "ID 20801 Creative Team O - In Progress Title 14 / 128 110573 Daytrip Descriptio…" at bounding box center [784, 389] width 1568 height 778
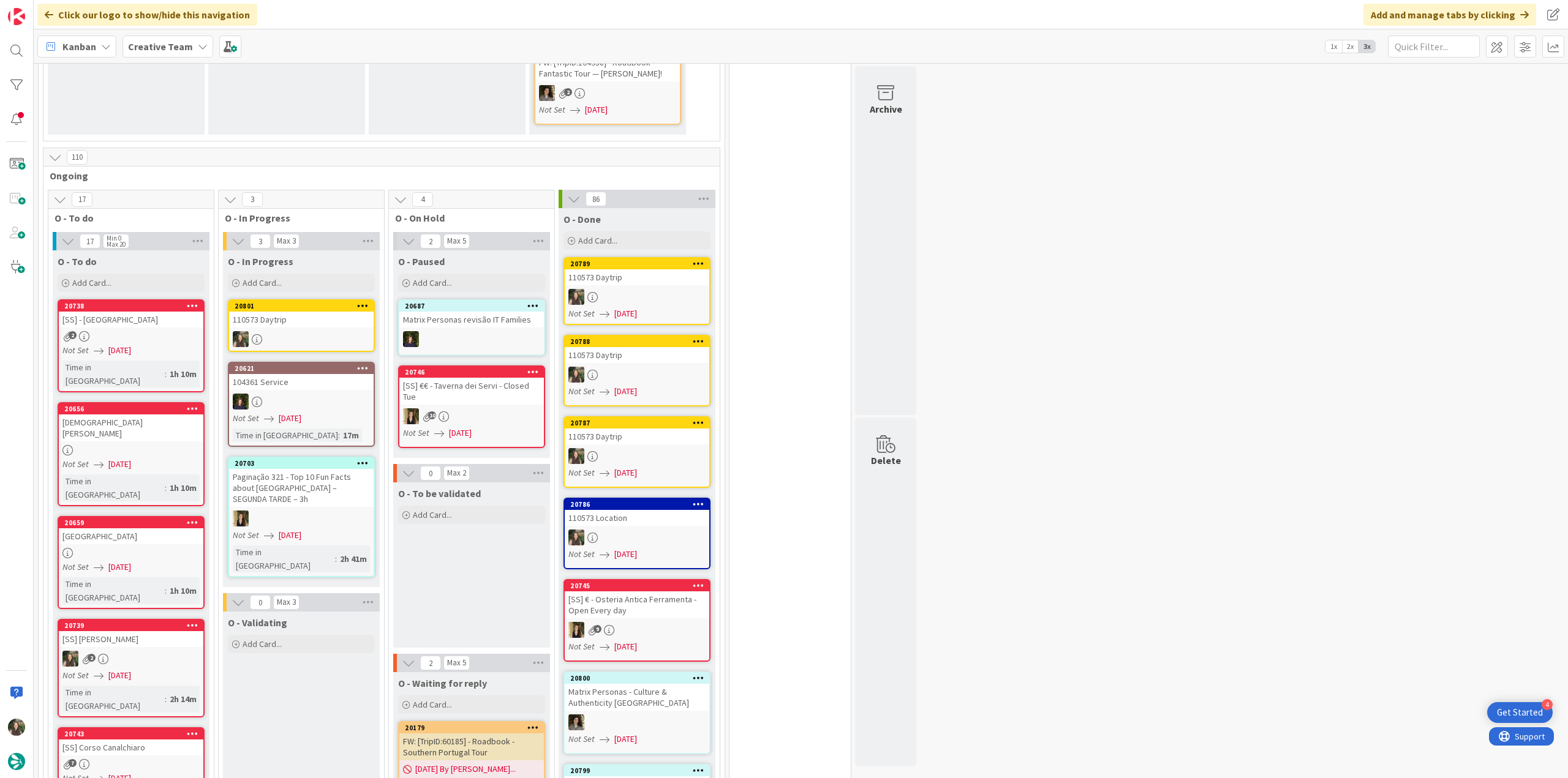
click at [639, 289] on div at bounding box center [636, 297] width 144 height 16
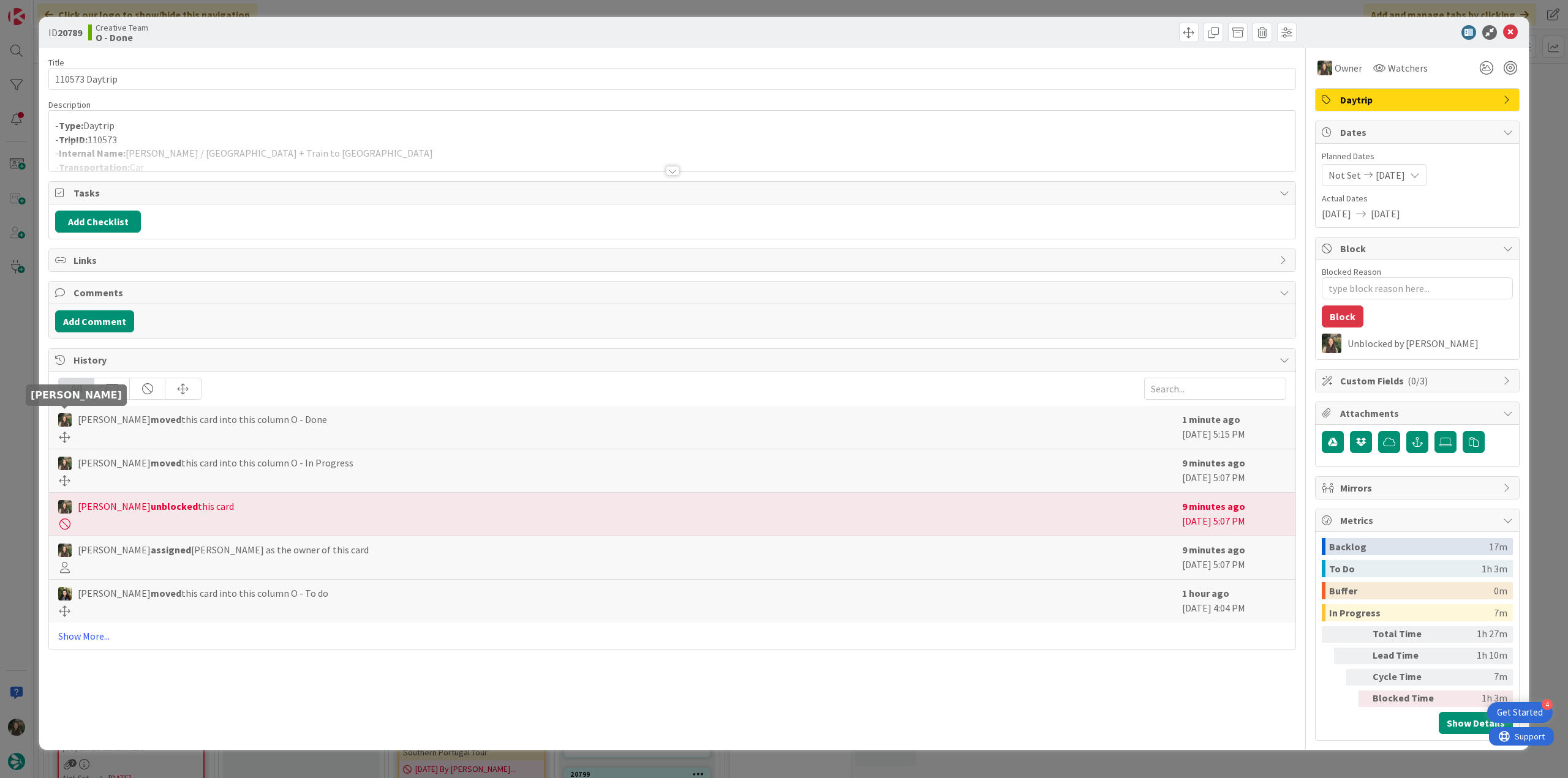
click at [22, 391] on div "ID 20789 Creative Team O - Done Title 14 / 128 110573 Daytrip Description - Typ…" at bounding box center [784, 389] width 1568 height 778
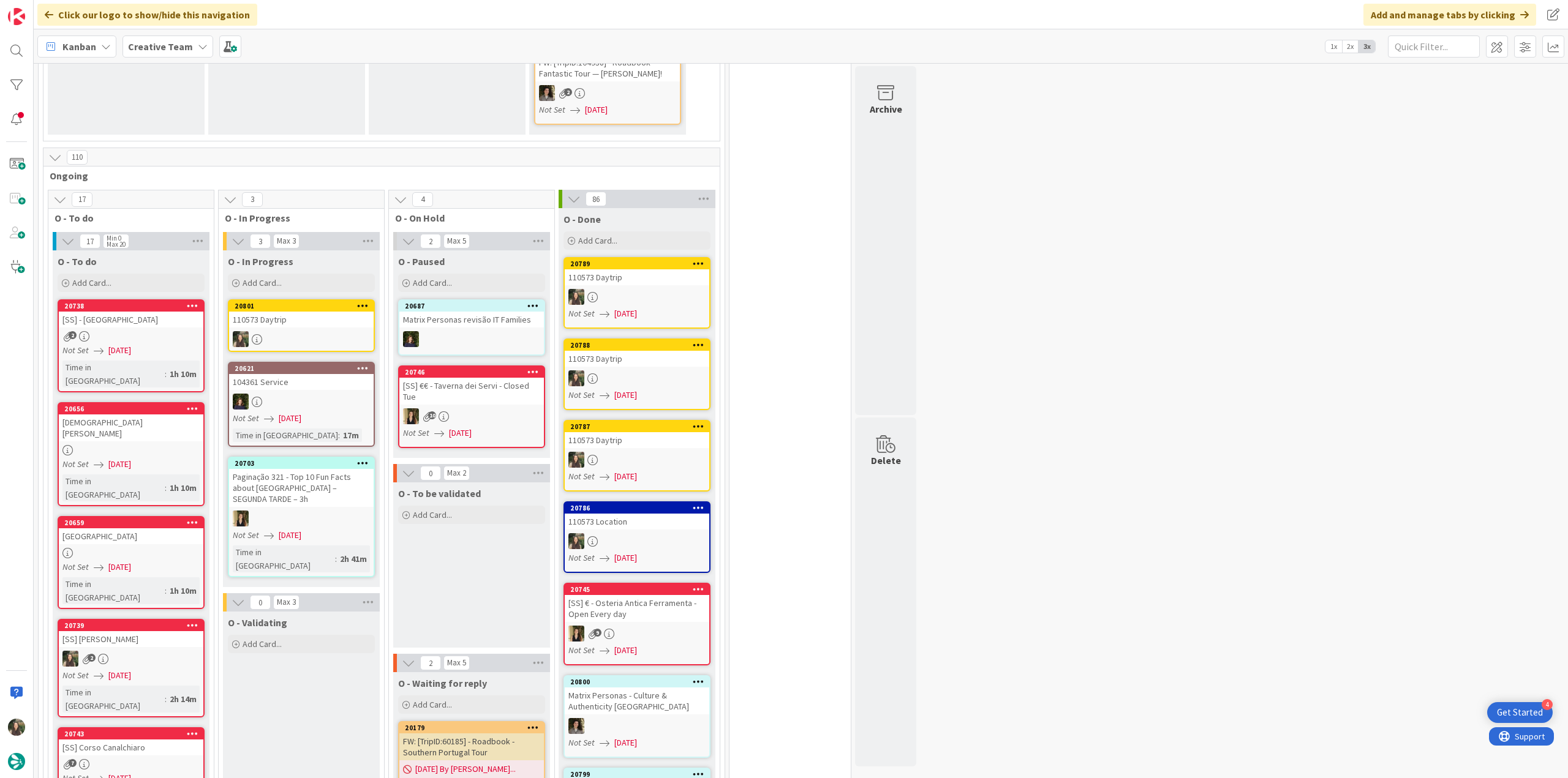
click at [642, 355] on link "20788 110573 Daytrip Not Set 08/11/2025" at bounding box center [637, 374] width 147 height 72
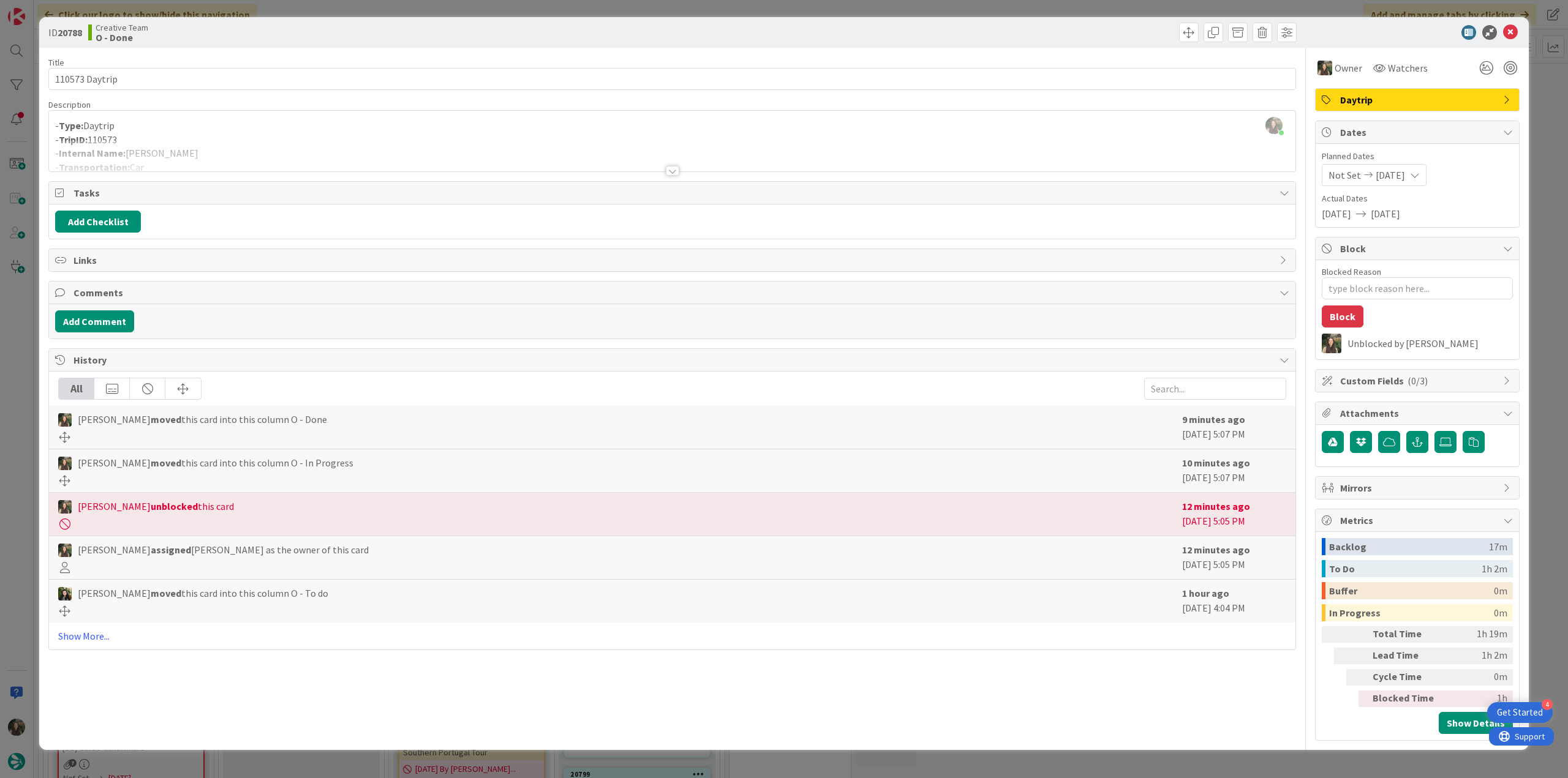
click at [27, 422] on div "ID 20788 Creative Team O - Done Title 14 / 128 110573 Daytrip Description Inês …" at bounding box center [784, 389] width 1568 height 778
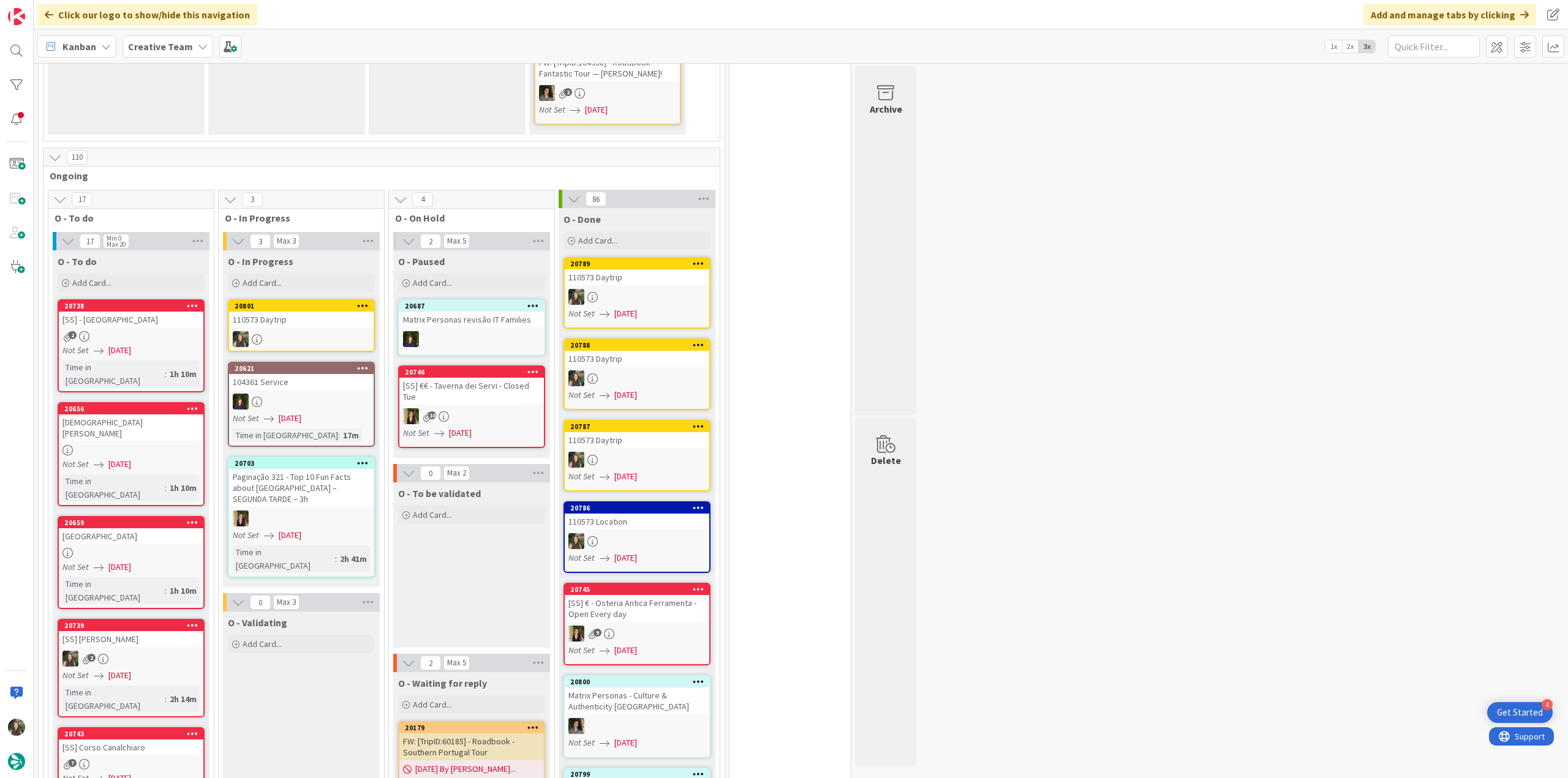
click at [637, 452] on div at bounding box center [636, 459] width 144 height 16
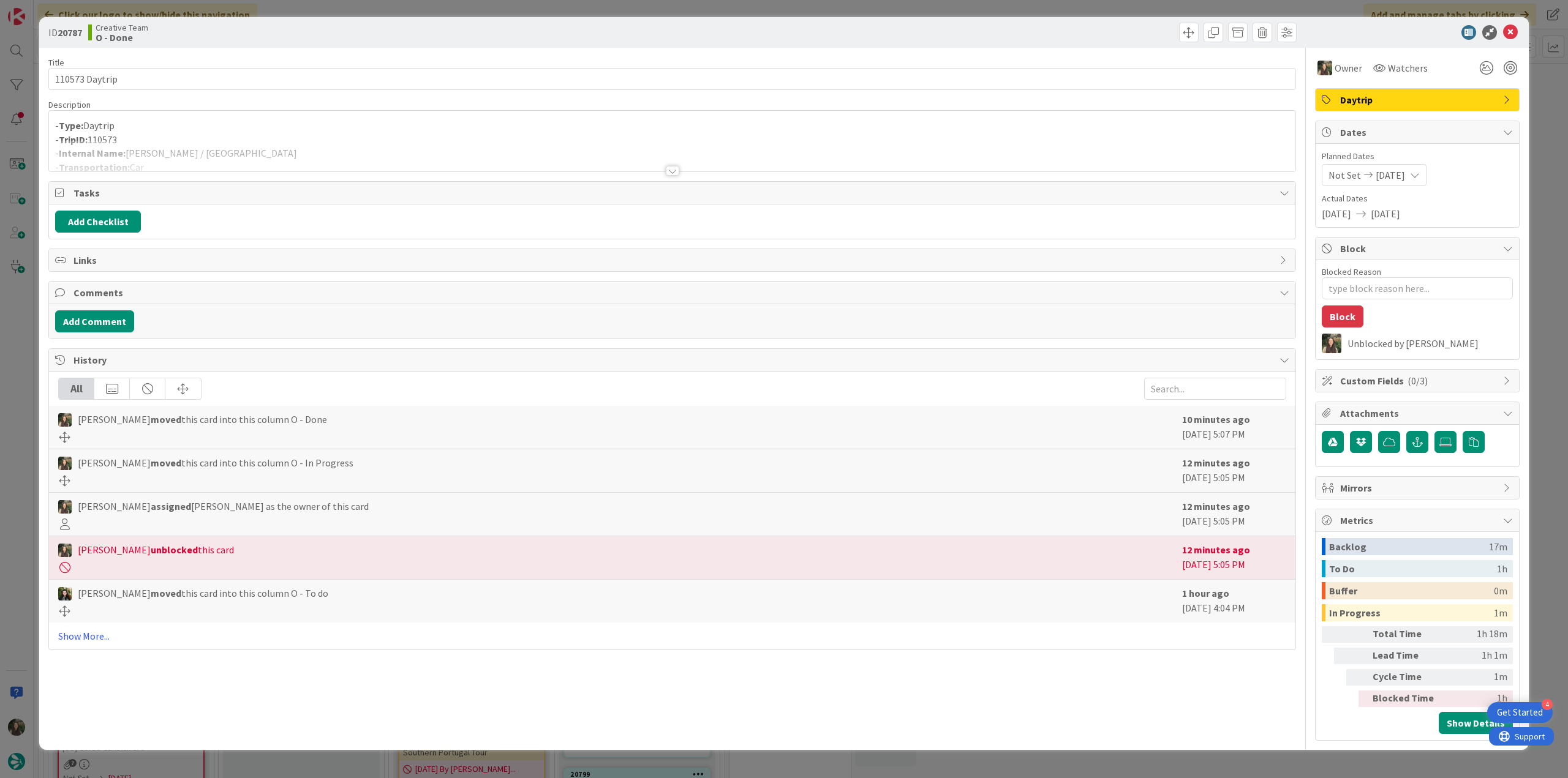
click at [223, 151] on div at bounding box center [672, 155] width 1246 height 31
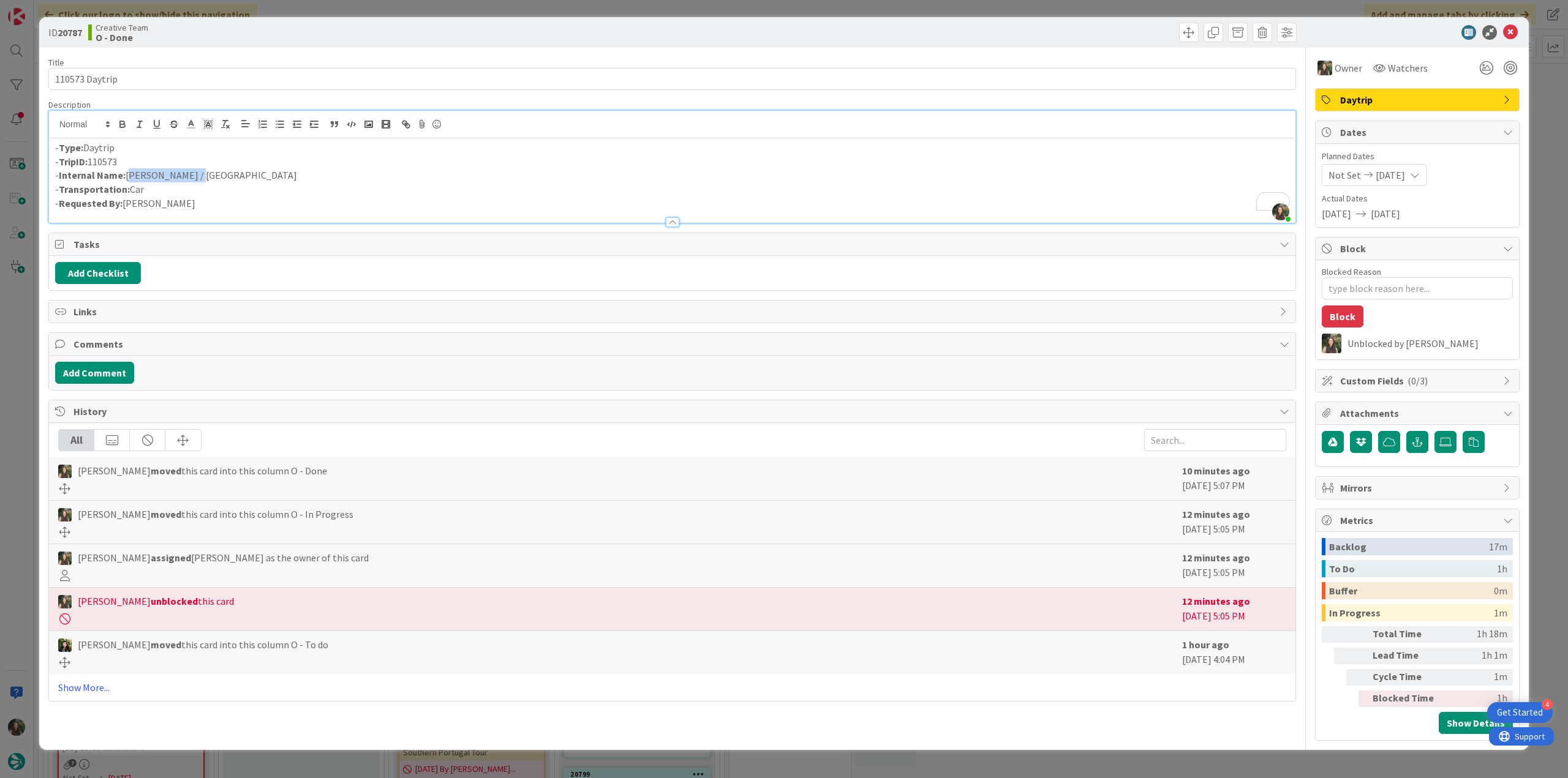
drag, startPoint x: 187, startPoint y: 174, endPoint x: 128, endPoint y: 177, distance: 59.1
click at [128, 177] on p "- Internal Name: Porcia / Venice" at bounding box center [672, 175] width 1234 height 14
copy p "Porcia / Venice"
click at [17, 384] on div "ID 20787 Creative Team O - Done Title 14 / 128 110573 Daytrip Description Inês …" at bounding box center [784, 389] width 1568 height 778
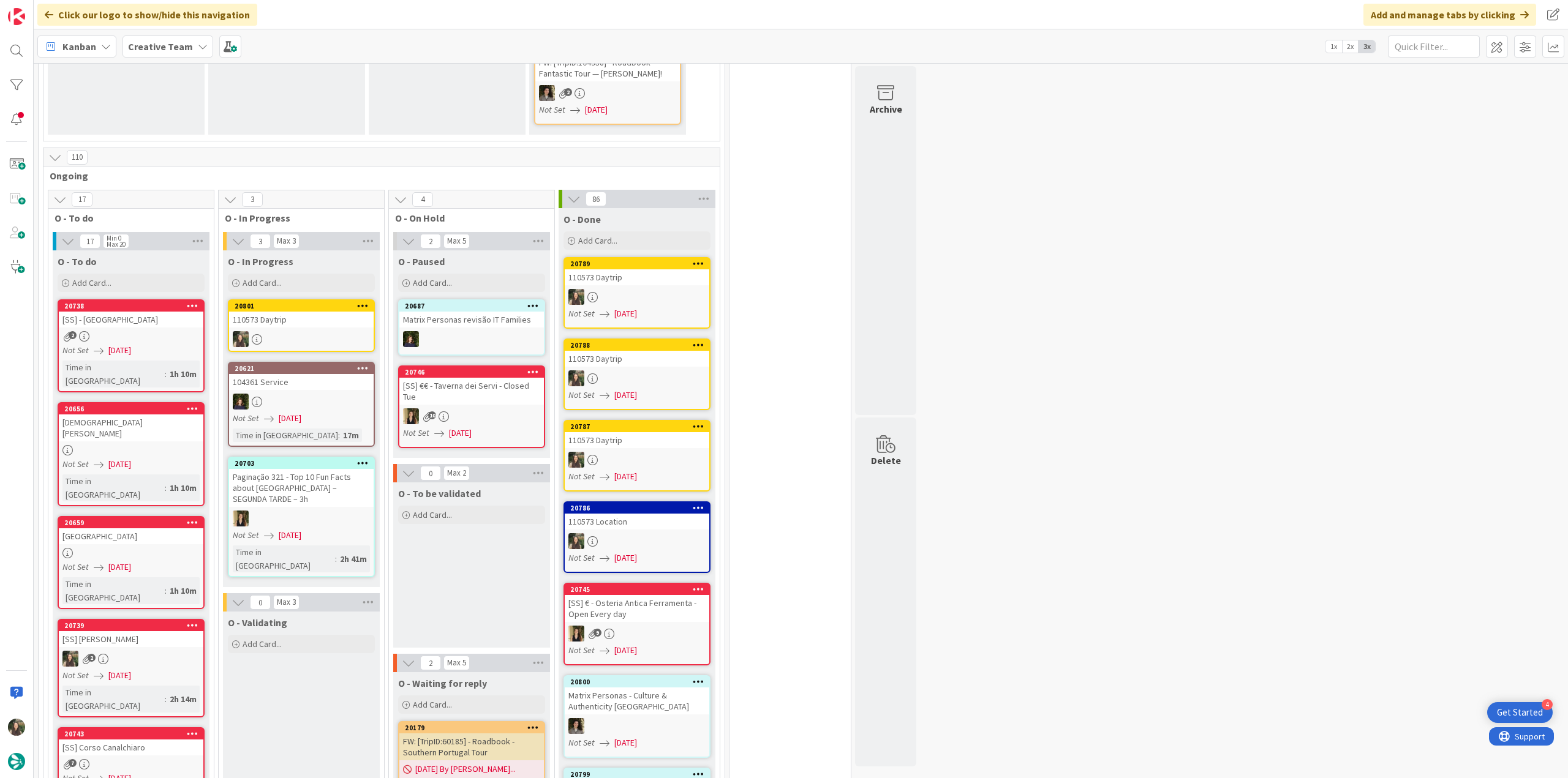
click at [648, 289] on div at bounding box center [636, 297] width 144 height 16
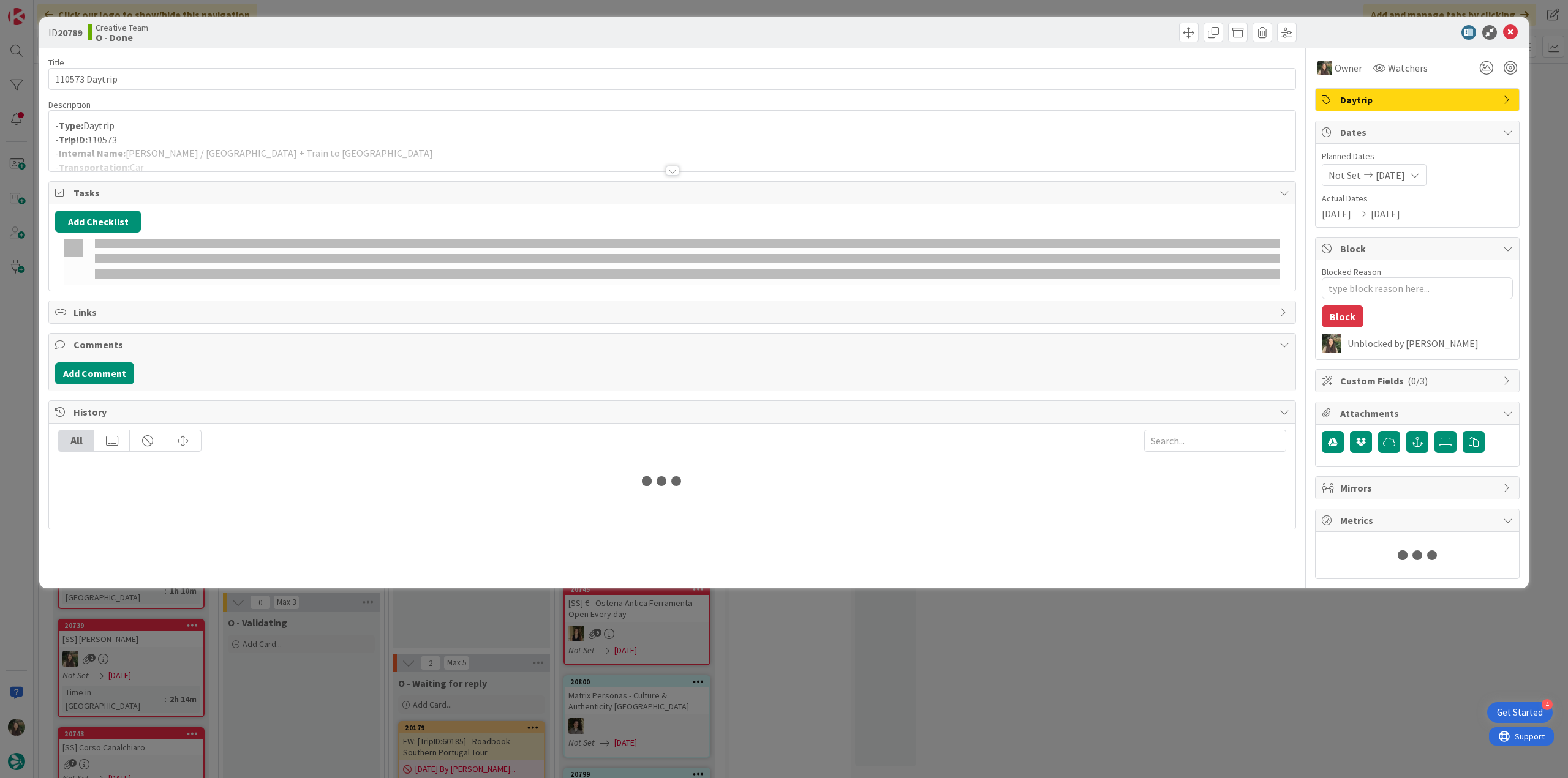
type textarea "x"
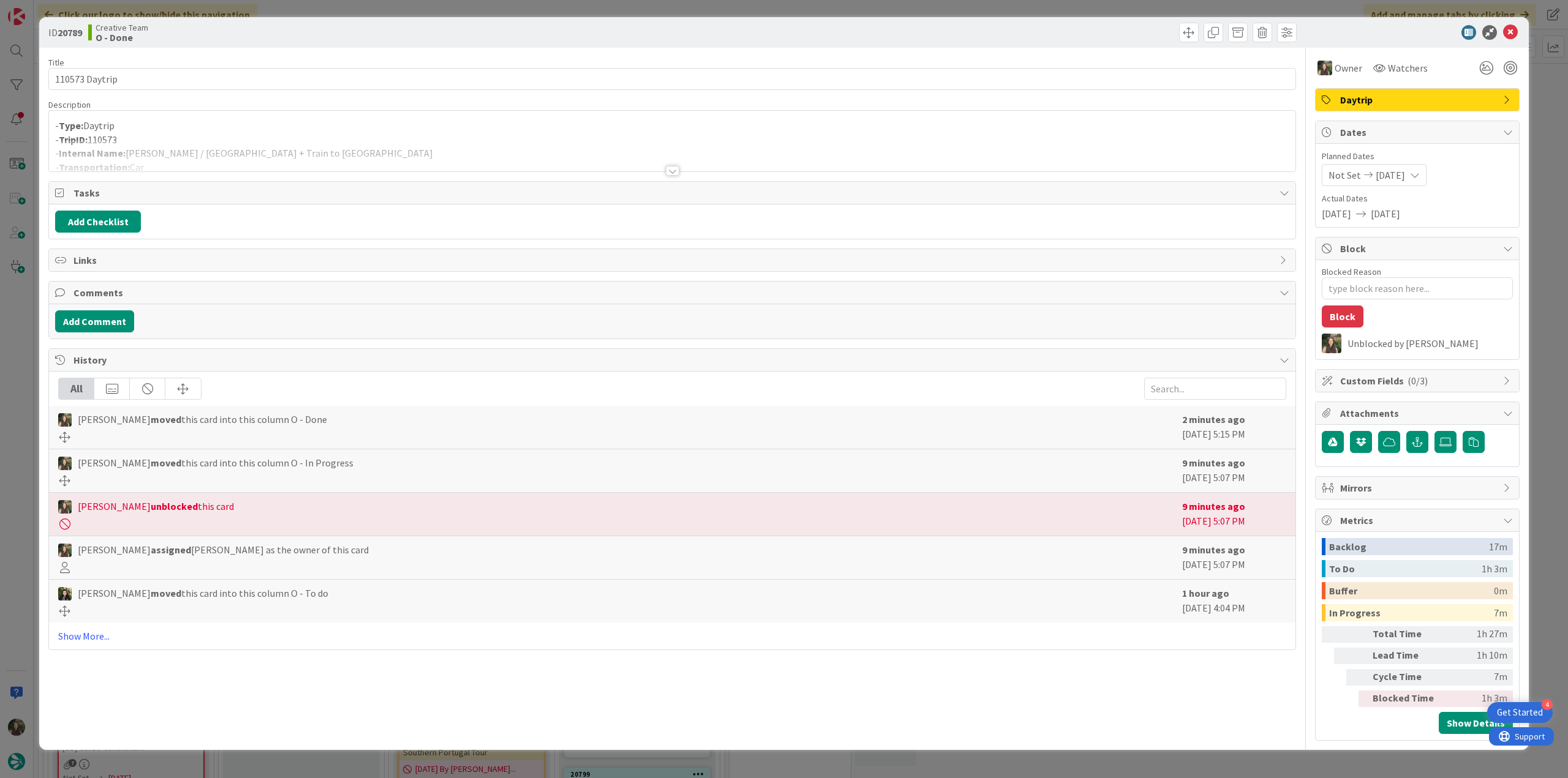
click at [278, 157] on div at bounding box center [672, 155] width 1246 height 31
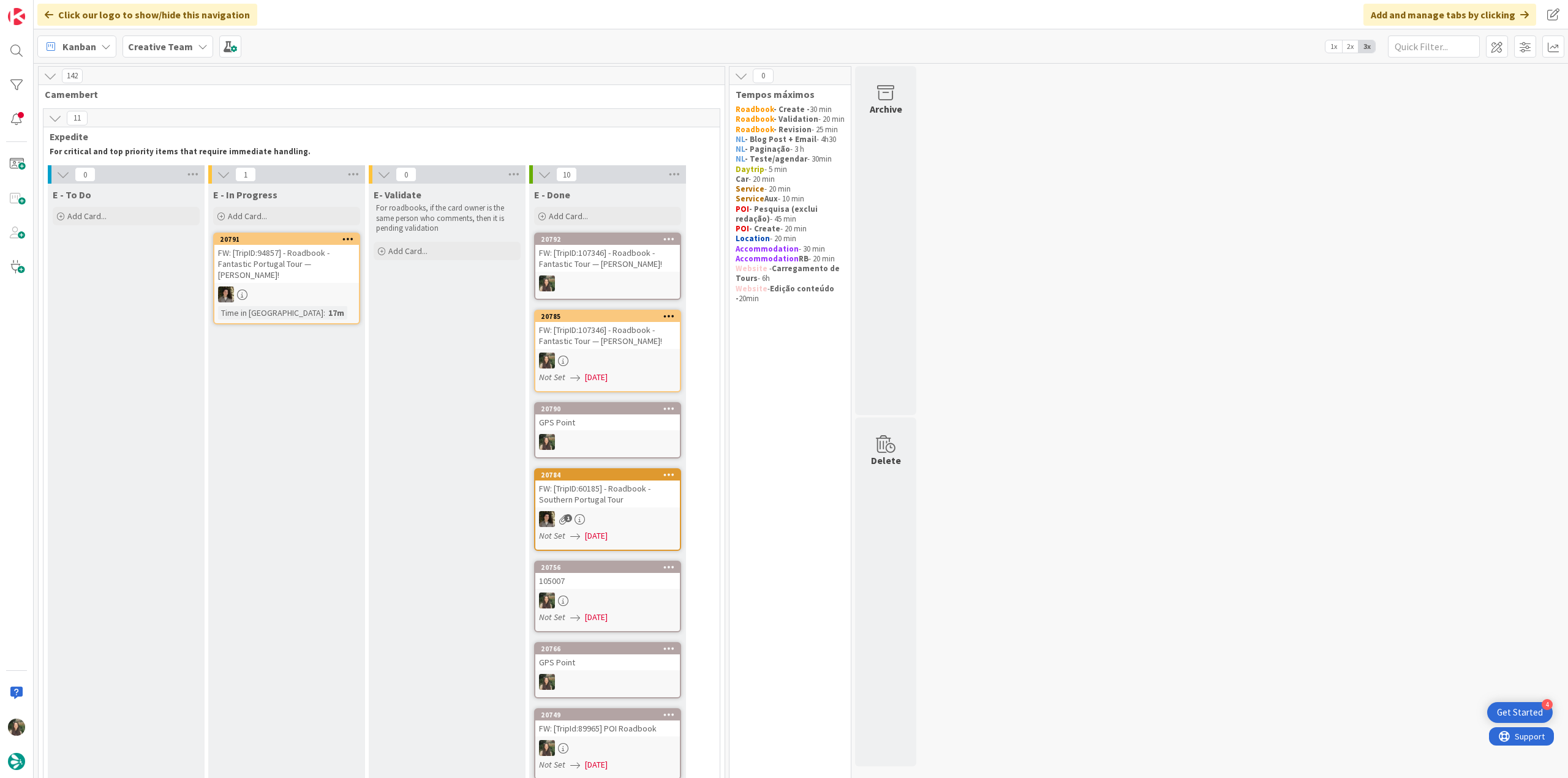
scroll to position [338, 0]
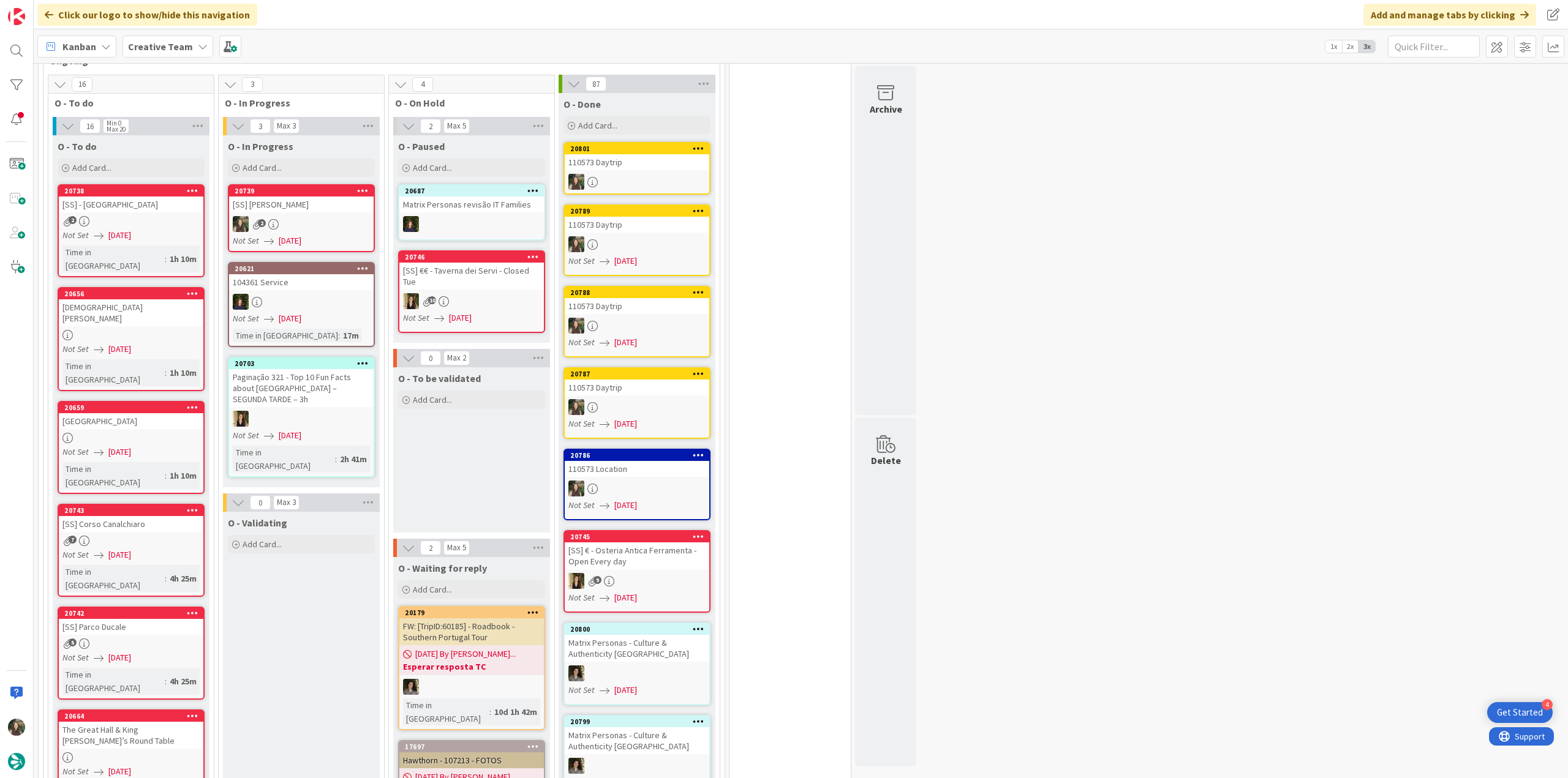
click at [333, 197] on div "[SS] [PERSON_NAME]" at bounding box center [300, 205] width 144 height 16
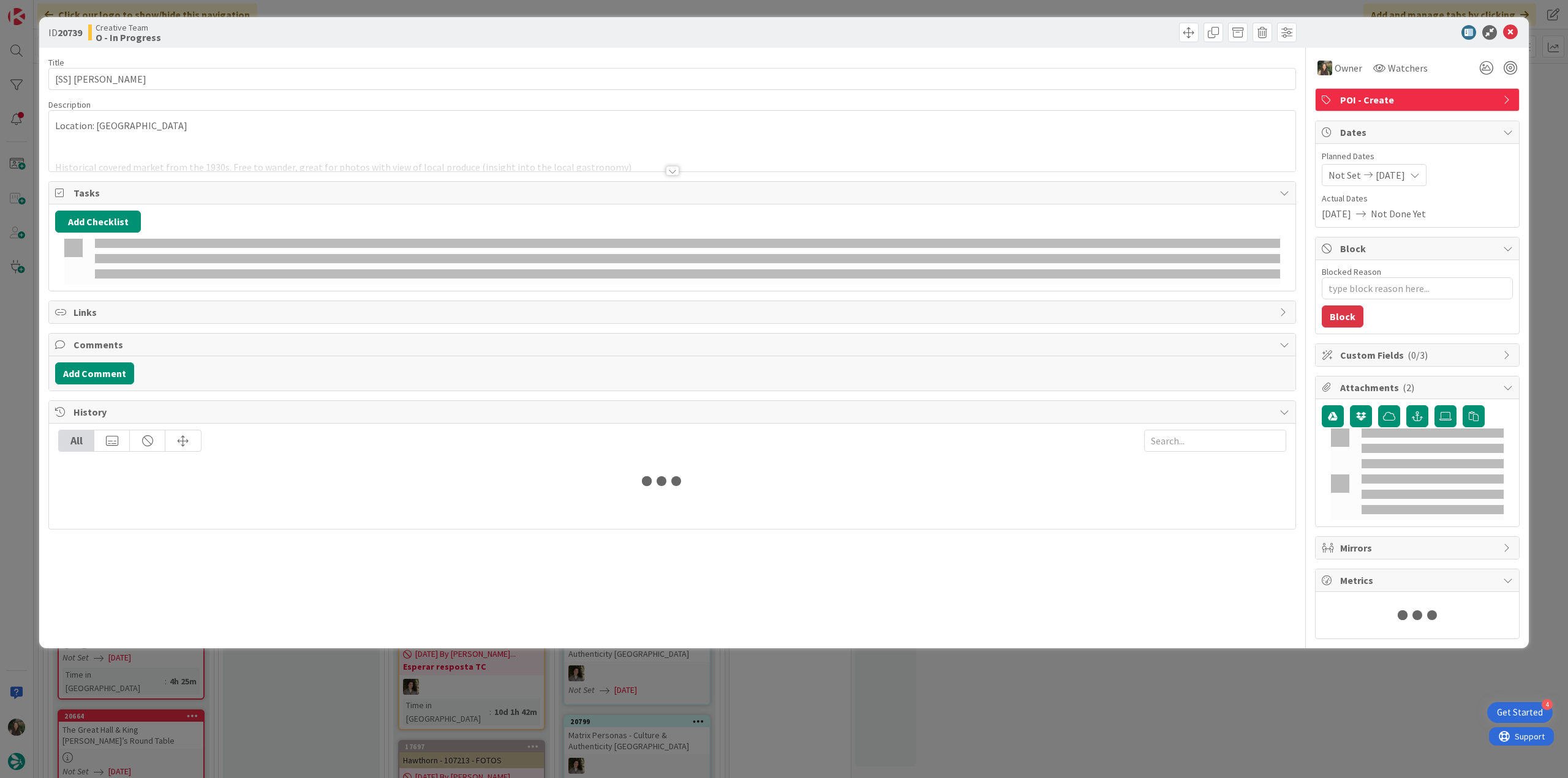
type textarea "x"
type input "[SS] [PERSON_NAME]"
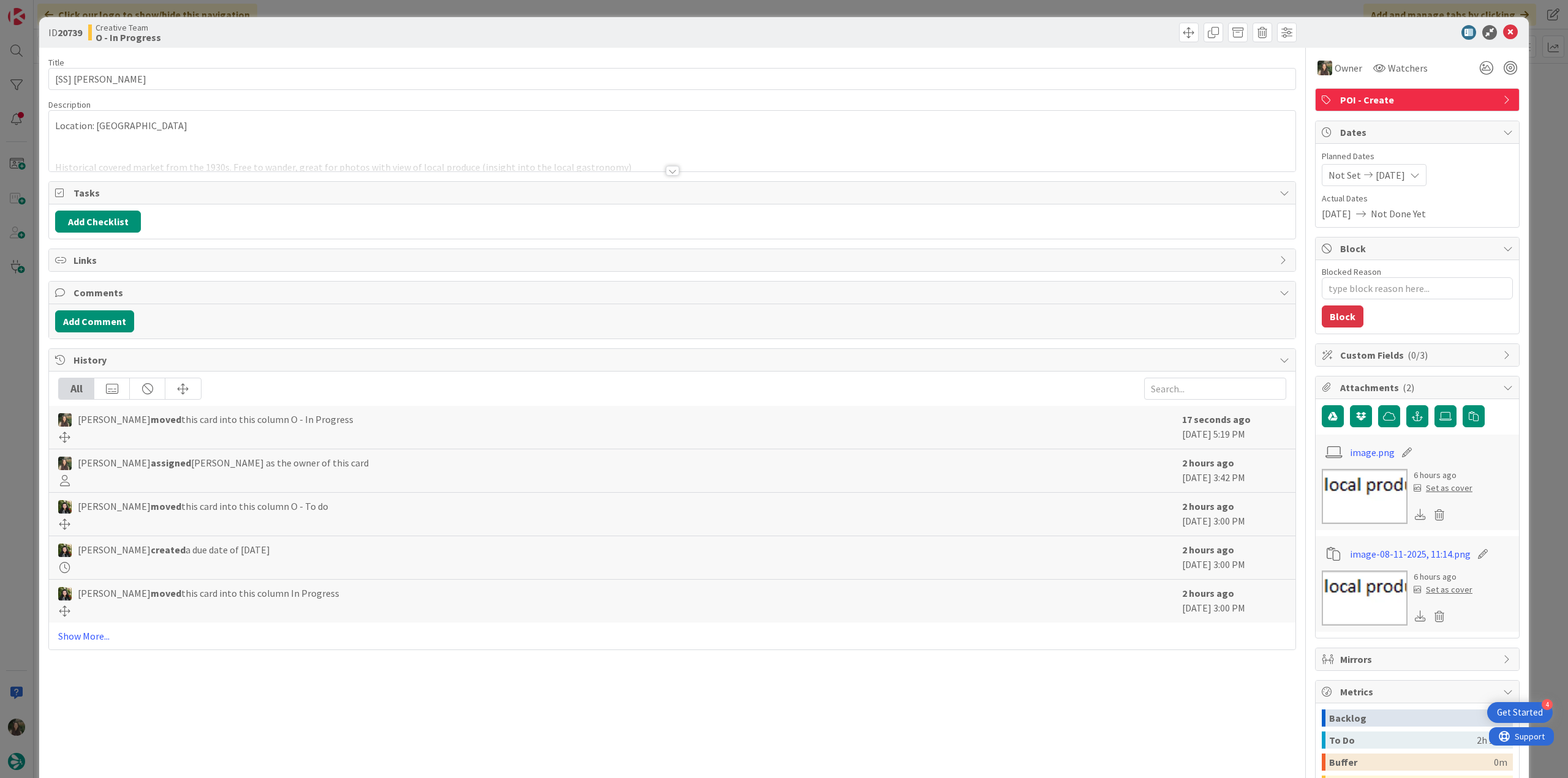
type textarea "x"
type input "[SS] [PERSON_NAME]"
click at [159, 122] on div "Location: Modena Historical covered market from the 1930s. Free to wander, grea…" at bounding box center [672, 141] width 1246 height 60
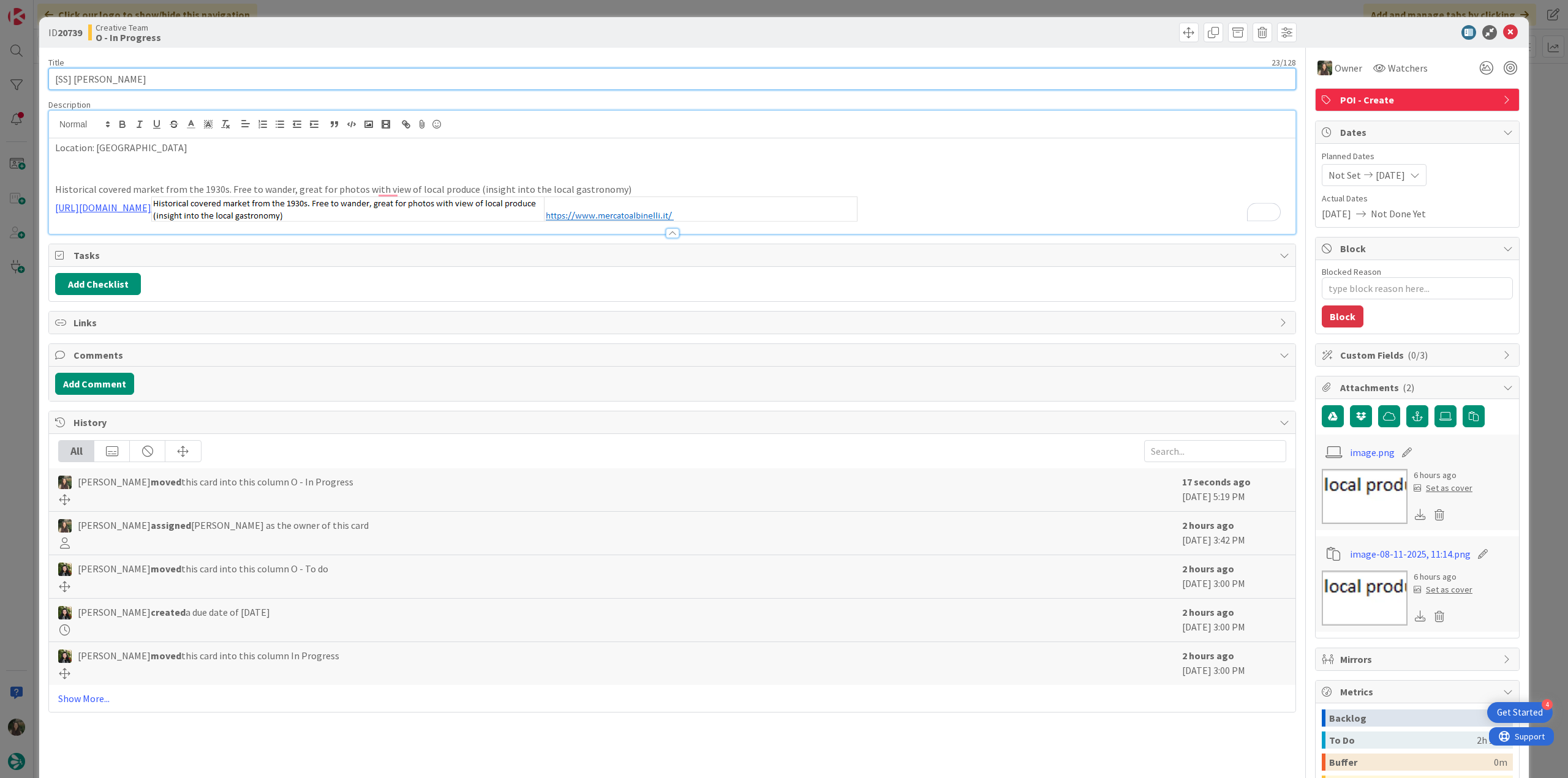
drag, startPoint x: 161, startPoint y: 77, endPoint x: 28, endPoint y: 79, distance: 133.0
click at [22, 77] on div "ID 20739 Creative Team O - In Progress Title 23 / 128 [SS] Mercato Albinelli De…" at bounding box center [784, 389] width 1568 height 778
type textarea "x"
type input "[SS] [PERSON_NAME]"
type textarea "x"
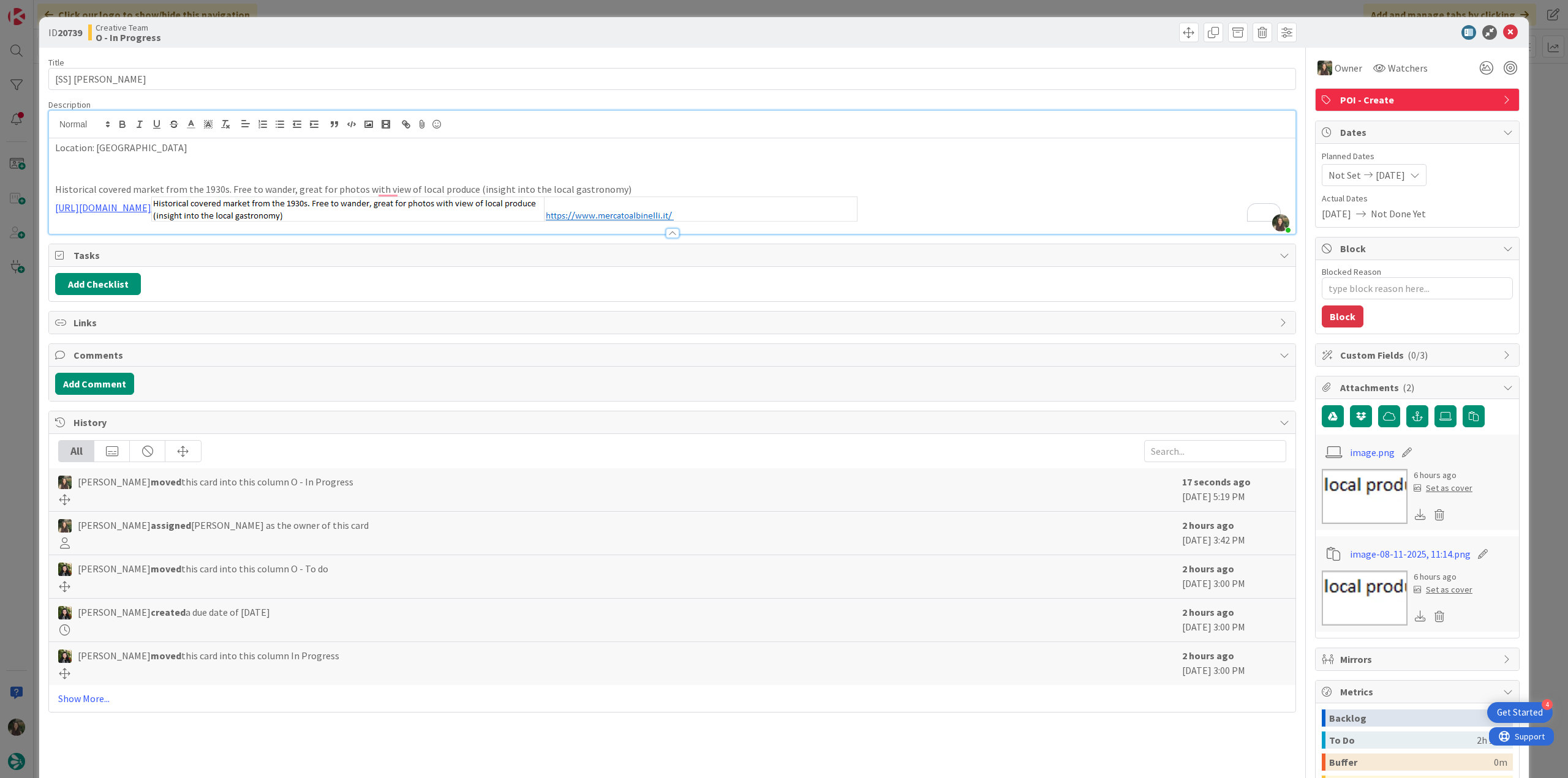
type input "[SS] [PERSON_NAME]"
type textarea "x"
type input "[SS] [PERSON_NAME]"
type textarea "x"
type input "[SS] [PERSON_NAME]"
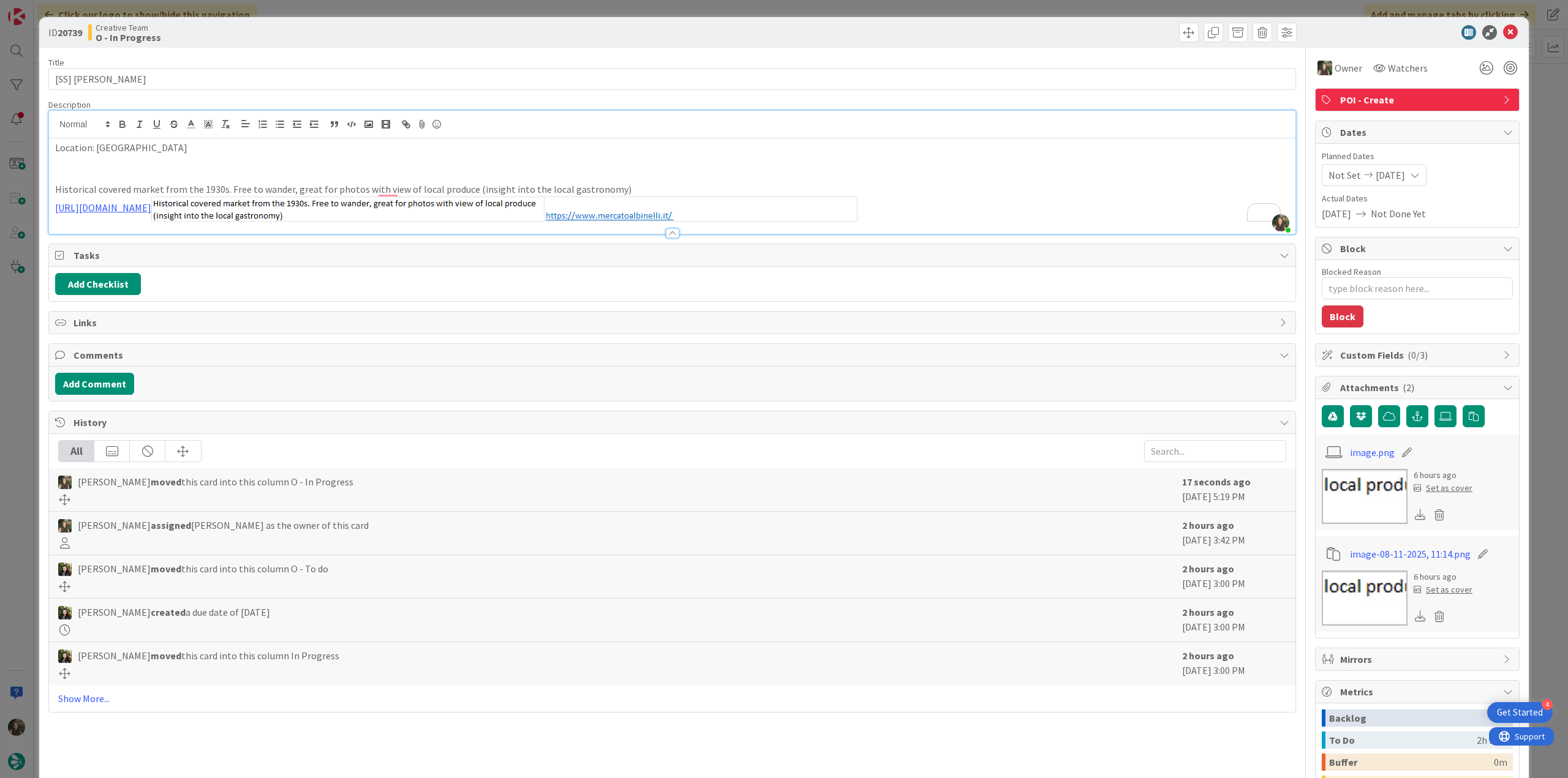
type textarea "x"
type input "[SS] [PERSON_NAME]"
type textarea "x"
type input "[SS] [PERSON_NAME]"
type textarea "x"
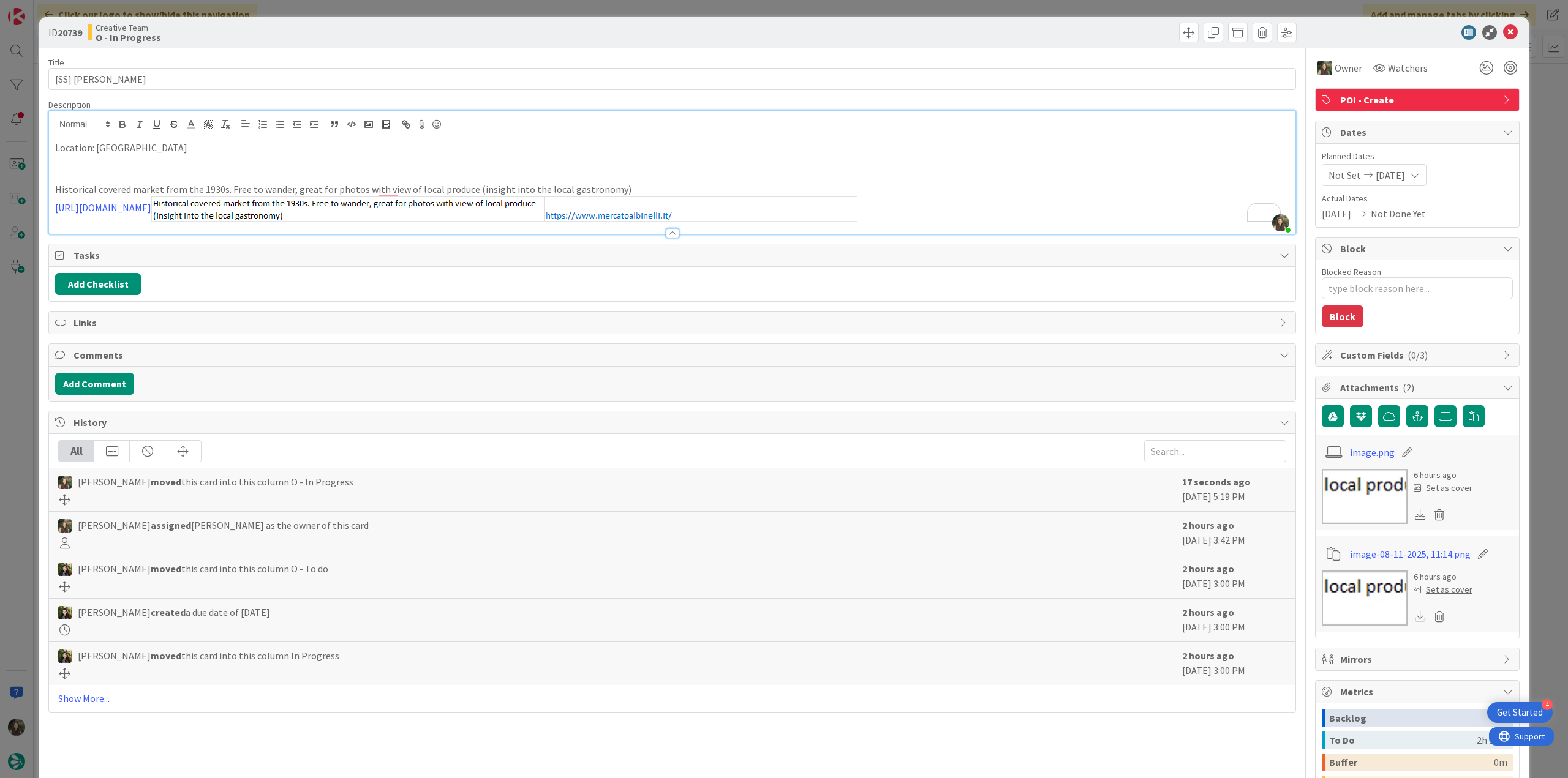
type input "[SS] [PERSON_NAME]"
type textarea "x"
type input "[SS] [PERSON_NAME]"
click at [18, 334] on div "ID 20739 Creative Team O - In Progress Title 23 / 128 [SS] [PERSON_NAME] Descri…" at bounding box center [784, 389] width 1568 height 778
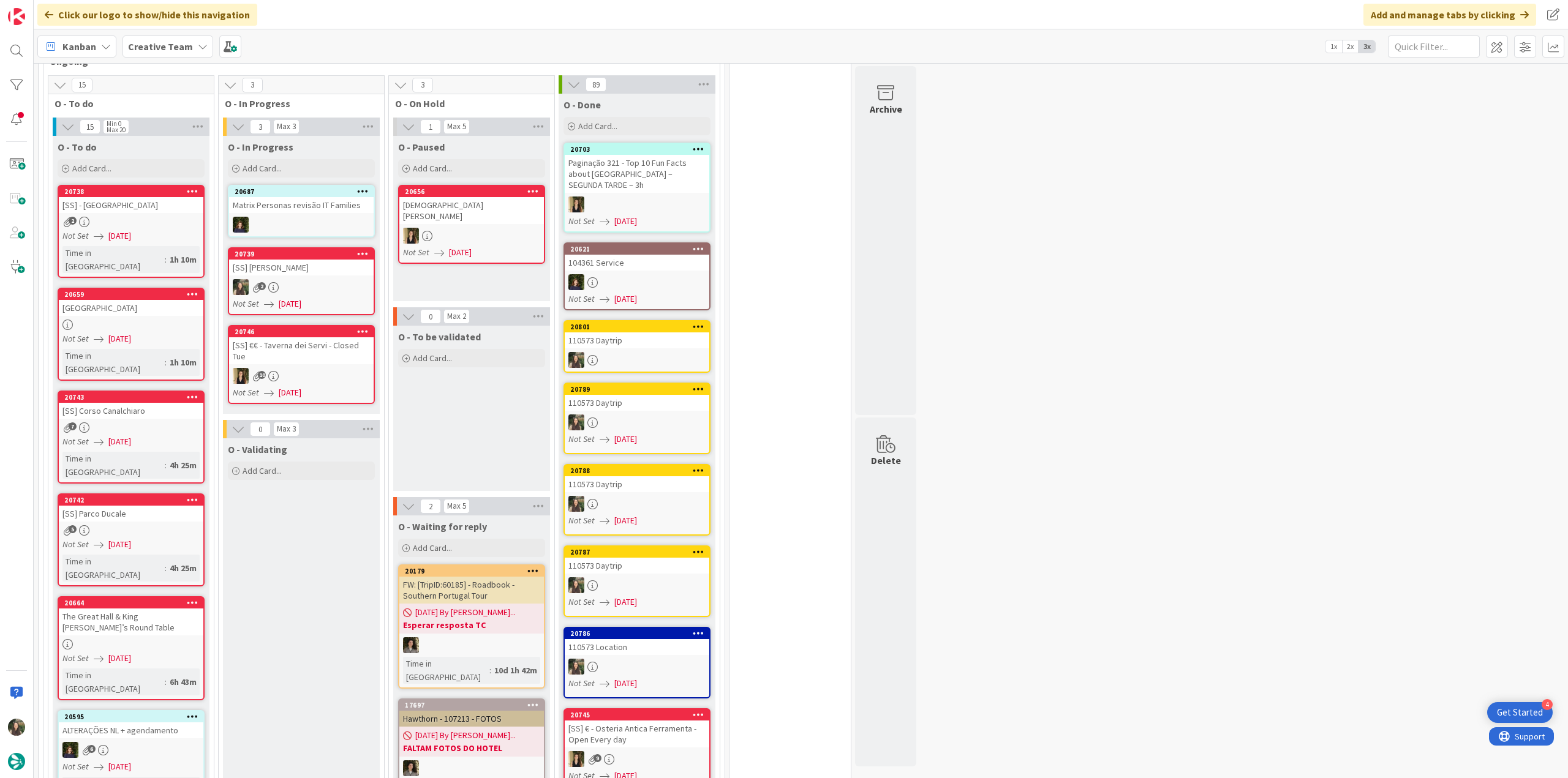
click at [300, 279] on div "2" at bounding box center [300, 287] width 144 height 16
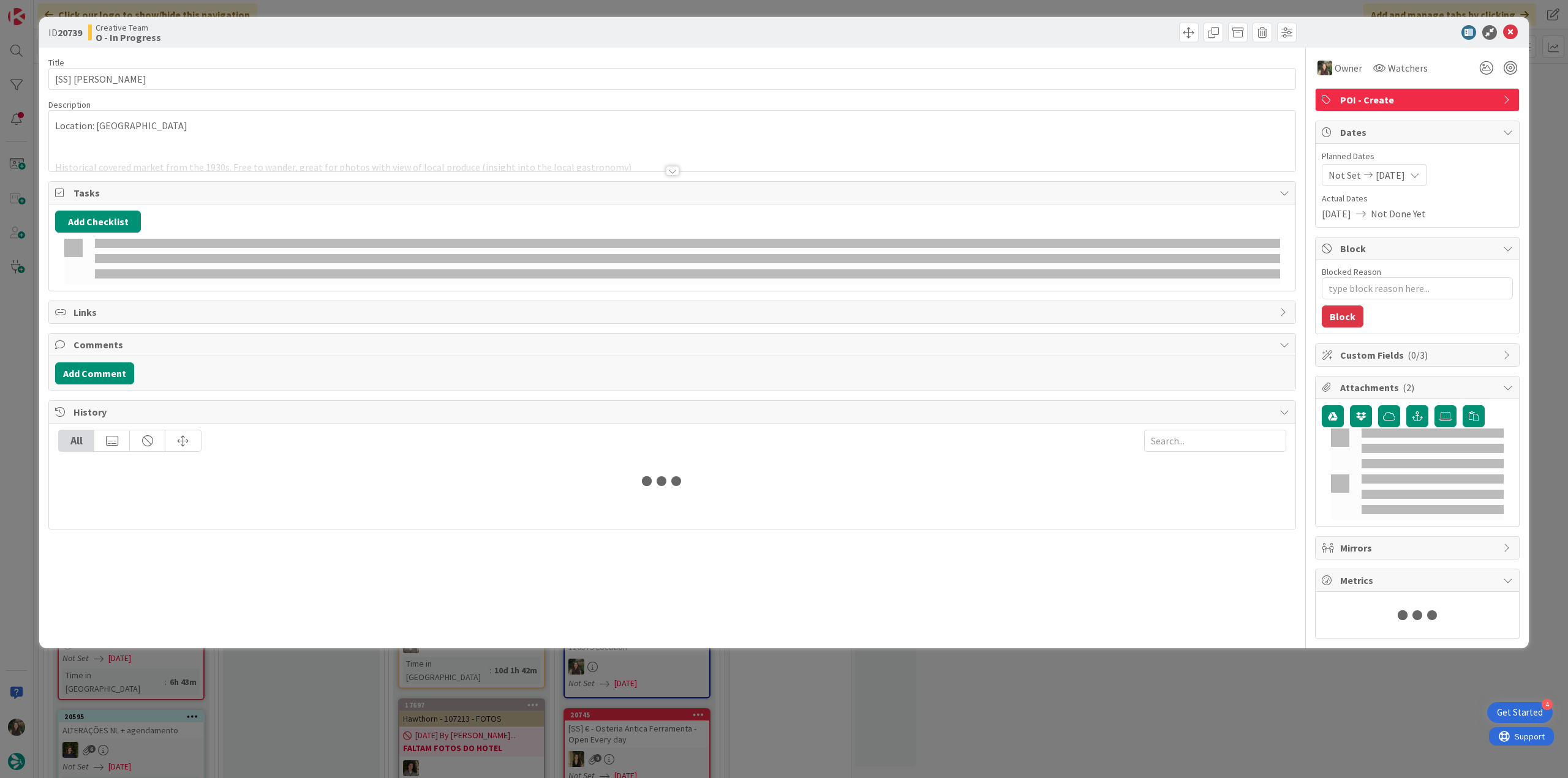
type textarea "x"
type input "[SS] [PERSON_NAME]"
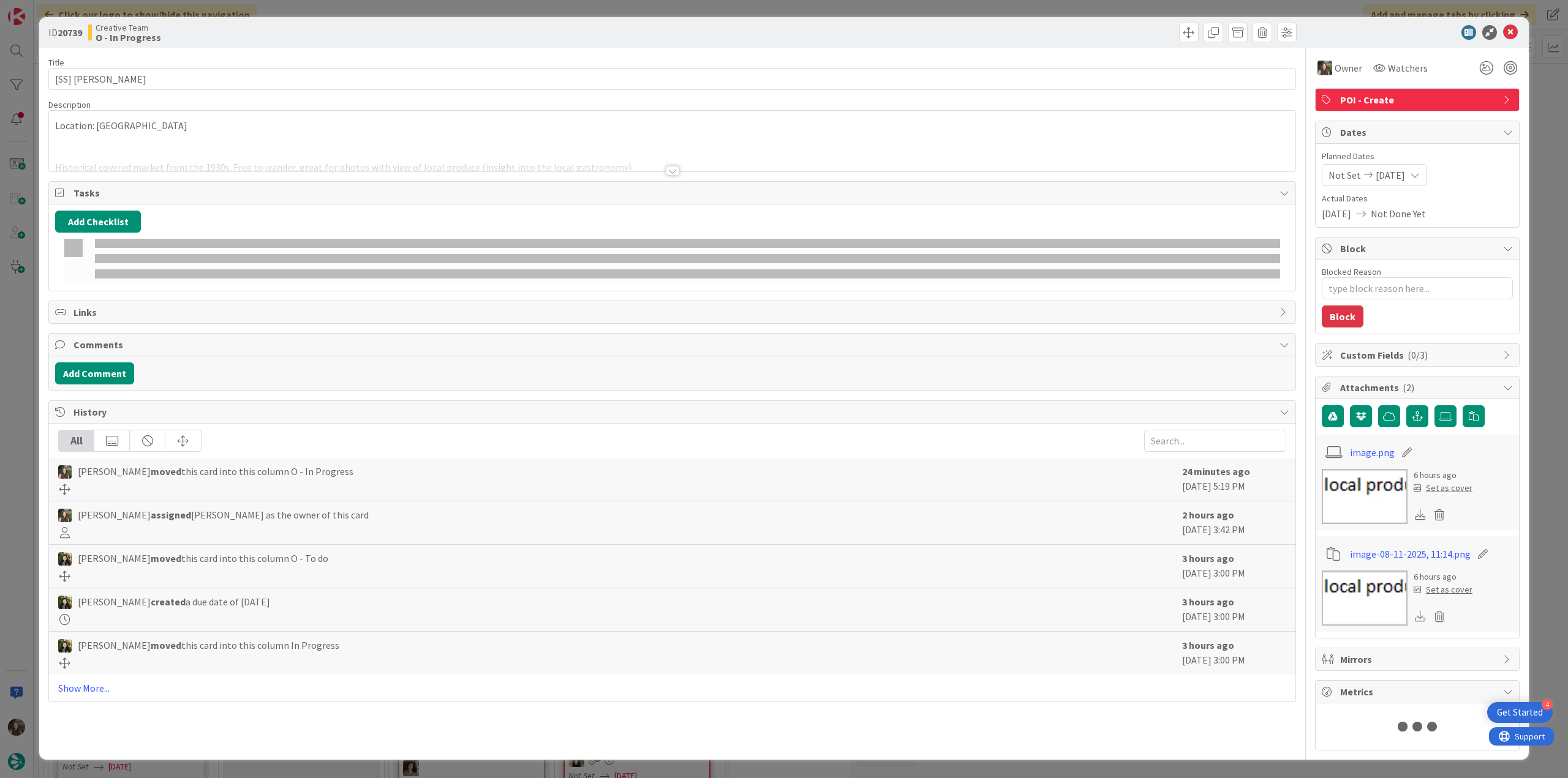
type textarea "x"
type input "[SS] [PERSON_NAME]"
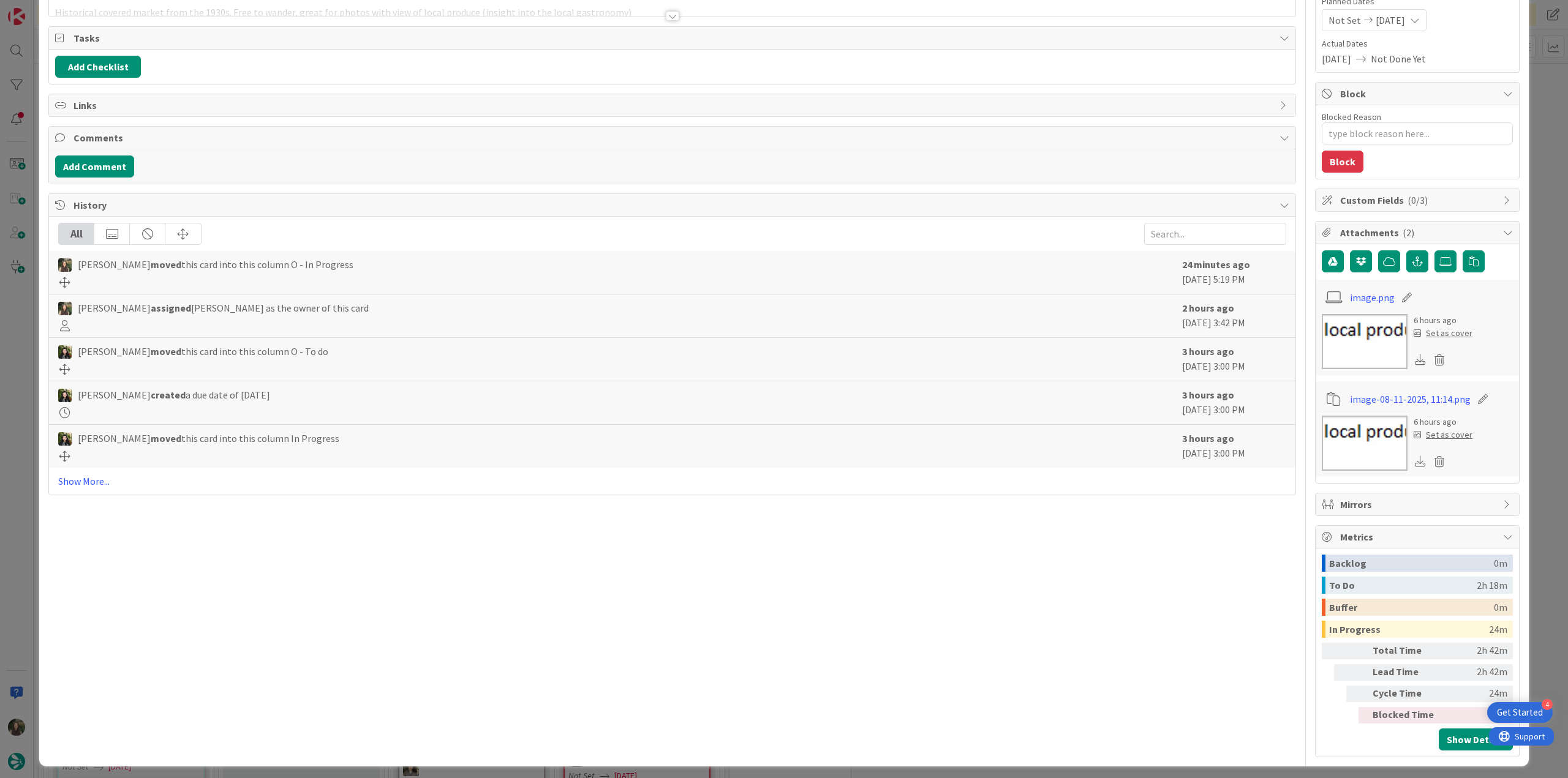
scroll to position [155, 0]
click at [1525, 278] on div "ID 20739 Creative Team O - In Progress Title 23 / 128 [SS] Mercato Albinelli De…" at bounding box center [784, 389] width 1568 height 778
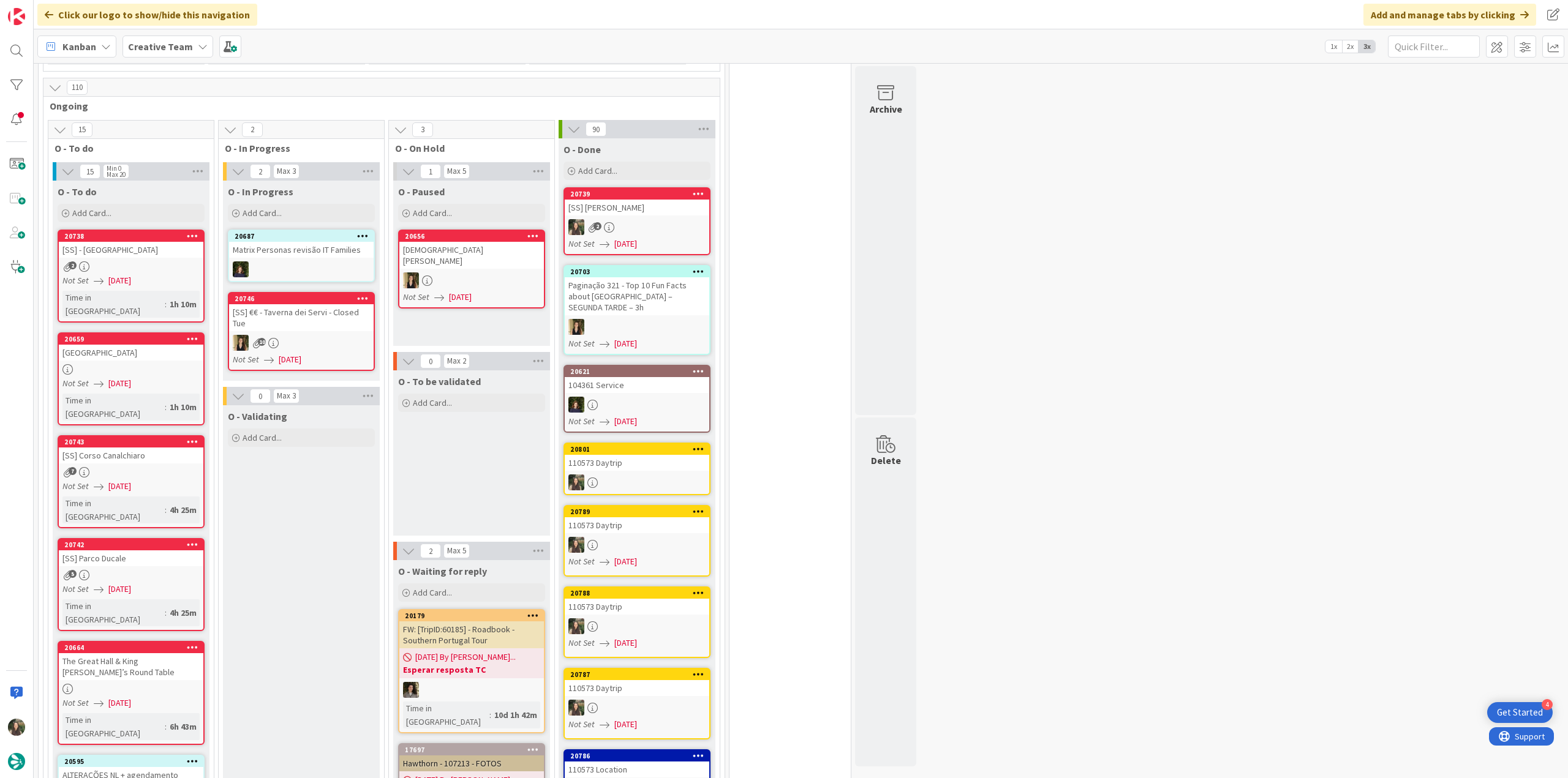
scroll to position [1003, 0]
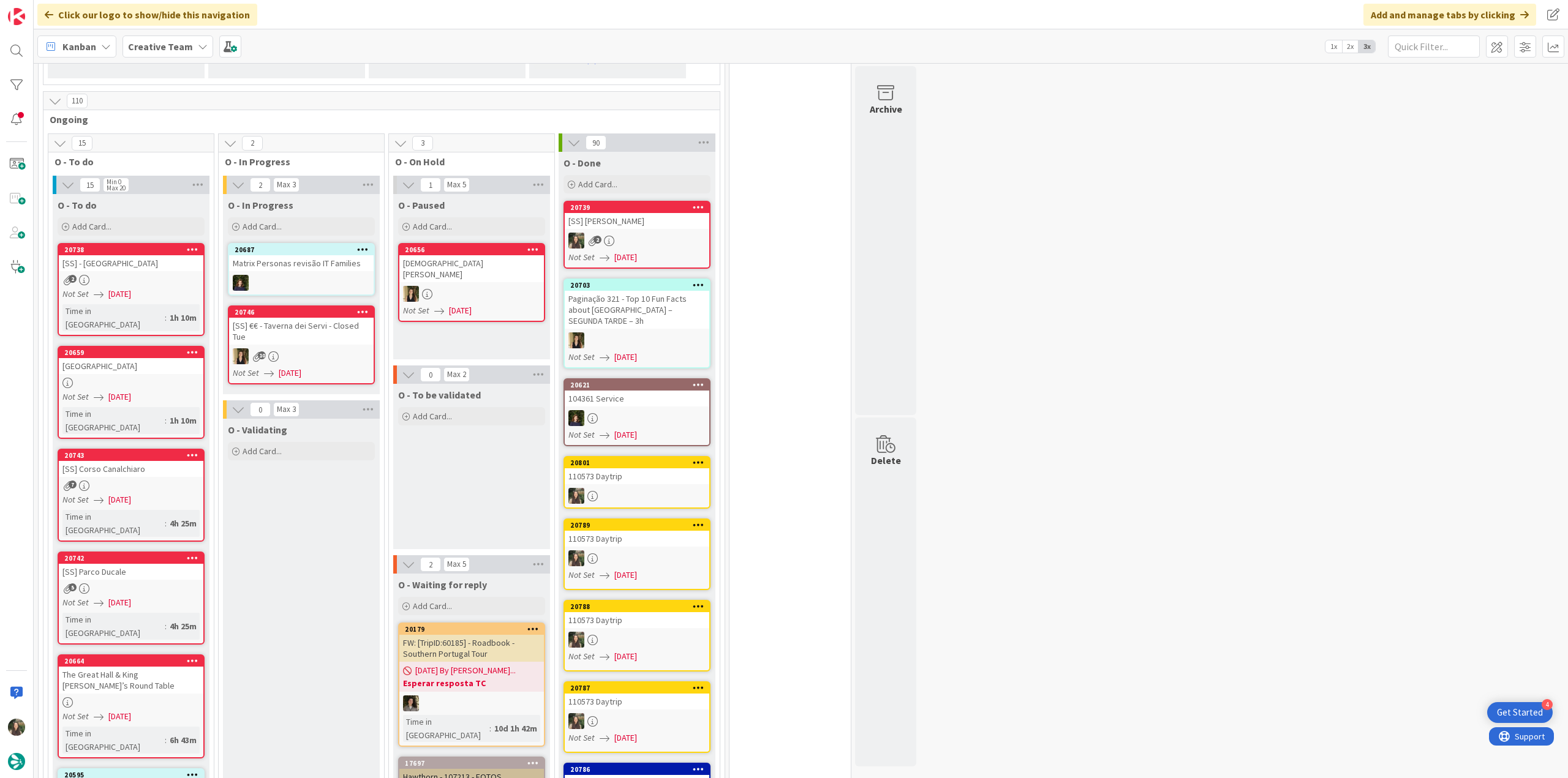
click at [164, 378] on div at bounding box center [130, 383] width 144 height 10
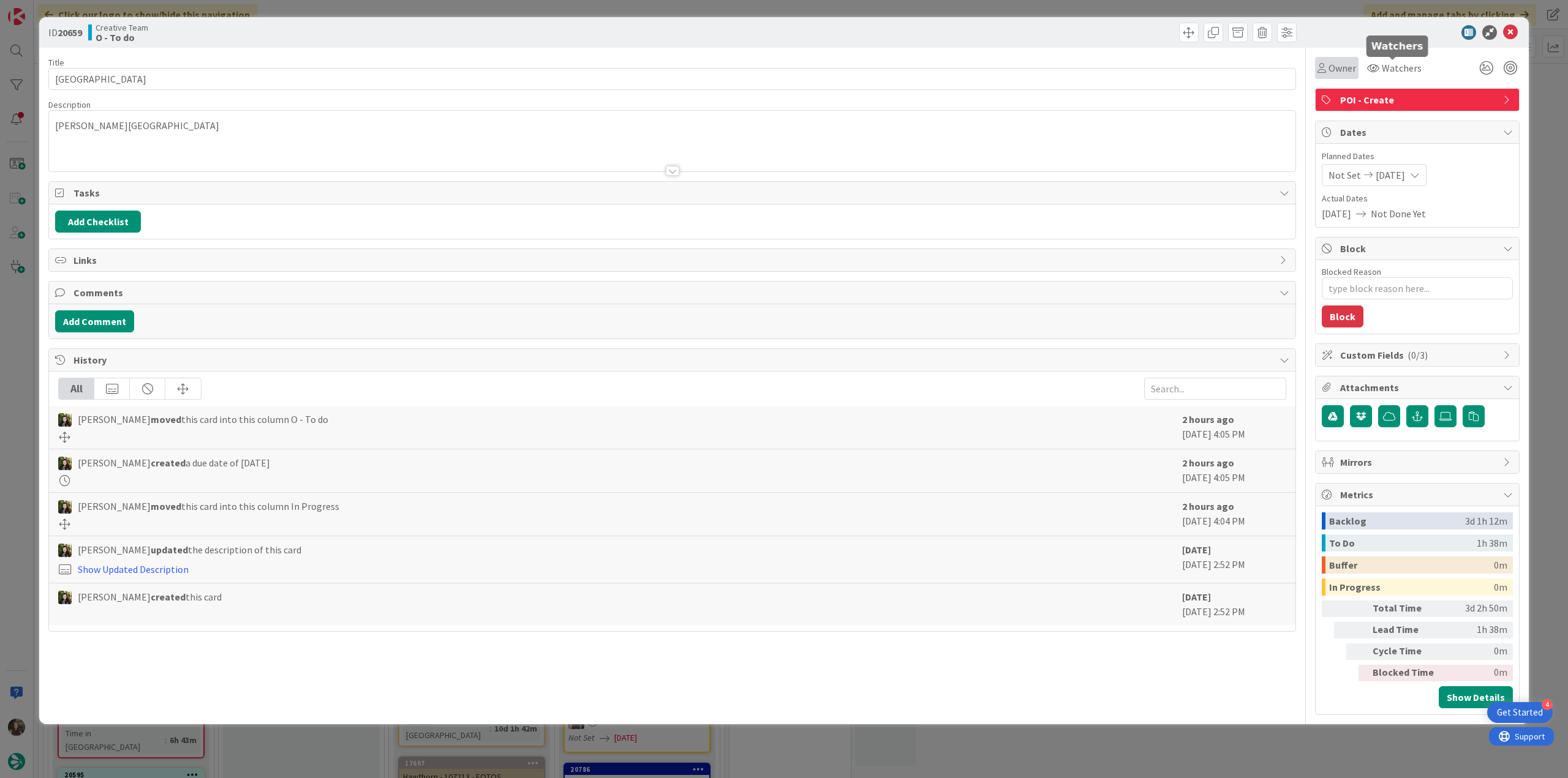
click at [1342, 75] on div "Owner" at bounding box center [1337, 68] width 43 height 22
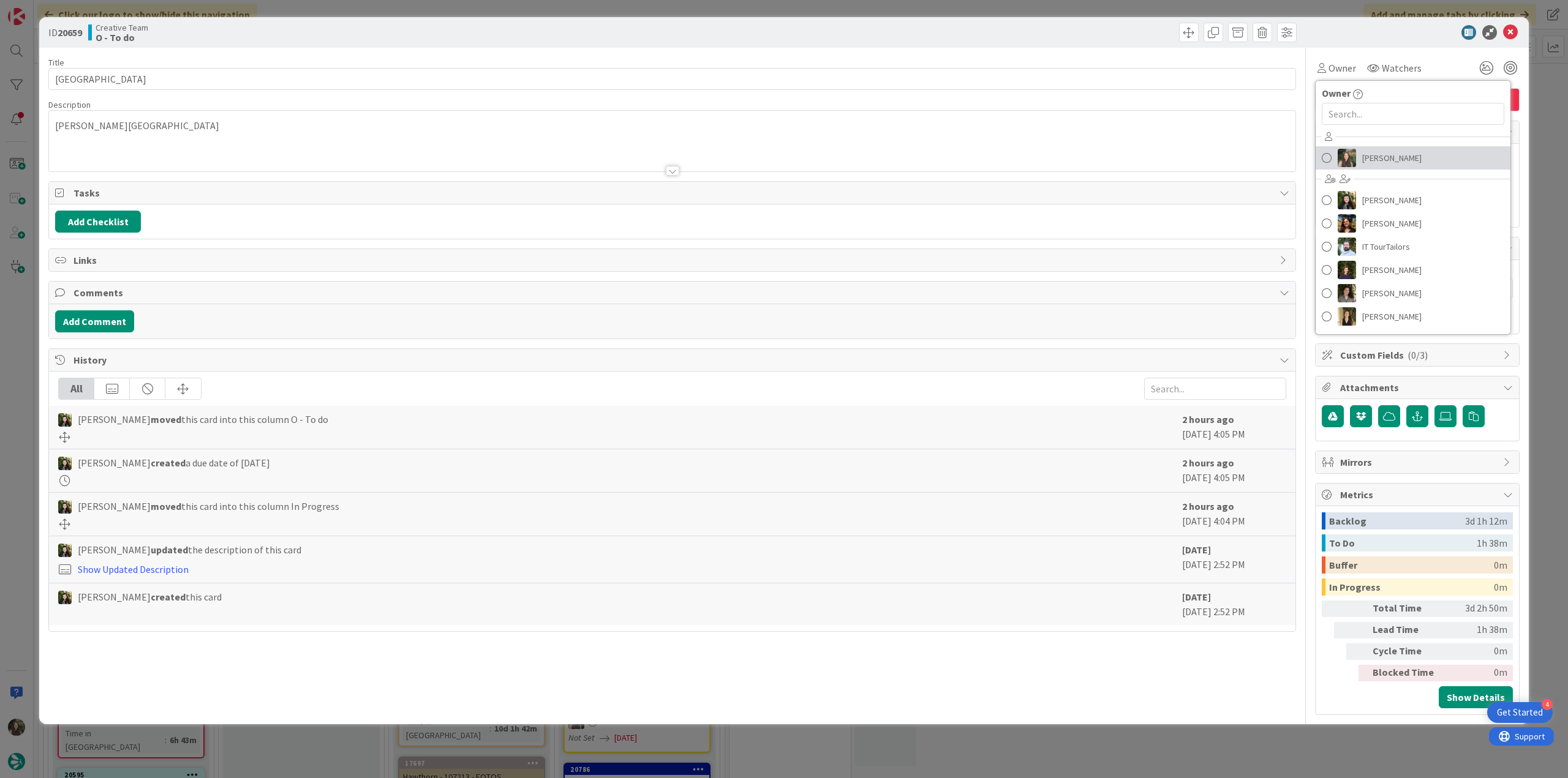
click at [1387, 153] on span "[PERSON_NAME]" at bounding box center [1391, 157] width 60 height 18
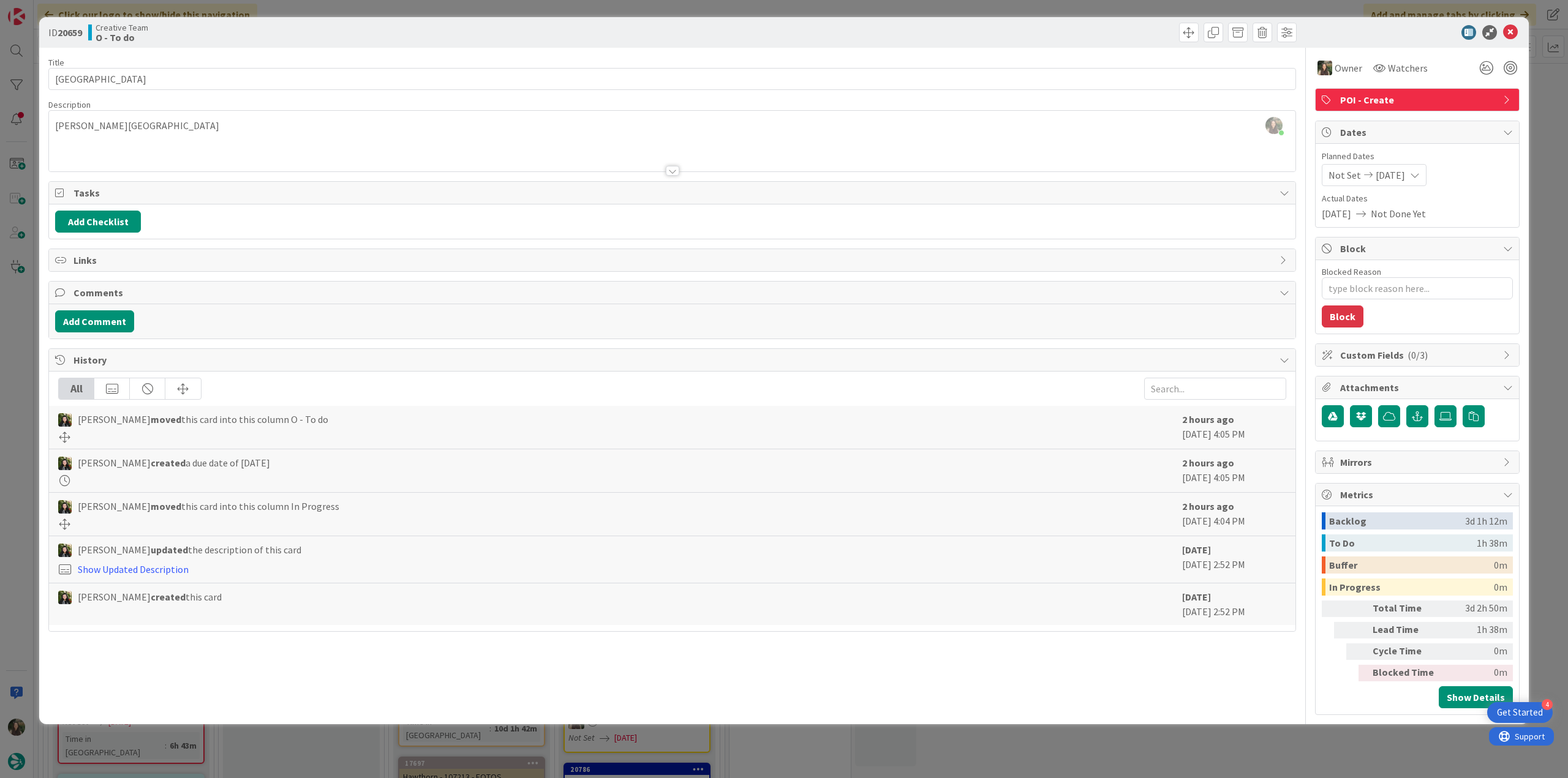
click at [1535, 109] on div "ID 20659 Creative Team O - To do Title 23 / [GEOGRAPHIC_DATA] Description [PERS…" at bounding box center [784, 389] width 1568 height 778
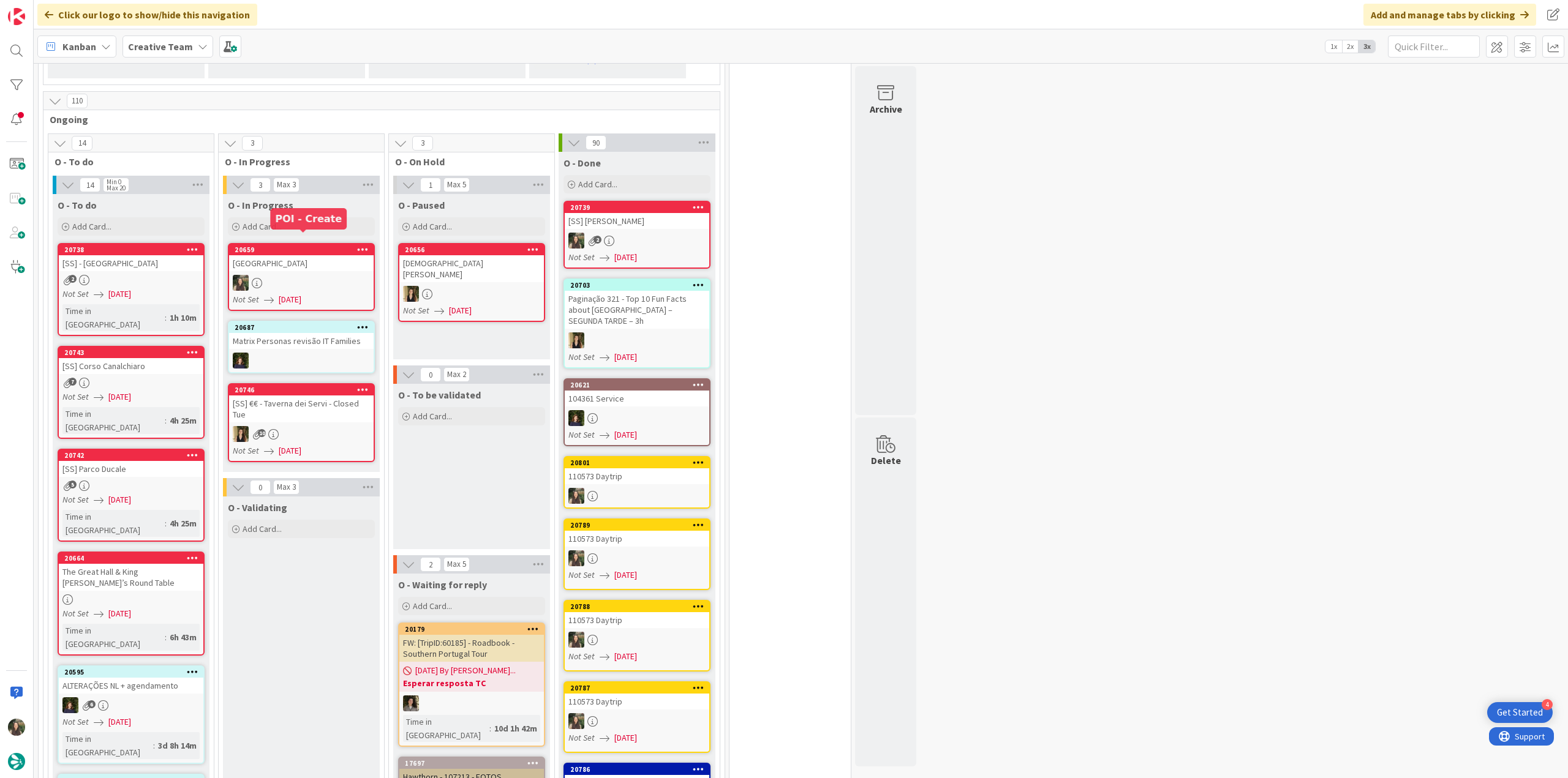
click at [328, 256] on div "[GEOGRAPHIC_DATA]" at bounding box center [300, 263] width 144 height 16
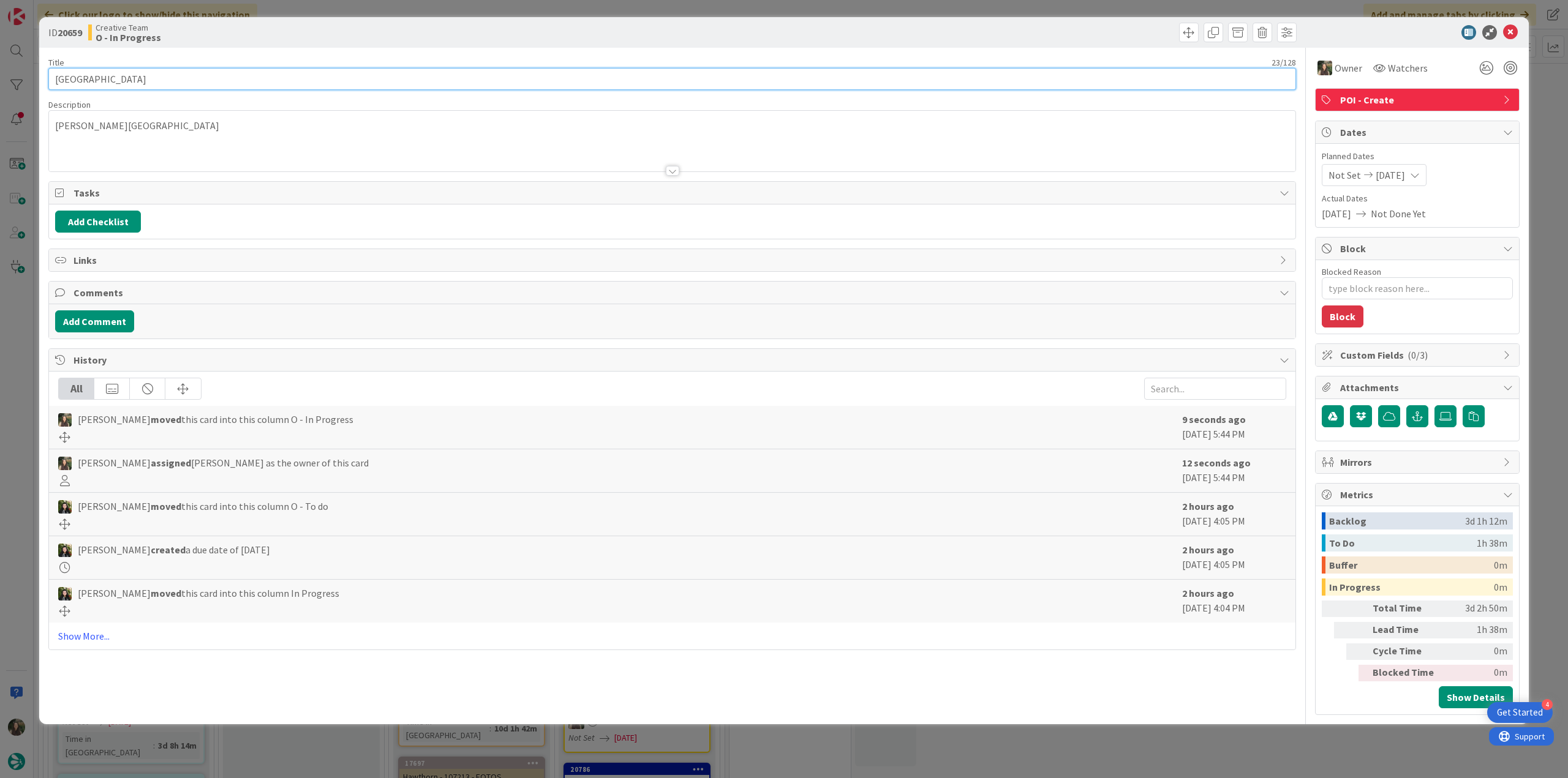
drag, startPoint x: 161, startPoint y: 80, endPoint x: 56, endPoint y: 84, distance: 105.1
click at [55, 81] on input "[GEOGRAPHIC_DATA]" at bounding box center [672, 79] width 1248 height 22
click at [21, 387] on div "ID 20659 Creative Team O - In Progress Title 23 / 128 Palace House & Gardens De…" at bounding box center [784, 389] width 1568 height 778
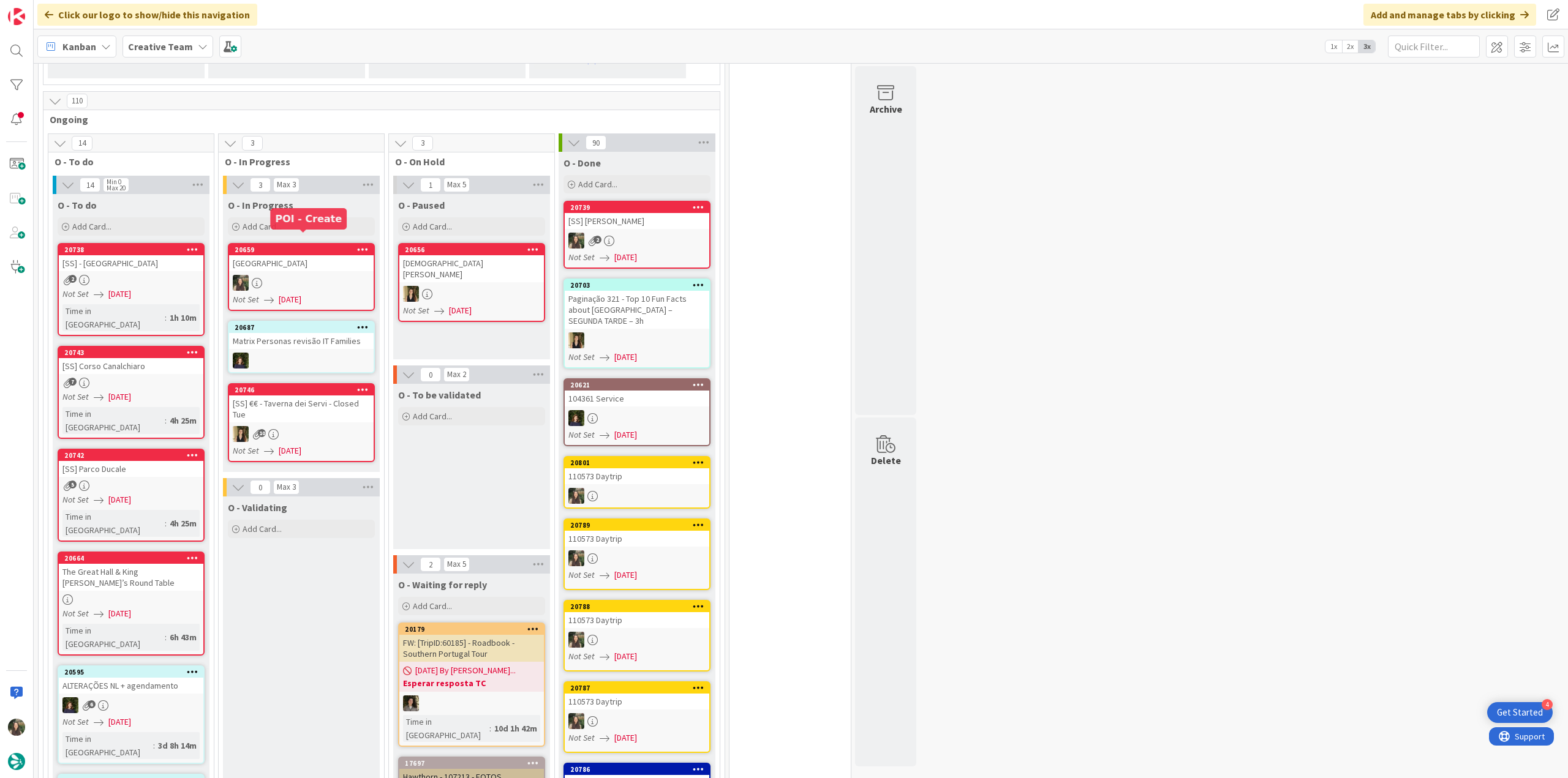
click at [299, 275] on div at bounding box center [300, 282] width 144 height 16
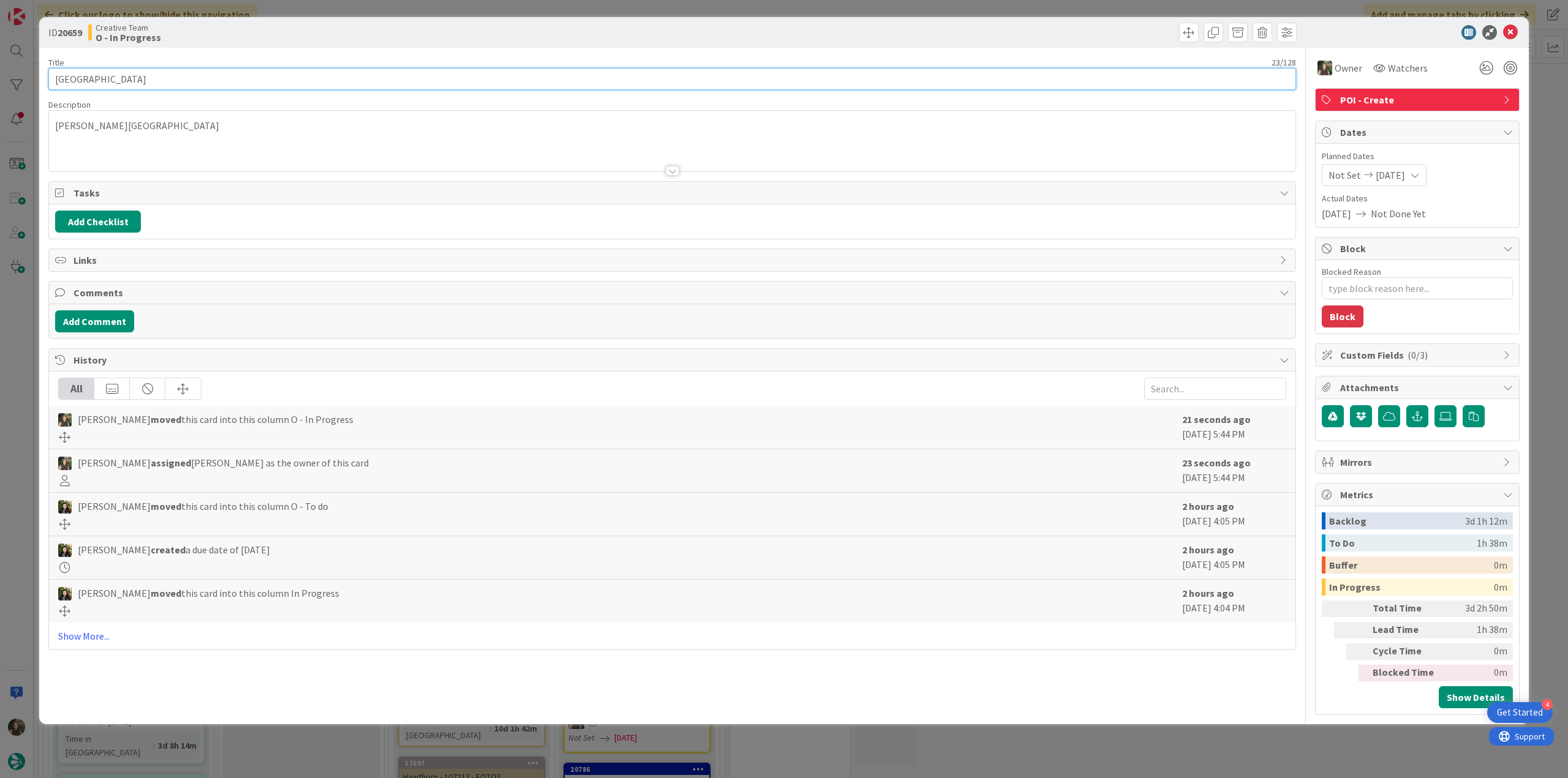
drag, startPoint x: 165, startPoint y: 77, endPoint x: 19, endPoint y: 79, distance: 146.0
click at [17, 79] on div "ID 20659 Creative Team O - In Progress Title 23 / [GEOGRAPHIC_DATA] Description…" at bounding box center [784, 389] width 1568 height 778
type textarea "x"
click at [23, 352] on div "ID 20659 Creative Team O - In Progress Title 23 / [GEOGRAPHIC_DATA] Description…" at bounding box center [784, 389] width 1568 height 778
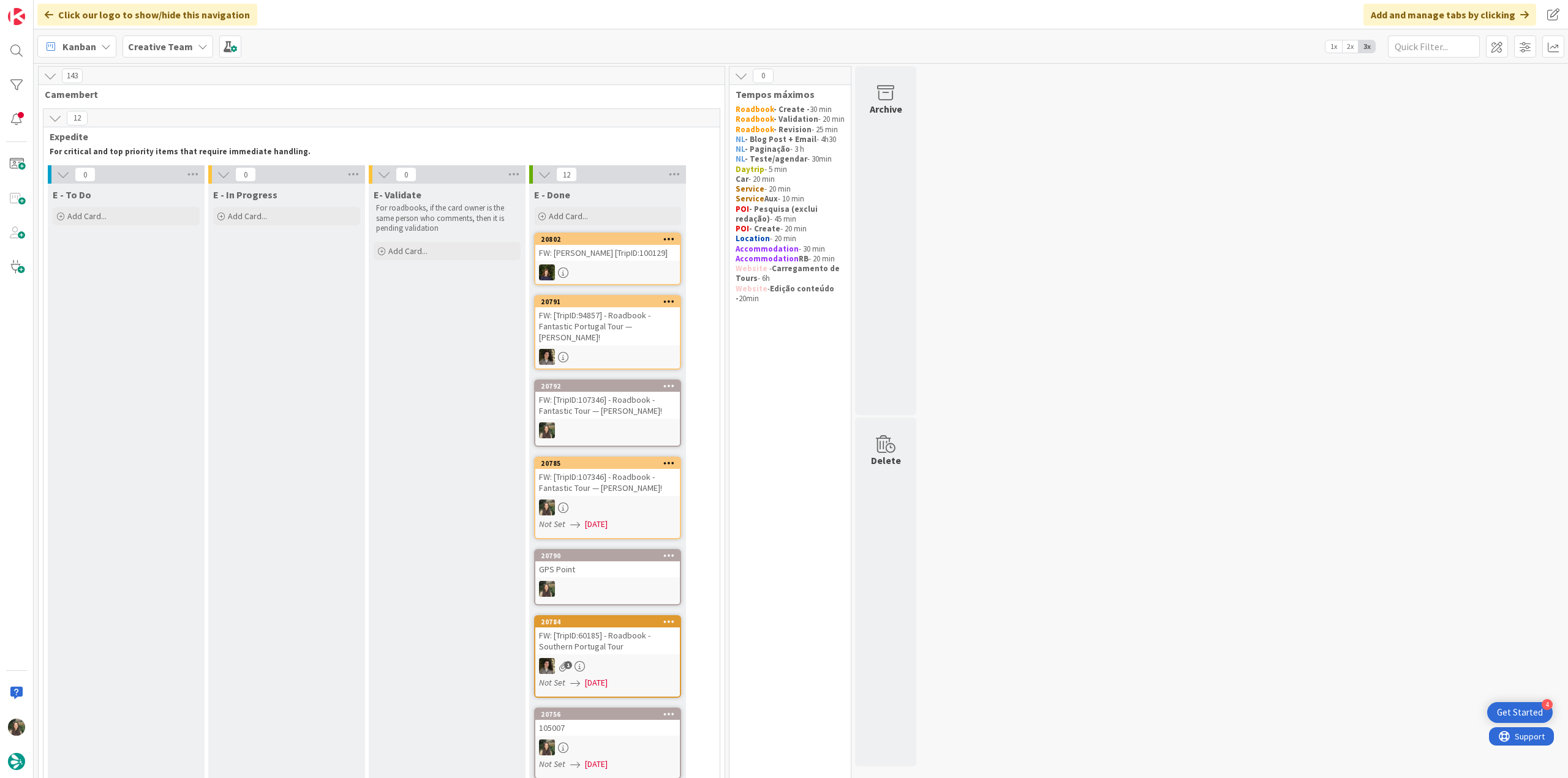
scroll to position [1003, 0]
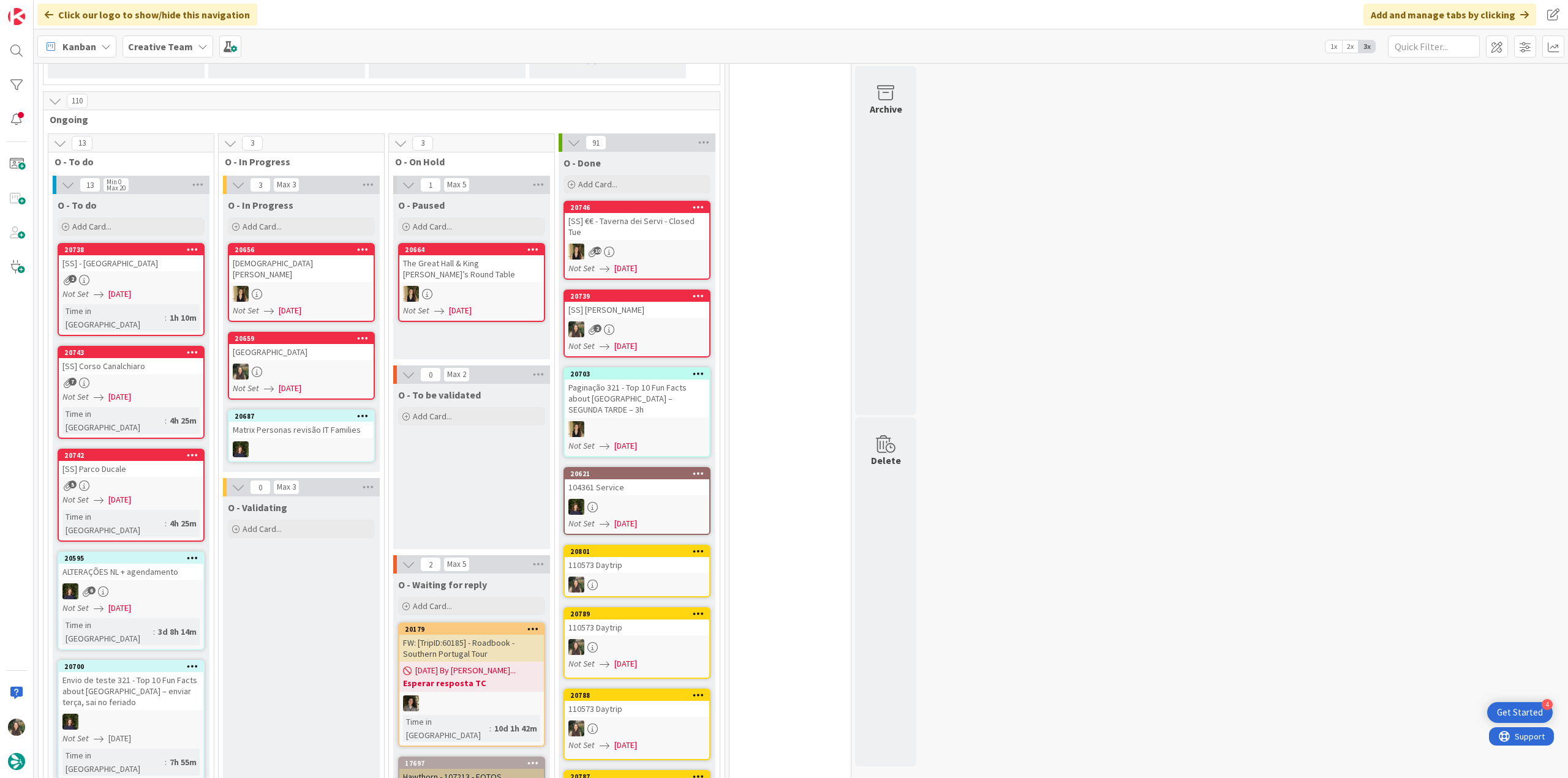
click at [303, 345] on div "[GEOGRAPHIC_DATA]" at bounding box center [300, 352] width 144 height 16
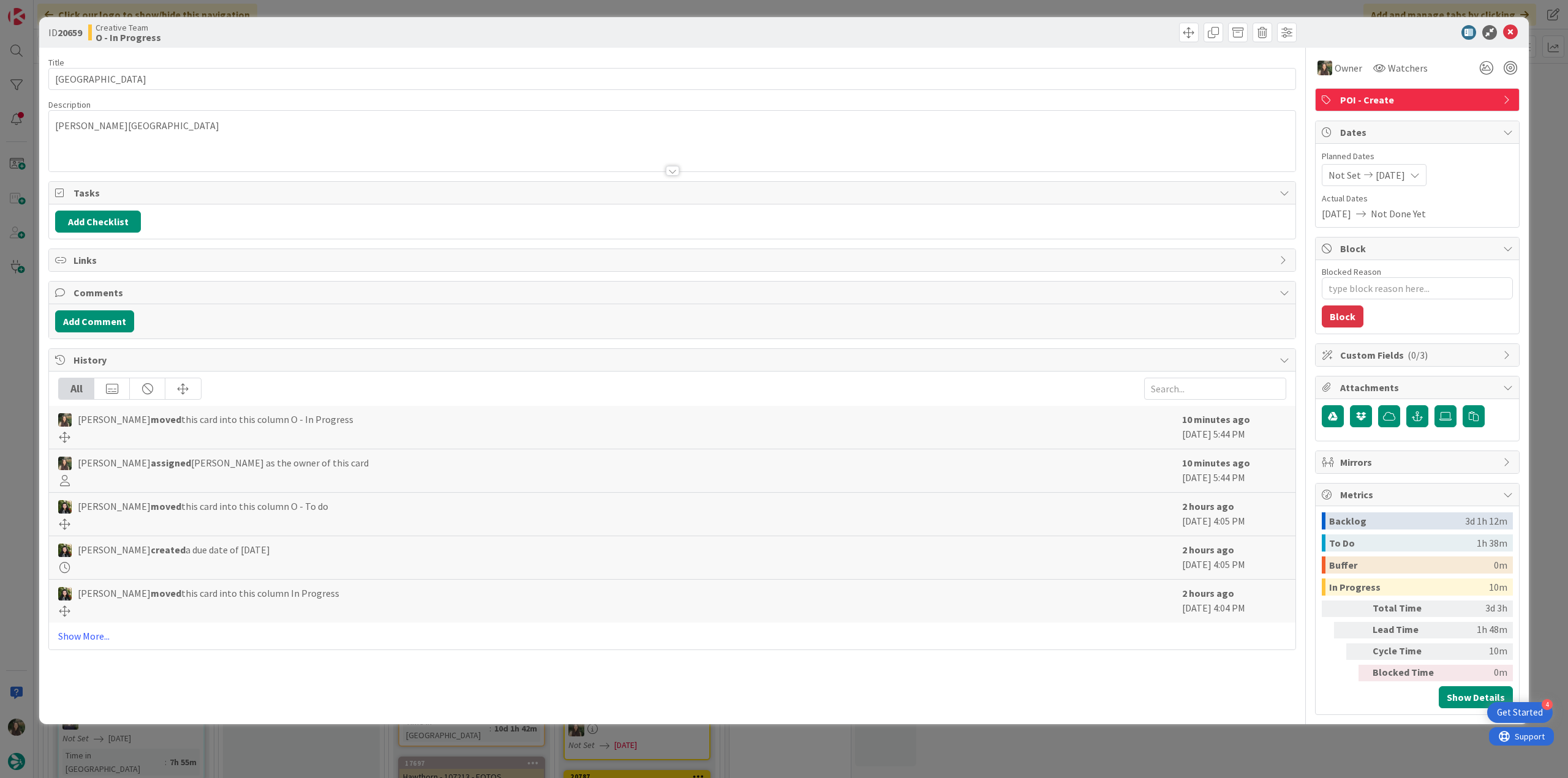
click at [27, 351] on div "ID 20659 Creative Team O - In Progress Title 23 / [GEOGRAPHIC_DATA] Description…" at bounding box center [784, 389] width 1568 height 778
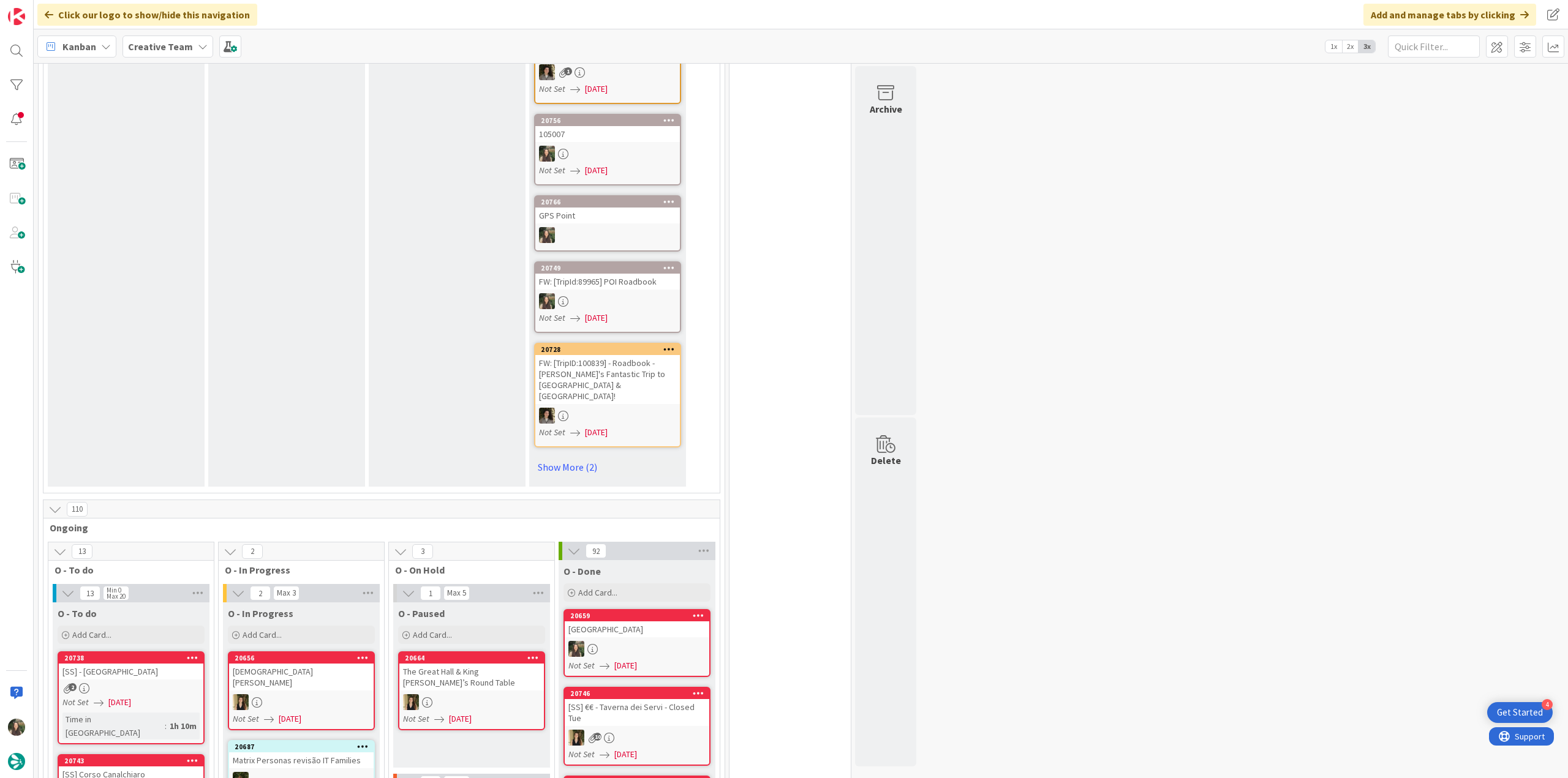
scroll to position [561, 0]
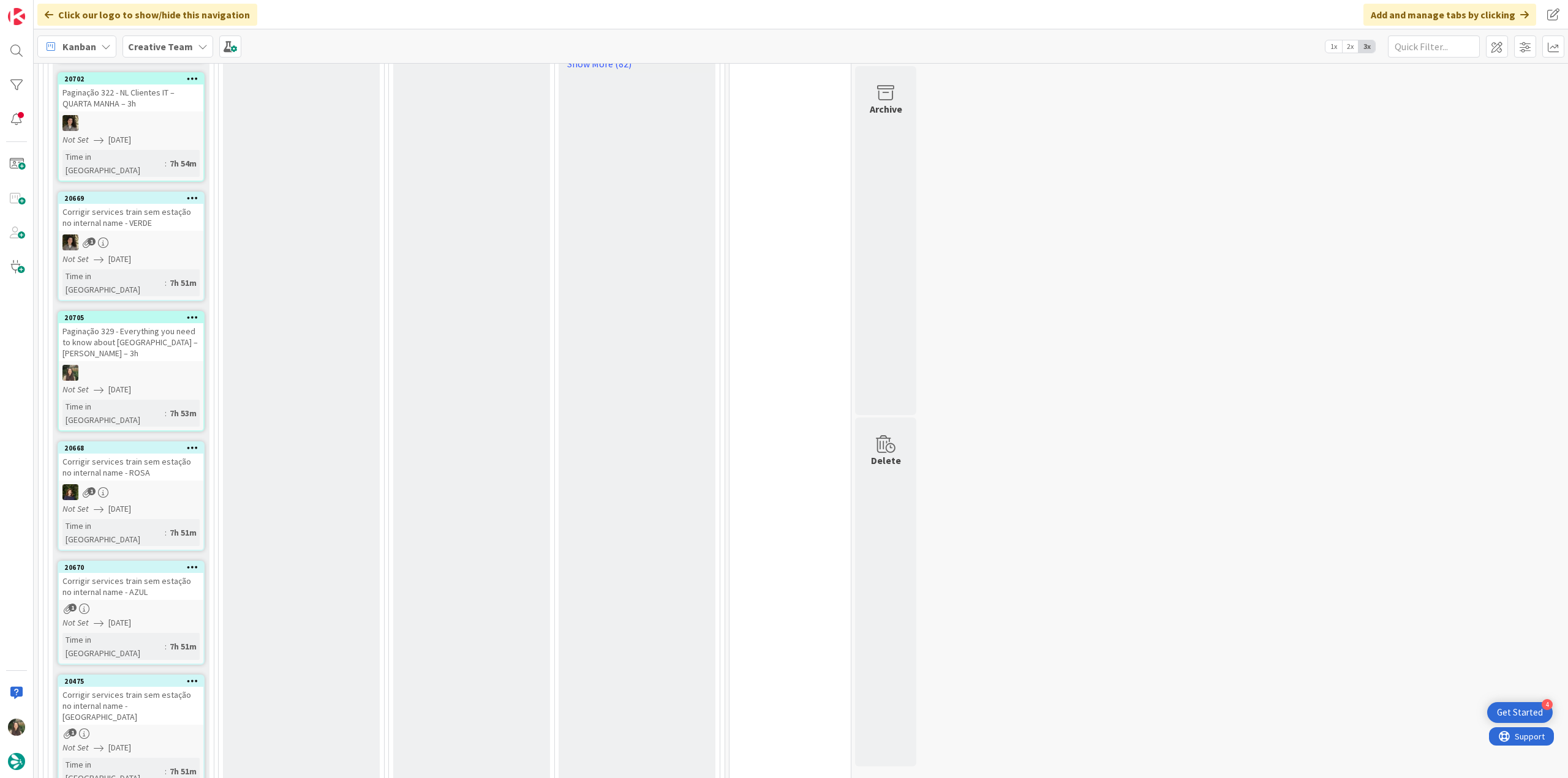
click at [190, 604] on div "1" at bounding box center [130, 609] width 144 height 10
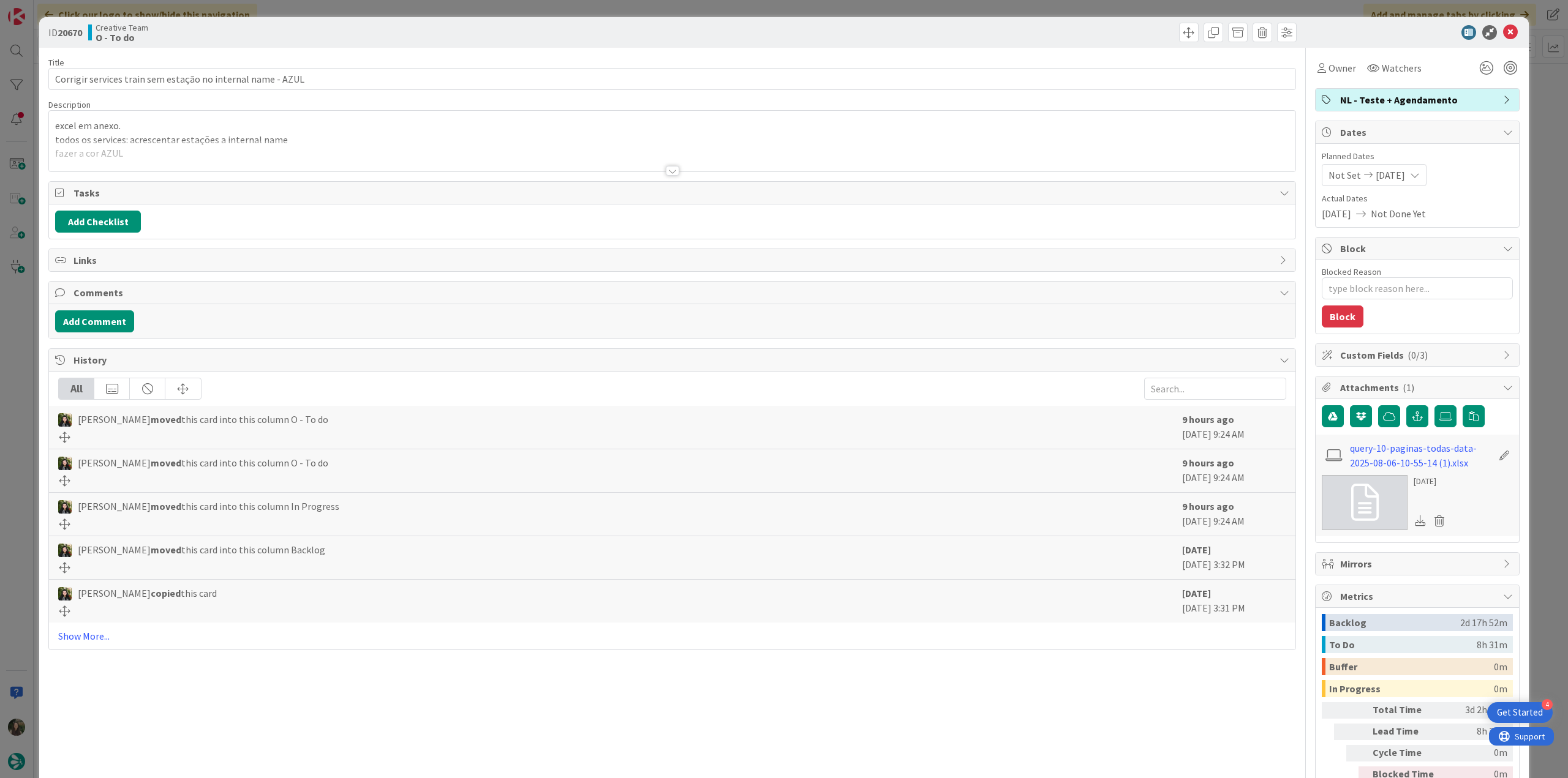
click at [302, 117] on div "excel em anexo. todos os services: acrescentar estações a internal name fazer a…" at bounding box center [672, 141] width 1246 height 60
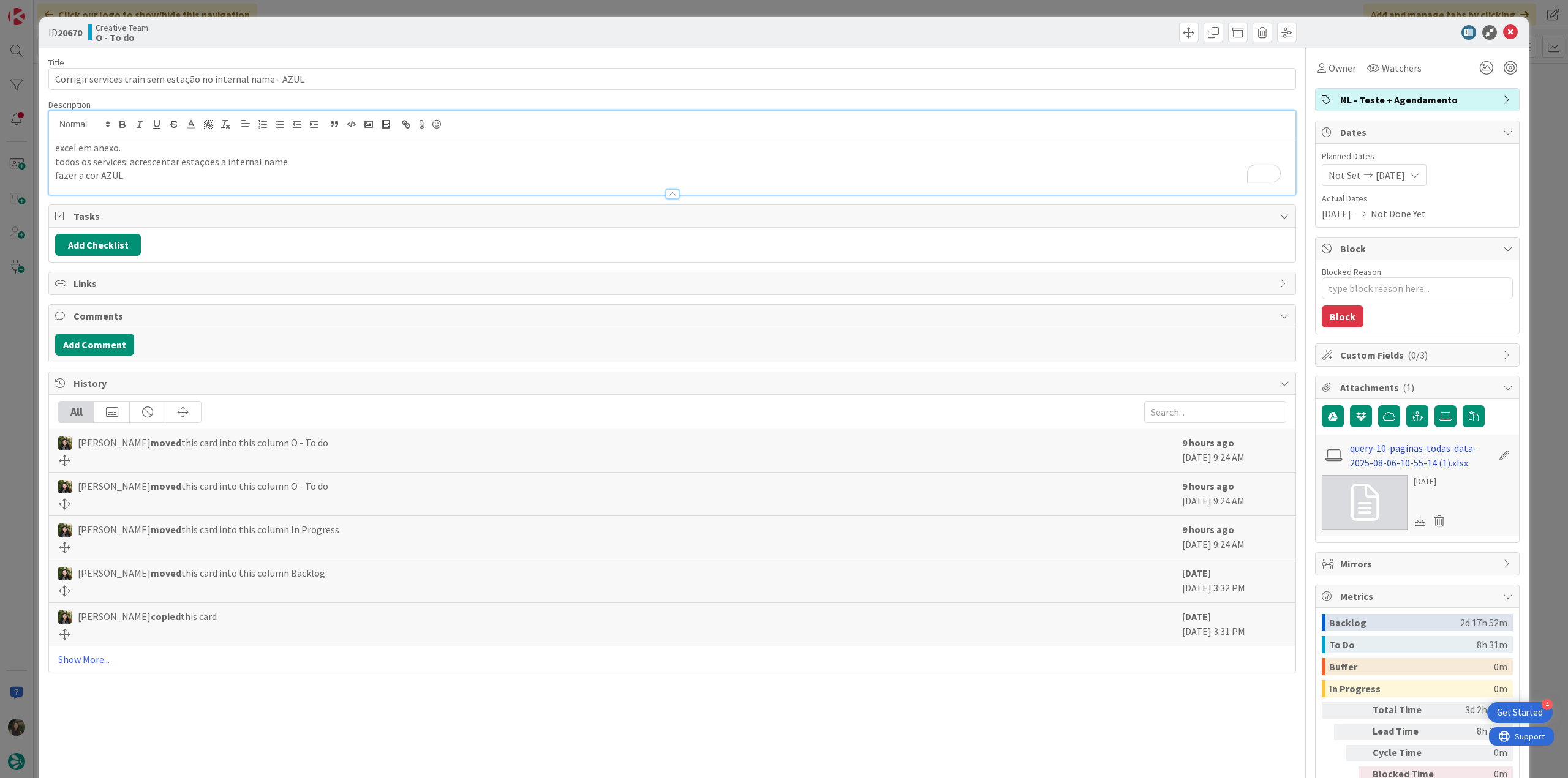
click at [1385, 450] on link "query-10-paginas-todas-data-2025-08-06-10-55-14 (1).xlsx" at bounding box center [1420, 456] width 142 height 29
click at [26, 545] on div "ID 20670 Creative Team O - To do Title 59 / 128 Corrigir services train sem est…" at bounding box center [784, 389] width 1568 height 778
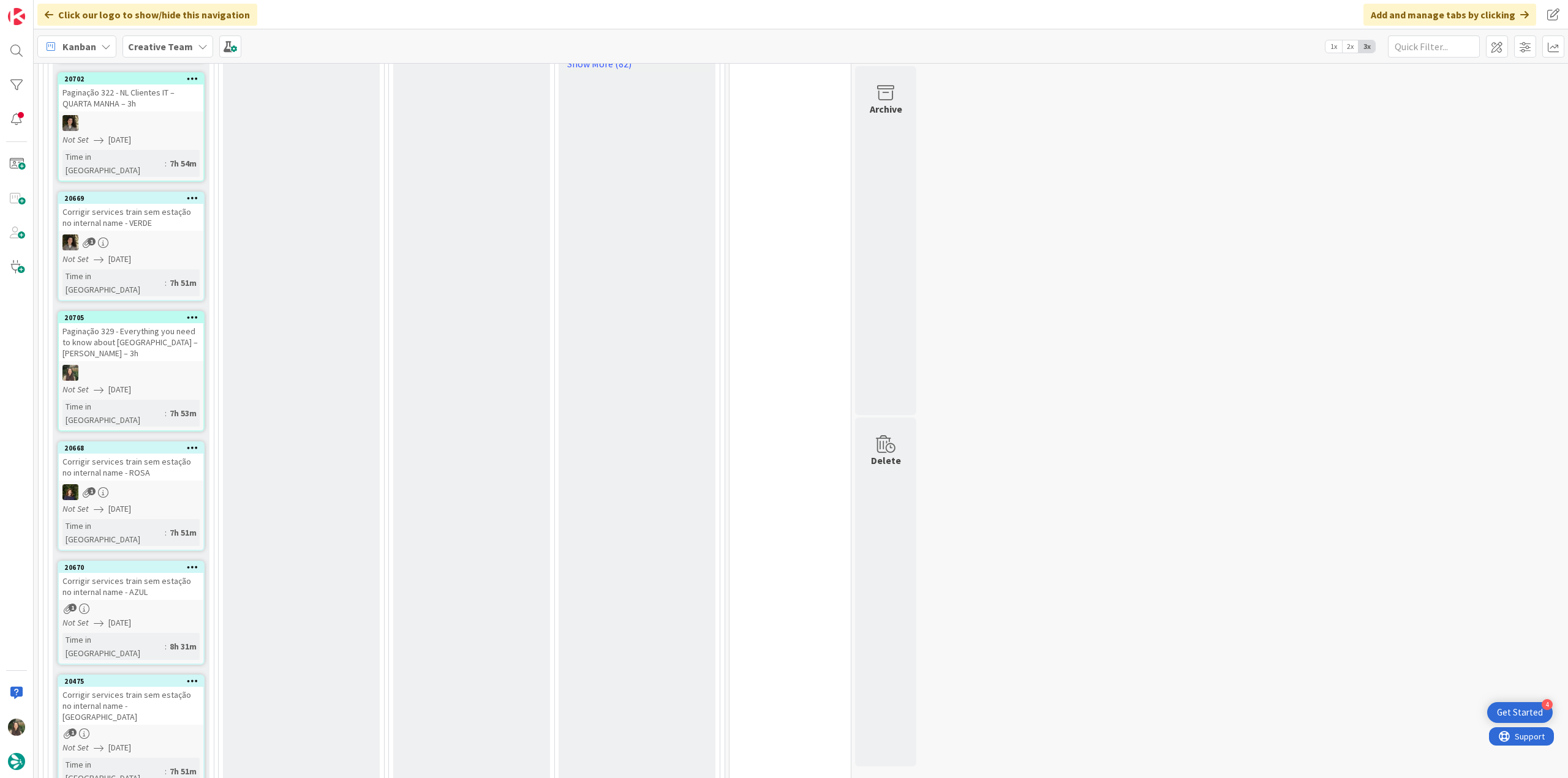
click at [174, 617] on div "Not Set [DATE]" at bounding box center [132, 623] width 141 height 13
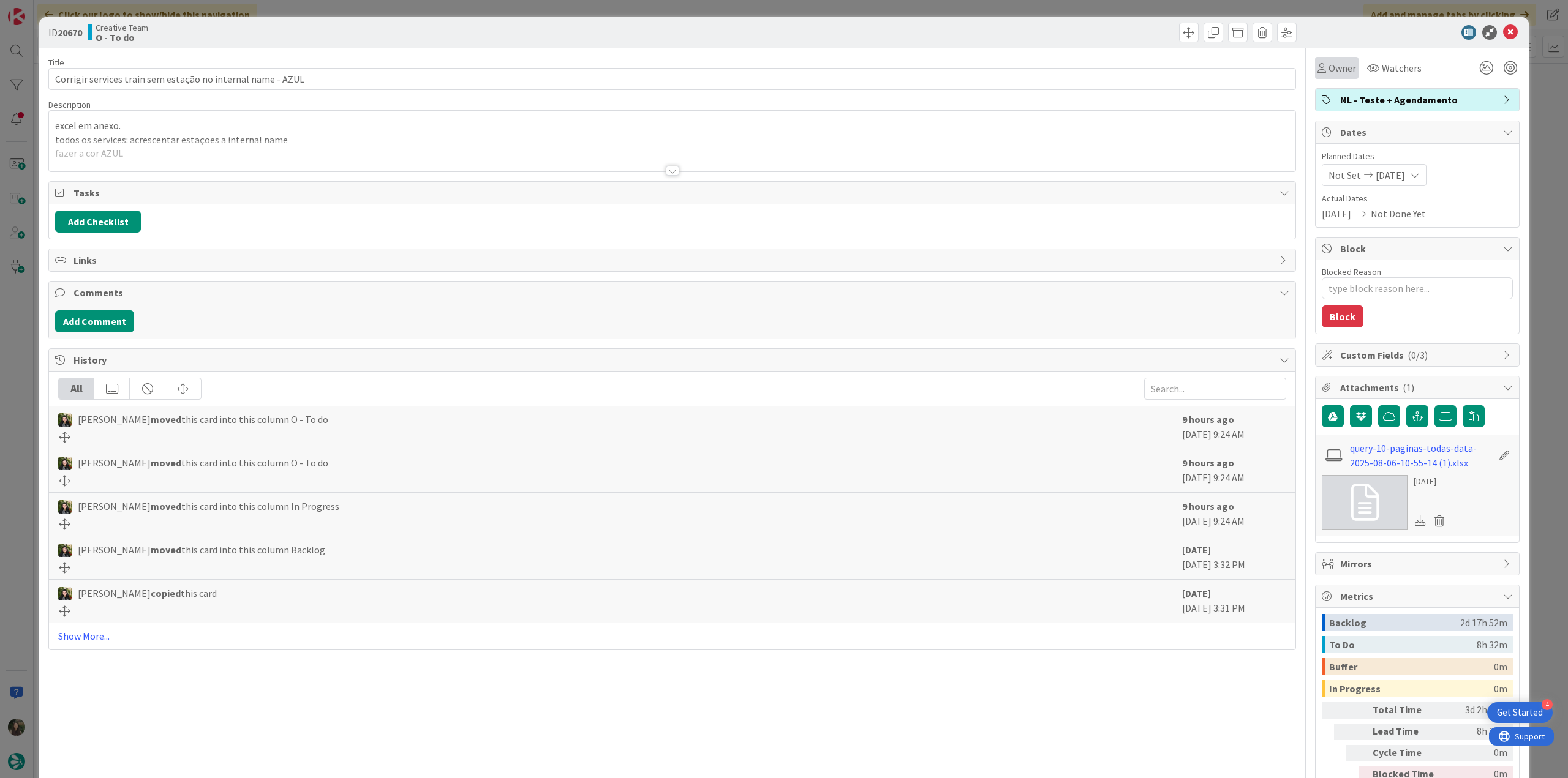
click at [1334, 75] on div "Owner" at bounding box center [1337, 68] width 43 height 22
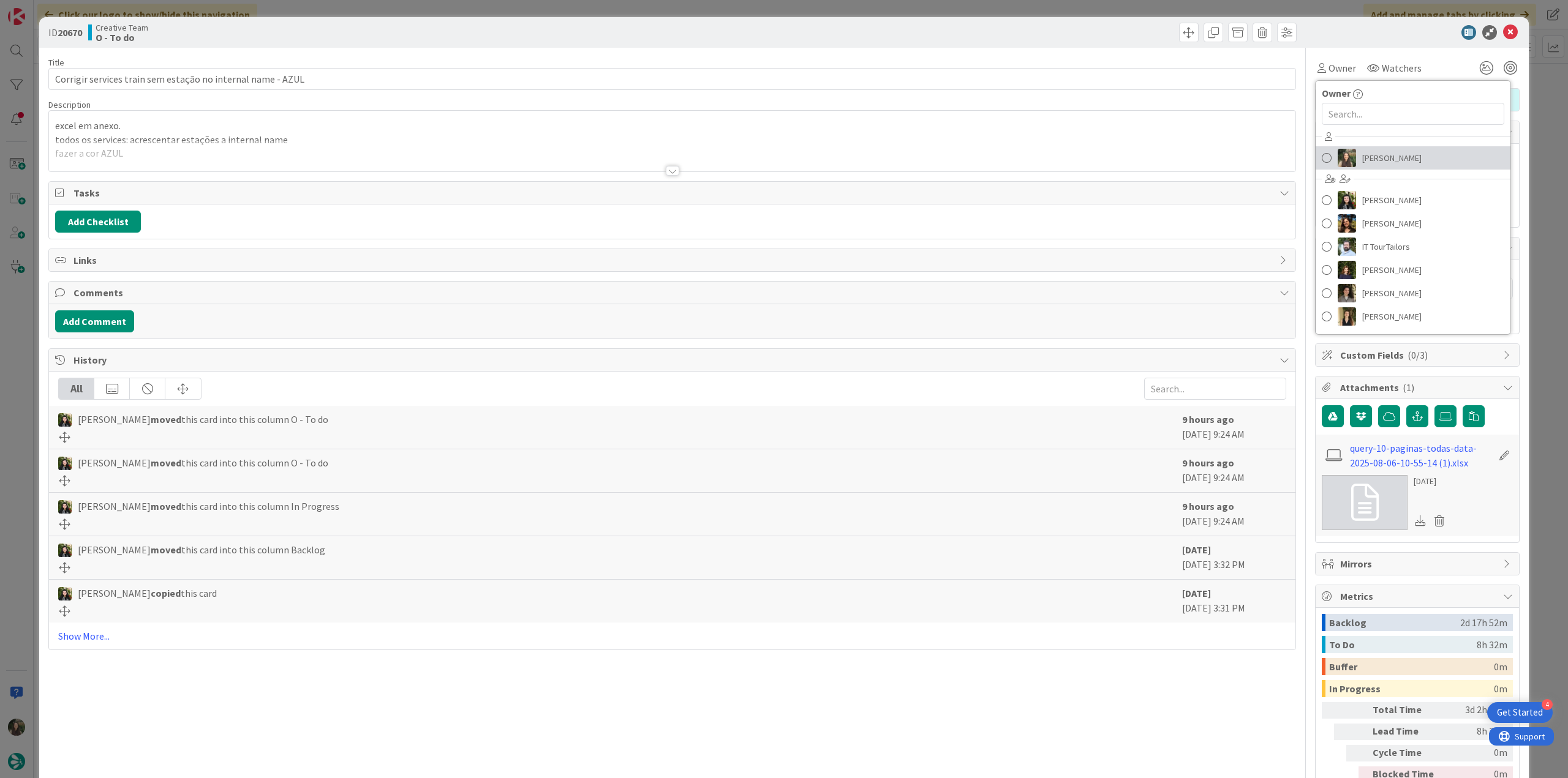
click at [1371, 150] on span "[PERSON_NAME]" at bounding box center [1391, 157] width 60 height 18
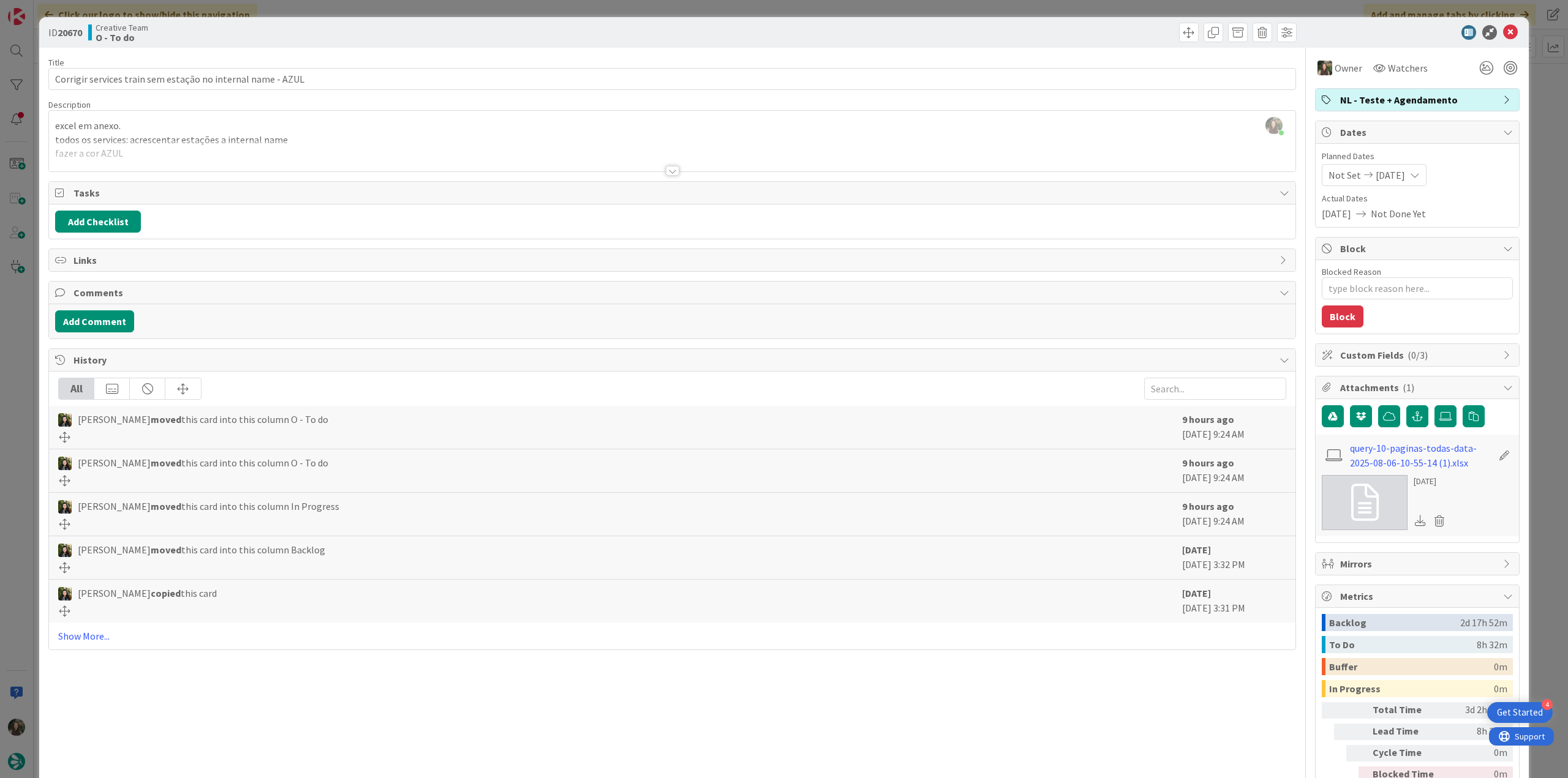
click at [1542, 104] on div "ID 20670 Creative Team O - To do Title 59 / 128 Corrigir services train sem est…" at bounding box center [784, 389] width 1568 height 778
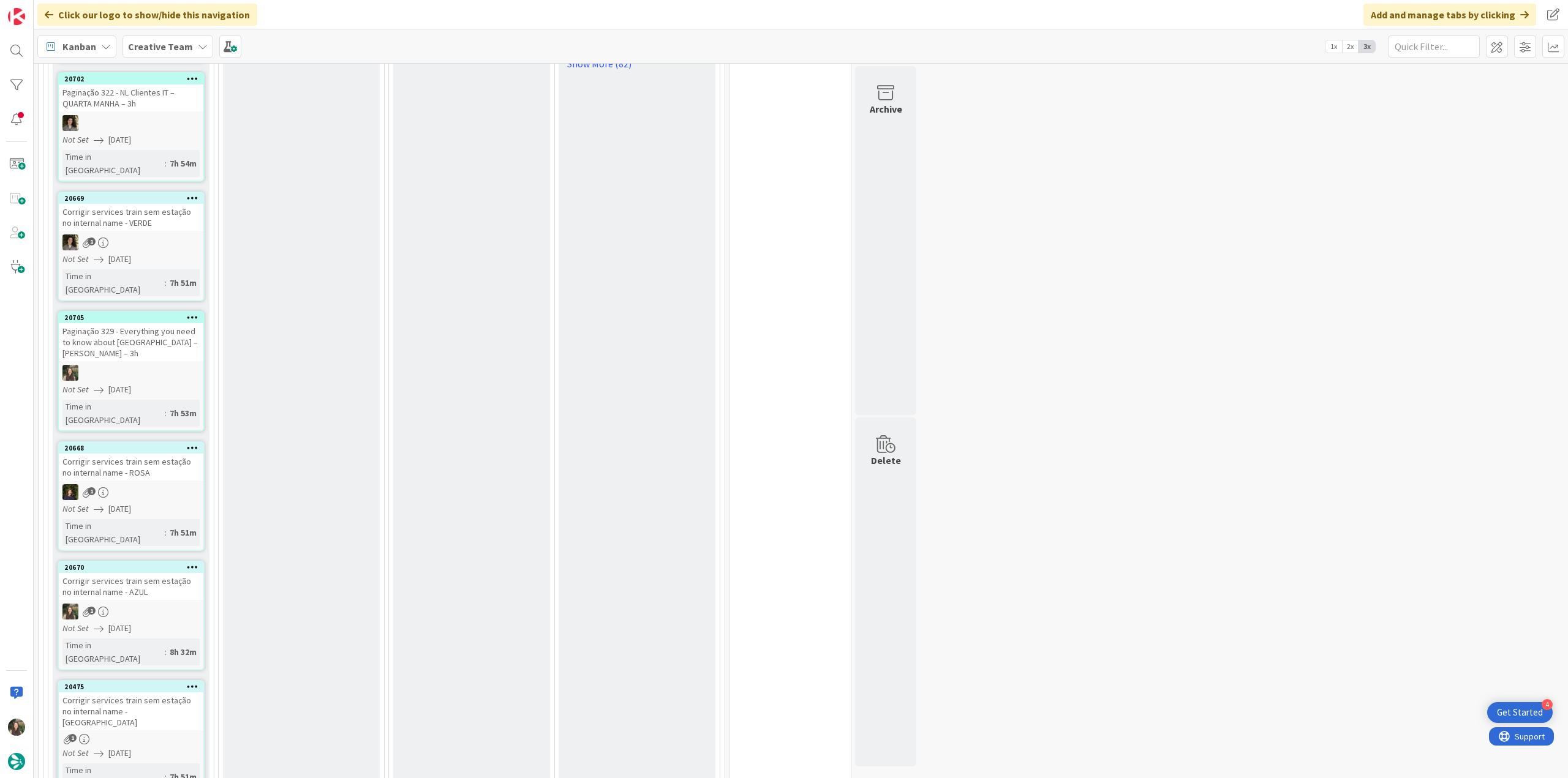
click at [146, 561] on link "20670 Corrigir services train sem estação no internal name - AZUL 1 Not Set [DA…" at bounding box center [131, 616] width 147 height 110
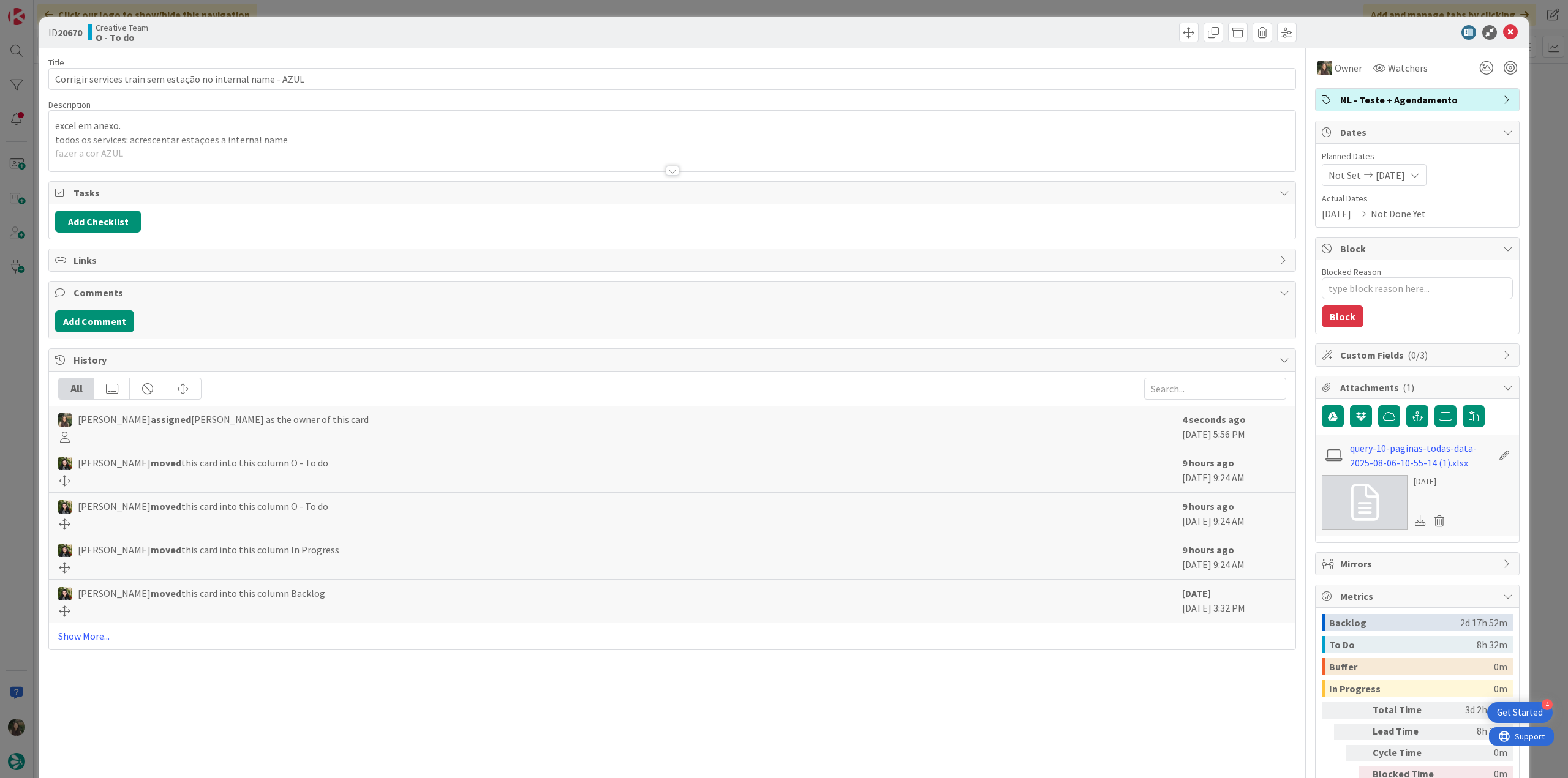
type textarea "x"
click at [27, 498] on div "ID 20670 Creative Team O - To do Title 59 / 128 Corrigir services train sem est…" at bounding box center [784, 389] width 1568 height 778
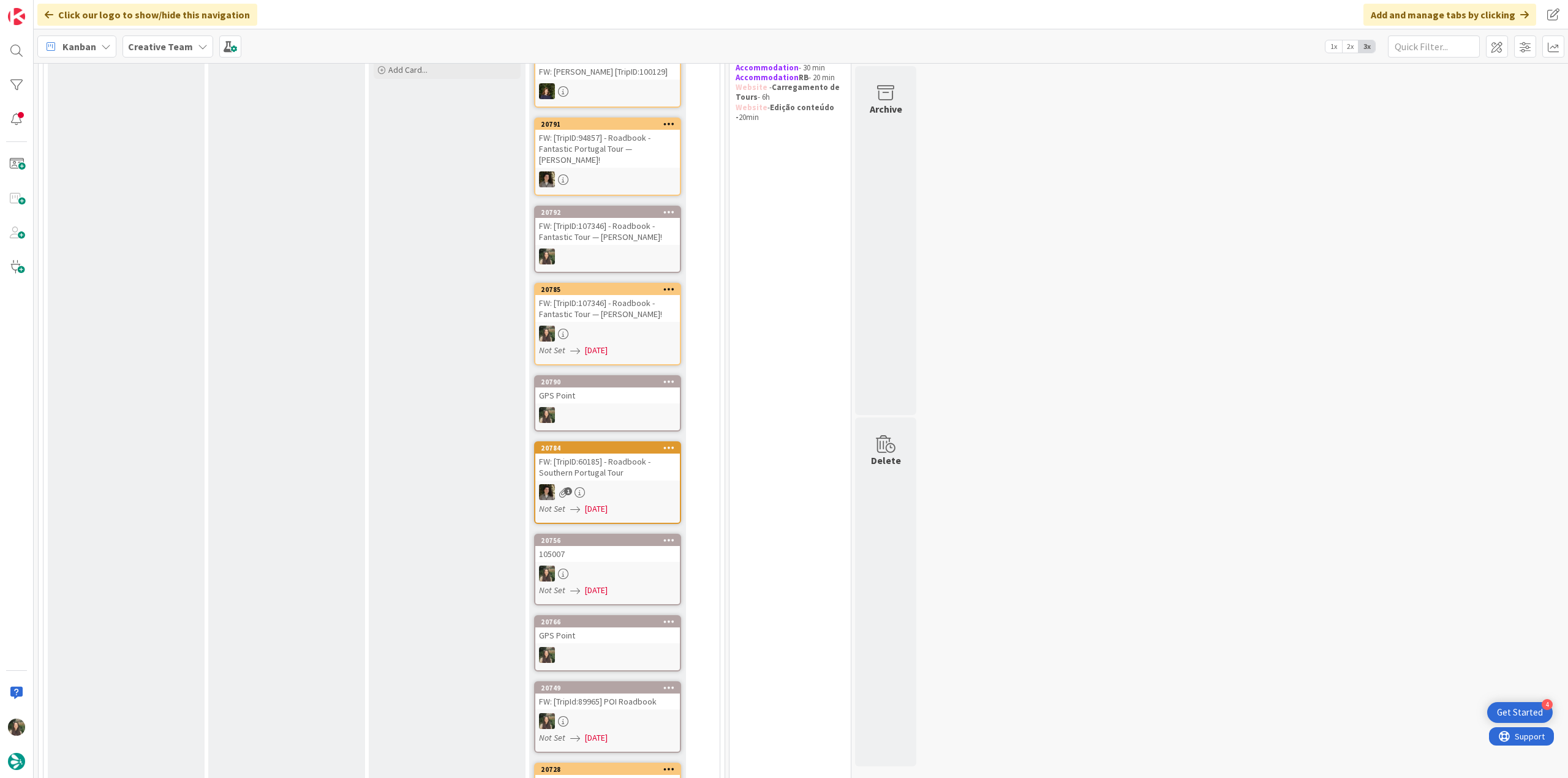
scroll to position [123, 0]
